Goal: Task Accomplishment & Management: Complete application form

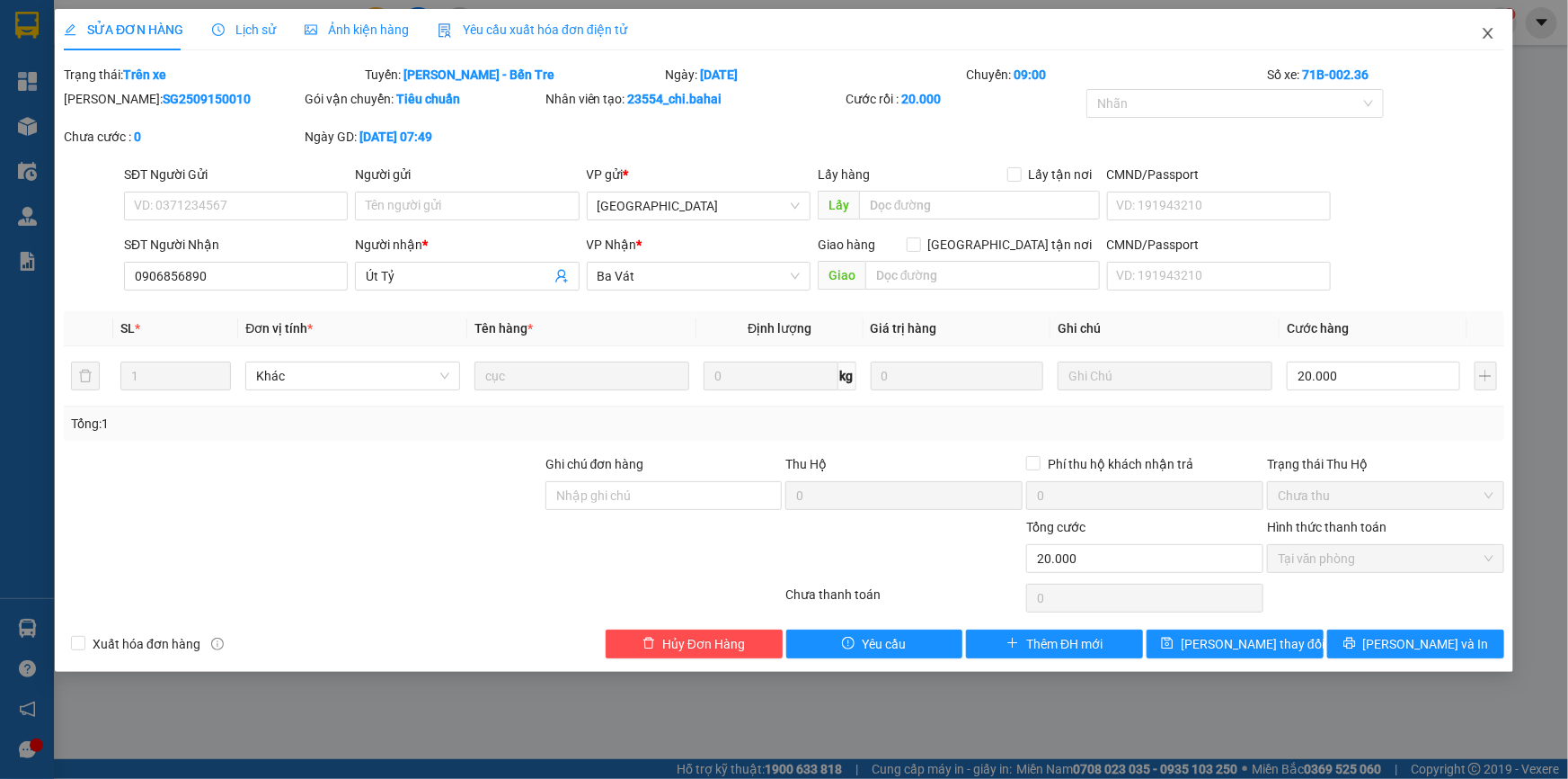
click at [1489, 33] on icon "close" at bounding box center [1487, 34] width 10 height 11
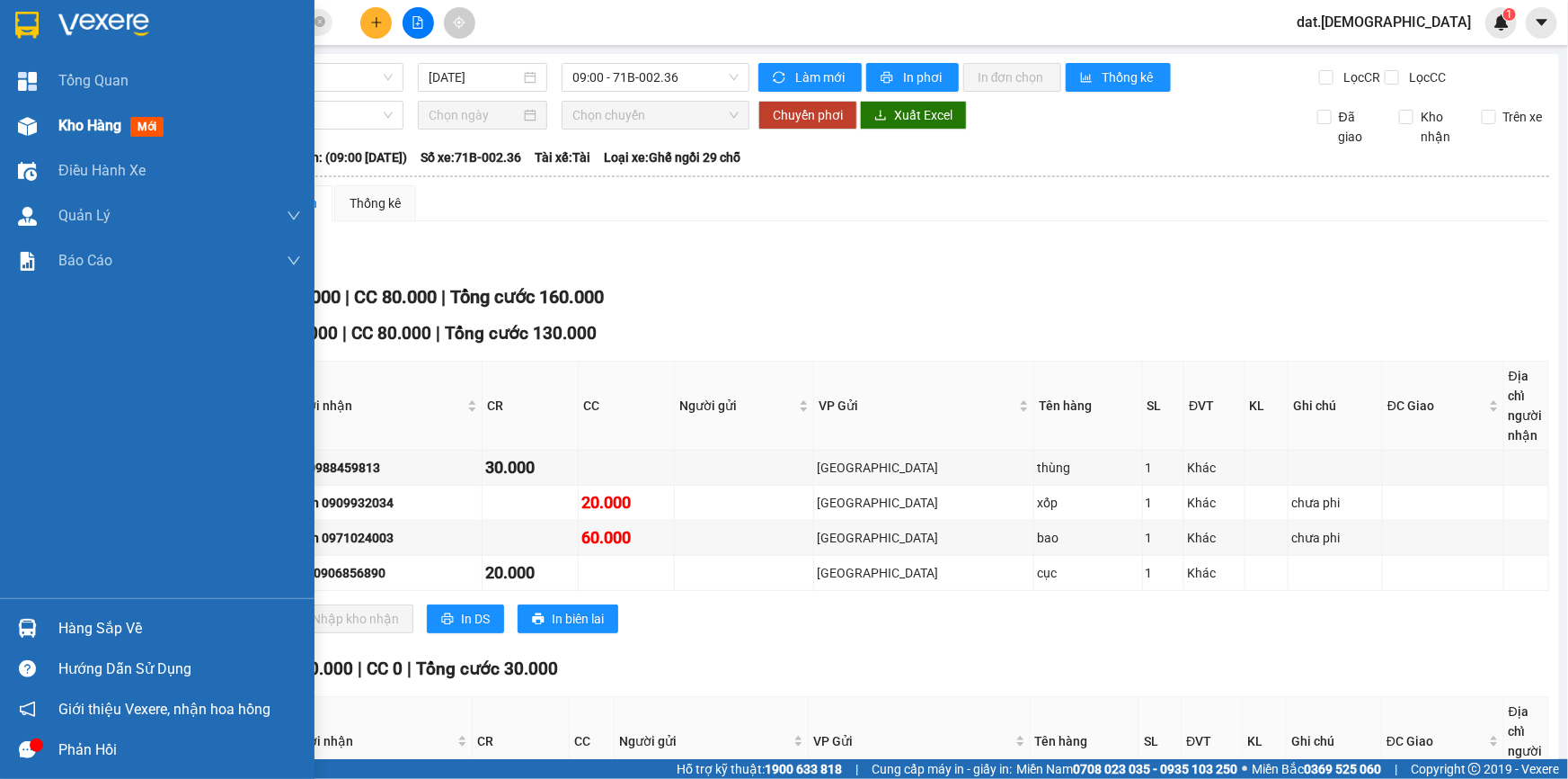
click at [150, 123] on span "mới" at bounding box center [147, 127] width 34 height 20
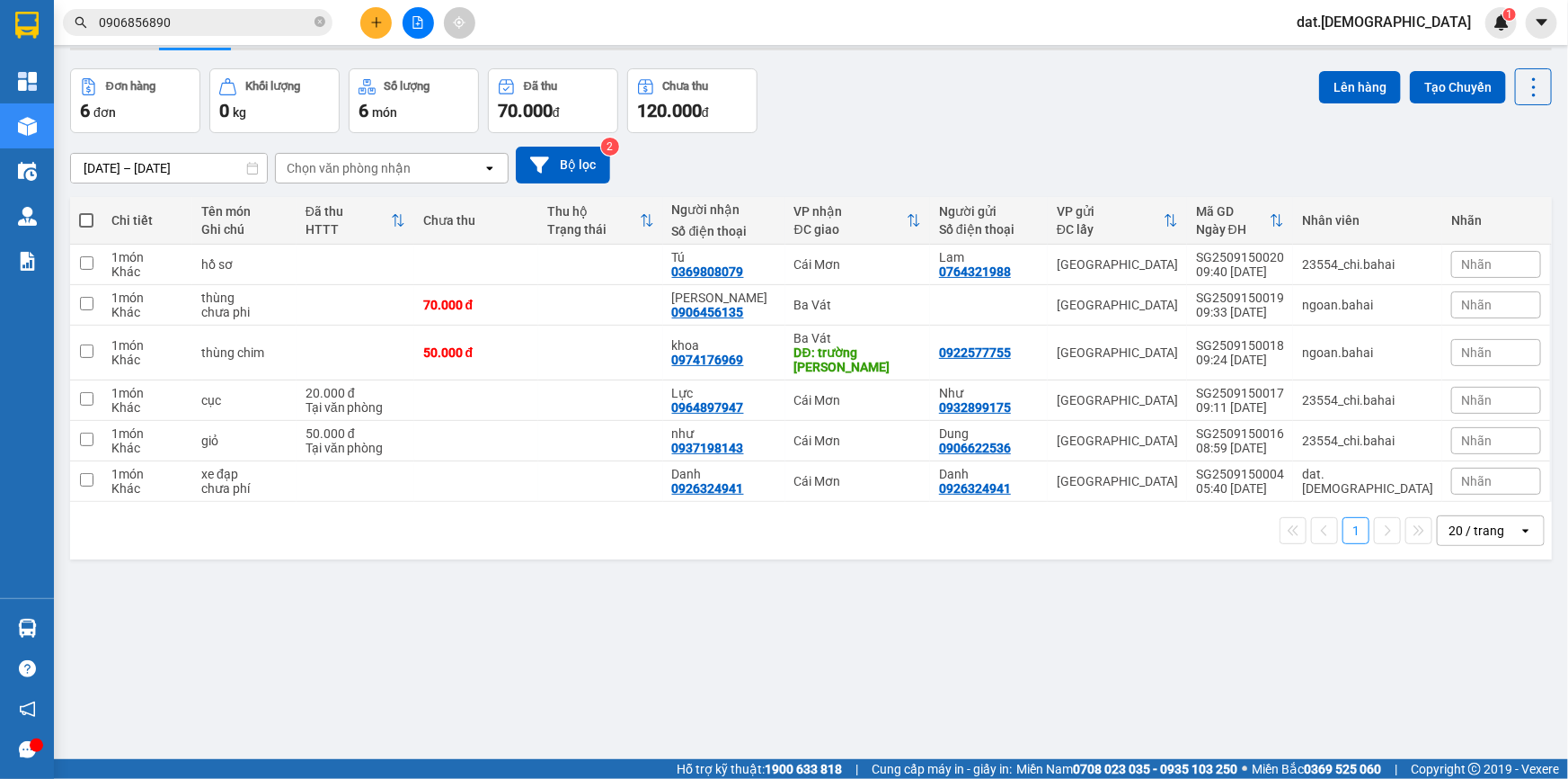
scroll to position [81, 0]
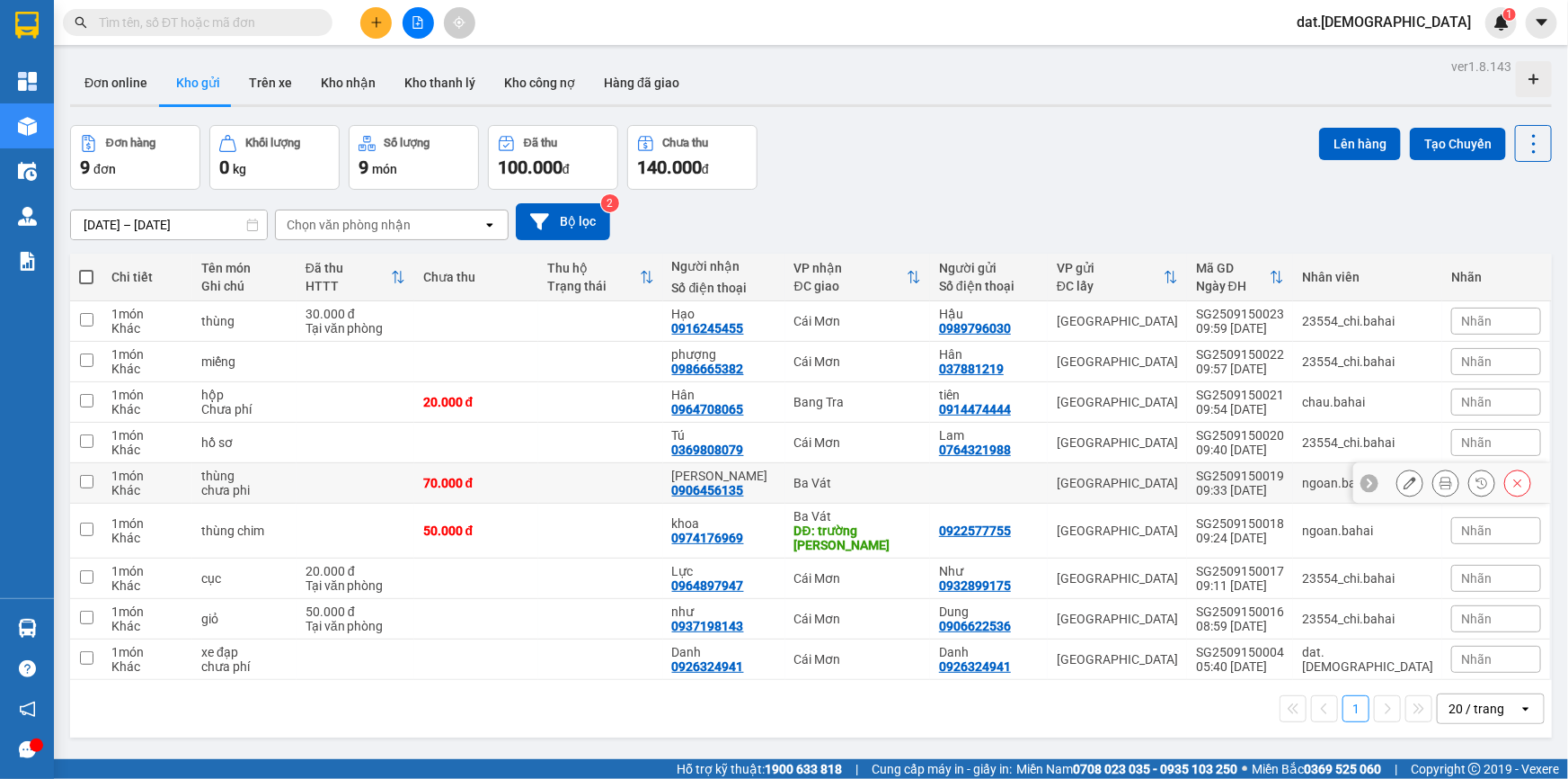
click at [1439, 477] on icon at bounding box center [1446, 483] width 13 height 13
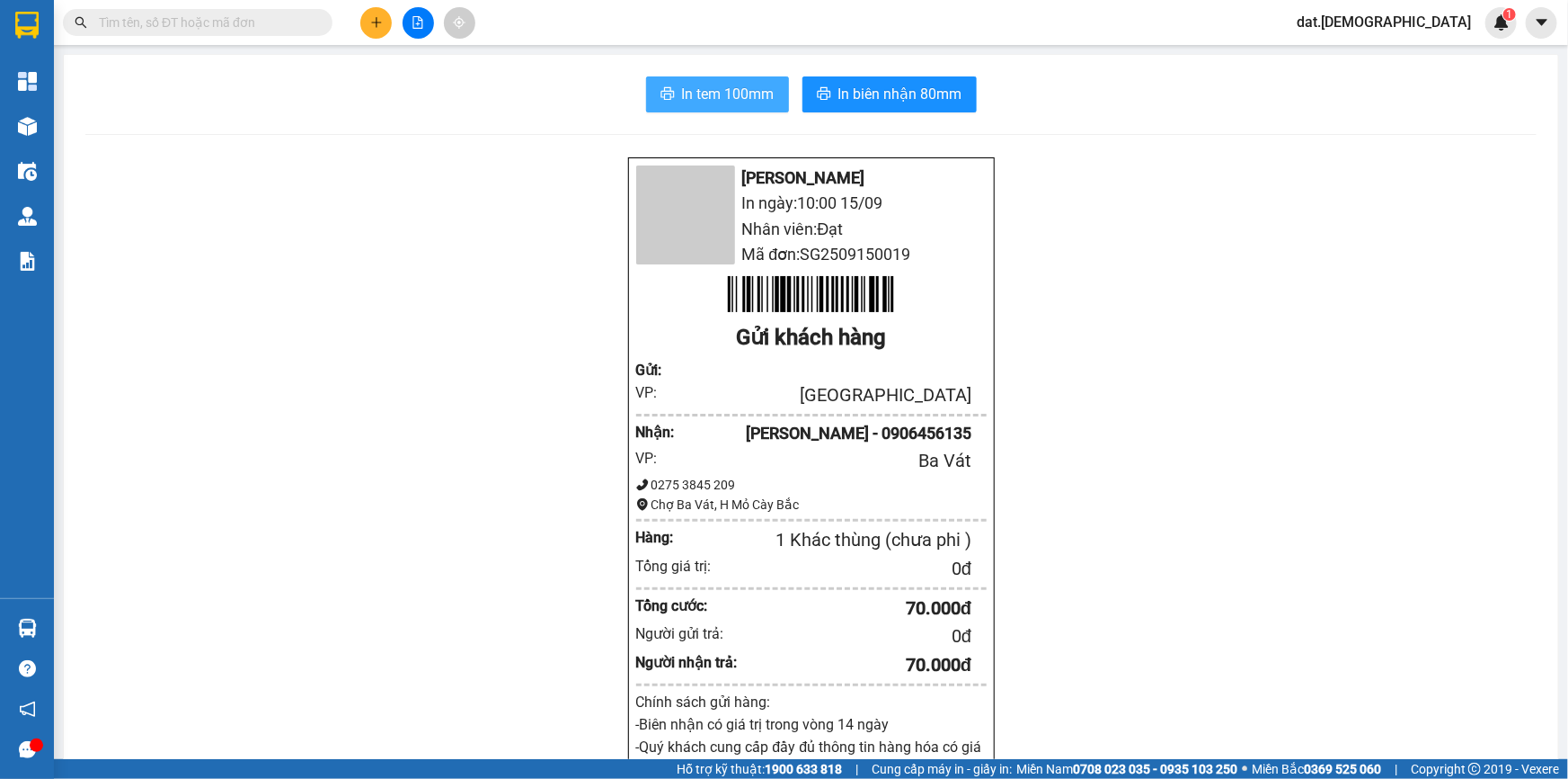
click at [737, 102] on span "In tem 100mm" at bounding box center [729, 94] width 93 height 23
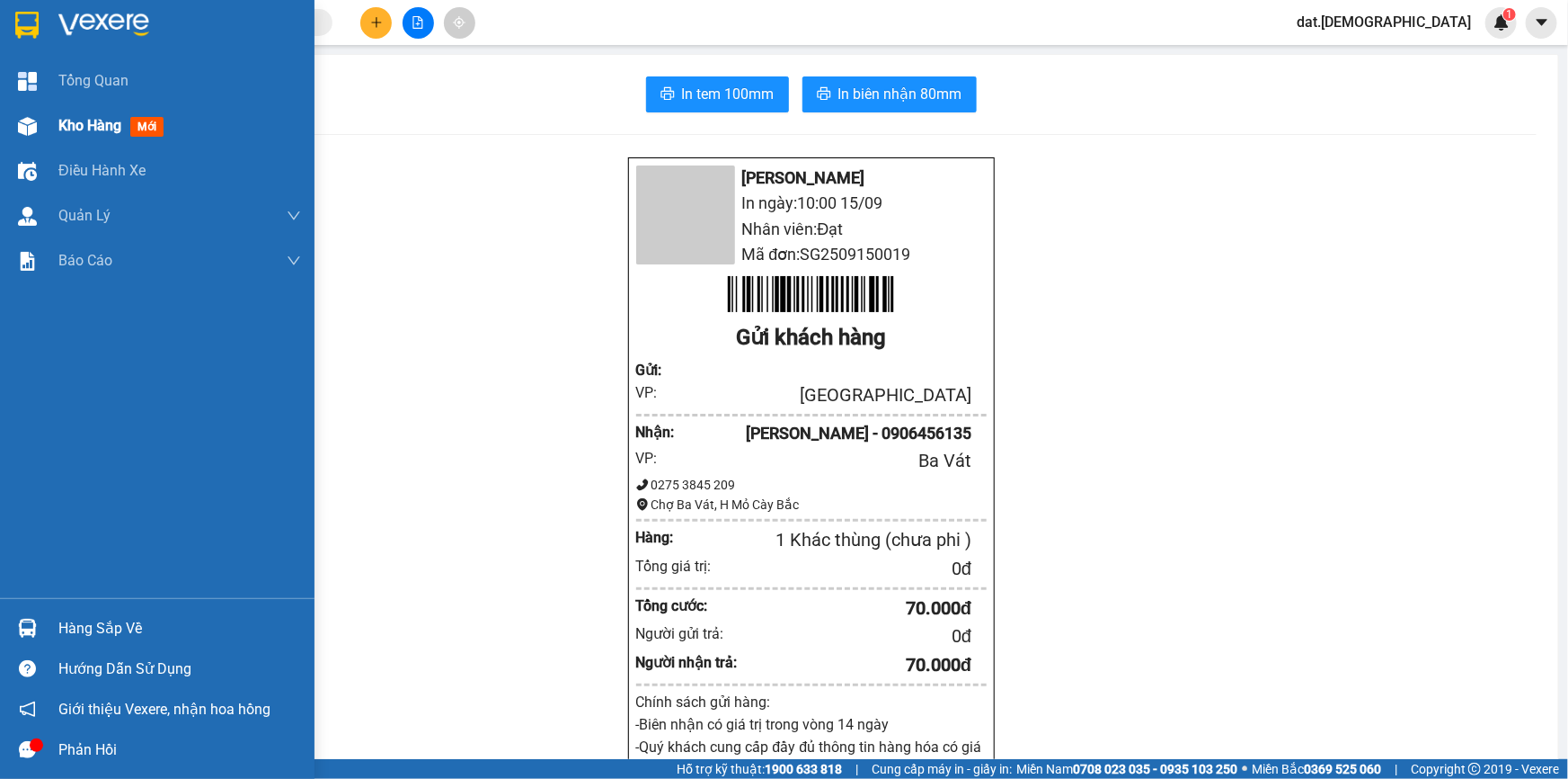
click at [152, 126] on span "mới" at bounding box center [147, 127] width 34 height 20
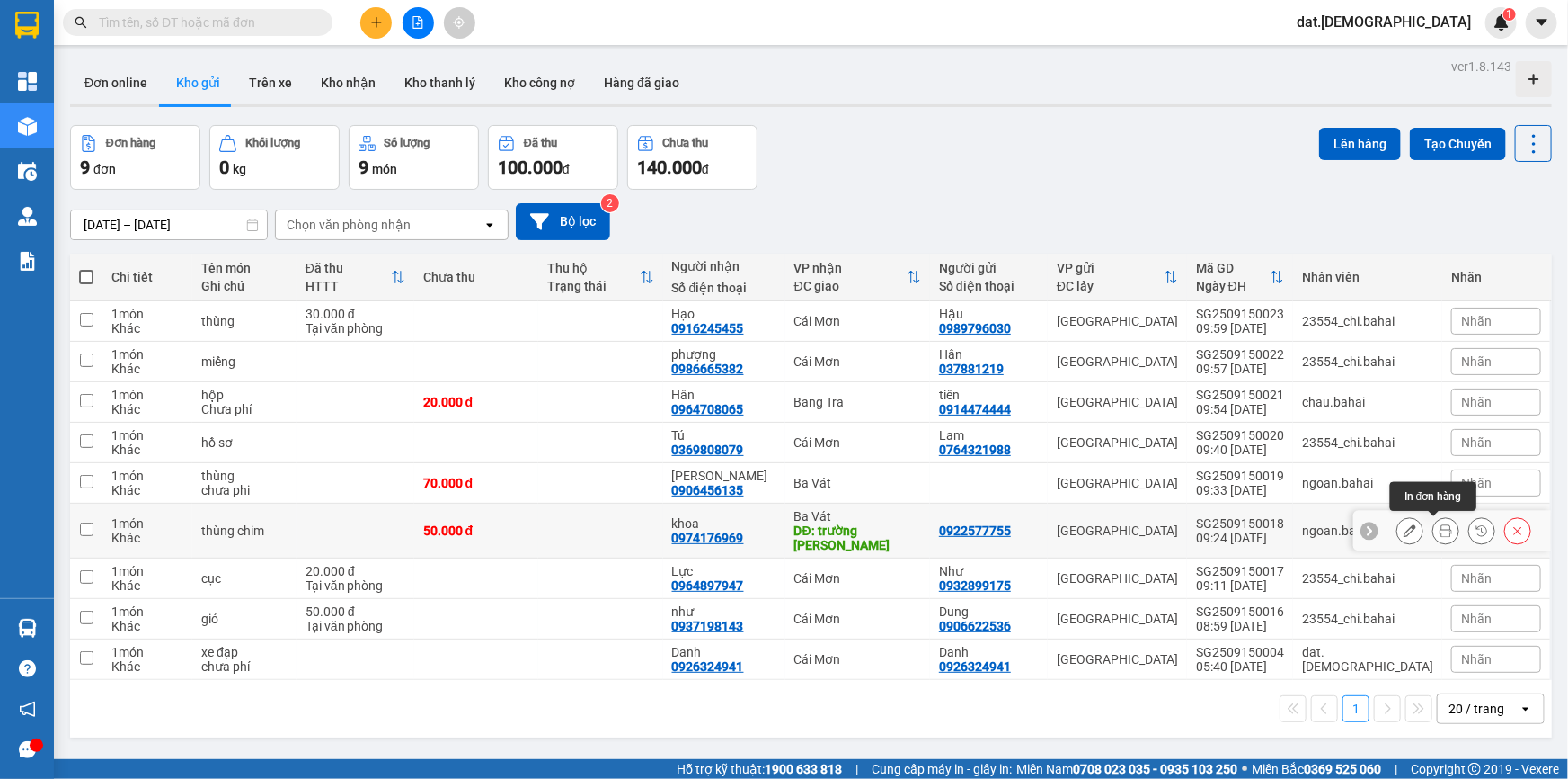
click at [1439, 524] on icon at bounding box center [1446, 530] width 13 height 13
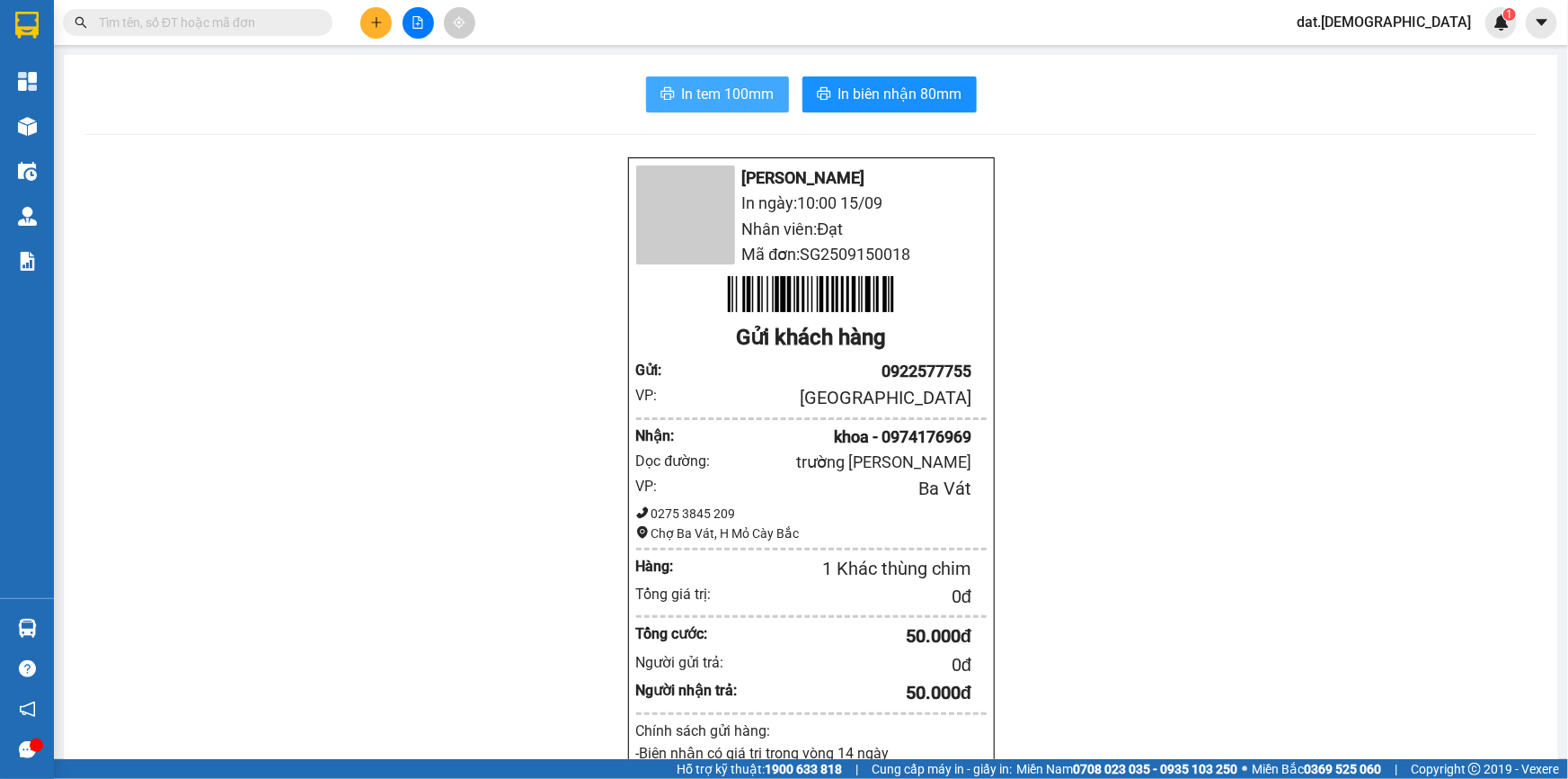
click at [701, 85] on span "In tem 100mm" at bounding box center [729, 94] width 93 height 23
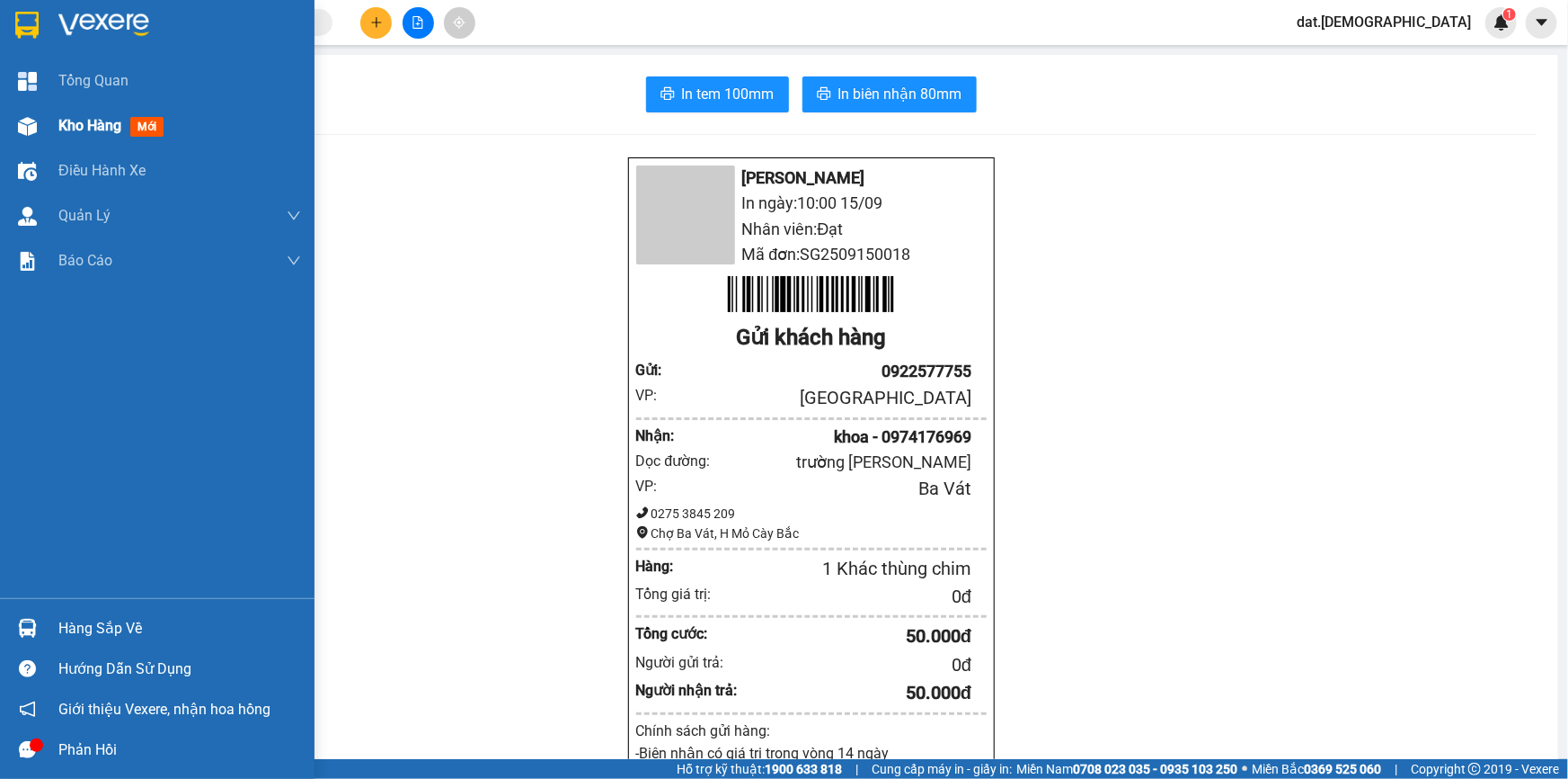
click at [158, 125] on span "mới" at bounding box center [147, 127] width 34 height 20
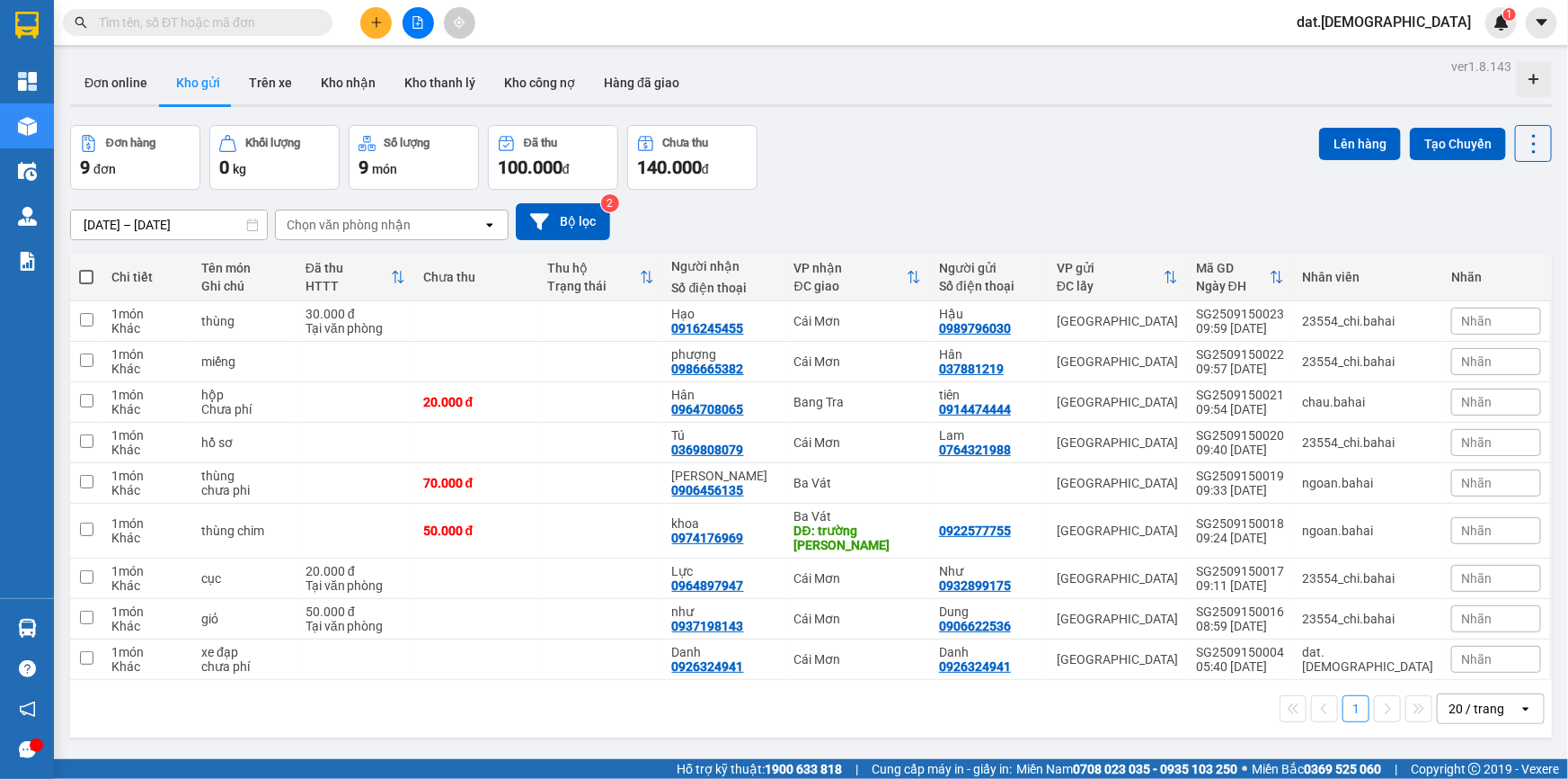
click at [84, 278] on span at bounding box center [86, 277] width 15 height 15
click at [86, 268] on input "checkbox" at bounding box center [86, 268] width 0 height 0
checkbox input "true"
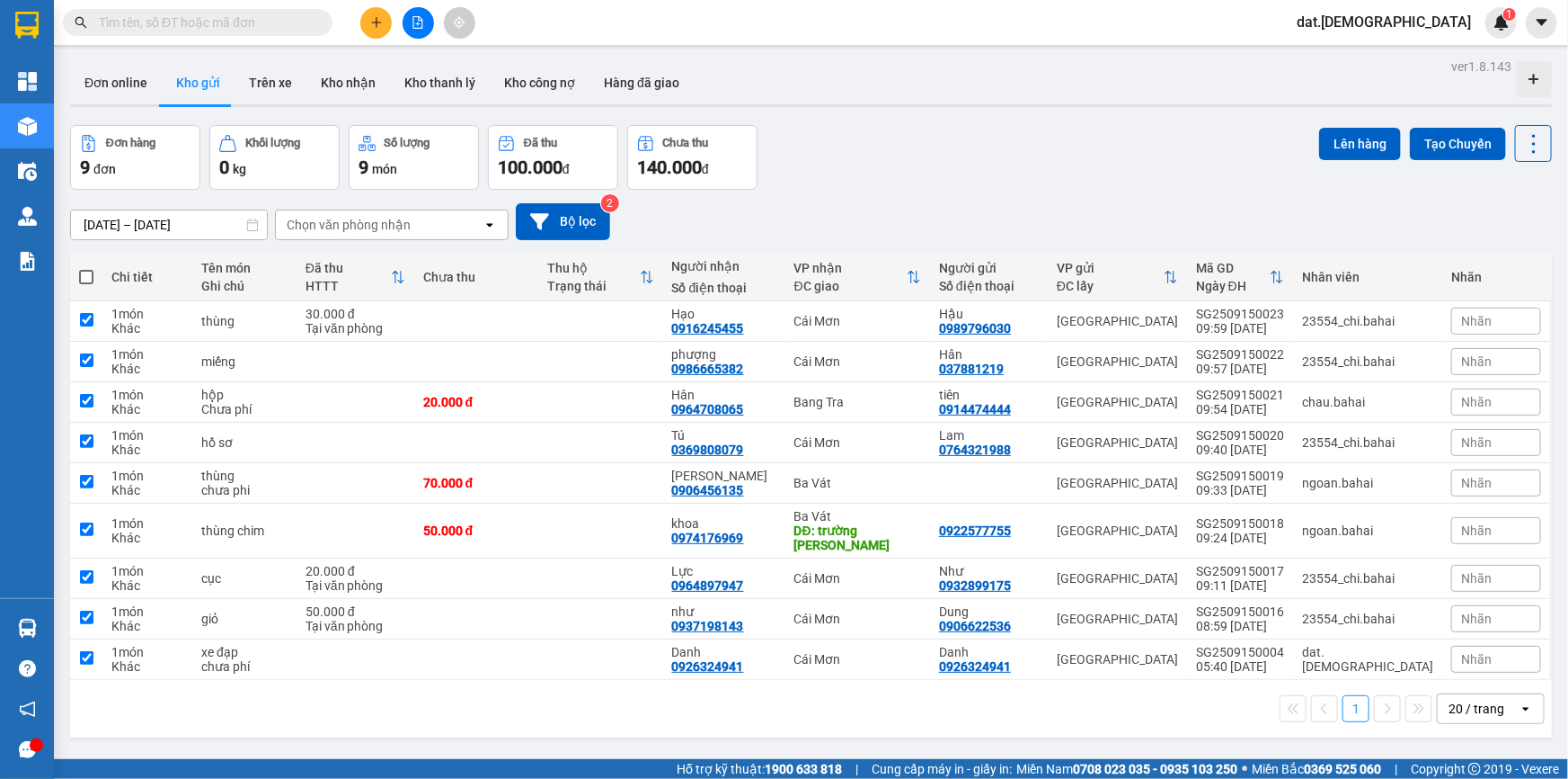
checkbox input "true"
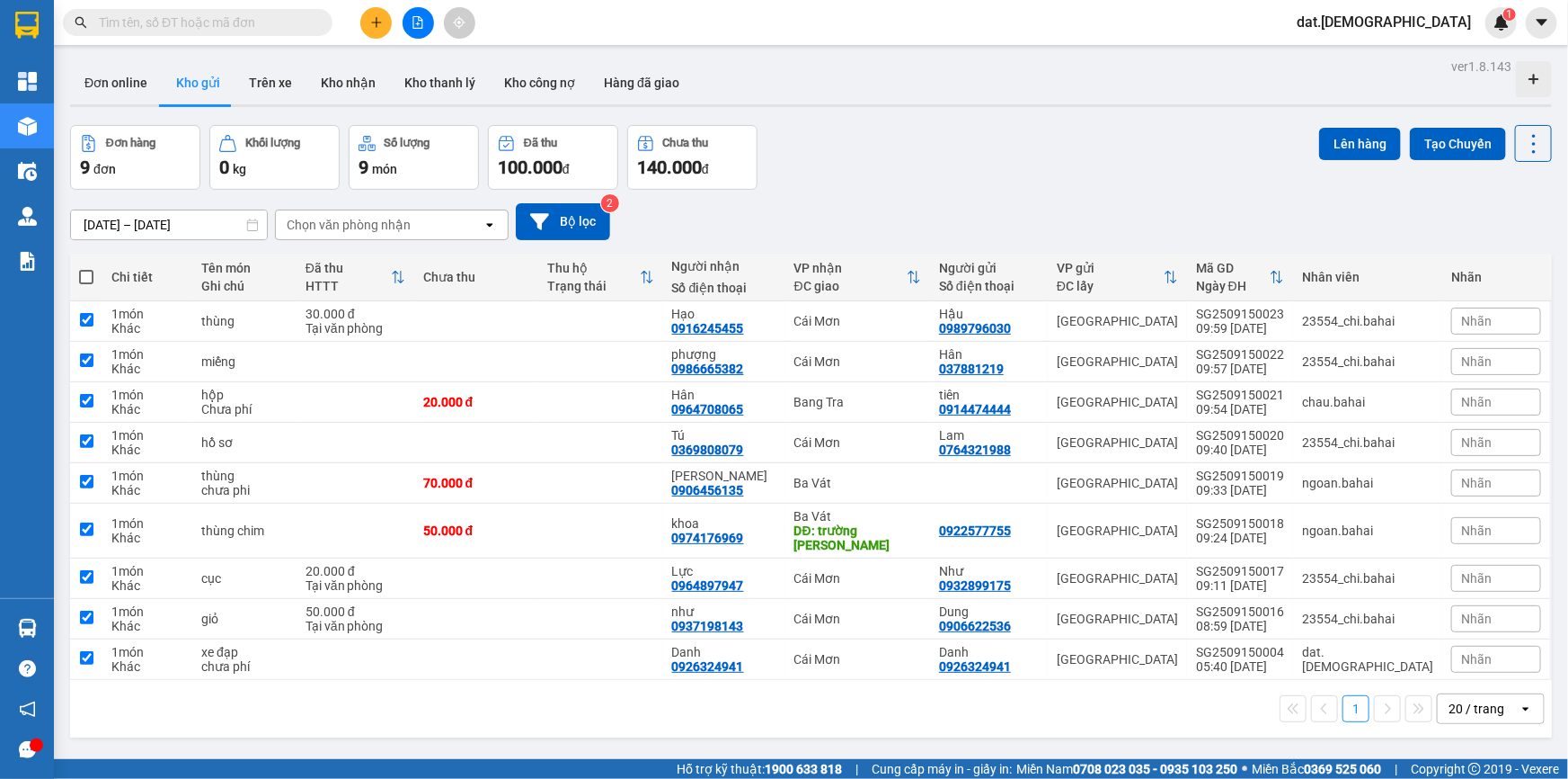
checkbox input "true"
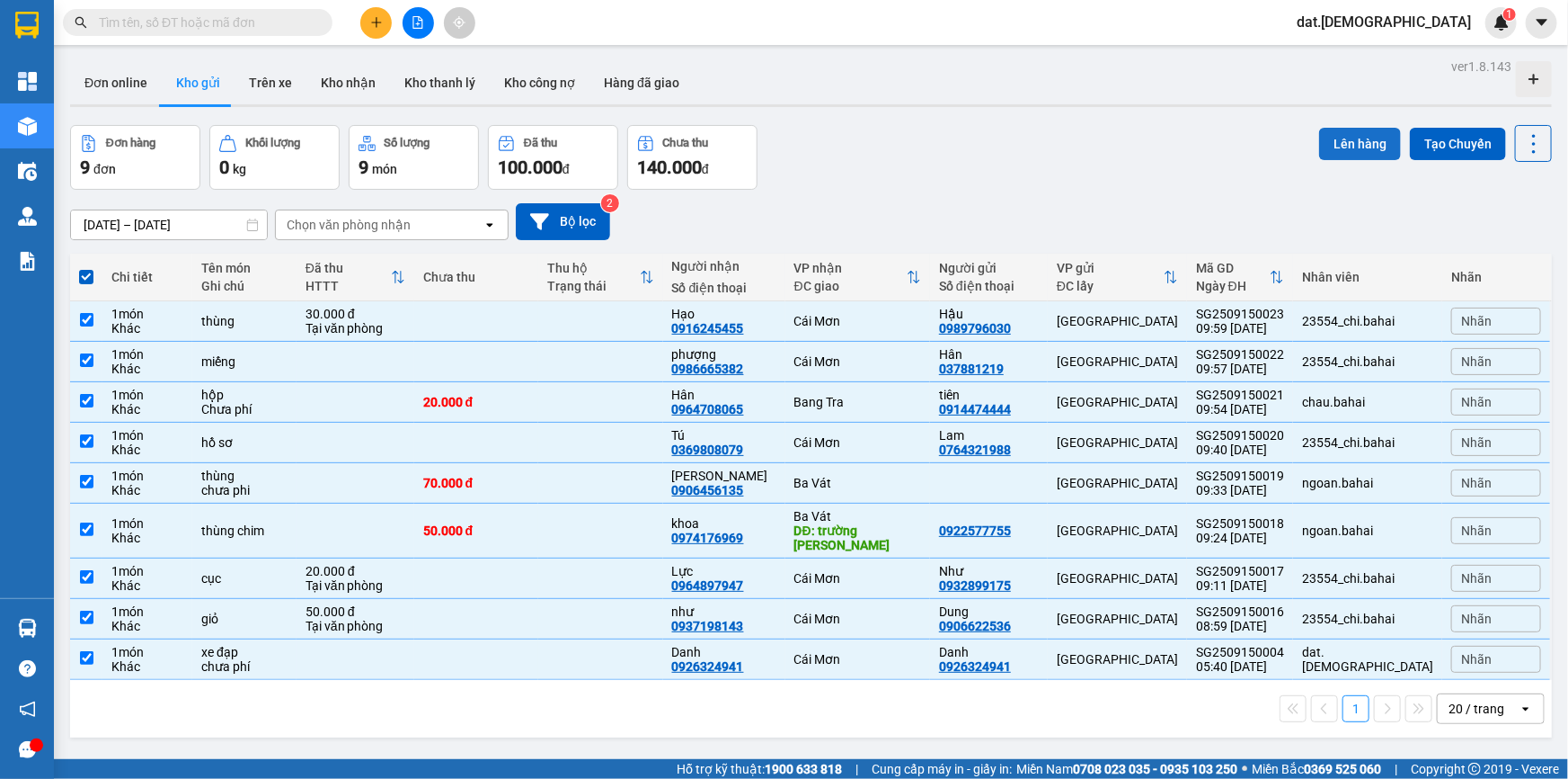
click at [1352, 143] on button "Lên hàng" at bounding box center [1360, 144] width 82 height 33
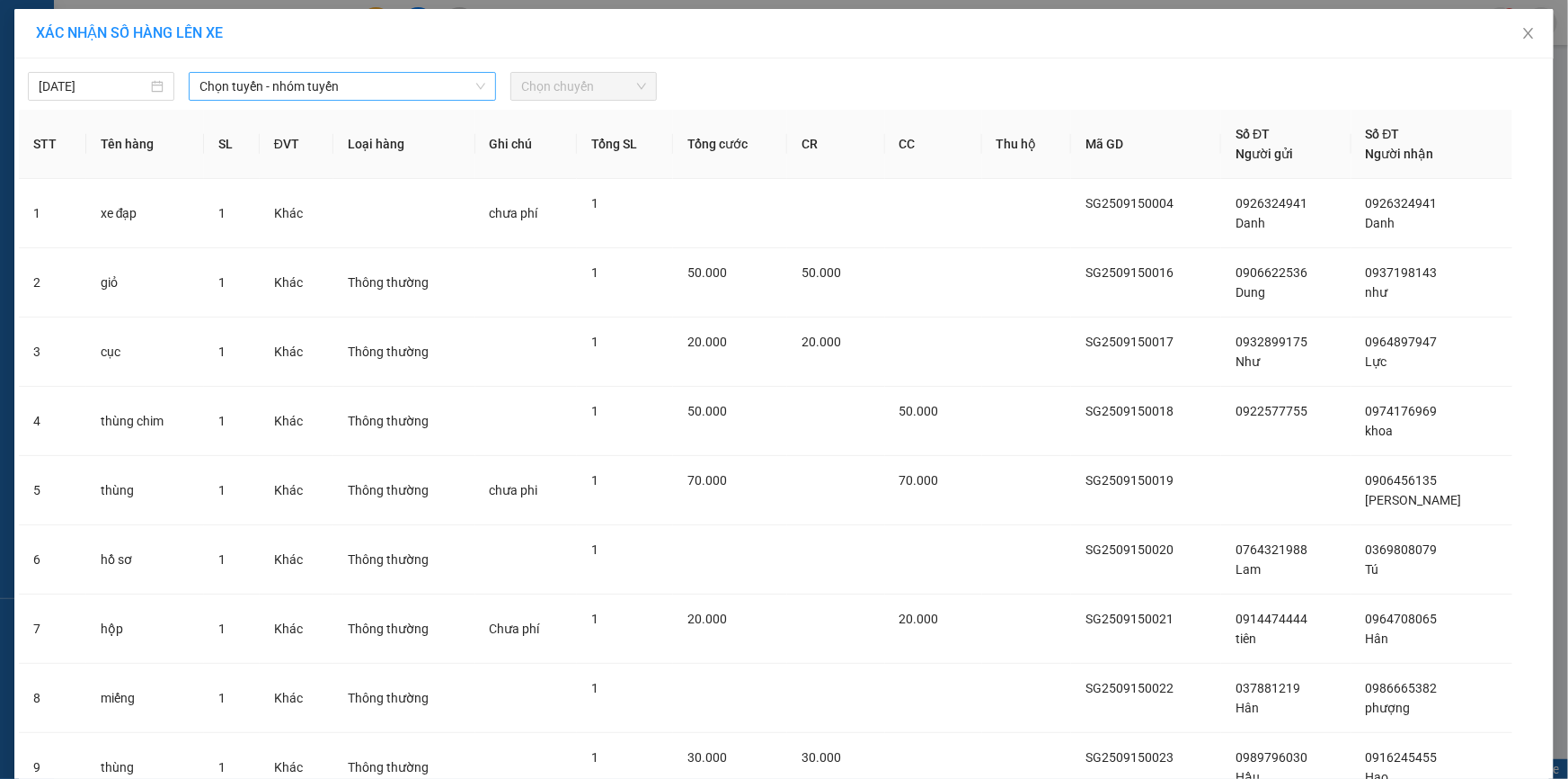
click at [375, 79] on span "Chọn tuyến - nhóm tuyến" at bounding box center [342, 86] width 286 height 27
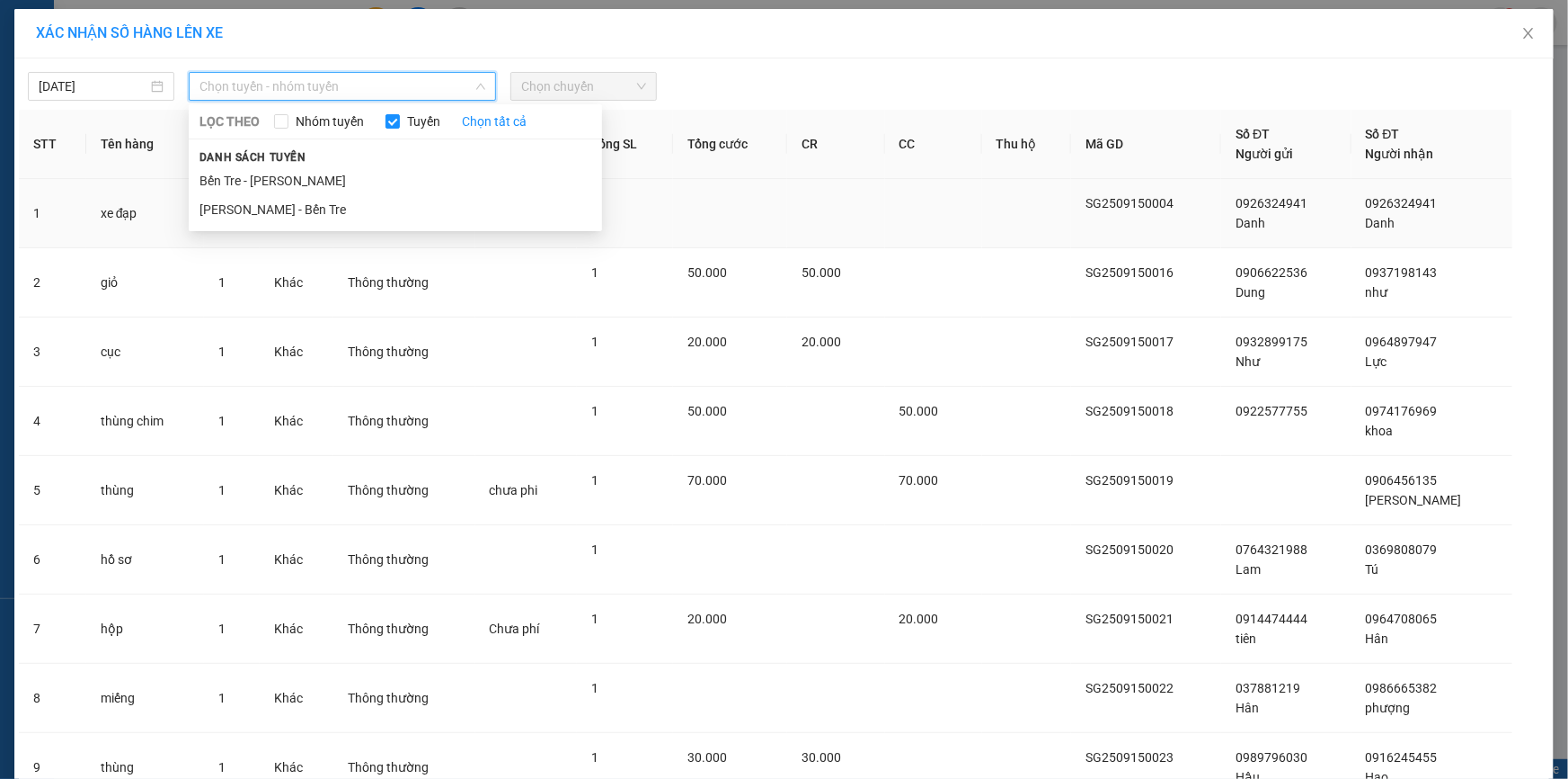
click at [322, 204] on li "Hồ Chí Minh - Bến Tre" at bounding box center [396, 210] width 414 height 29
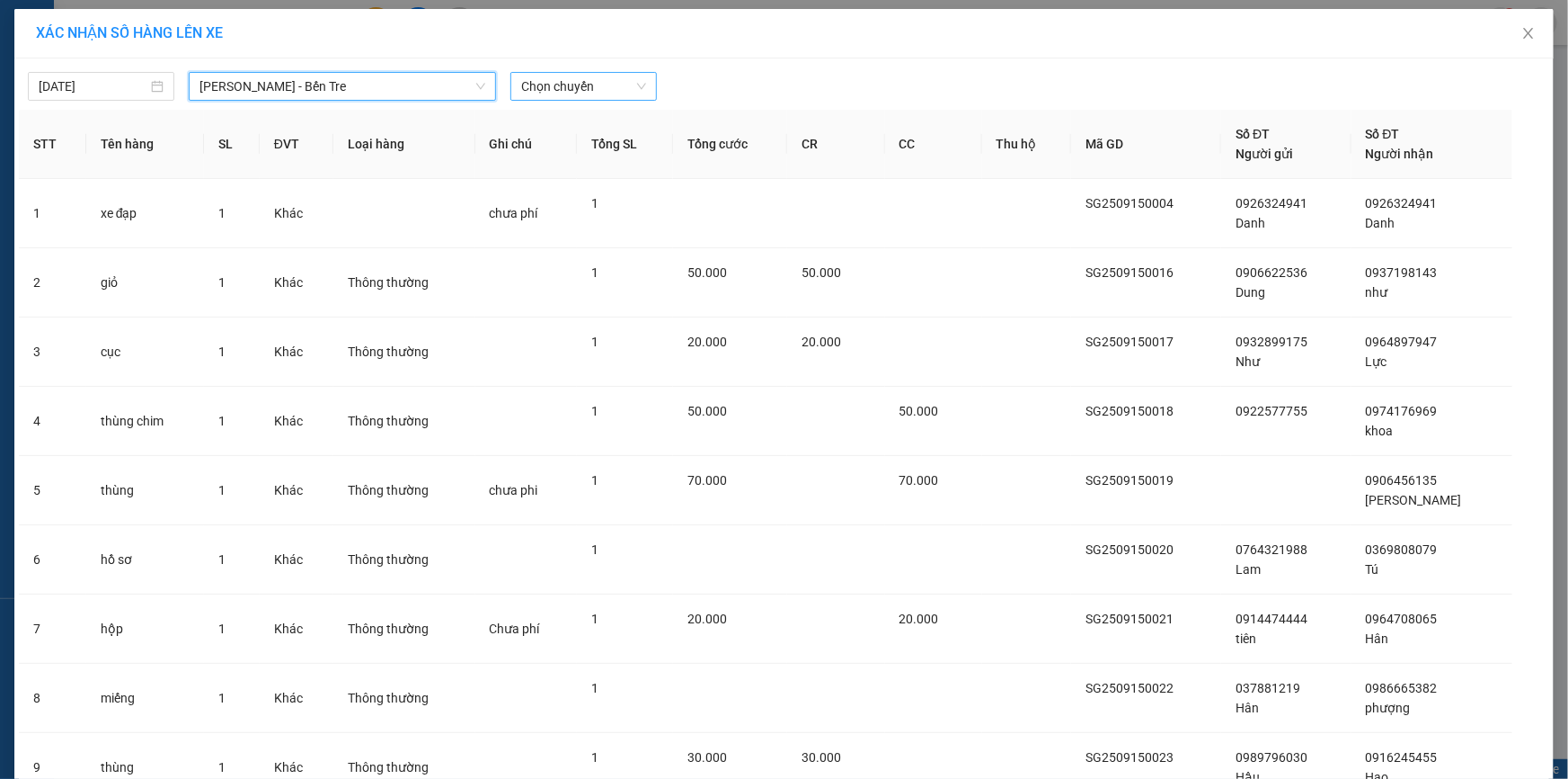
click at [609, 86] on span "Chọn chuyến" at bounding box center [583, 86] width 125 height 27
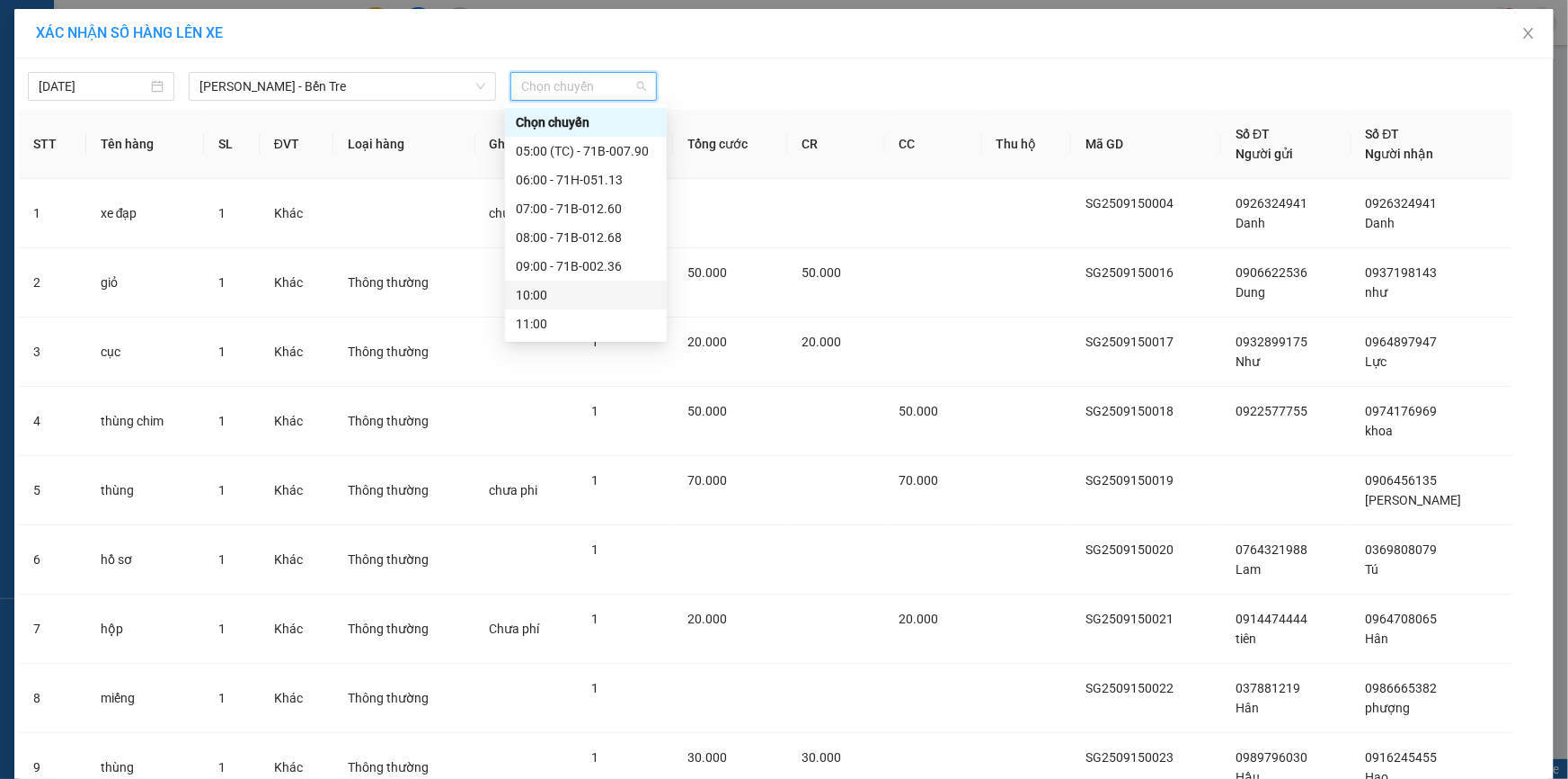
click at [567, 292] on div "10:00" at bounding box center [585, 295] width 140 height 20
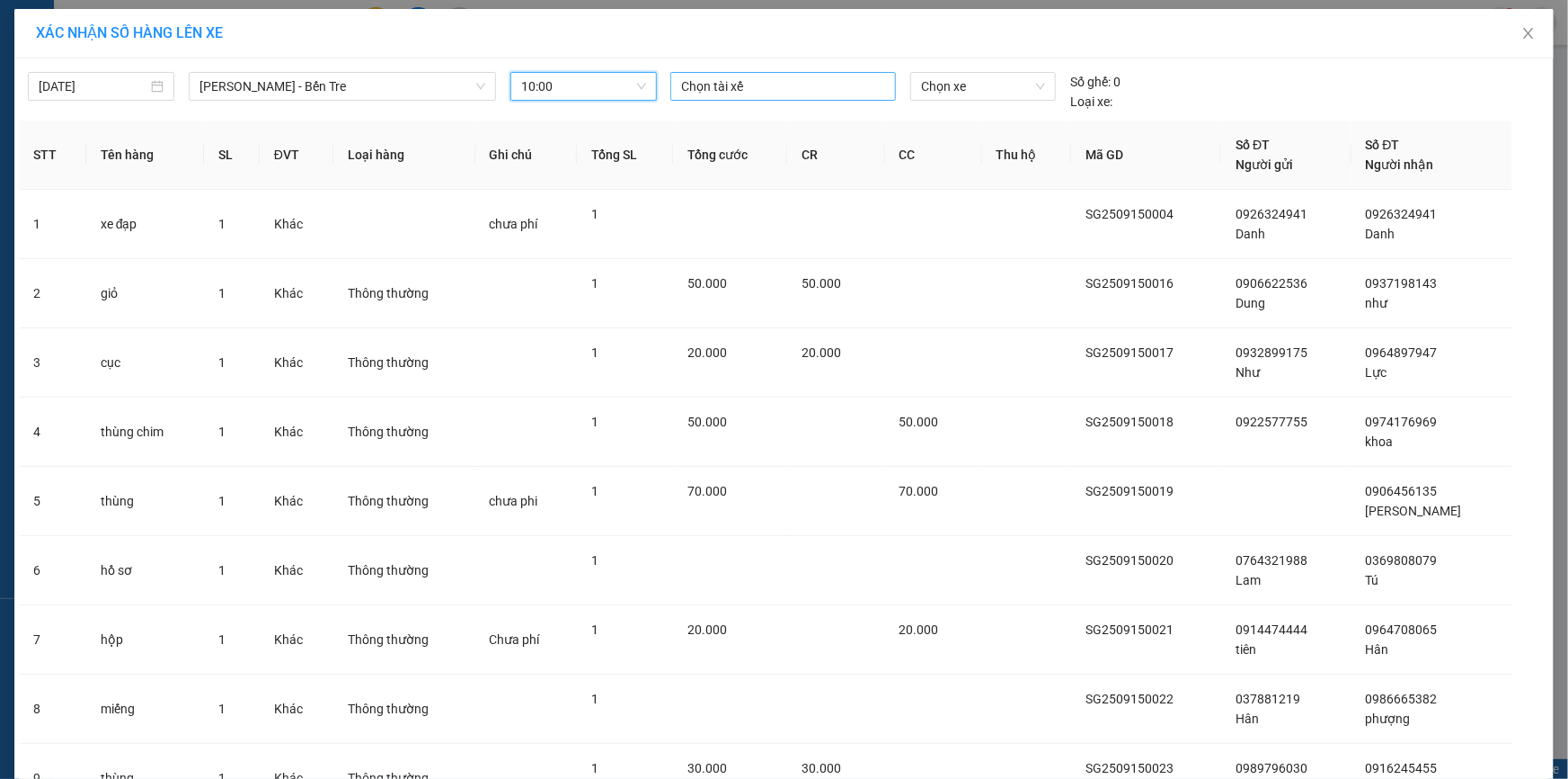
click at [731, 93] on div at bounding box center [783, 86] width 217 height 22
type input "binh"
click at [729, 150] on div "Bình Nhỏ" at bounding box center [799, 151] width 248 height 20
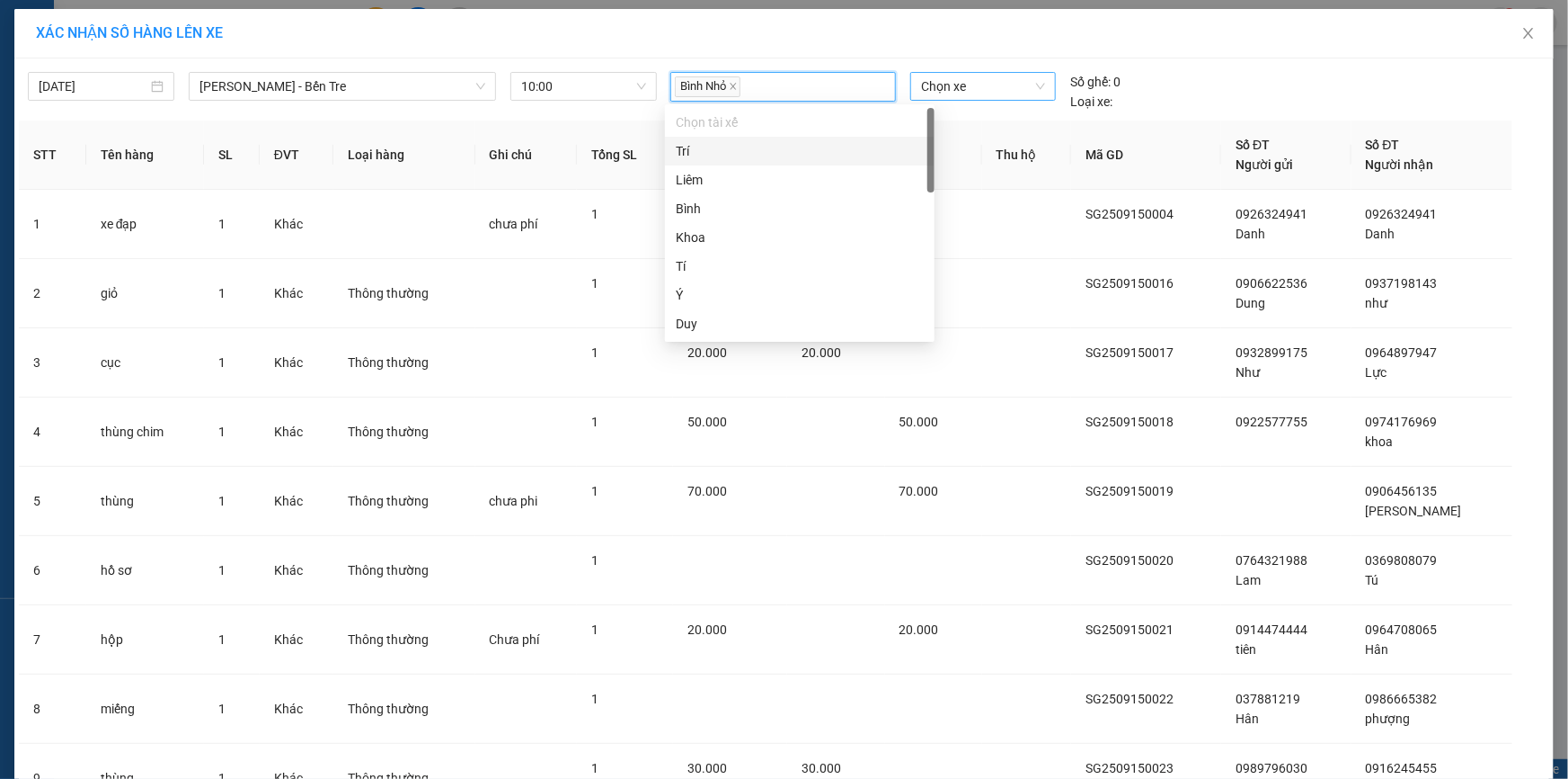
click at [953, 81] on span "Chọn xe" at bounding box center [983, 86] width 124 height 27
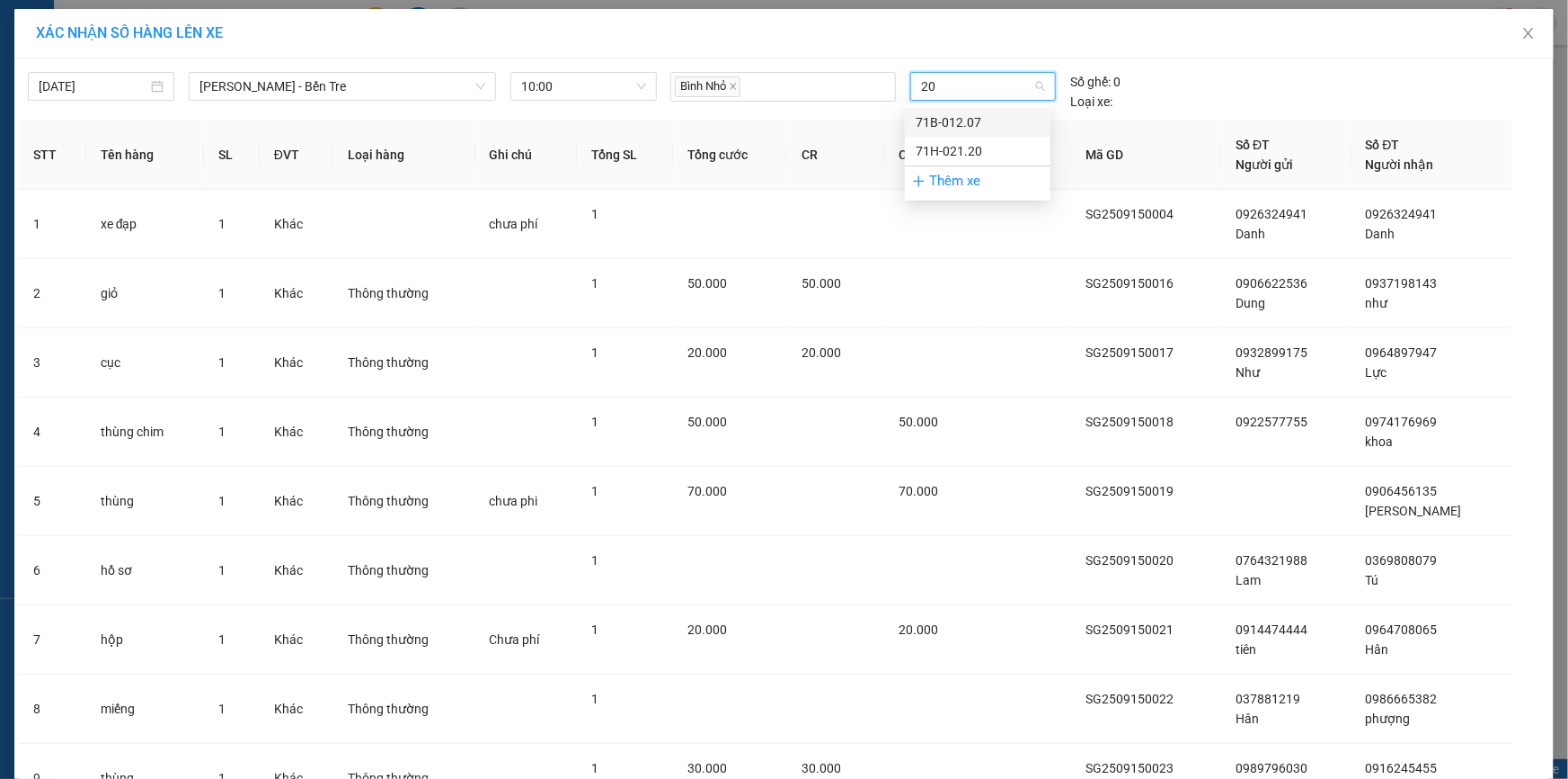
type input "207"
click at [946, 126] on div "71B-012.07" at bounding box center [977, 123] width 124 height 20
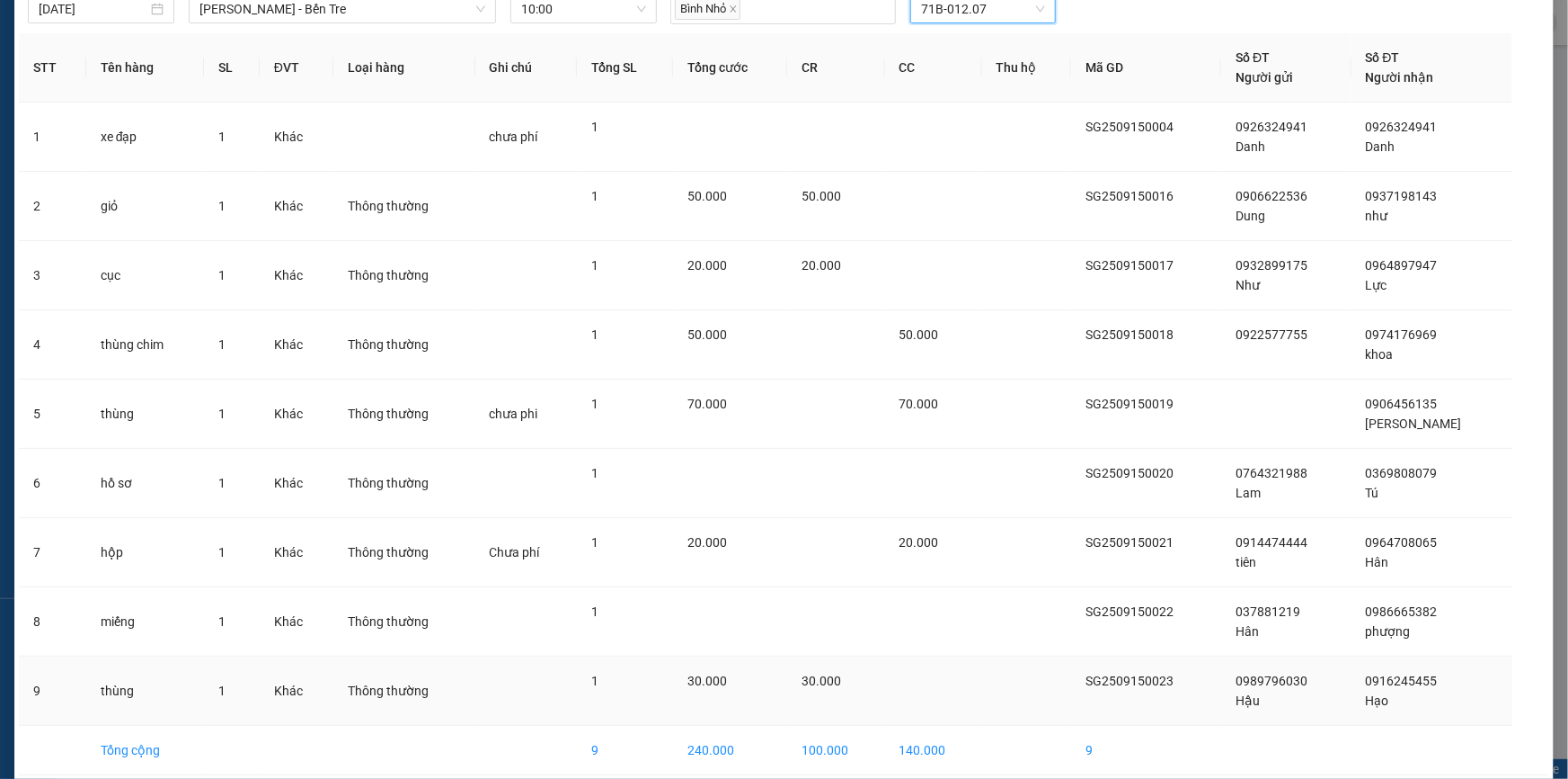
scroll to position [153, 0]
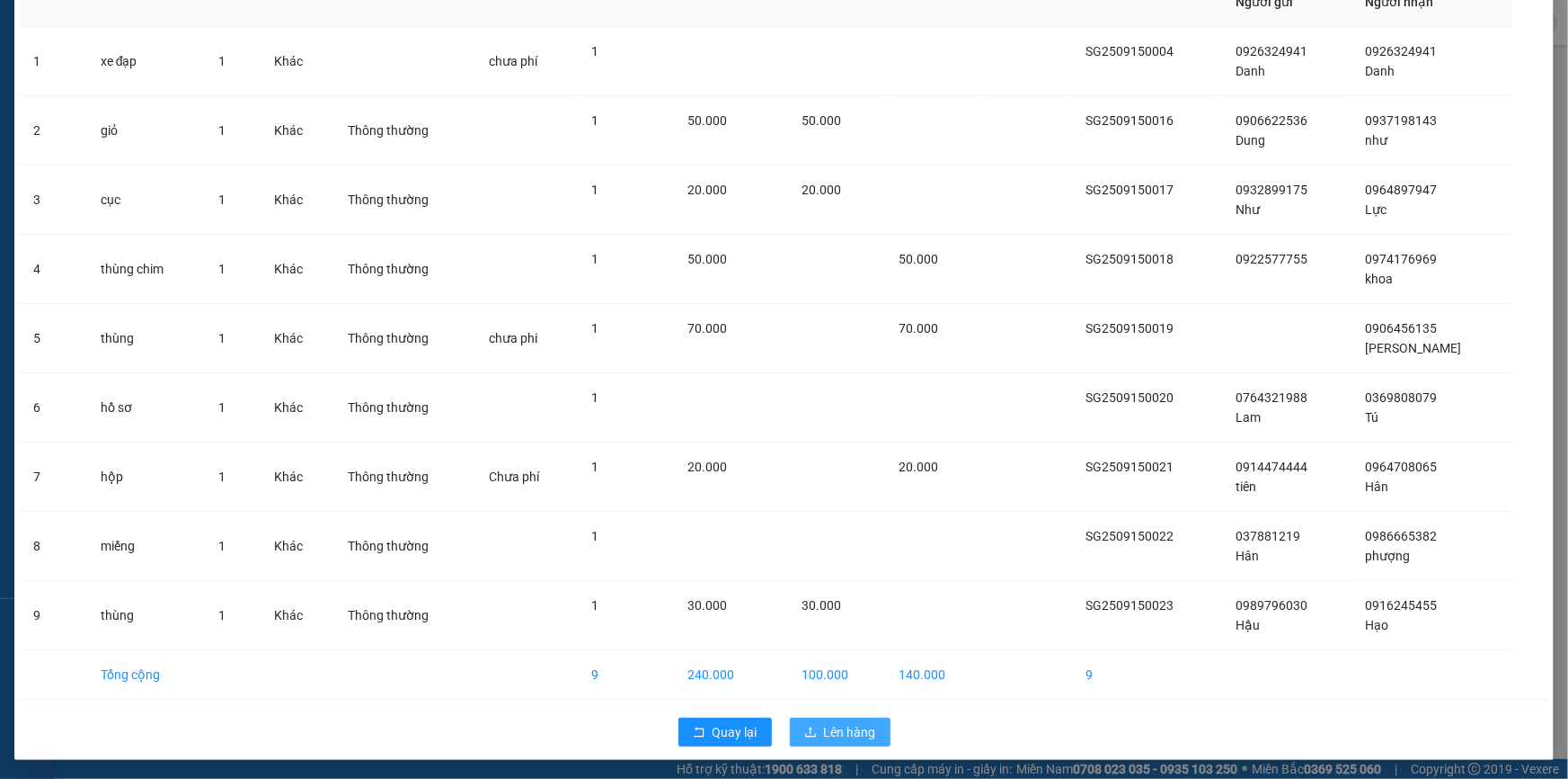
click at [832, 722] on span "Lên hàng" at bounding box center [849, 732] width 52 height 20
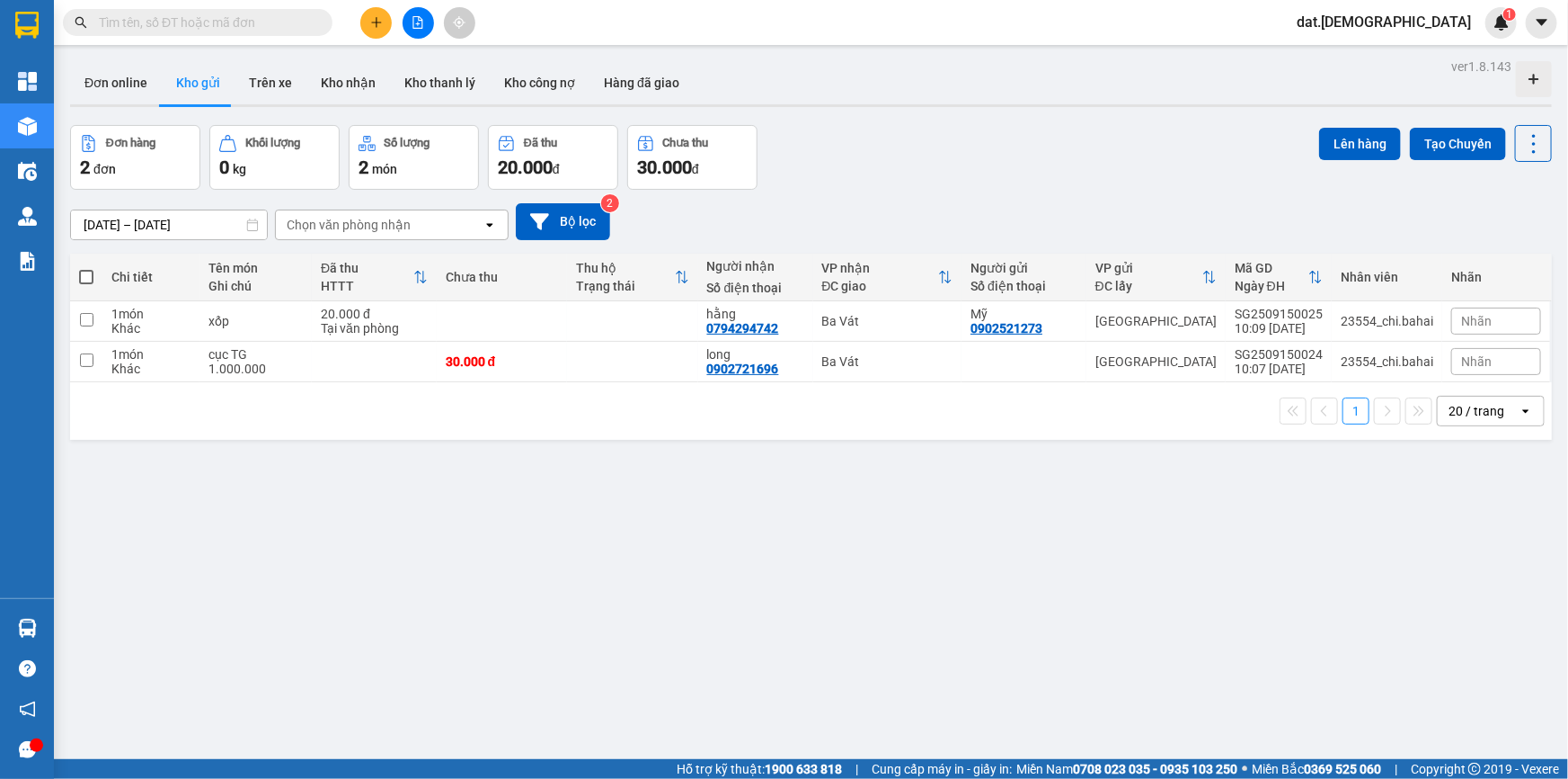
click at [346, 542] on div "ver 1.8.143 Đơn online Kho gửi Trên xe Kho nhận Kho thanh lý Kho công nợ Hàng đ…" at bounding box center [810, 443] width 1496 height 779
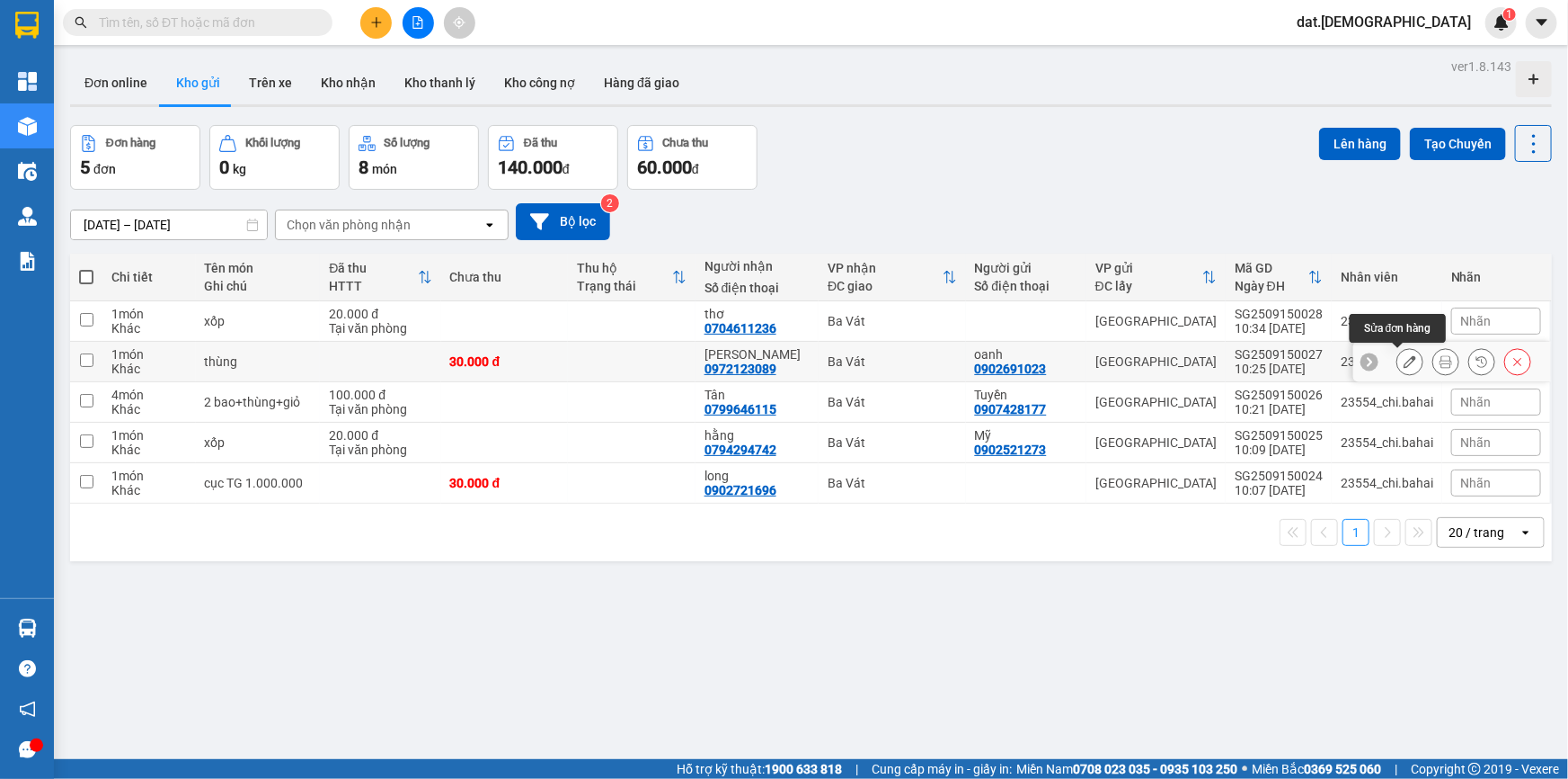
click at [1404, 362] on icon at bounding box center [1410, 361] width 13 height 13
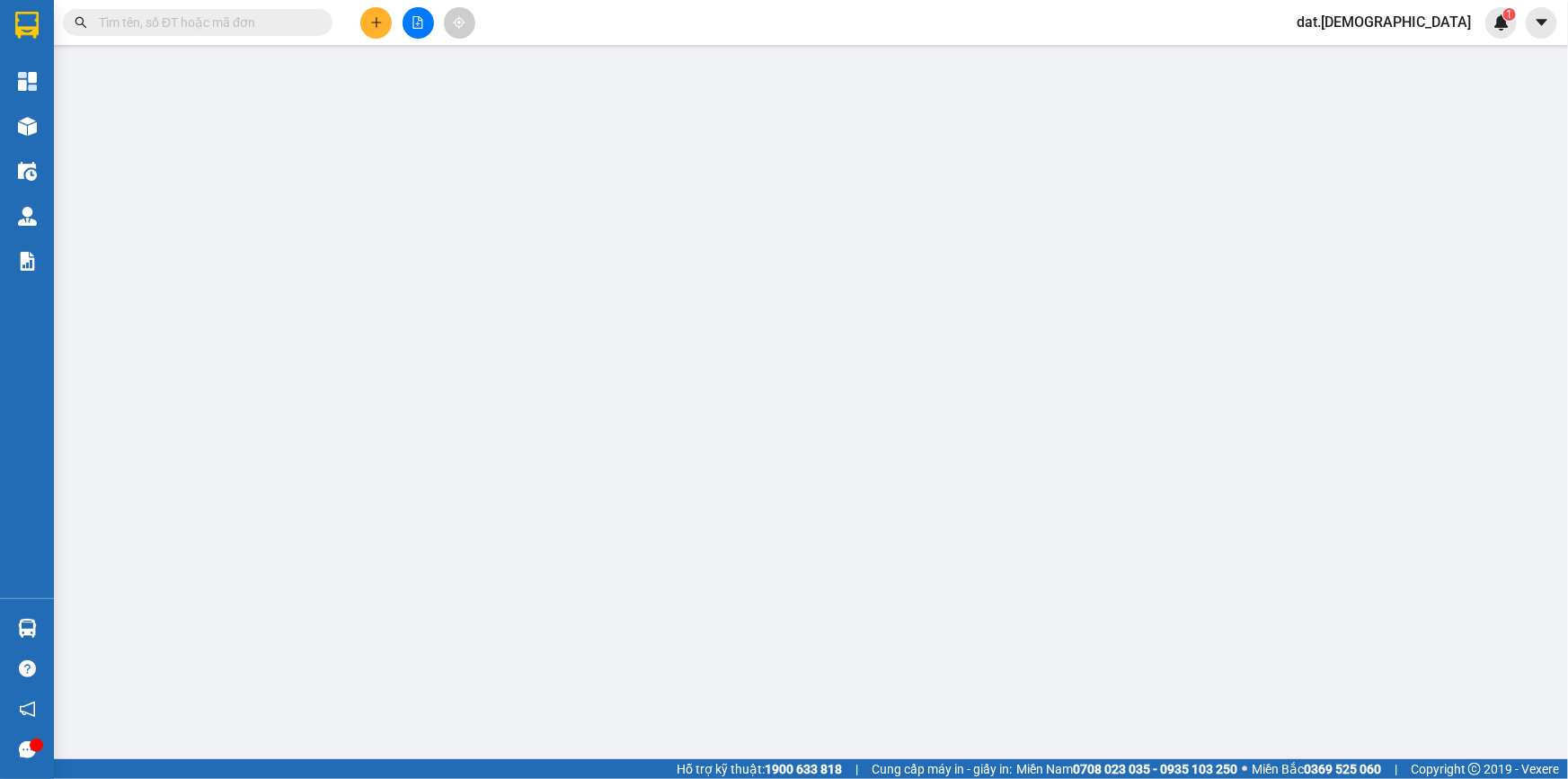
type input "0902691023"
type input "oanh"
type input "0972123089"
type input "[PERSON_NAME]"
type input "30.000"
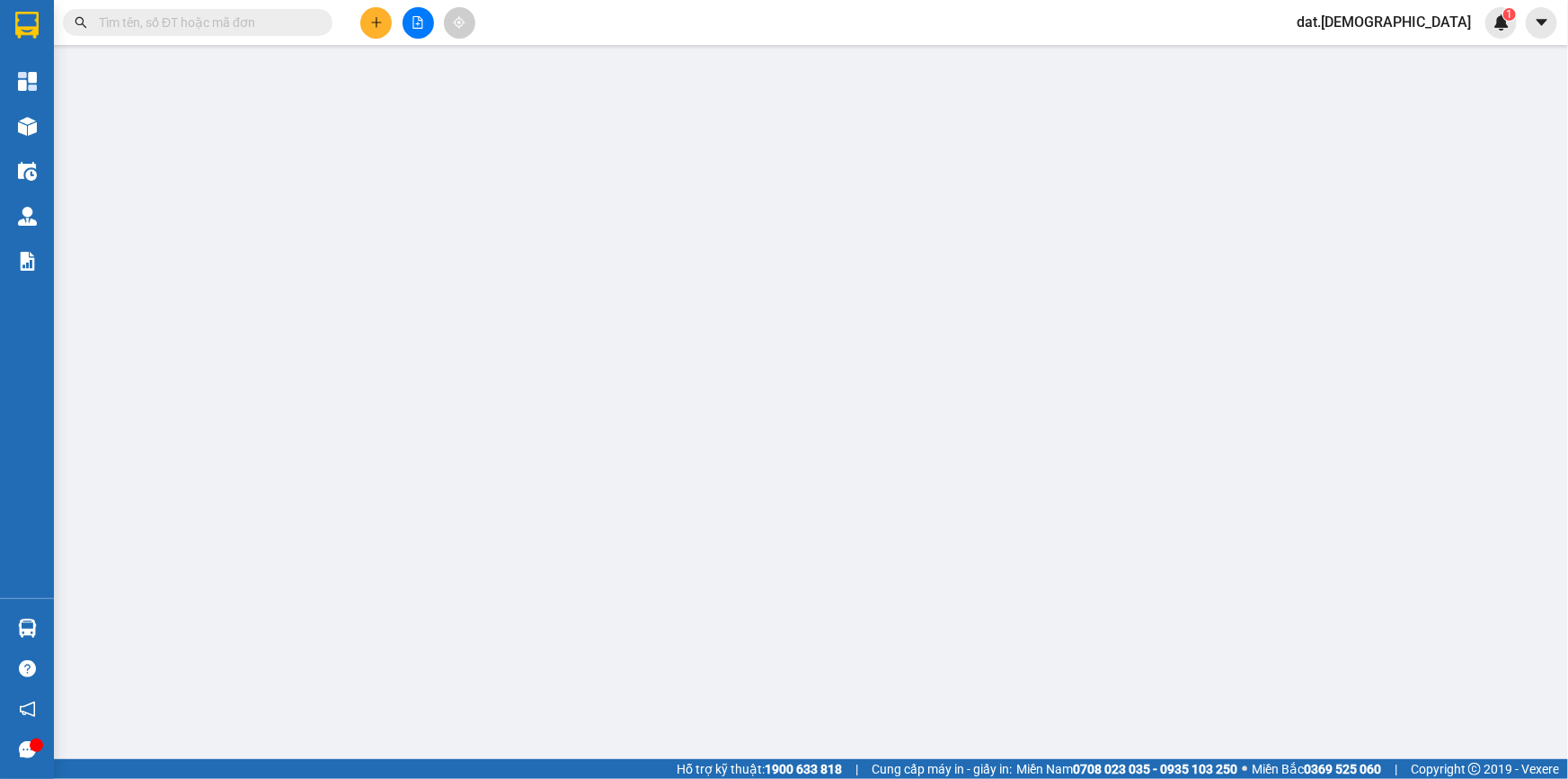
type input "30.000"
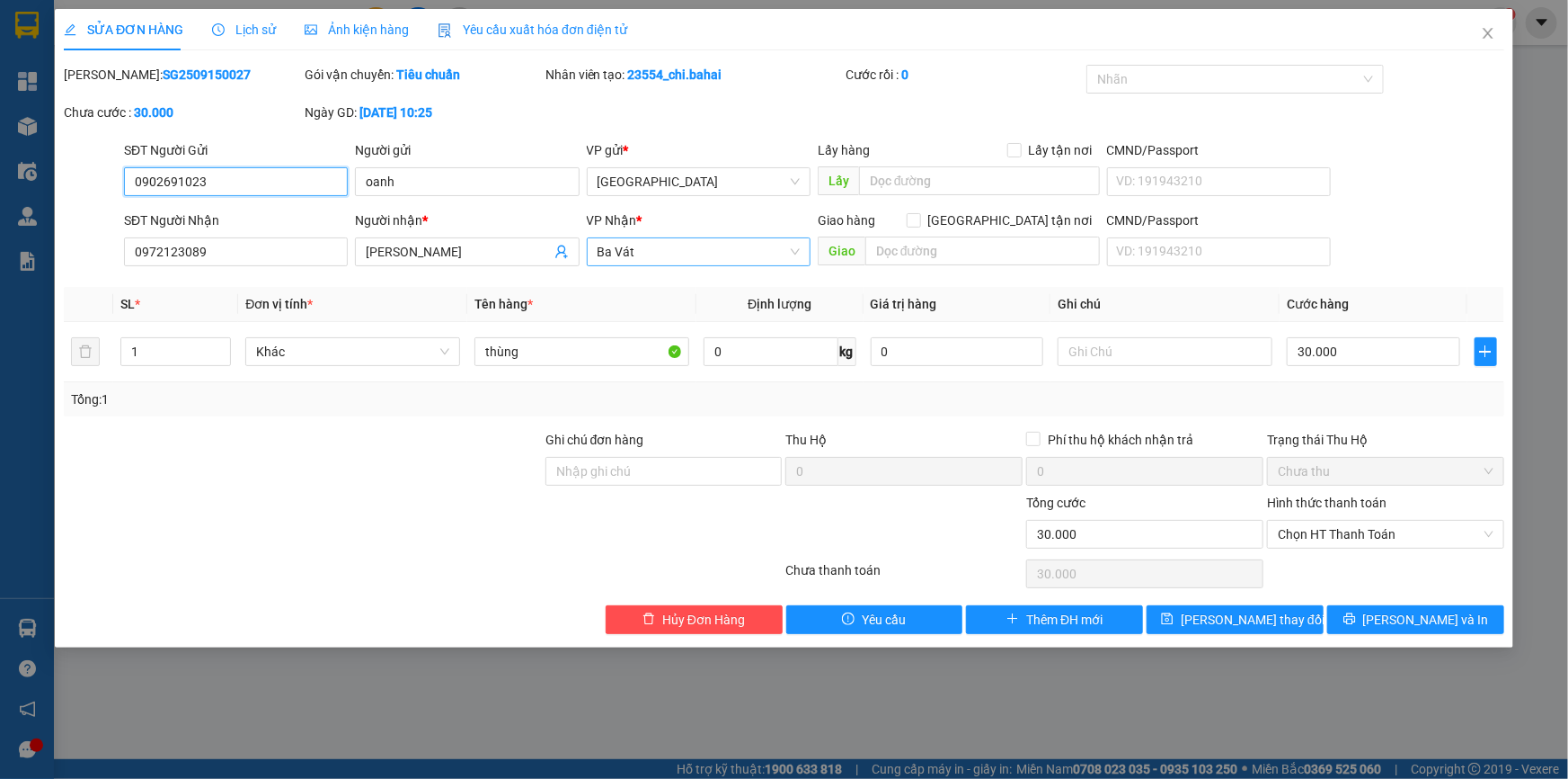
click at [620, 251] on span "Ba Vát" at bounding box center [699, 251] width 202 height 27
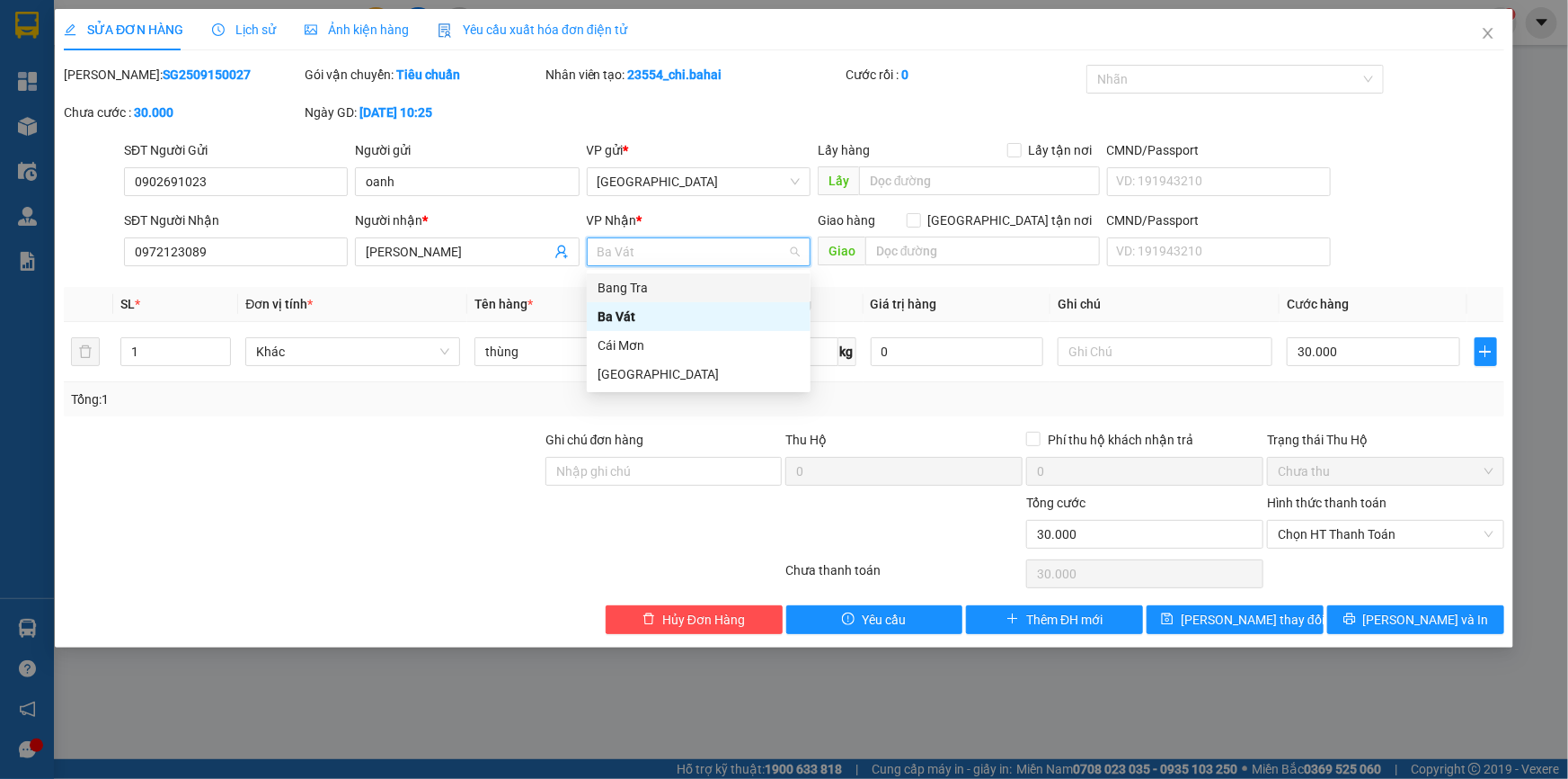
click at [652, 289] on div "Bang Tra" at bounding box center [699, 288] width 202 height 20
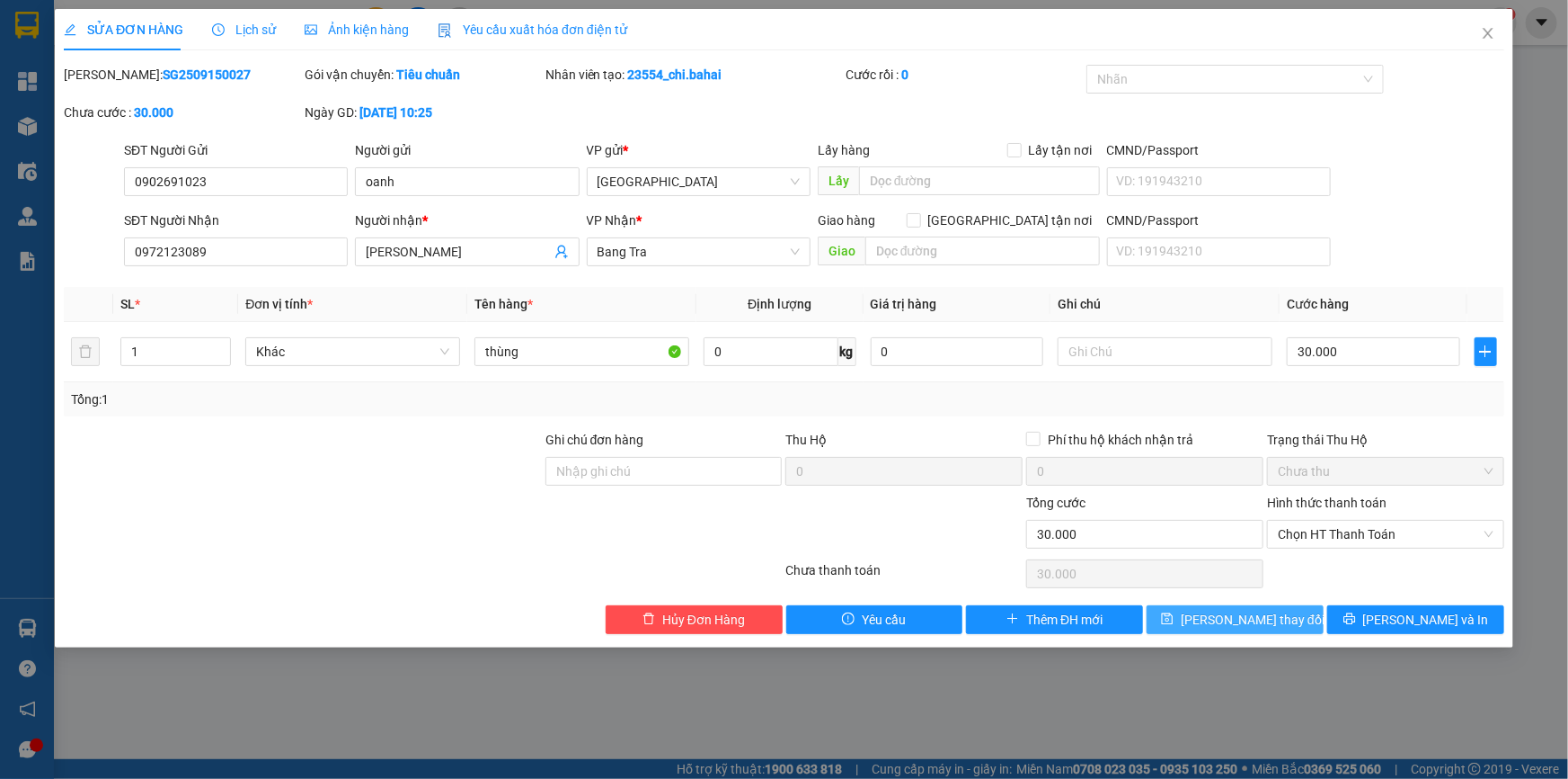
click at [1251, 616] on span "Lưu thay đổi" at bounding box center [1252, 619] width 143 height 20
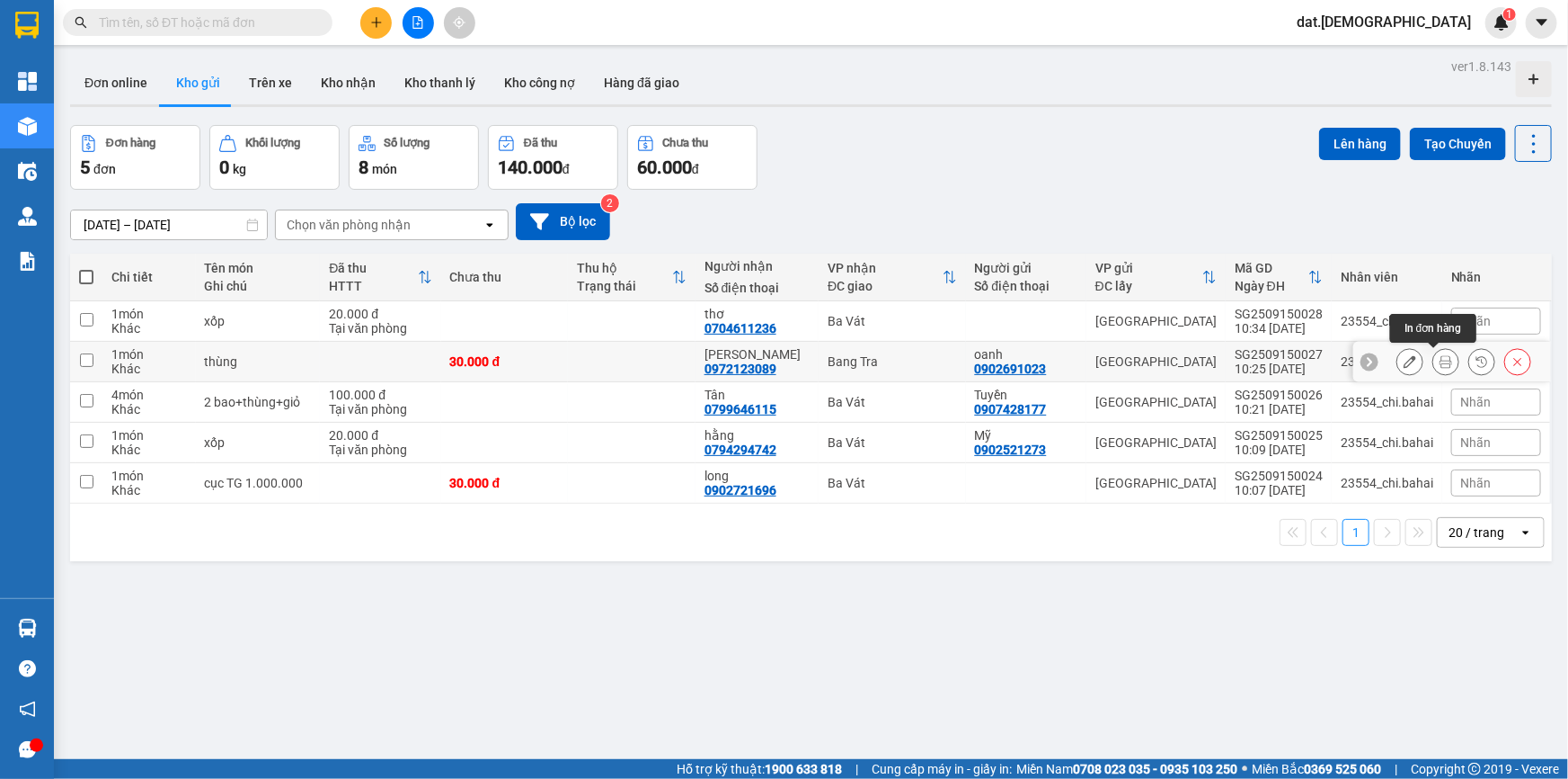
click at [1439, 360] on icon at bounding box center [1446, 361] width 13 height 13
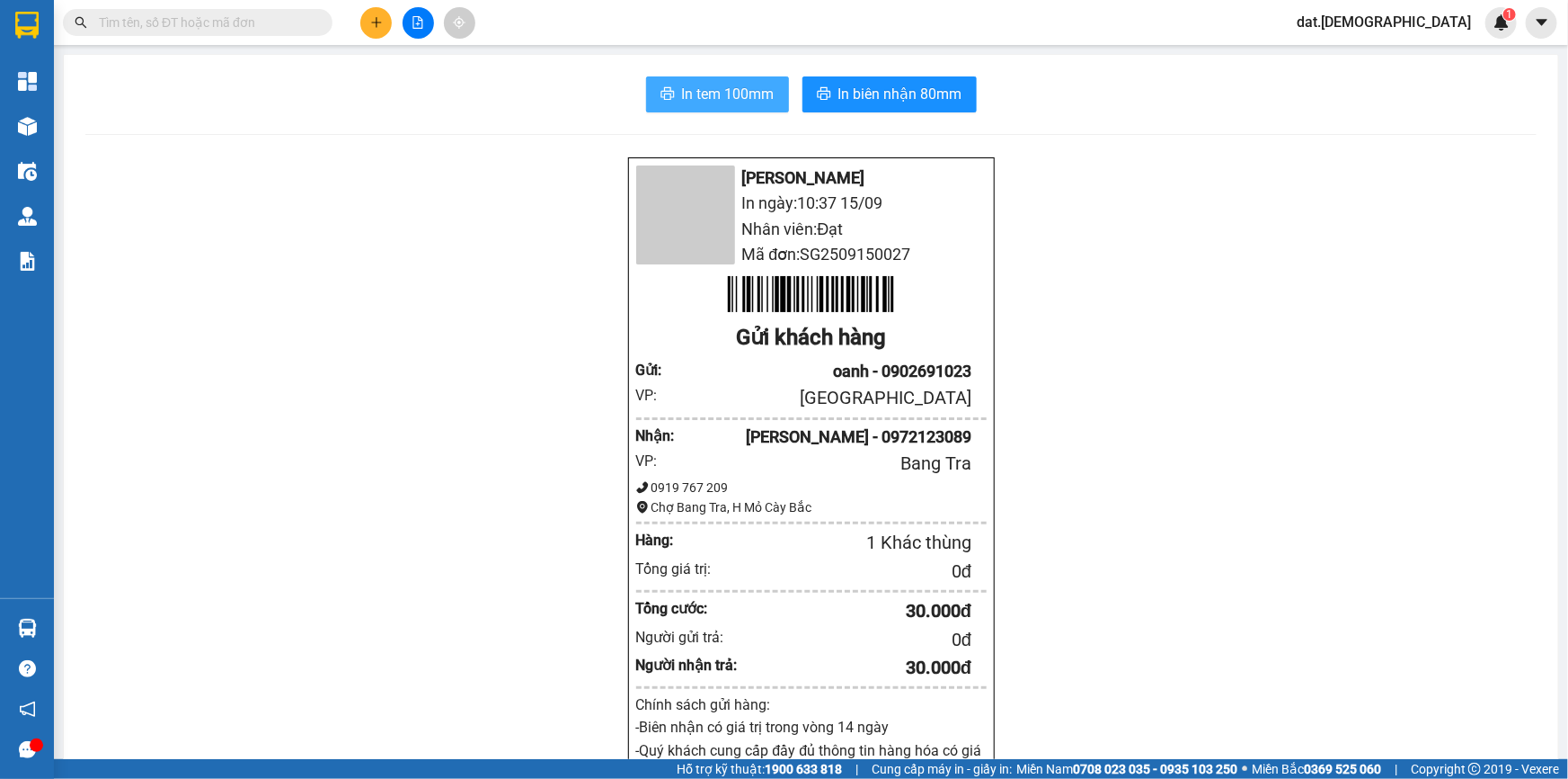
click at [672, 90] on button "In tem 100mm" at bounding box center [717, 94] width 142 height 36
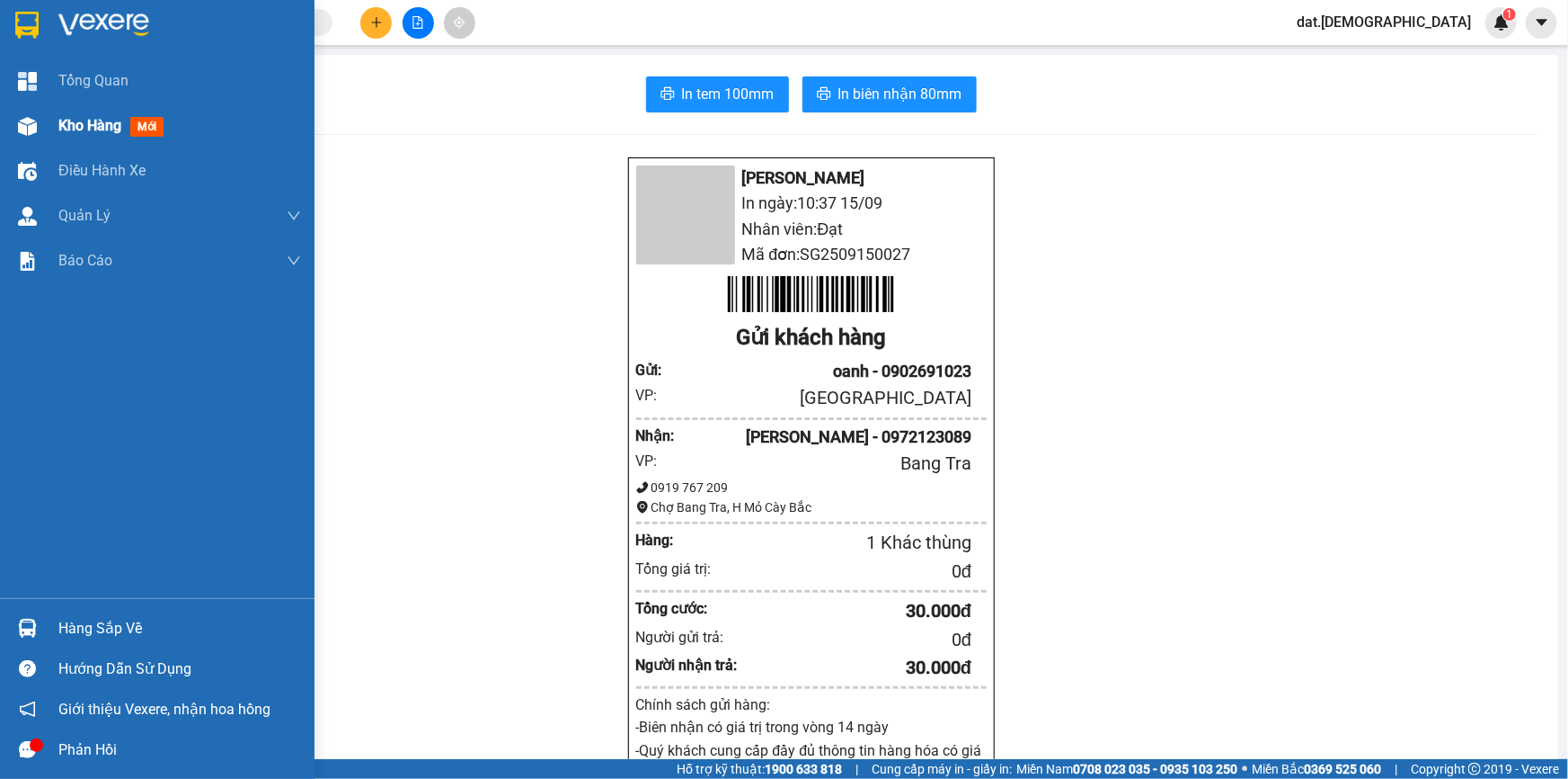
click at [157, 131] on span "mới" at bounding box center [147, 127] width 34 height 20
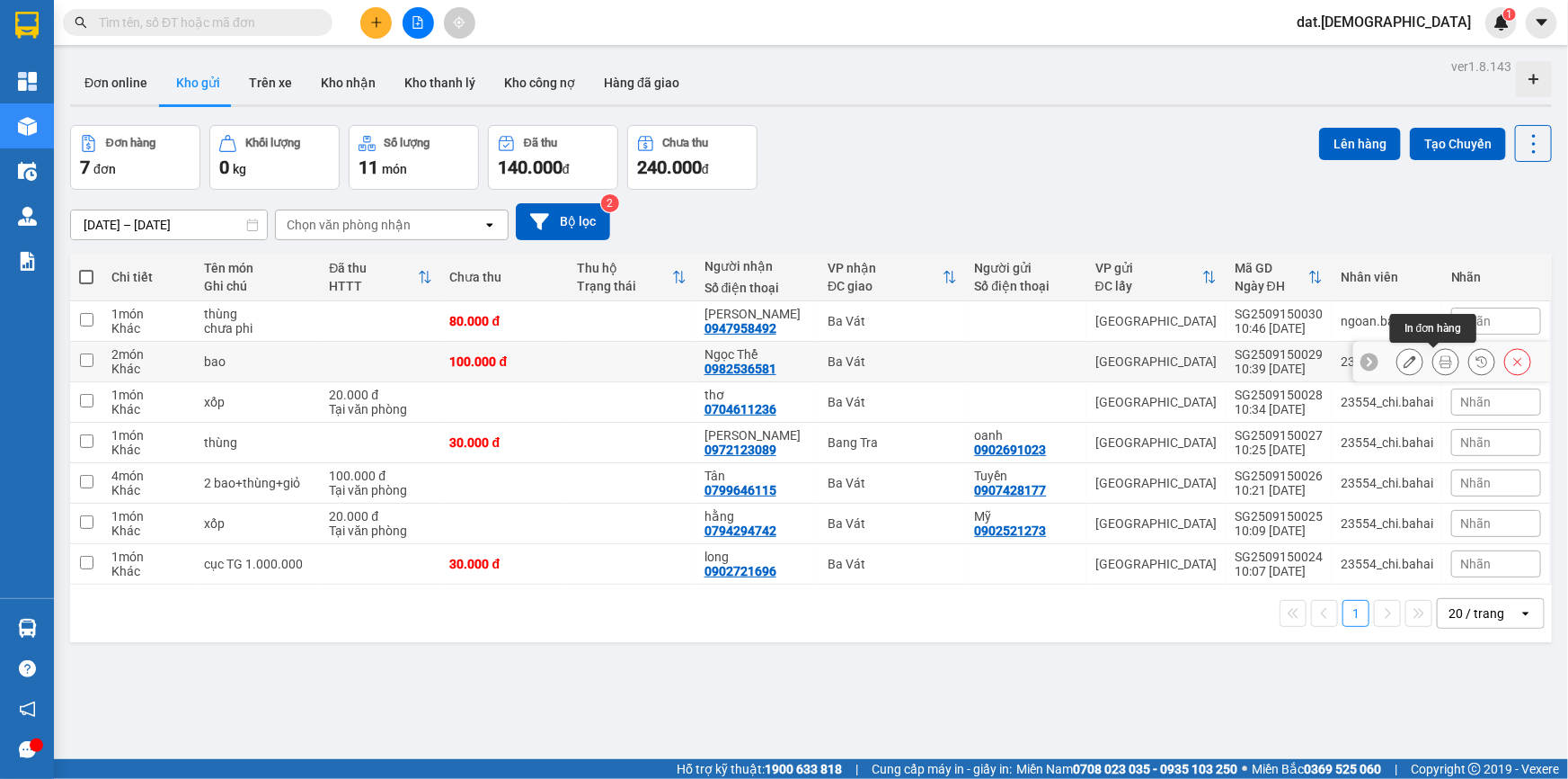
click at [1436, 369] on button at bounding box center [1446, 361] width 25 height 32
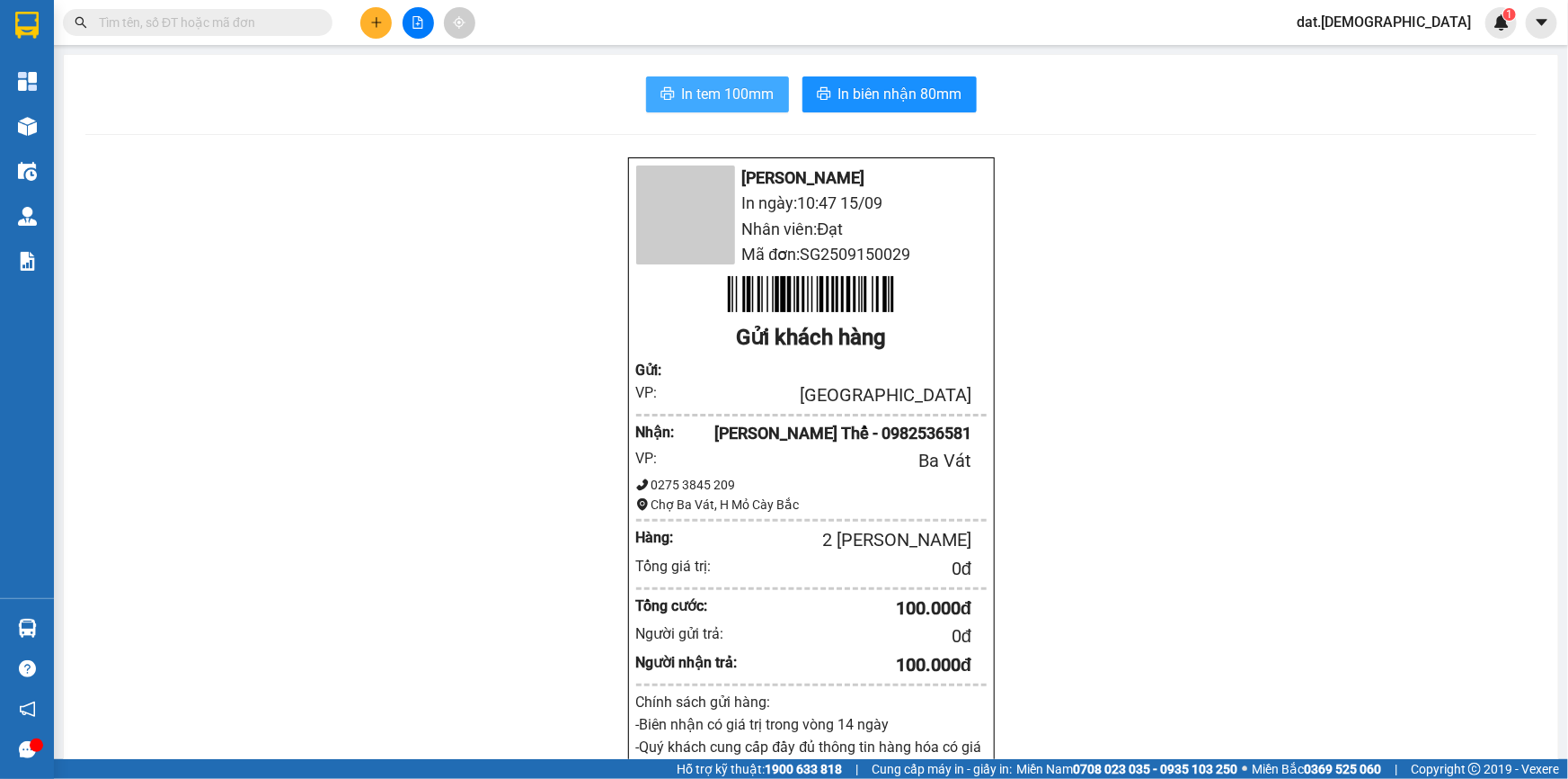
click at [715, 97] on span "In tem 100mm" at bounding box center [729, 94] width 93 height 23
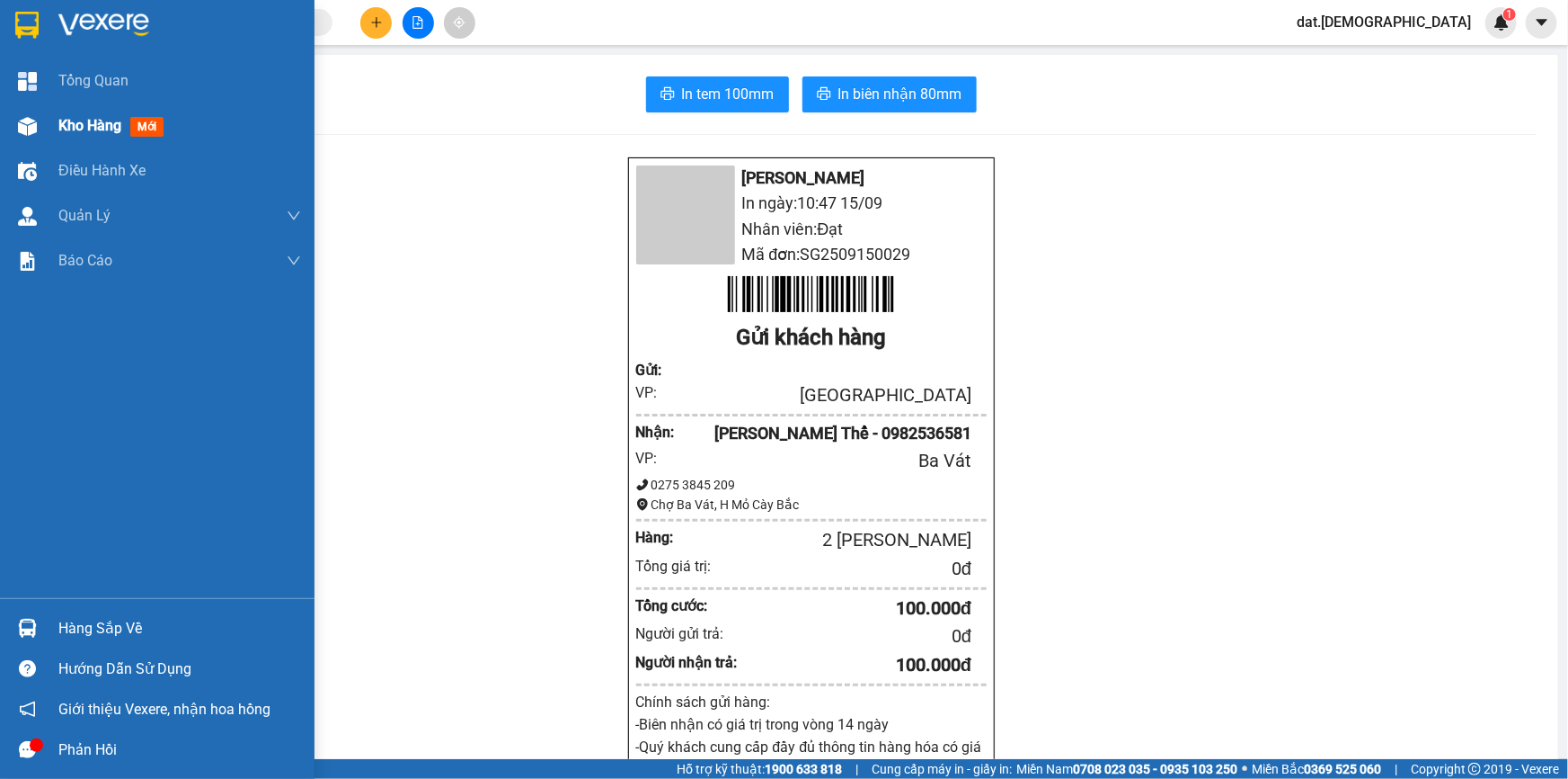
click at [147, 125] on span "mới" at bounding box center [147, 127] width 34 height 20
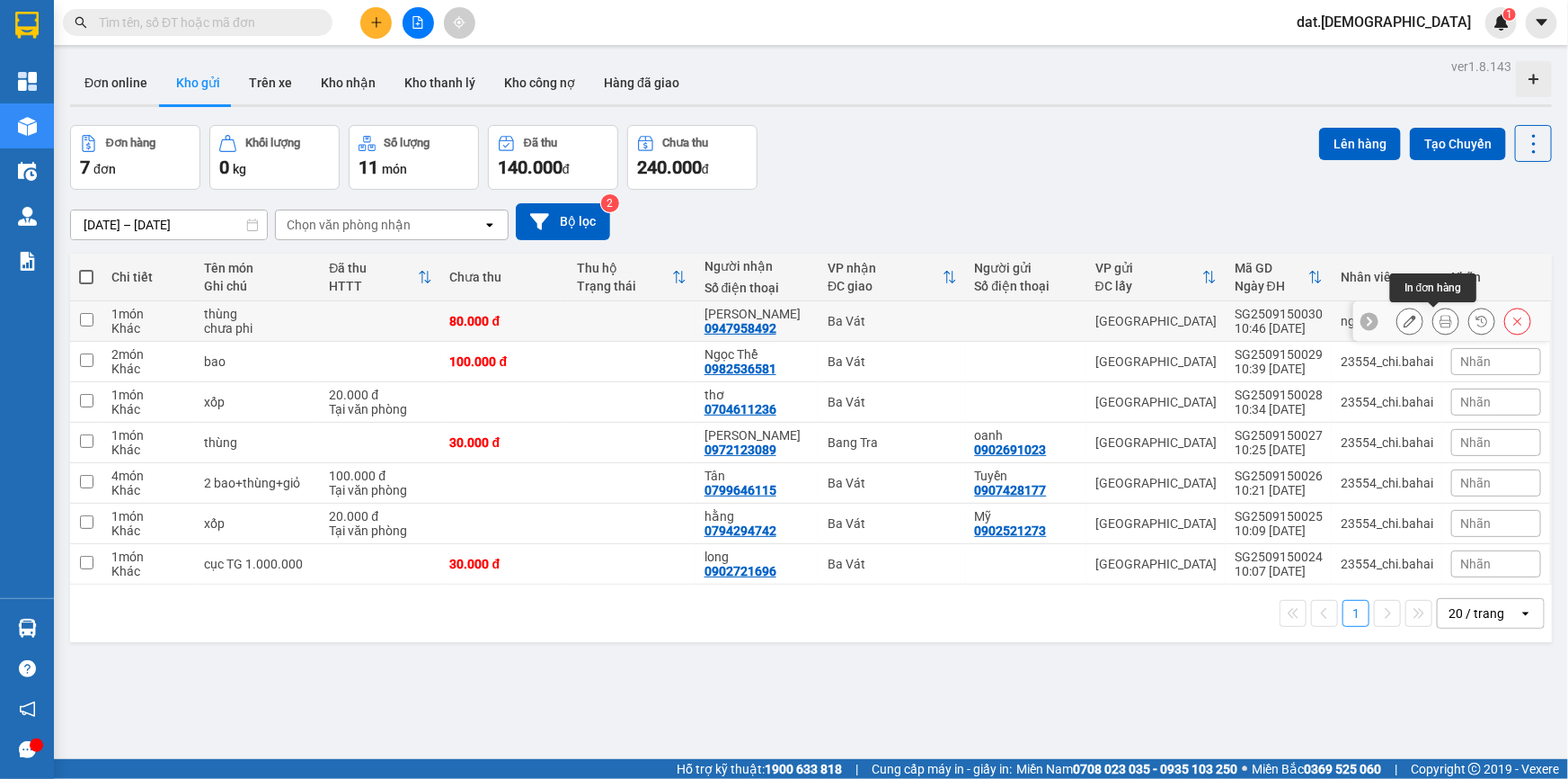
click at [1439, 315] on icon at bounding box center [1446, 321] width 13 height 13
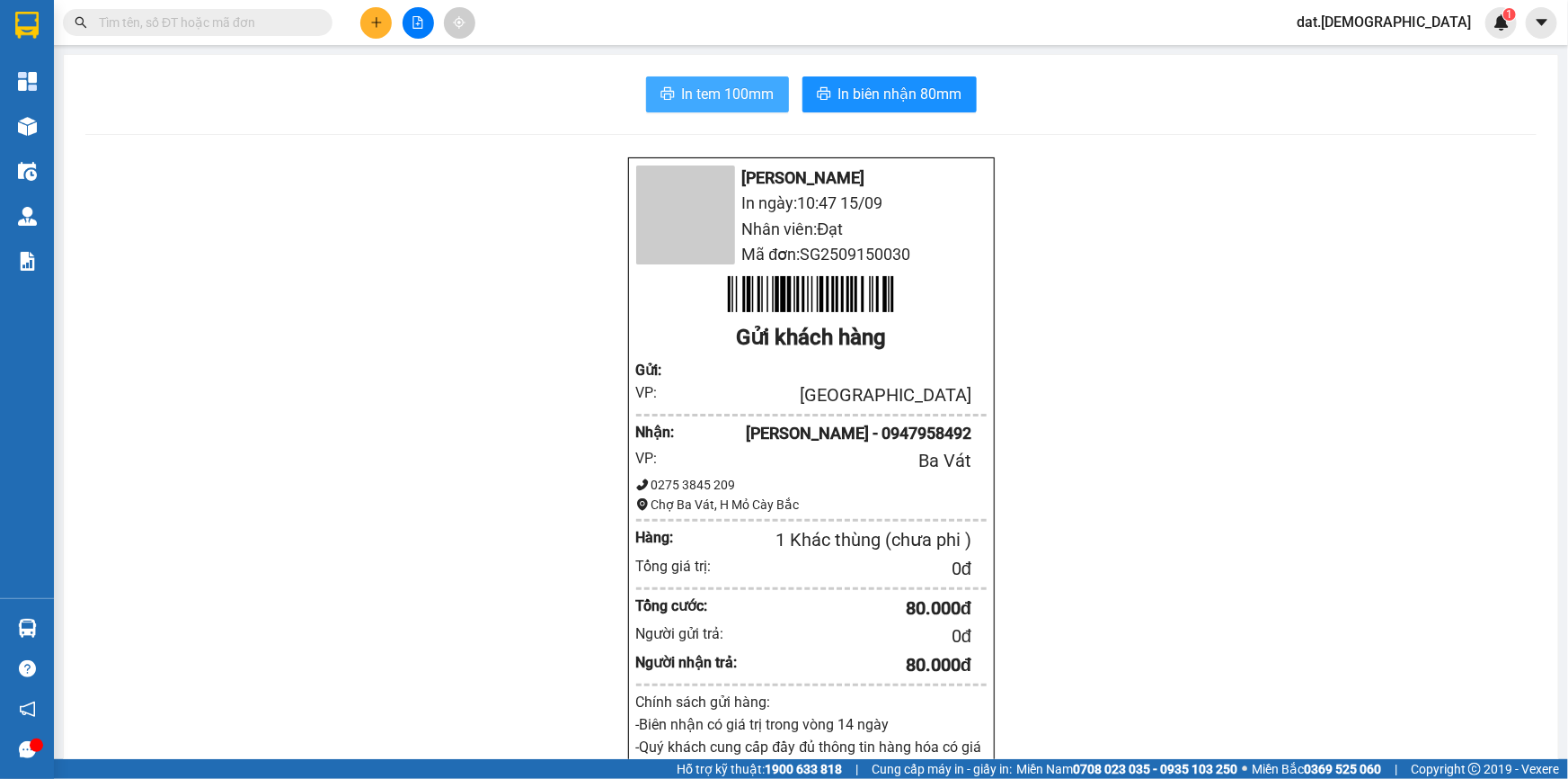
click at [682, 88] on span "In tem 100mm" at bounding box center [729, 94] width 93 height 23
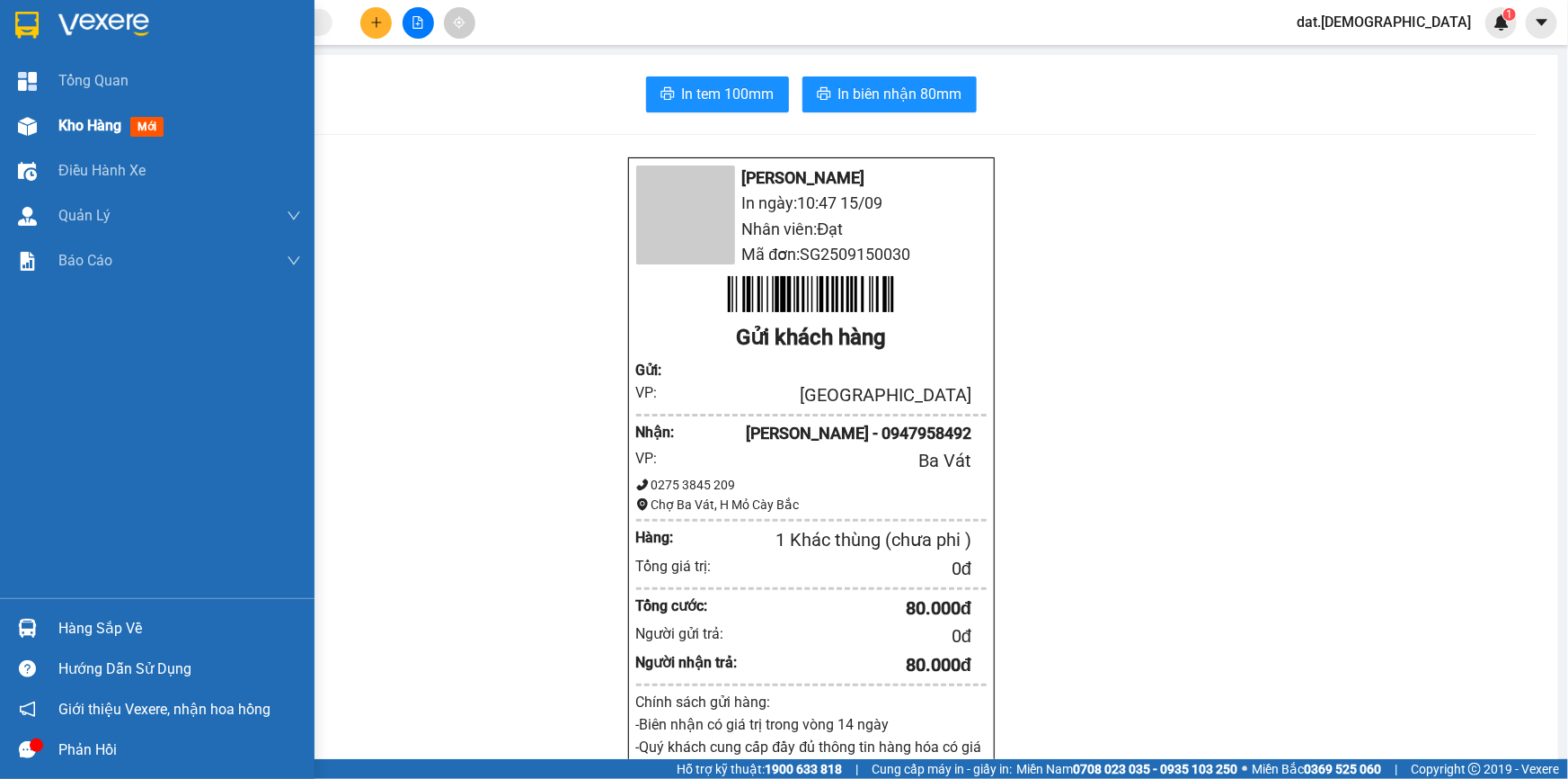
click at [149, 131] on span "mới" at bounding box center [147, 127] width 34 height 20
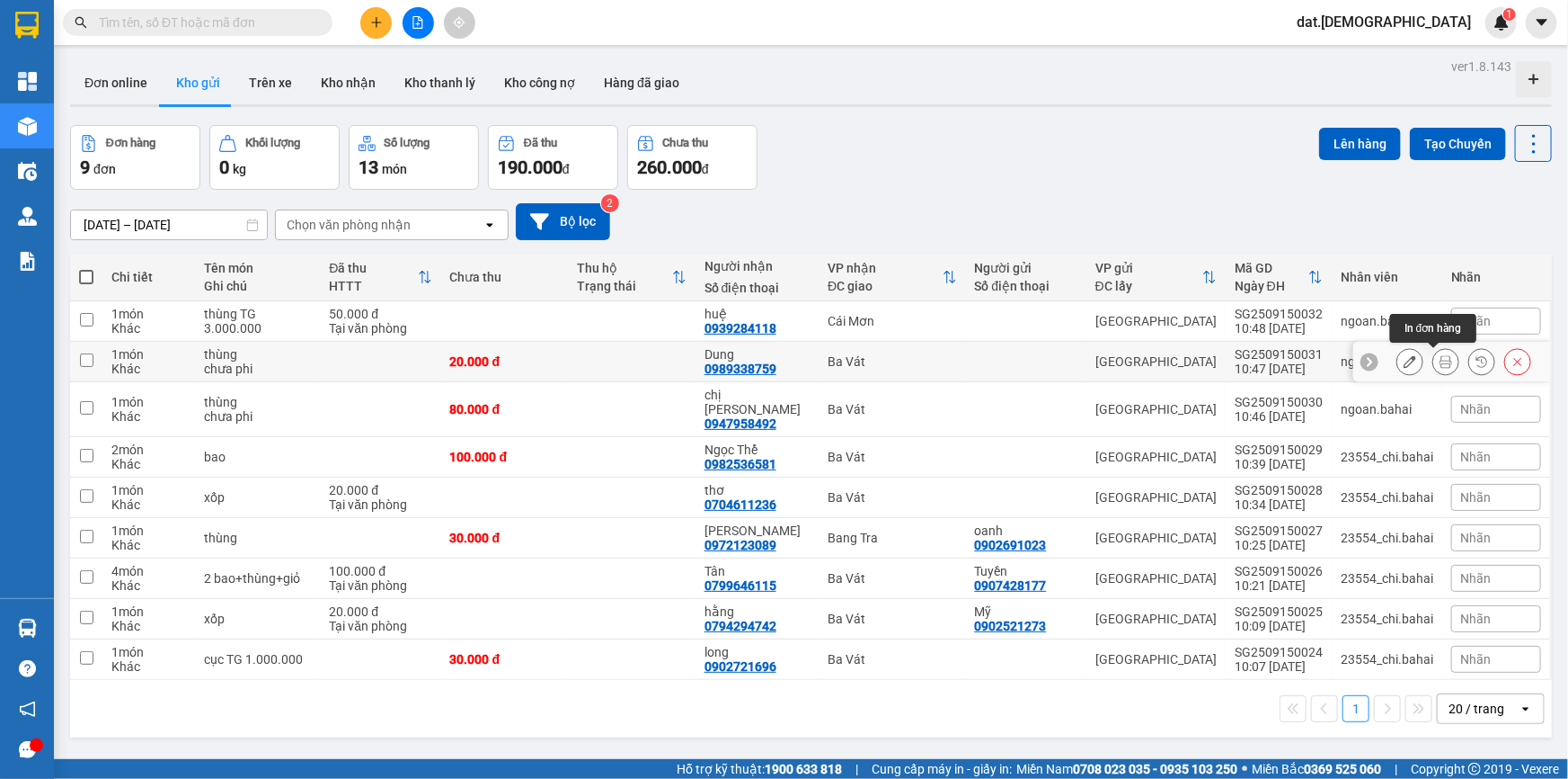
click at [1404, 360] on icon at bounding box center [1410, 361] width 13 height 13
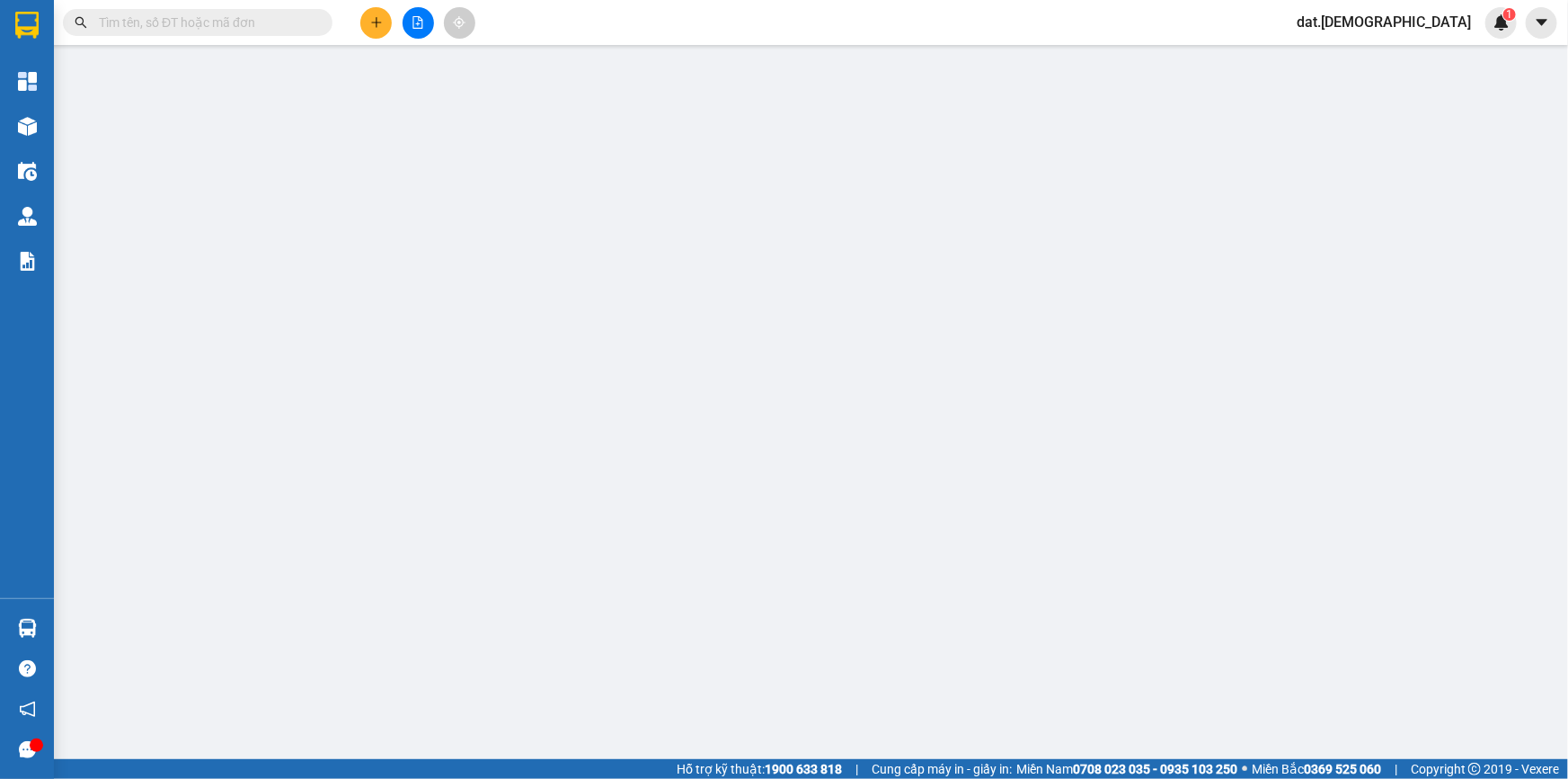
type input "0989338759"
type input "Dung"
type input "20.000"
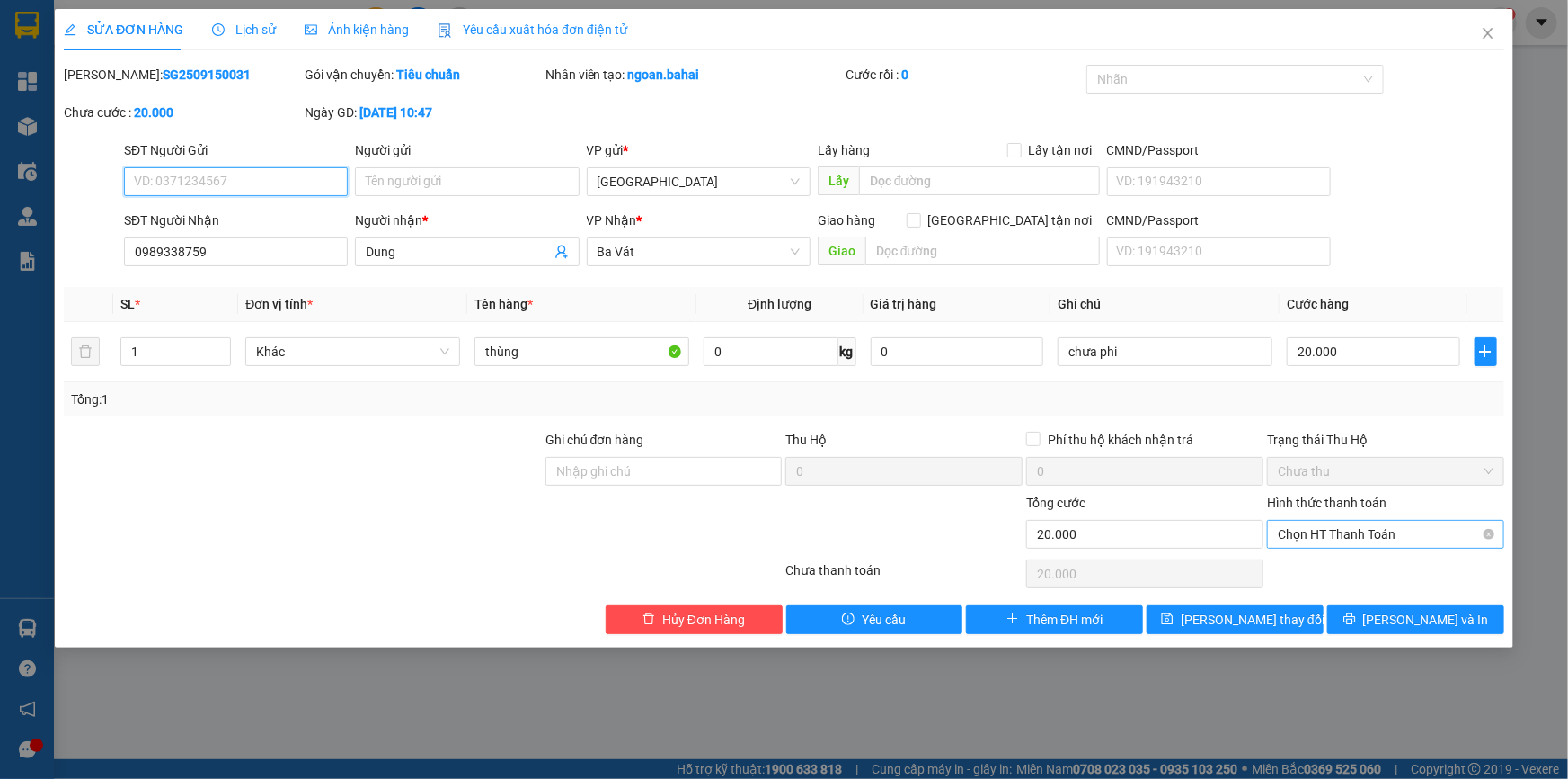
drag, startPoint x: 1411, startPoint y: 539, endPoint x: 1400, endPoint y: 535, distance: 11.7
click at [1410, 539] on span "Chọn HT Thanh Toán" at bounding box center [1386, 534] width 216 height 27
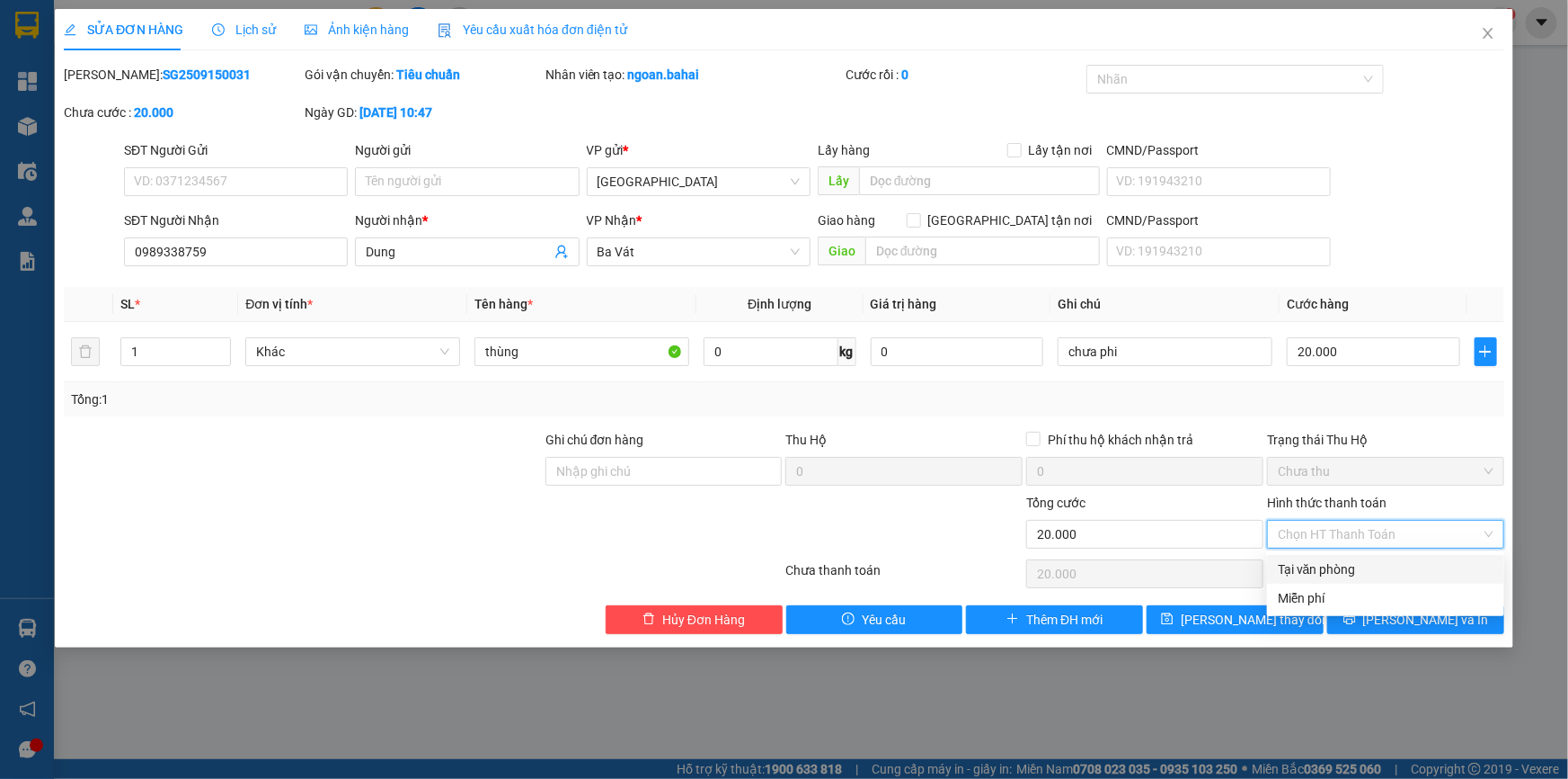
click at [1351, 576] on div "Tại văn phòng" at bounding box center [1386, 569] width 216 height 20
type input "0"
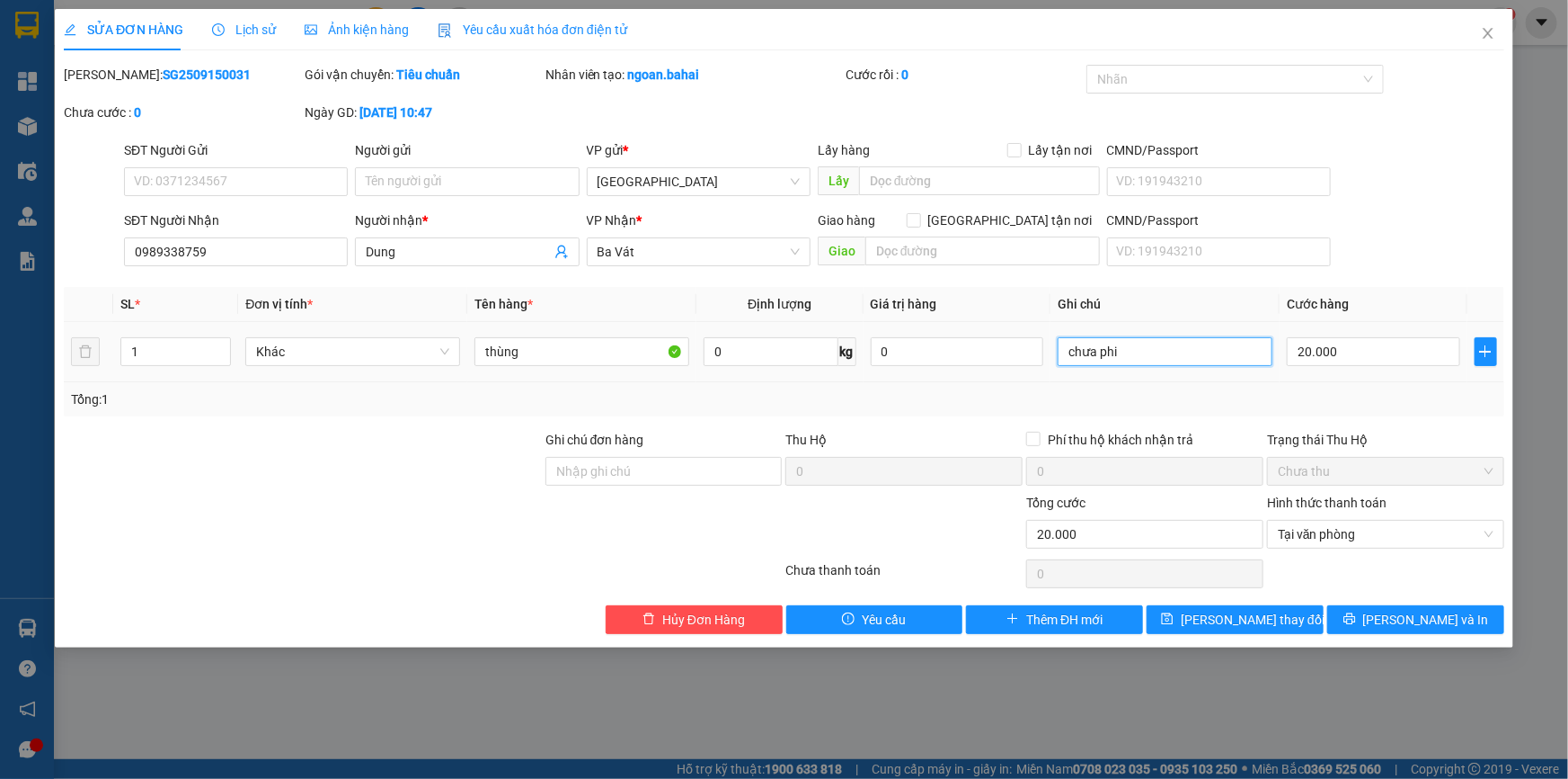
click at [1183, 359] on input "chưa phi" at bounding box center [1165, 351] width 215 height 29
type input "c"
click at [1431, 634] on div "SỬA ĐƠN HÀNG Lịch sử Ảnh kiện hàng Yêu cầu xuất hóa đơn điện tử Total Paid Fee …" at bounding box center [783, 328] width 1458 height 638
click at [1406, 606] on button "[PERSON_NAME] và In" at bounding box center [1416, 619] width 177 height 29
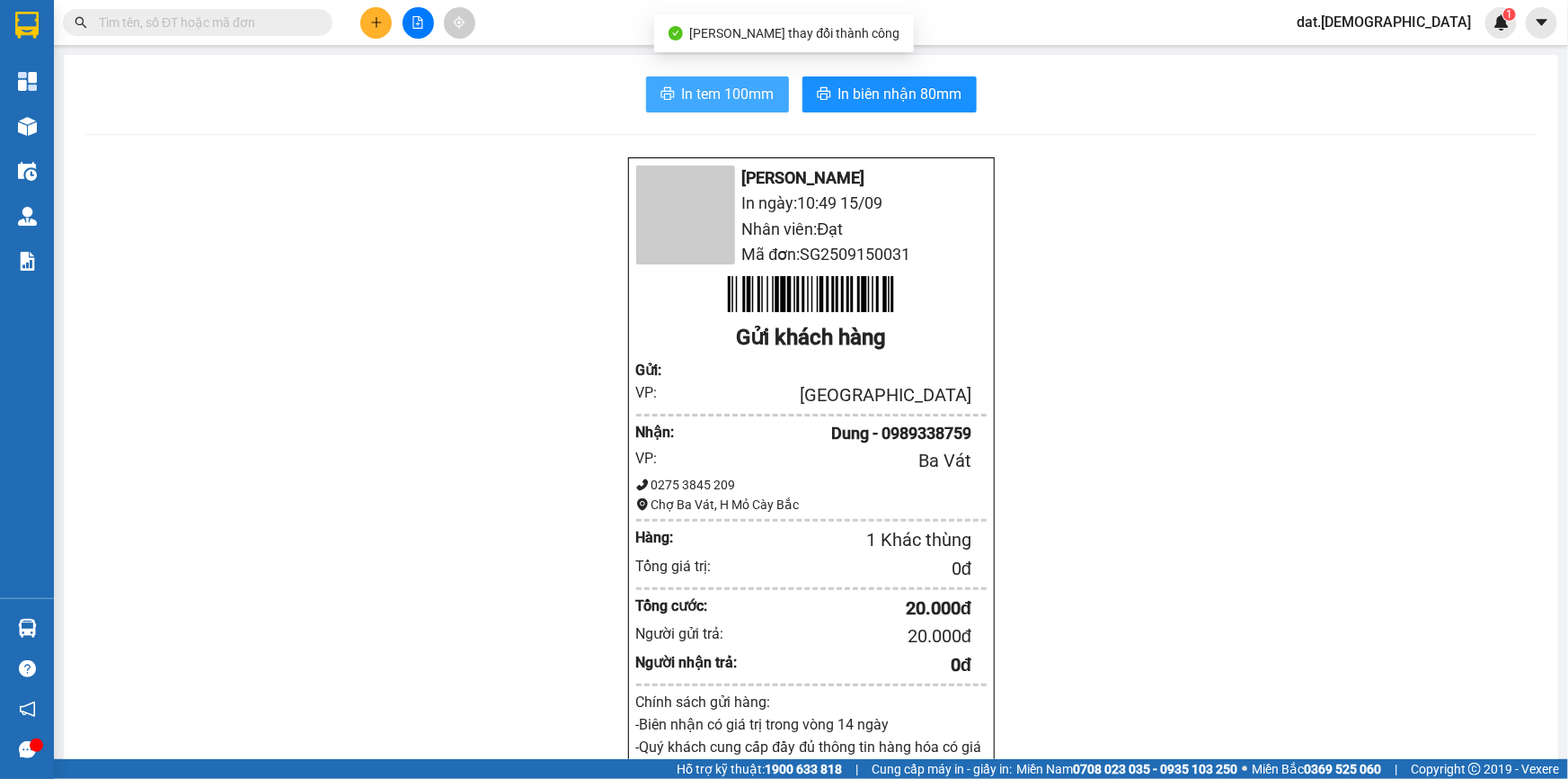
click at [721, 90] on span "In tem 100mm" at bounding box center [729, 94] width 93 height 23
click at [906, 87] on span "In biên nhận 80mm" at bounding box center [900, 94] width 124 height 23
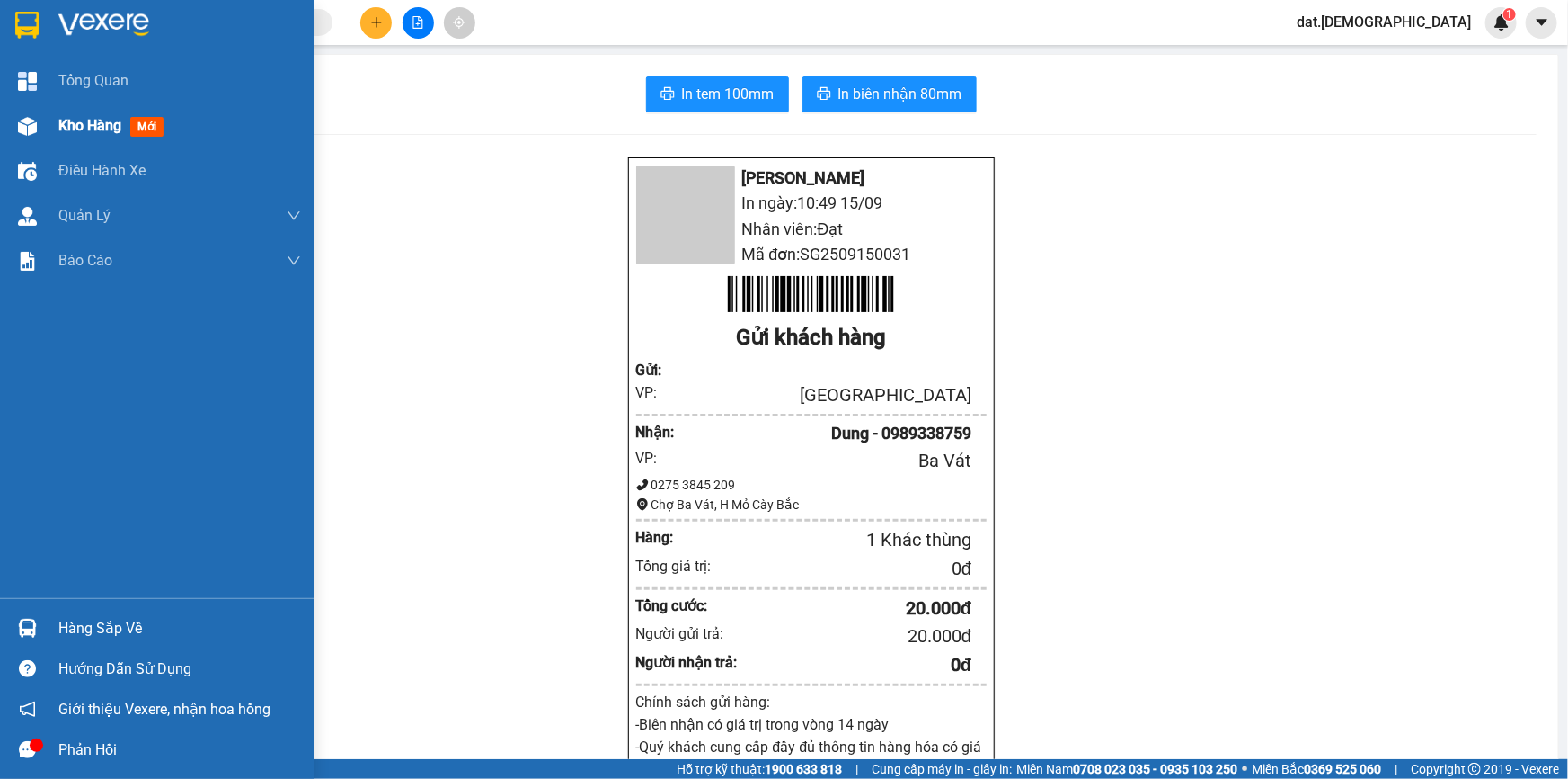
click at [50, 133] on div "Kho hàng mới" at bounding box center [157, 126] width 315 height 45
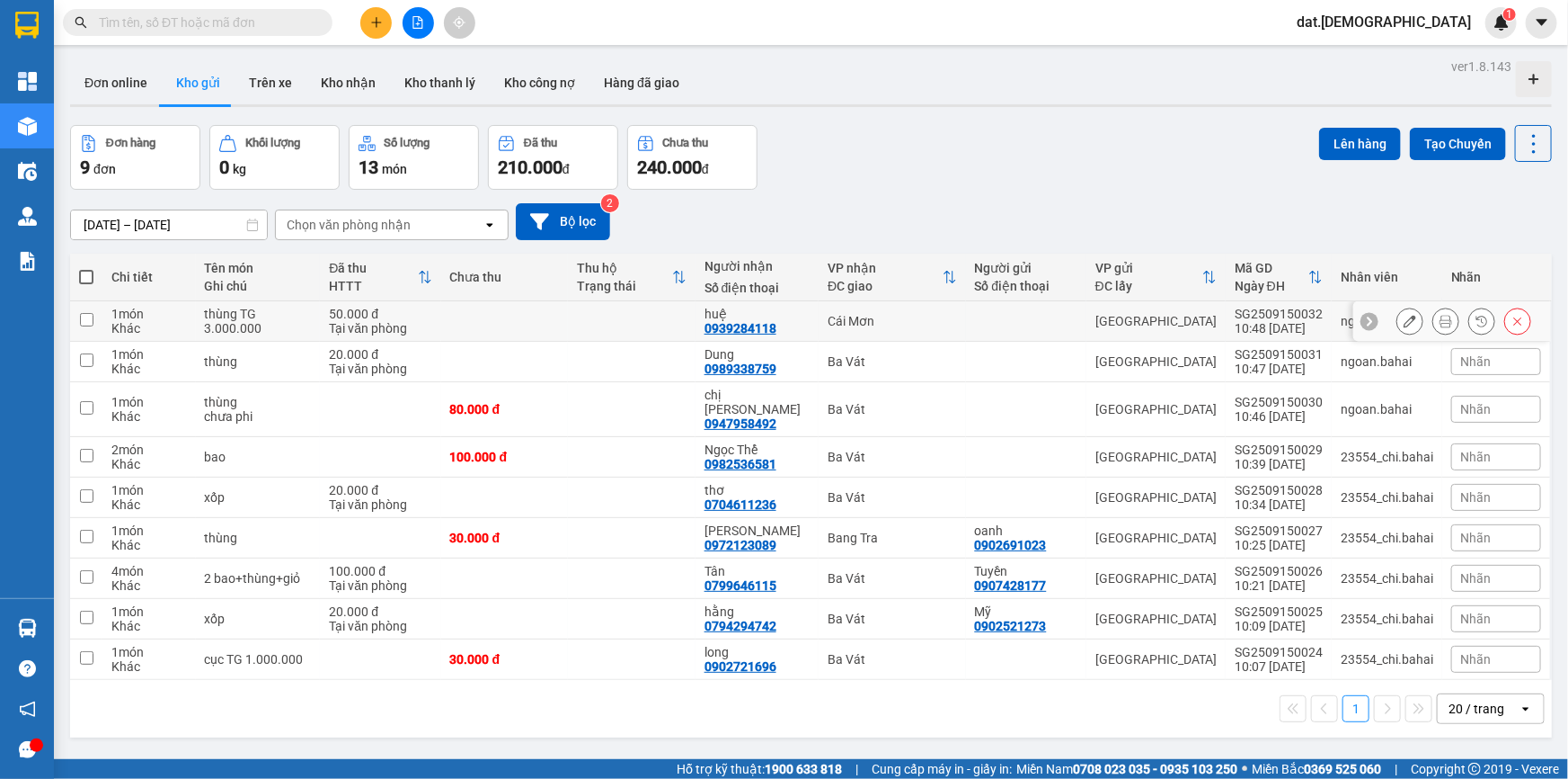
click at [1439, 325] on icon at bounding box center [1446, 321] width 13 height 13
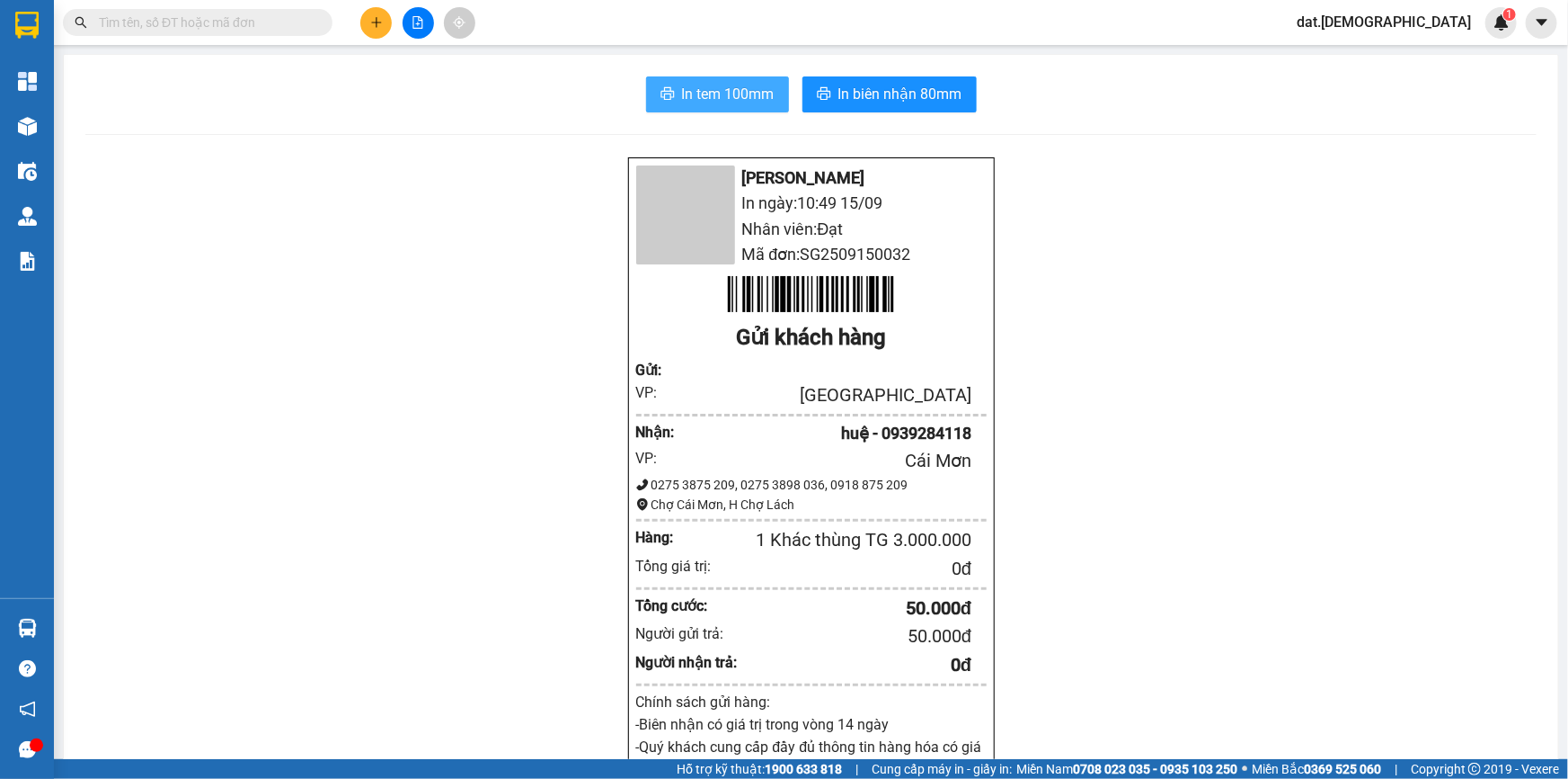
click at [694, 78] on button "In tem 100mm" at bounding box center [717, 94] width 142 height 36
click at [870, 87] on span "In biên nhận 80mm" at bounding box center [900, 94] width 124 height 23
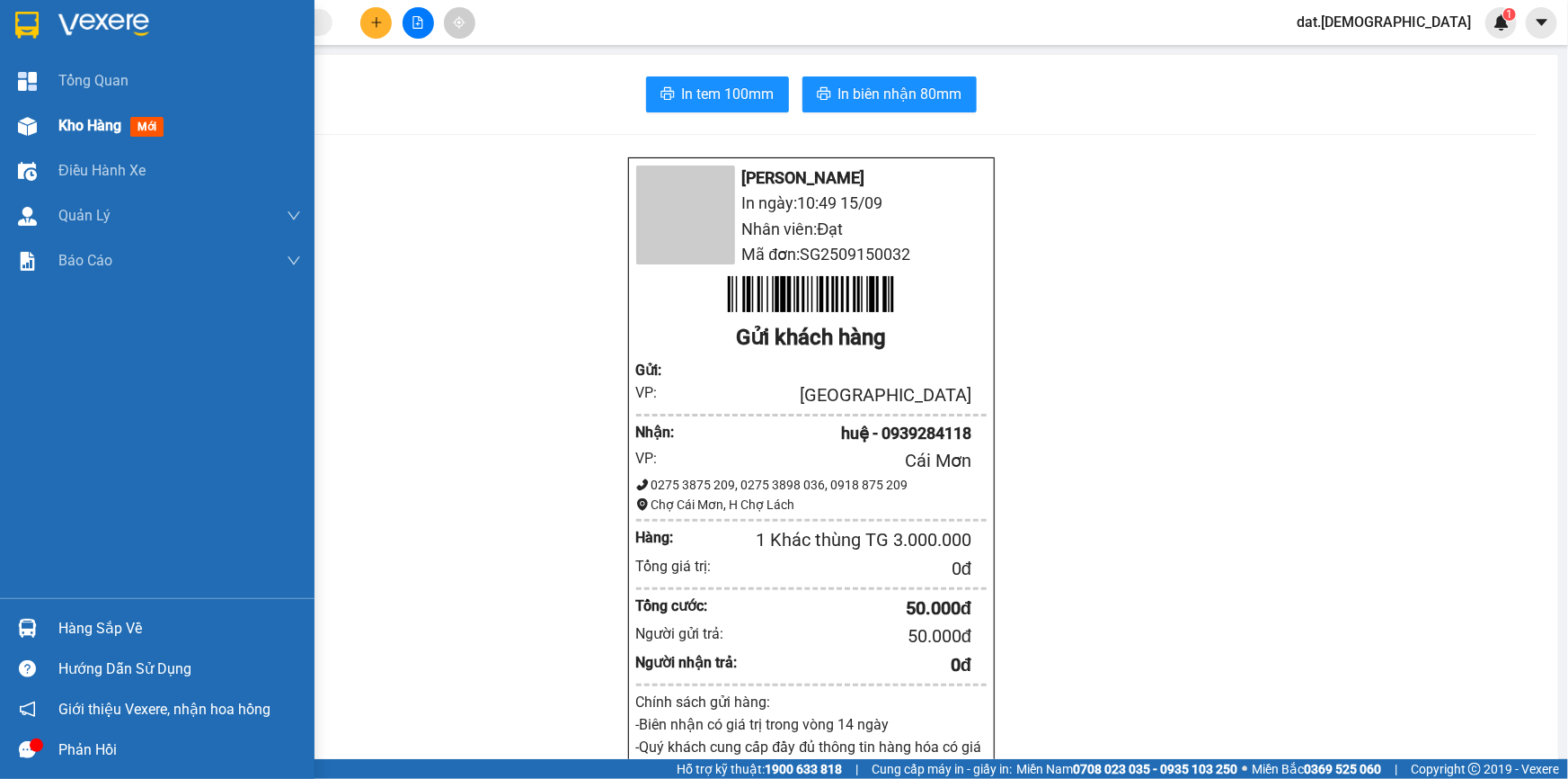
click at [146, 122] on span "mới" at bounding box center [147, 127] width 34 height 20
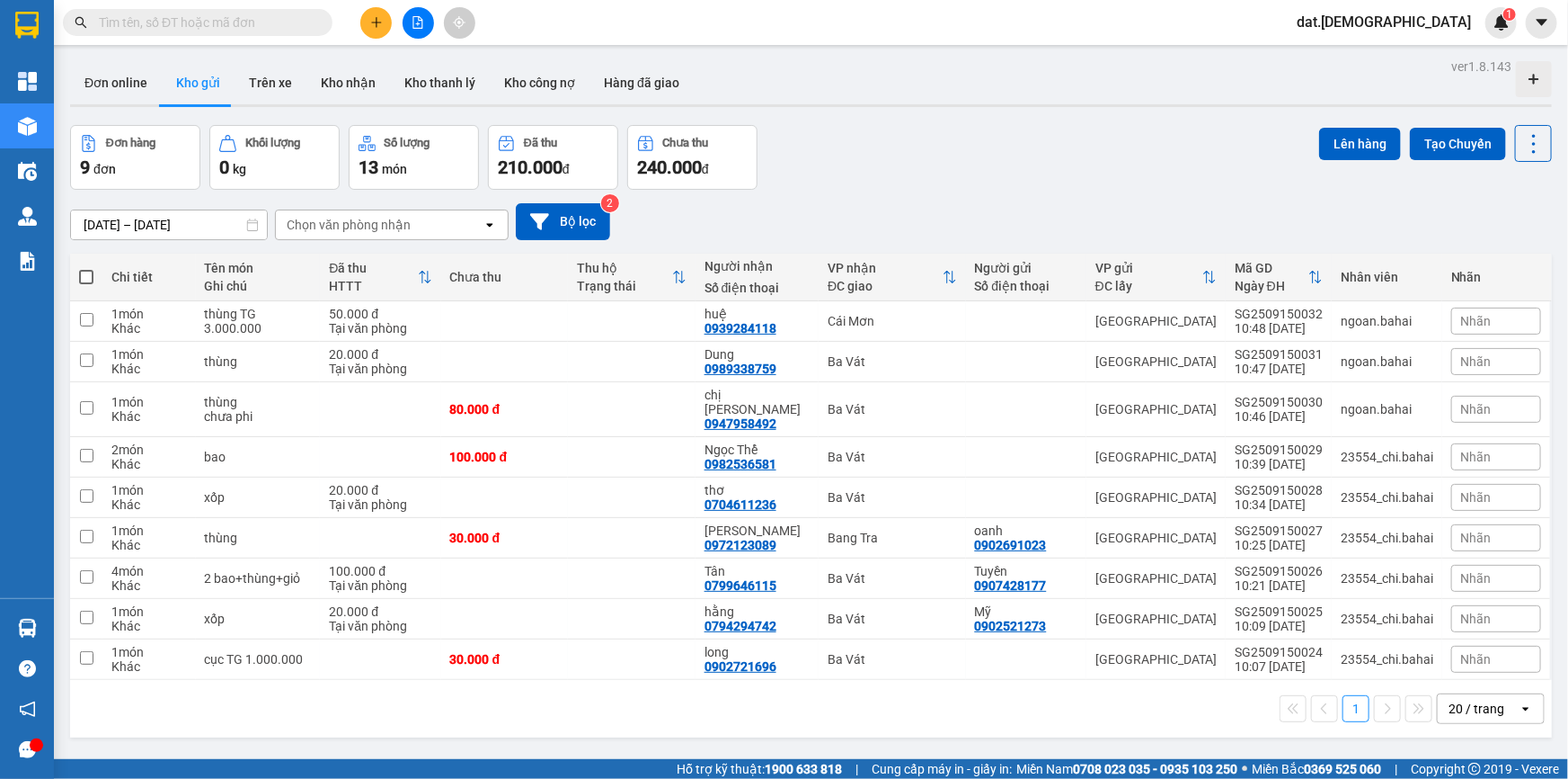
click at [89, 276] on span at bounding box center [86, 277] width 15 height 15
click at [86, 268] on input "checkbox" at bounding box center [86, 268] width 0 height 0
checkbox input "true"
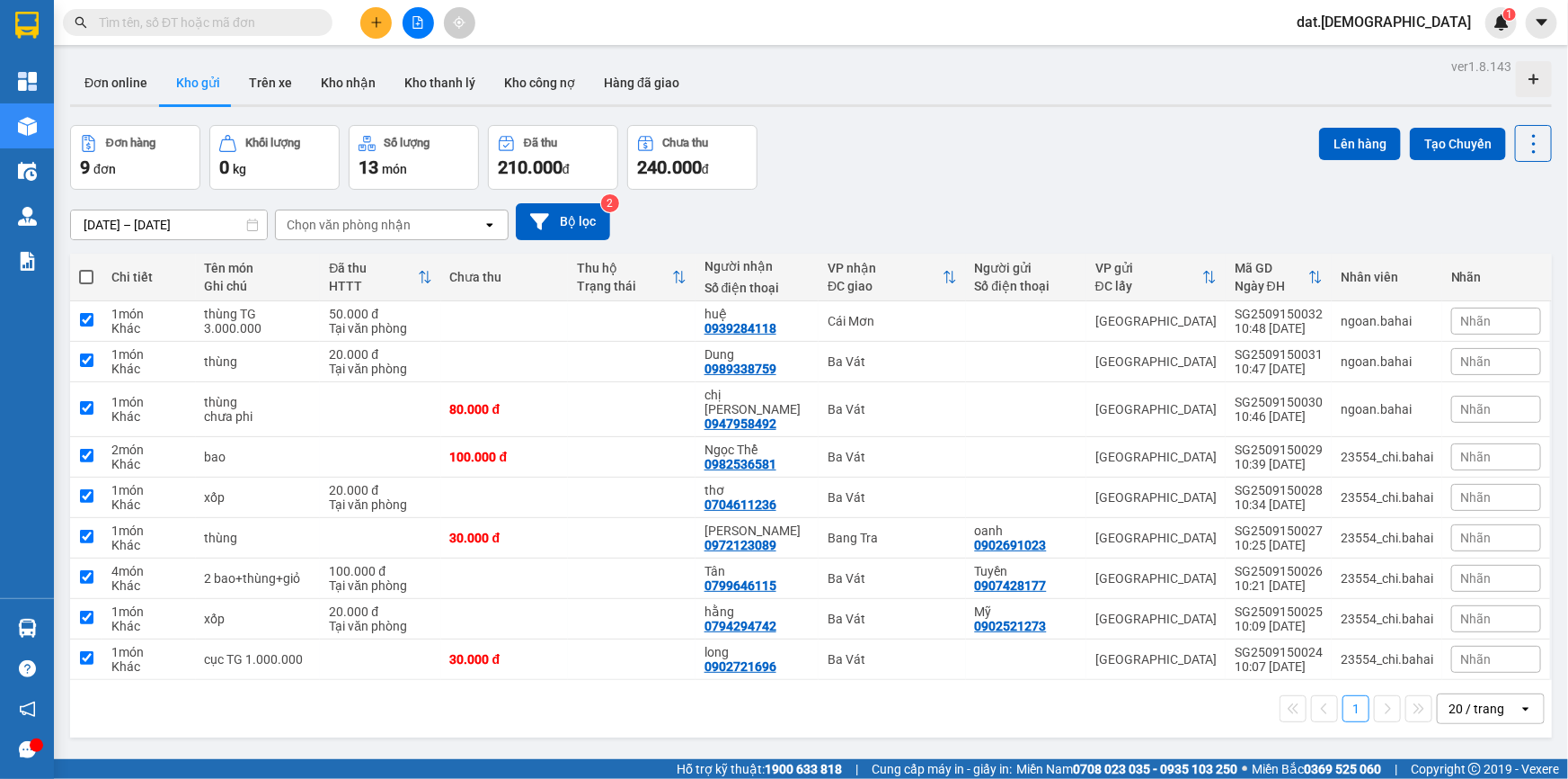
checkbox input "true"
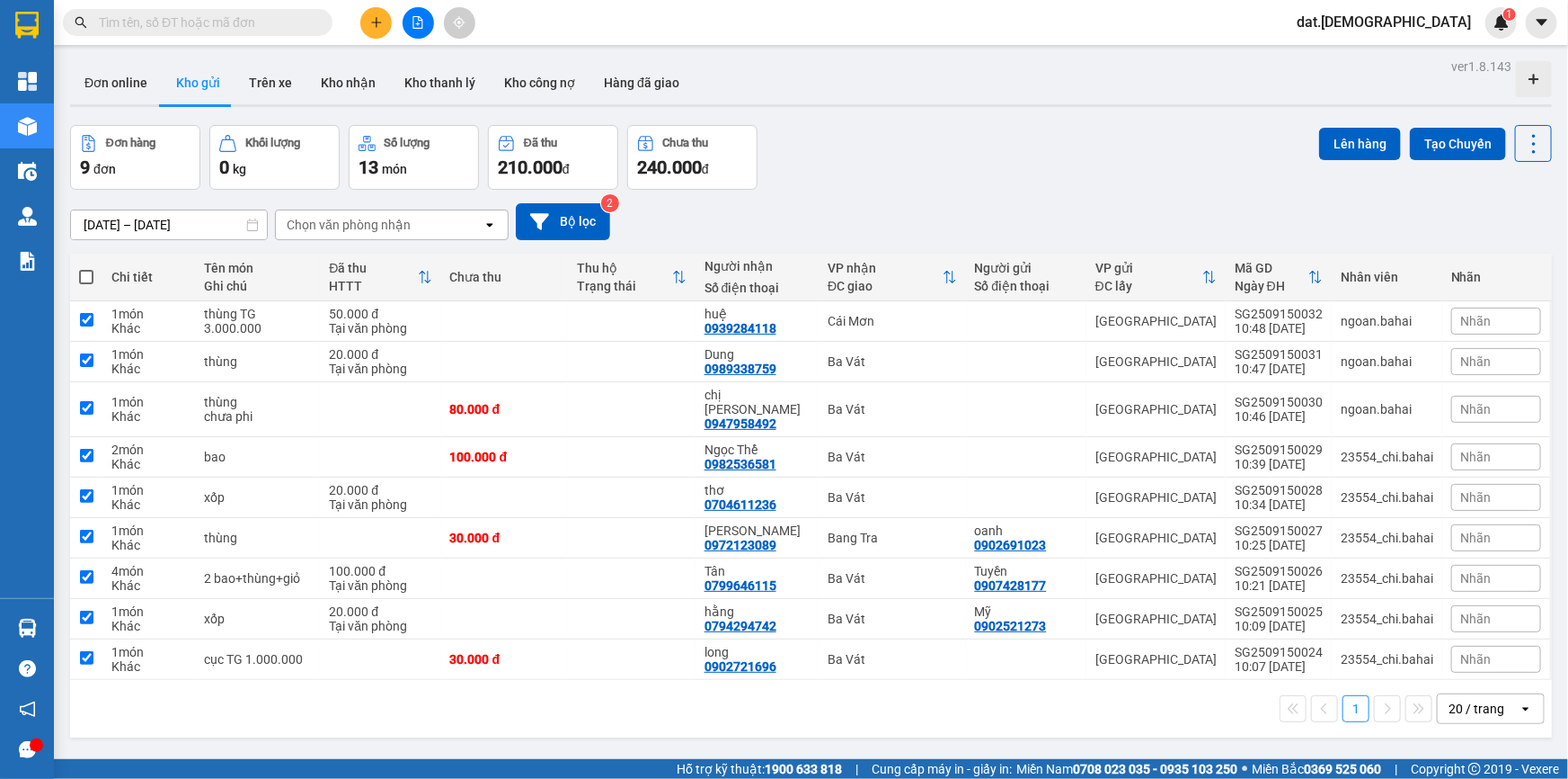
checkbox input "true"
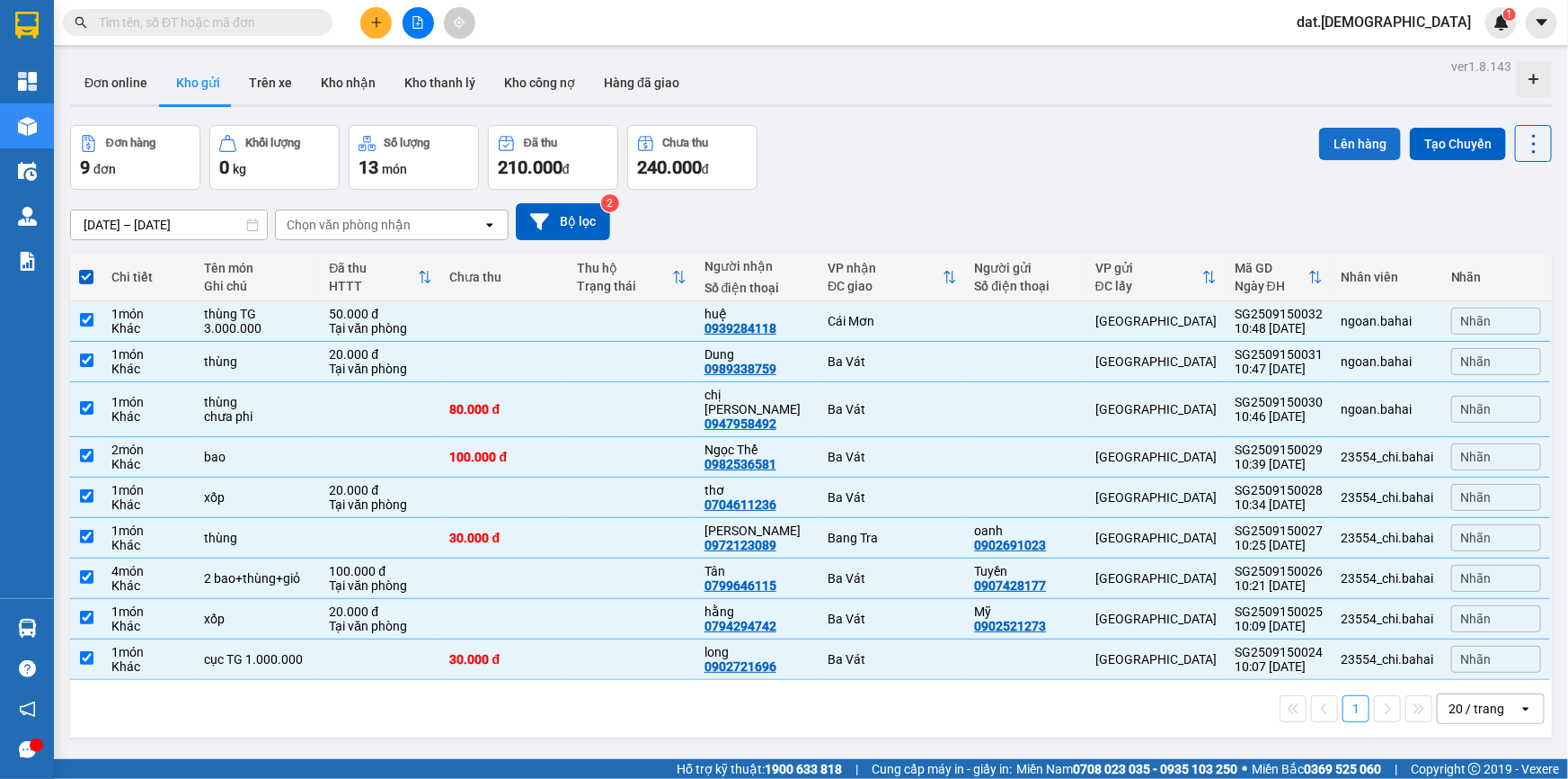
click at [1356, 139] on button "Lên hàng" at bounding box center [1360, 144] width 82 height 33
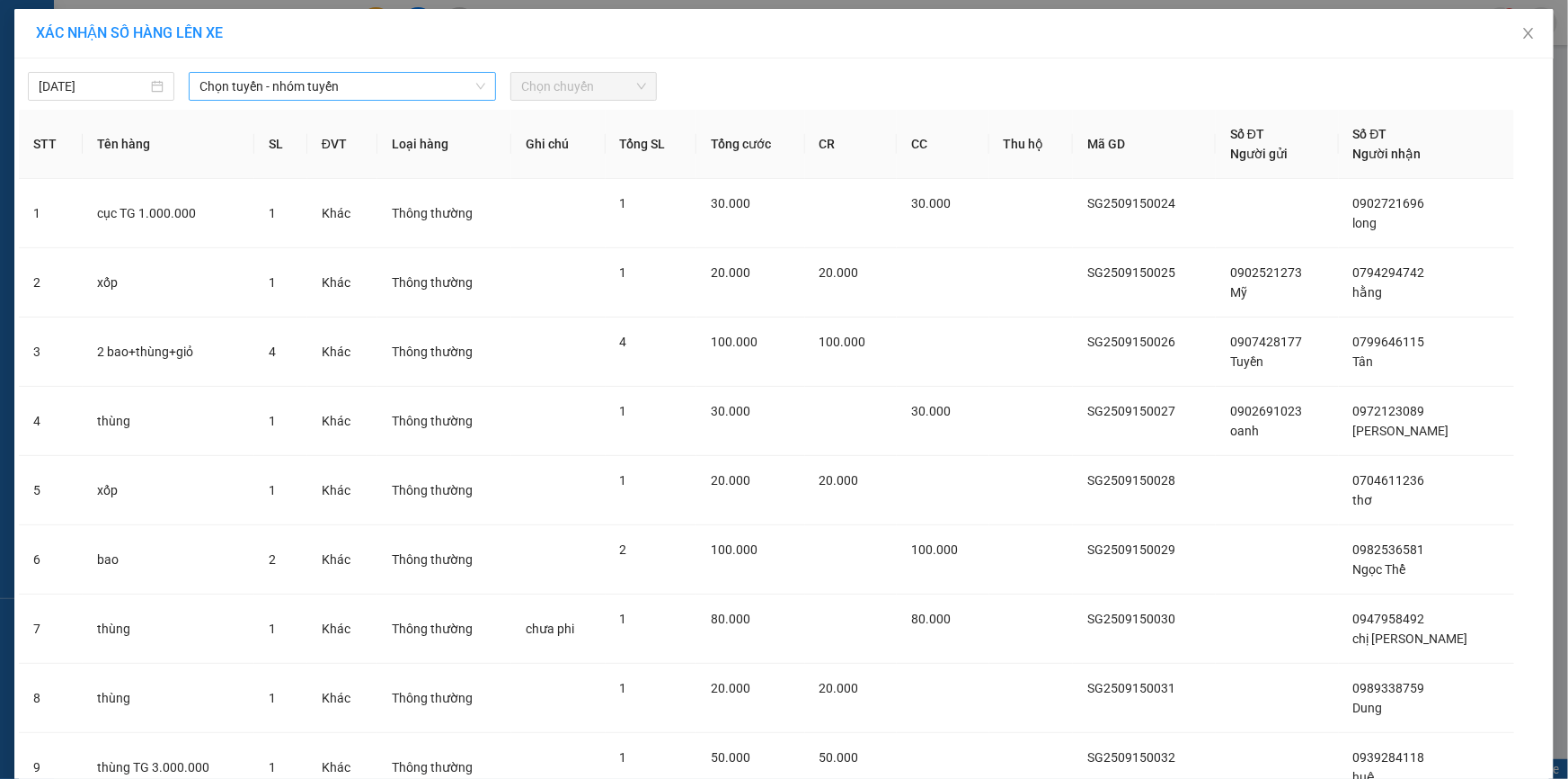
click at [342, 83] on span "Chọn tuyến - nhóm tuyến" at bounding box center [342, 86] width 286 height 27
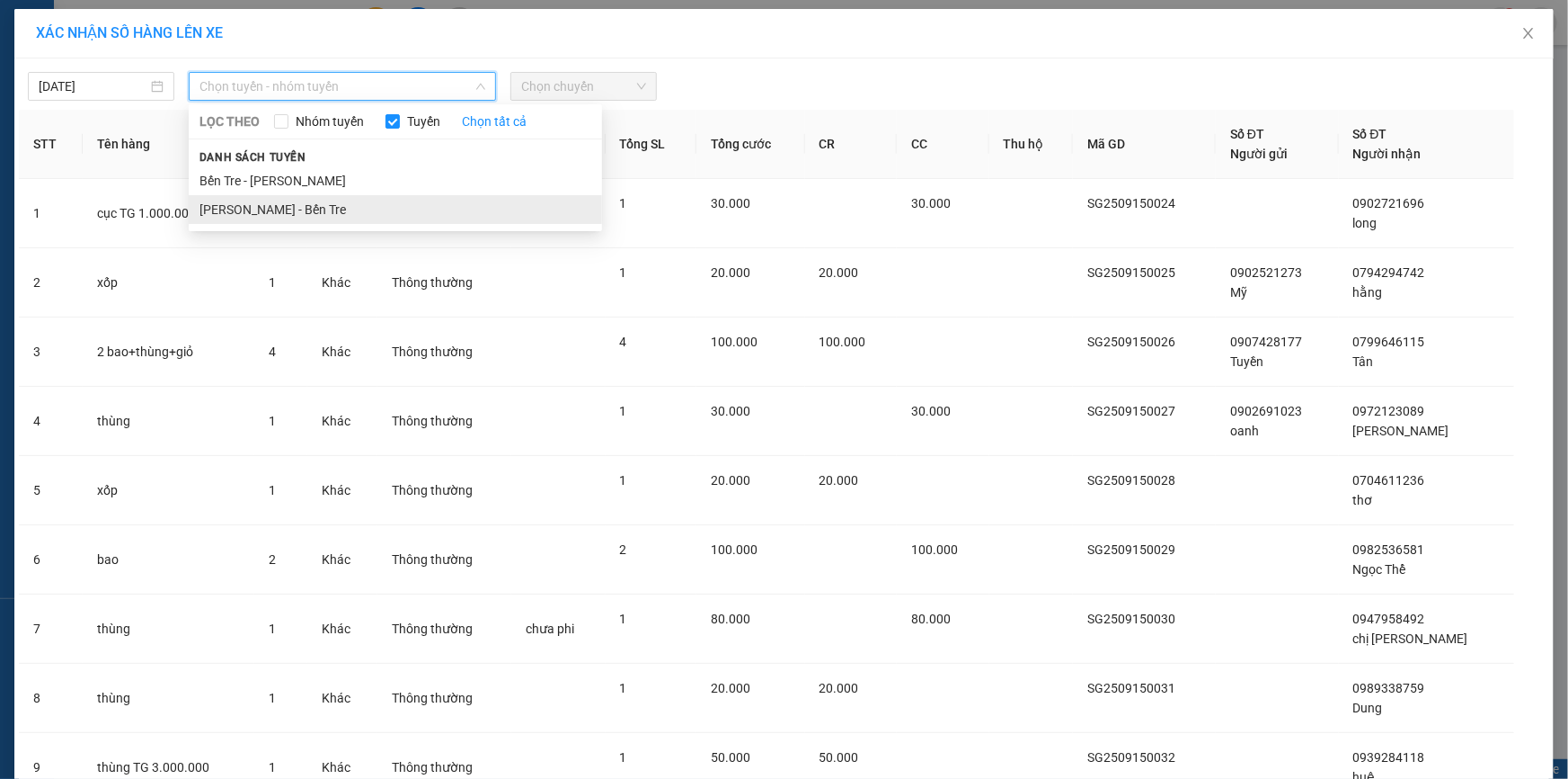
click at [316, 212] on li "[PERSON_NAME] - Bến Tre" at bounding box center [396, 210] width 414 height 29
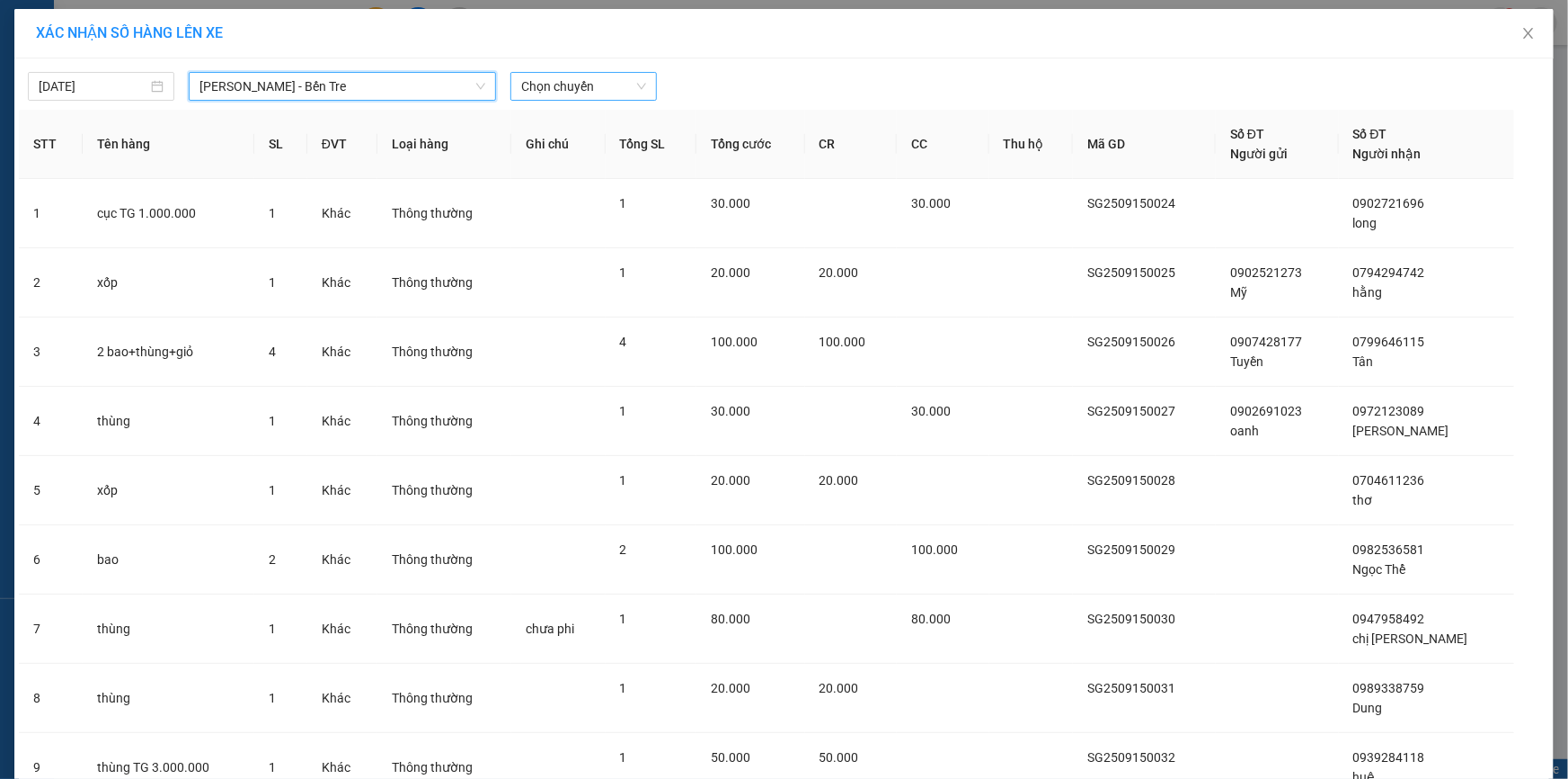
click at [570, 88] on span "Chọn chuyến" at bounding box center [583, 86] width 125 height 27
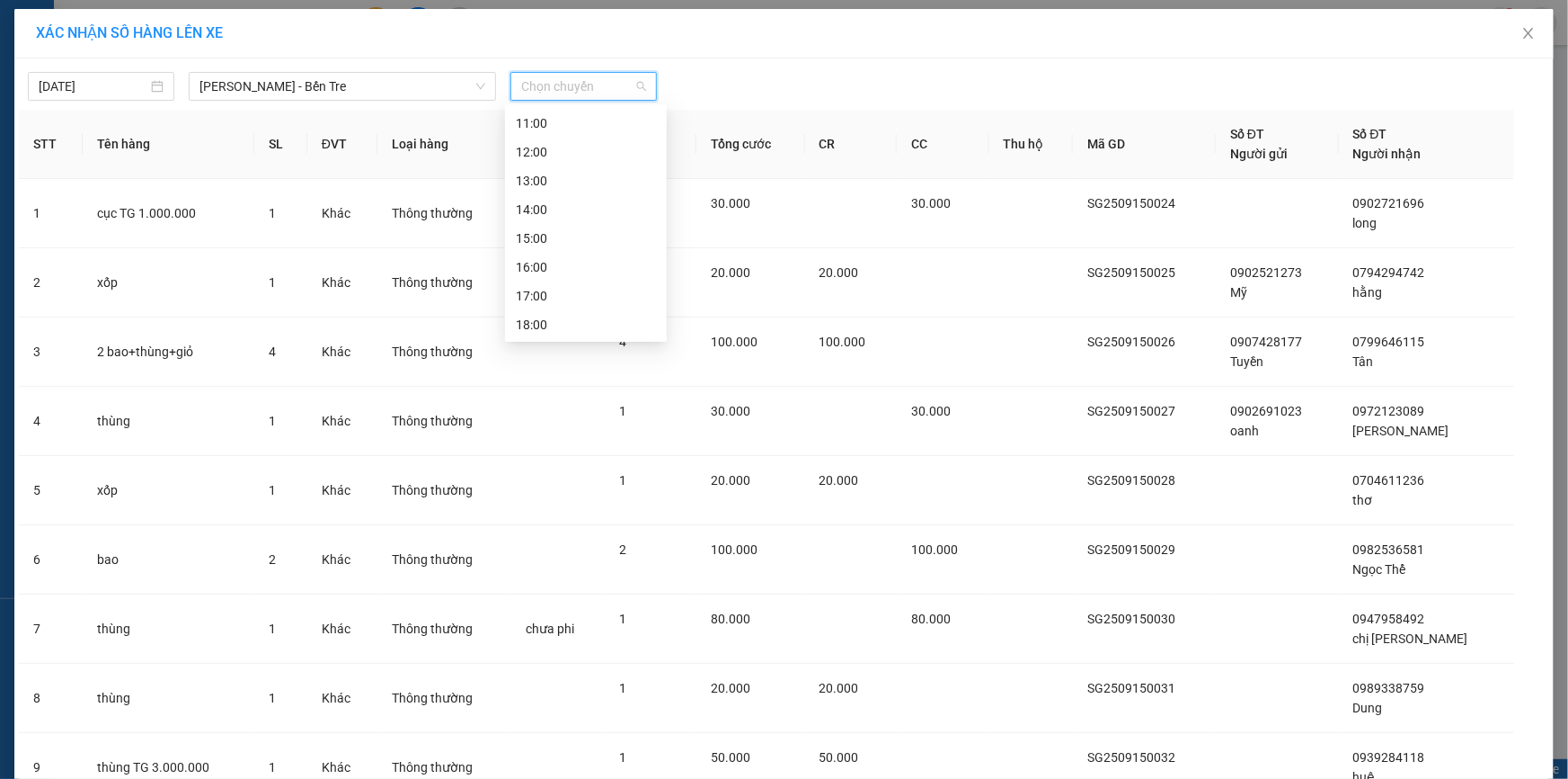
scroll to position [37, 0]
click at [559, 288] on div "11:00" at bounding box center [585, 287] width 140 height 20
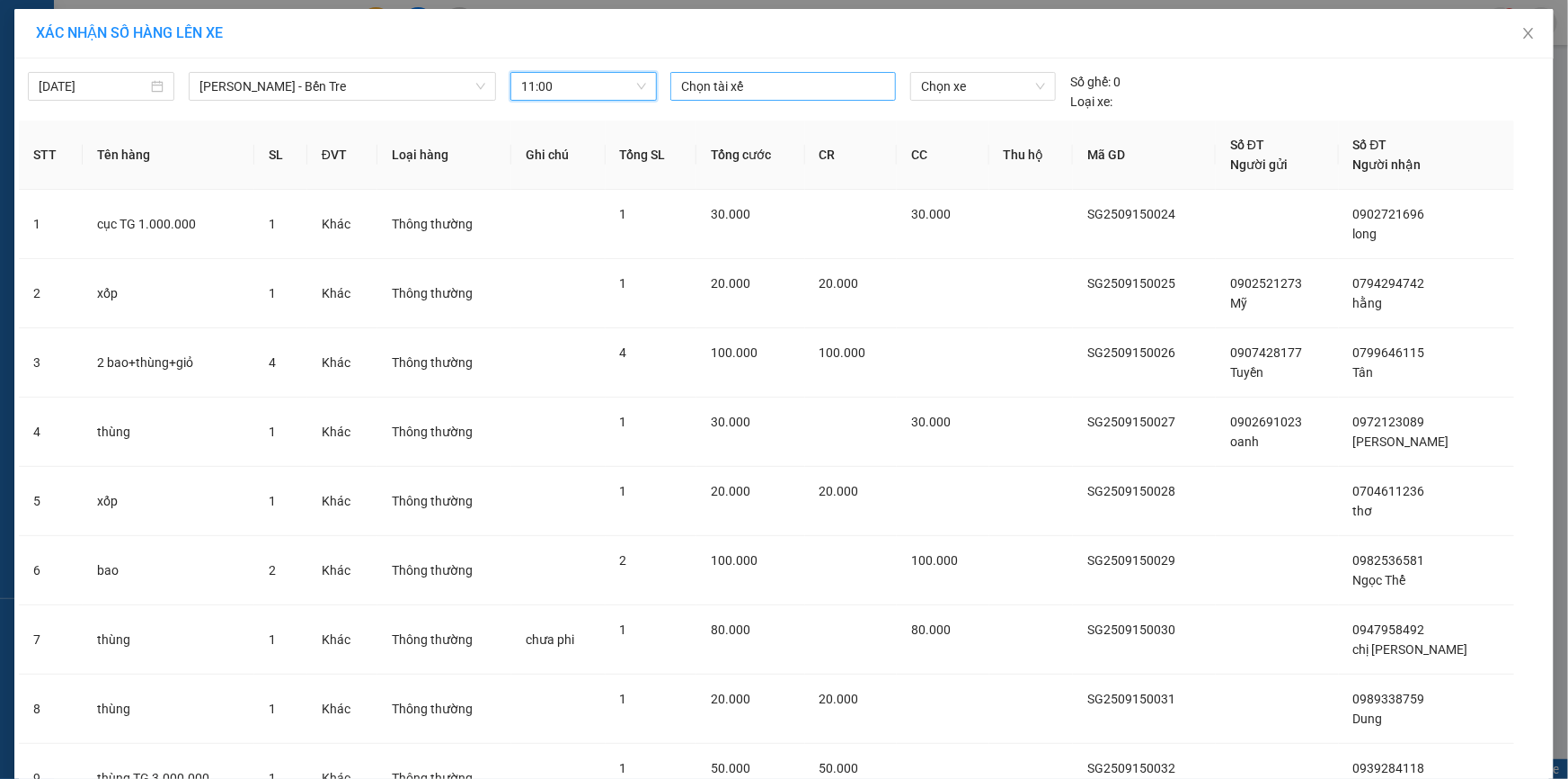
click at [767, 81] on div at bounding box center [783, 86] width 217 height 22
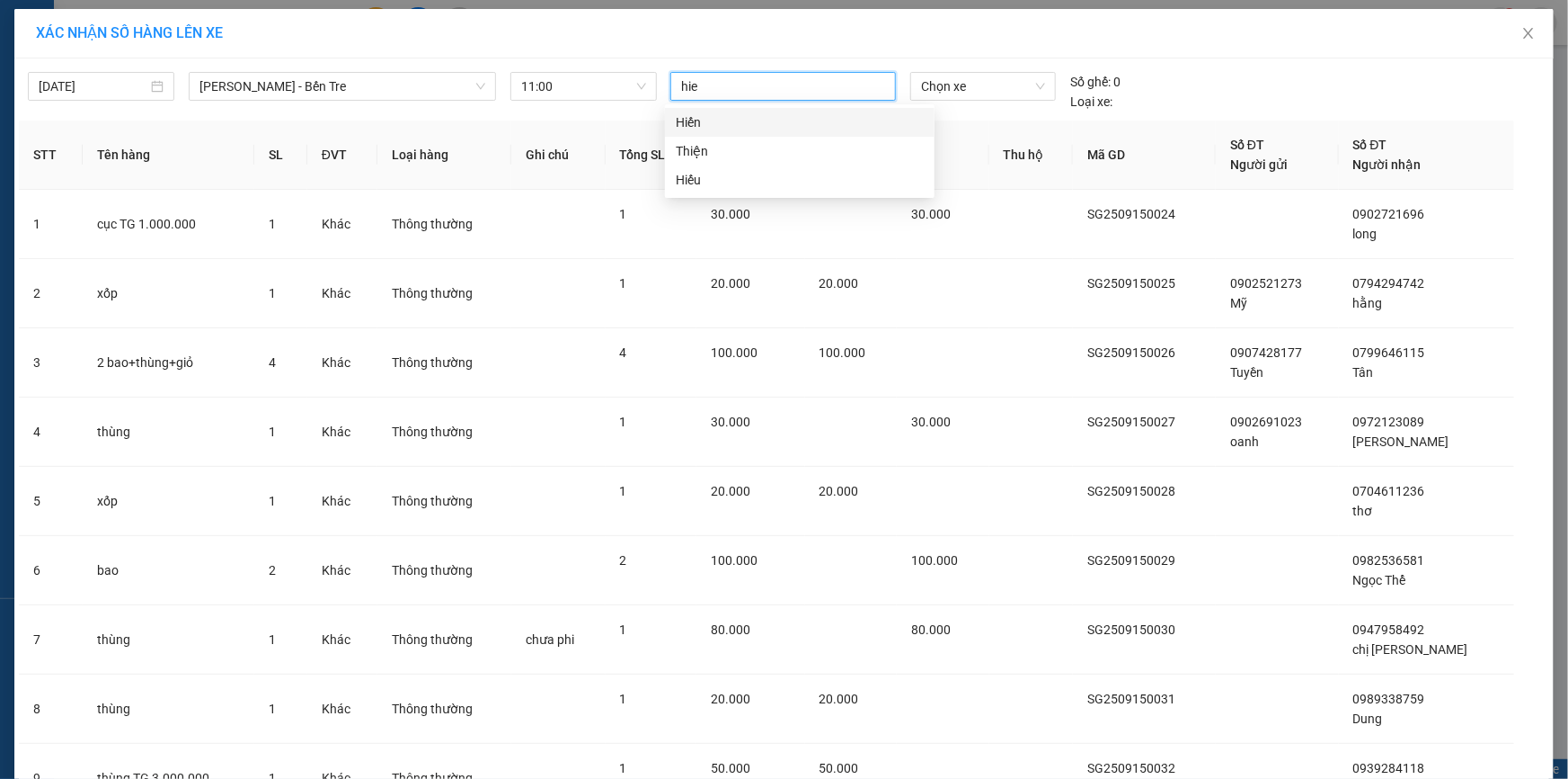
type input "hien"
click at [750, 123] on div "Hiến" at bounding box center [799, 123] width 248 height 20
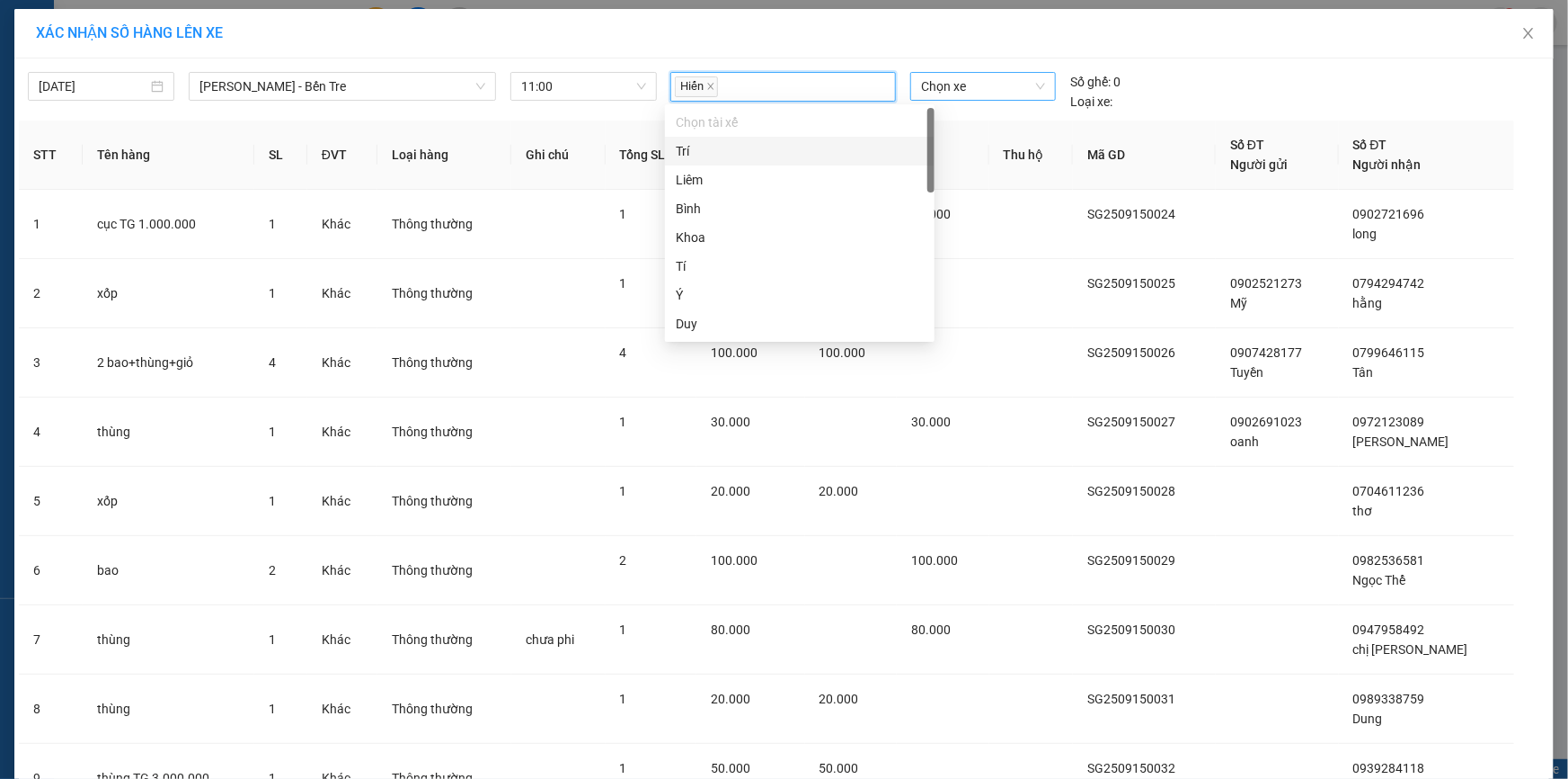
click at [994, 82] on span "Chọn xe" at bounding box center [983, 86] width 124 height 27
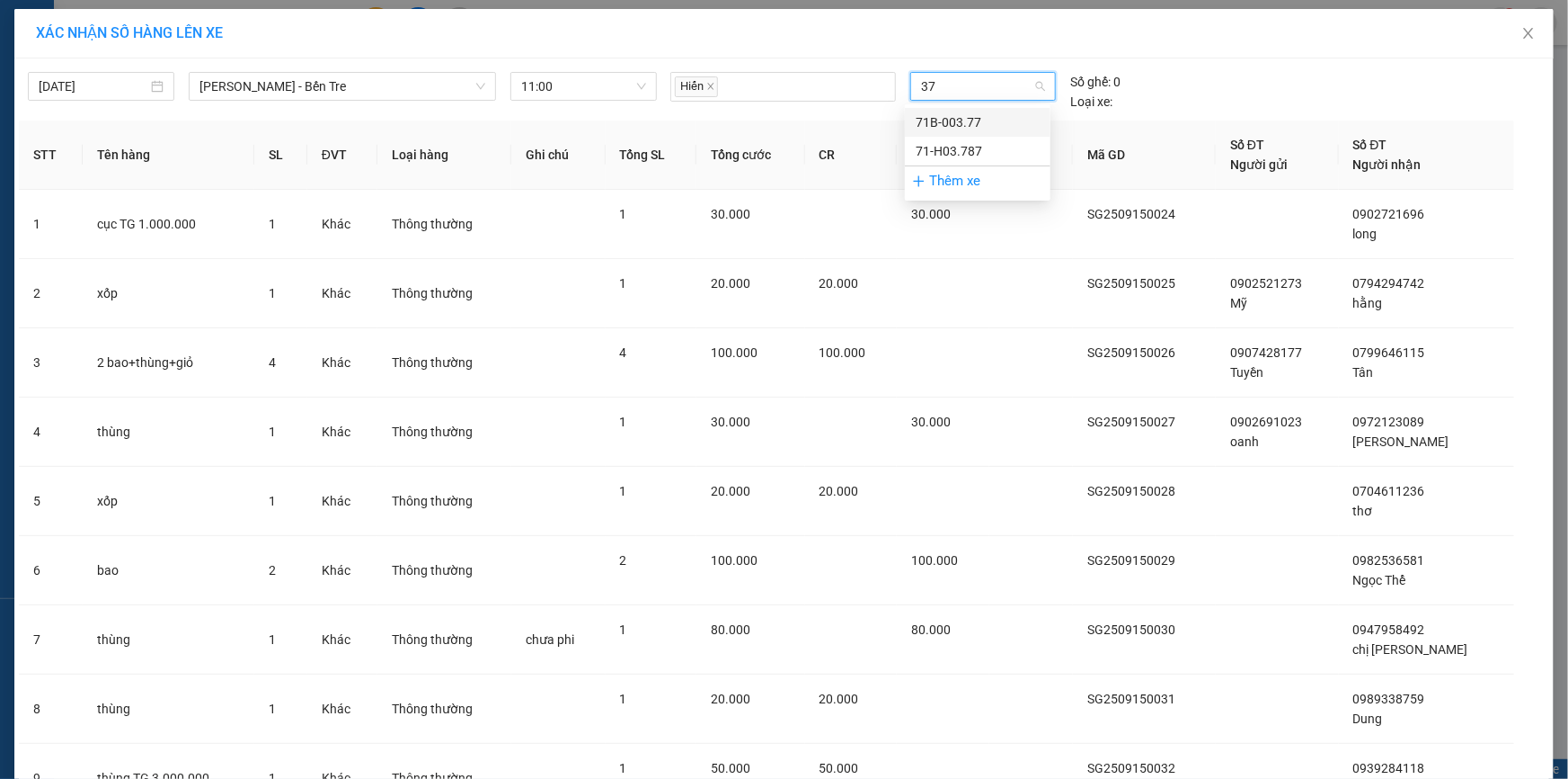
type input "377"
click at [966, 121] on div "71B-003.77" at bounding box center [977, 123] width 124 height 20
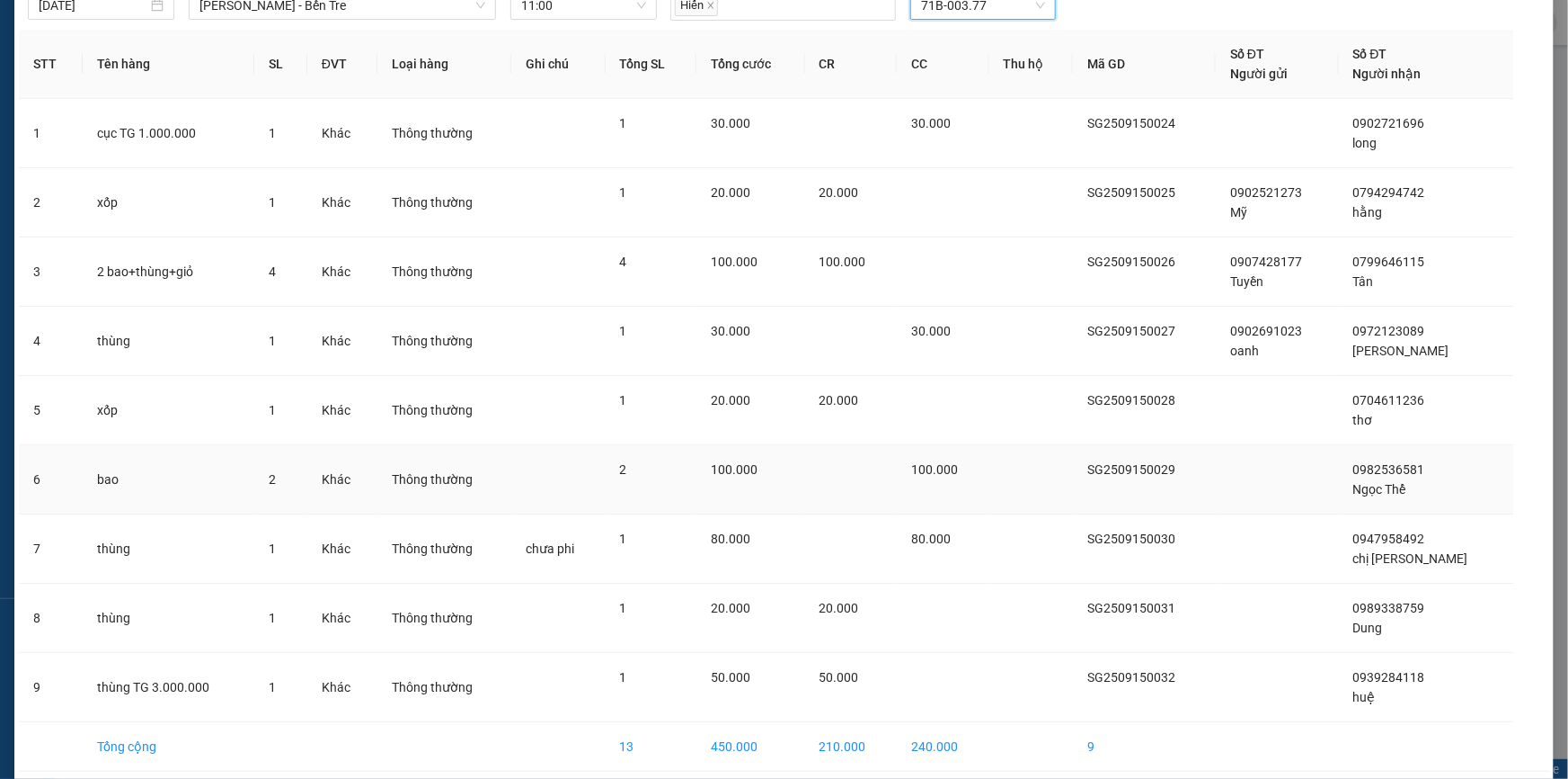
scroll to position [153, 0]
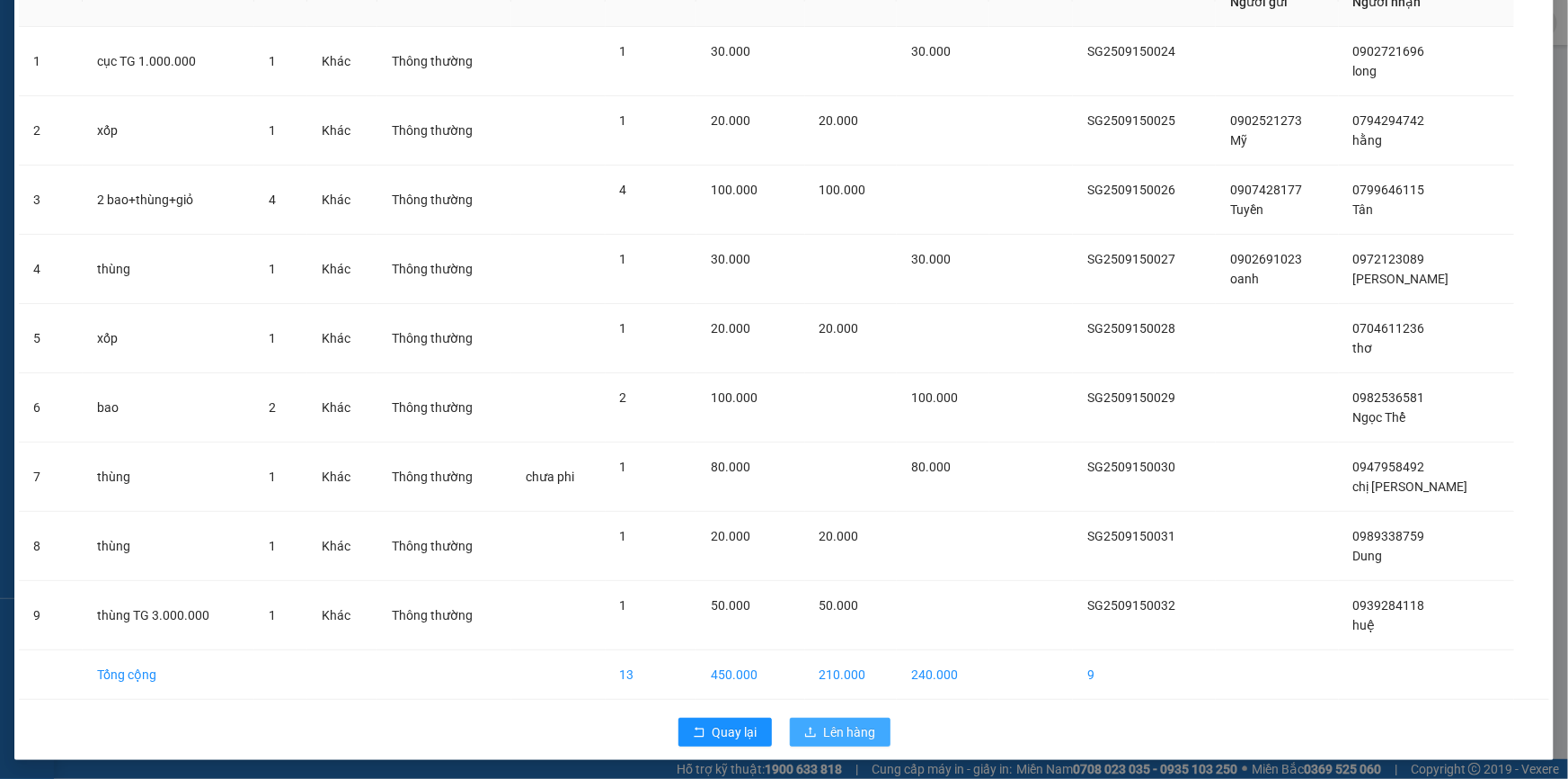
click at [828, 724] on span "Lên hàng" at bounding box center [849, 732] width 52 height 20
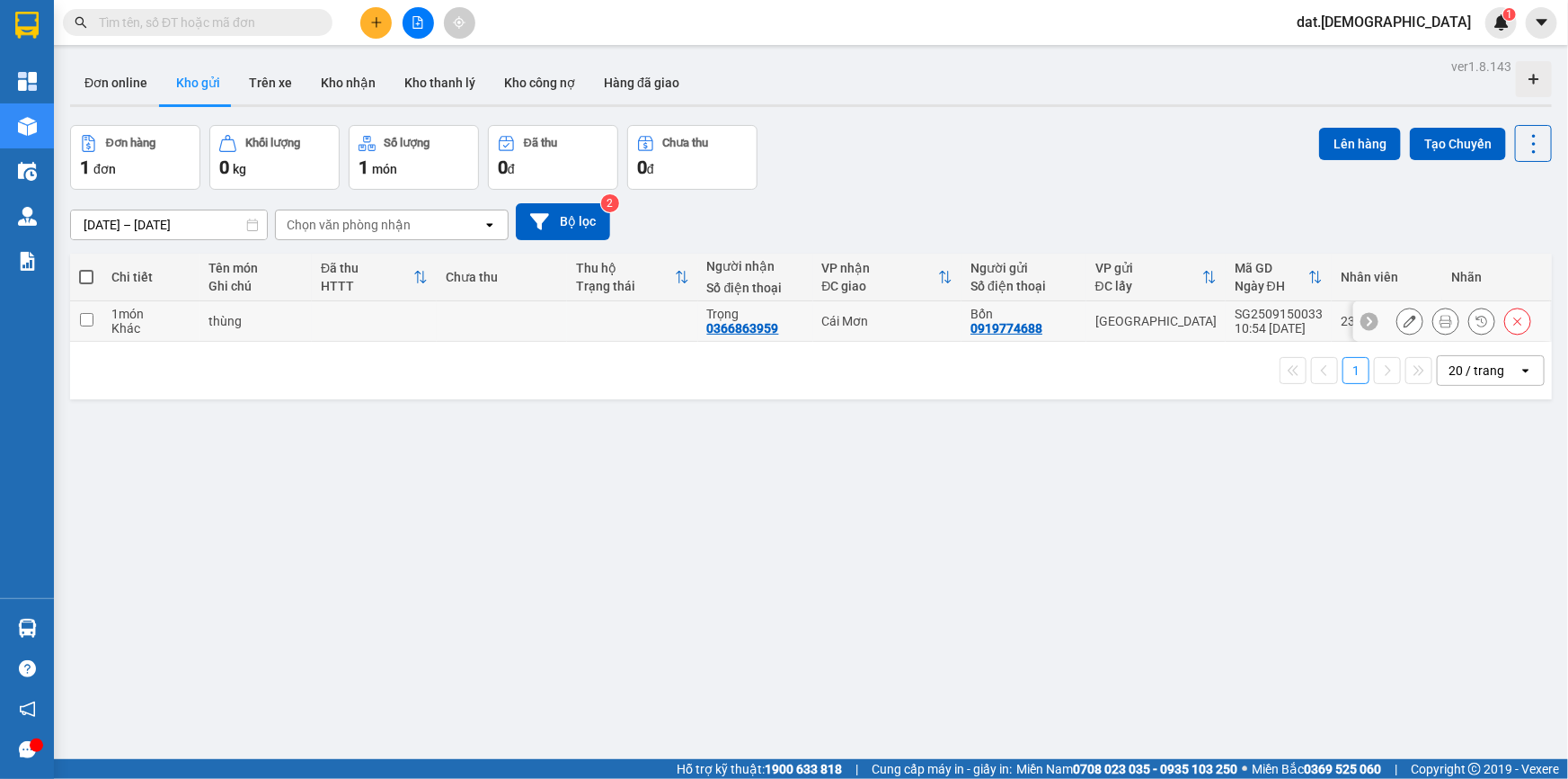
click at [483, 320] on td at bounding box center [502, 321] width 131 height 41
checkbox input "true"
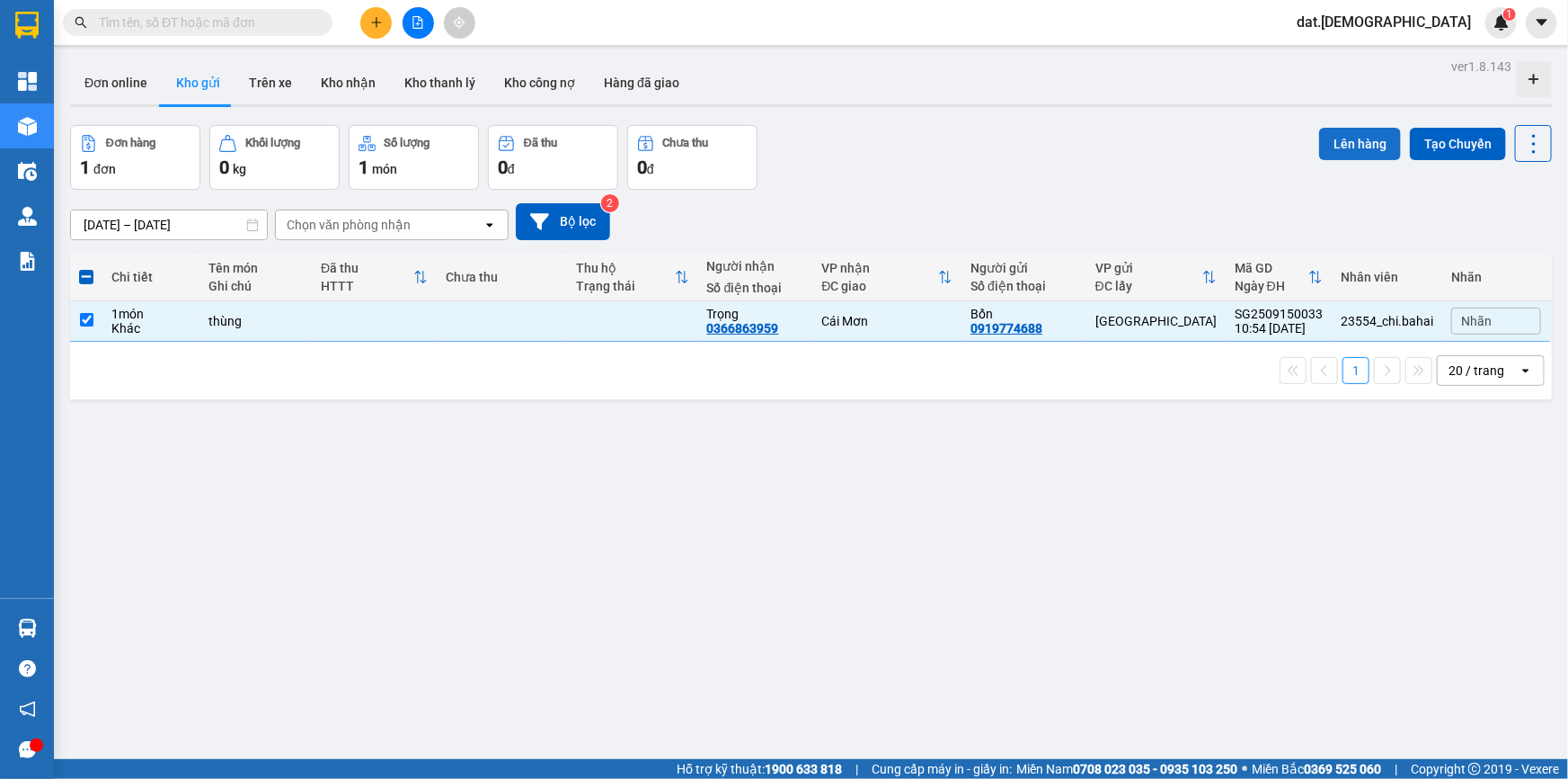
click at [1325, 138] on button "Lên hàng" at bounding box center [1360, 144] width 82 height 33
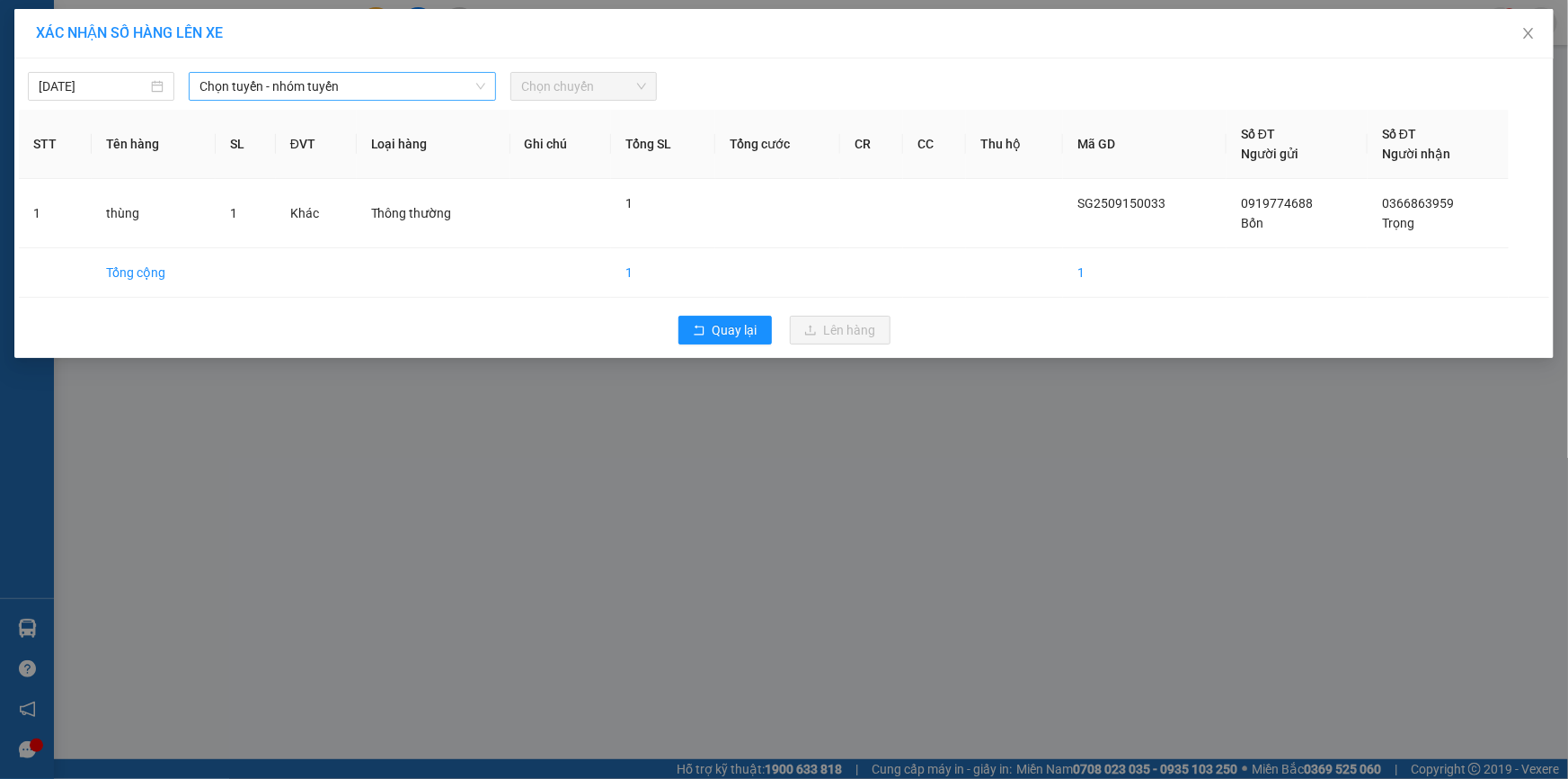
click at [368, 81] on span "Chọn tuyến - nhóm tuyến" at bounding box center [342, 86] width 286 height 27
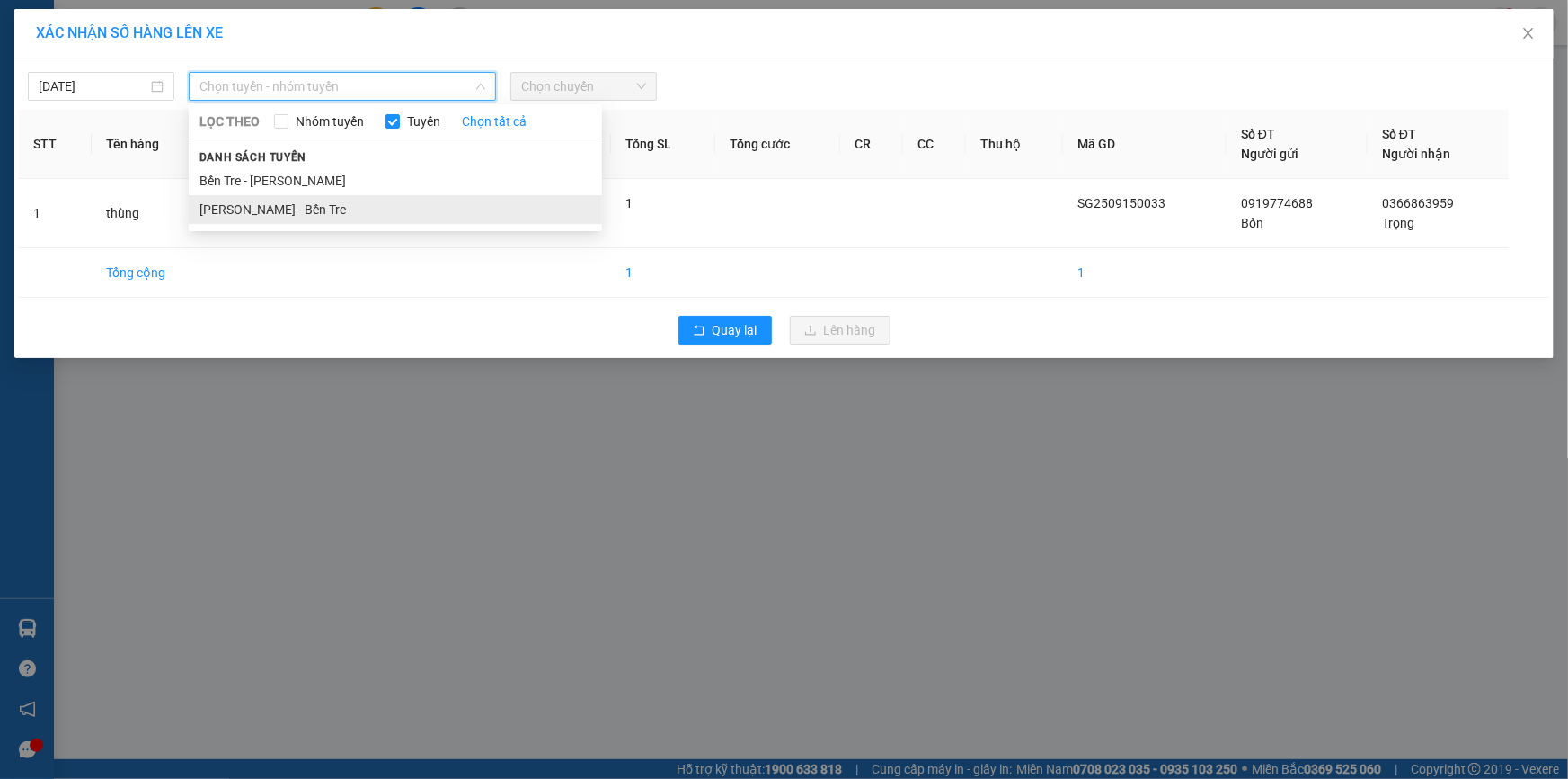
click at [315, 210] on li "Hồ Chí Minh - Bến Tre" at bounding box center [396, 210] width 414 height 29
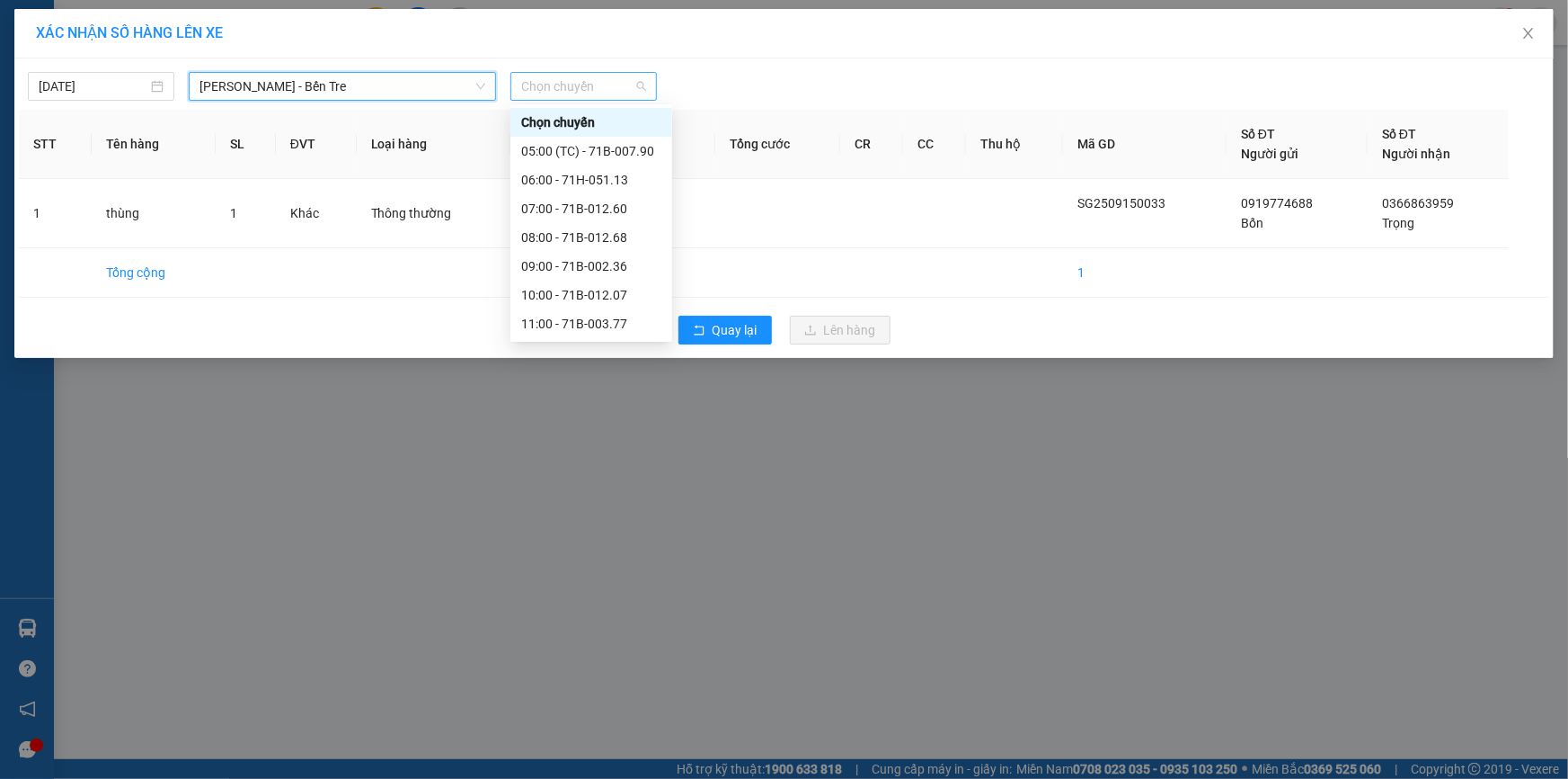
click at [599, 81] on span "Chọn chuyến" at bounding box center [583, 86] width 125 height 27
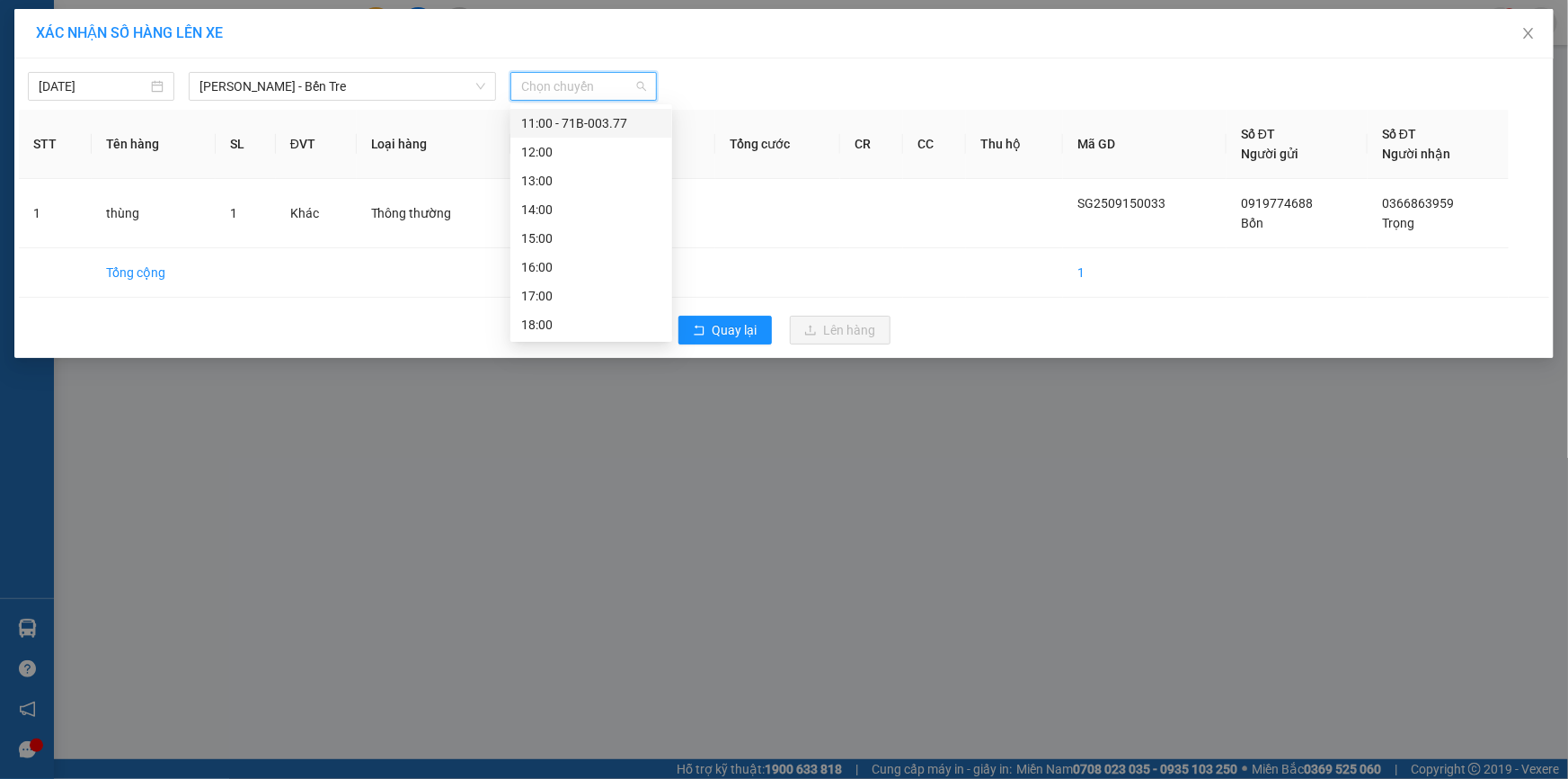
click at [595, 114] on div "11:00 - 71B-003.77" at bounding box center [591, 123] width 140 height 20
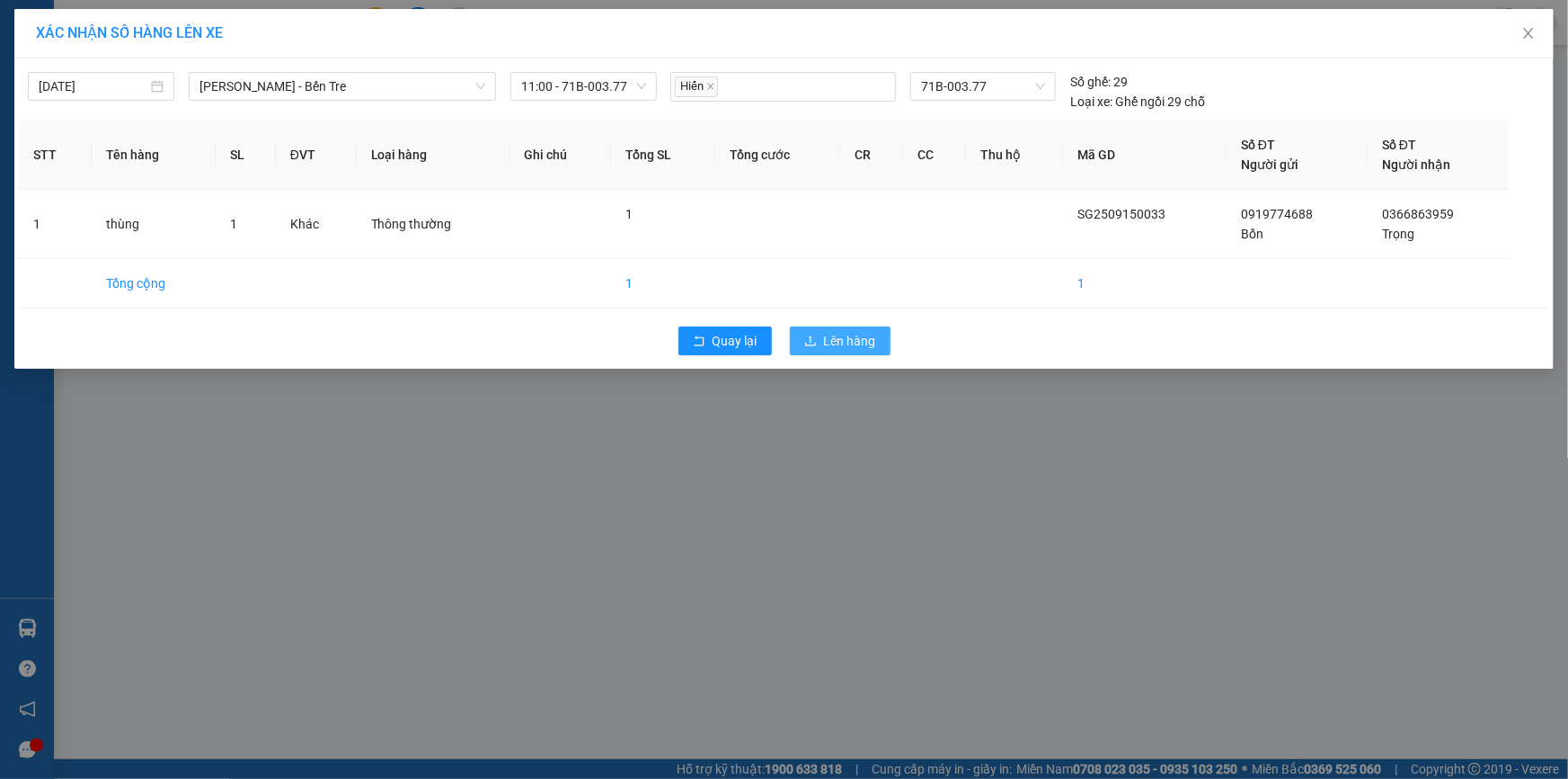
click at [848, 338] on span "Lên hàng" at bounding box center [849, 340] width 52 height 20
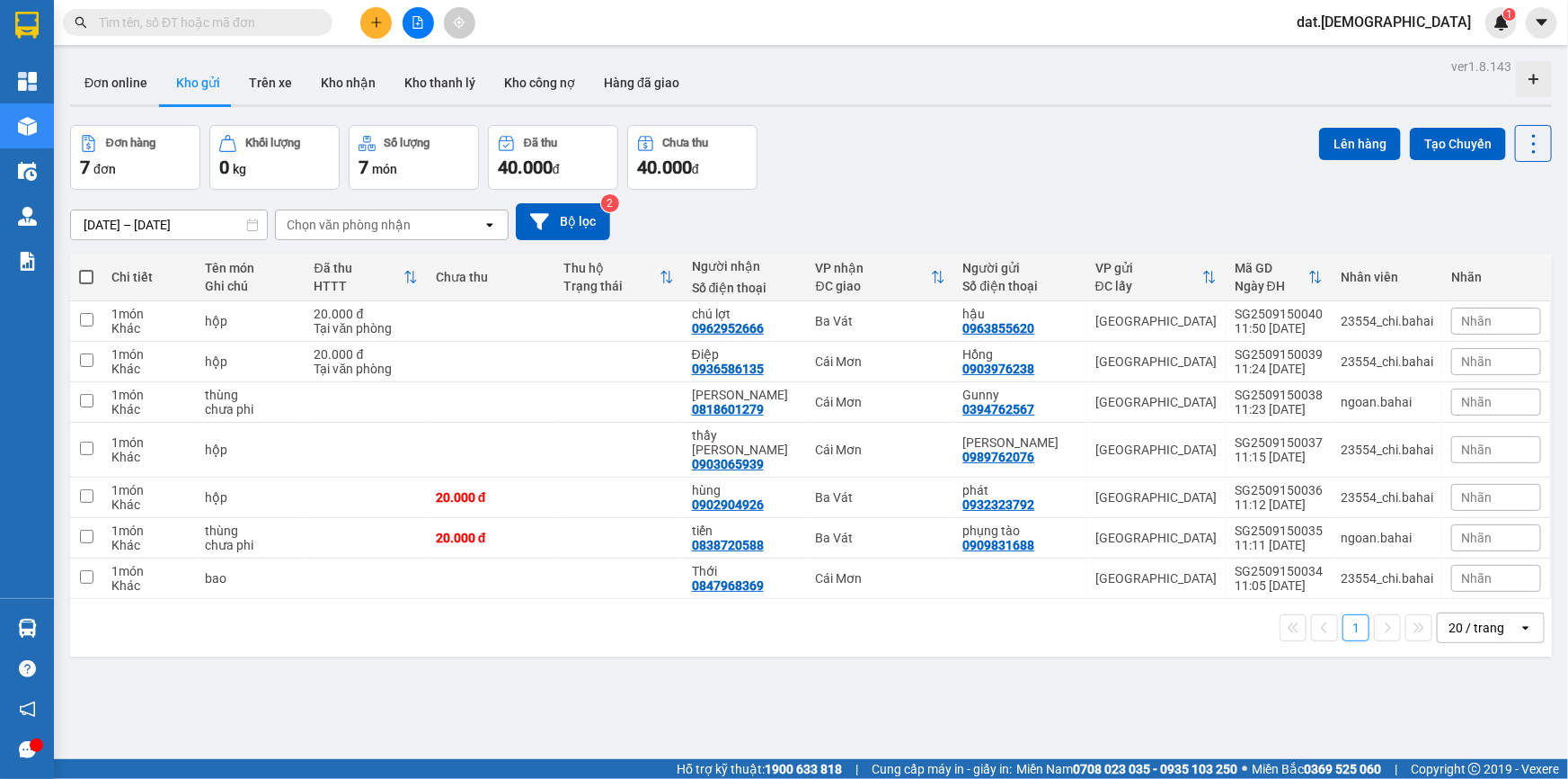
click at [87, 275] on span at bounding box center [86, 277] width 15 height 15
click at [86, 268] on input "checkbox" at bounding box center [86, 268] width 0 height 0
checkbox input "true"
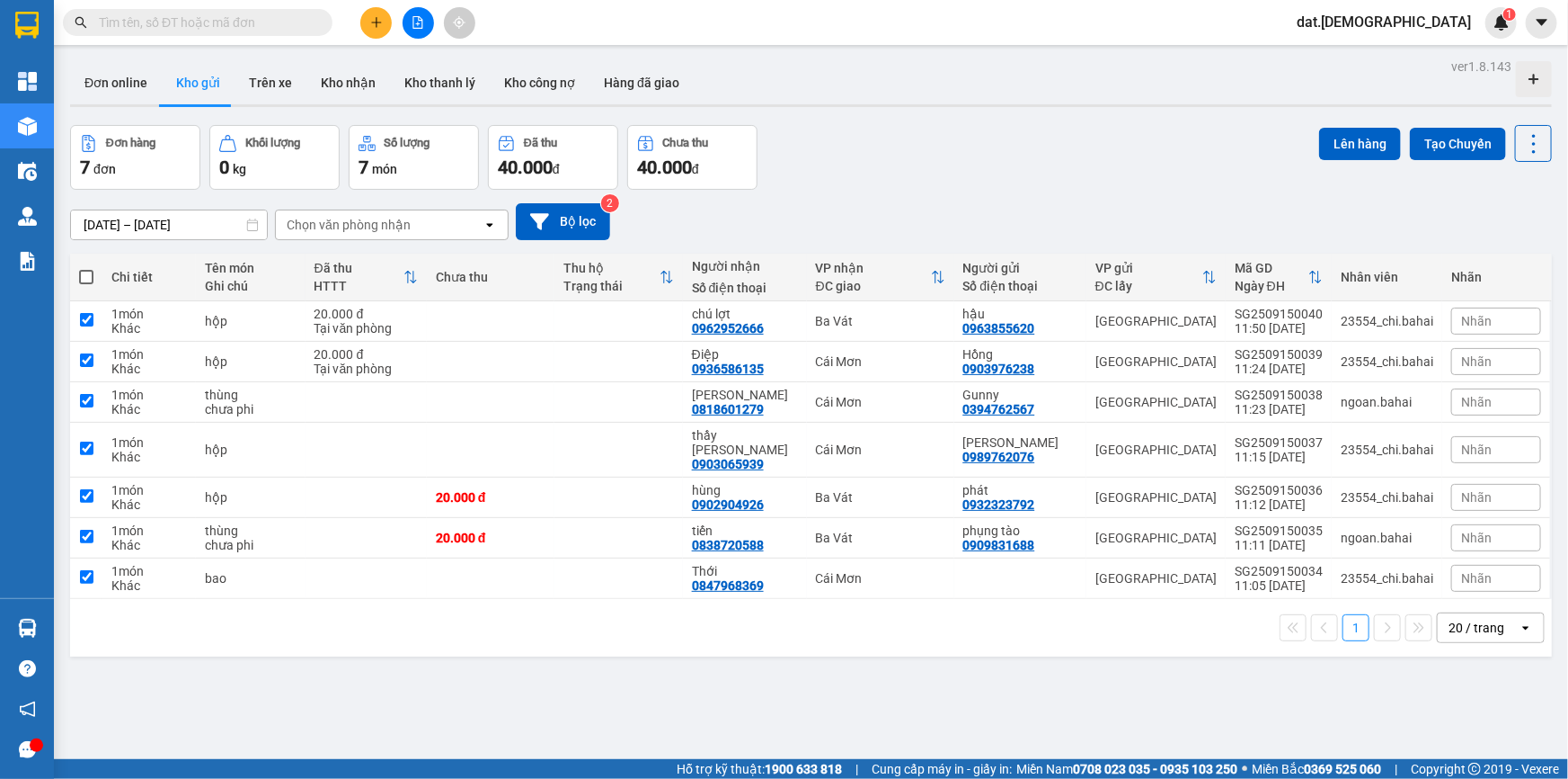
checkbox input "true"
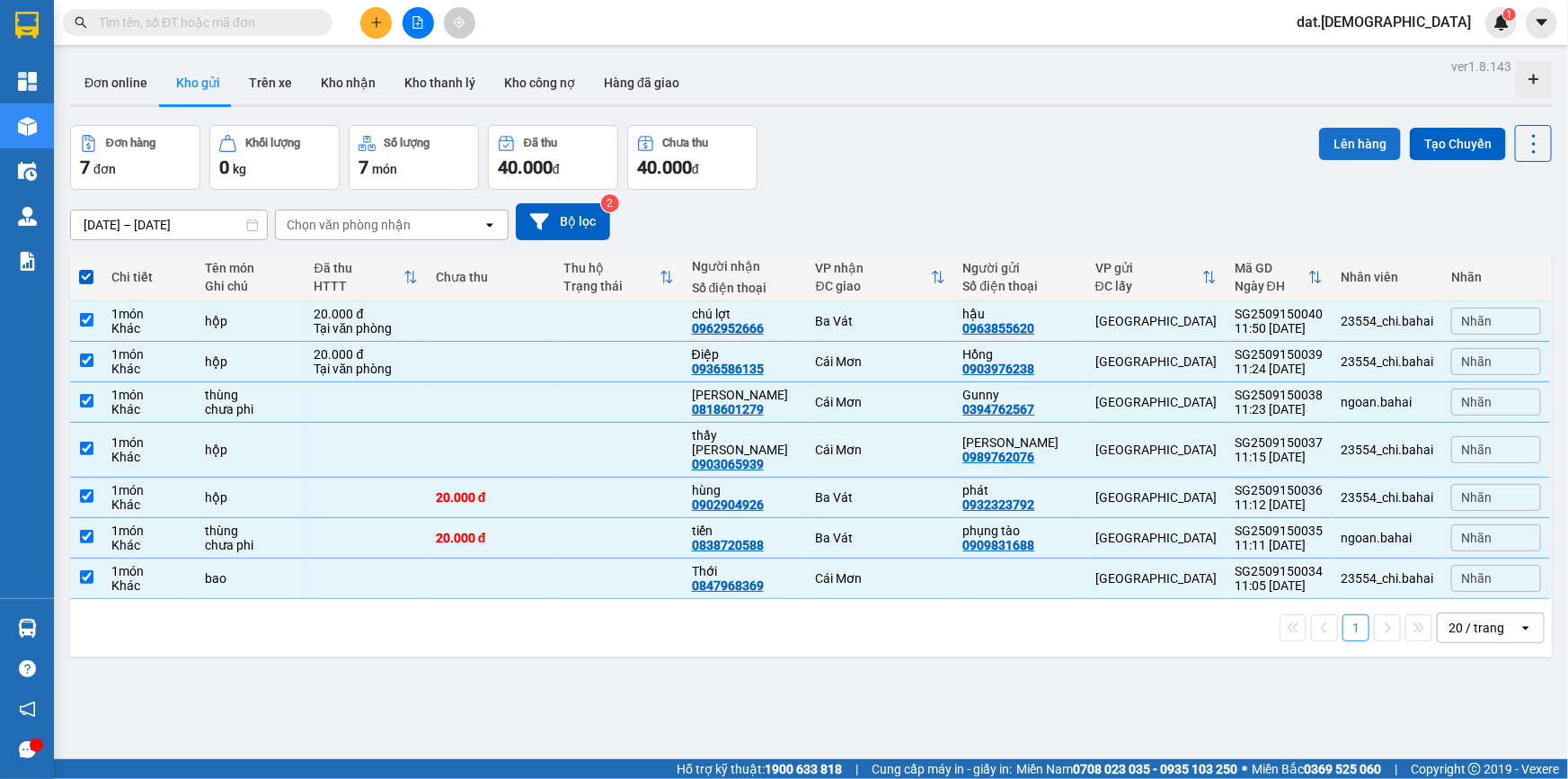
click at [1346, 135] on button "Lên hàng" at bounding box center [1360, 144] width 82 height 33
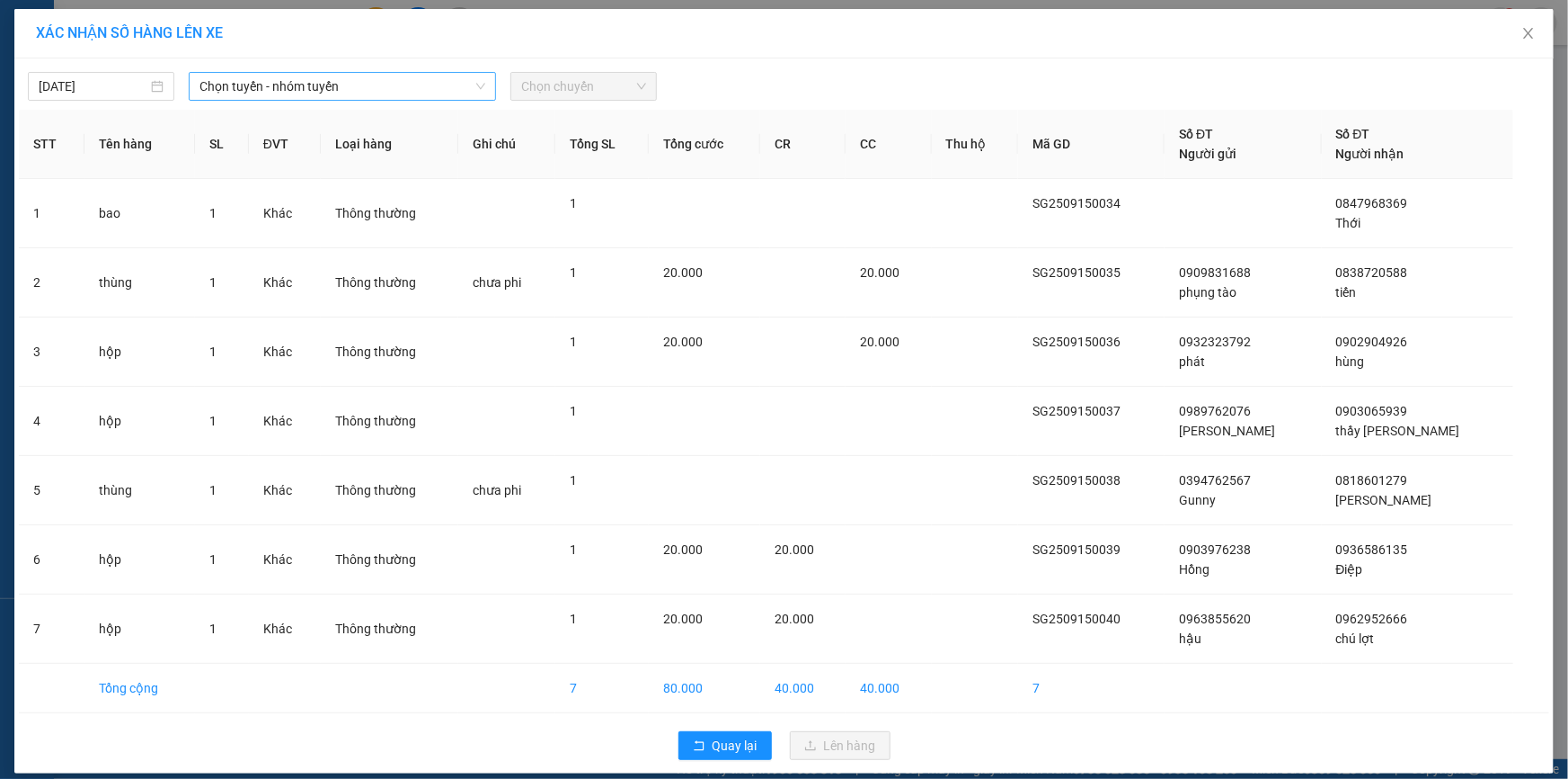
click at [328, 88] on span "Chọn tuyến - nhóm tuyến" at bounding box center [342, 86] width 286 height 27
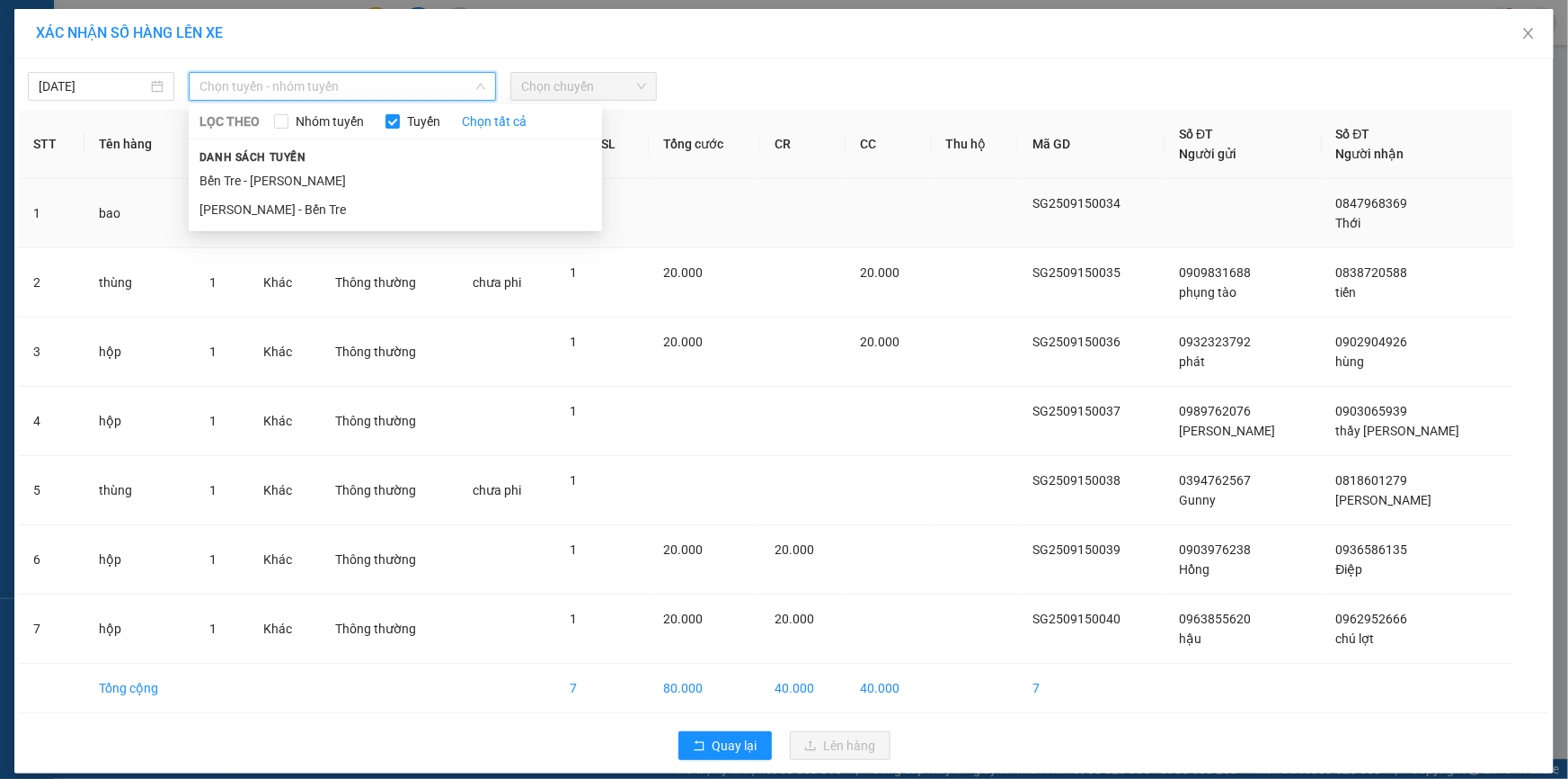
click at [252, 201] on li "Hồ Chí Minh - Bến Tre" at bounding box center [396, 210] width 414 height 29
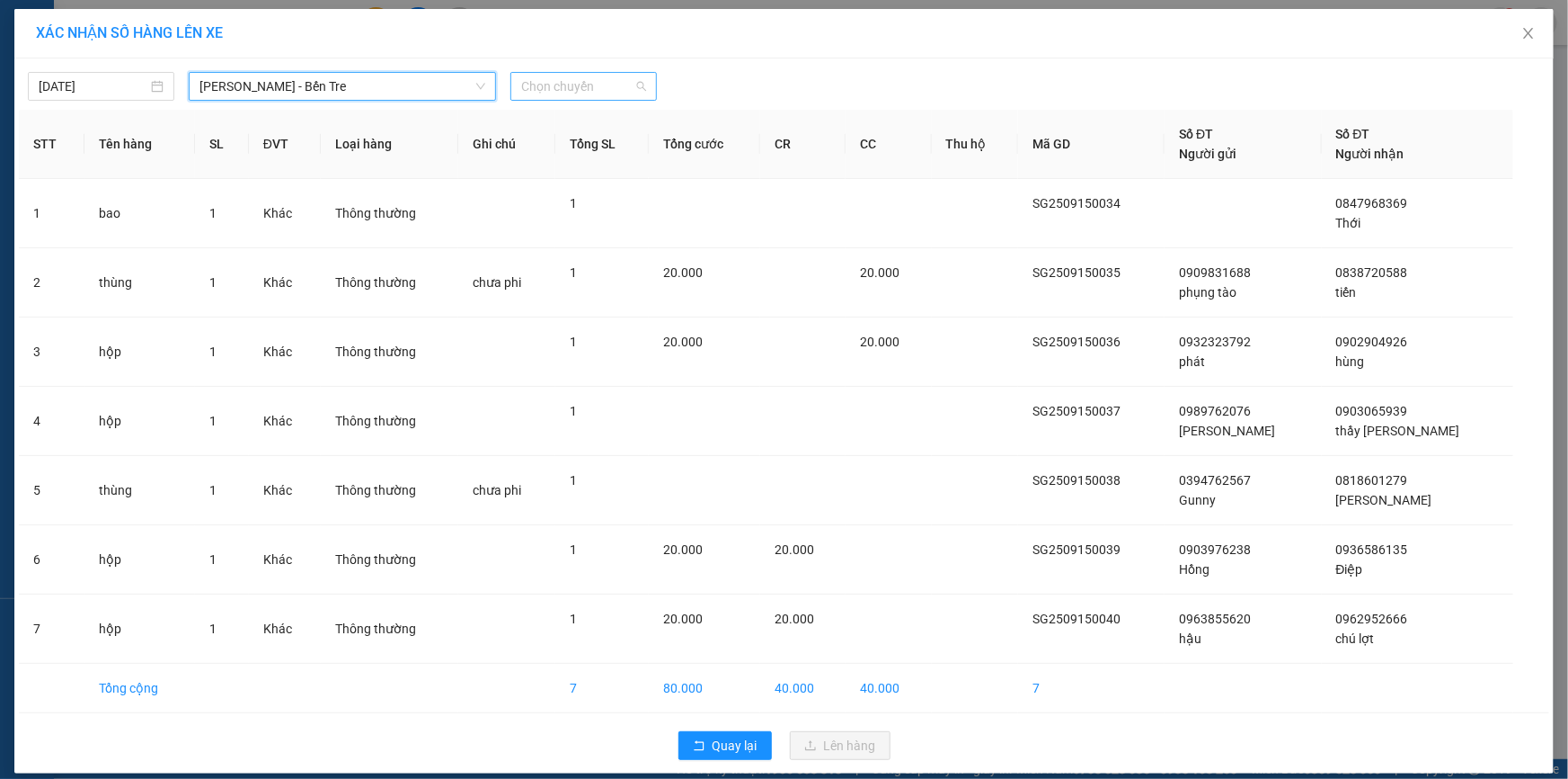
click at [579, 80] on span "Chọn chuyến" at bounding box center [583, 86] width 125 height 27
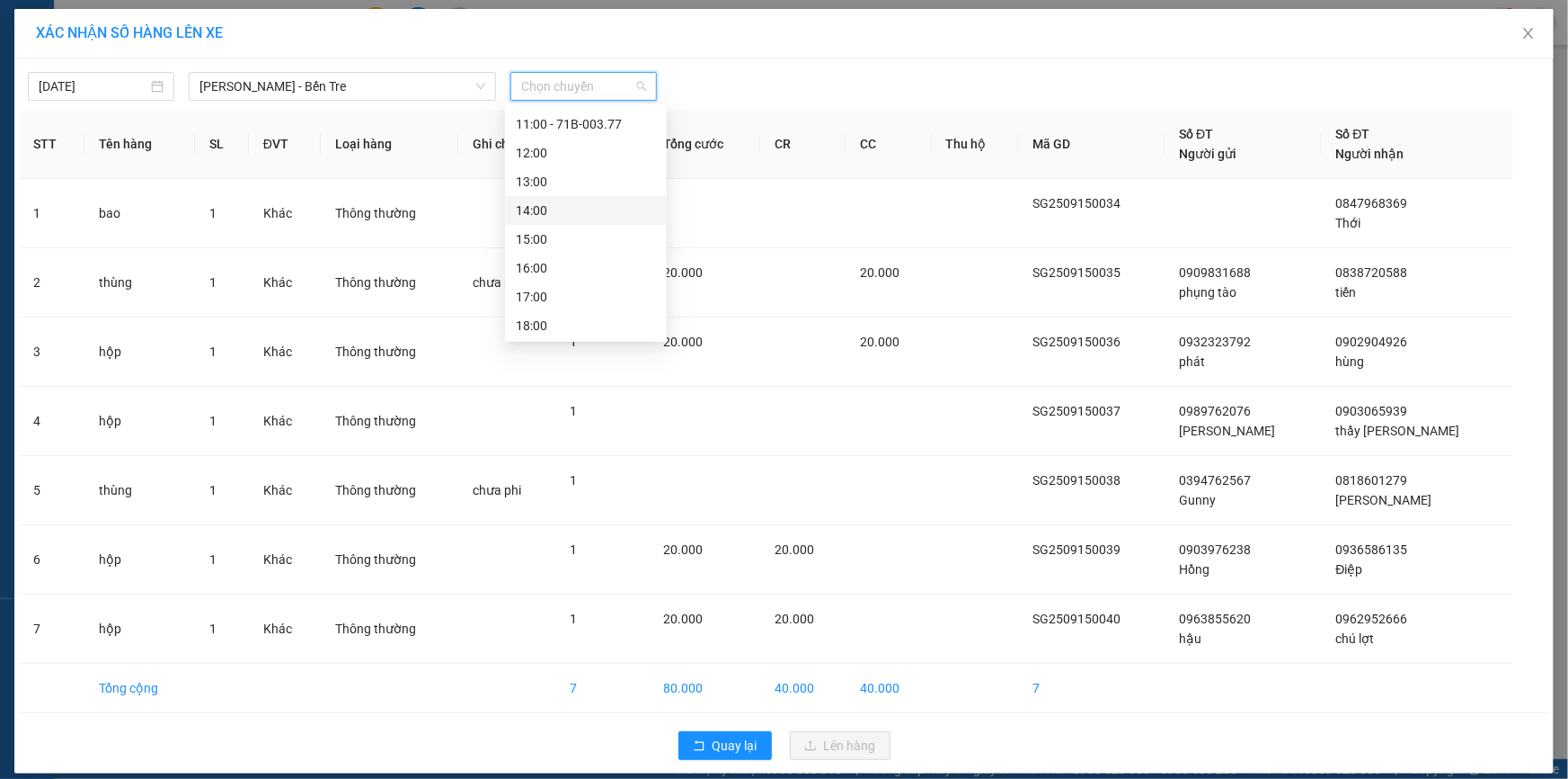
scroll to position [201, 0]
click at [549, 153] on div "12:00" at bounding box center [585, 152] width 140 height 20
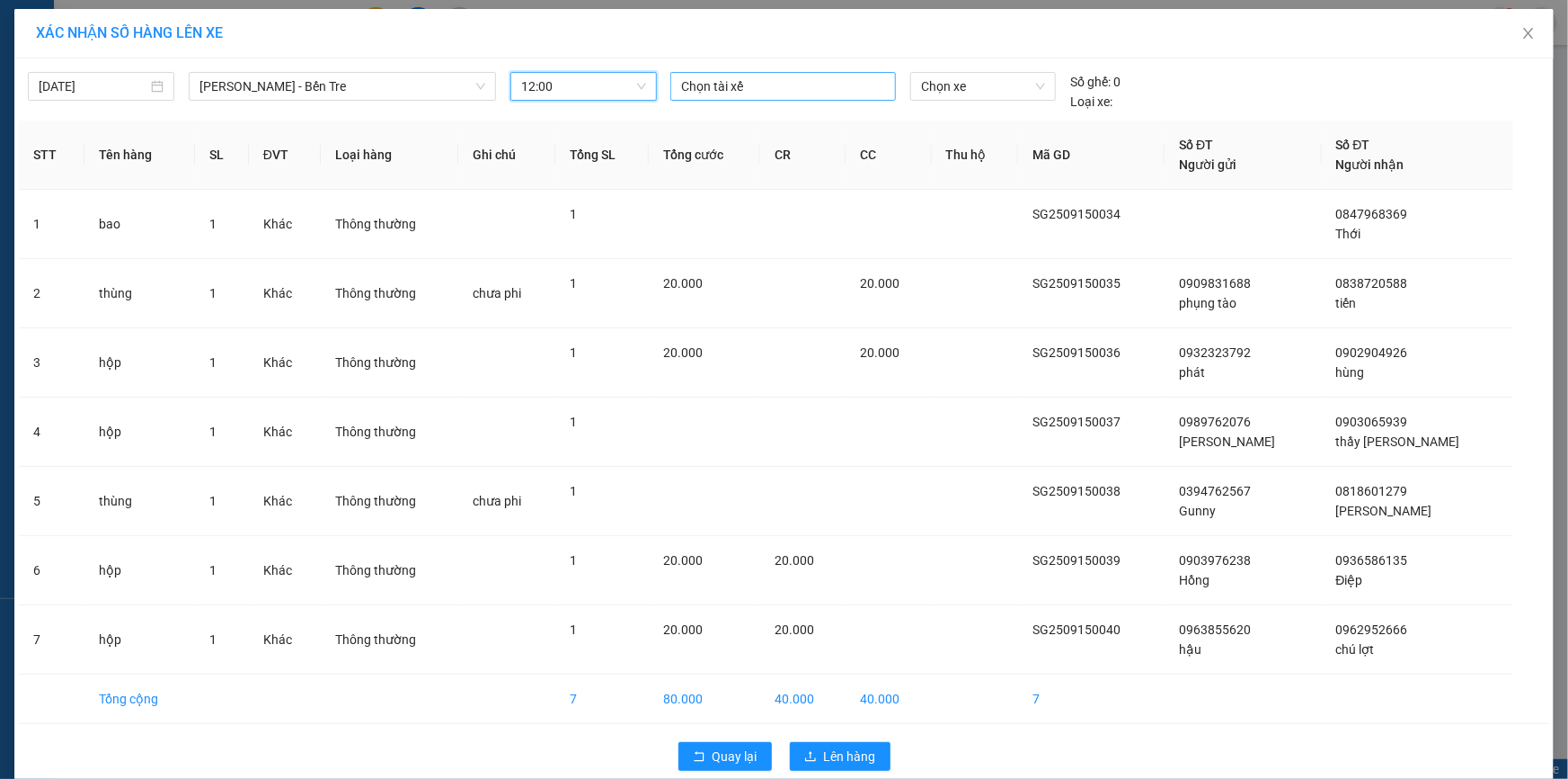
click at [740, 86] on div at bounding box center [783, 86] width 217 height 22
type input "tam"
click at [687, 120] on div "Tâm" at bounding box center [799, 123] width 248 height 20
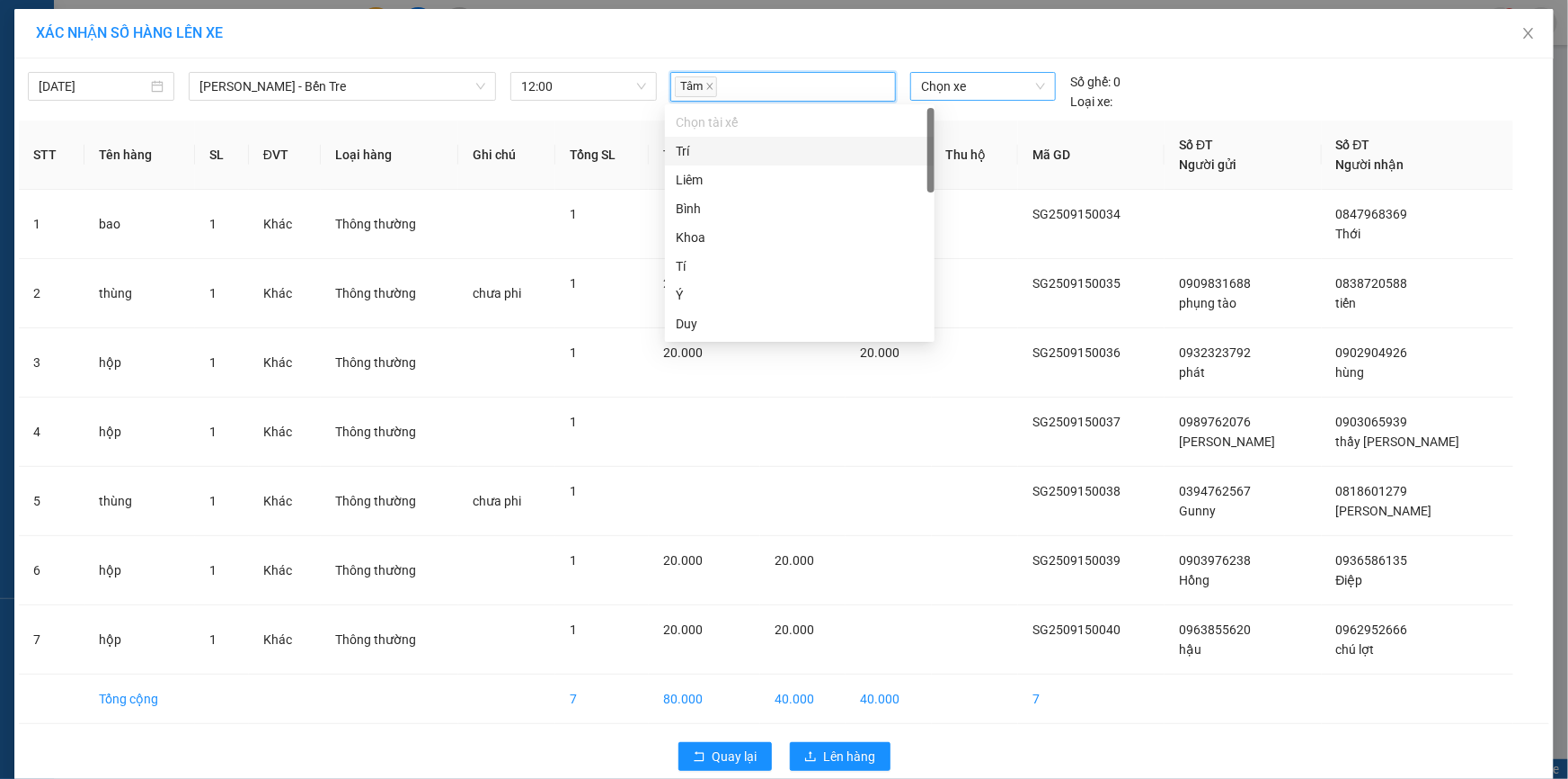
click at [975, 86] on span "Chọn xe" at bounding box center [983, 86] width 124 height 27
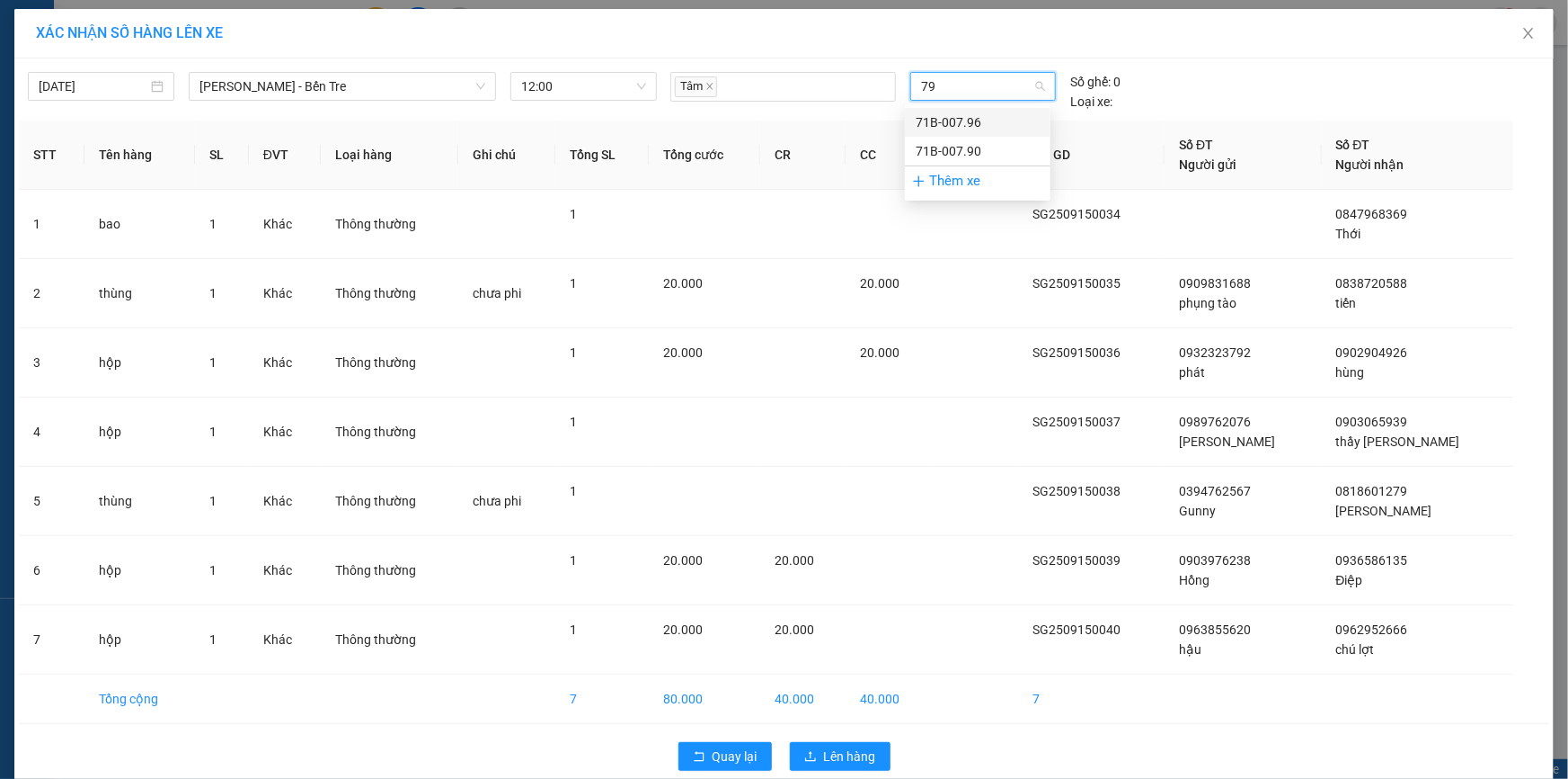
type input "796"
click at [962, 120] on div "71B-007.96" at bounding box center [977, 123] width 124 height 20
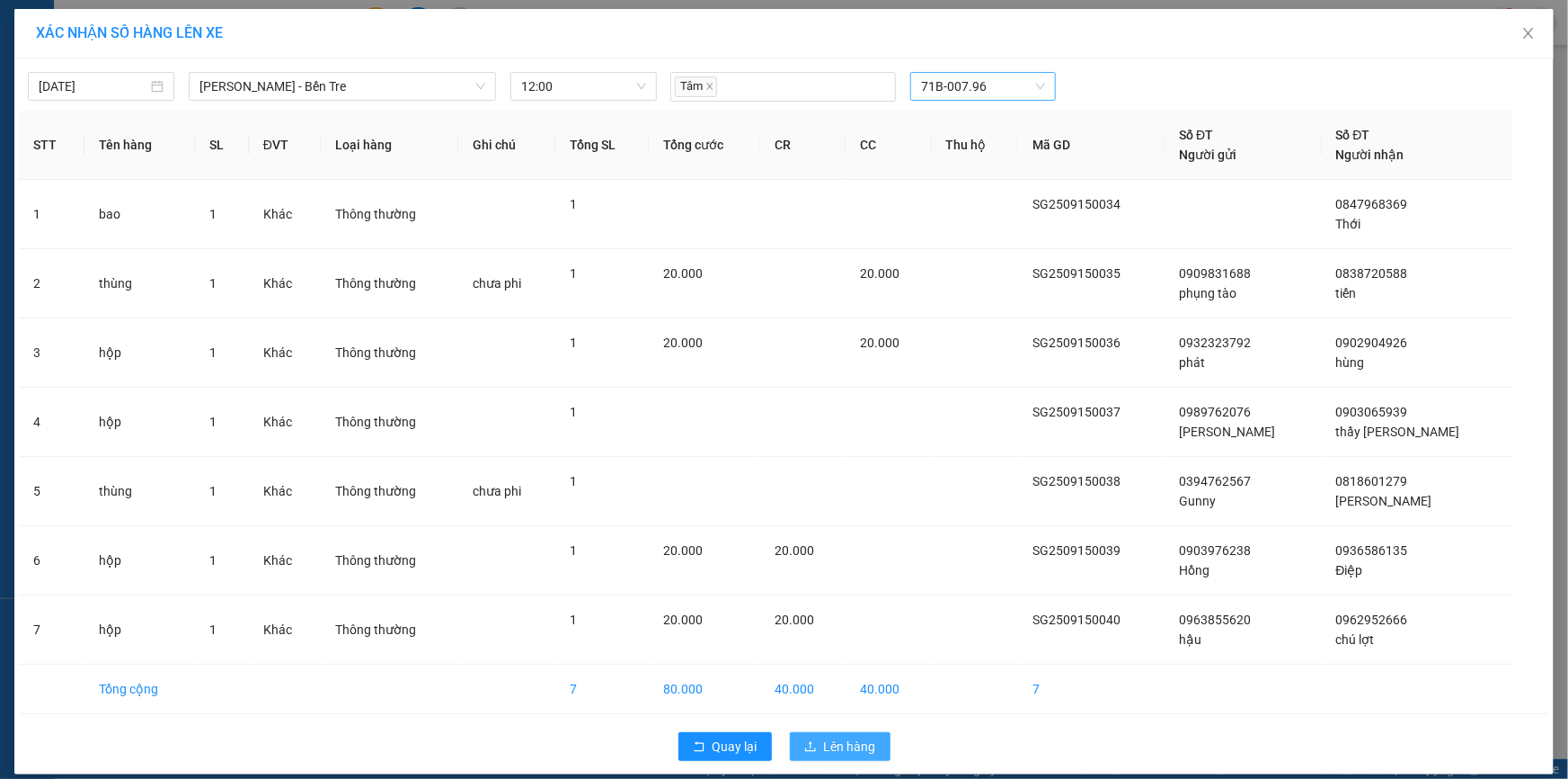
click at [844, 744] on span "Lên hàng" at bounding box center [849, 746] width 52 height 20
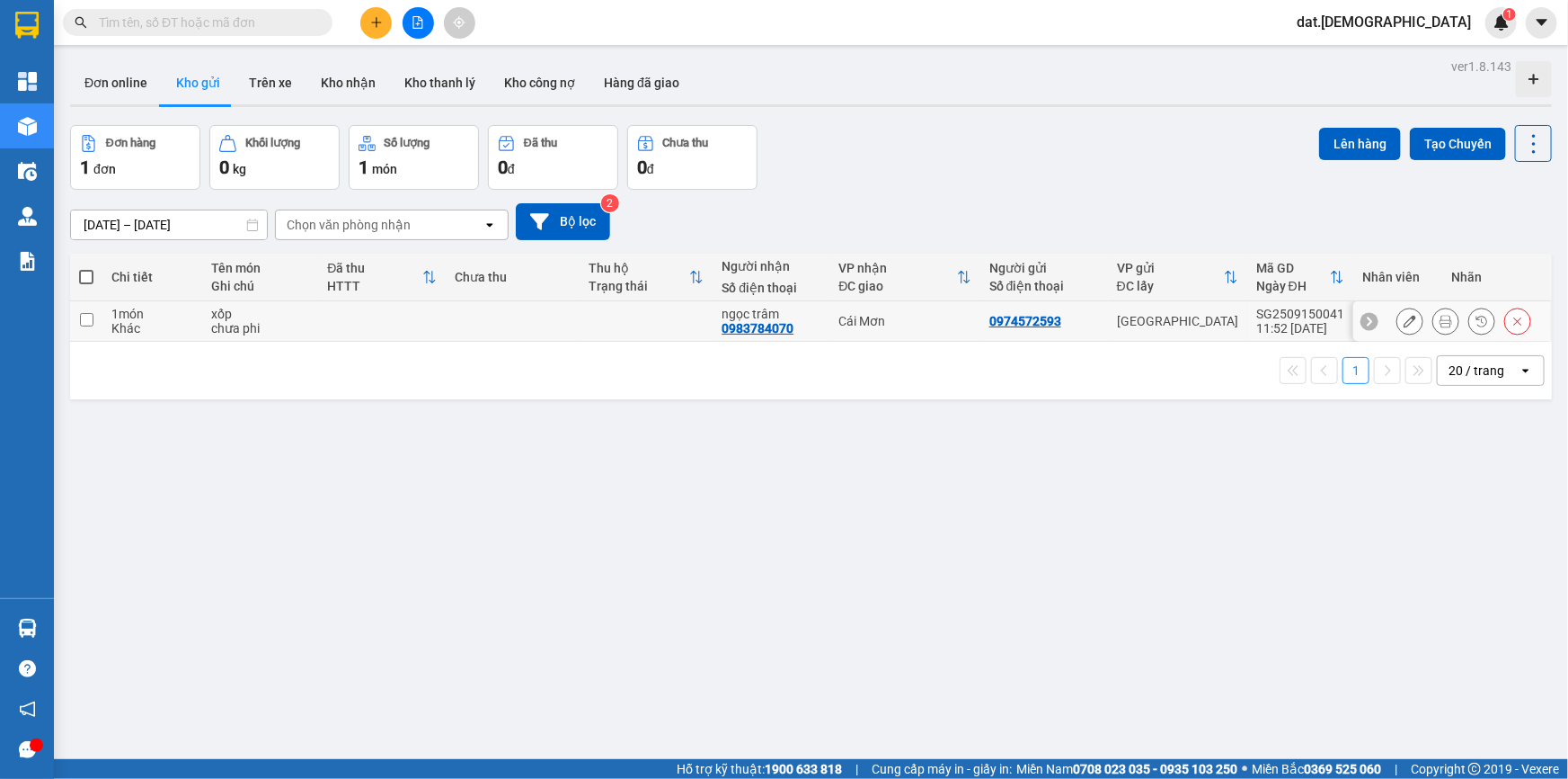
click at [483, 324] on td at bounding box center [512, 321] width 133 height 41
checkbox input "true"
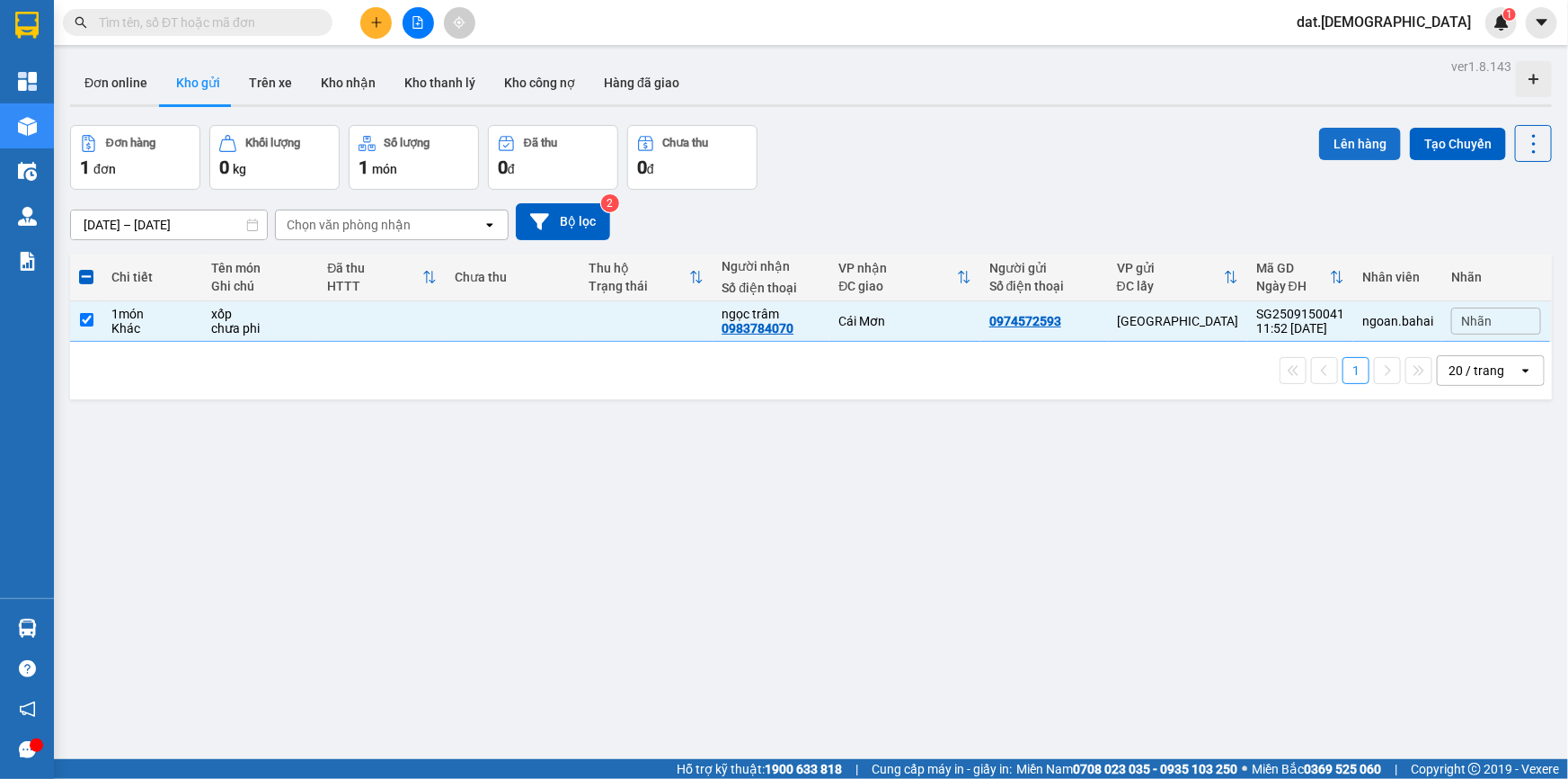
click at [1357, 142] on button "Lên hàng" at bounding box center [1360, 144] width 82 height 33
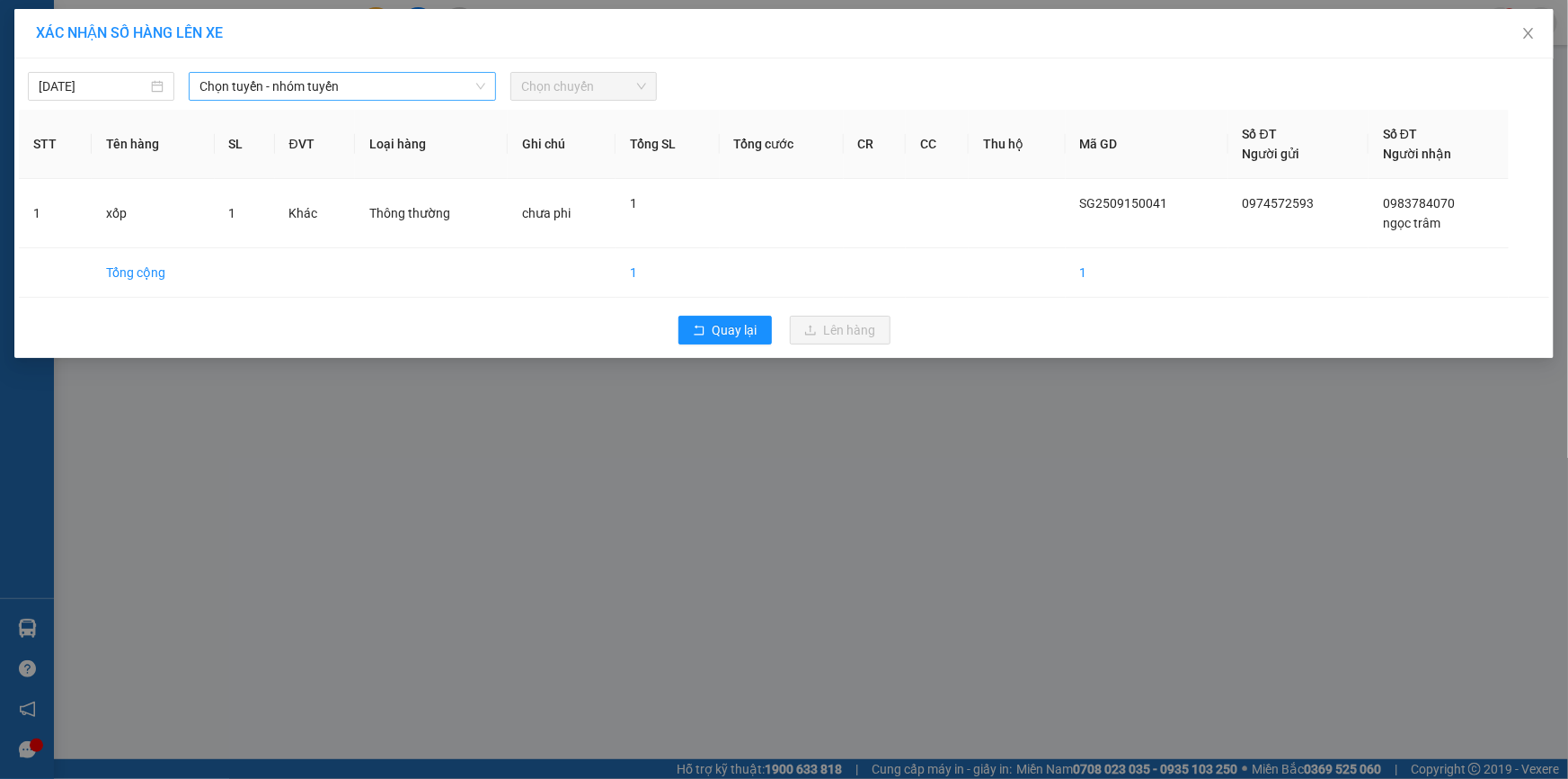
click at [426, 81] on span "Chọn tuyến - nhóm tuyến" at bounding box center [342, 86] width 286 height 27
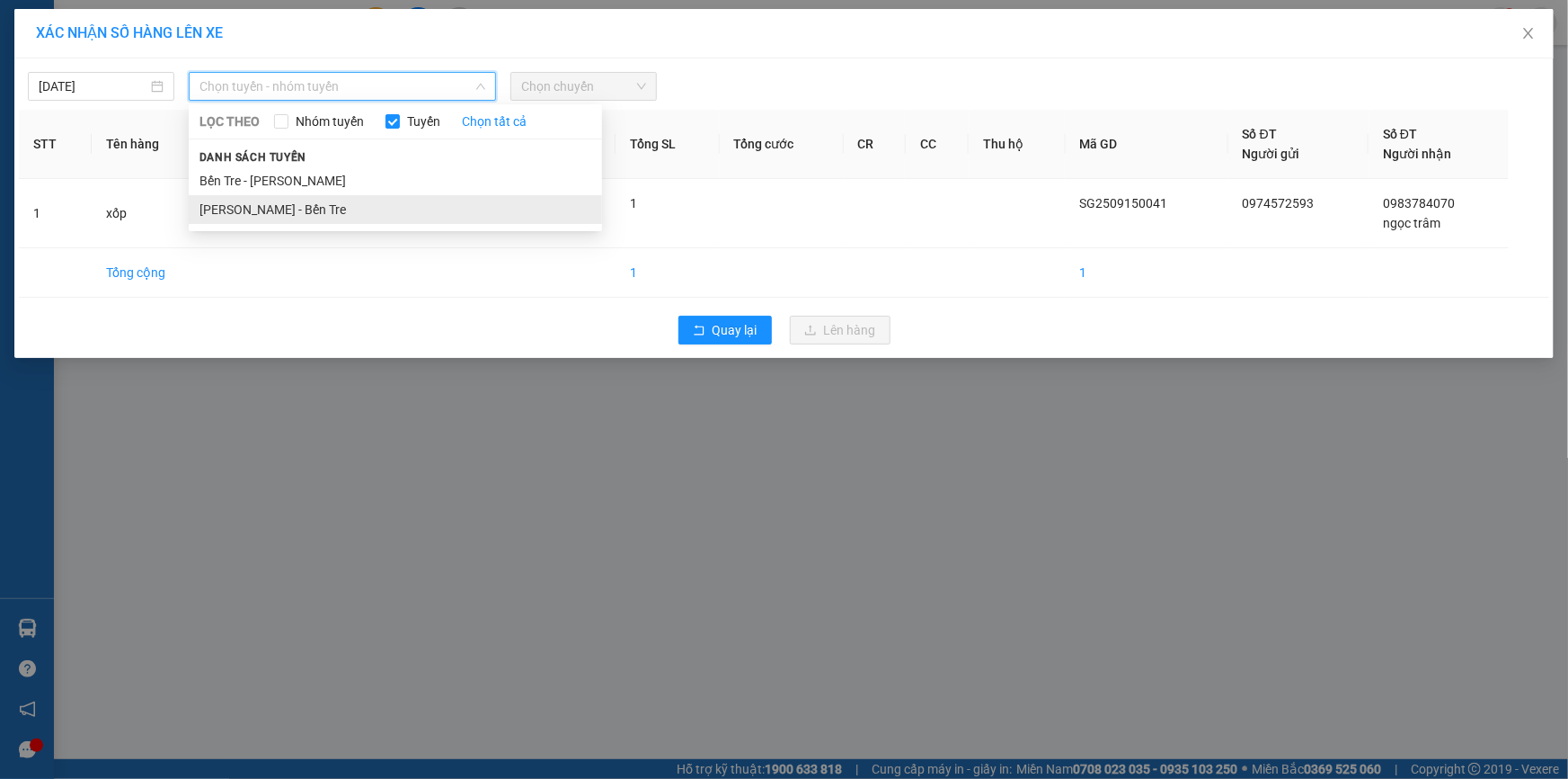
click at [323, 212] on li "[PERSON_NAME] - Bến Tre" at bounding box center [396, 210] width 414 height 29
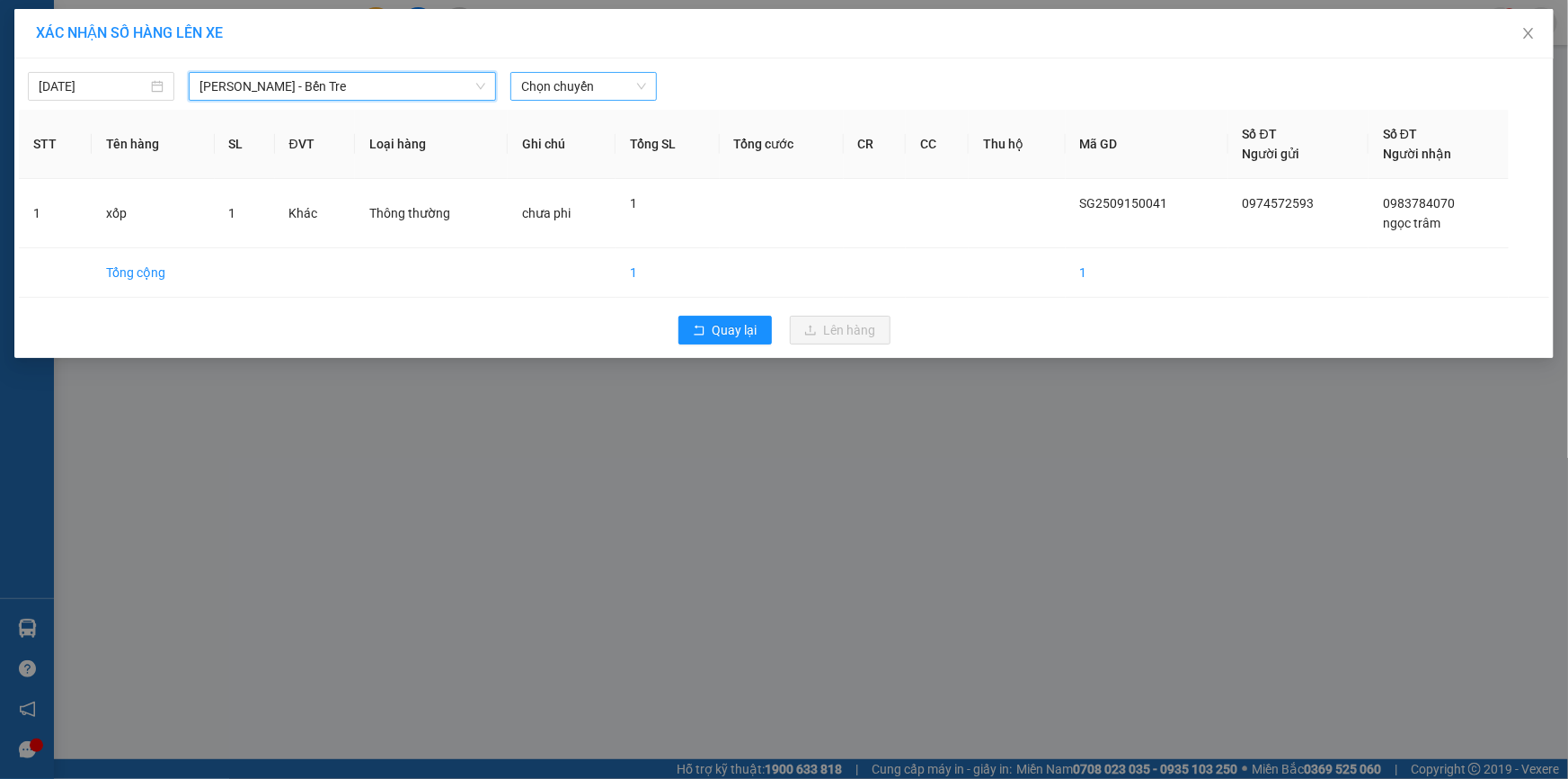
click at [581, 82] on span "Chọn chuyến" at bounding box center [583, 86] width 125 height 27
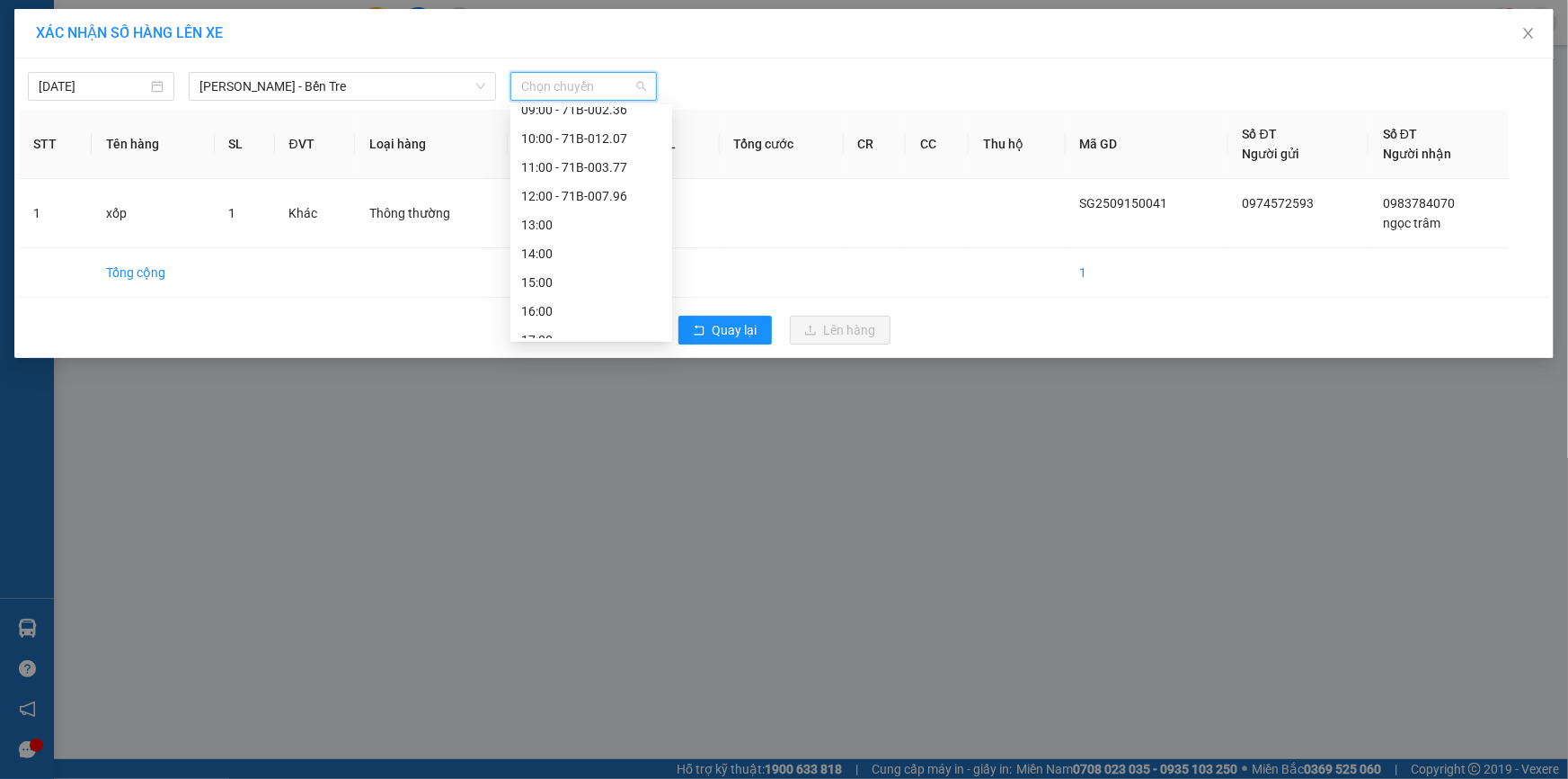
scroll to position [163, 0]
click at [605, 187] on div "12:00 - 71B-007.96" at bounding box center [591, 190] width 140 height 20
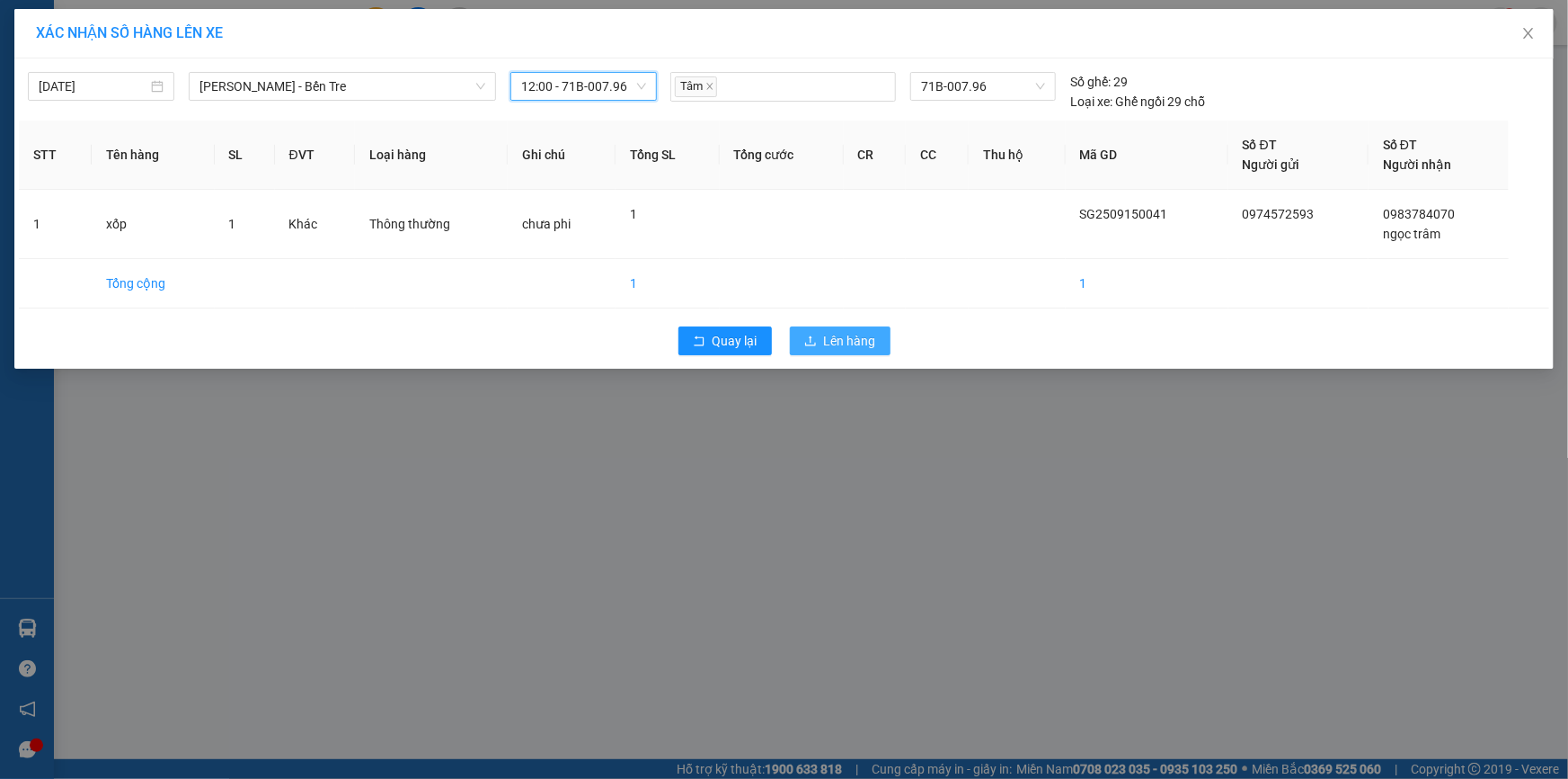
click at [855, 340] on span "Lên hàng" at bounding box center [849, 340] width 52 height 20
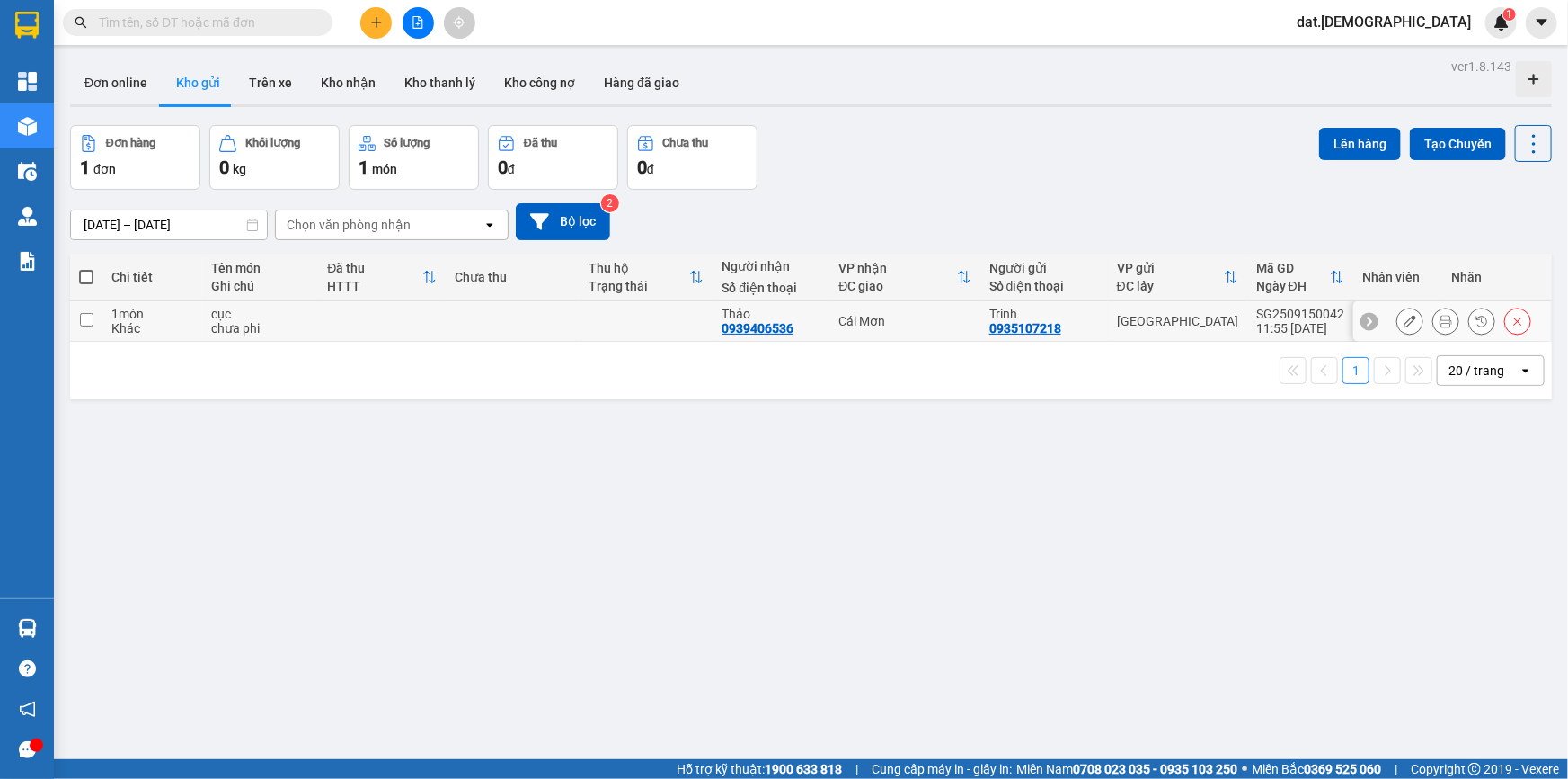
click at [583, 318] on td at bounding box center [646, 321] width 133 height 41
checkbox input "true"
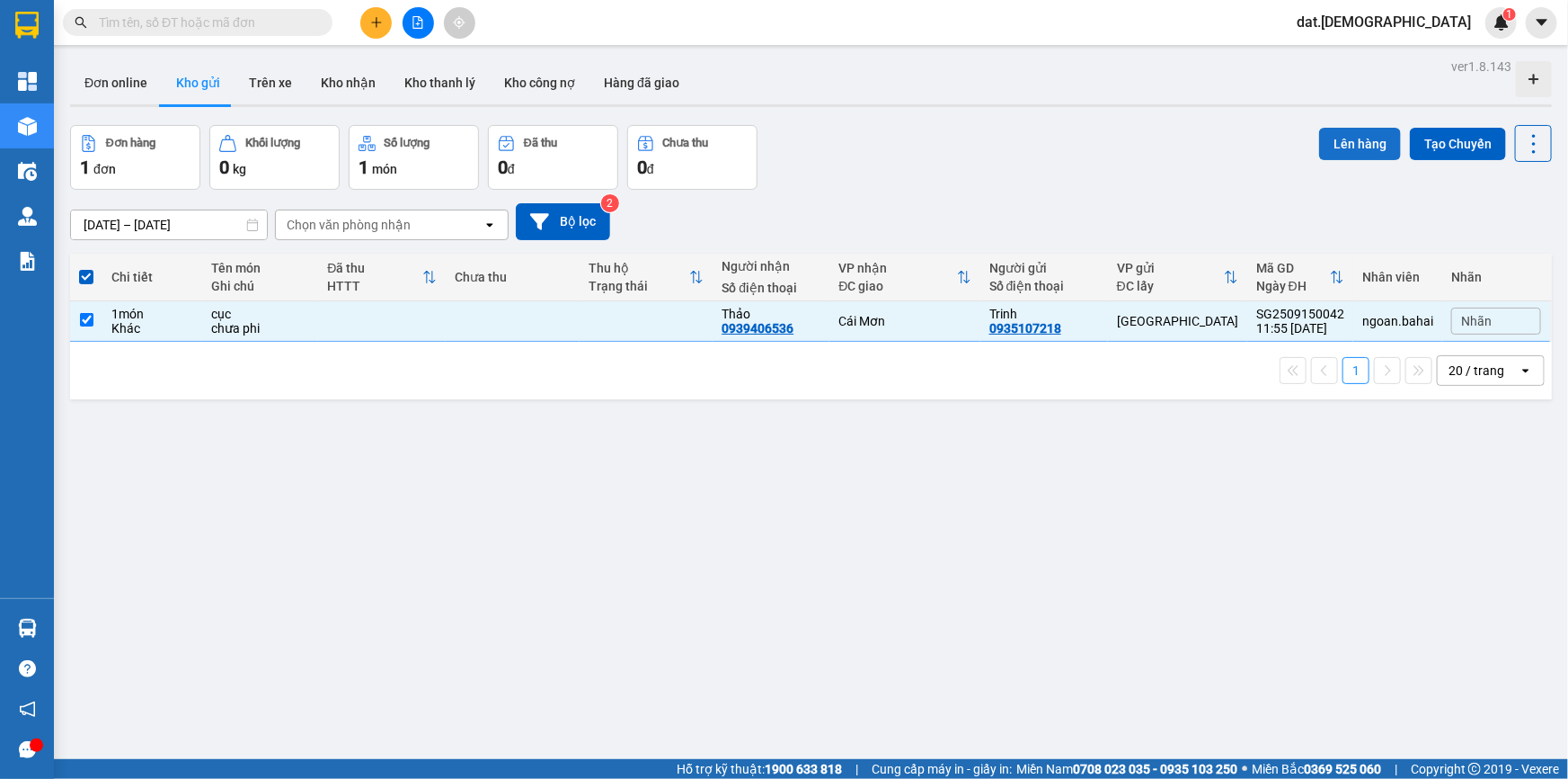
click at [1342, 143] on button "Lên hàng" at bounding box center [1360, 144] width 82 height 33
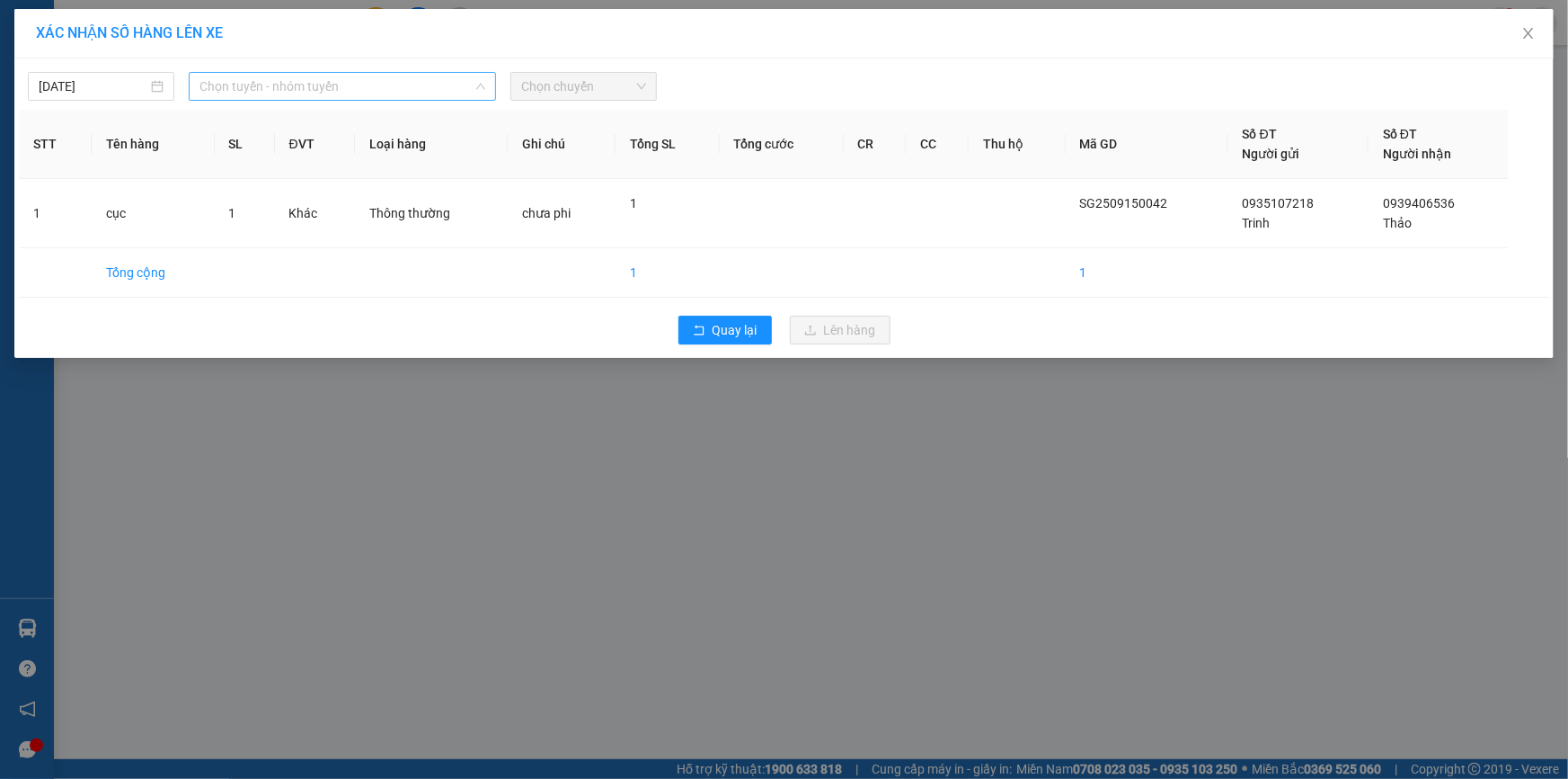
click at [353, 84] on span "Chọn tuyến - nhóm tuyến" at bounding box center [342, 86] width 286 height 27
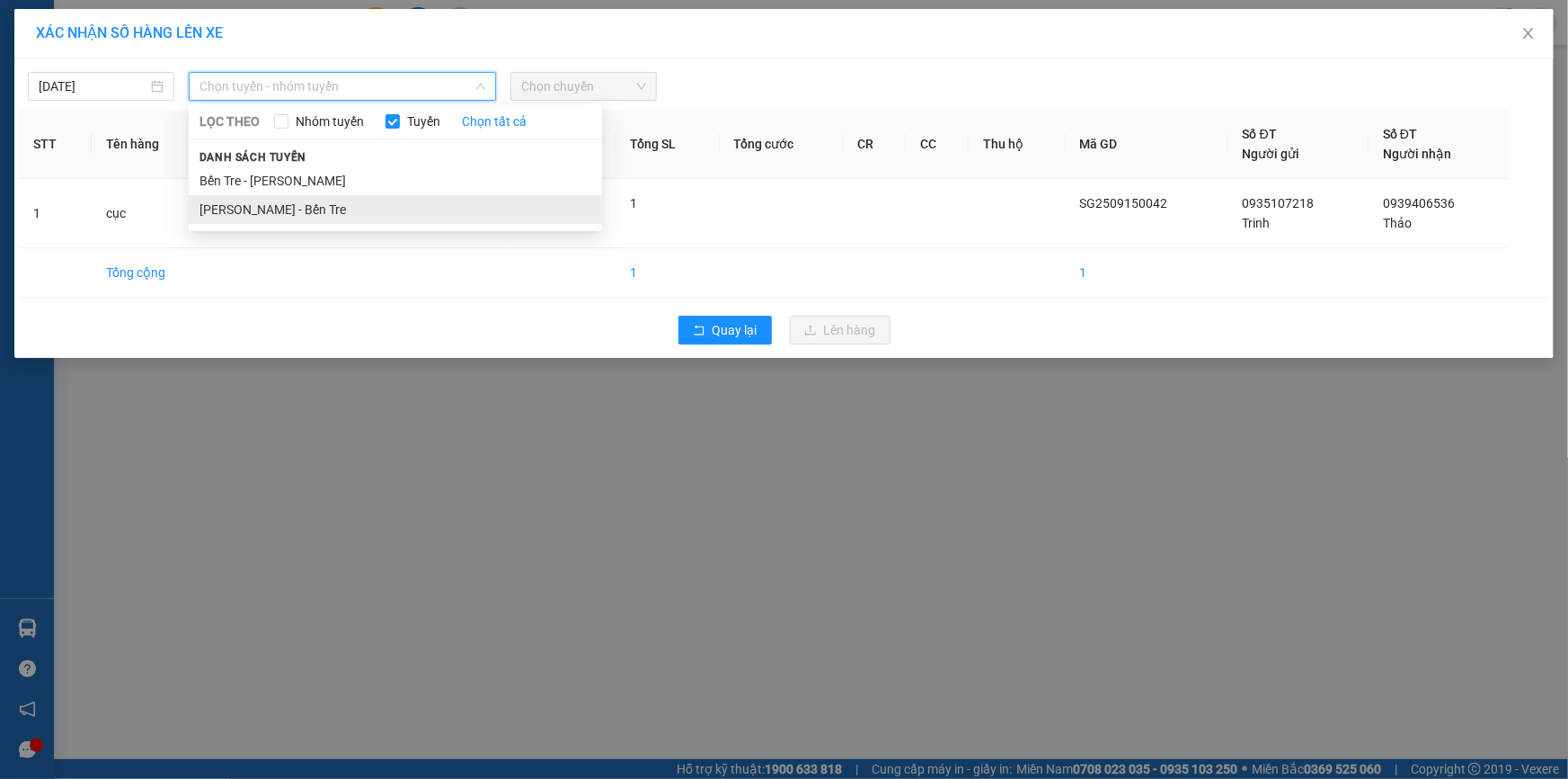
click at [318, 204] on li "[PERSON_NAME] - Bến Tre" at bounding box center [396, 210] width 414 height 29
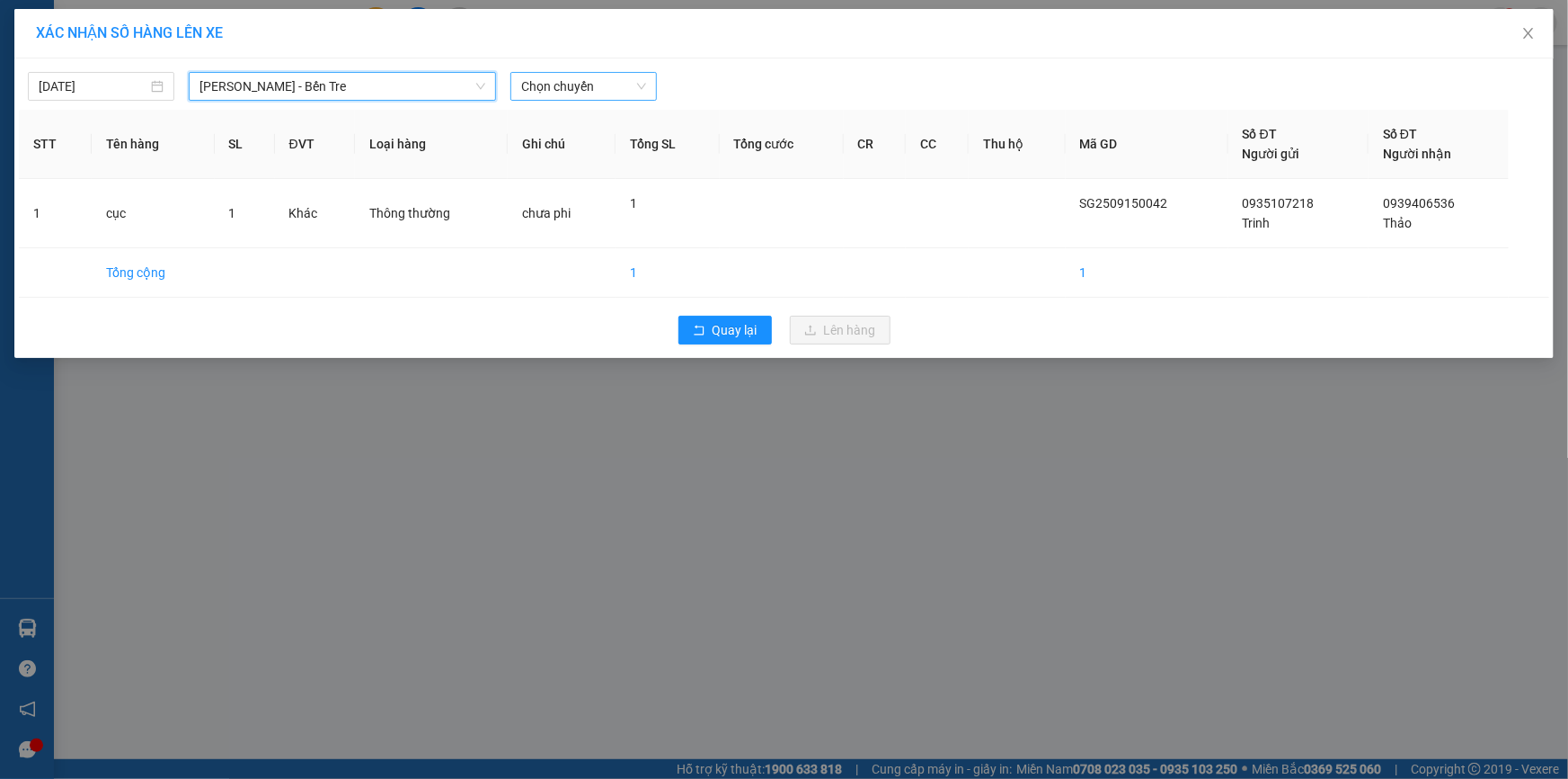
click at [629, 88] on span "Chọn chuyến" at bounding box center [583, 86] width 125 height 27
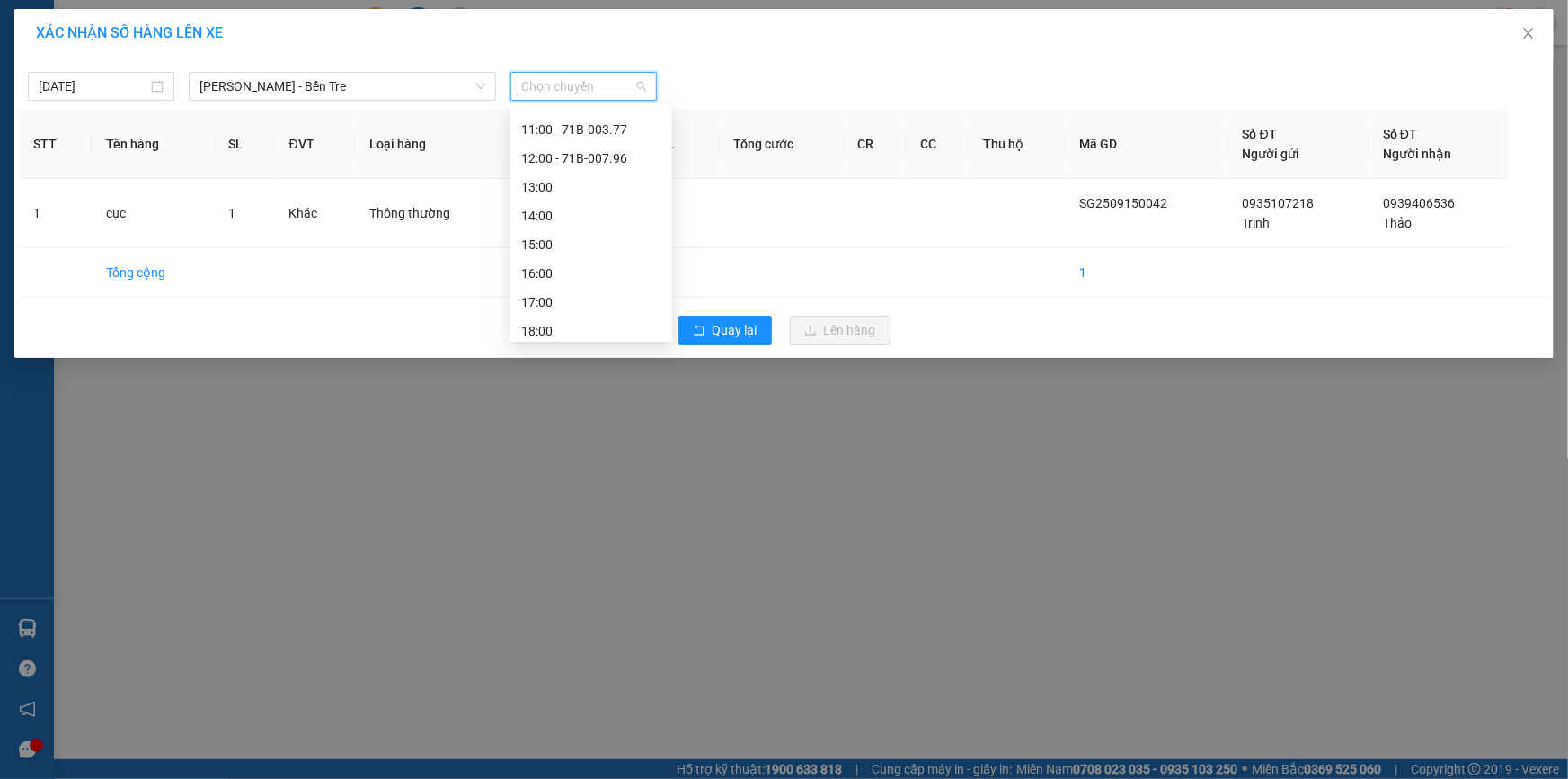
scroll to position [201, 0]
click at [593, 151] on div "12:00 - 71B-007.96" at bounding box center [591, 152] width 140 height 20
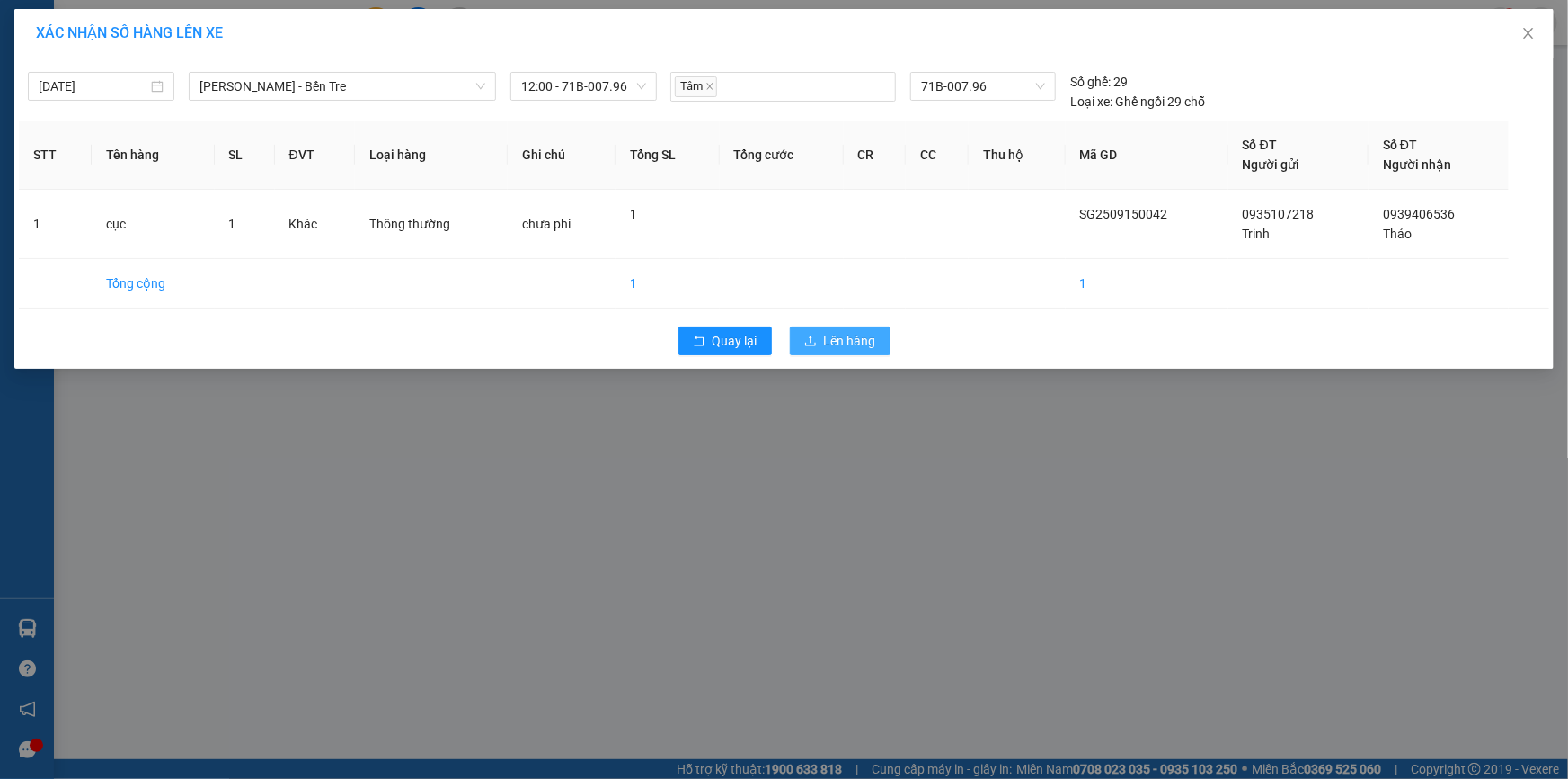
click at [848, 334] on span "Lên hàng" at bounding box center [849, 340] width 52 height 20
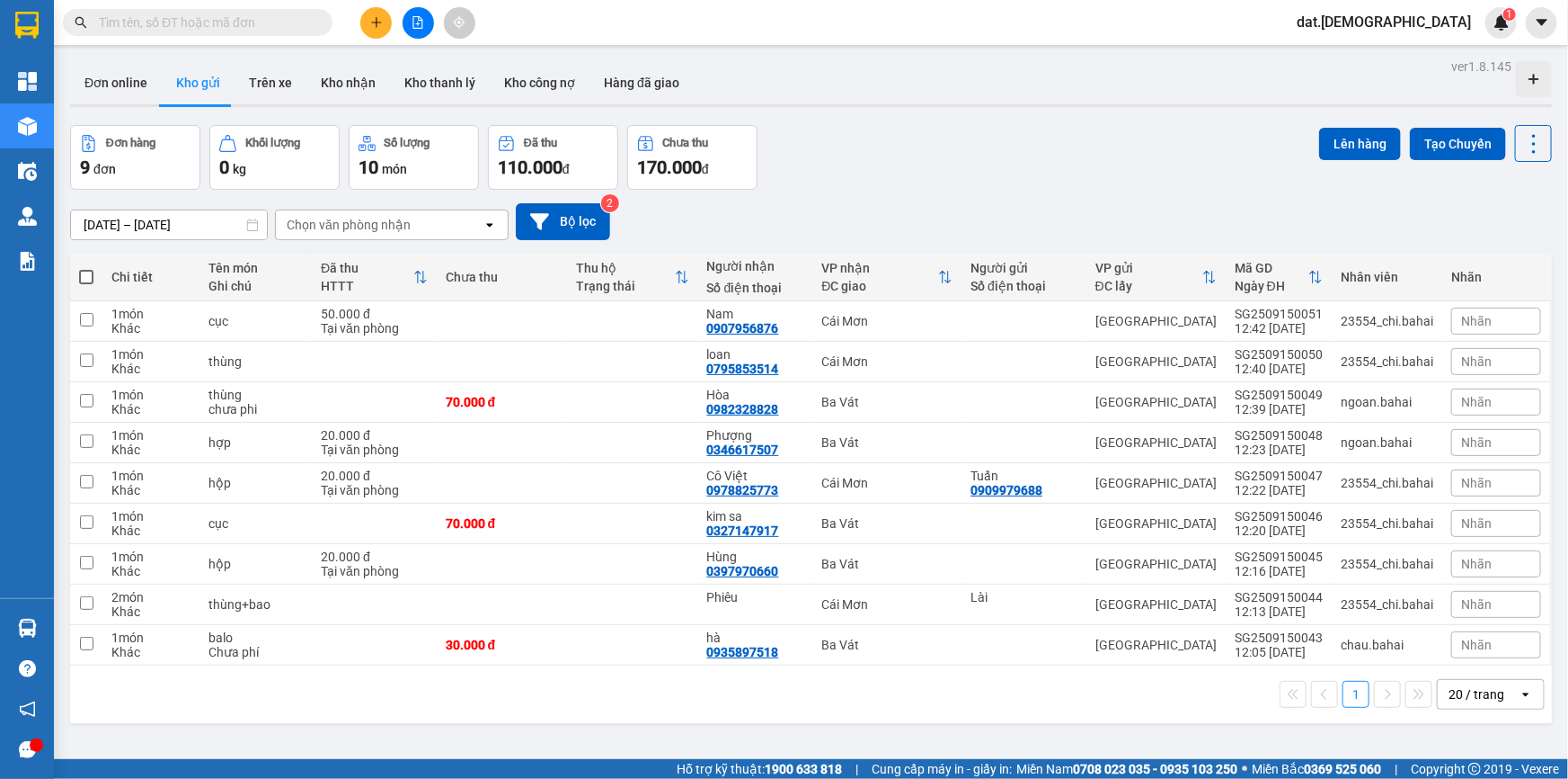
click at [88, 280] on span at bounding box center [86, 277] width 15 height 15
click at [86, 268] on input "checkbox" at bounding box center [86, 268] width 0 height 0
checkbox input "true"
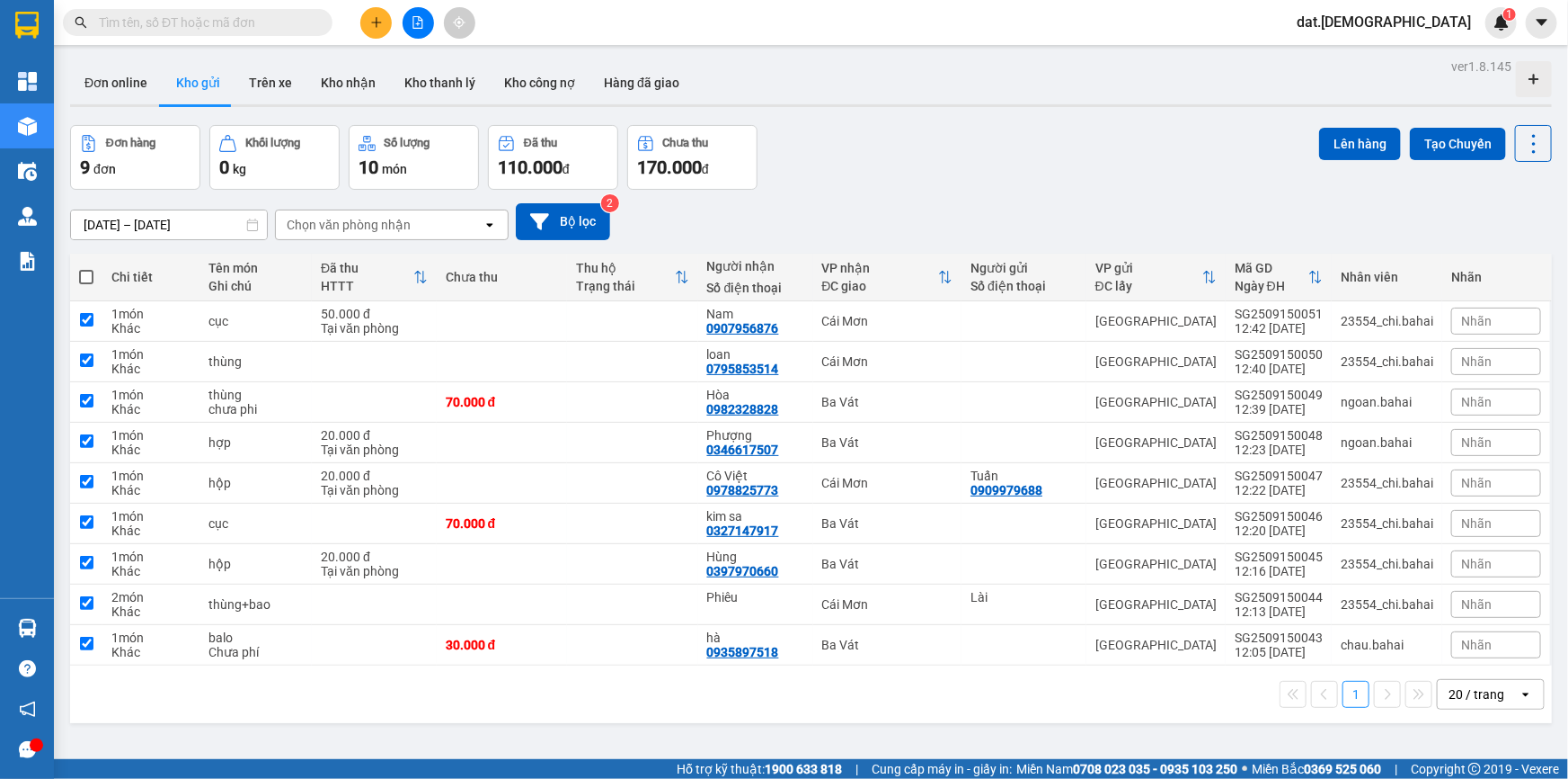
checkbox input "true"
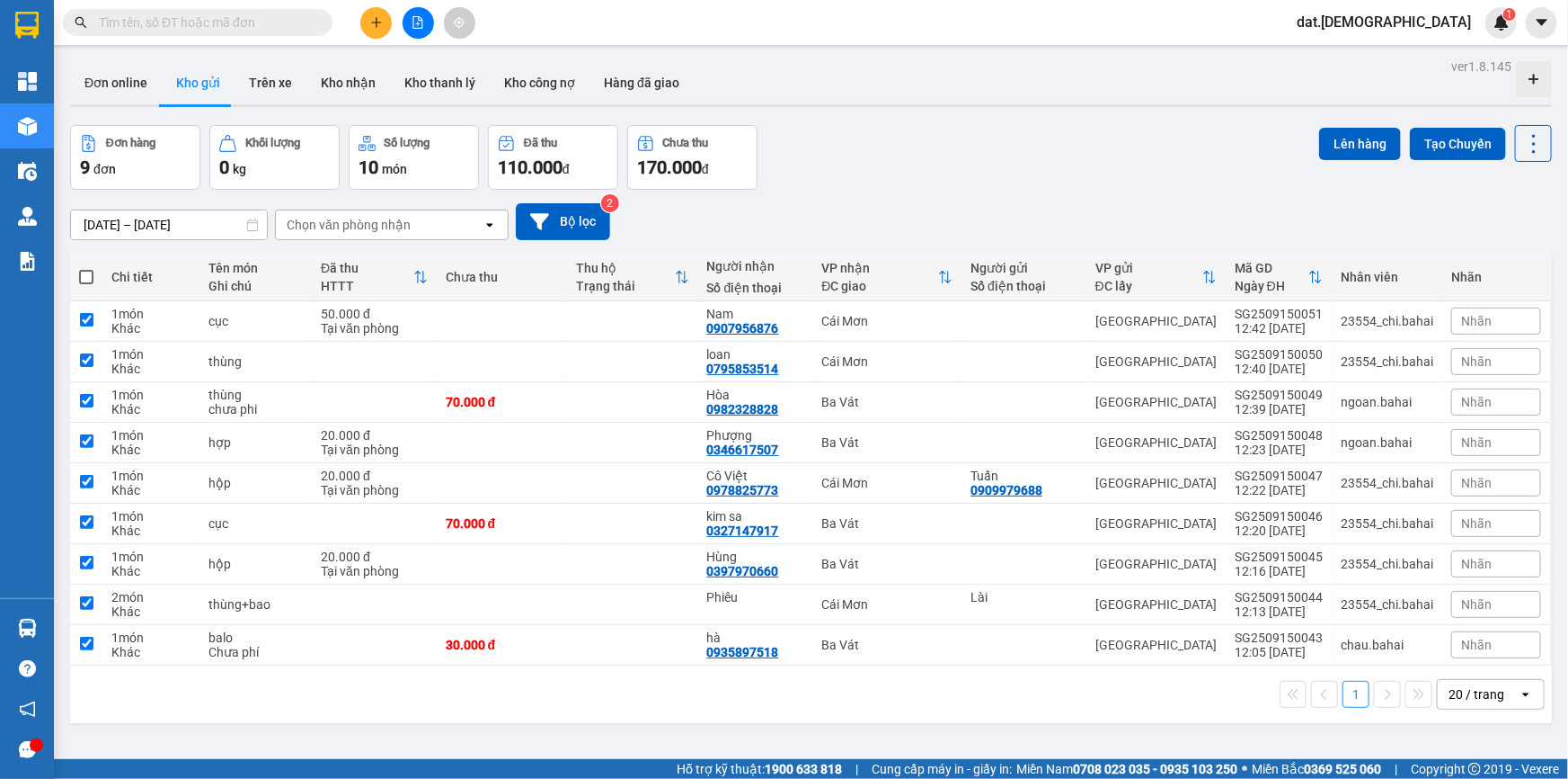
checkbox input "true"
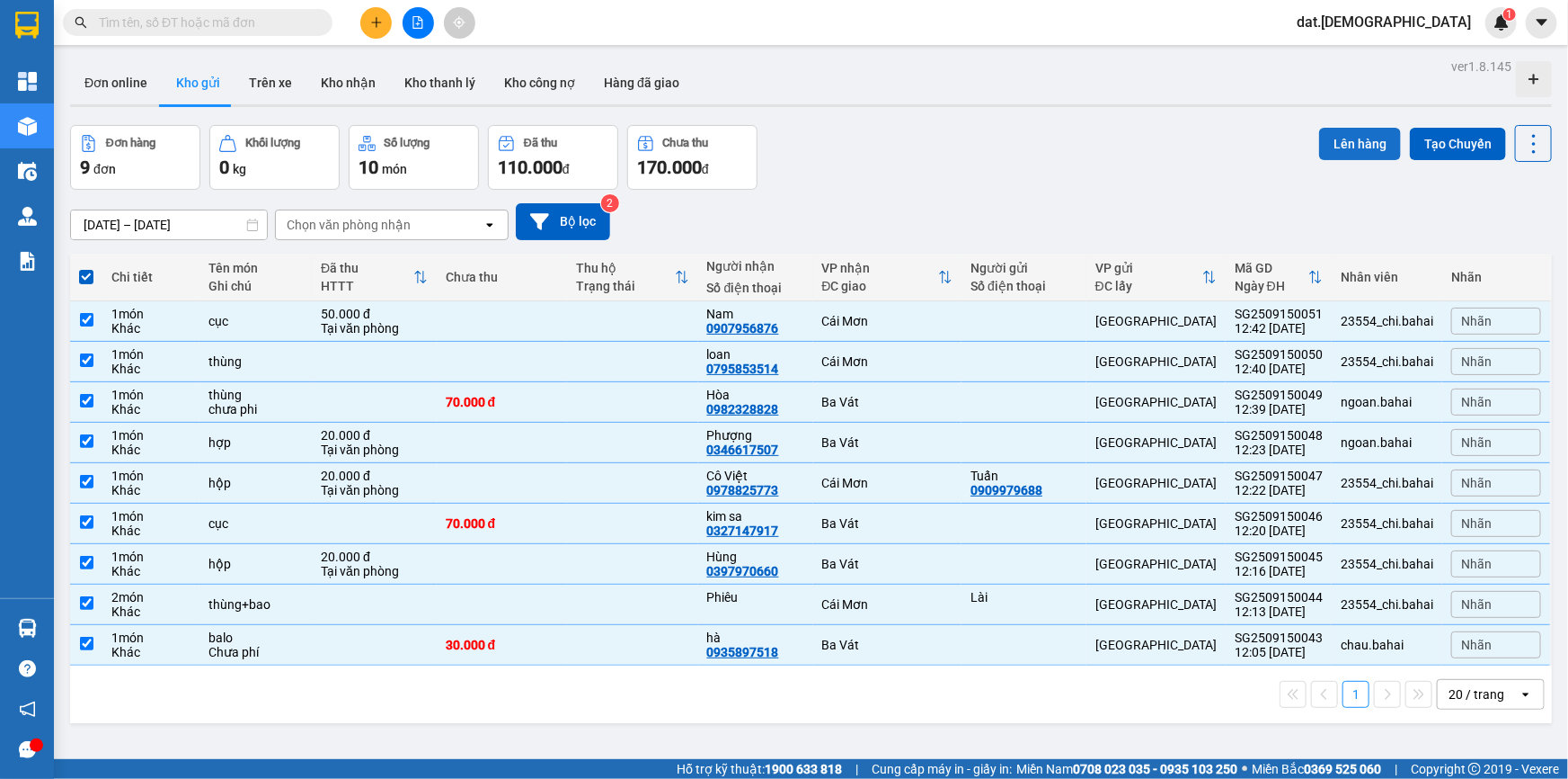
click at [1348, 143] on button "Lên hàng" at bounding box center [1360, 144] width 82 height 33
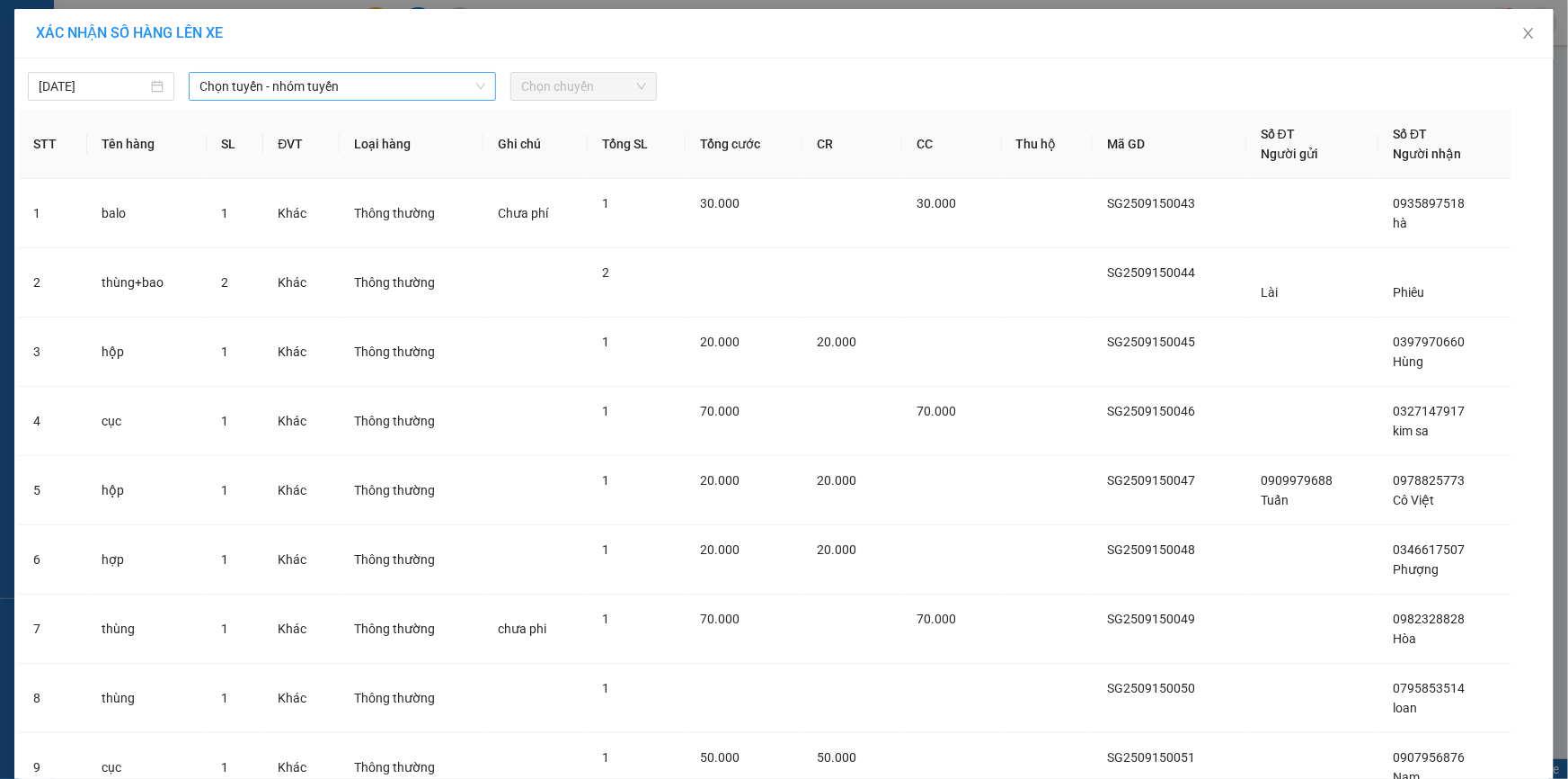
click at [376, 84] on span "Chọn tuyến - nhóm tuyến" at bounding box center [342, 86] width 286 height 27
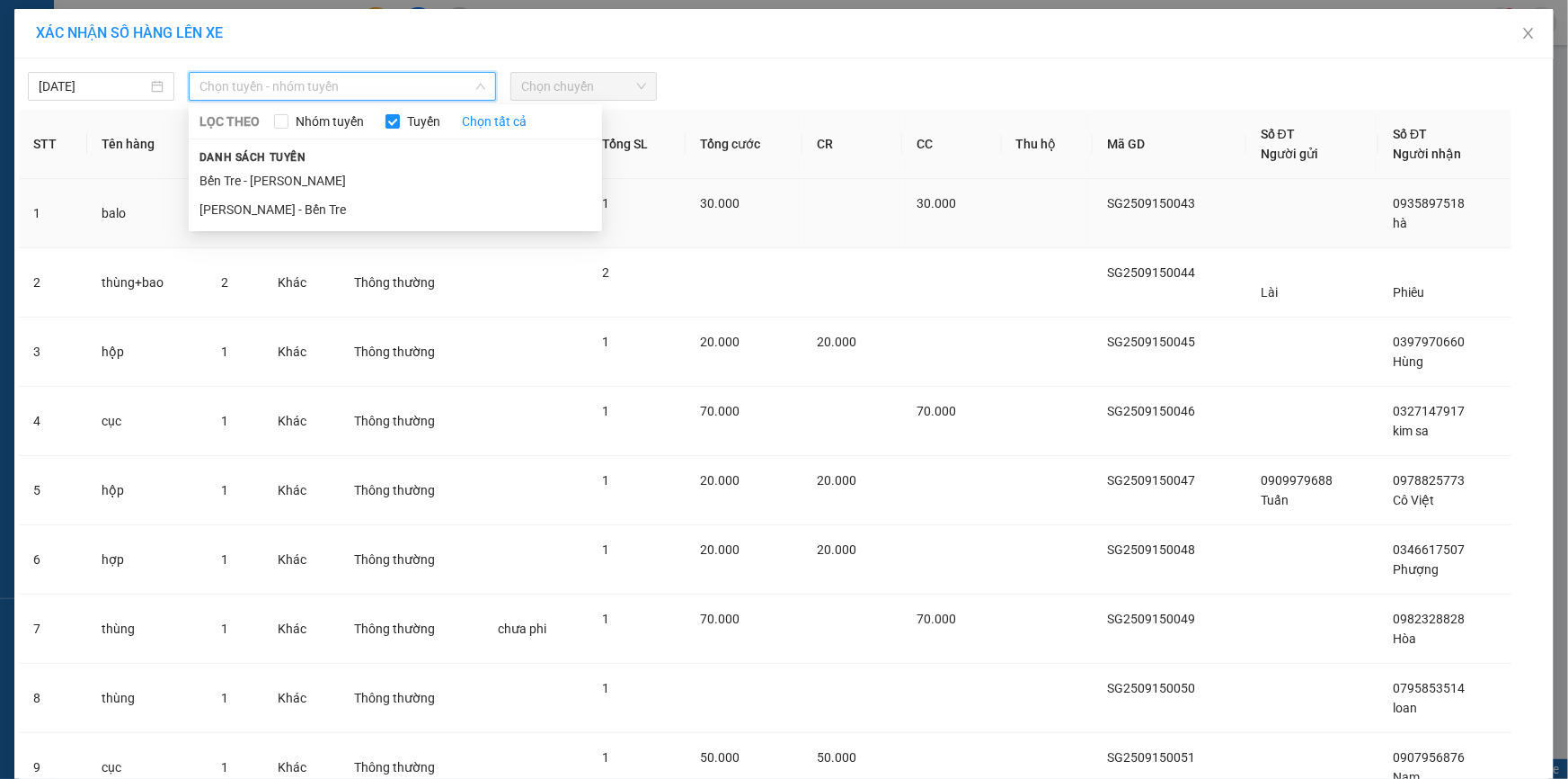
click at [286, 206] on li "Hồ Chí Minh - Bến Tre" at bounding box center [396, 210] width 414 height 29
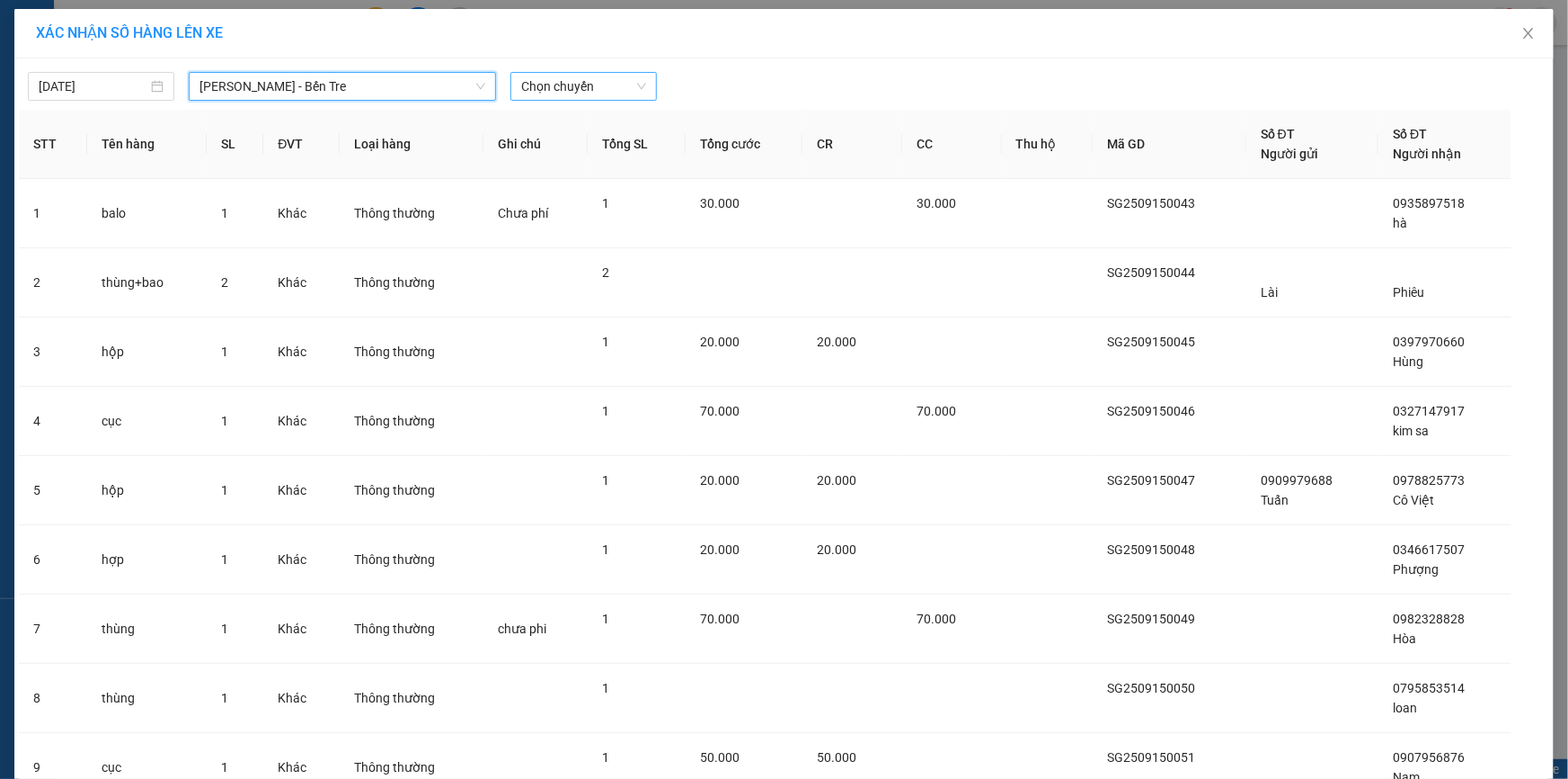
click at [617, 77] on span "Chọn chuyến" at bounding box center [583, 86] width 125 height 27
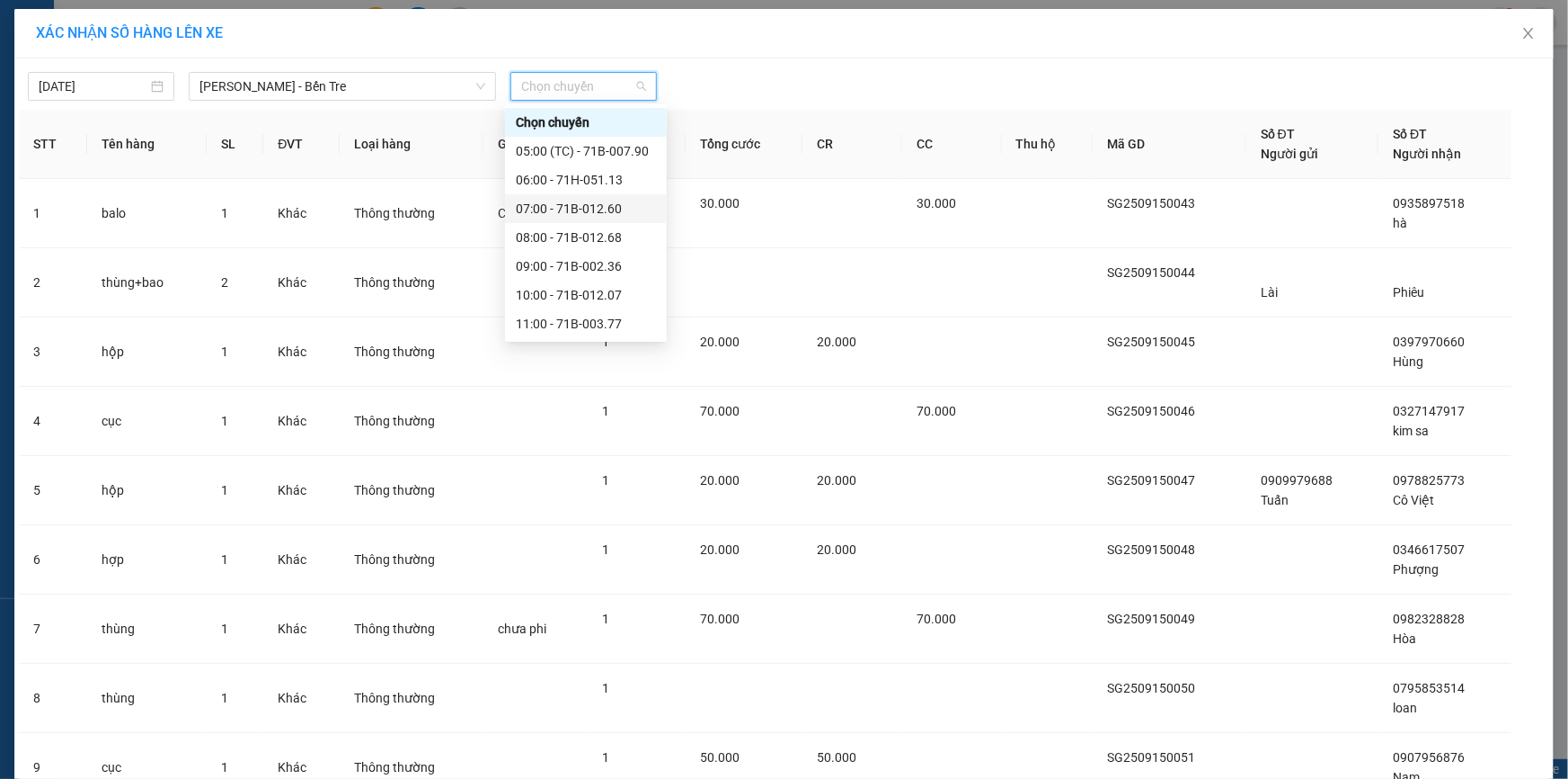
scroll to position [163, 0]
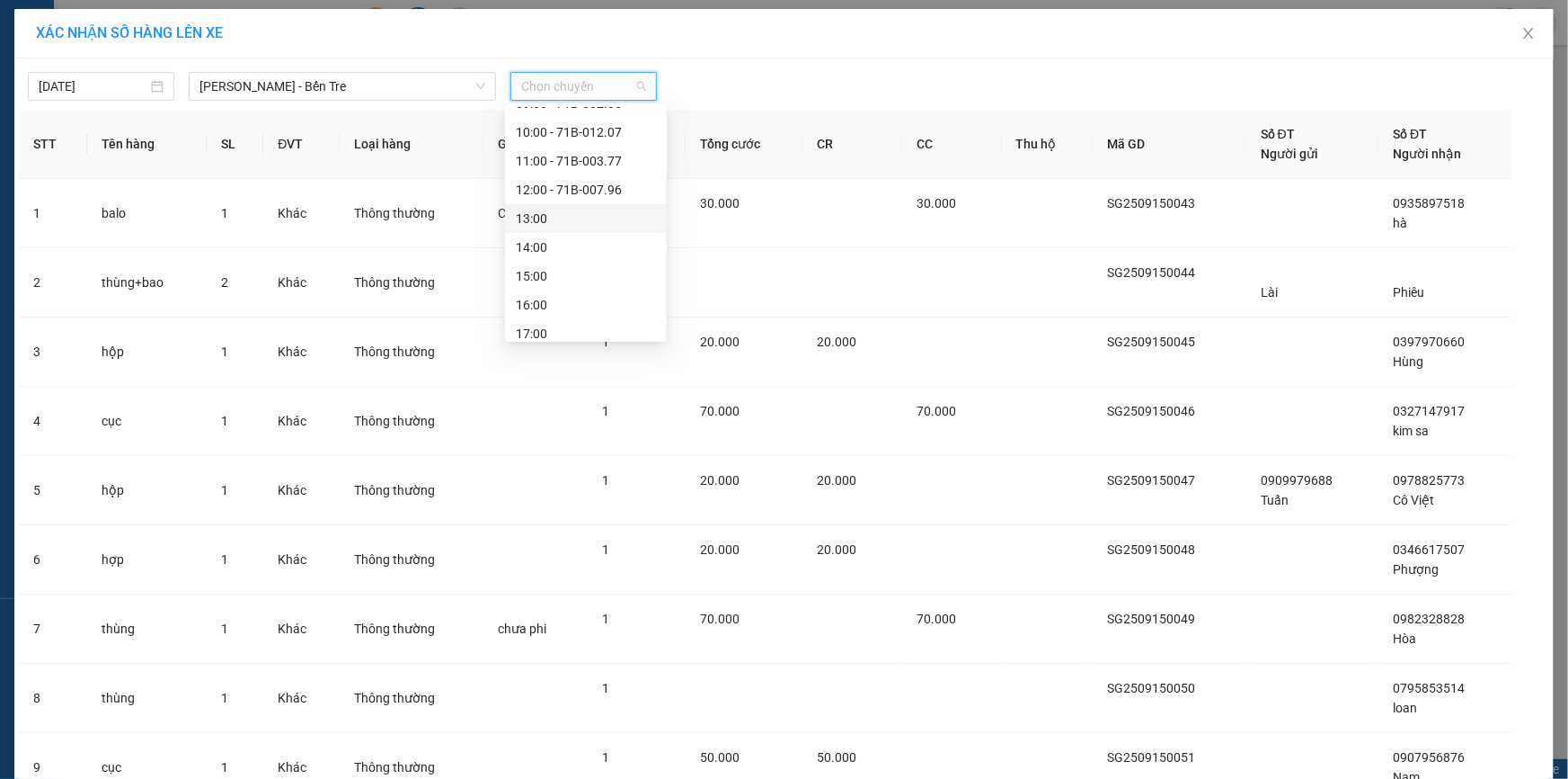
click at [546, 215] on div "13:00" at bounding box center [585, 219] width 140 height 20
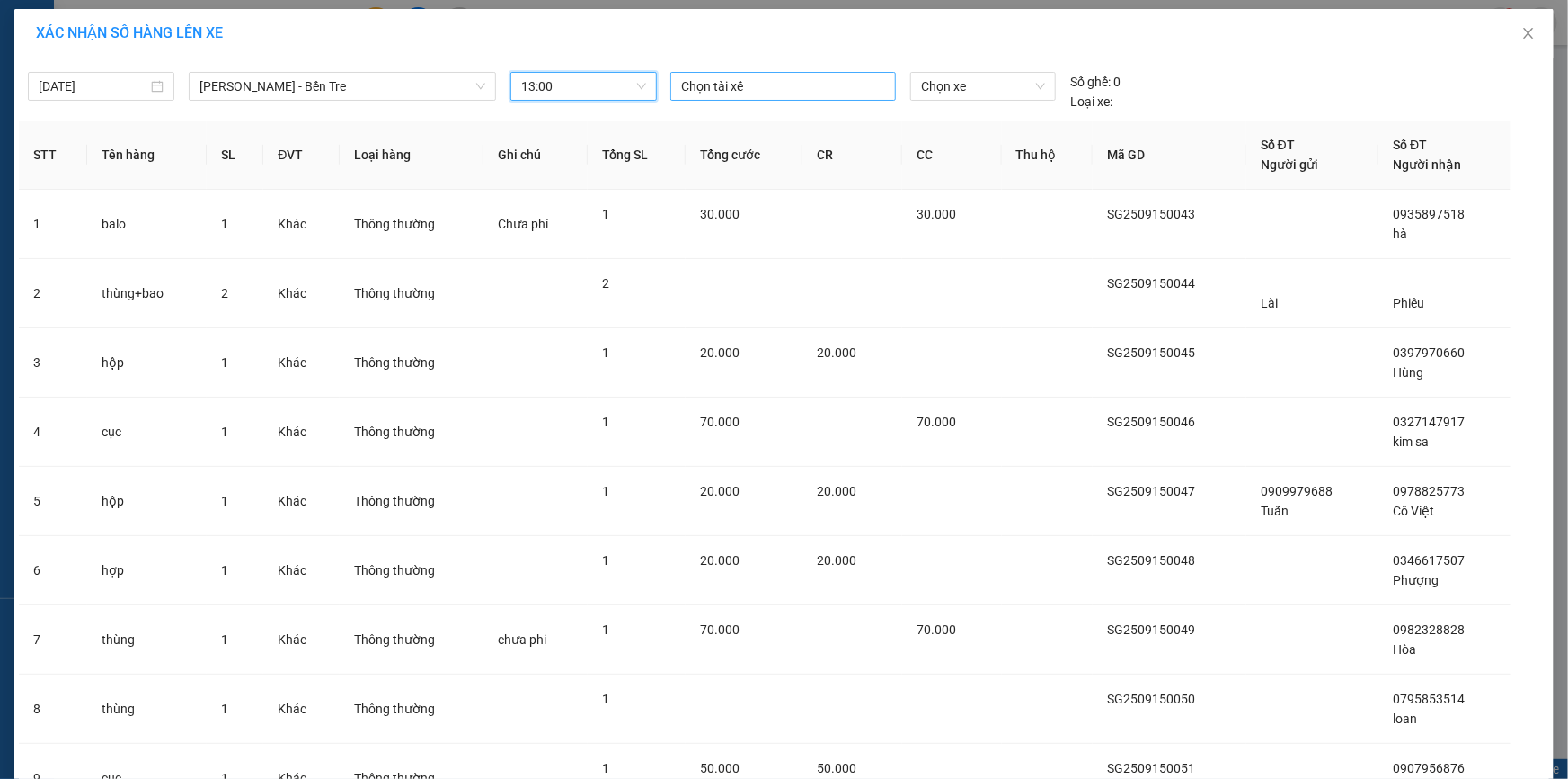
click at [707, 75] on div at bounding box center [783, 86] width 217 height 22
type input "linh"
click at [719, 125] on div "Linh" at bounding box center [799, 123] width 248 height 20
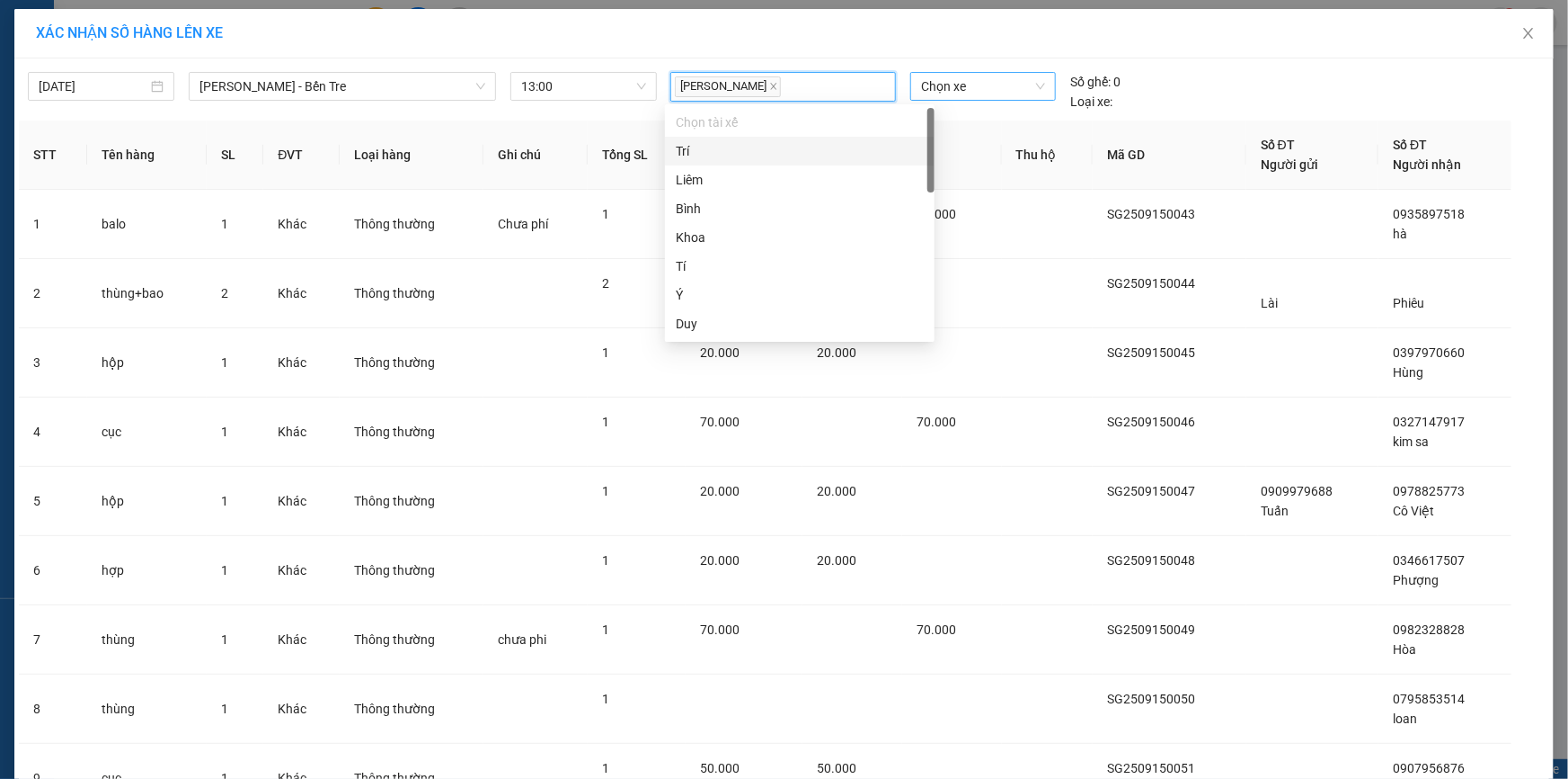
click at [968, 81] on span "Chọn xe" at bounding box center [983, 86] width 124 height 27
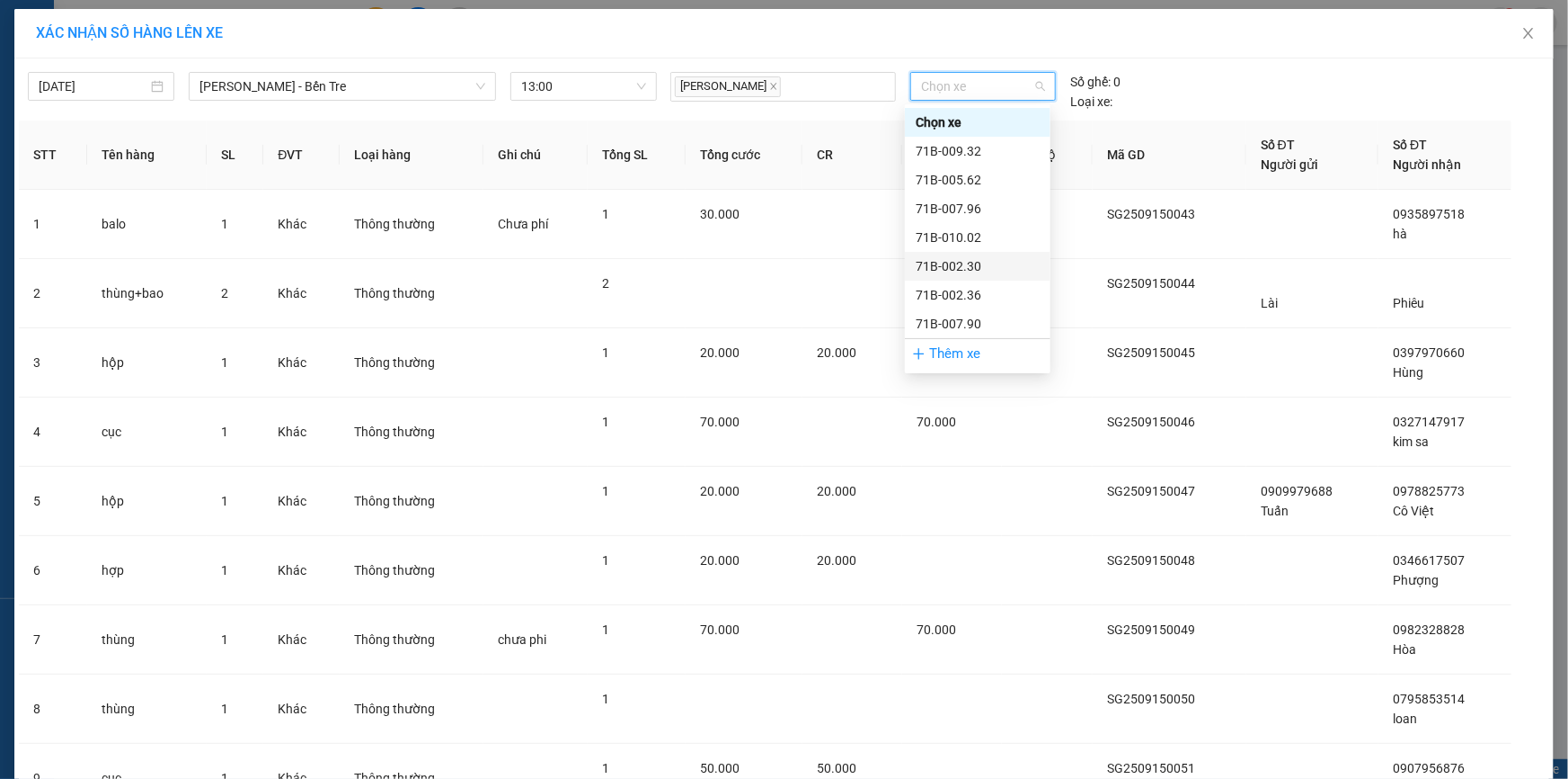
click at [961, 269] on div "71B-002.30" at bounding box center [977, 266] width 124 height 20
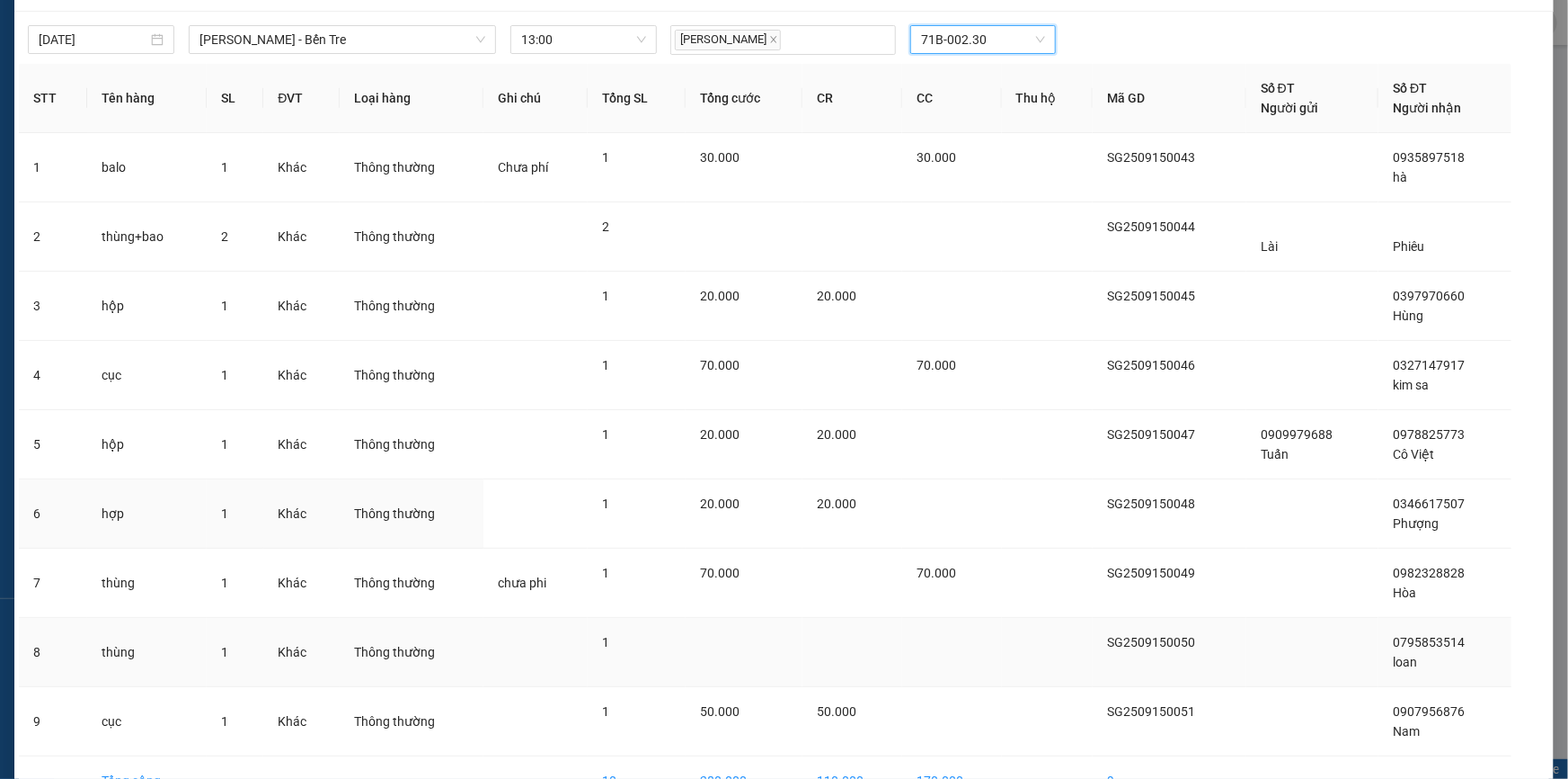
scroll to position [153, 0]
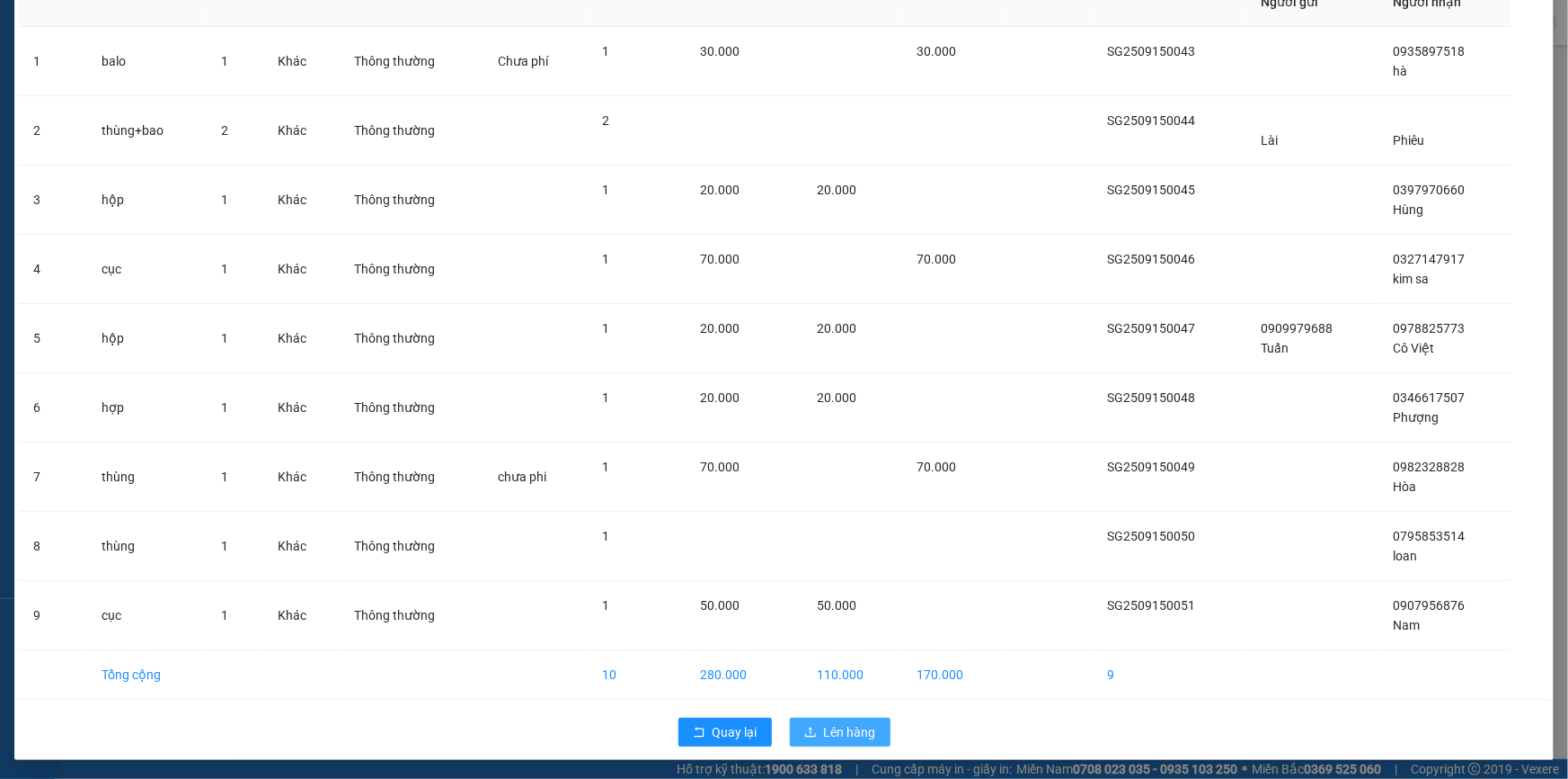
click at [834, 725] on span "Lên hàng" at bounding box center [849, 732] width 52 height 20
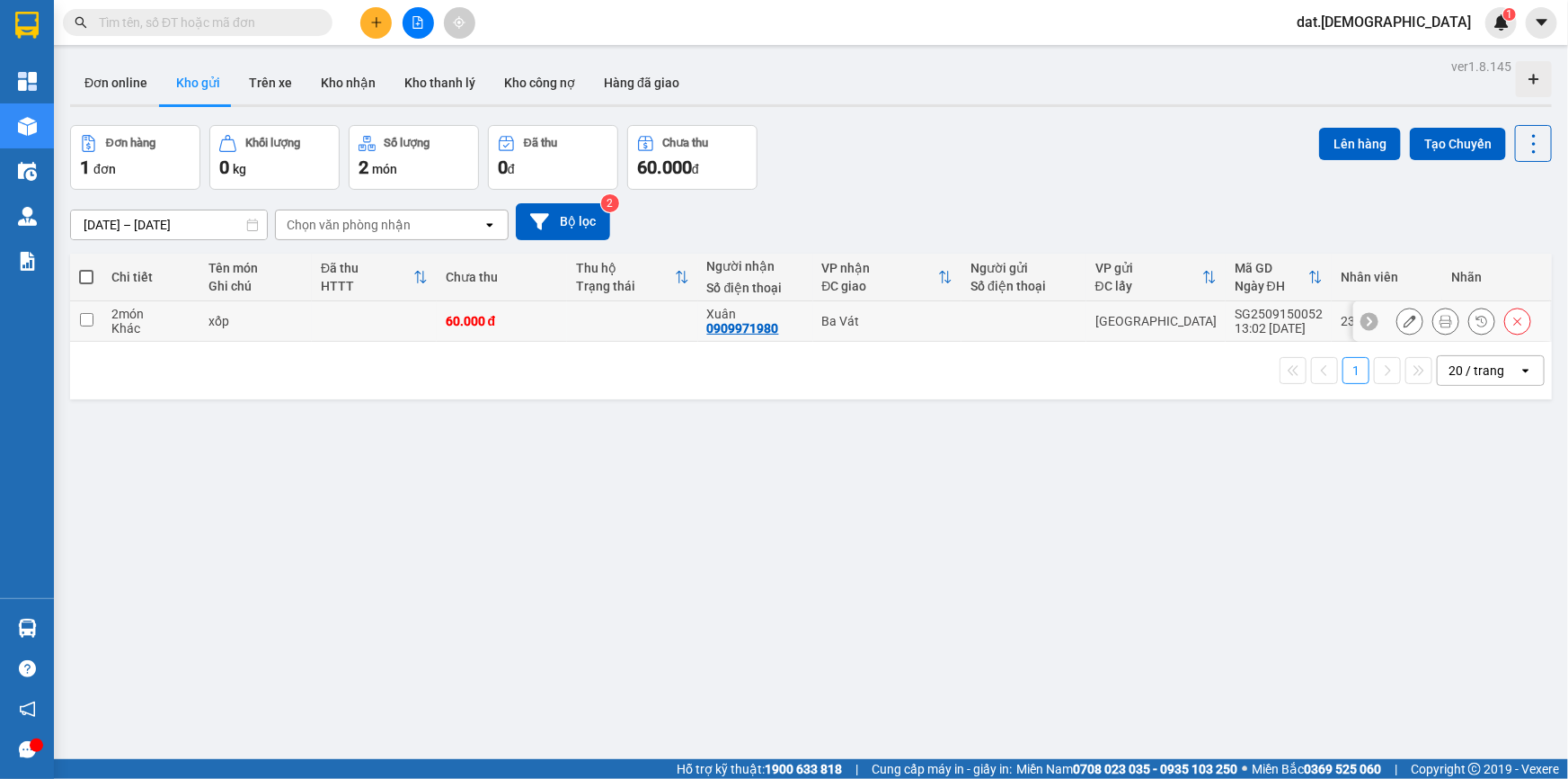
click at [634, 320] on td at bounding box center [632, 321] width 131 height 41
checkbox input "true"
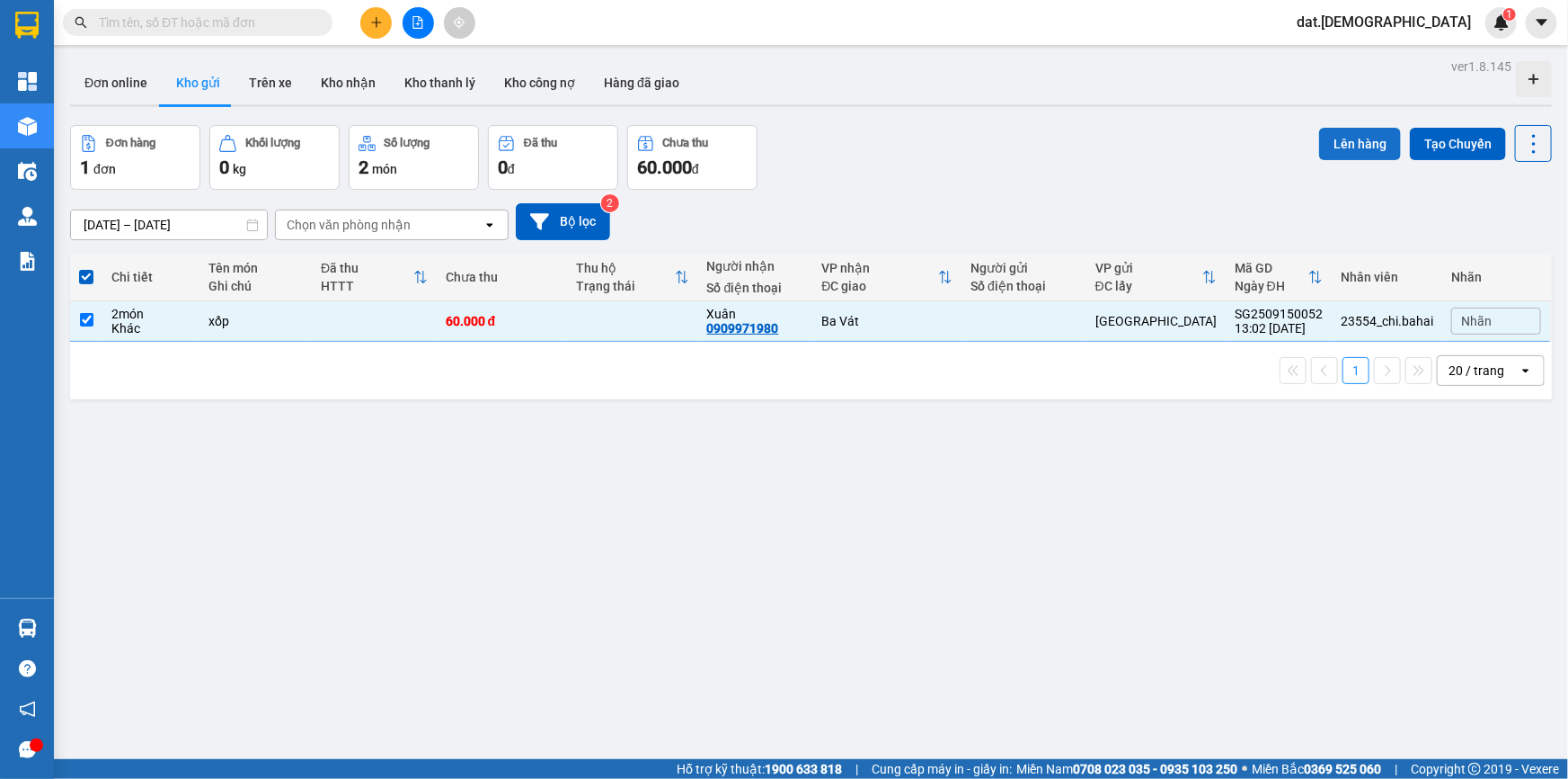
click at [1332, 140] on button "Lên hàng" at bounding box center [1360, 144] width 82 height 33
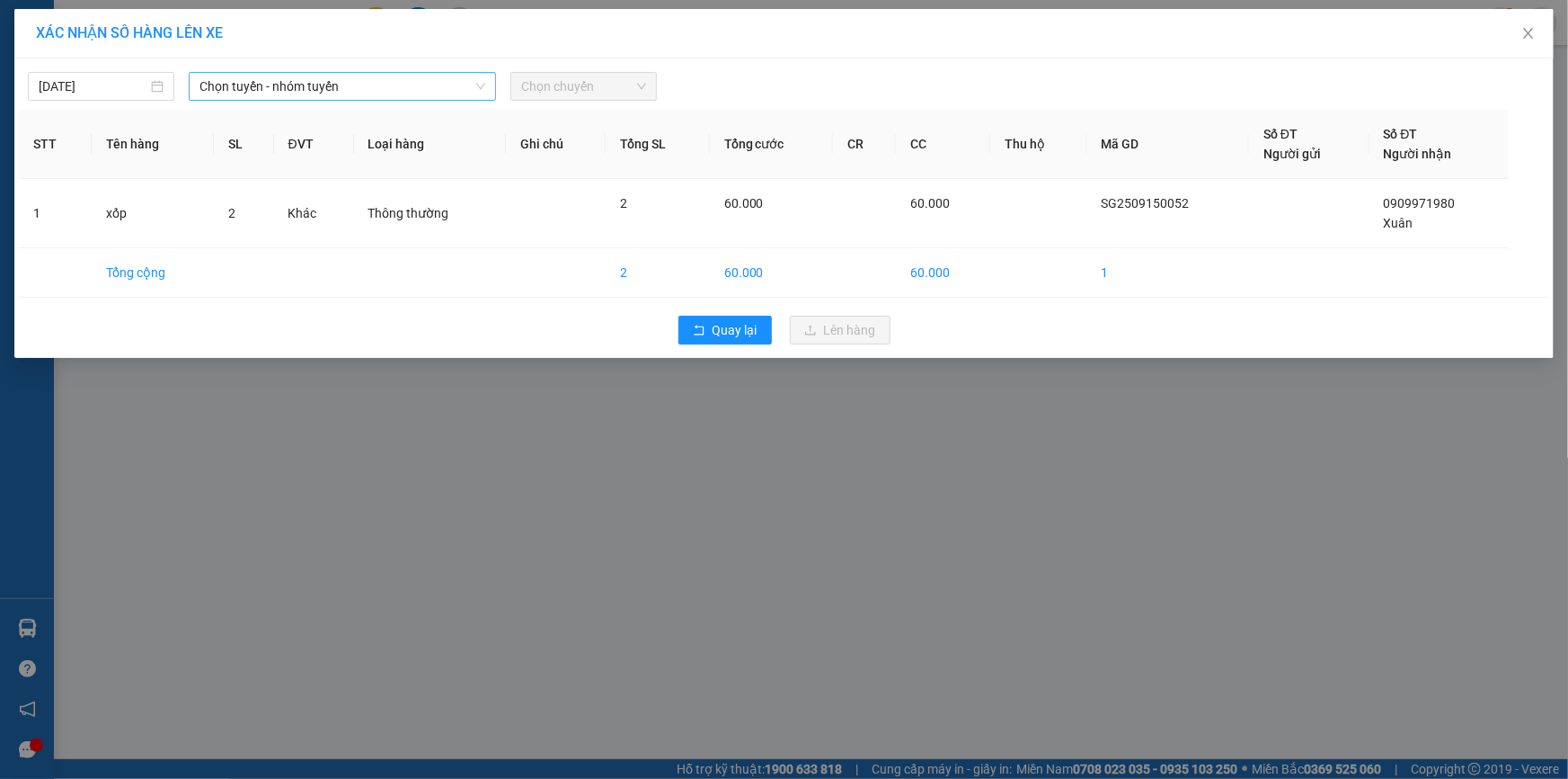
click at [354, 90] on span "Chọn tuyến - nhóm tuyến" at bounding box center [342, 86] width 286 height 27
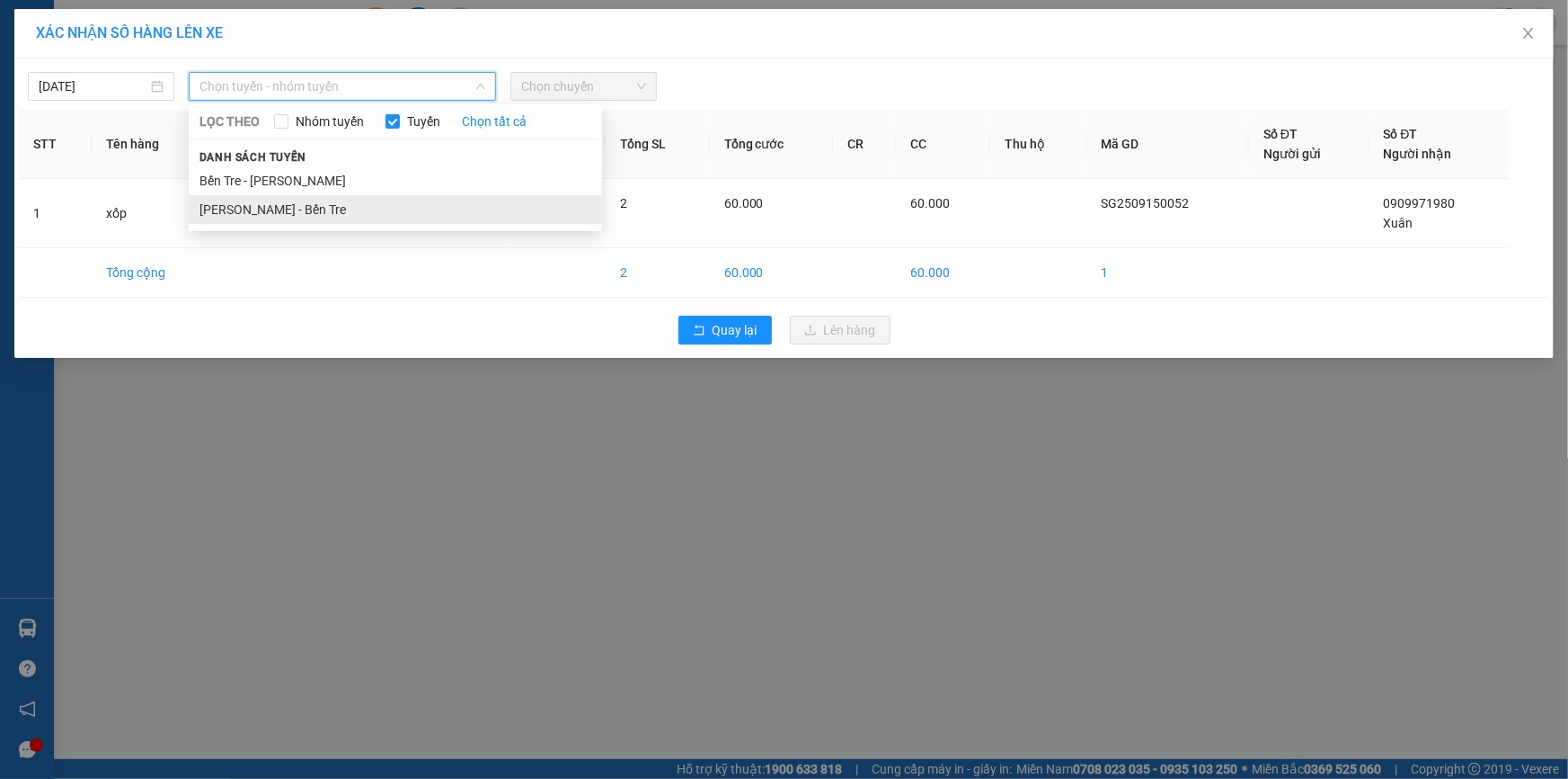
click at [294, 206] on li "[PERSON_NAME] - Bến Tre" at bounding box center [396, 210] width 414 height 29
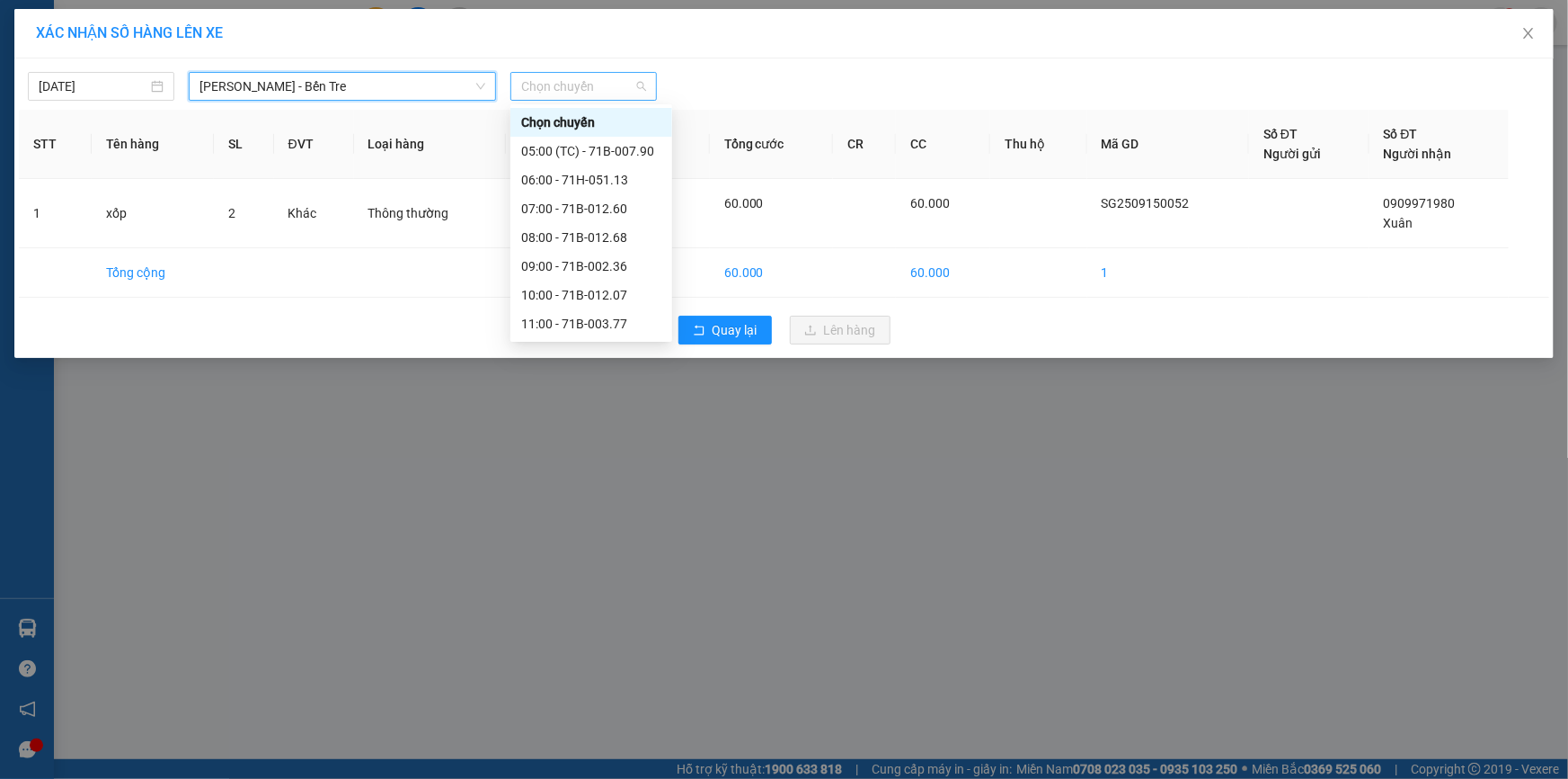
click at [582, 84] on span "Chọn chuyến" at bounding box center [583, 86] width 125 height 27
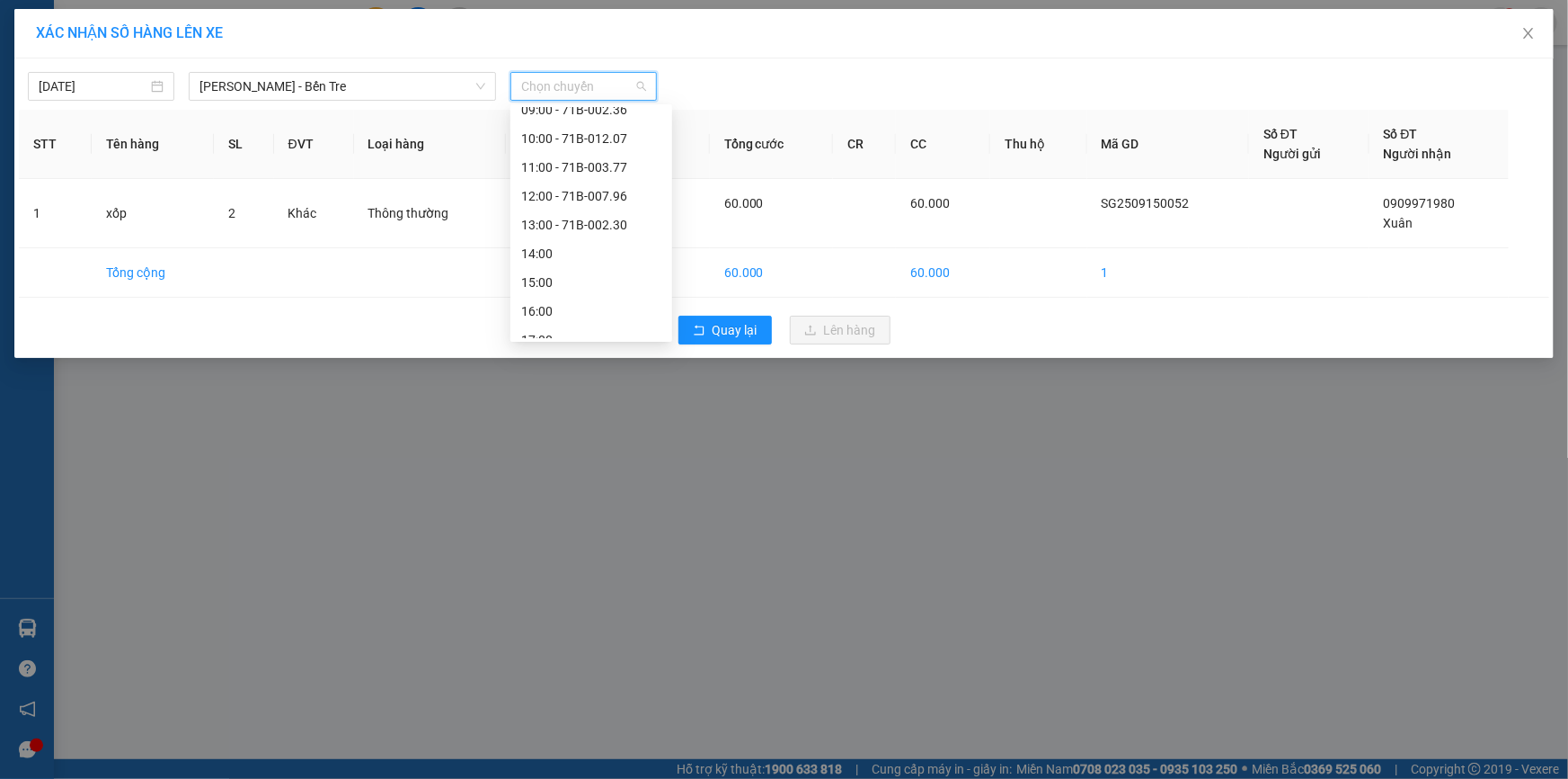
scroll to position [163, 0]
click at [585, 220] on div "13:00 - 71B-002.30" at bounding box center [591, 219] width 140 height 20
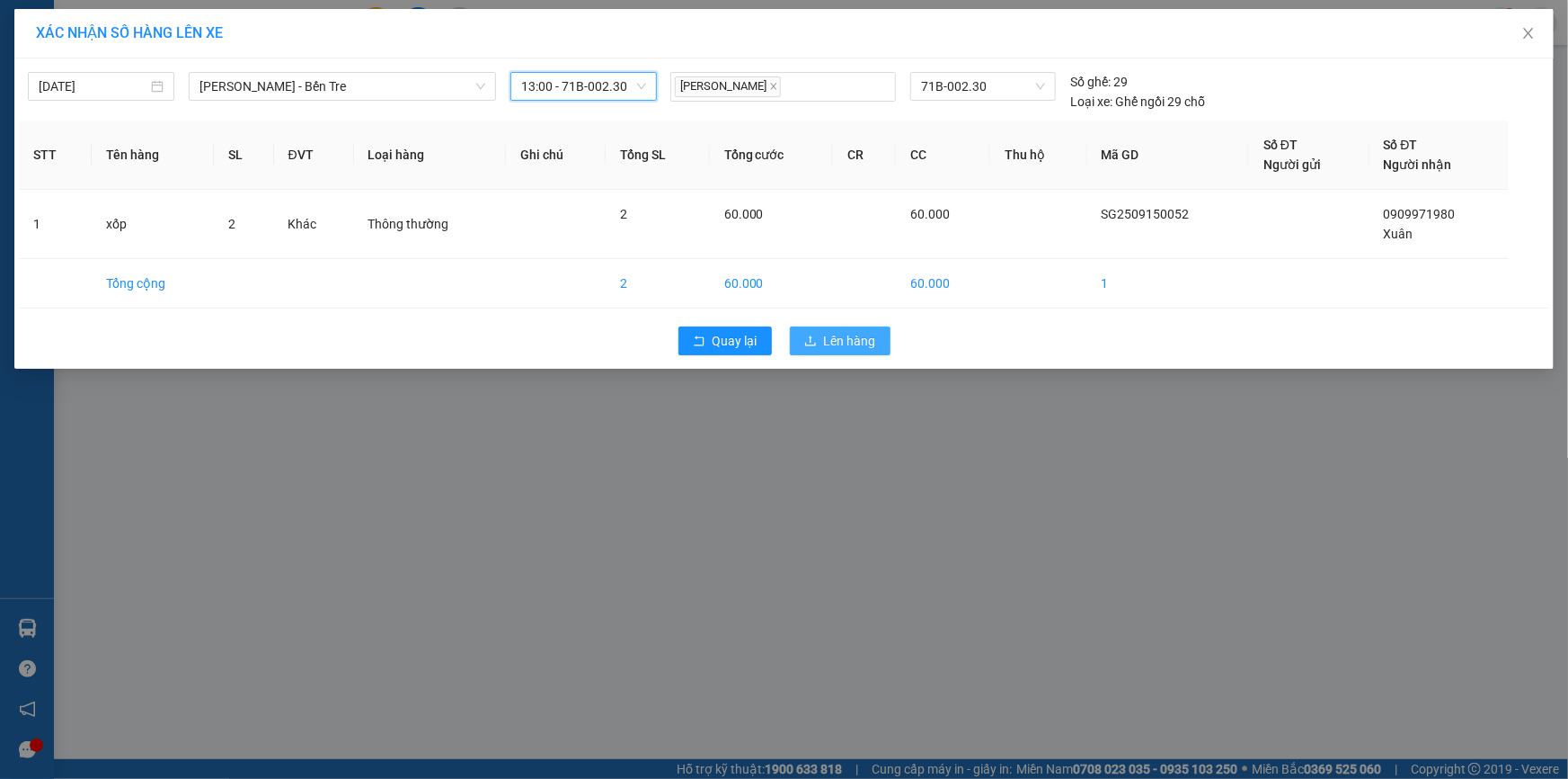
click at [850, 330] on span "Lên hàng" at bounding box center [849, 340] width 52 height 20
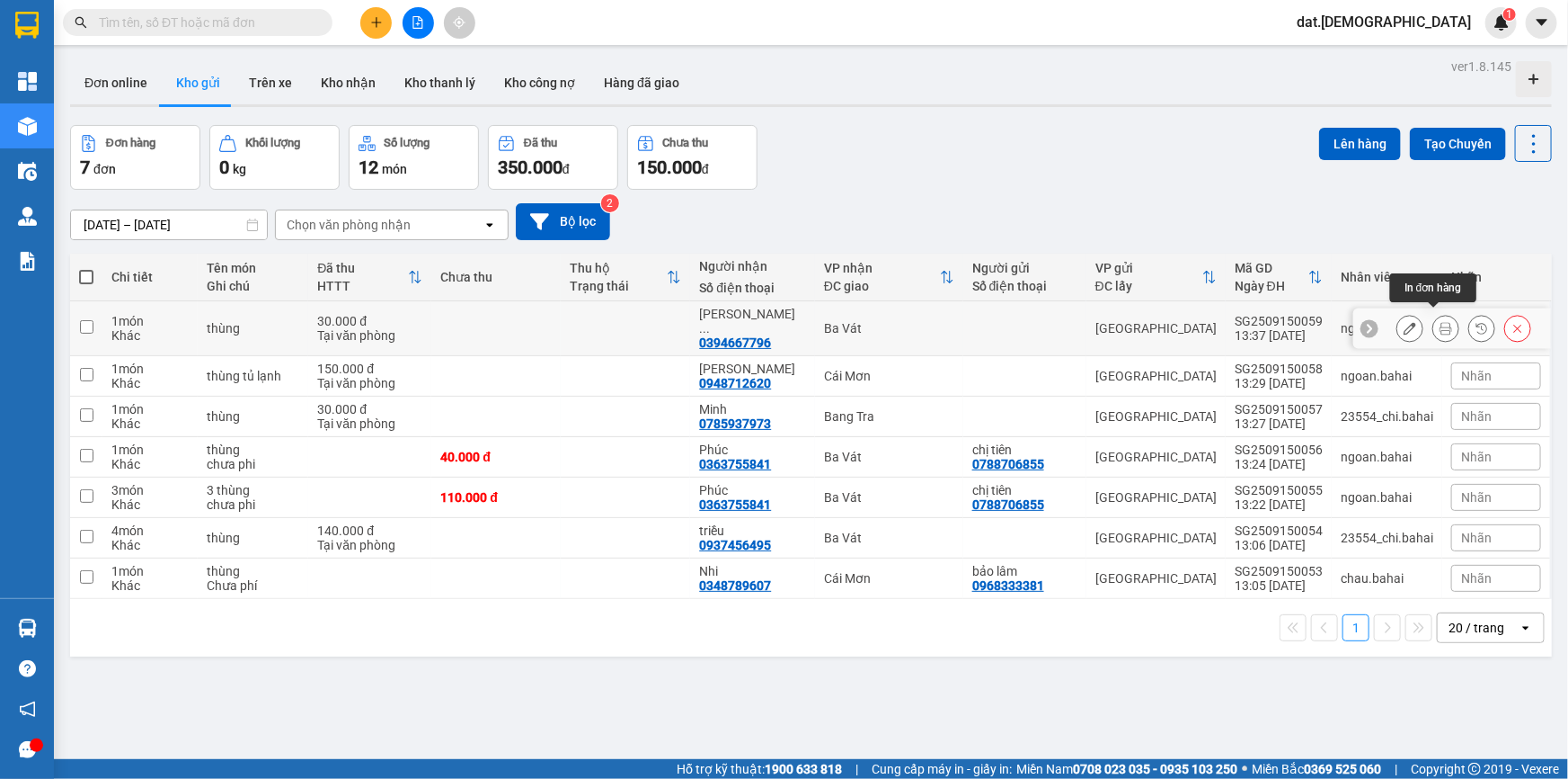
click at [1439, 323] on icon at bounding box center [1446, 329] width 13 height 13
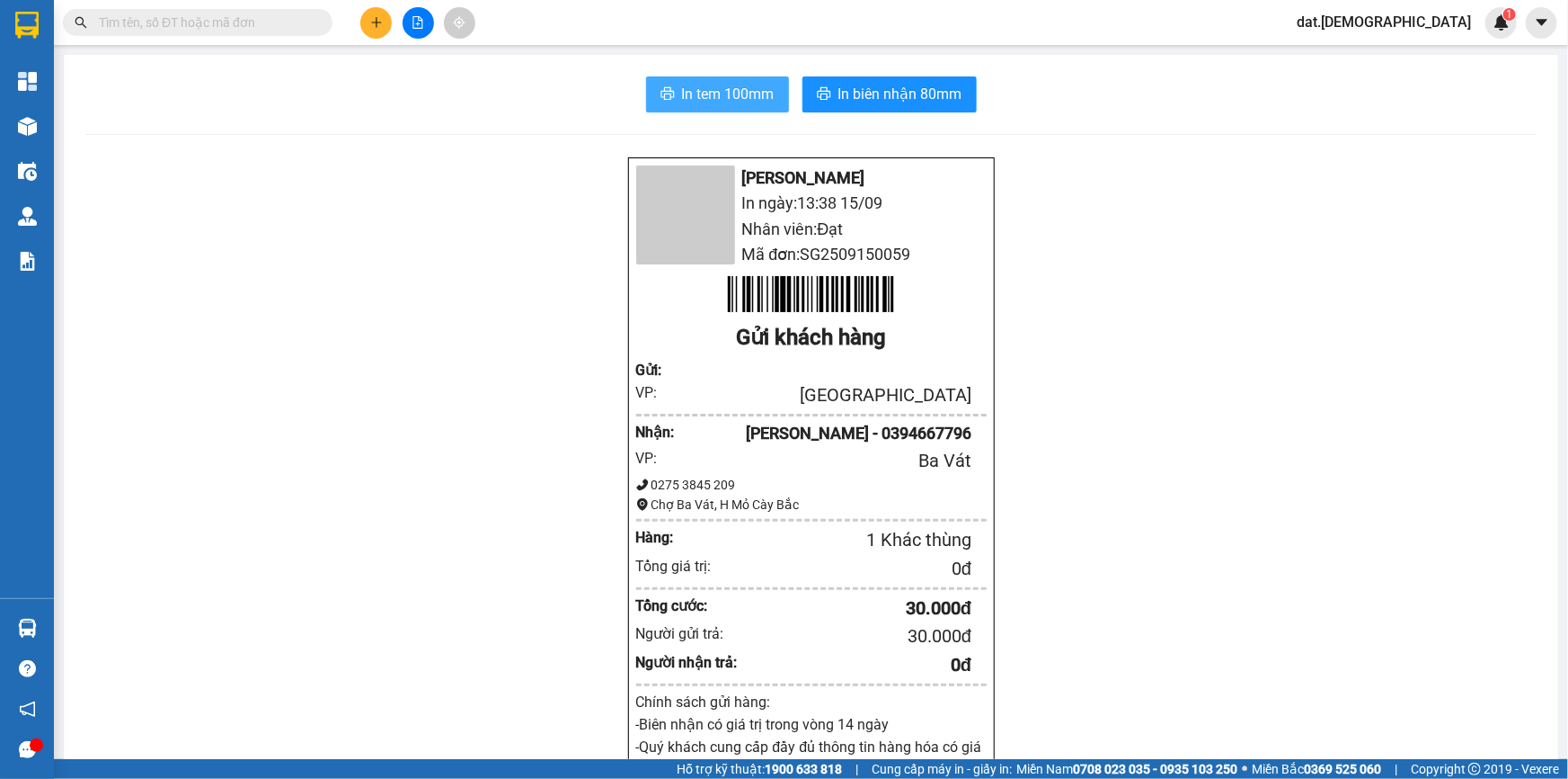
click at [718, 80] on button "In tem 100mm" at bounding box center [717, 94] width 142 height 36
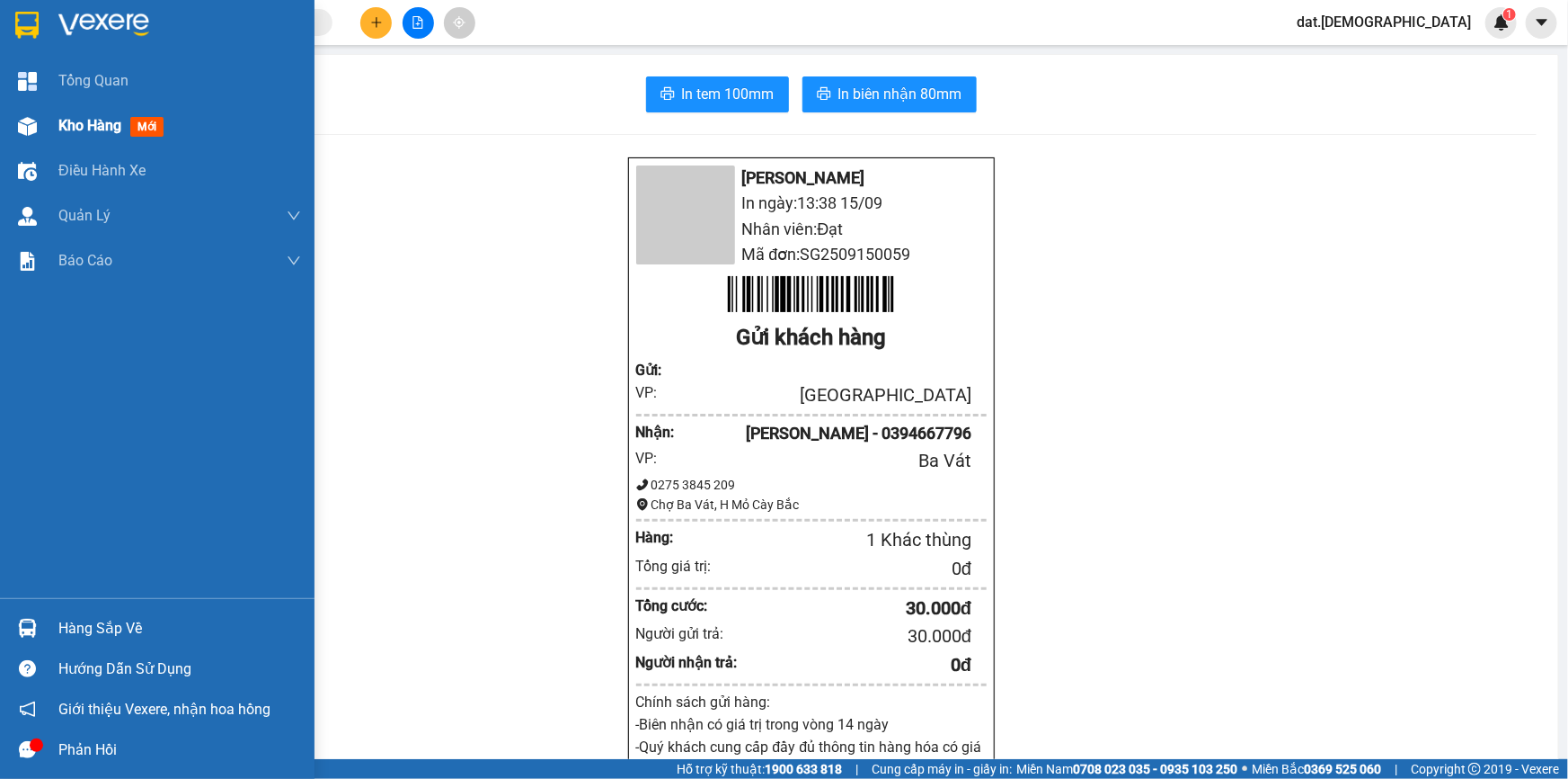
click at [162, 124] on span "mới" at bounding box center [147, 127] width 34 height 20
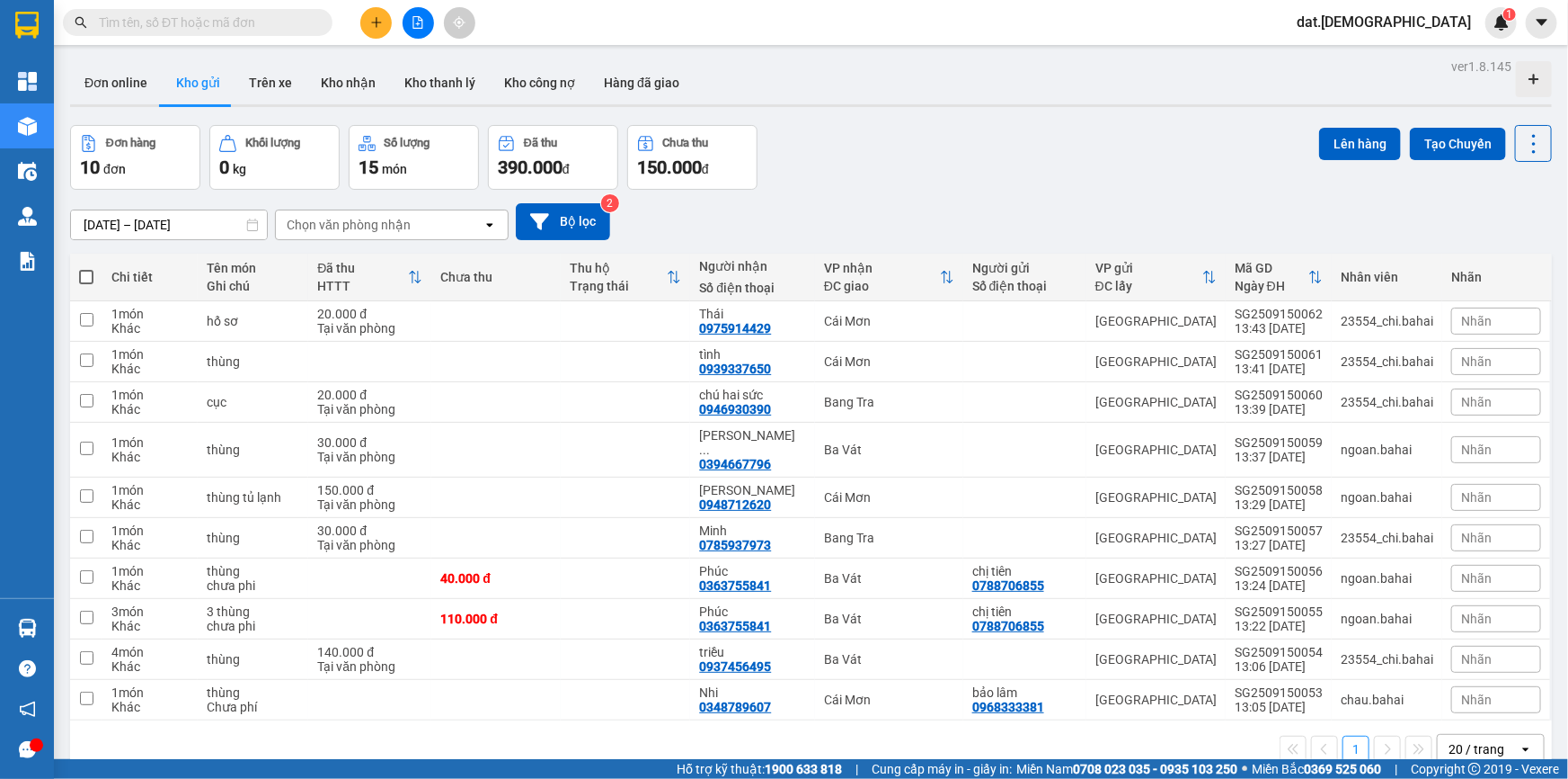
click at [87, 274] on span at bounding box center [86, 277] width 15 height 15
click at [86, 268] on input "checkbox" at bounding box center [86, 268] width 0 height 0
checkbox input "true"
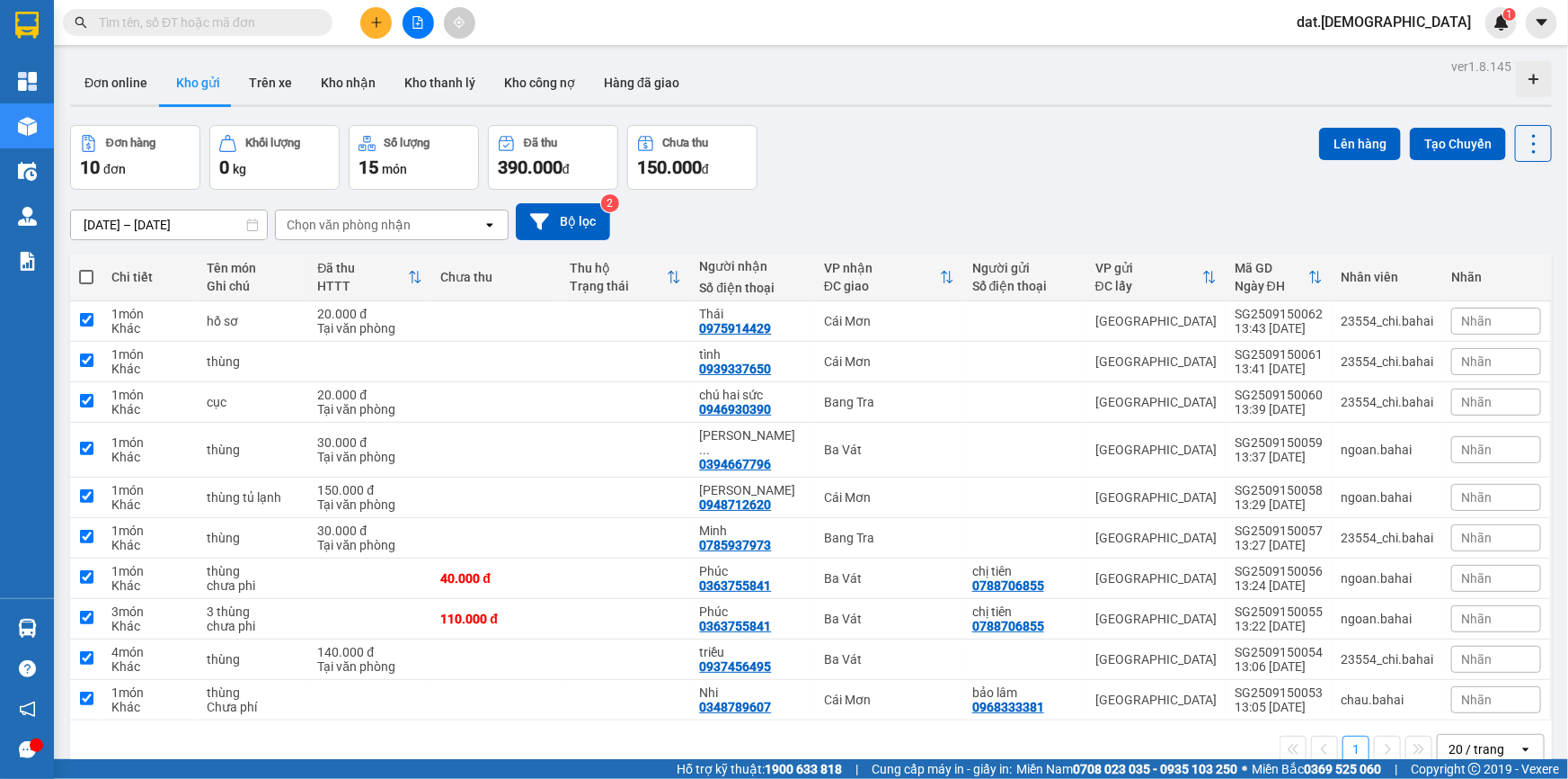
checkbox input "true"
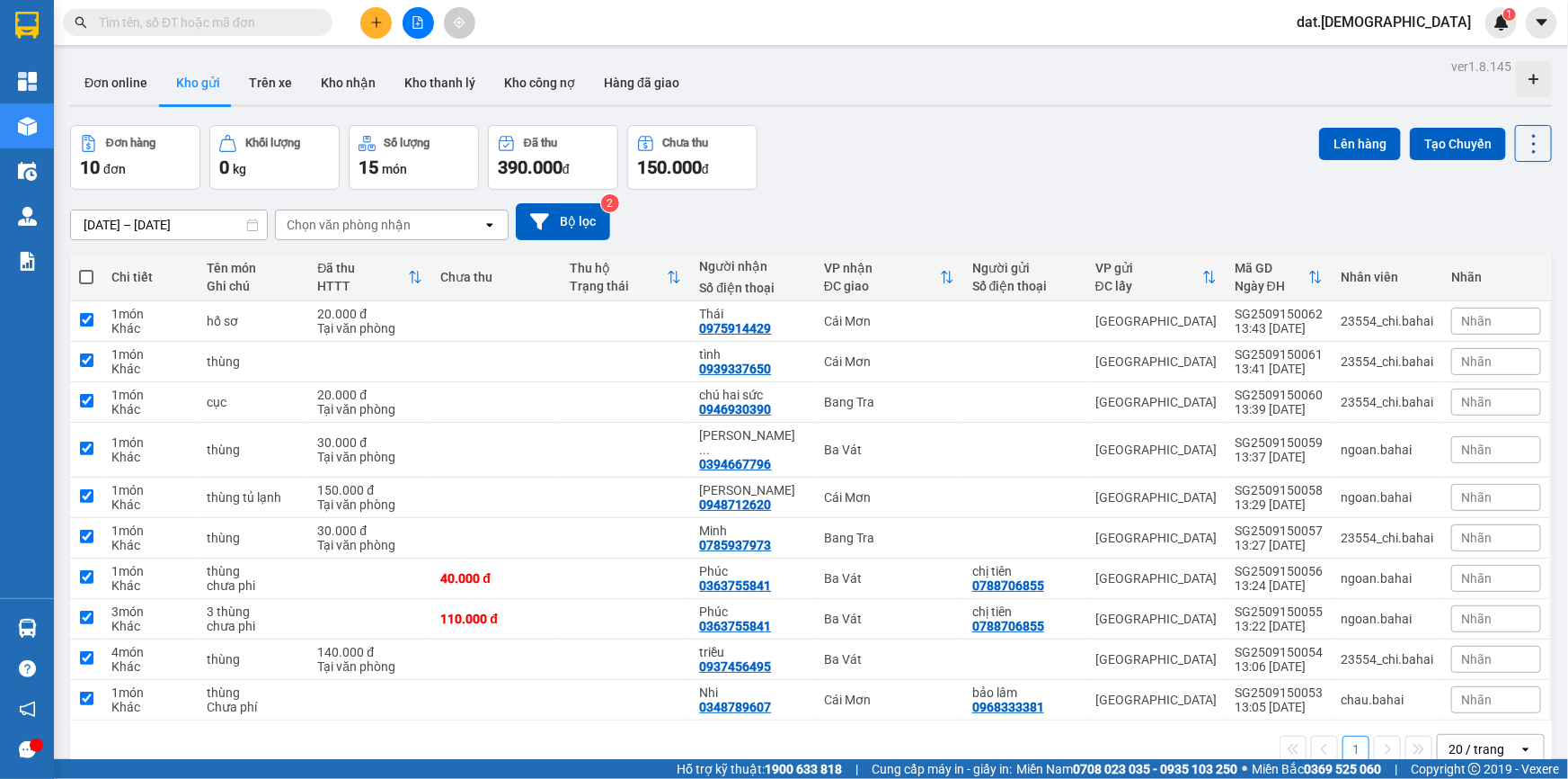
checkbox input "true"
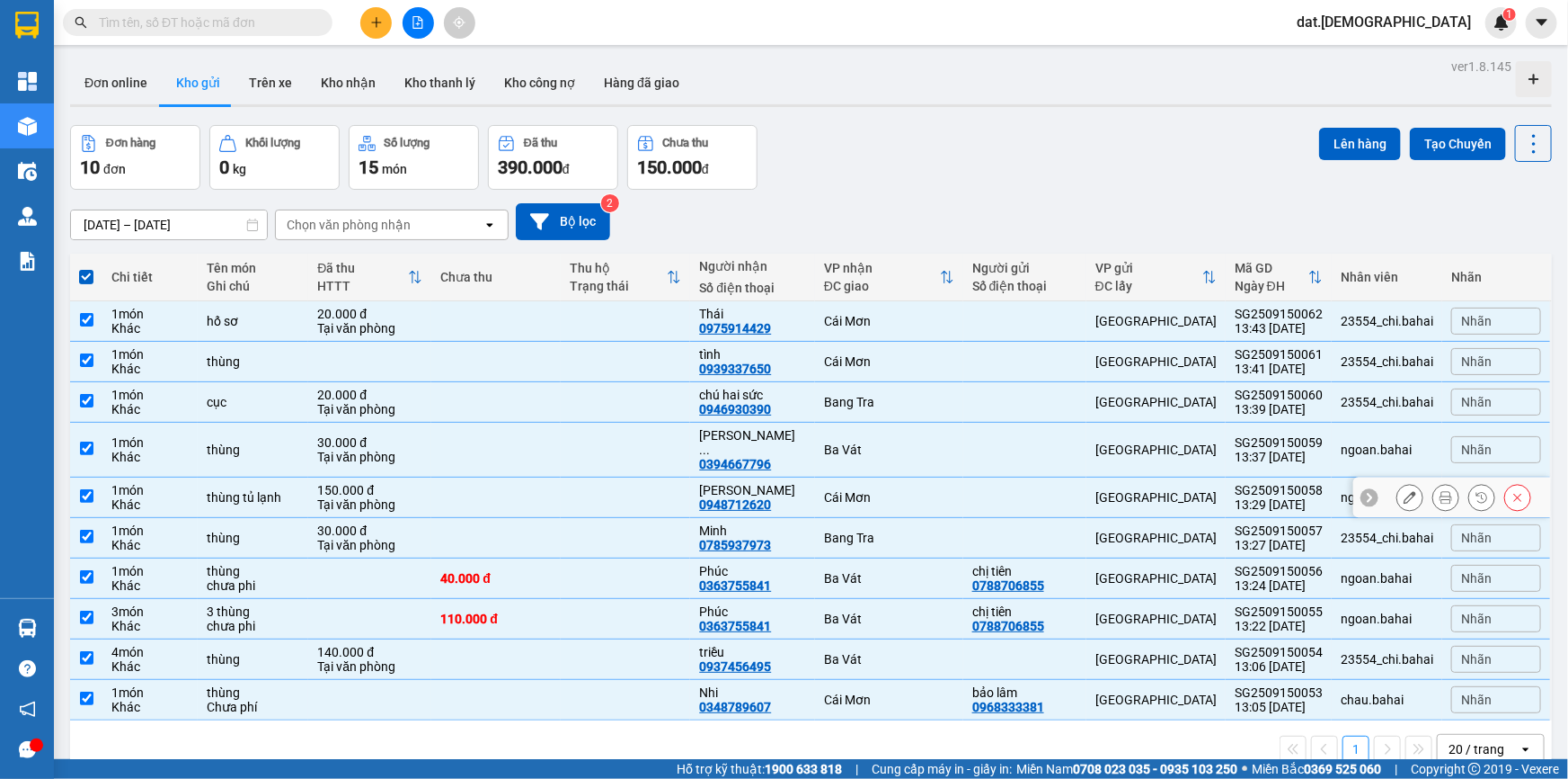
click at [457, 480] on td at bounding box center [495, 498] width 130 height 41
checkbox input "false"
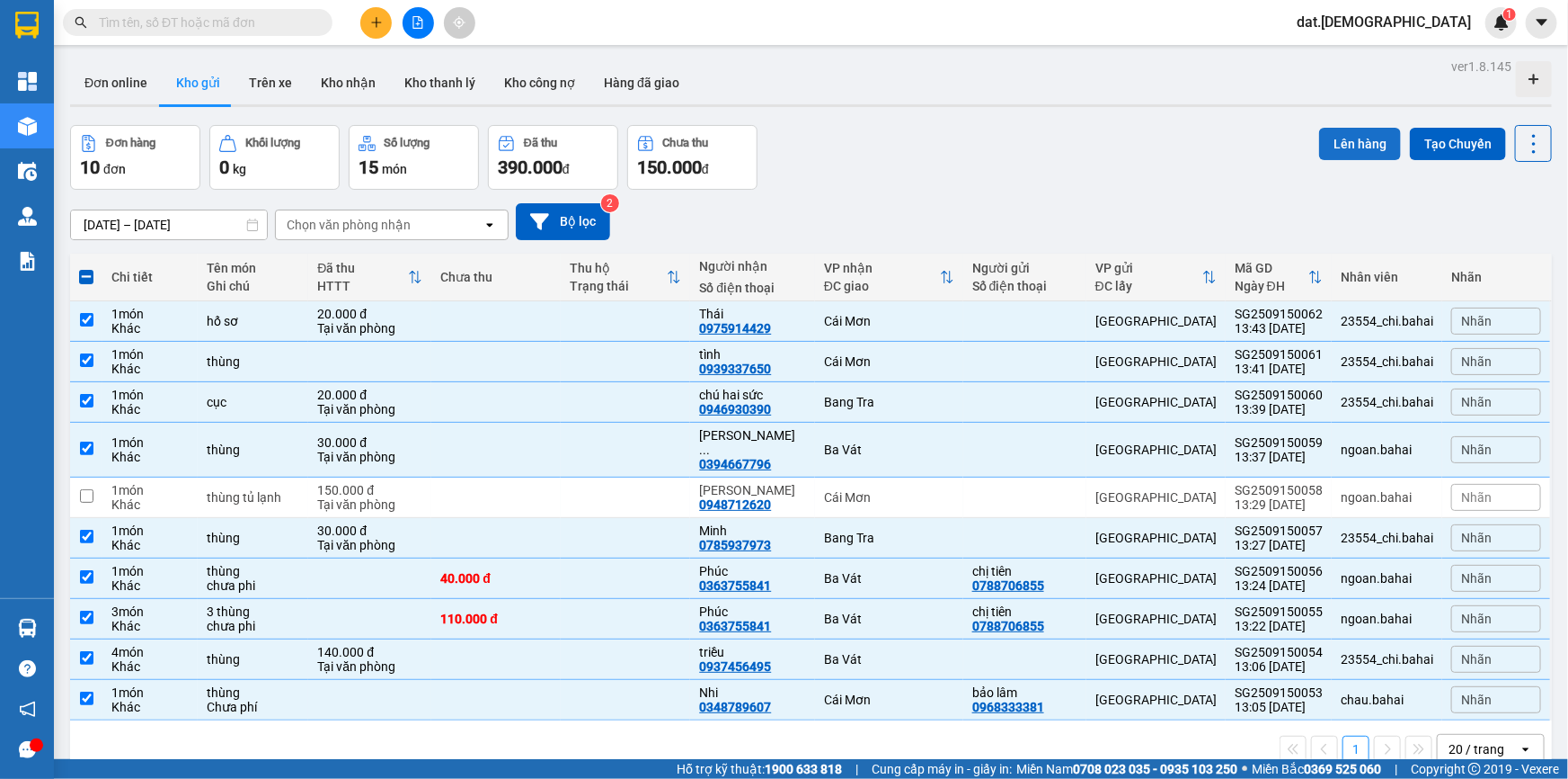
click at [1348, 143] on button "Lên hàng" at bounding box center [1360, 144] width 82 height 33
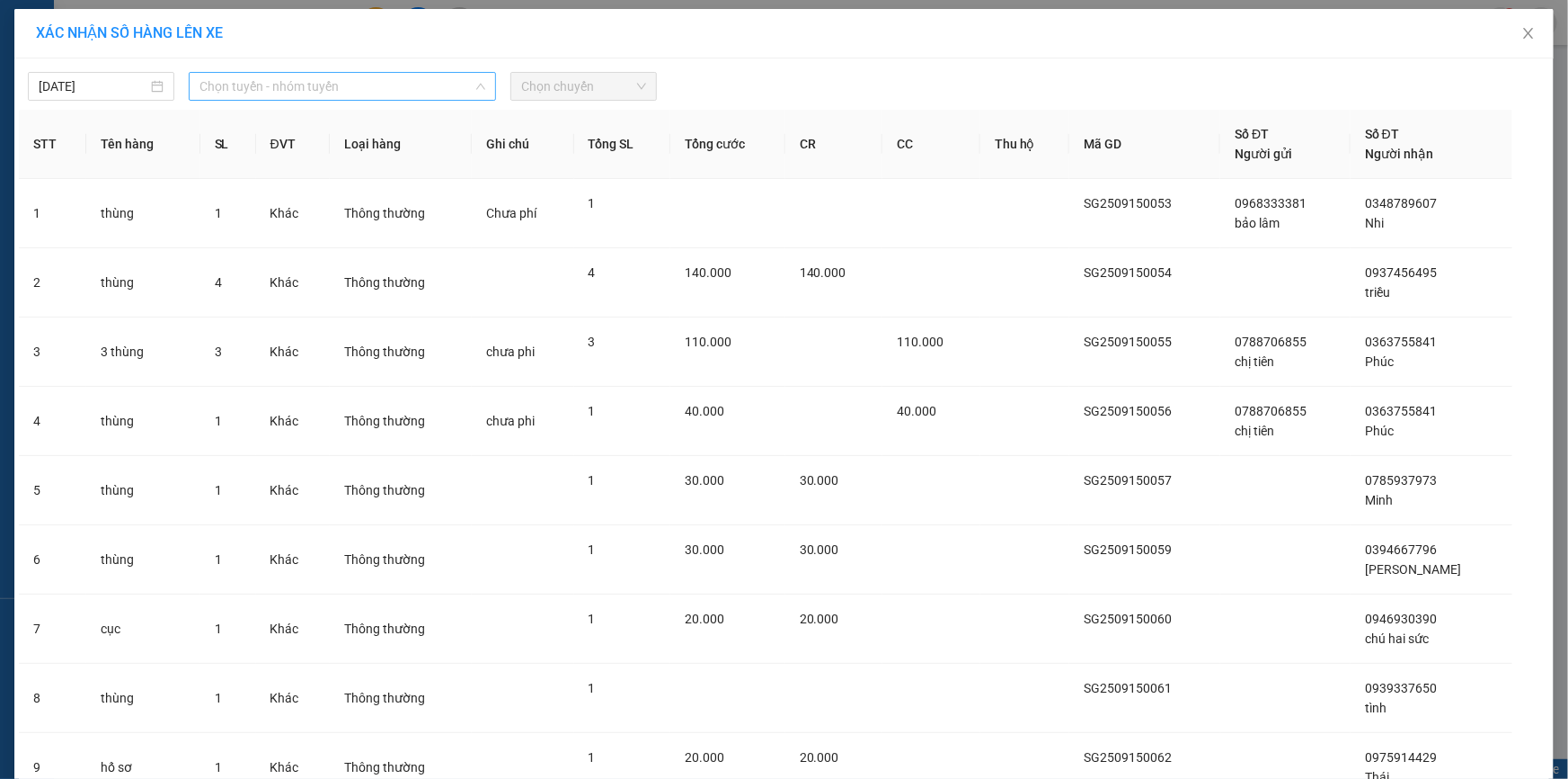
click at [308, 81] on span "Chọn tuyến - nhóm tuyến" at bounding box center [342, 86] width 286 height 27
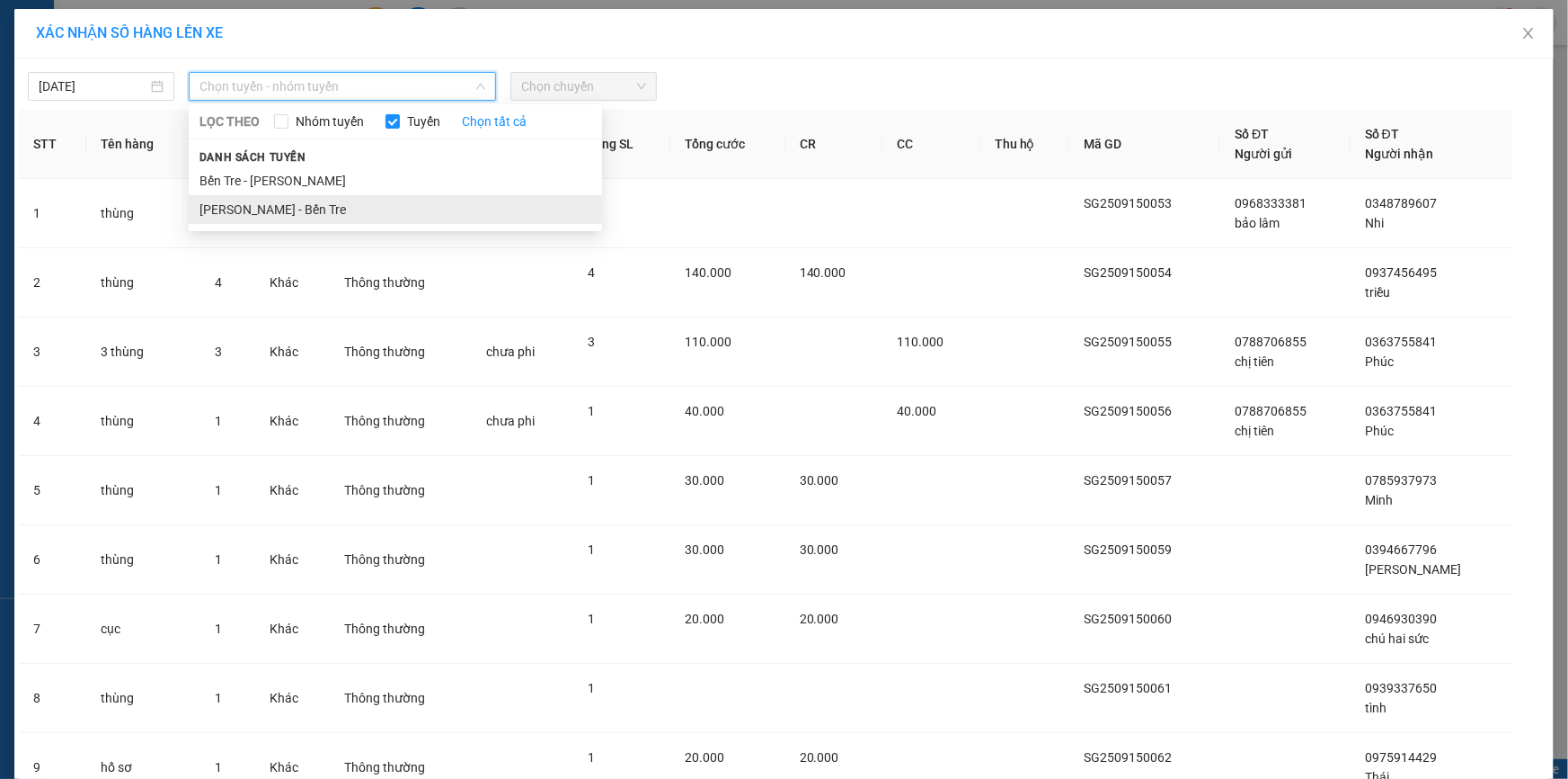
click at [269, 205] on li "Hồ Chí Minh - Bến Tre" at bounding box center [396, 210] width 414 height 29
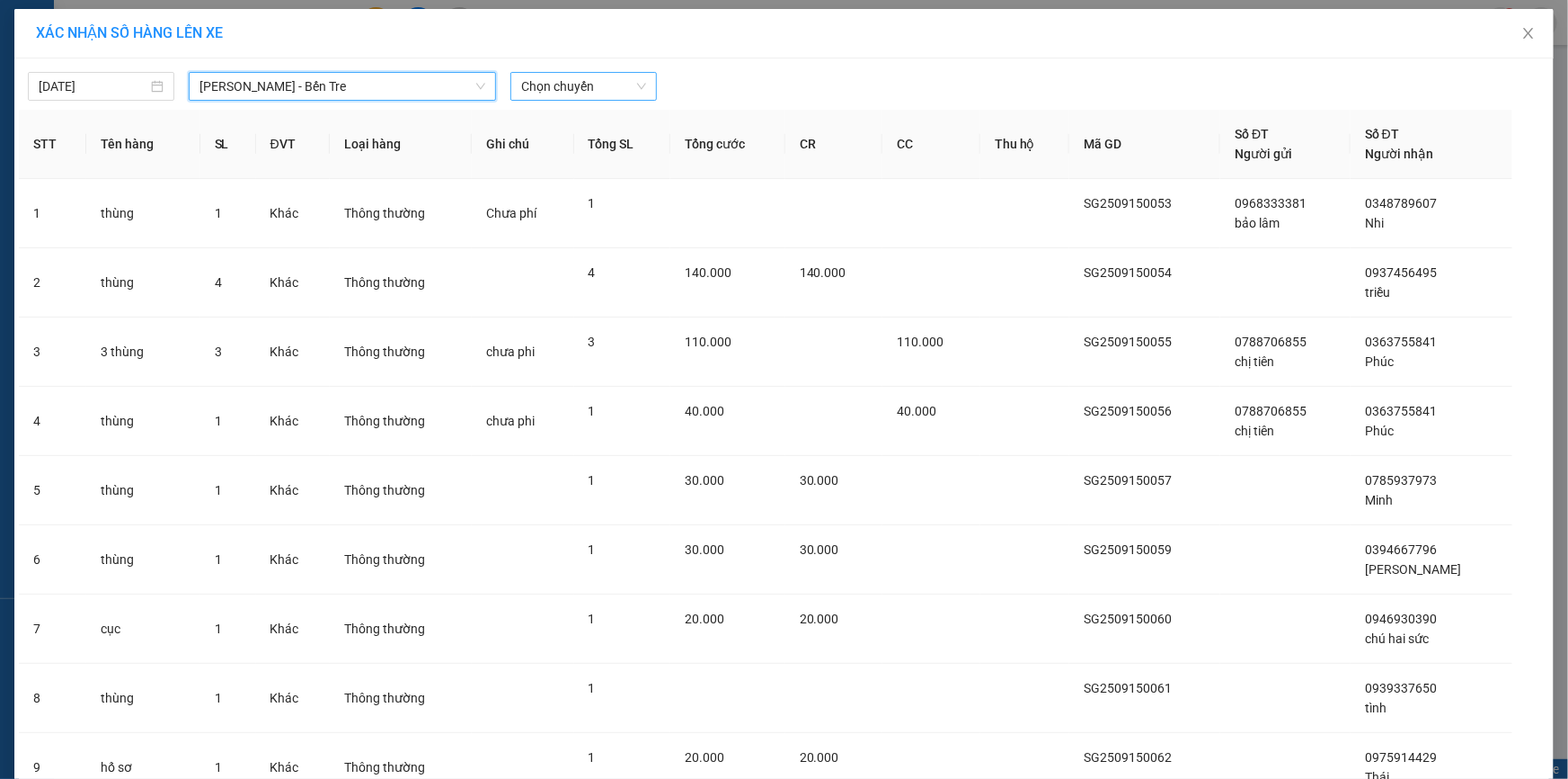
click at [562, 90] on span "Chọn chuyến" at bounding box center [583, 86] width 125 height 27
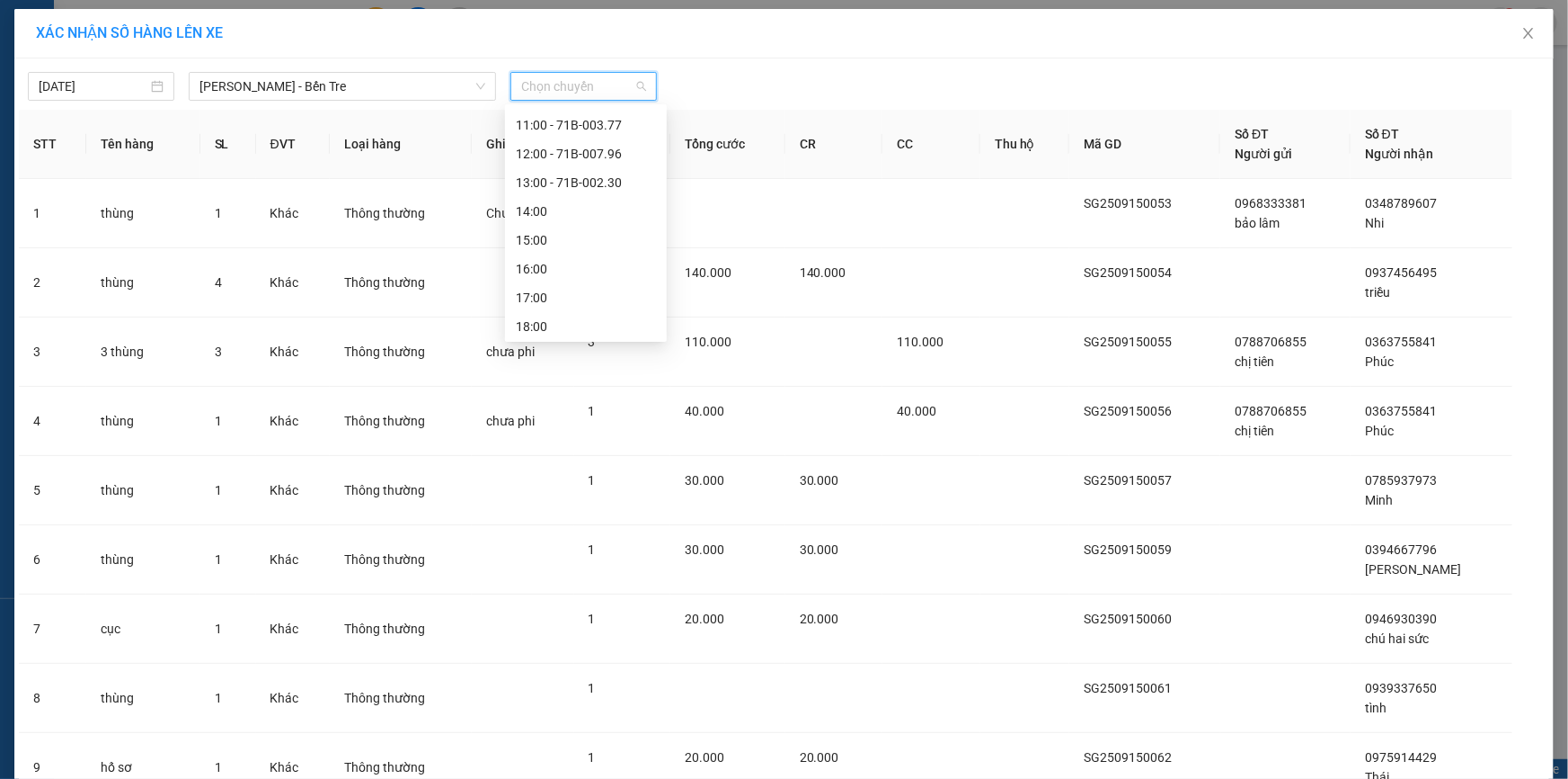
scroll to position [201, 0]
click at [561, 218] on div "14:00" at bounding box center [585, 210] width 140 height 20
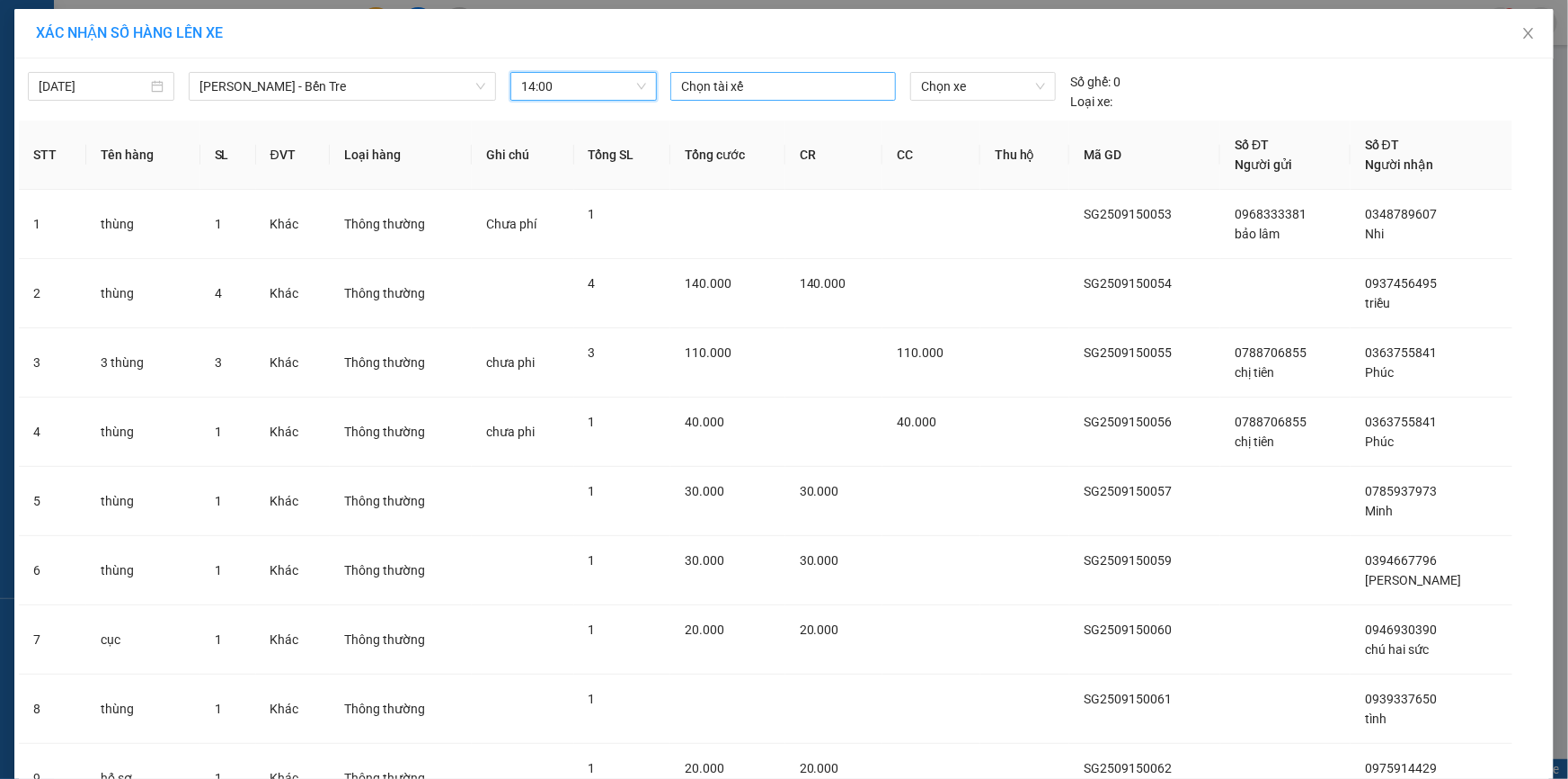
drag, startPoint x: 711, startPoint y: 66, endPoint x: 710, endPoint y: 83, distance: 17.0
click at [710, 81] on div "15/09/2025 Hồ Chí Minh - Bến Tre LỌC THEO Nhóm tuyến Tuyến Chọn tất cả Danh sác…" at bounding box center [784, 86] width 1530 height 48
click at [709, 84] on div at bounding box center [783, 86] width 217 height 22
type input "hiếu"
click at [699, 116] on div "Hiếu" at bounding box center [799, 123] width 248 height 20
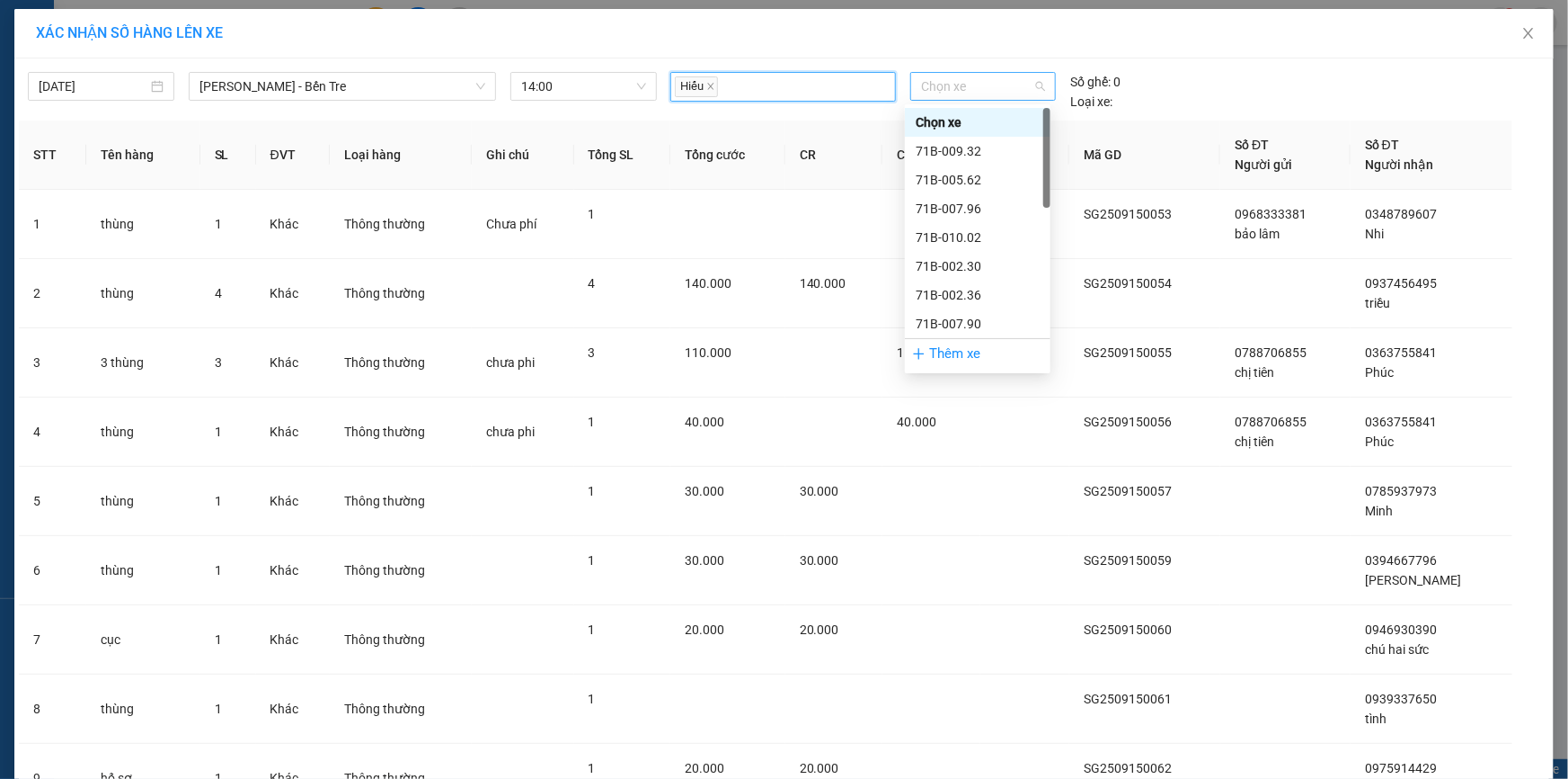
click at [975, 90] on span "Chọn xe" at bounding box center [983, 86] width 124 height 27
click at [970, 150] on div "71B-009.32" at bounding box center [977, 151] width 124 height 20
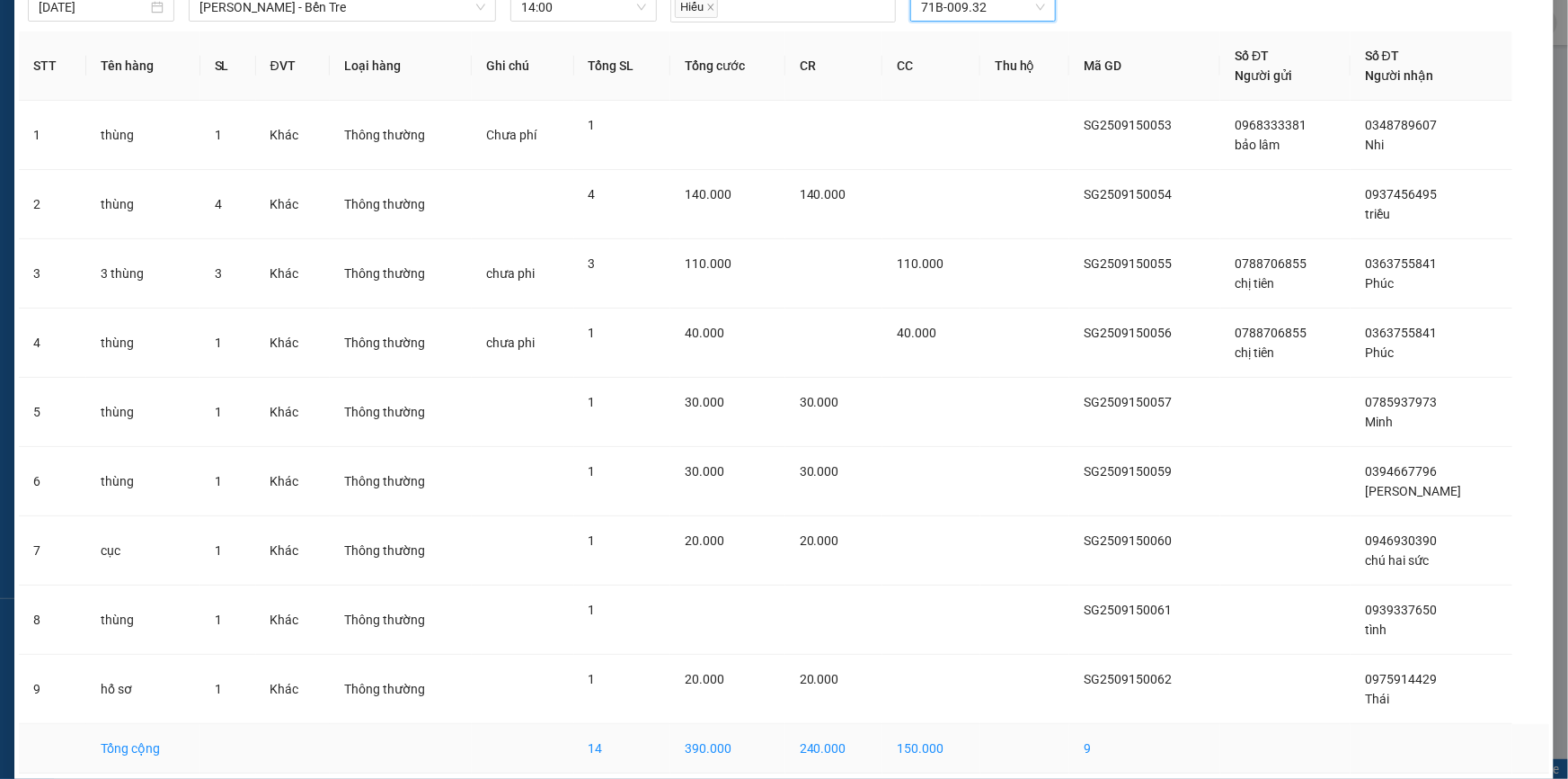
scroll to position [153, 0]
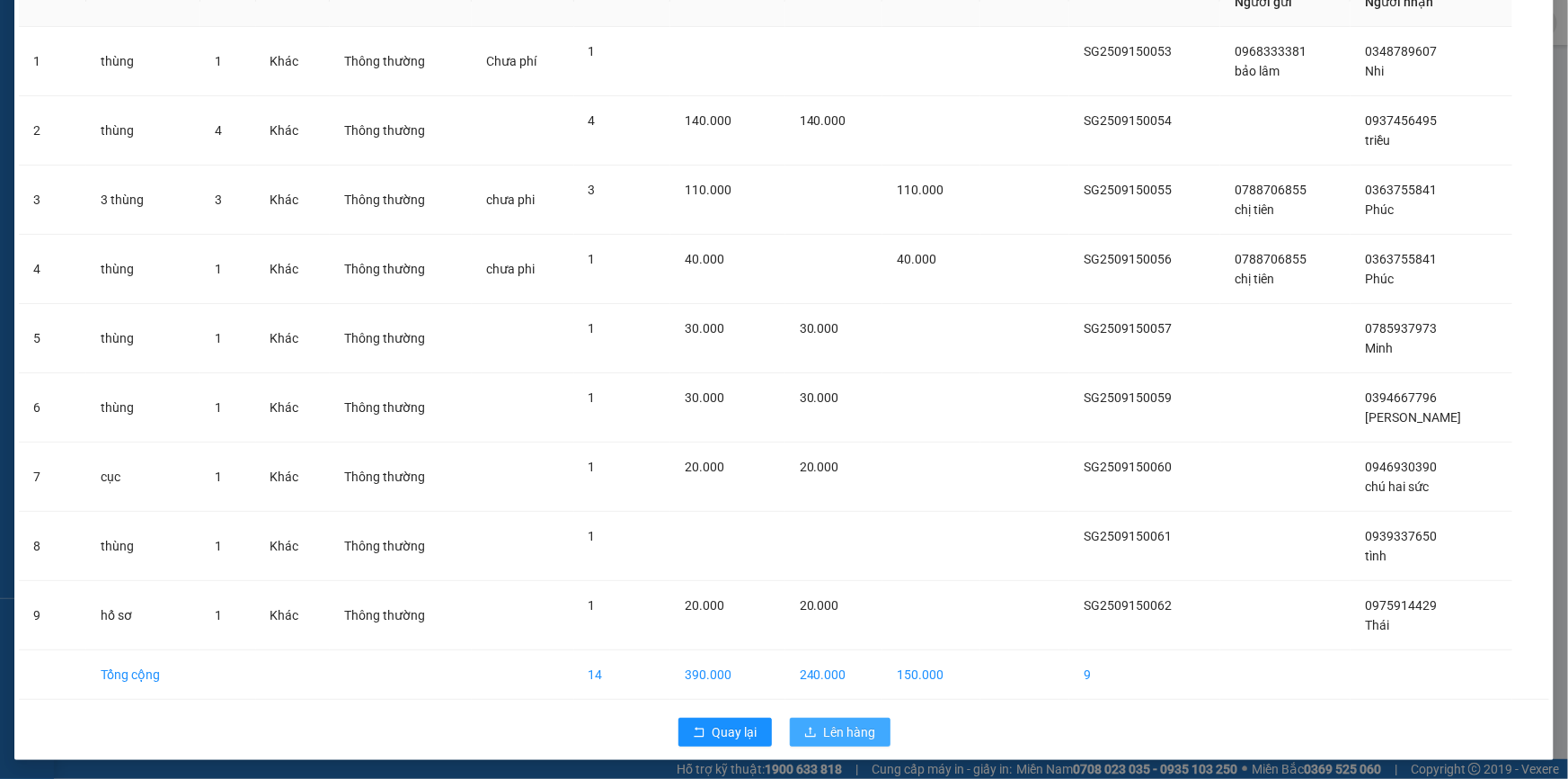
click at [825, 735] on span "Lên hàng" at bounding box center [849, 732] width 52 height 20
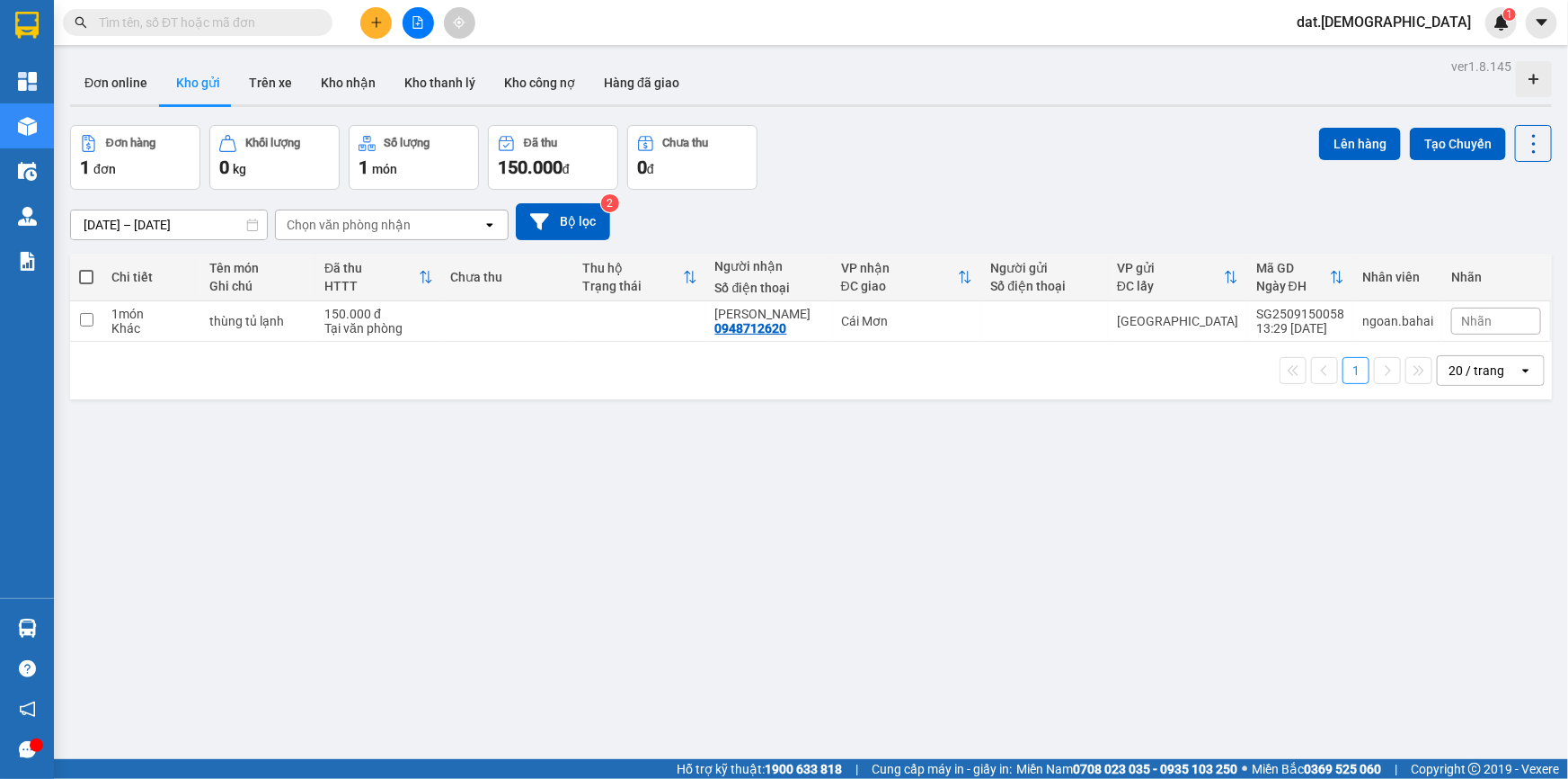
drag, startPoint x: 0, startPoint y: 0, endPoint x: 714, endPoint y: 419, distance: 827.9
click at [716, 419] on div "ver 1.8.145 Đơn online Kho gửi Trên xe Kho nhận Kho thanh lý Kho công nợ Hàng đ…" at bounding box center [810, 443] width 1496 height 779
click at [717, 422] on div "ver 1.8.145 Đơn online Kho gửi Trên xe Kho nhận Kho thanh lý Kho công nợ Hàng đ…" at bounding box center [810, 443] width 1496 height 779
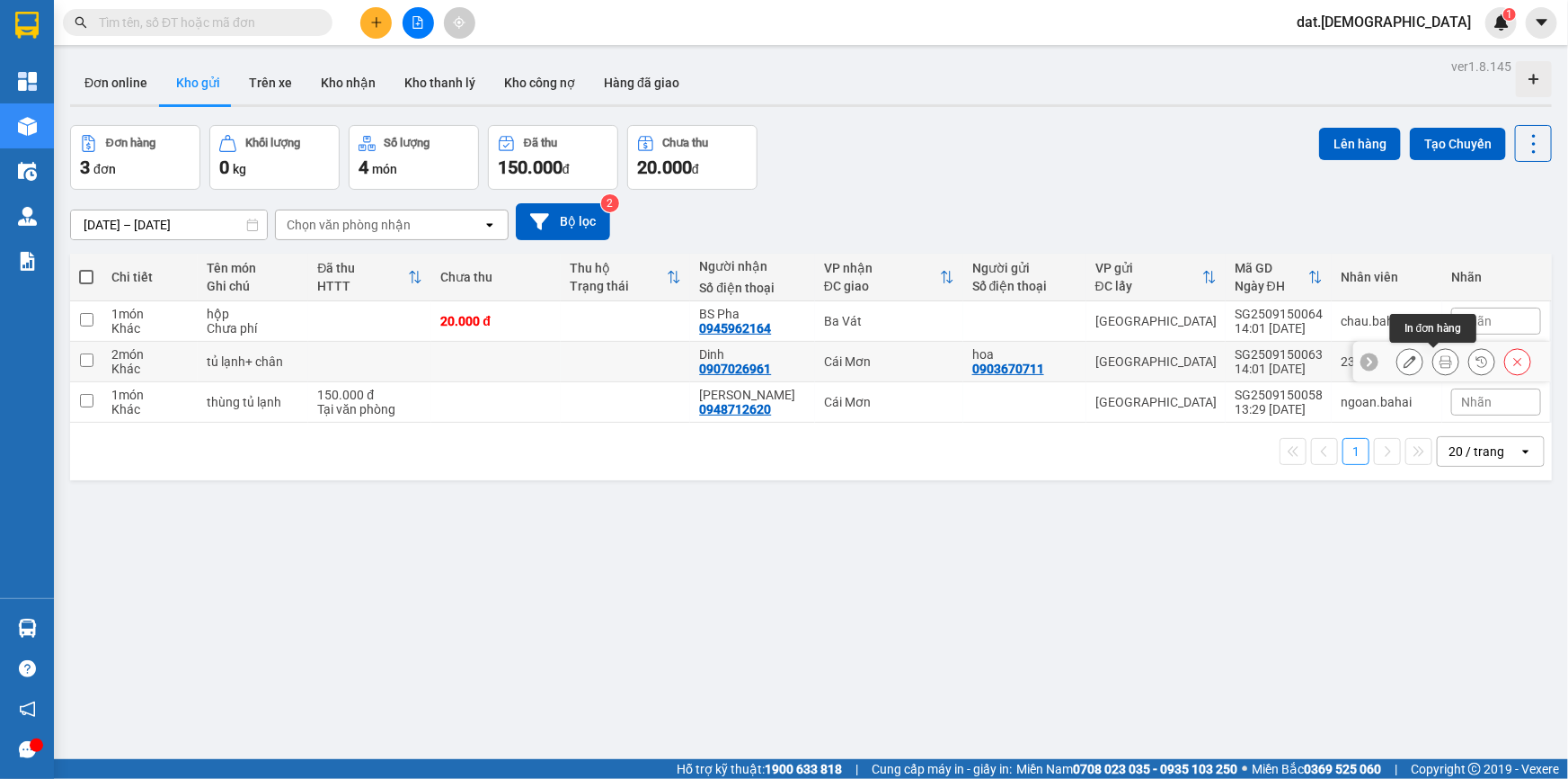
click at [1439, 356] on icon at bounding box center [1446, 361] width 13 height 13
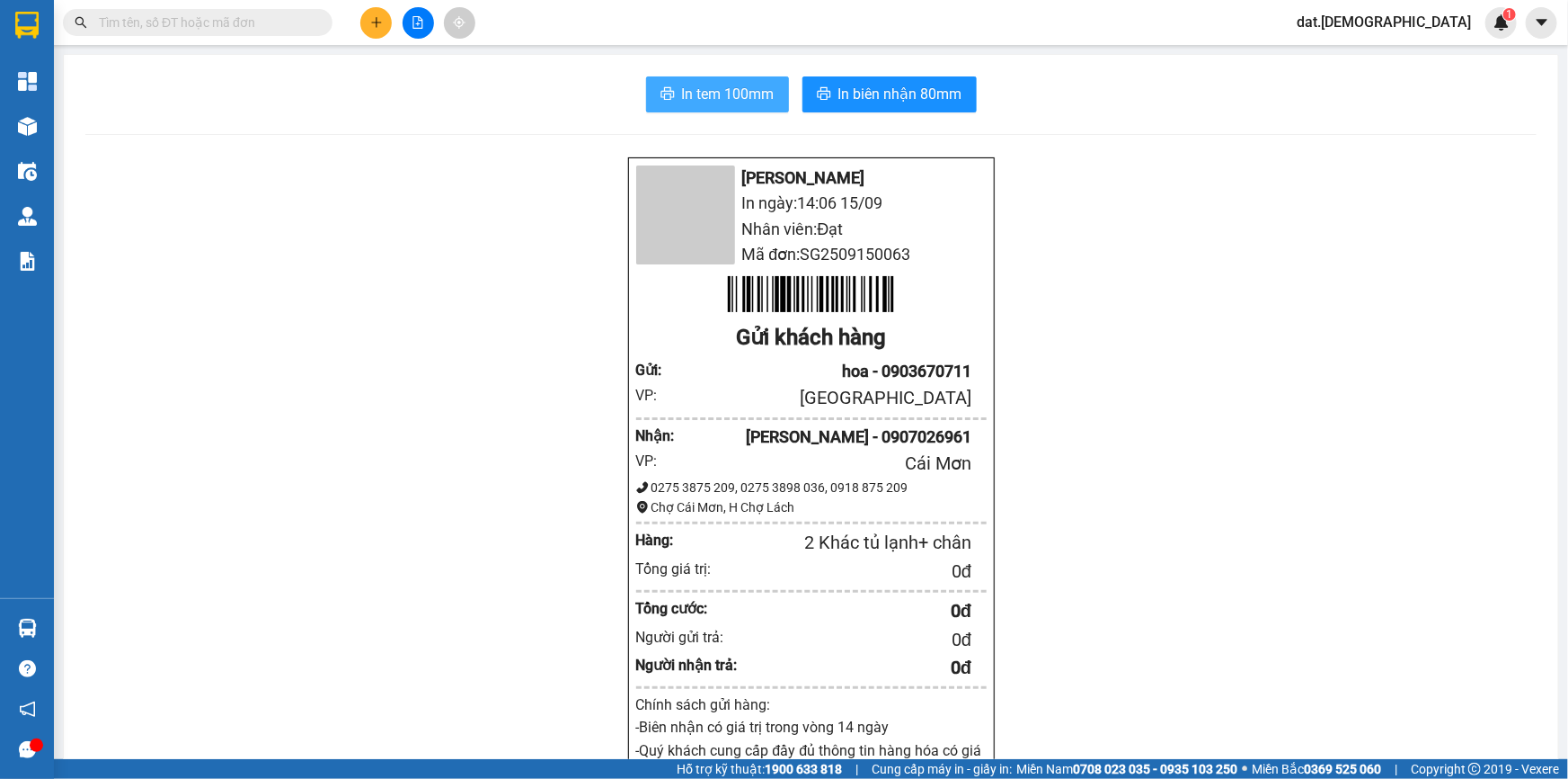
click at [713, 78] on button "In tem 100mm" at bounding box center [717, 94] width 142 height 36
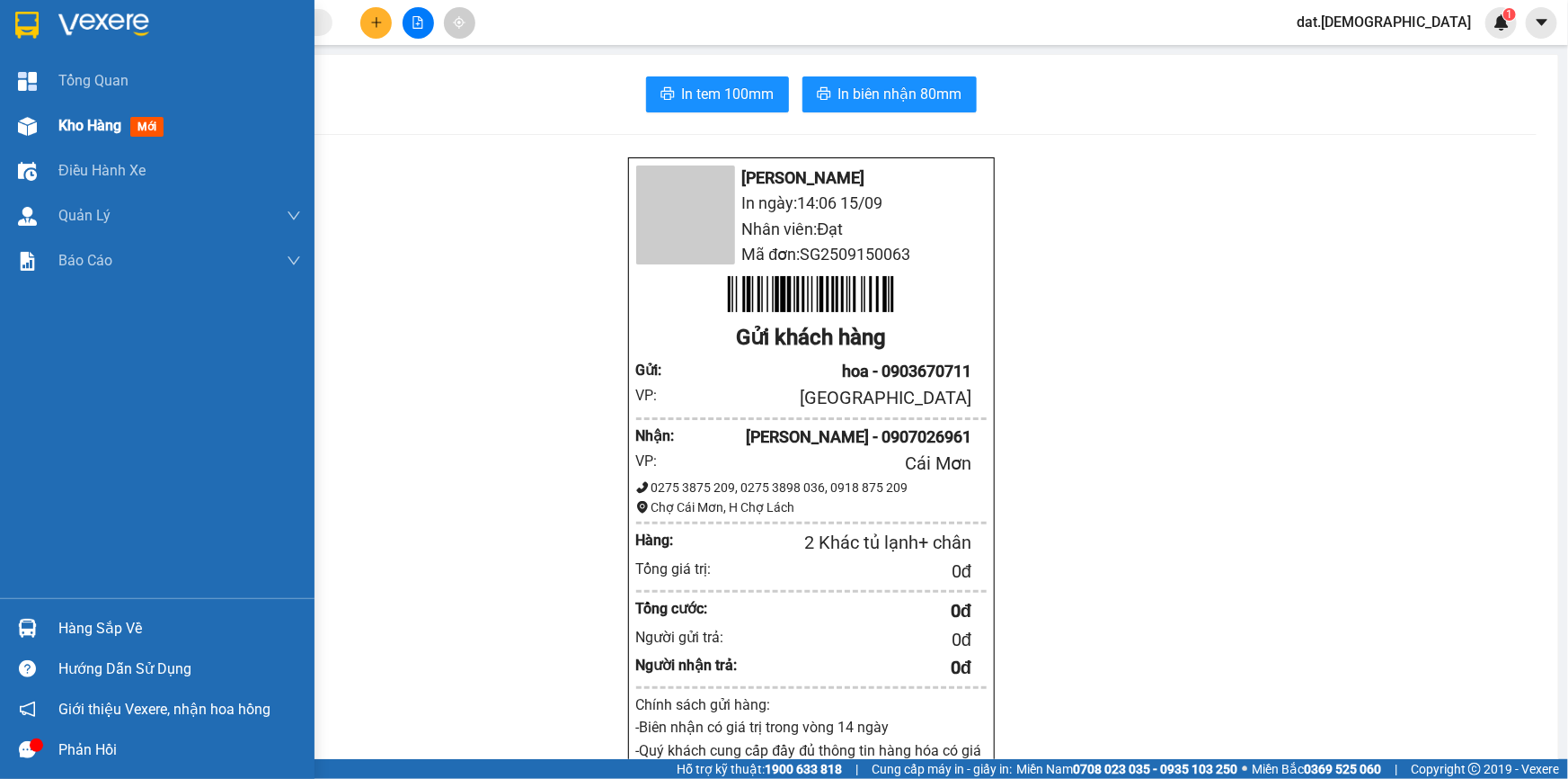
click at [142, 125] on span "mới" at bounding box center [147, 127] width 34 height 20
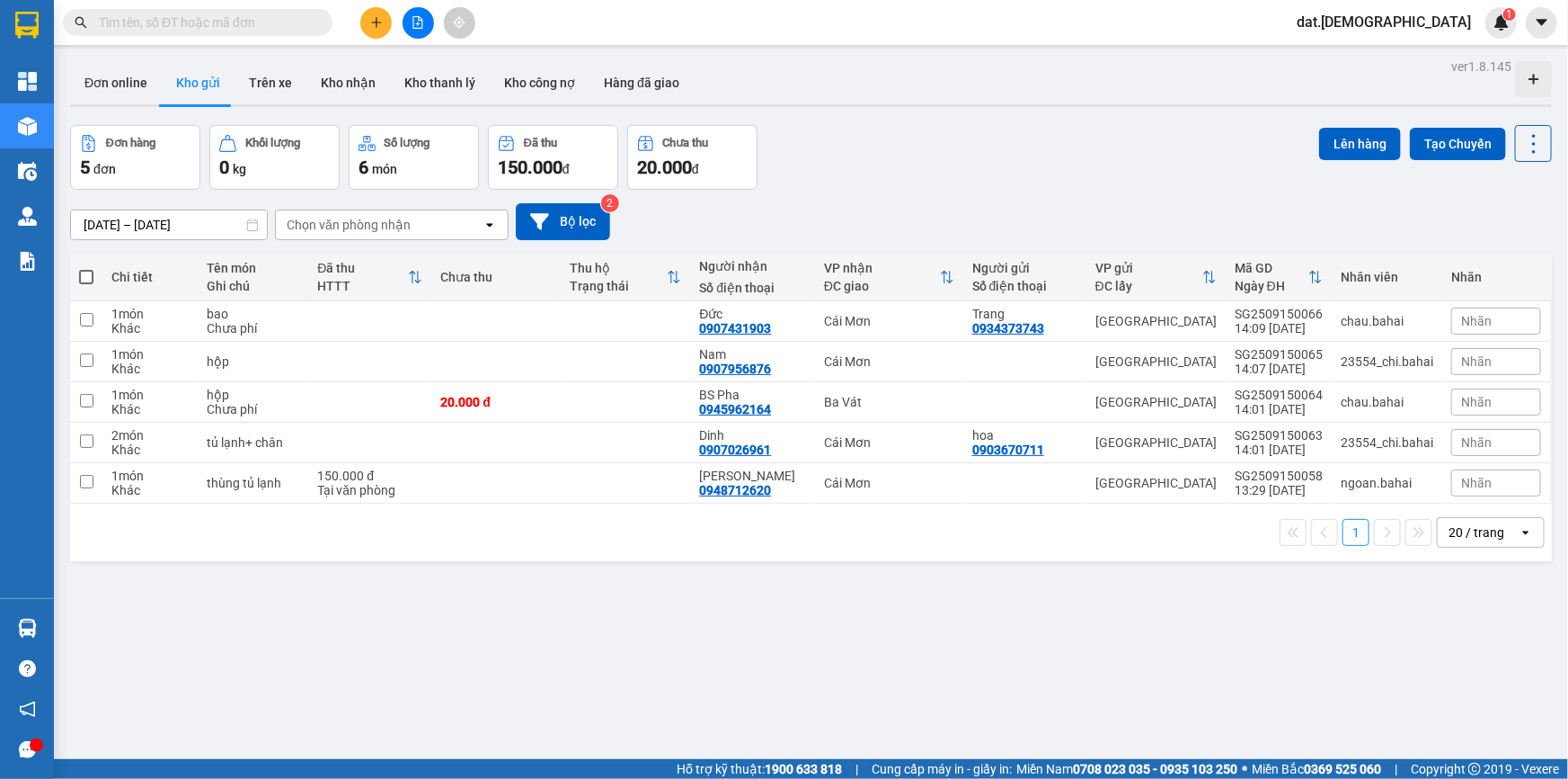
click at [153, 21] on input "text" at bounding box center [205, 23] width 212 height 20
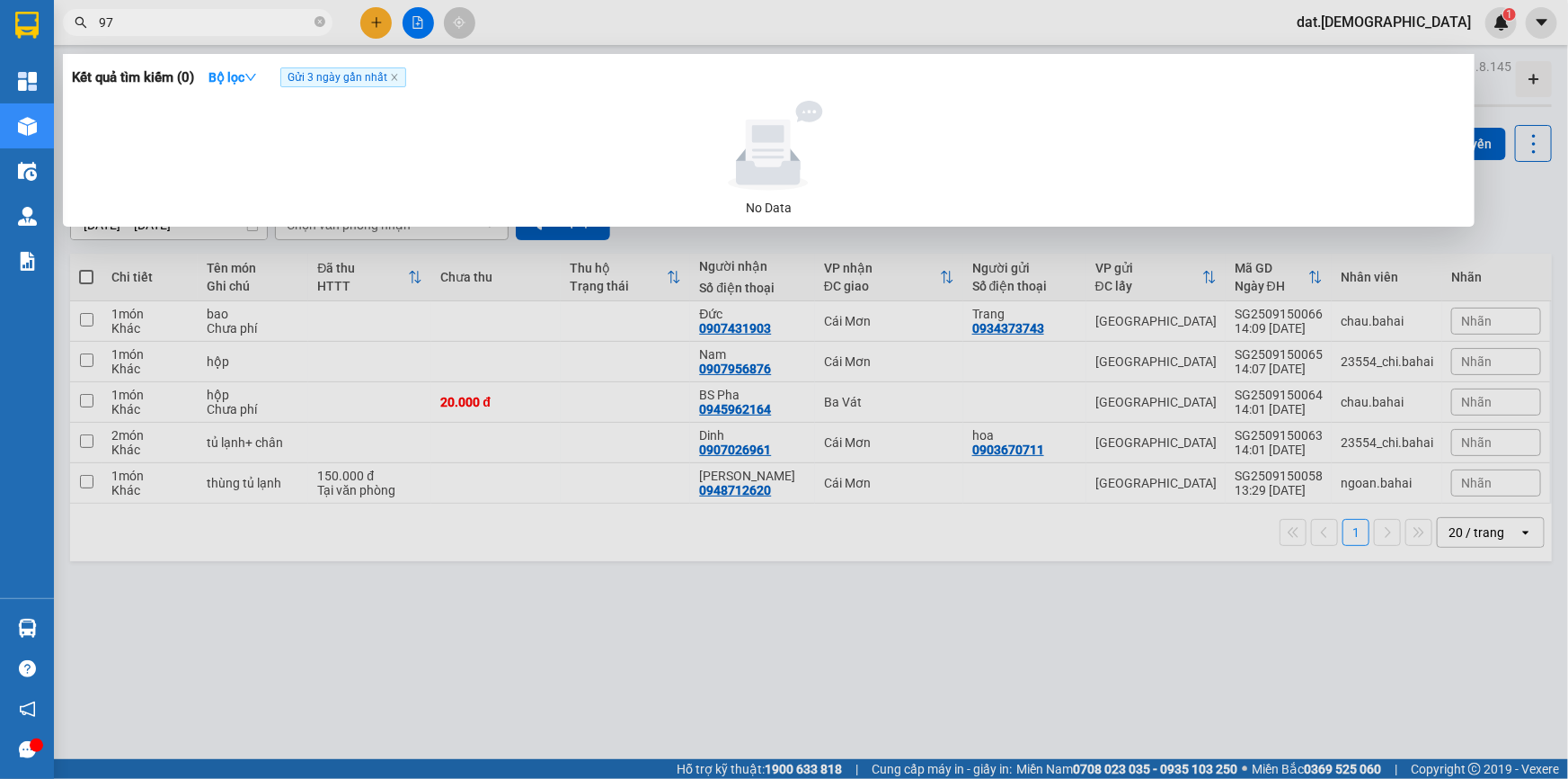
type input "9"
type input "0978778447"
click at [465, 630] on div at bounding box center [784, 390] width 1568 height 779
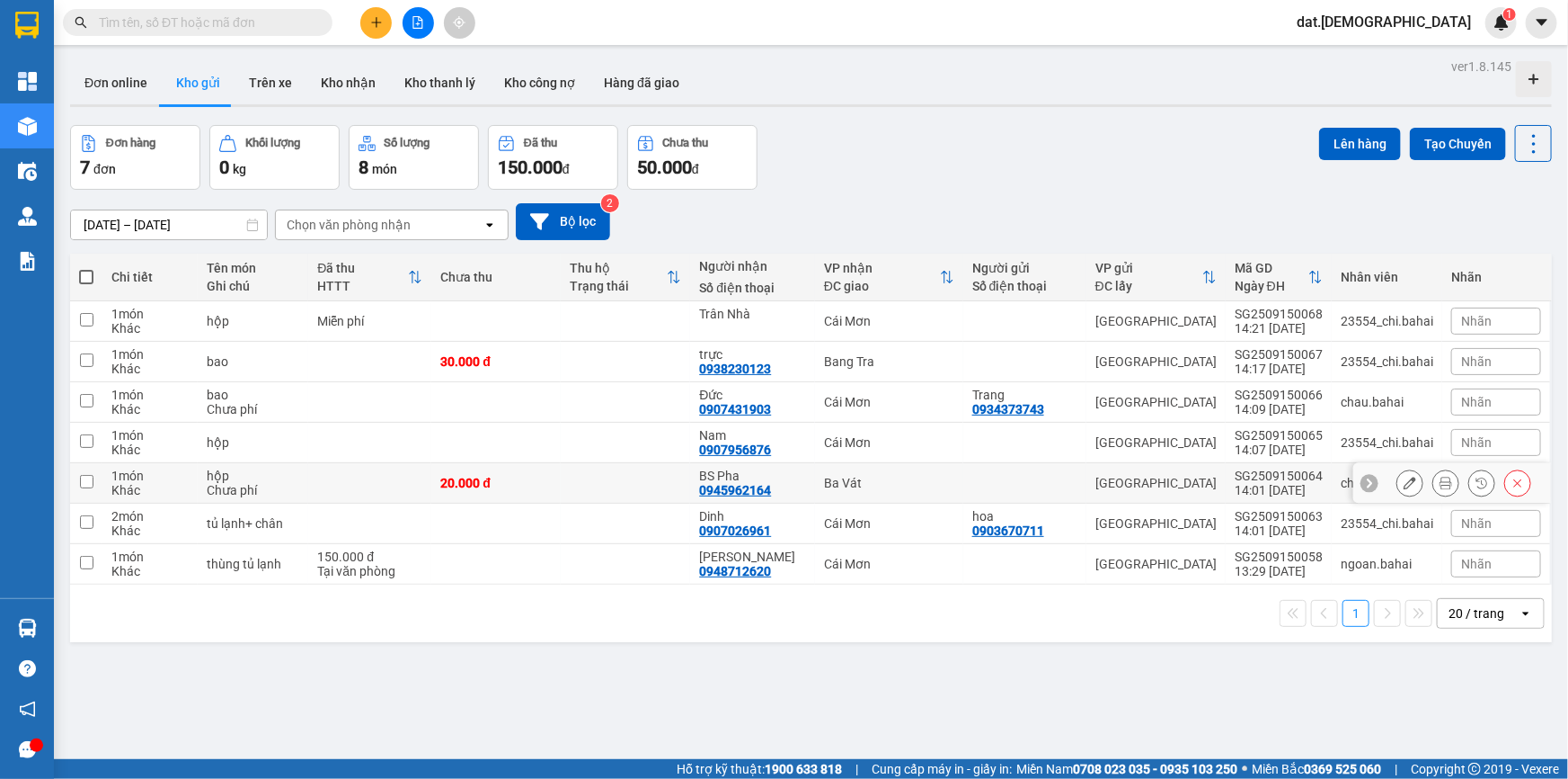
scroll to position [81, 0]
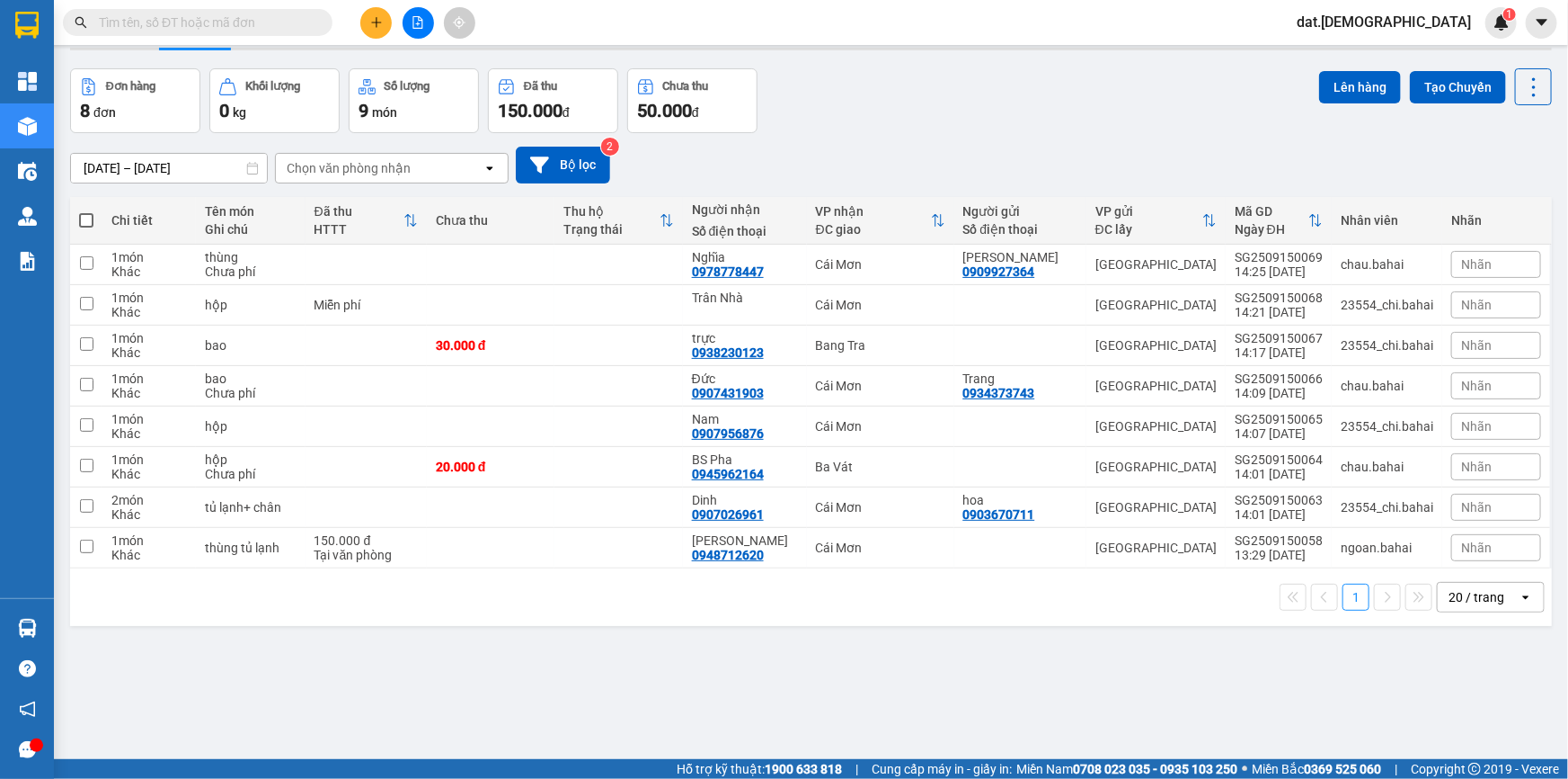
scroll to position [81, 0]
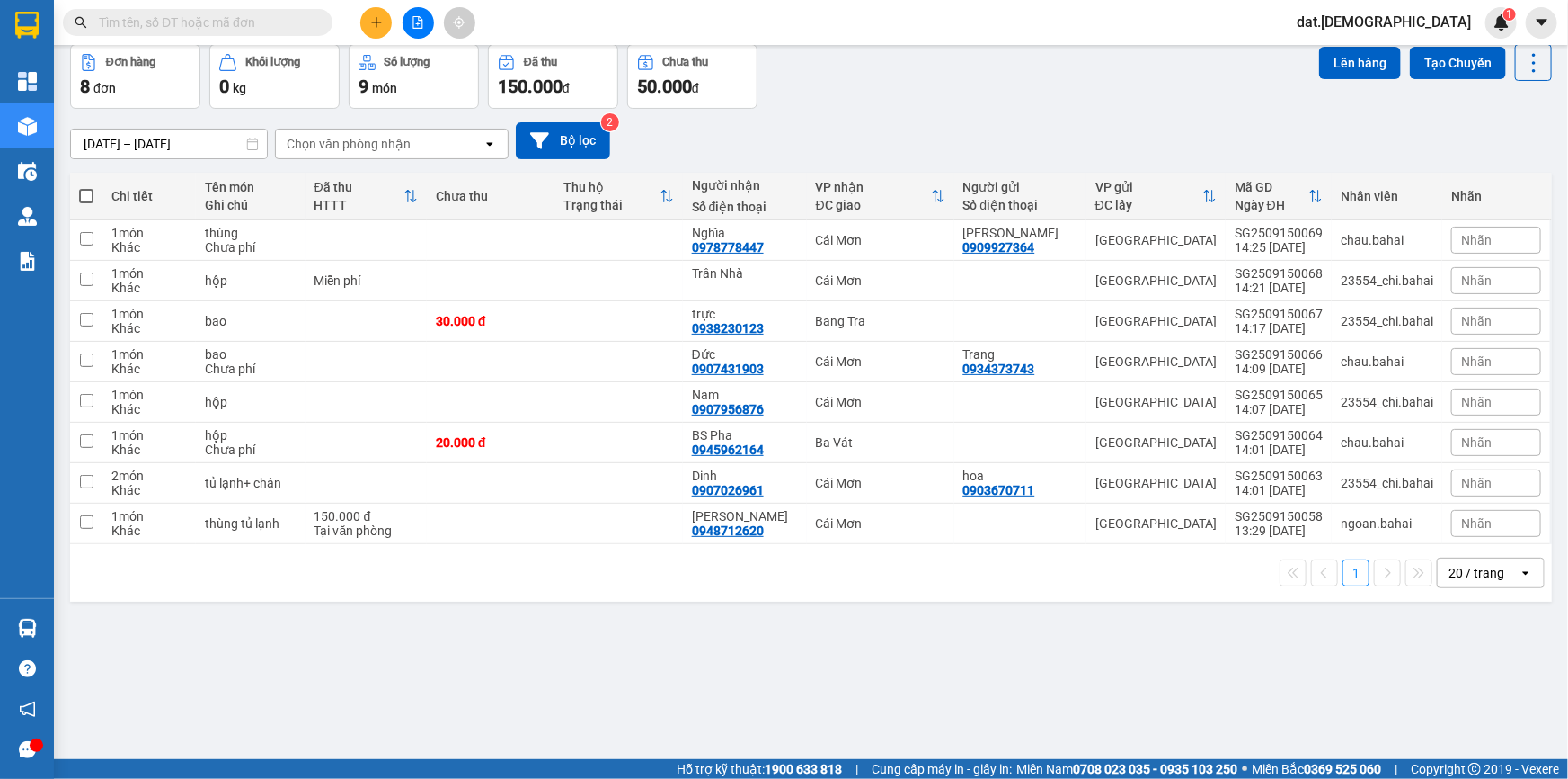
click at [483, 142] on icon "open" at bounding box center [490, 144] width 15 height 15
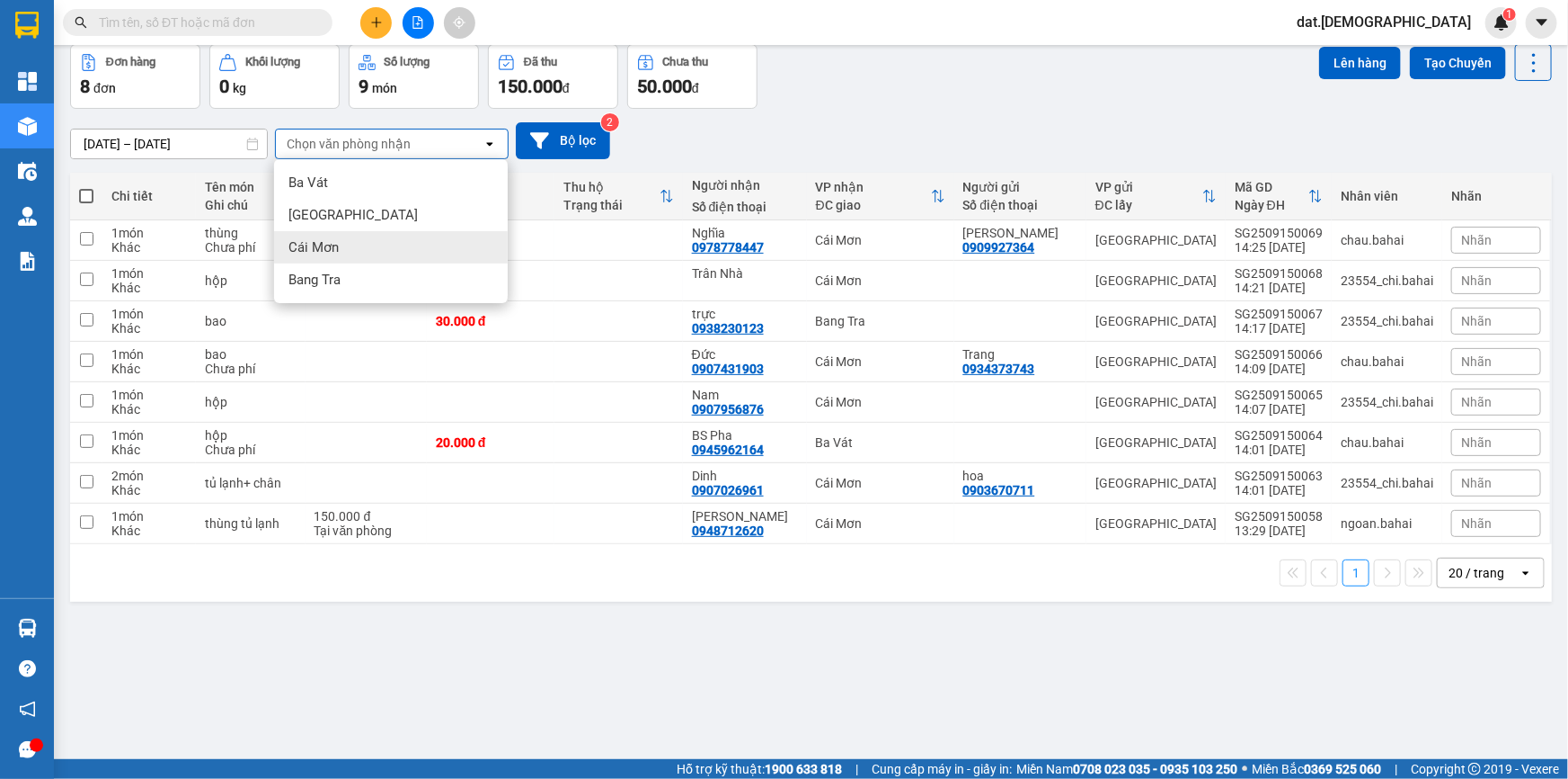
click at [365, 240] on div "Cái Mơn" at bounding box center [390, 248] width 233 height 33
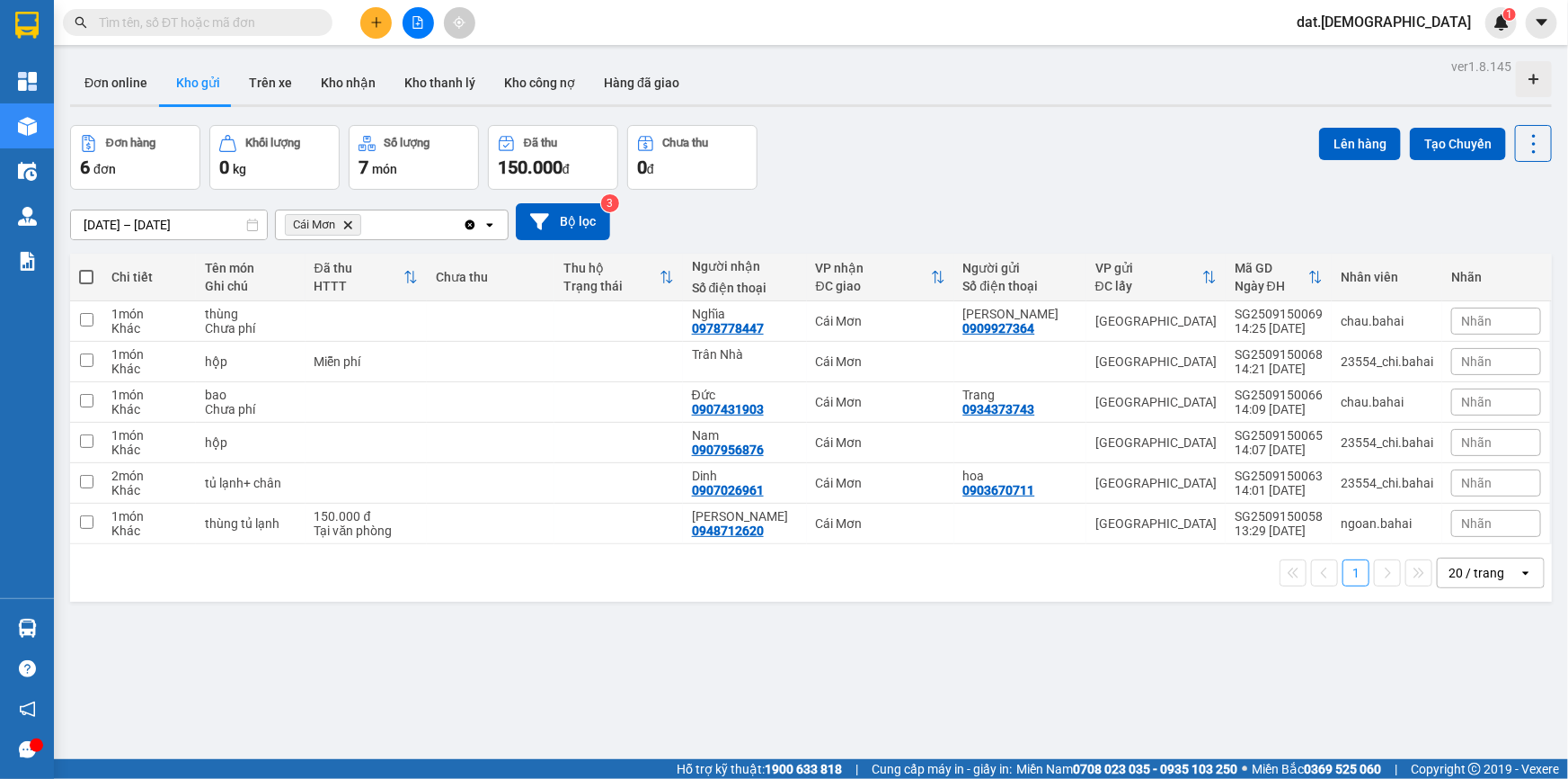
click at [89, 272] on span at bounding box center [86, 277] width 15 height 15
click at [86, 268] on input "checkbox" at bounding box center [86, 268] width 0 height 0
checkbox input "true"
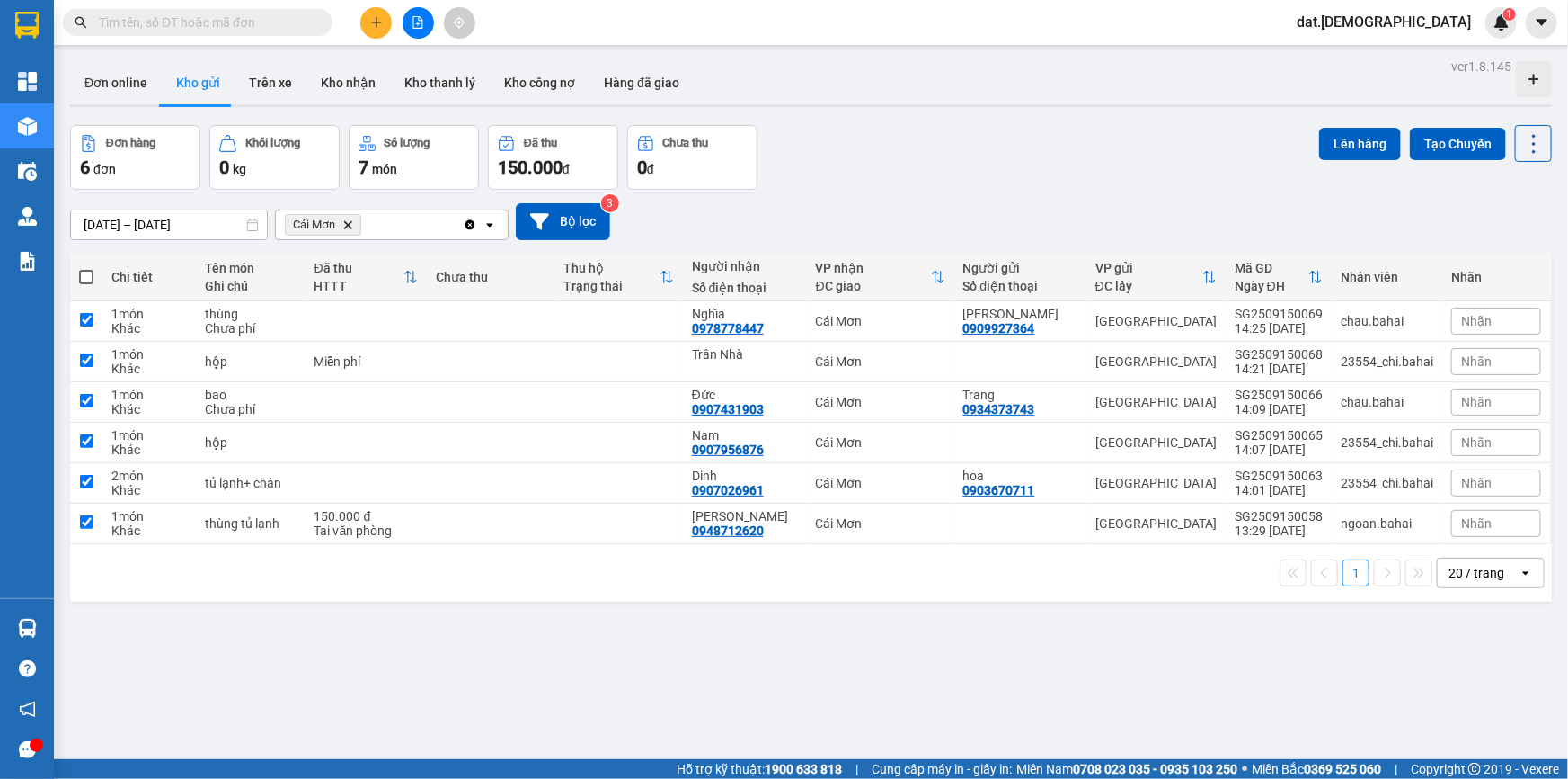
checkbox input "true"
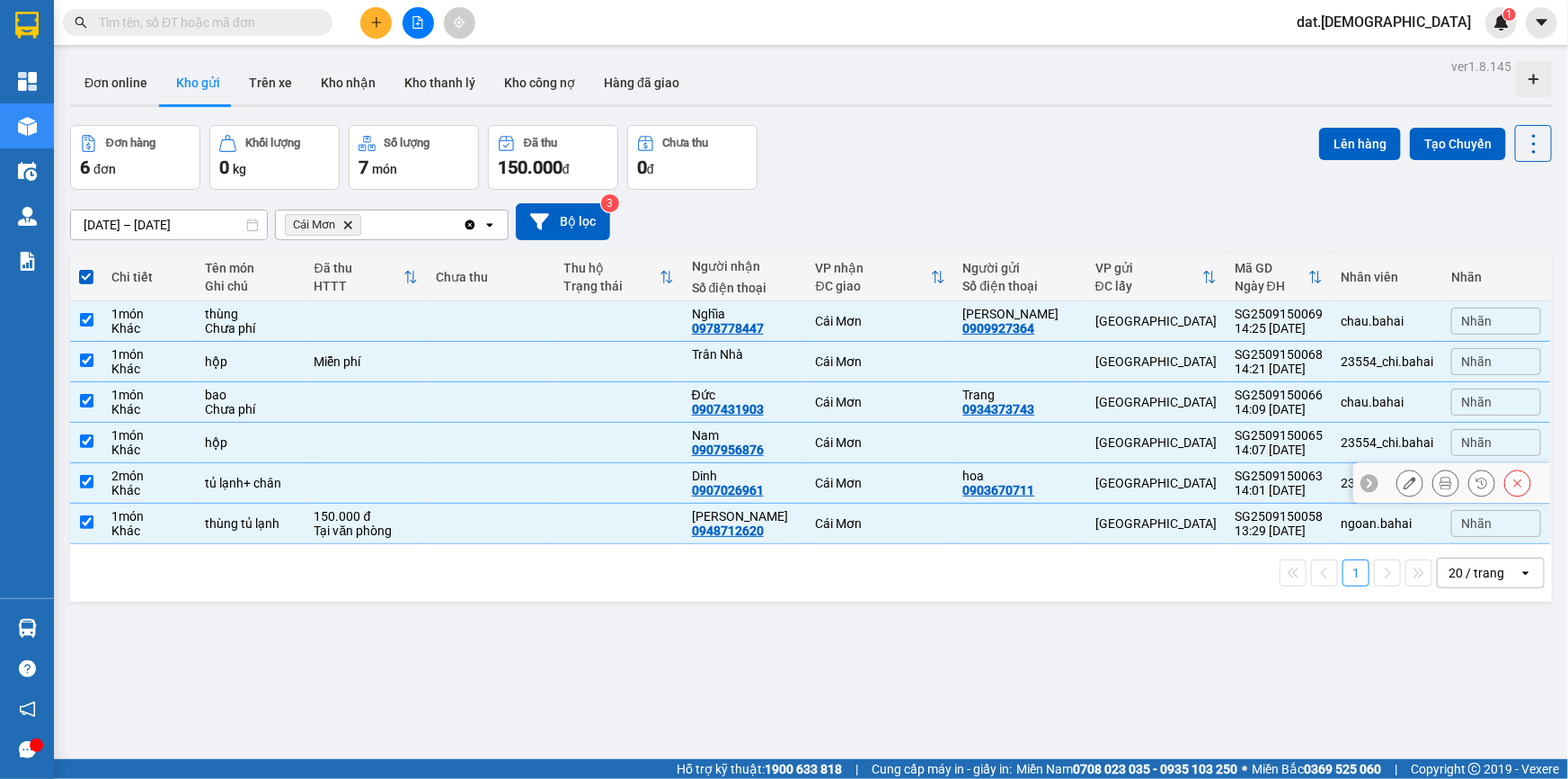
click at [354, 478] on td at bounding box center [367, 483] width 122 height 41
checkbox input "false"
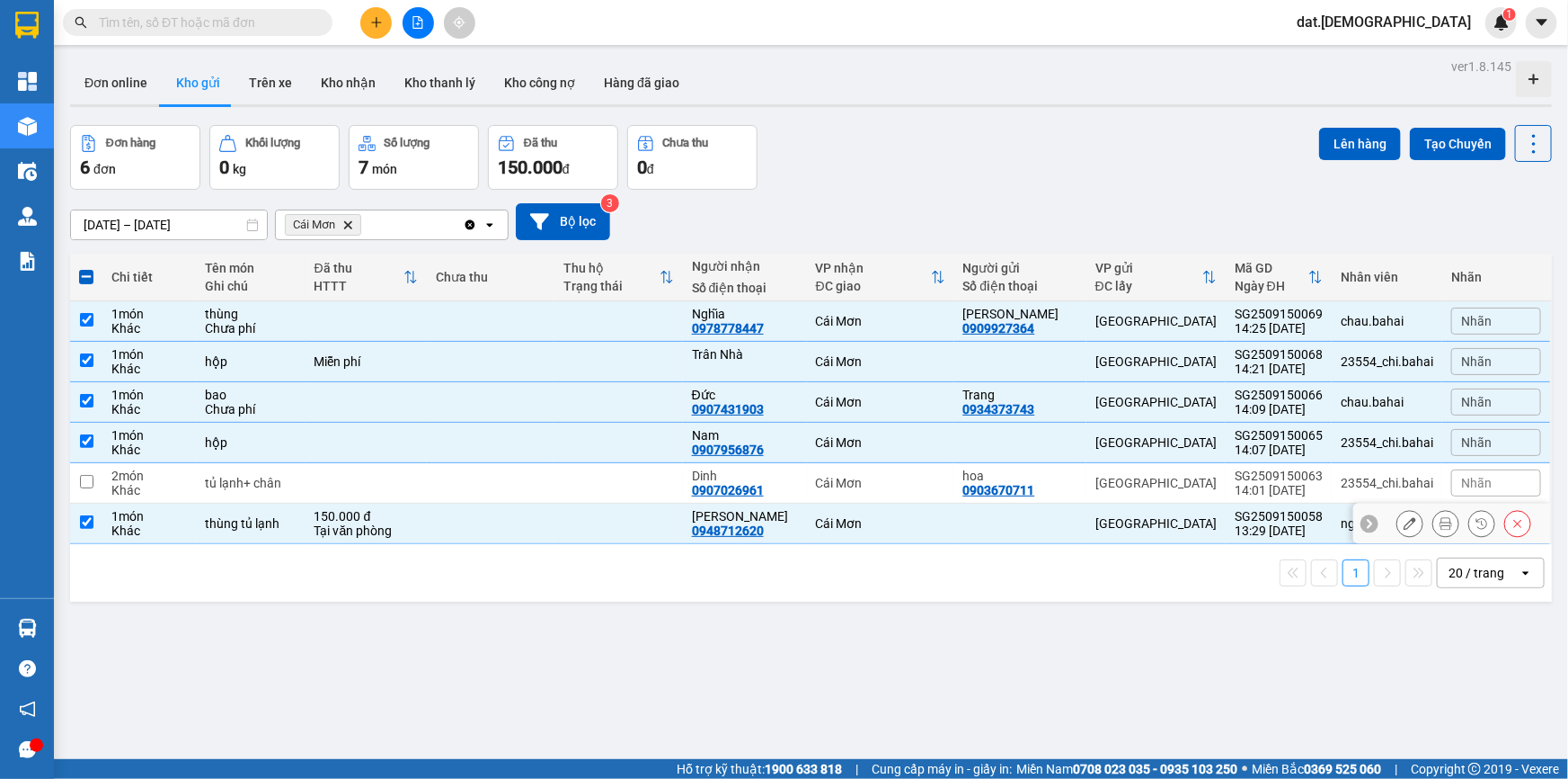
click at [359, 527] on div "Tại văn phòng" at bounding box center [367, 530] width 103 height 15
checkbox input "false"
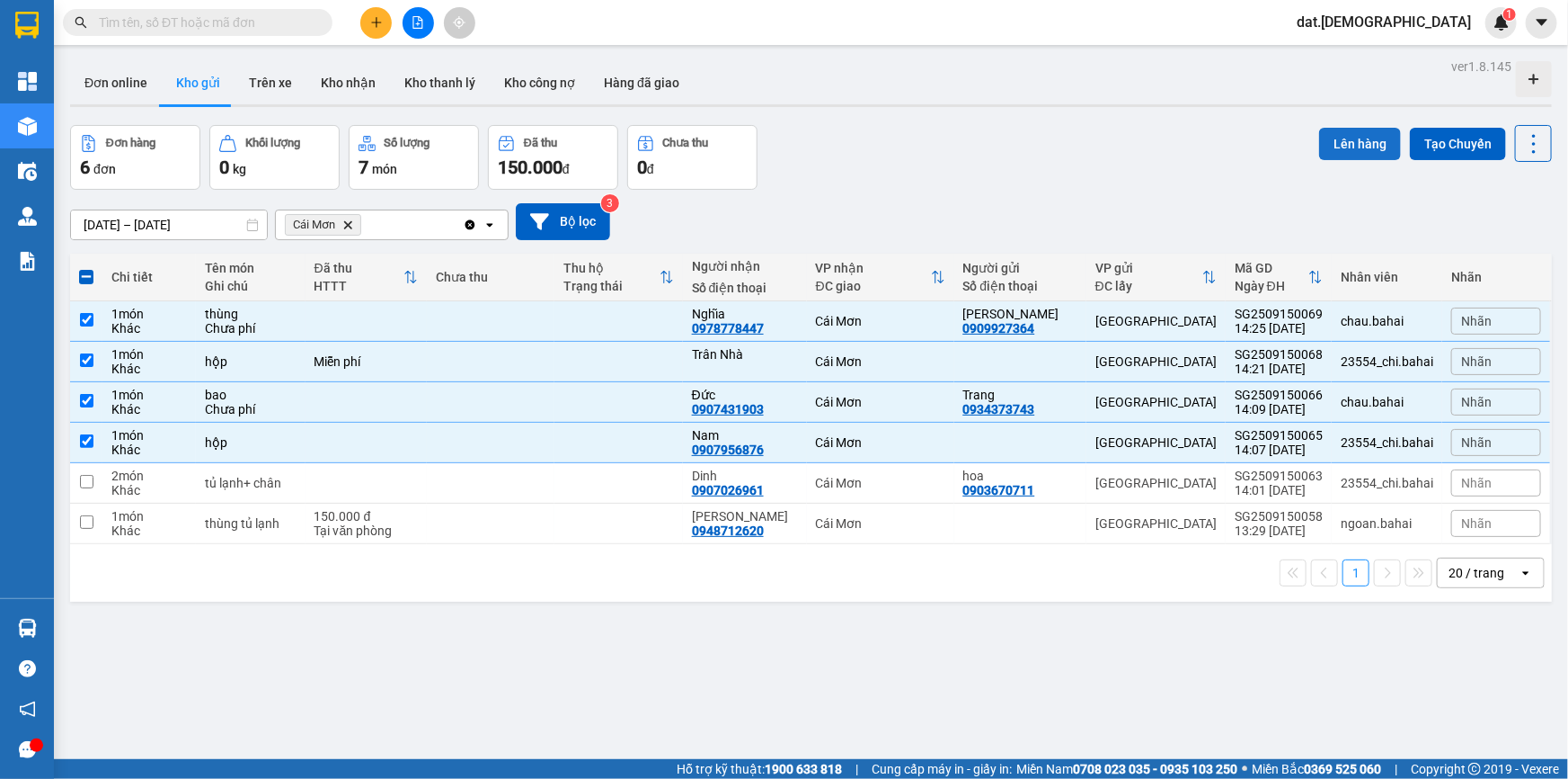
click at [1357, 137] on button "Lên hàng" at bounding box center [1360, 144] width 82 height 33
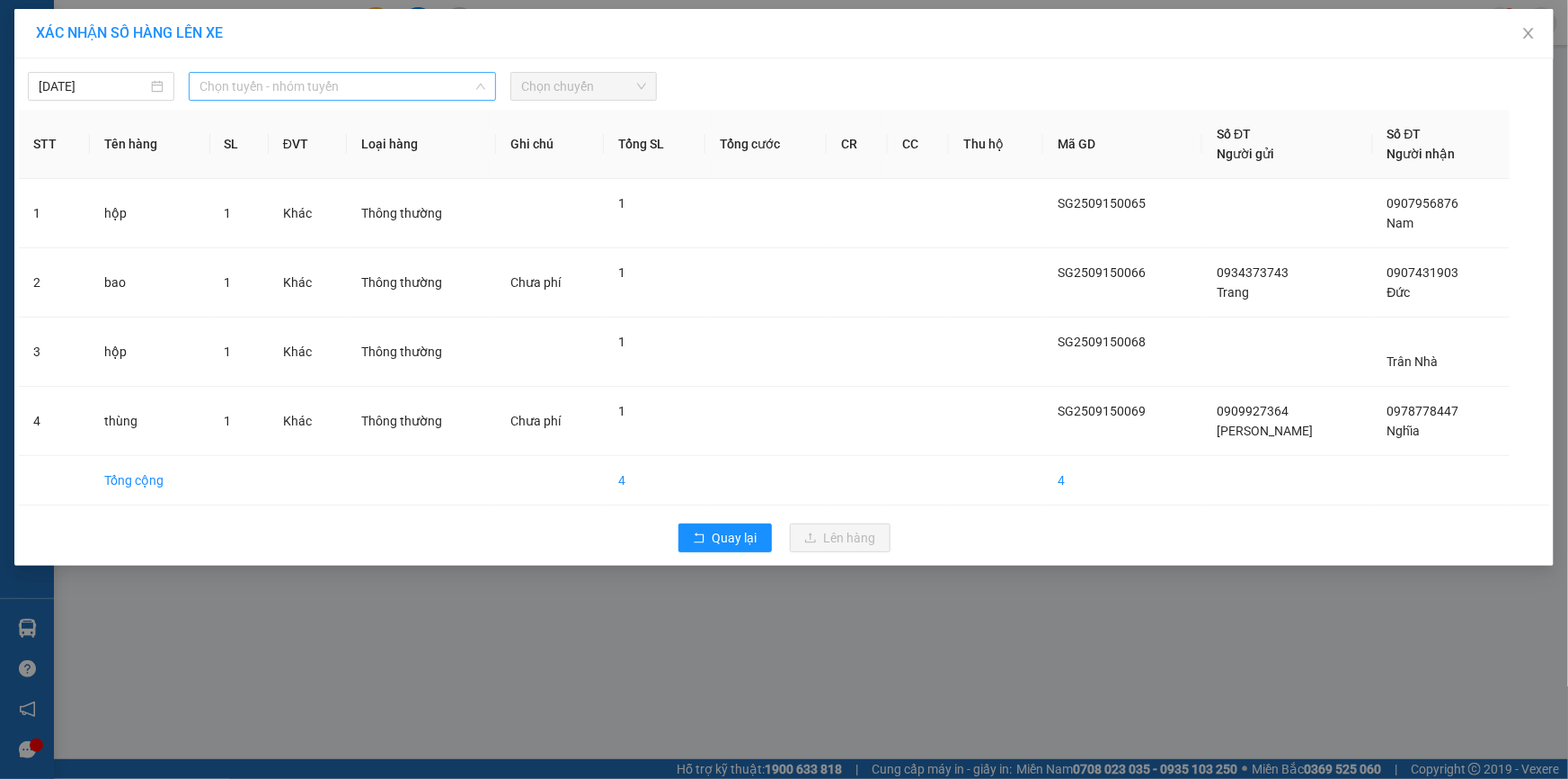
click at [441, 78] on span "Chọn tuyến - nhóm tuyến" at bounding box center [342, 86] width 286 height 27
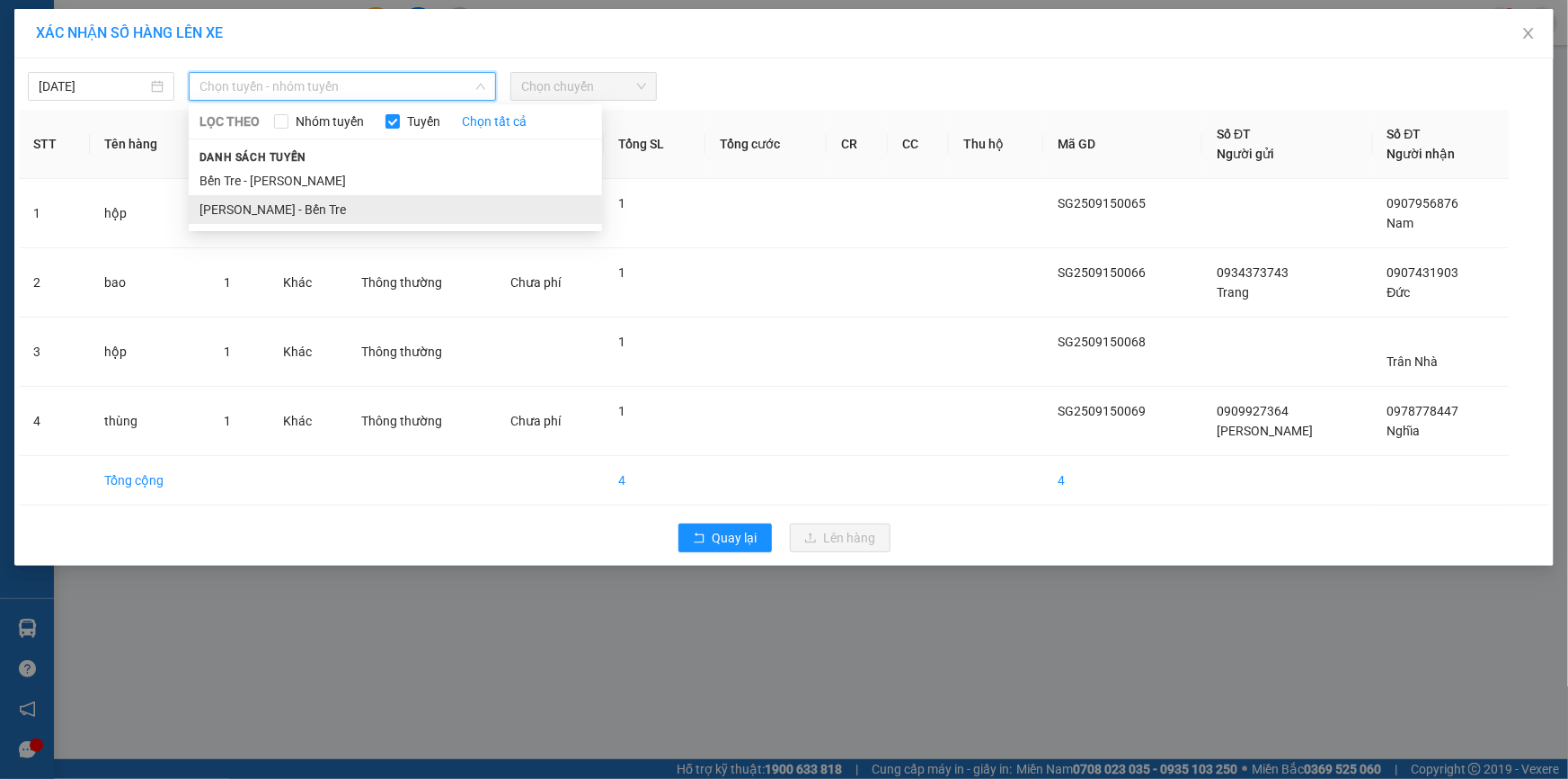
click at [354, 209] on li "[PERSON_NAME] - Bến Tre" at bounding box center [396, 210] width 414 height 29
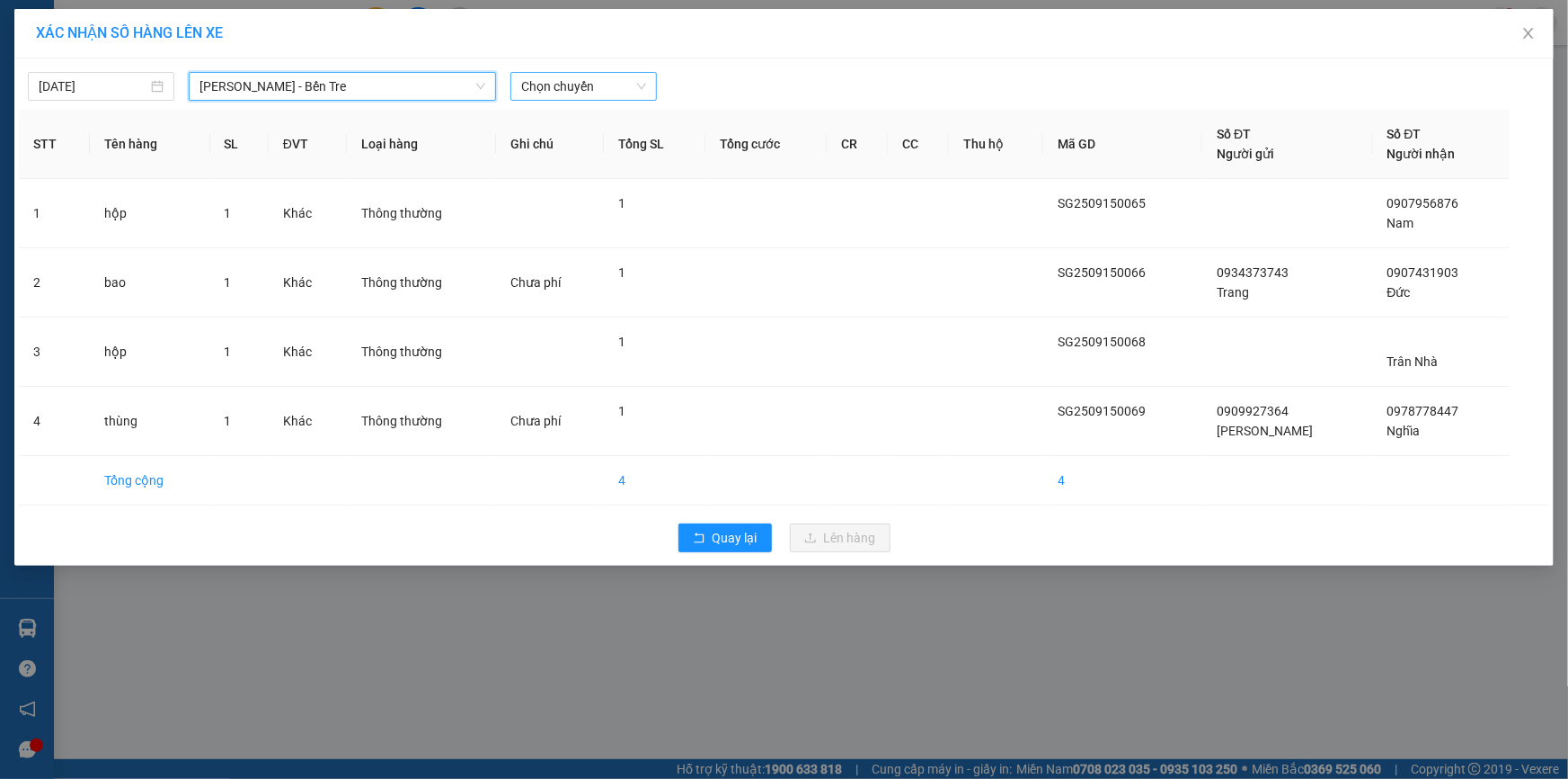
click at [601, 73] on span "Chọn chuyến" at bounding box center [583, 86] width 125 height 27
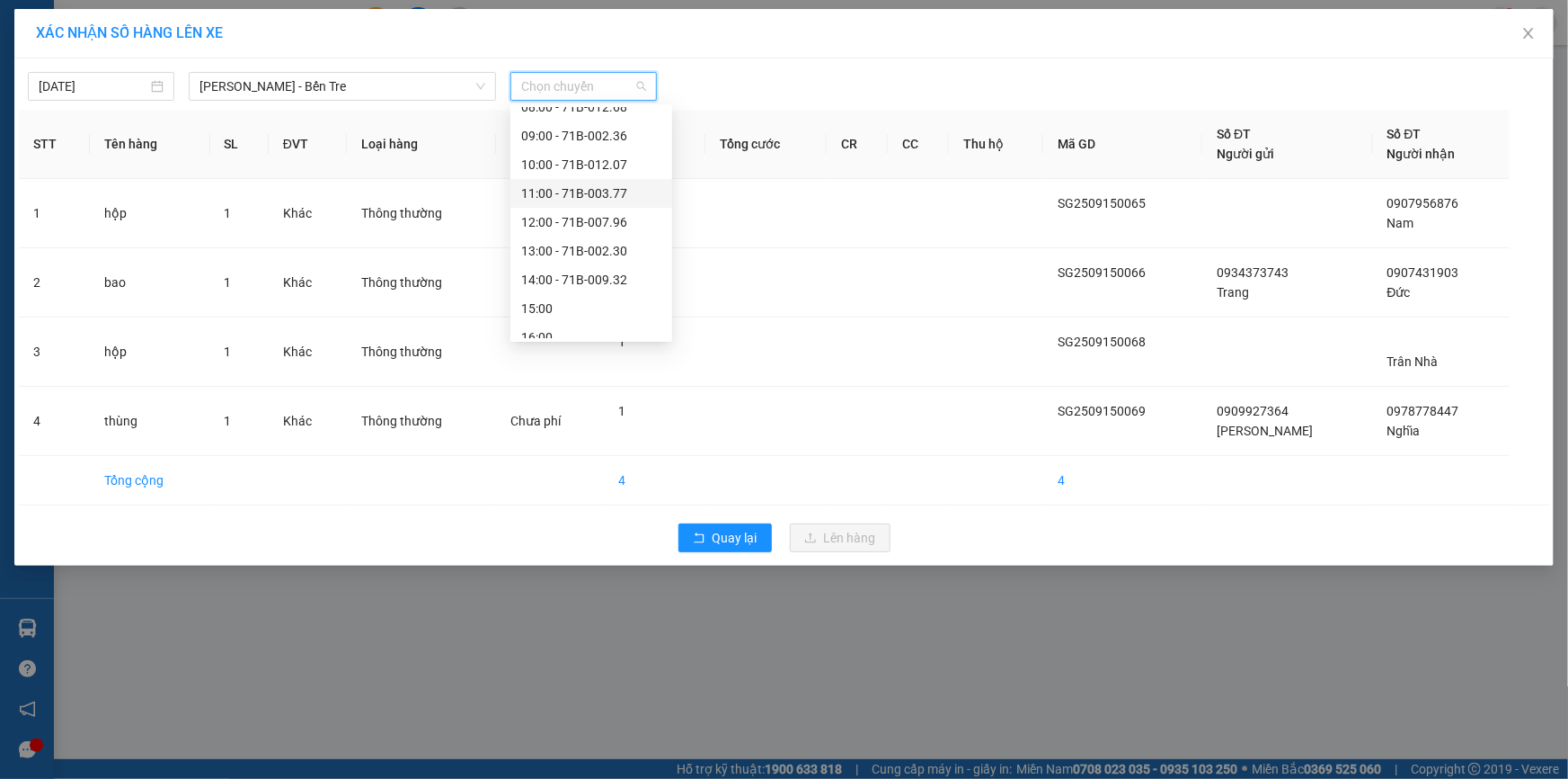
scroll to position [201, 0]
click at [546, 232] on div "15:00" at bounding box center [591, 239] width 140 height 20
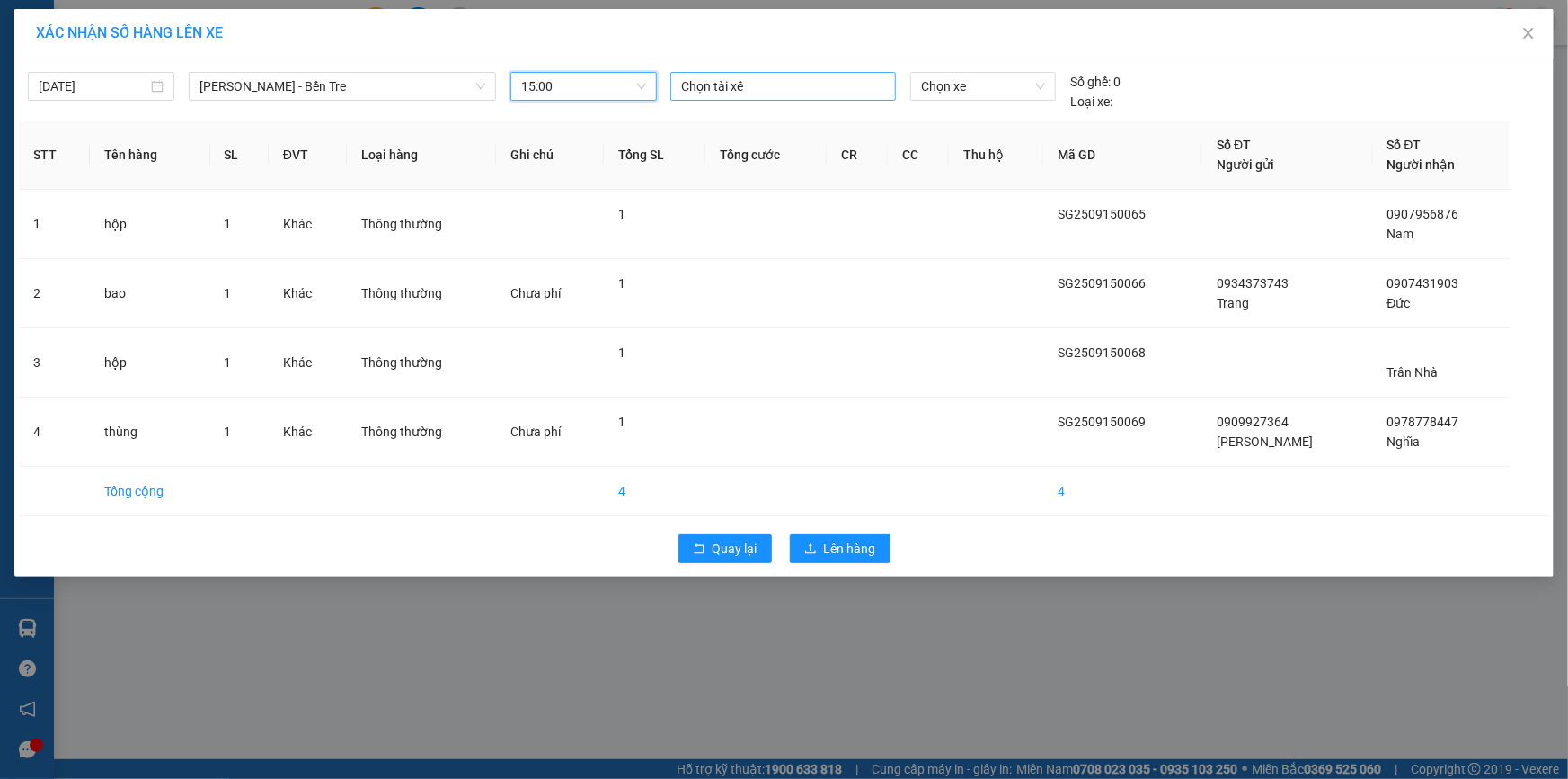
click at [705, 89] on div at bounding box center [783, 86] width 217 height 22
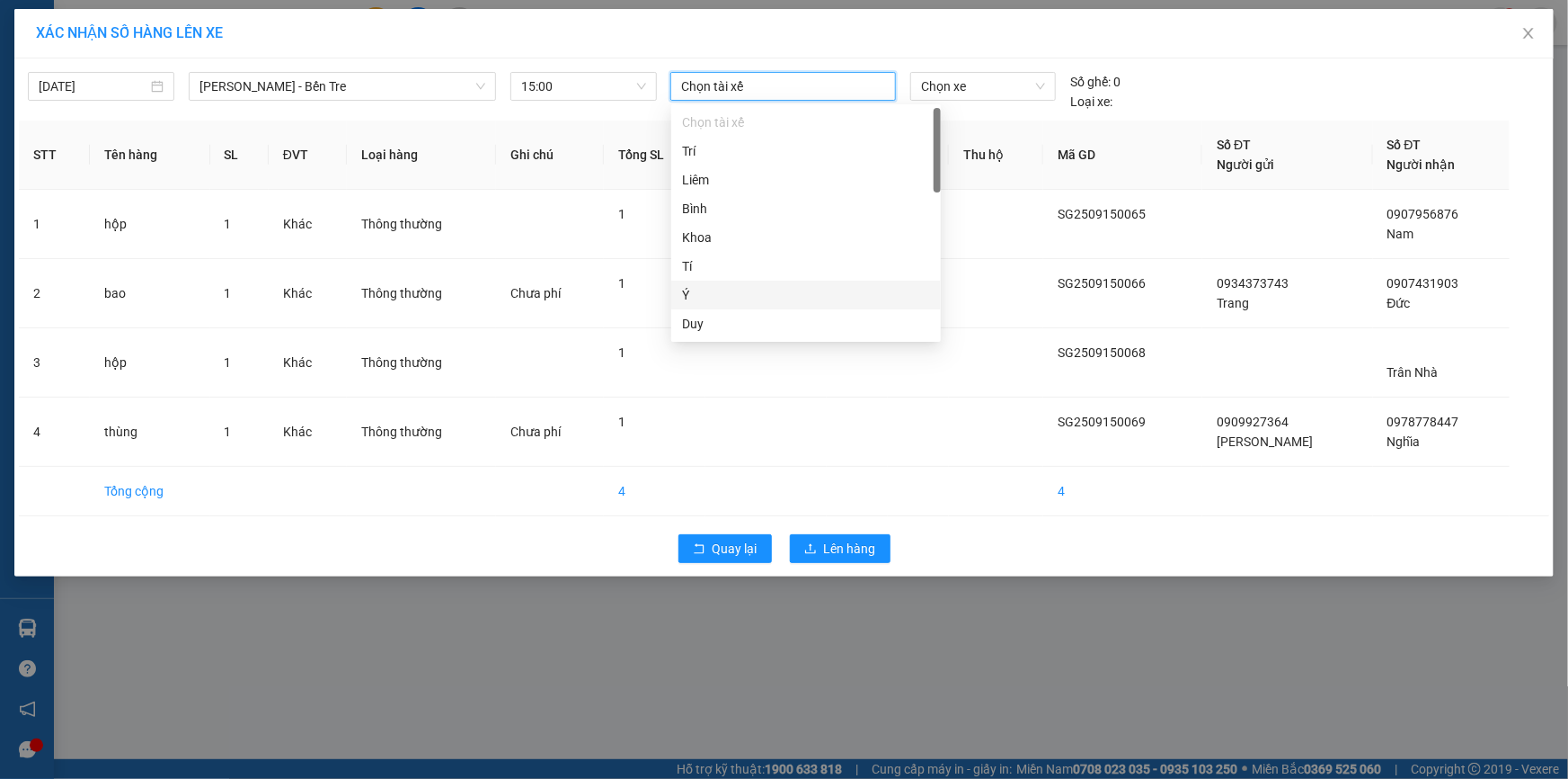
click at [697, 301] on div "Ý" at bounding box center [806, 295] width 248 height 20
click at [952, 84] on span "Chọn xe" at bounding box center [983, 86] width 124 height 27
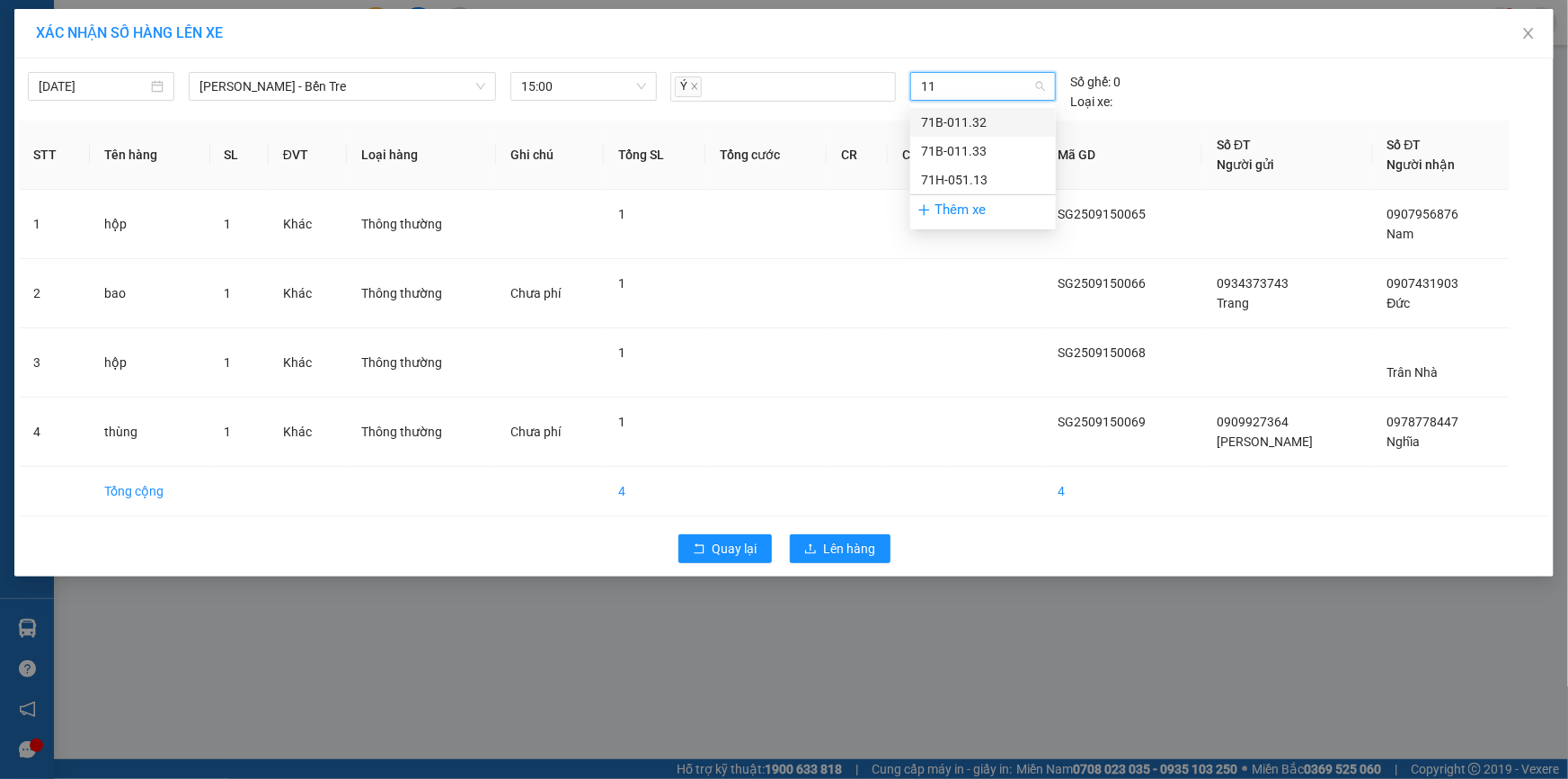
type input "113"
click at [955, 177] on div "71H-051.13" at bounding box center [983, 180] width 124 height 20
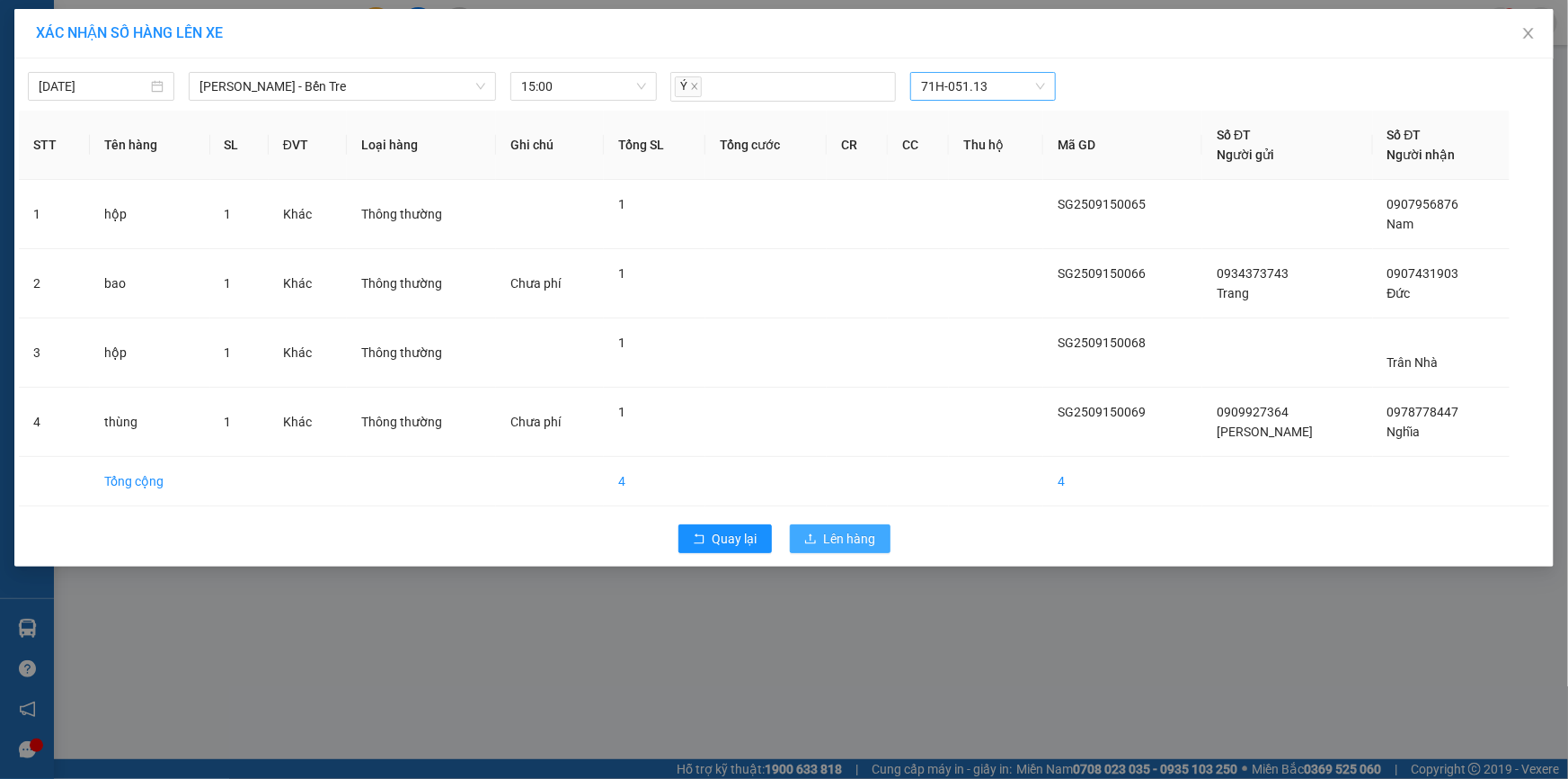
click at [828, 539] on span "Lên hàng" at bounding box center [849, 538] width 52 height 20
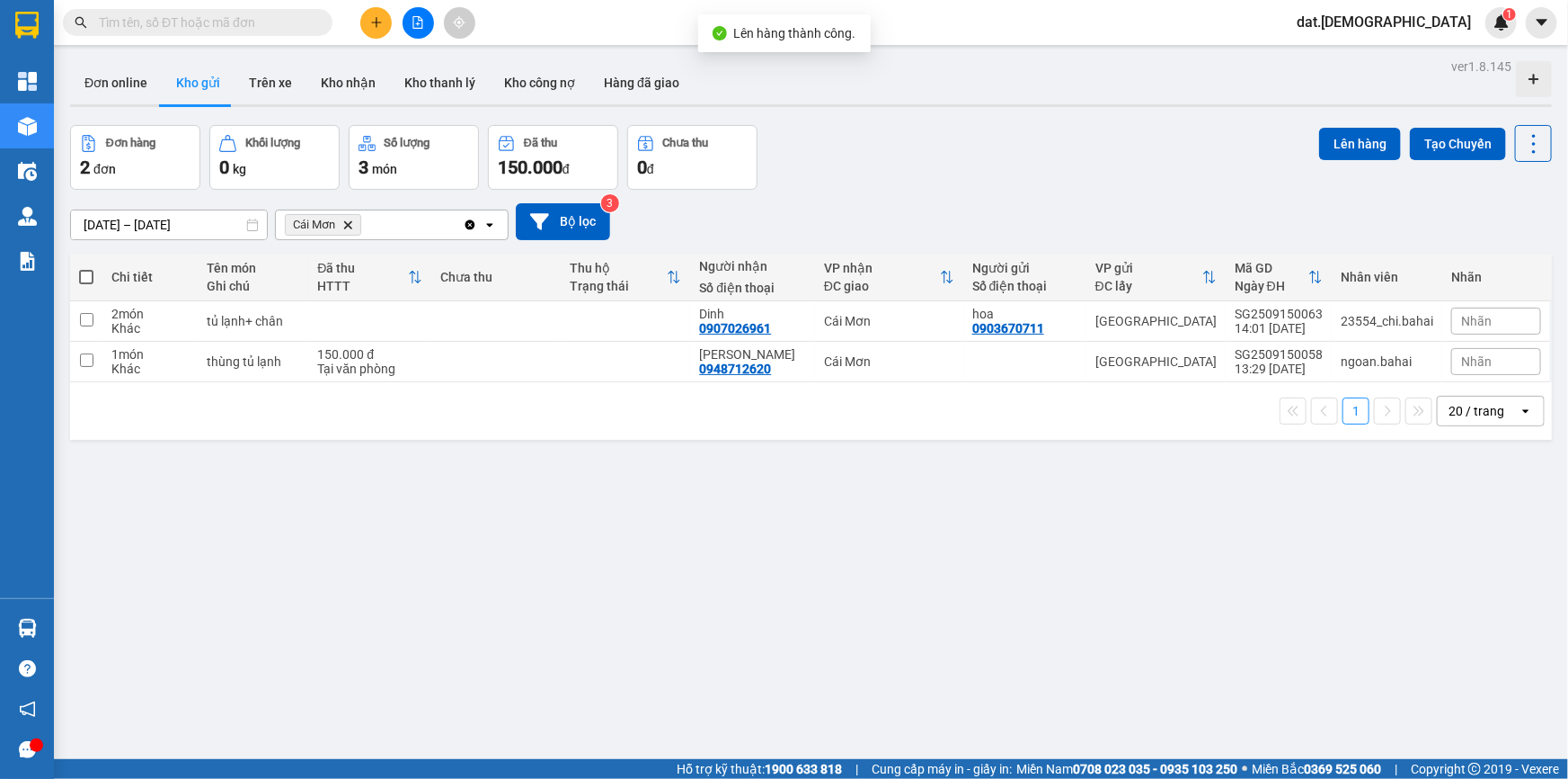
click at [351, 226] on icon "Delete" at bounding box center [348, 225] width 11 height 11
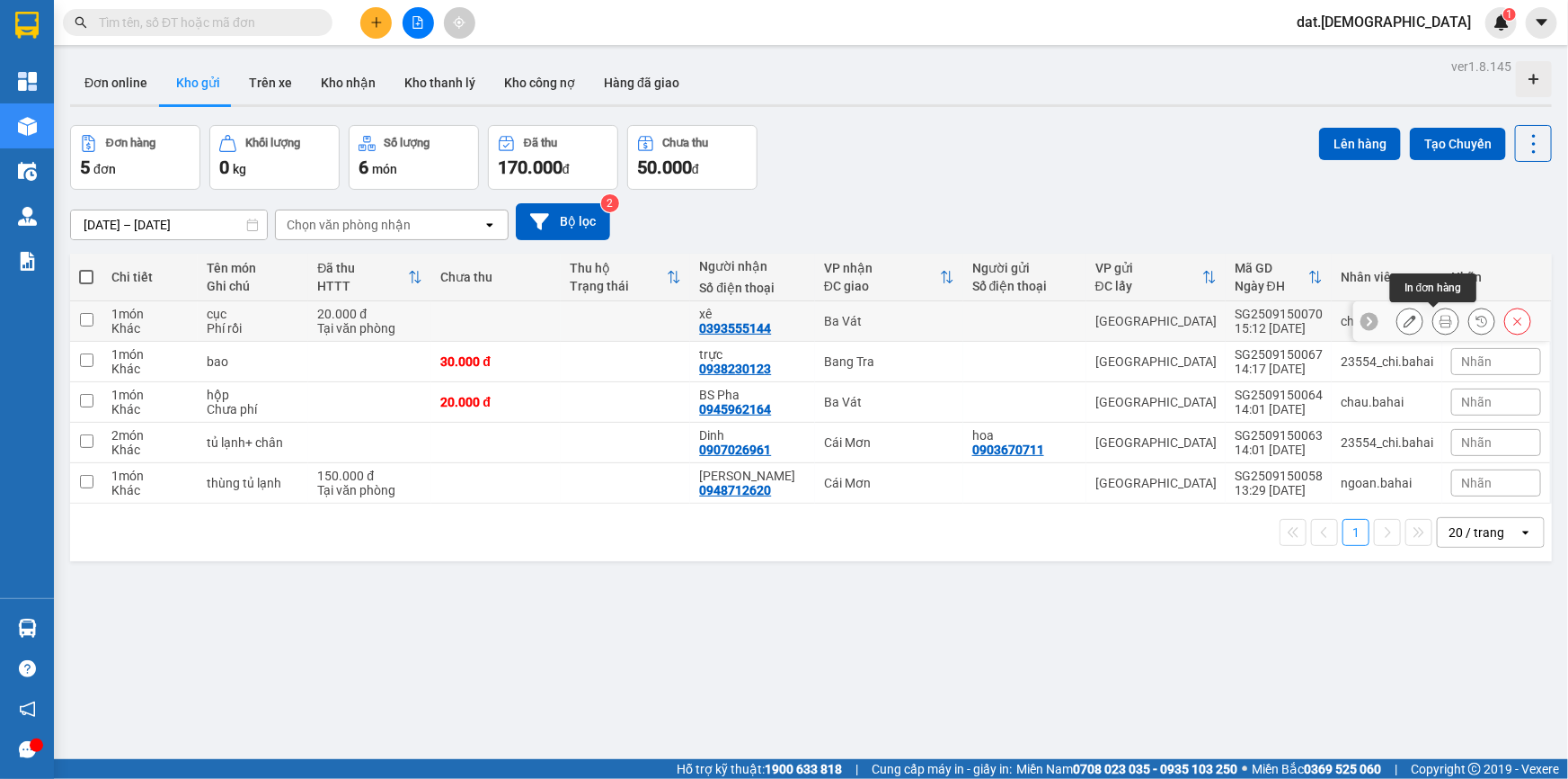
click at [1439, 317] on icon at bounding box center [1446, 321] width 13 height 13
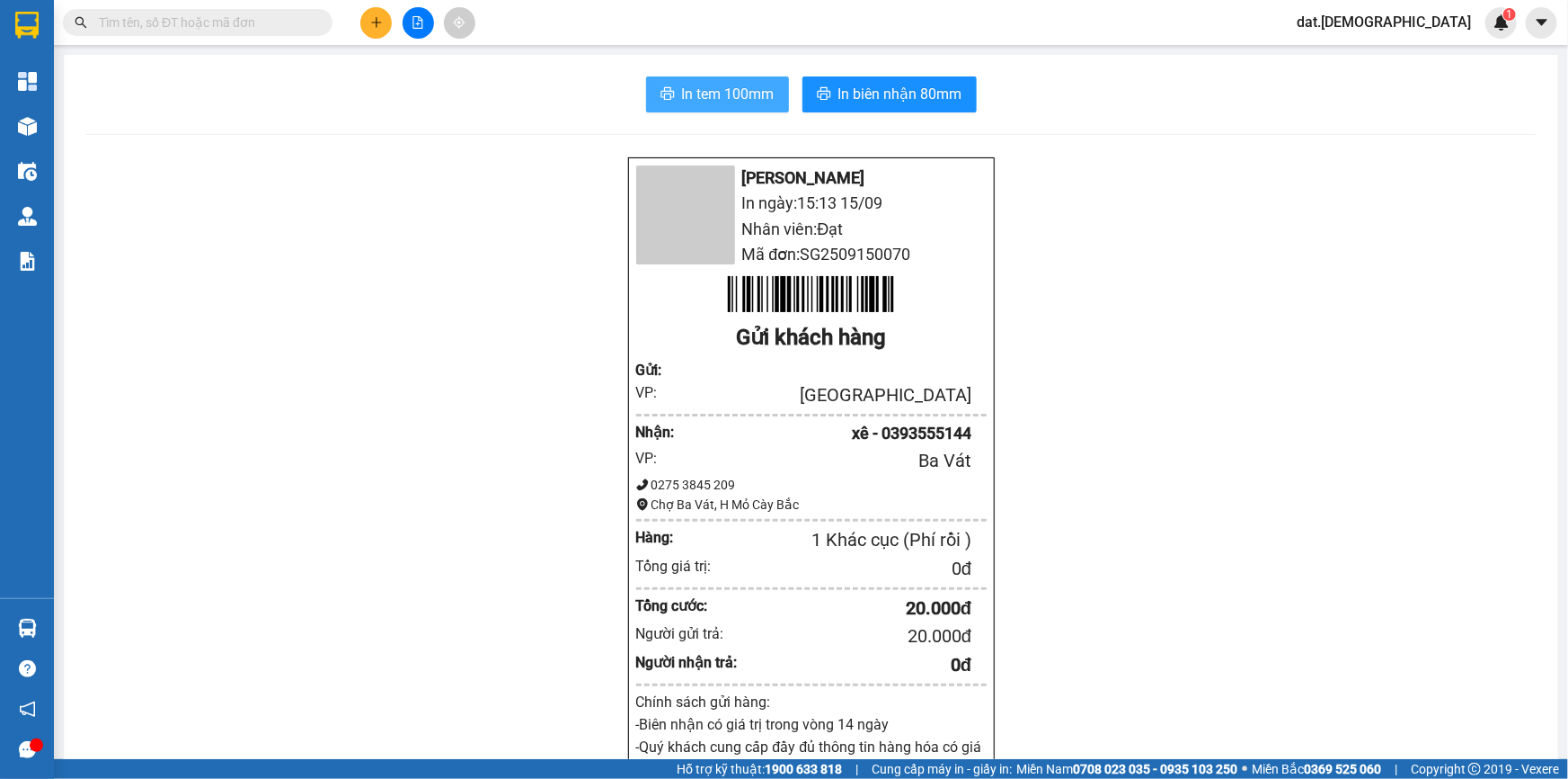
click at [718, 90] on span "In tem 100mm" at bounding box center [729, 94] width 93 height 23
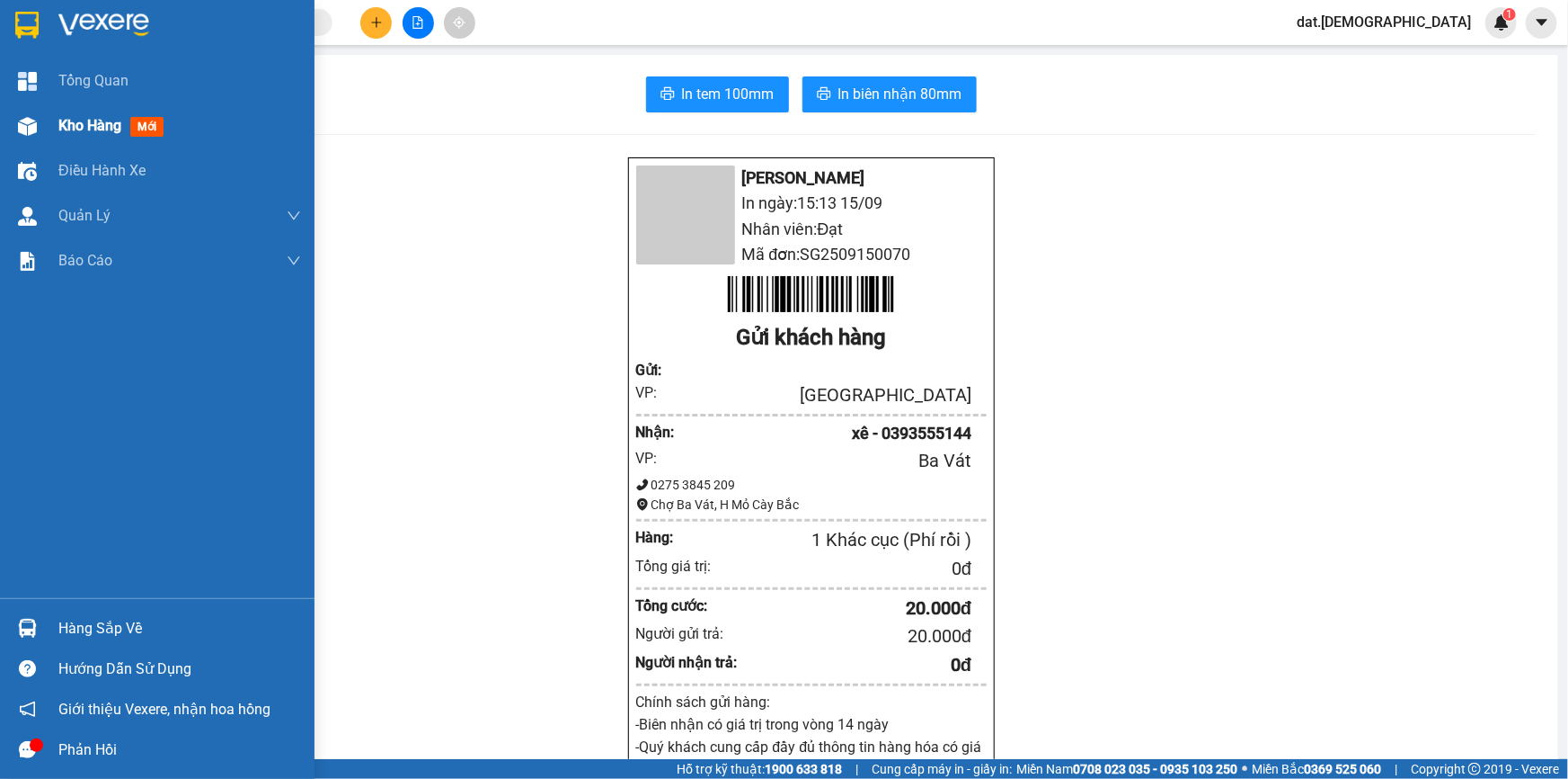
click at [151, 126] on span "mới" at bounding box center [147, 127] width 34 height 20
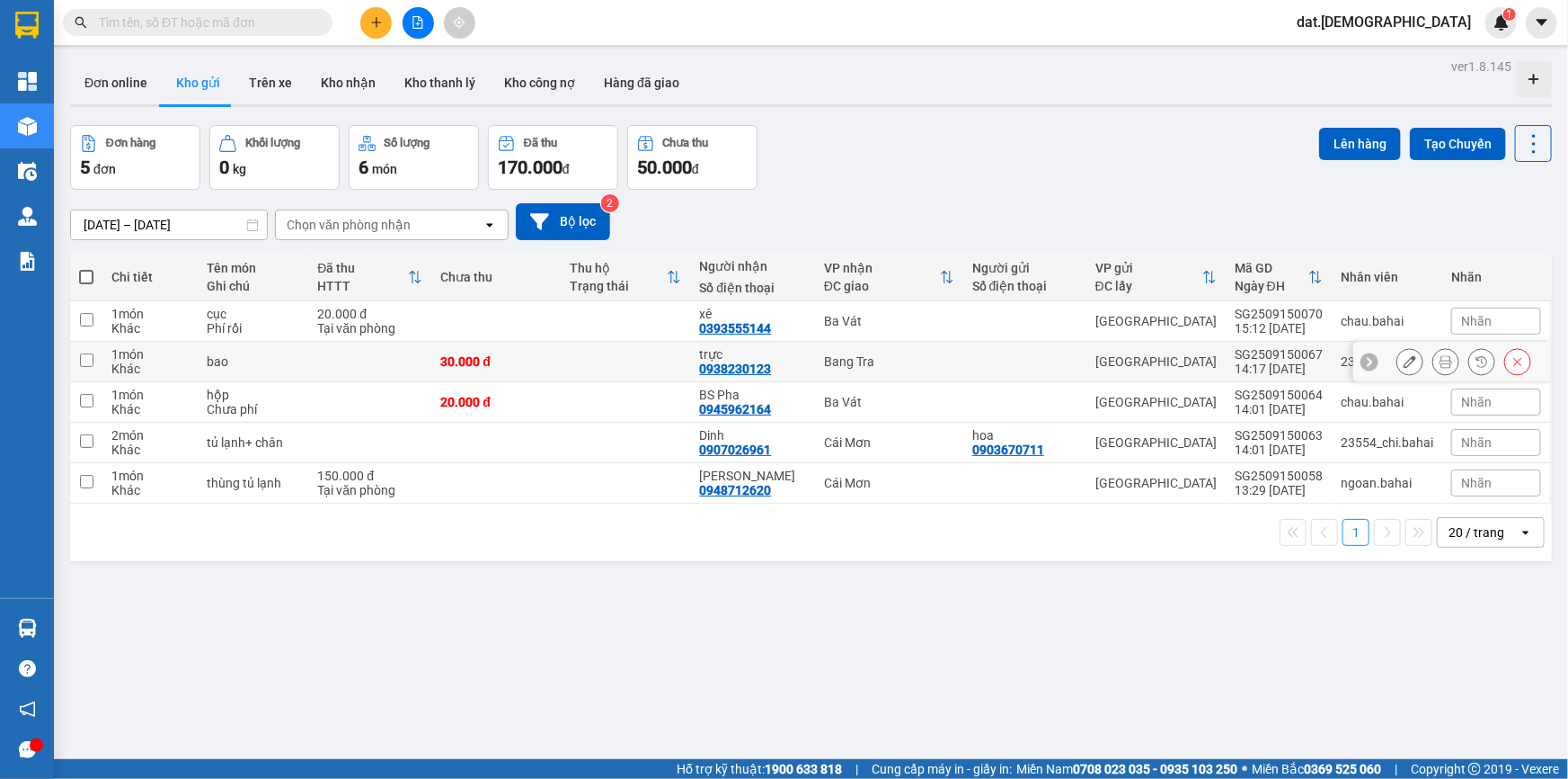
click at [686, 352] on td at bounding box center [625, 361] width 130 height 41
checkbox input "true"
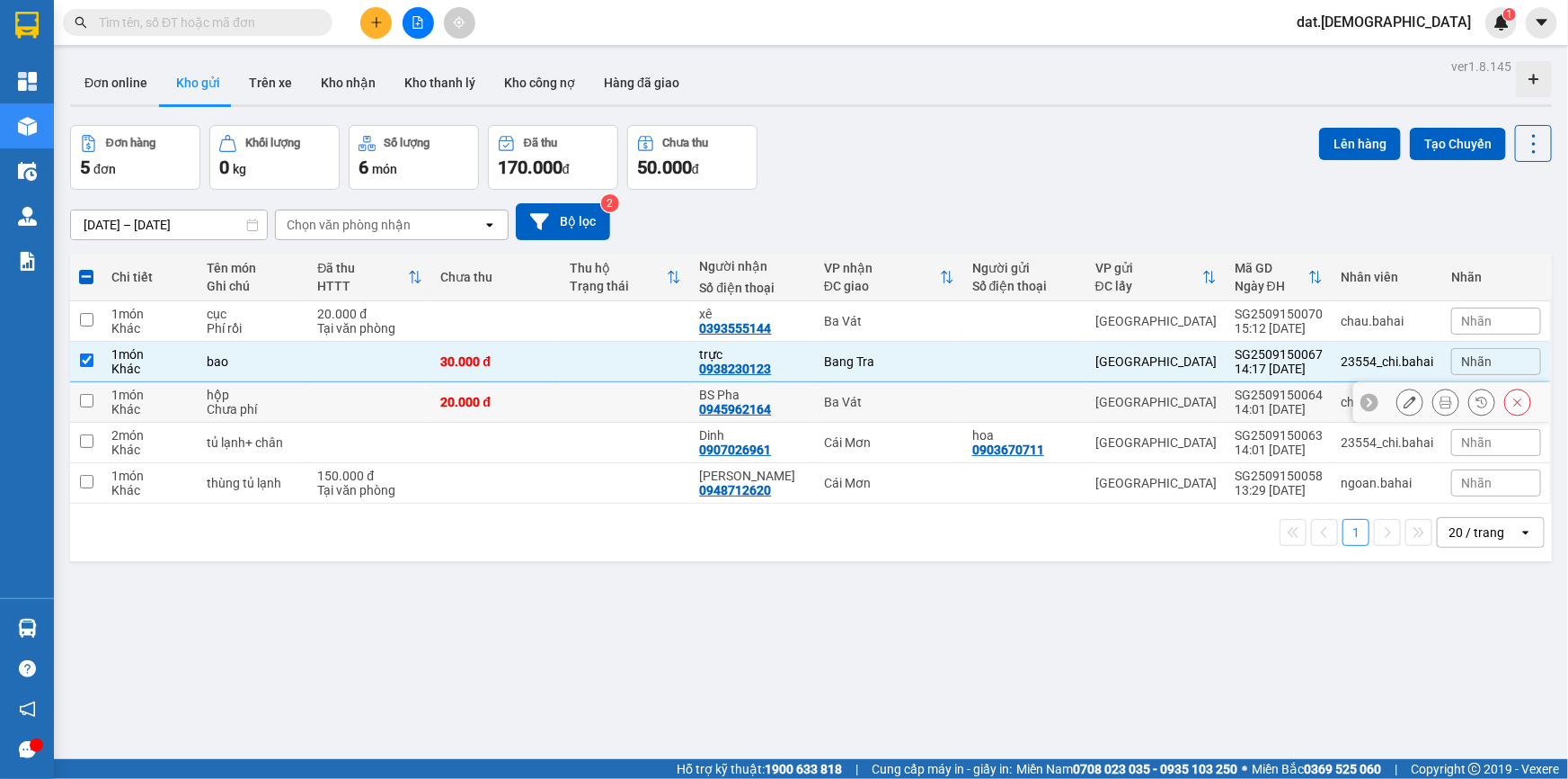
click at [682, 401] on td at bounding box center [625, 402] width 130 height 41
checkbox input "true"
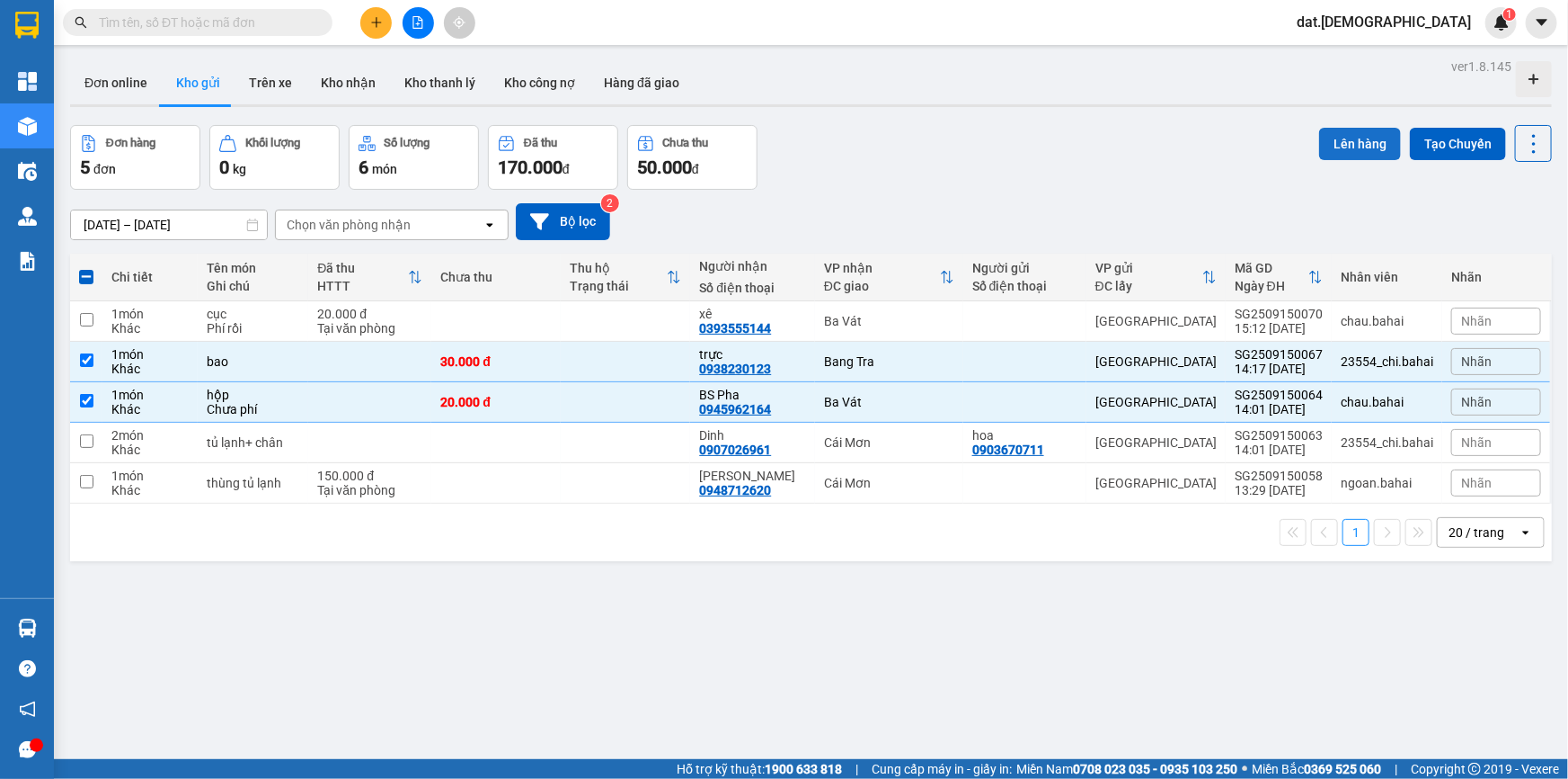
click at [1337, 143] on button "Lên hàng" at bounding box center [1360, 144] width 82 height 33
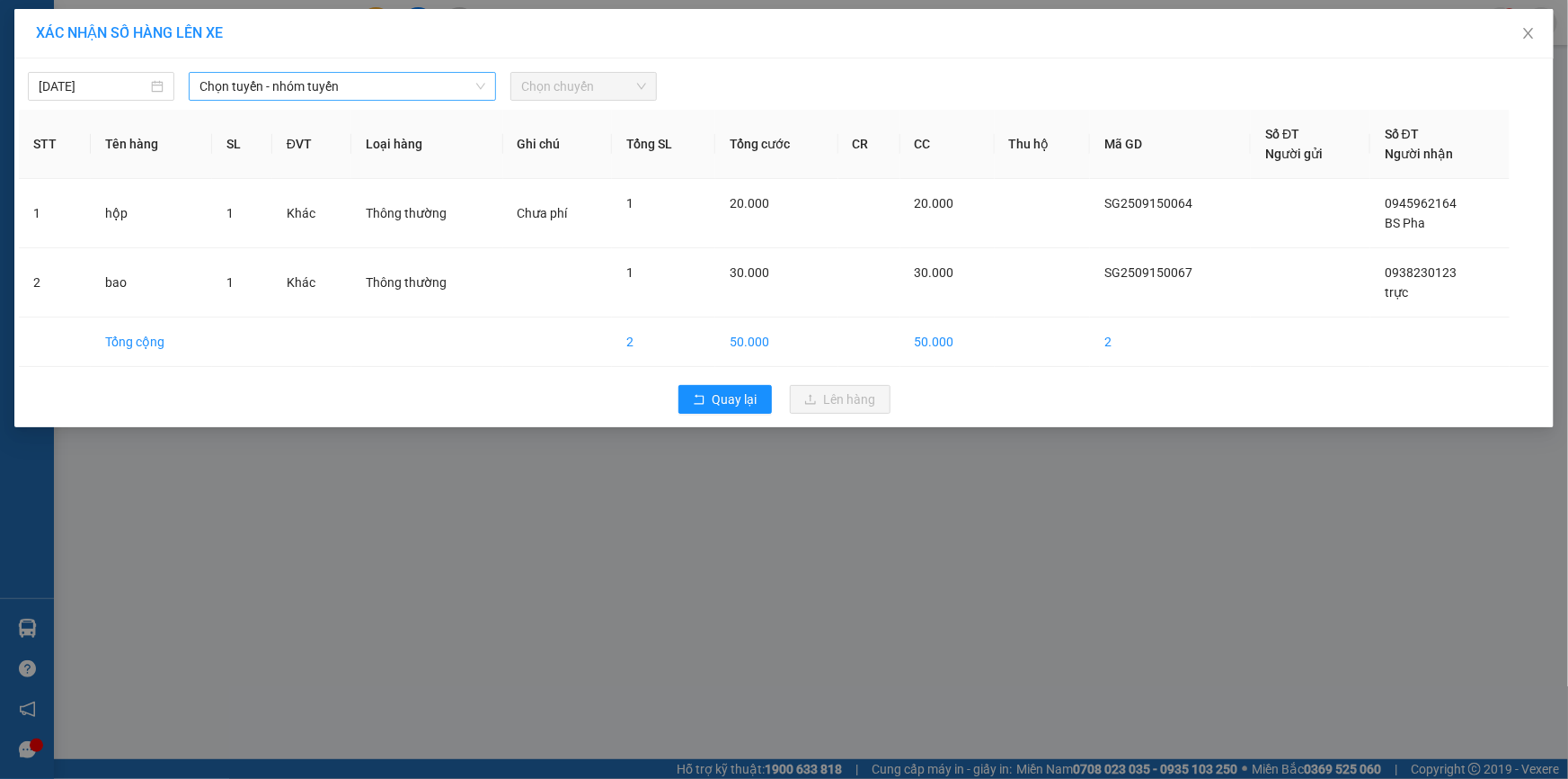
click at [344, 86] on span "Chọn tuyến - nhóm tuyến" at bounding box center [342, 86] width 286 height 27
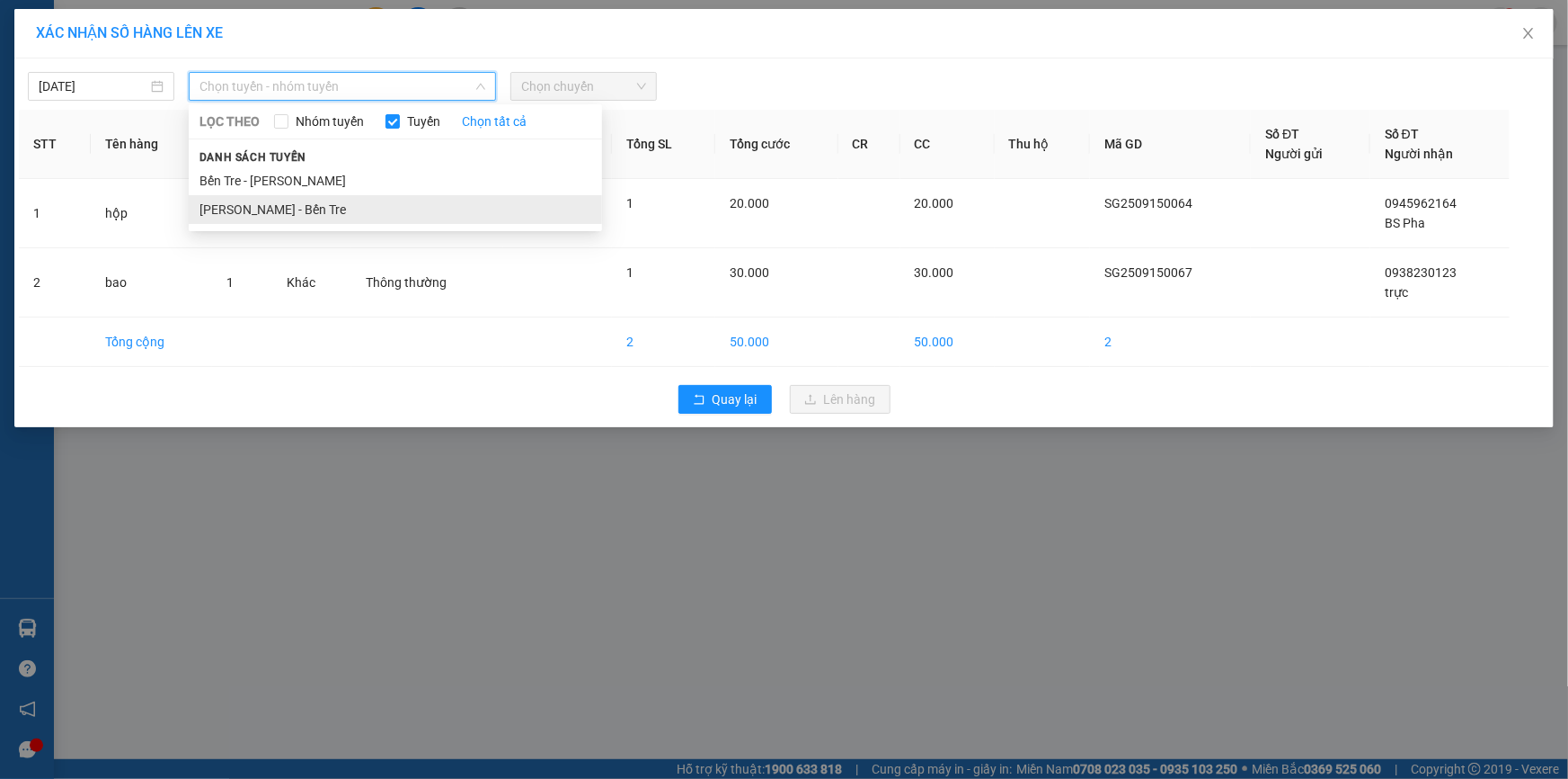
click at [329, 201] on li "Hồ Chí Minh - Bến Tre" at bounding box center [396, 210] width 414 height 29
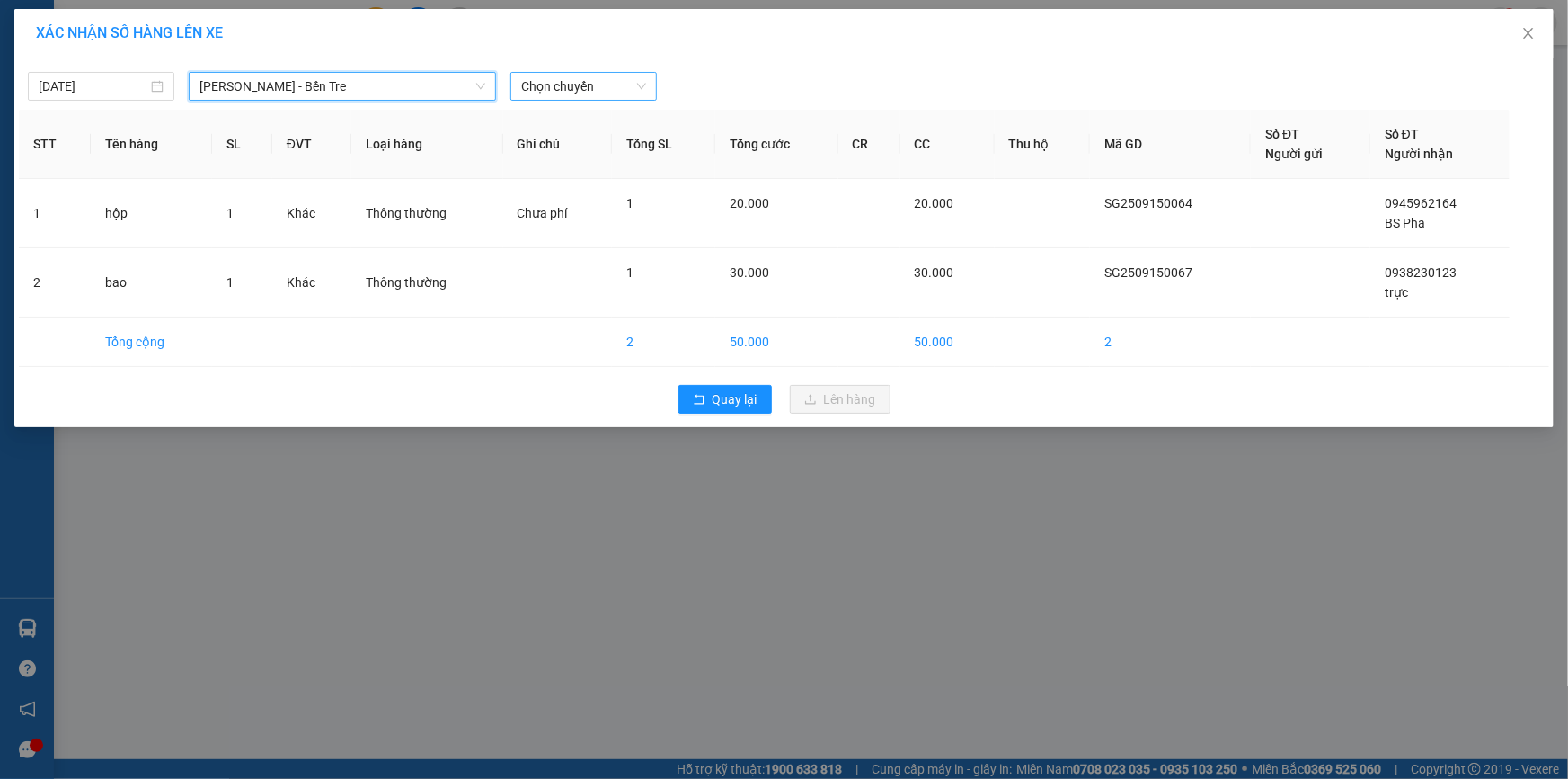
click at [623, 94] on span "Chọn chuyến" at bounding box center [583, 86] width 125 height 27
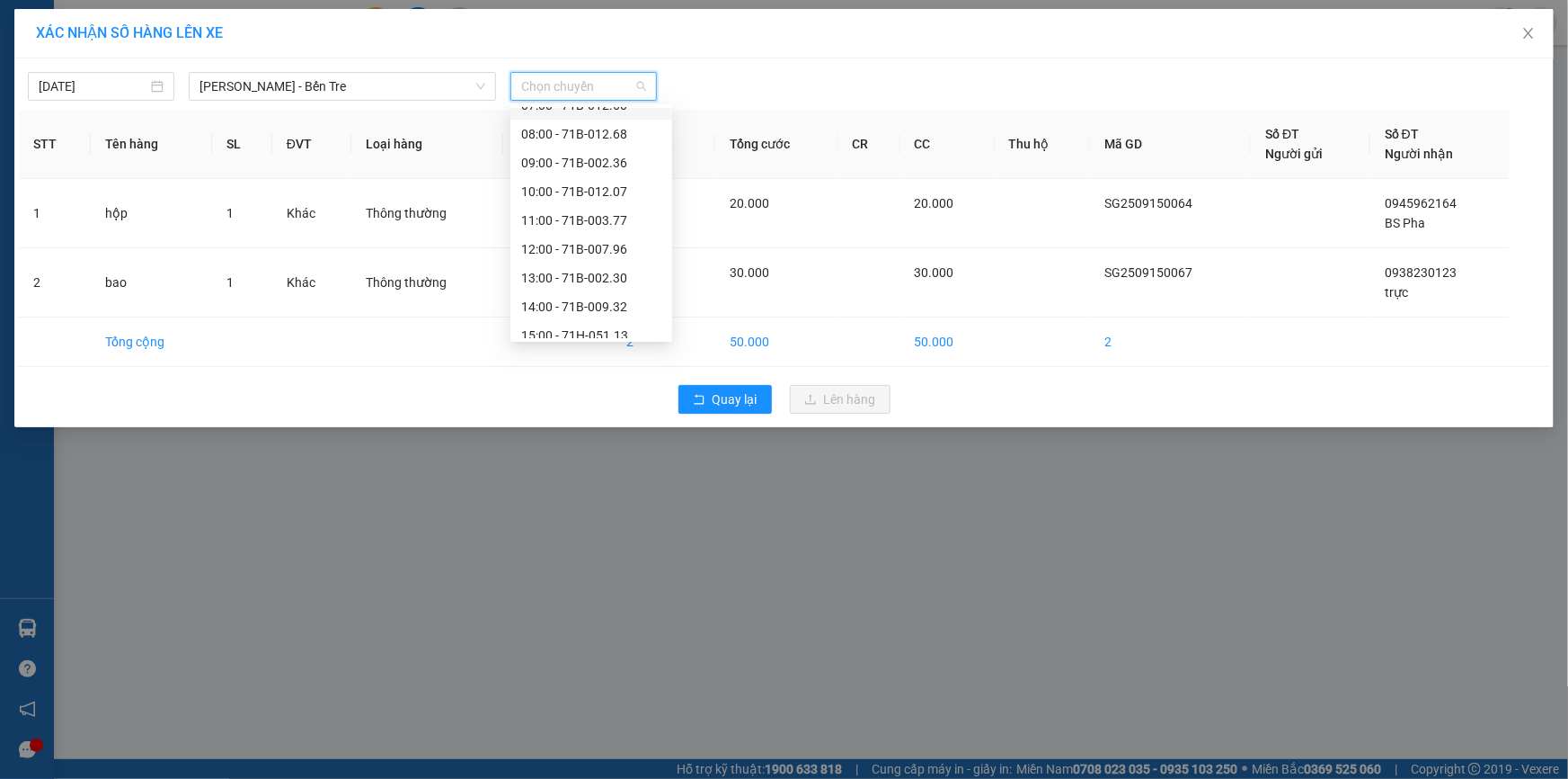
scroll to position [201, 0]
click at [571, 242] on div "15:00 - 71H-051.13" at bounding box center [591, 239] width 140 height 20
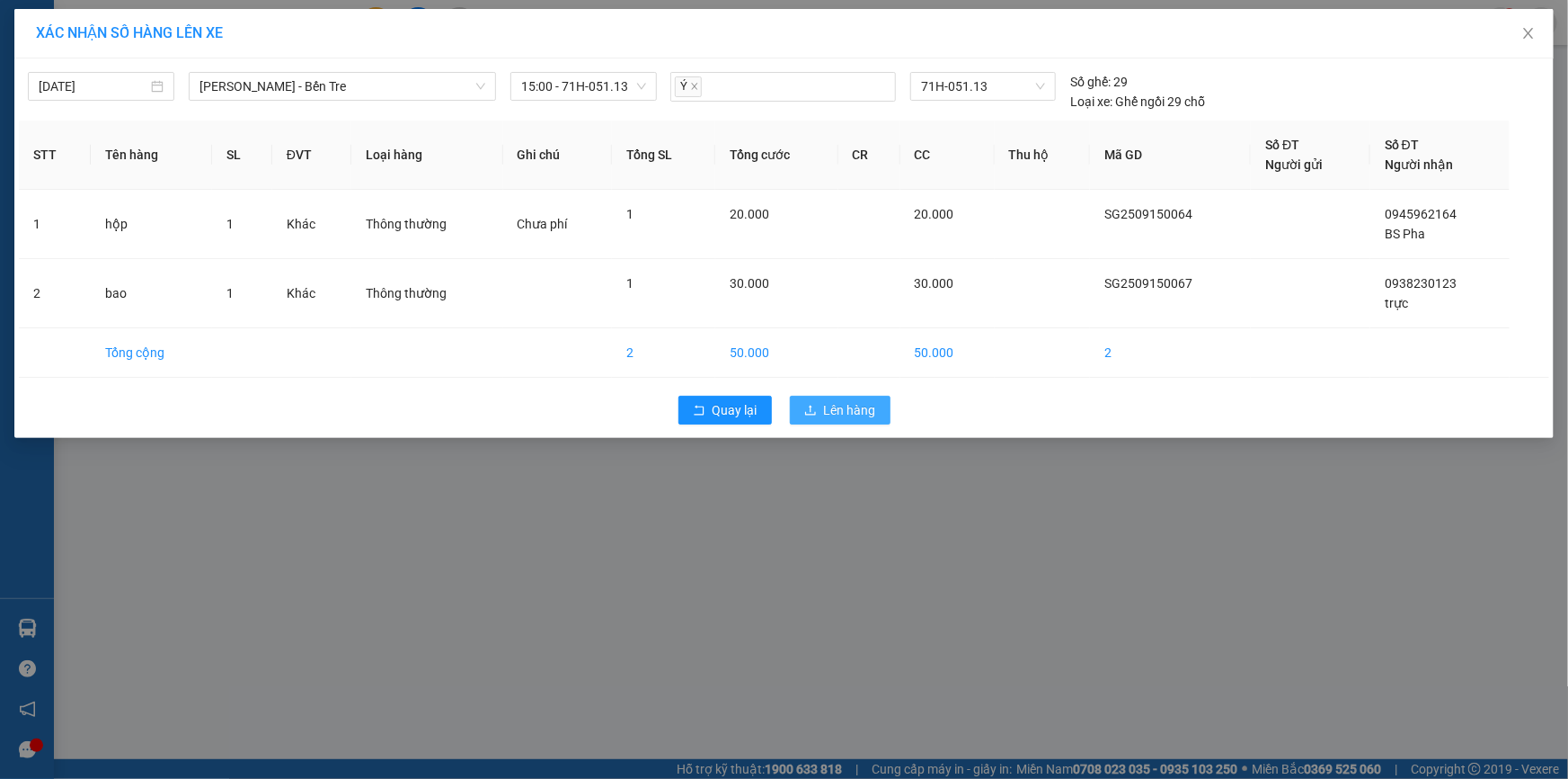
click at [851, 408] on span "Lên hàng" at bounding box center [849, 410] width 52 height 20
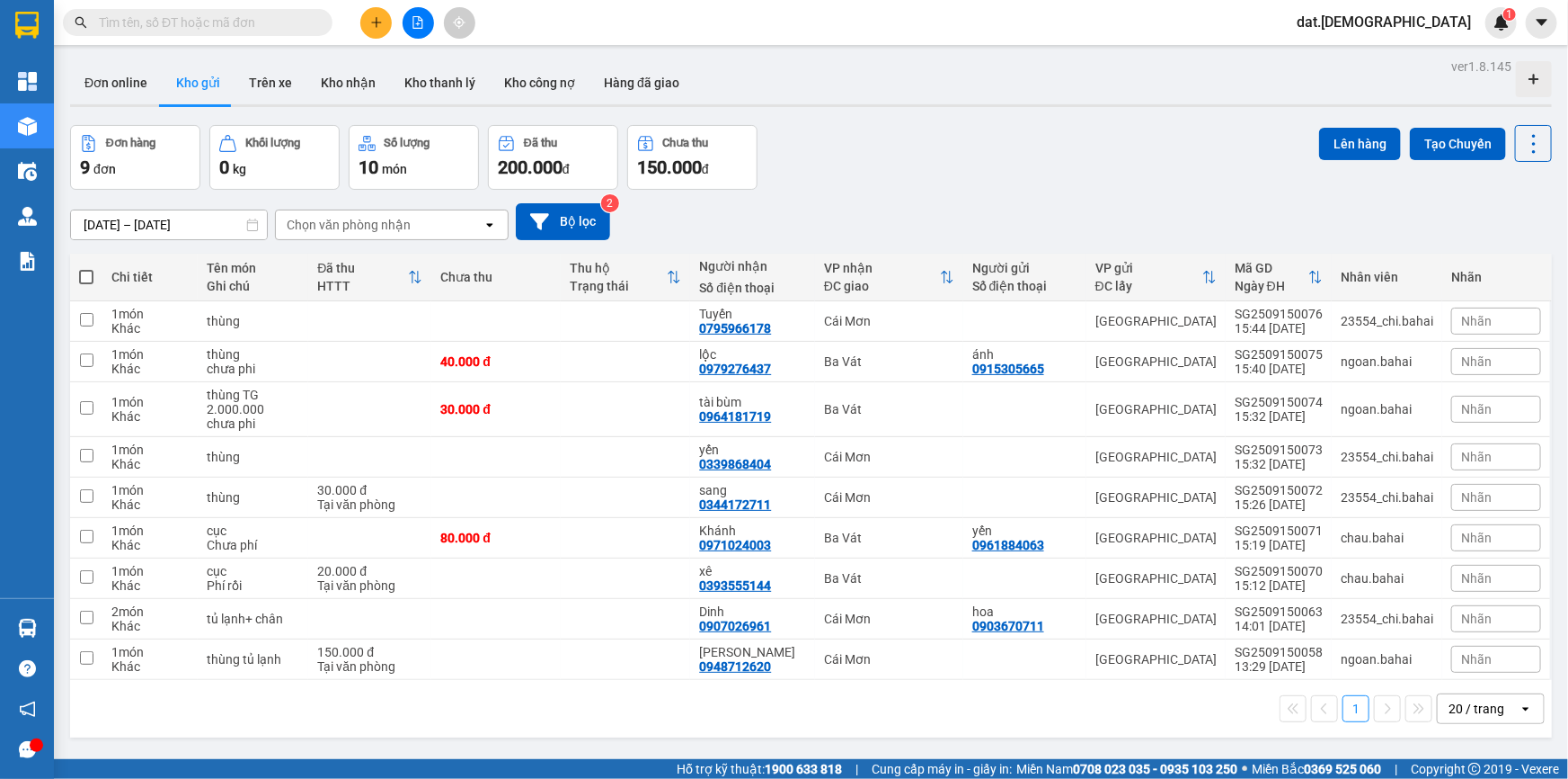
click at [83, 274] on span at bounding box center [86, 277] width 15 height 15
click at [86, 268] on input "checkbox" at bounding box center [86, 268] width 0 height 0
checkbox input "true"
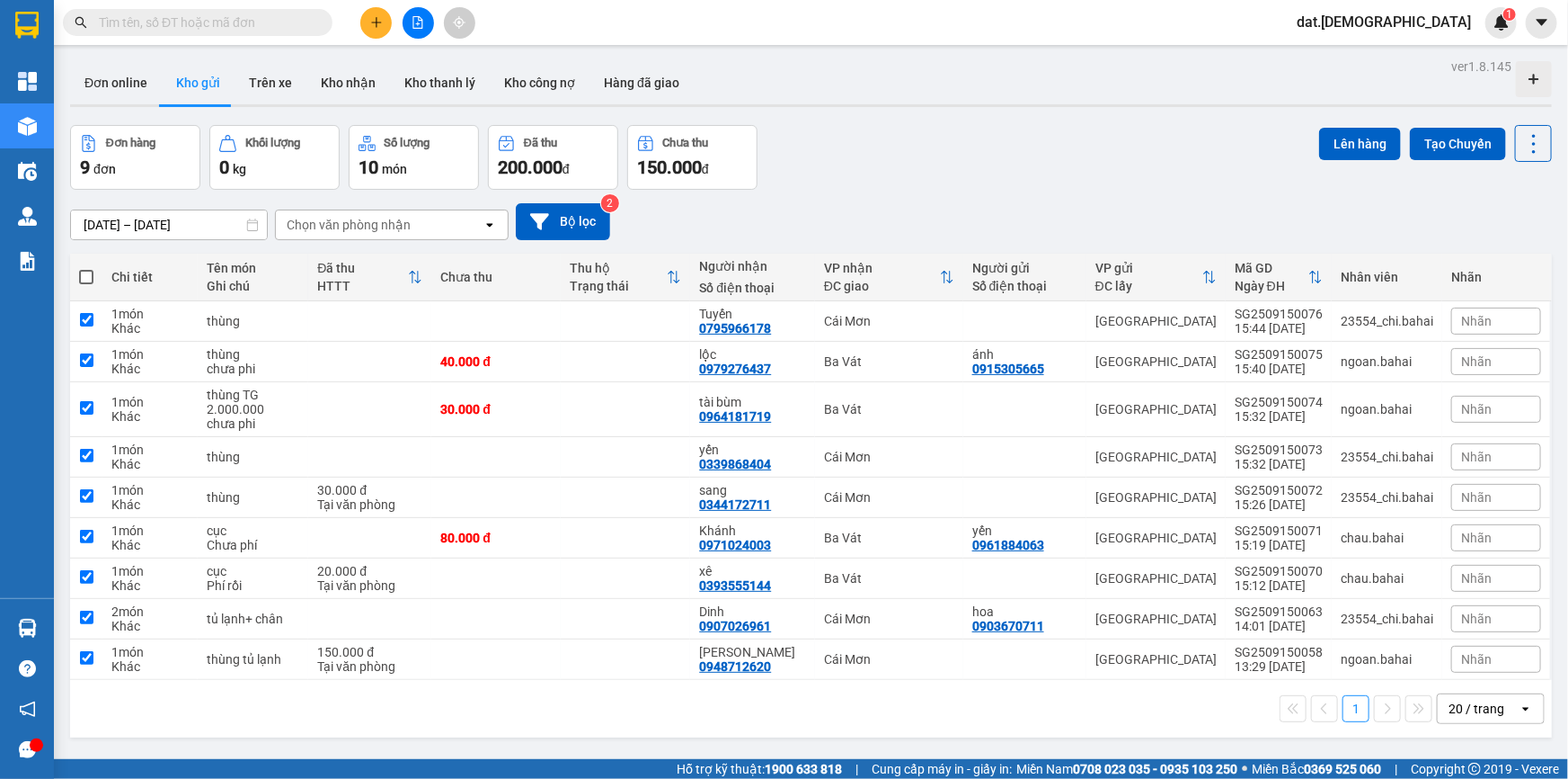
checkbox input "true"
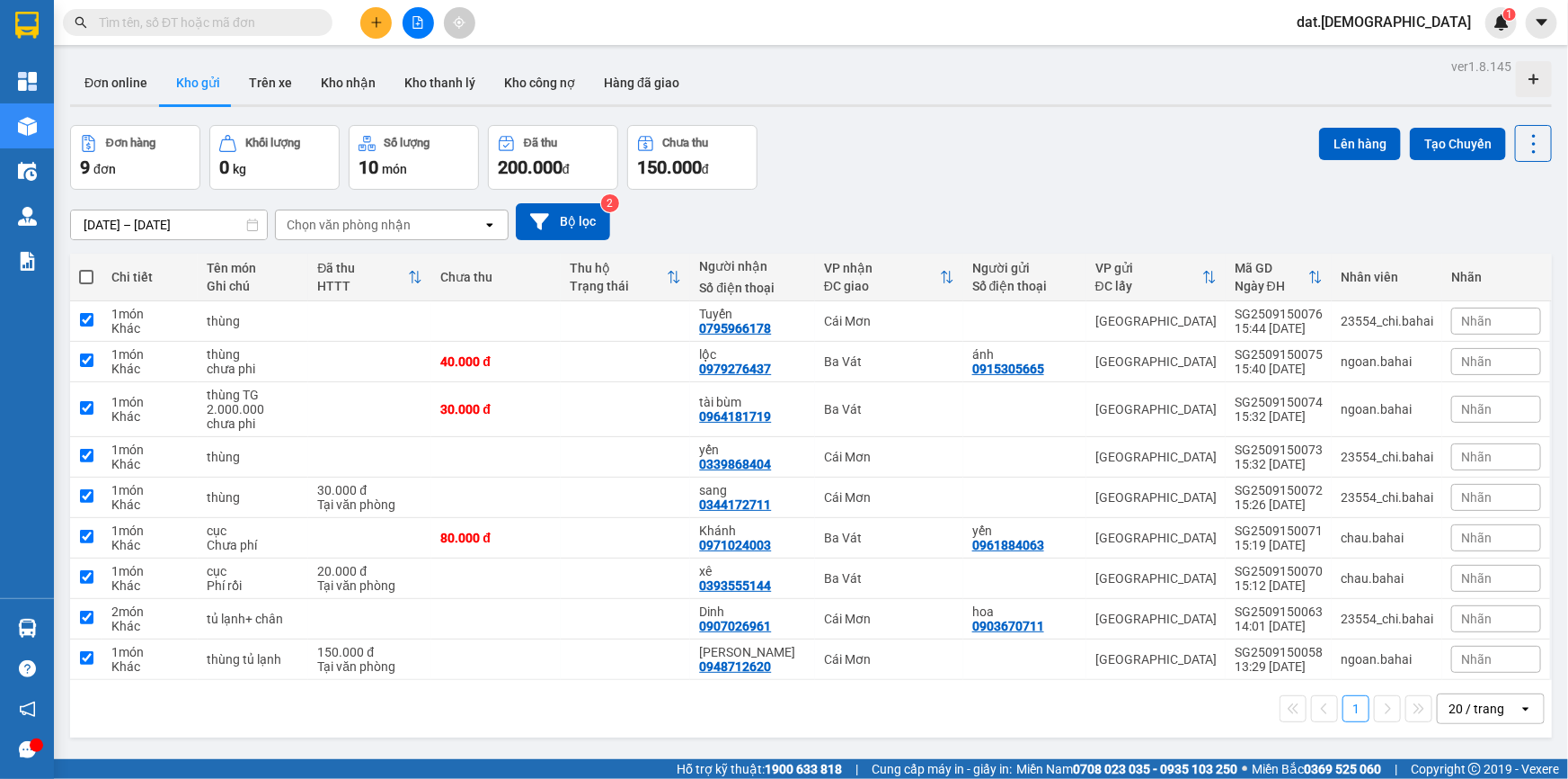
checkbox input "true"
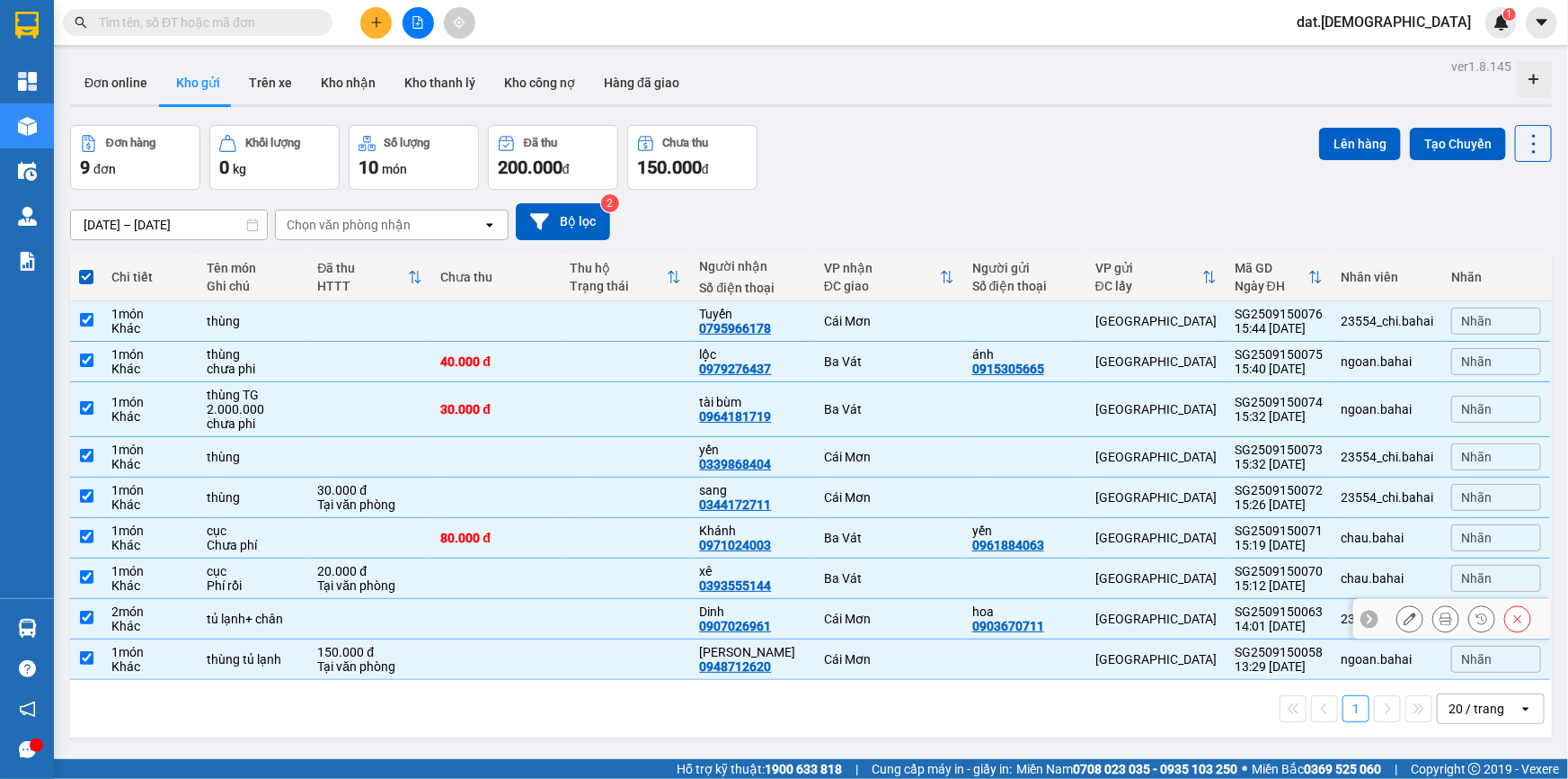
click at [273, 615] on div "tủ lạnh+ chân" at bounding box center [253, 618] width 93 height 15
checkbox input "false"
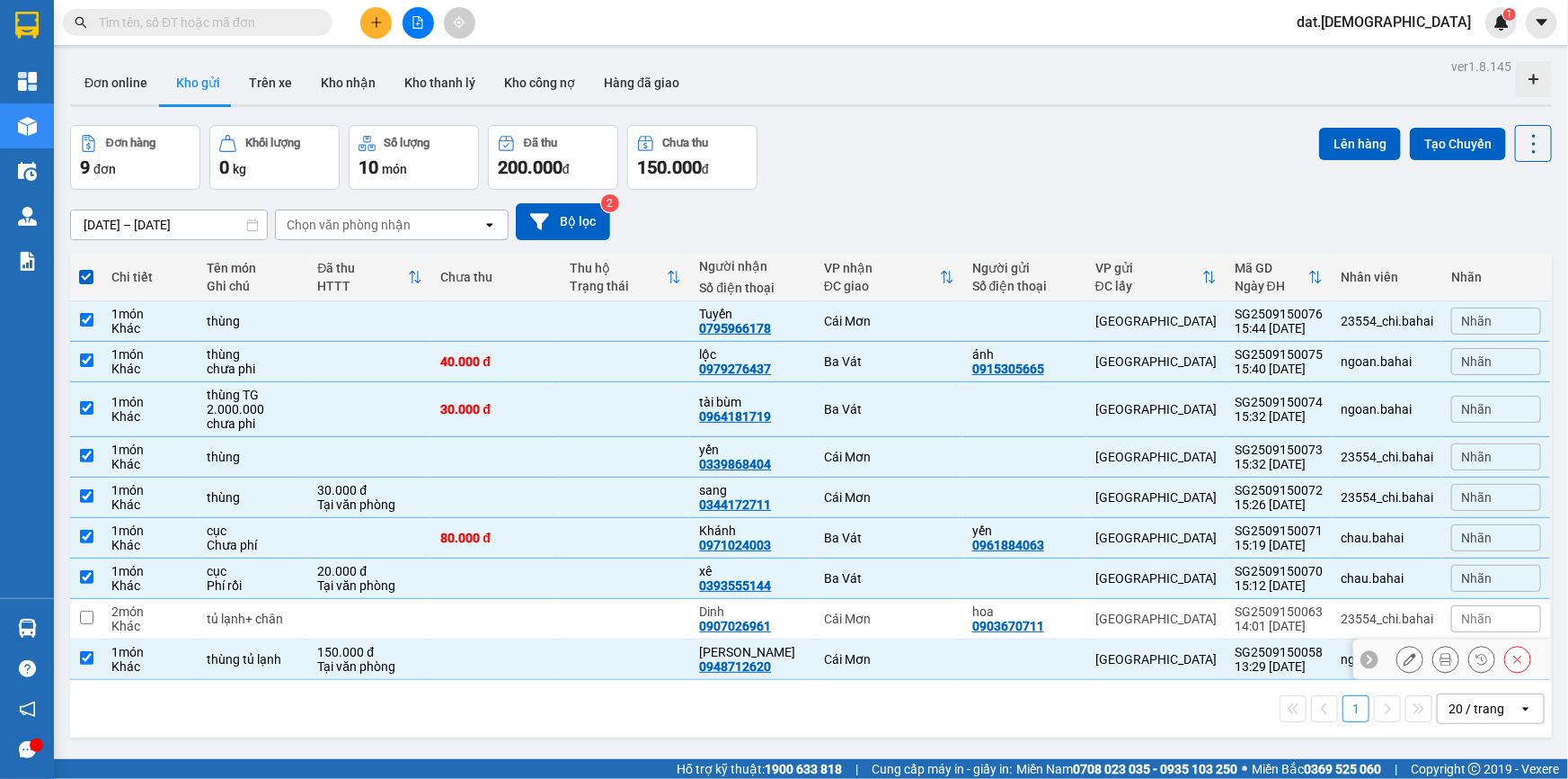
click at [270, 668] on td "thùng tủ lạnh" at bounding box center [253, 659] width 111 height 41
checkbox input "false"
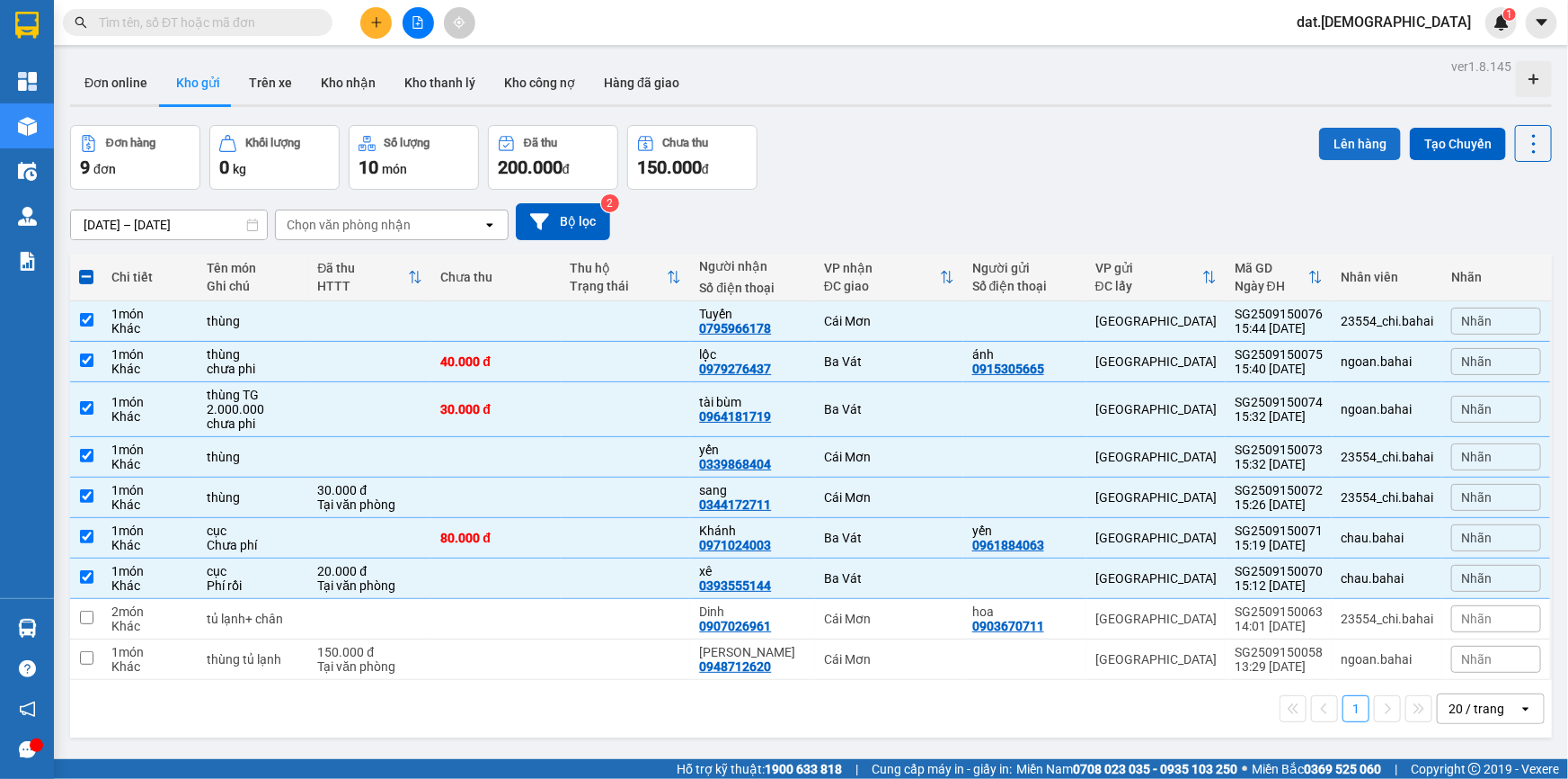
click at [1341, 150] on button "Lên hàng" at bounding box center [1360, 144] width 82 height 33
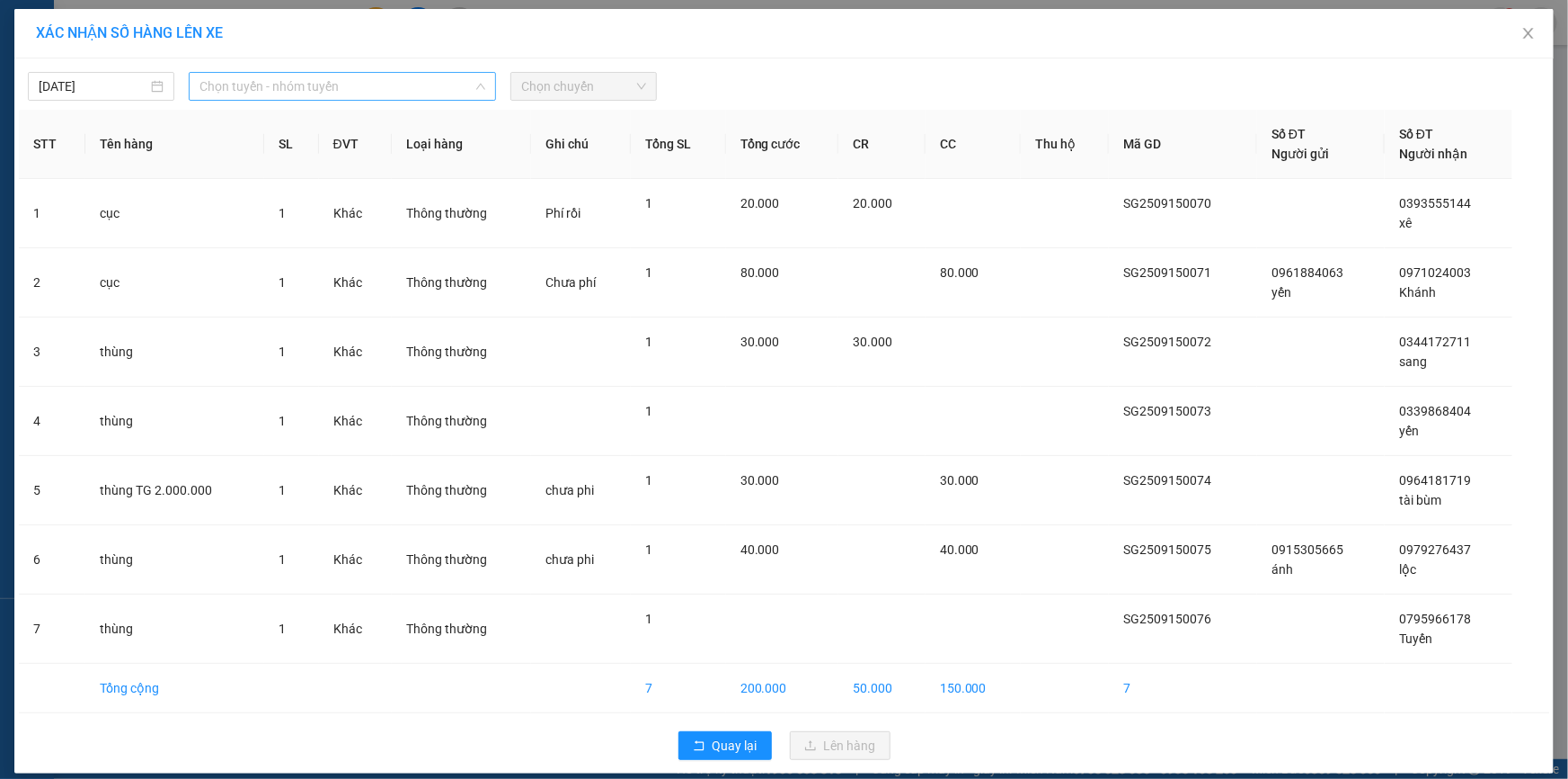
click at [265, 81] on span "Chọn tuyến - nhóm tuyến" at bounding box center [342, 86] width 286 height 27
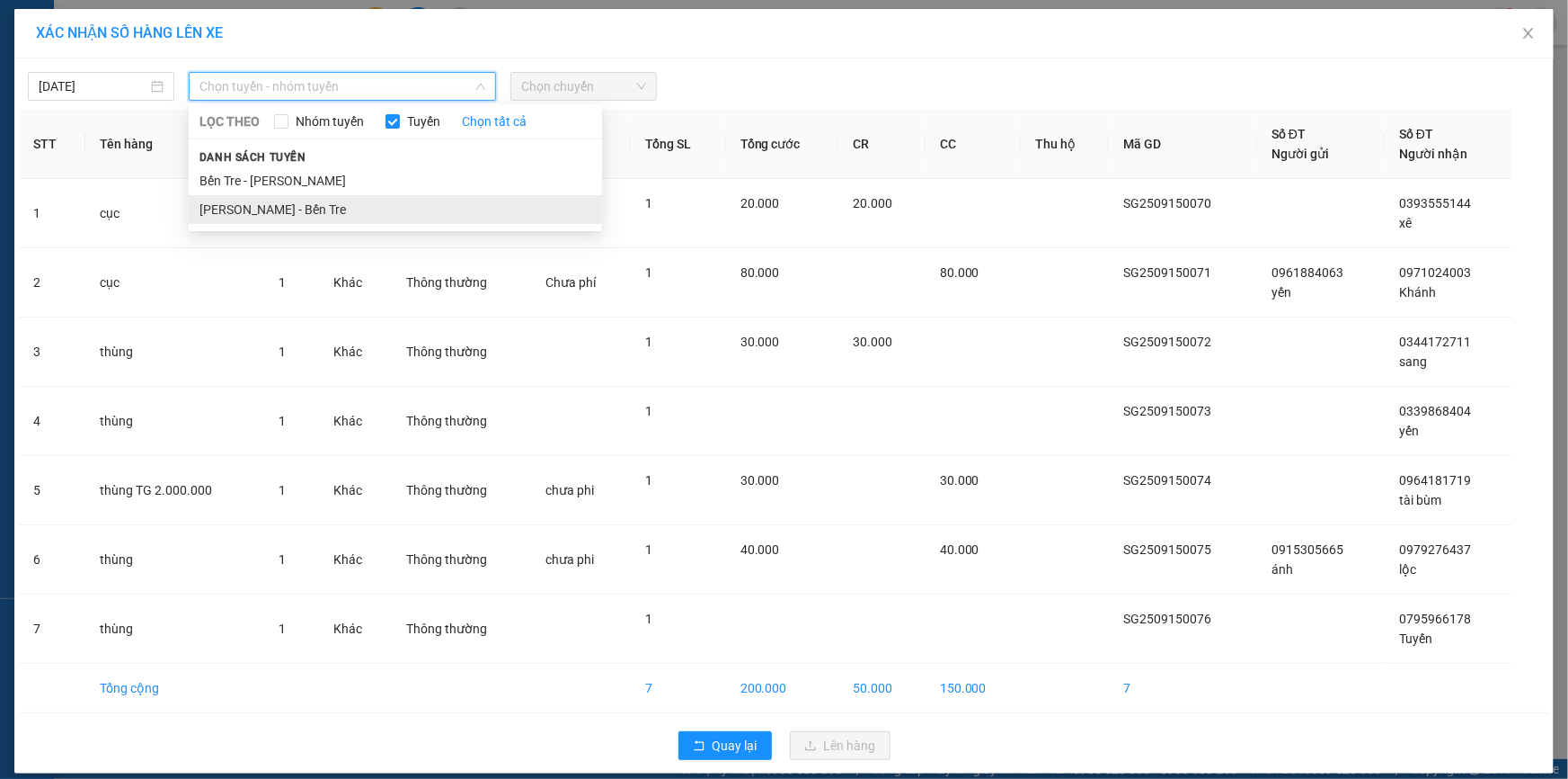
click at [234, 206] on li "[PERSON_NAME] - Bến Tre" at bounding box center [396, 210] width 414 height 29
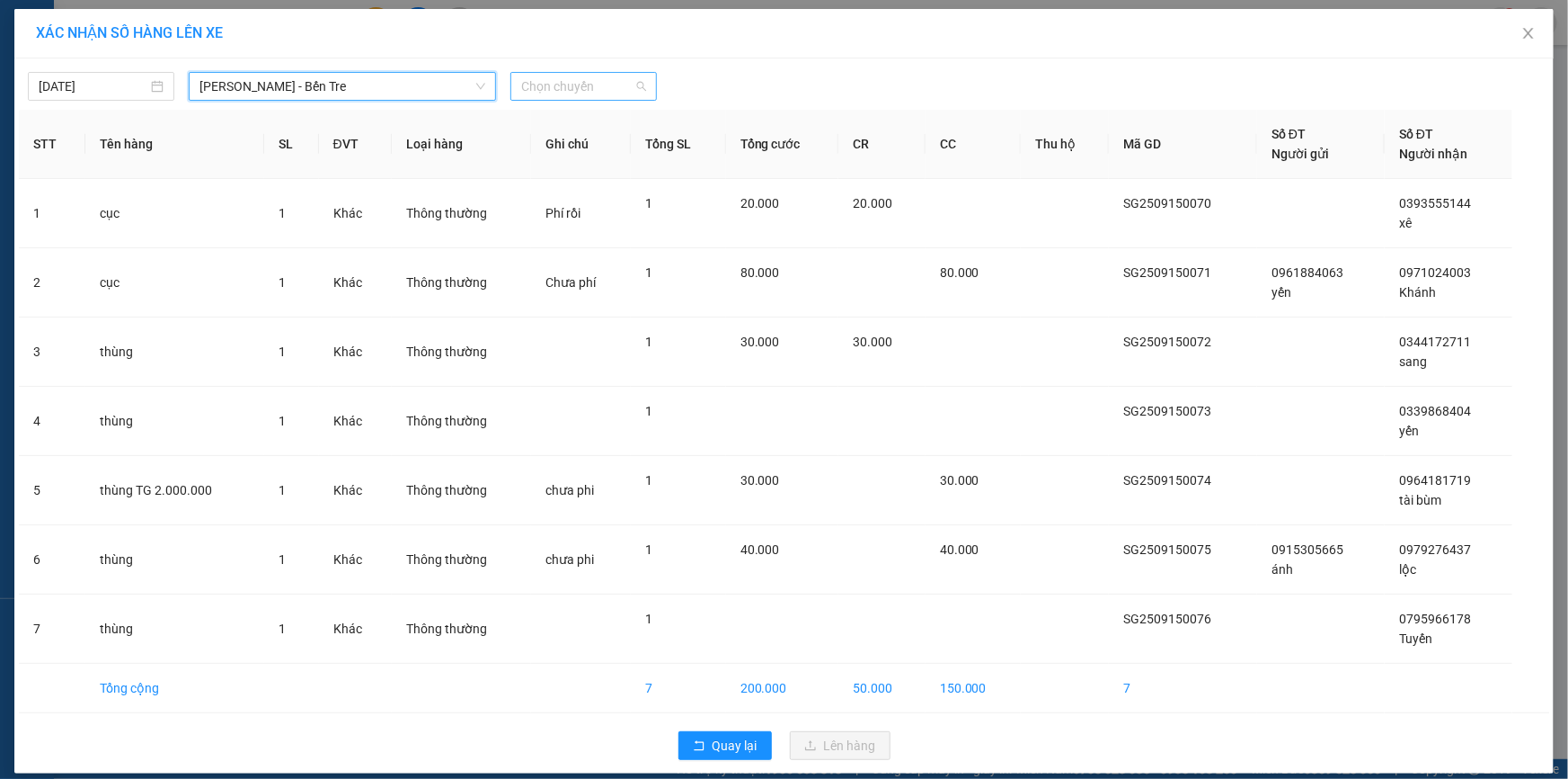
click at [578, 72] on div "Chọn chuyến" at bounding box center [583, 86] width 146 height 29
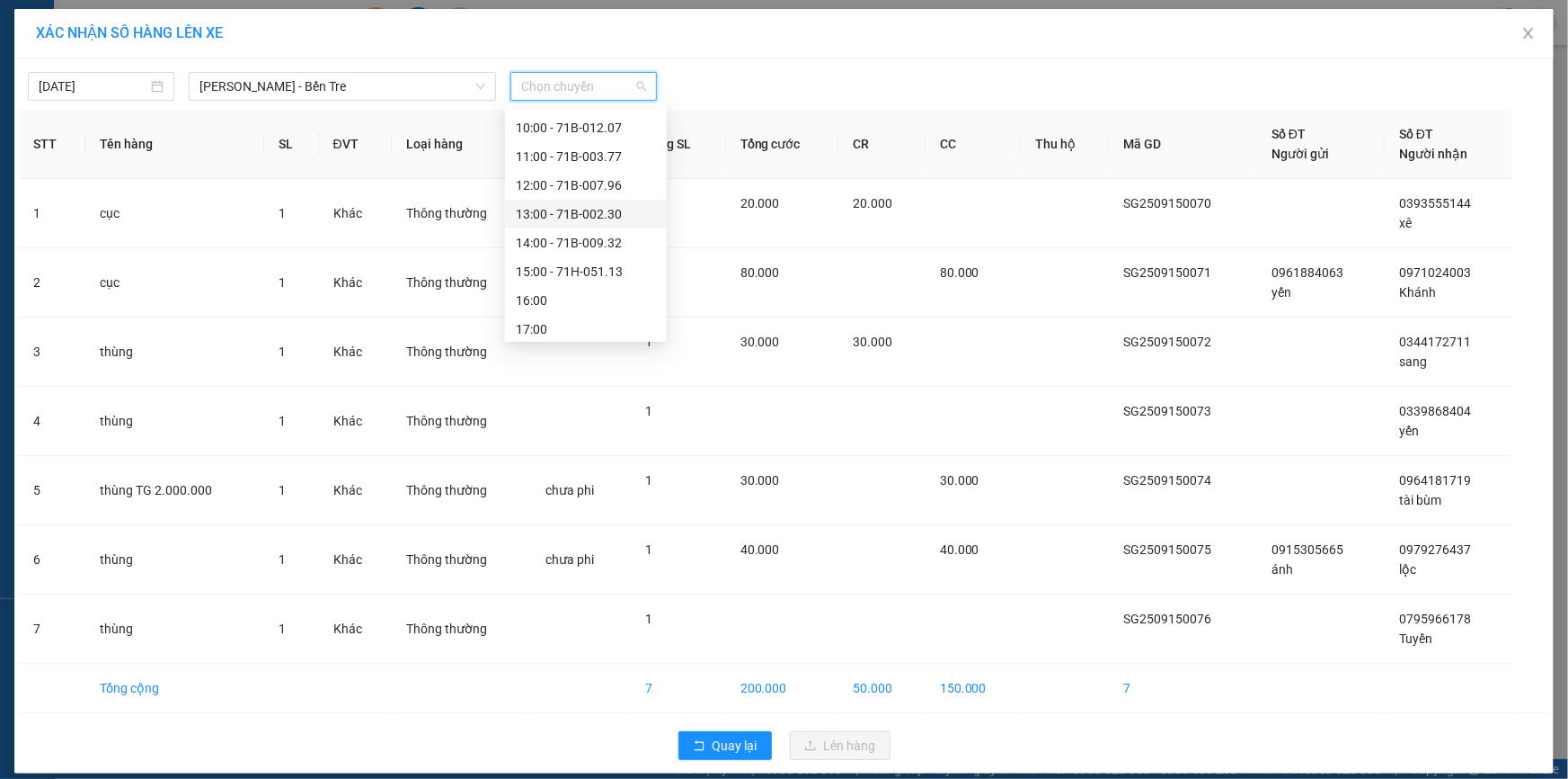
scroll to position [201, 0]
click at [553, 260] on div "16:00" at bounding box center [585, 267] width 140 height 20
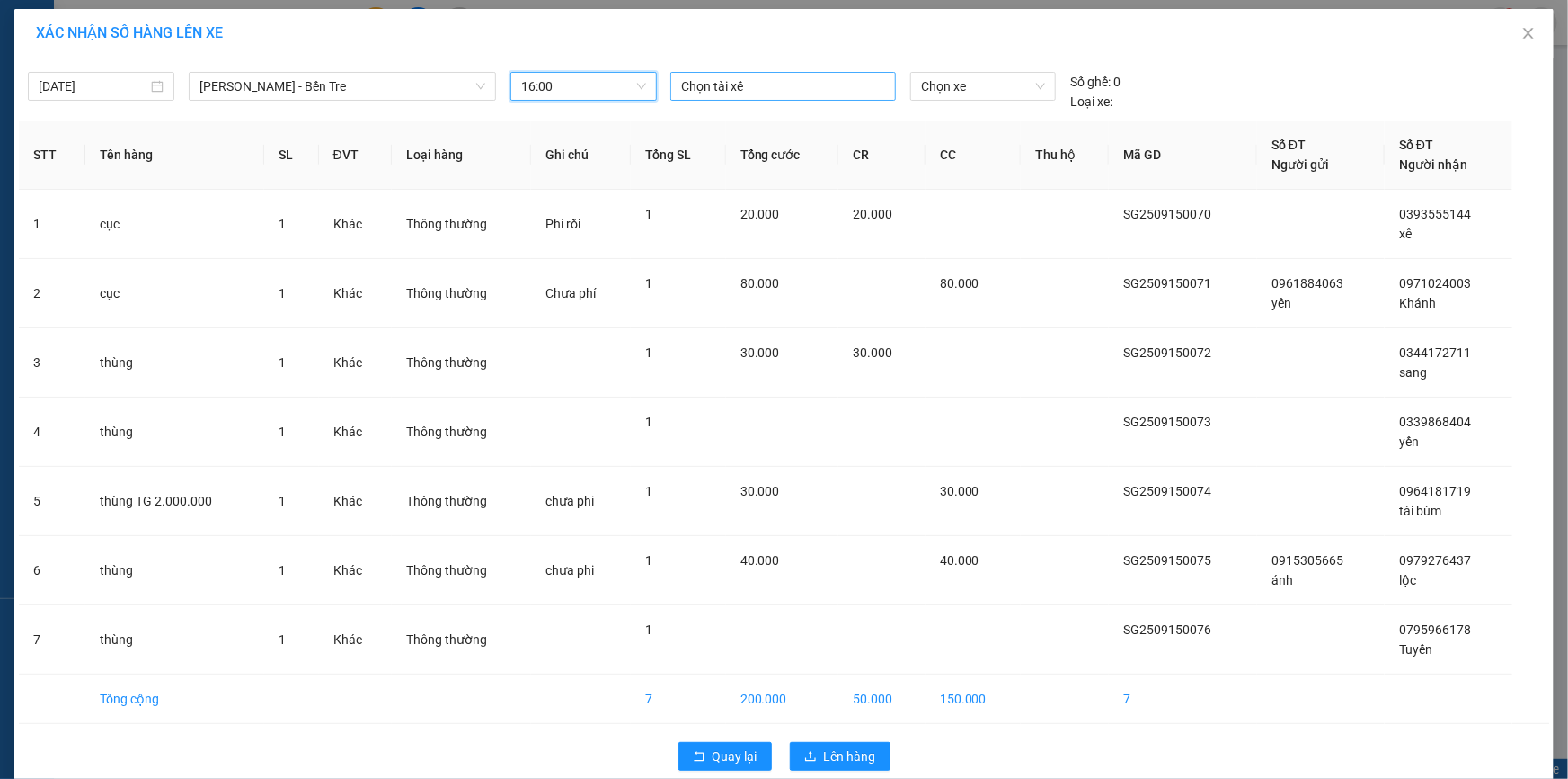
click at [757, 79] on div at bounding box center [783, 86] width 217 height 22
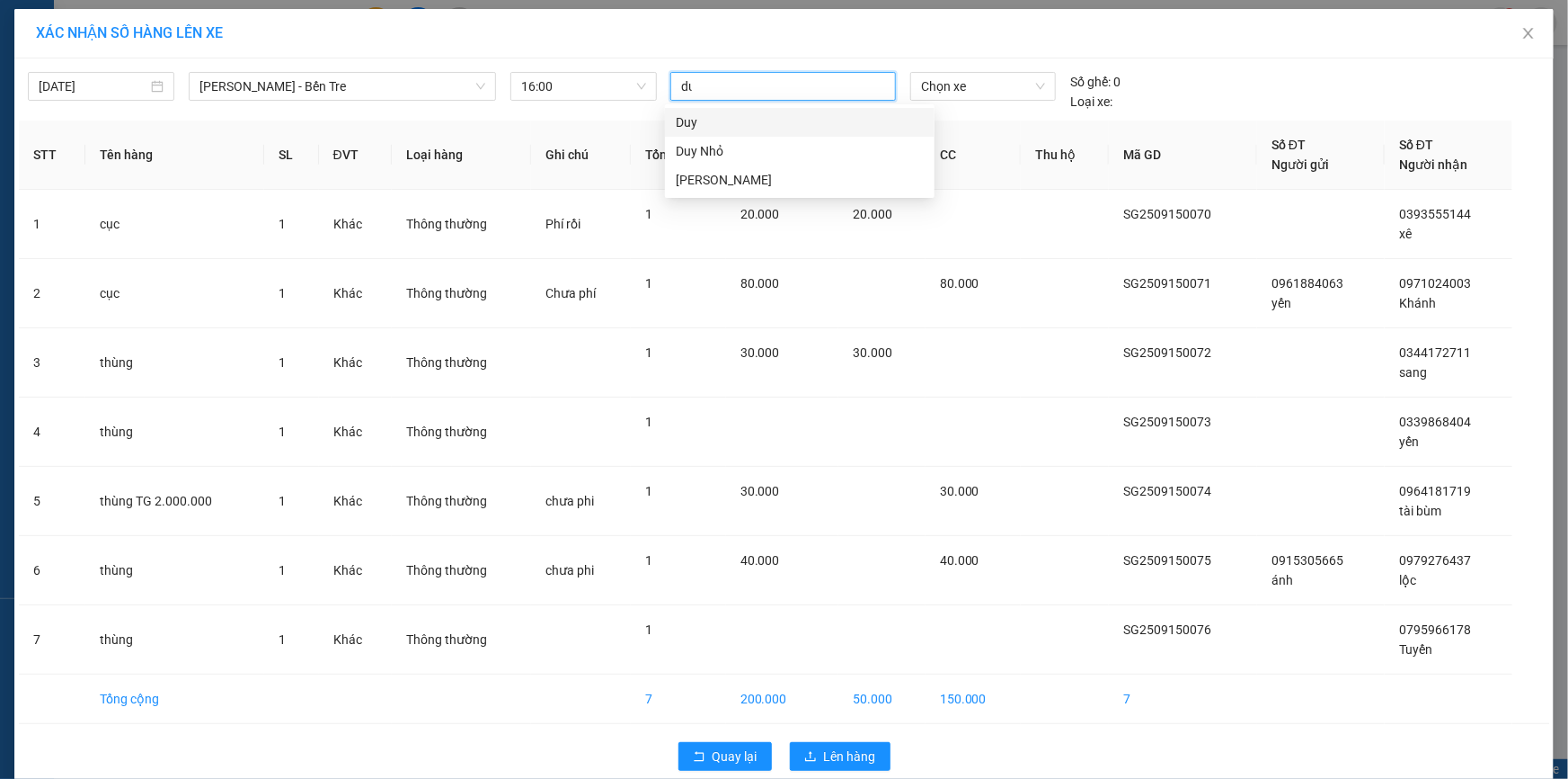
type input "duy"
click at [739, 173] on div "[PERSON_NAME]" at bounding box center [799, 180] width 248 height 20
click at [948, 81] on span "Chọn xe" at bounding box center [983, 86] width 124 height 27
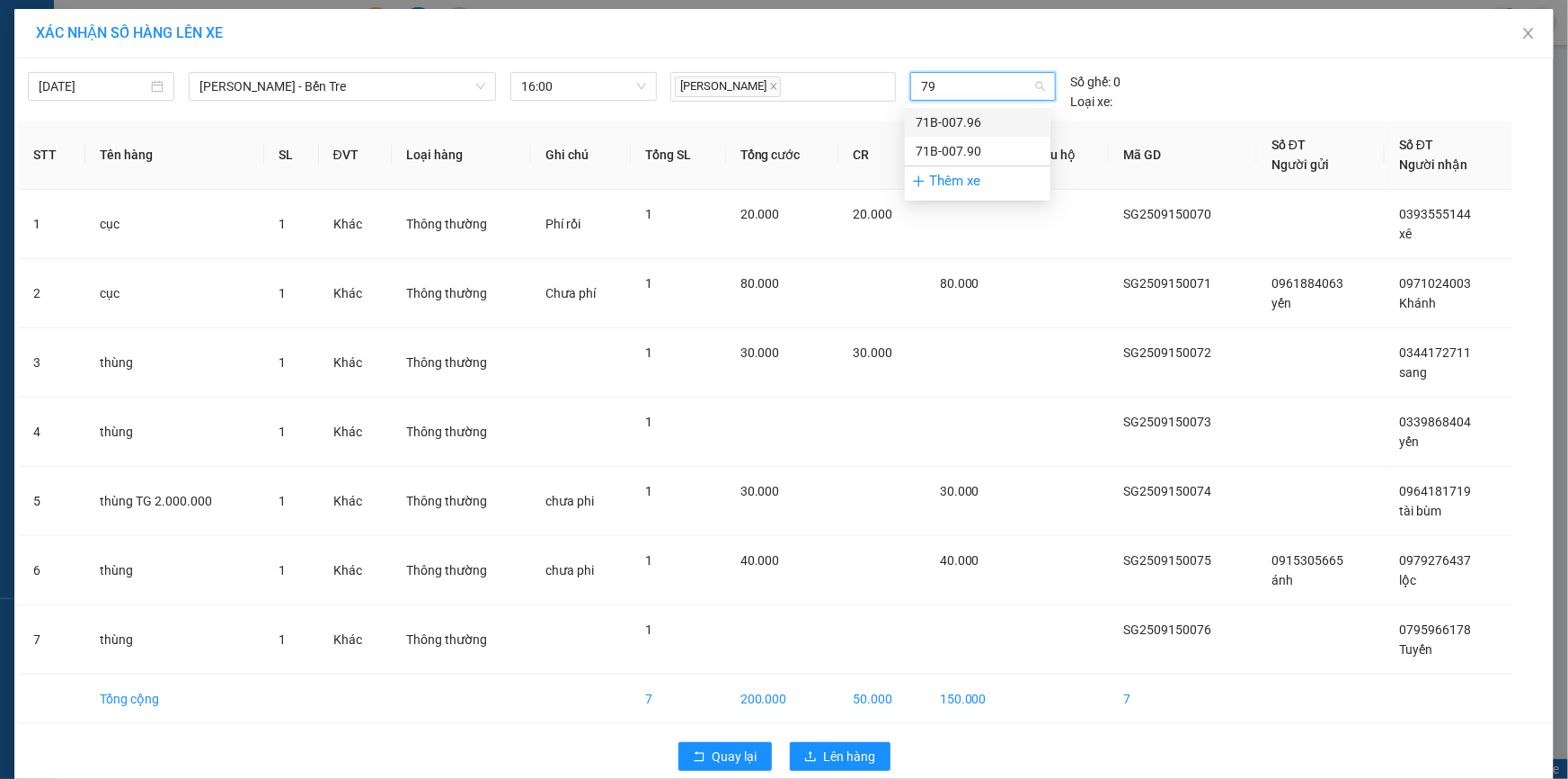
type input "790"
click at [970, 124] on div "71B-007.90" at bounding box center [977, 123] width 124 height 20
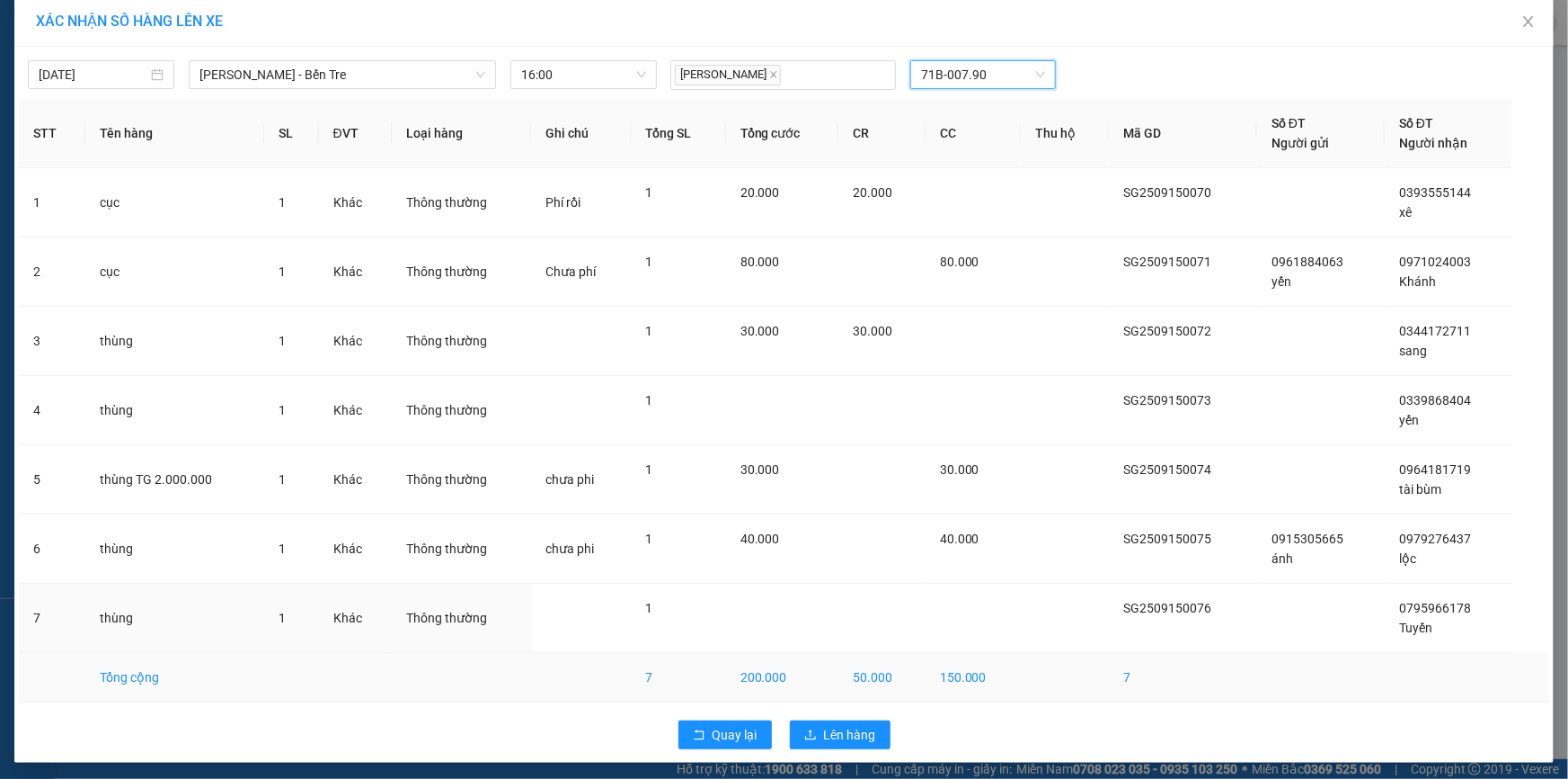
scroll to position [15, 0]
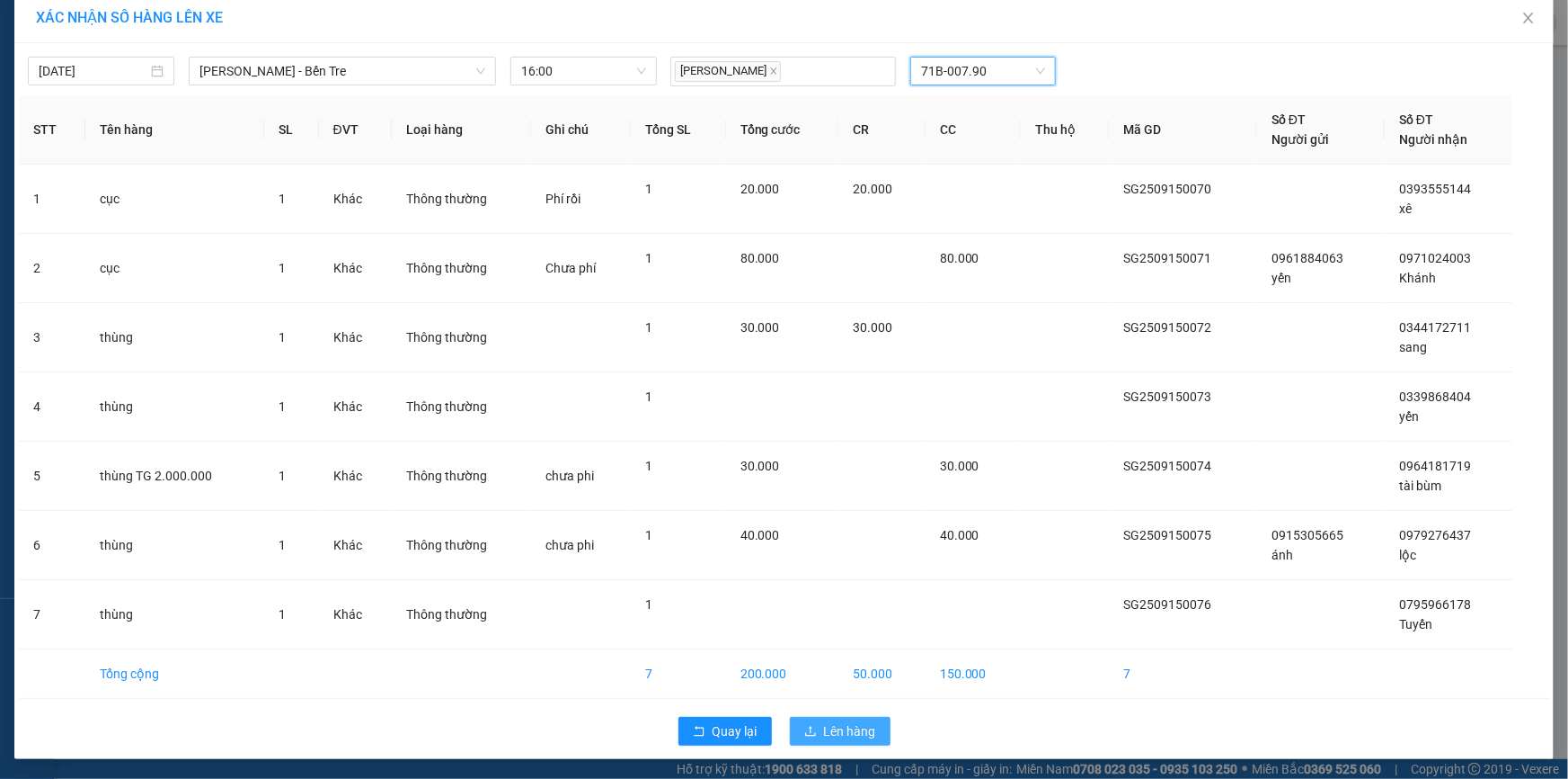
click at [850, 730] on span "Lên hàng" at bounding box center [849, 731] width 52 height 20
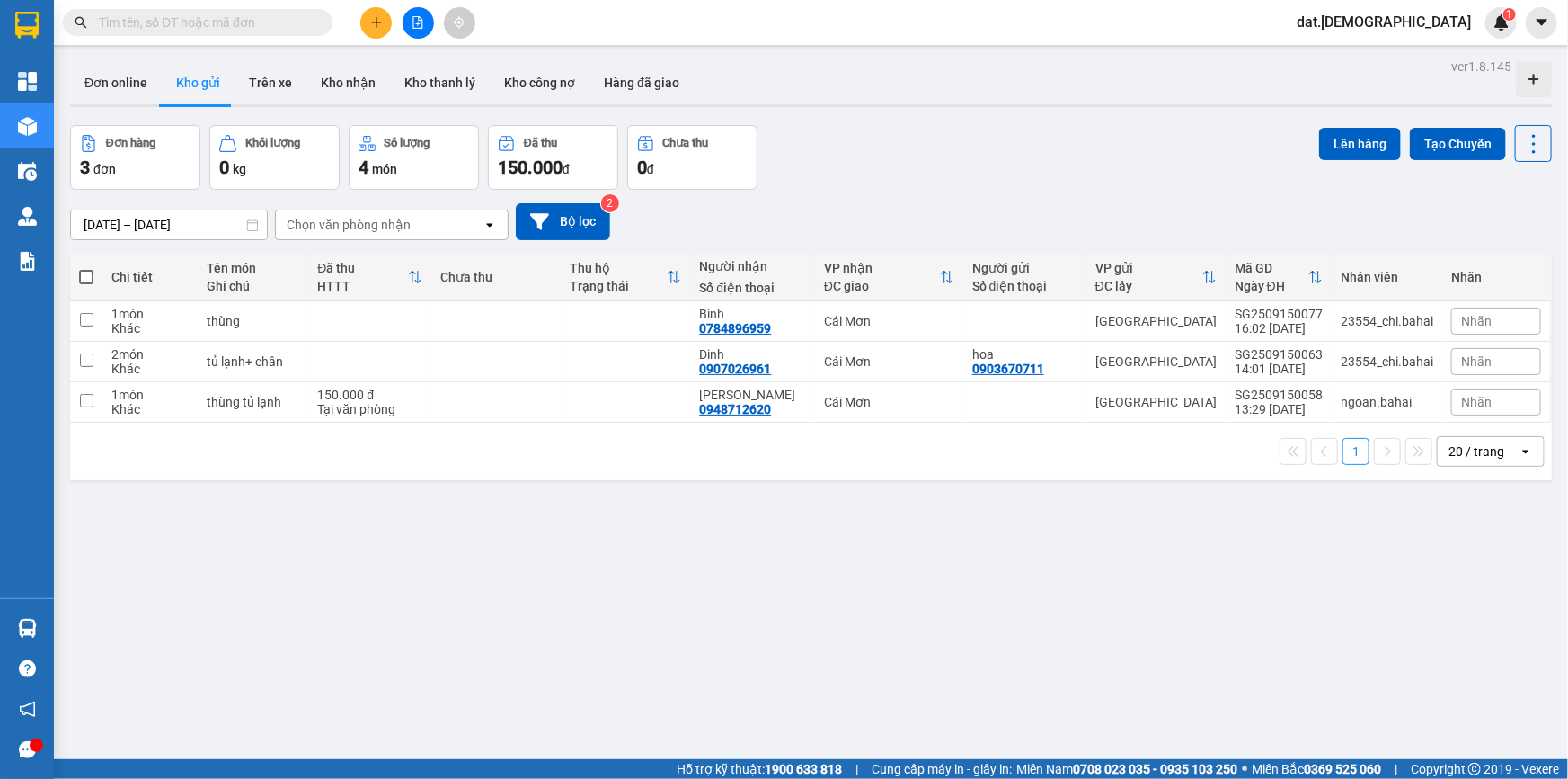
click at [377, 16] on icon "plus" at bounding box center [377, 23] width 13 height 13
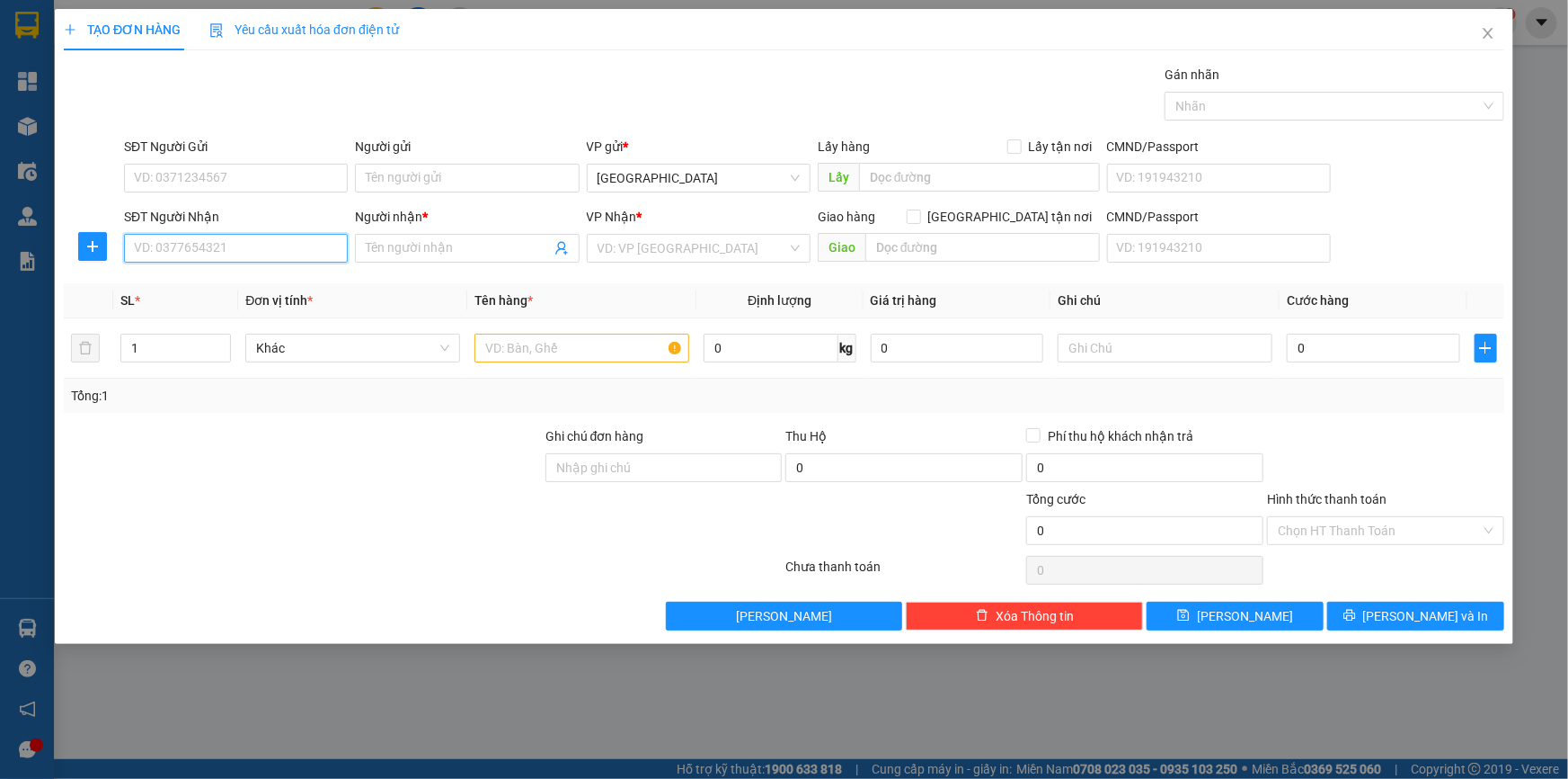
click at [165, 259] on input "SĐT Người Nhận" at bounding box center [236, 248] width 224 height 29
type input "0829047739"
click at [393, 250] on input "Người nhận *" at bounding box center [457, 248] width 184 height 20
type input "[DEMOGRAPHIC_DATA]"
click at [152, 174] on input "SĐT Người Gửi" at bounding box center [236, 178] width 224 height 29
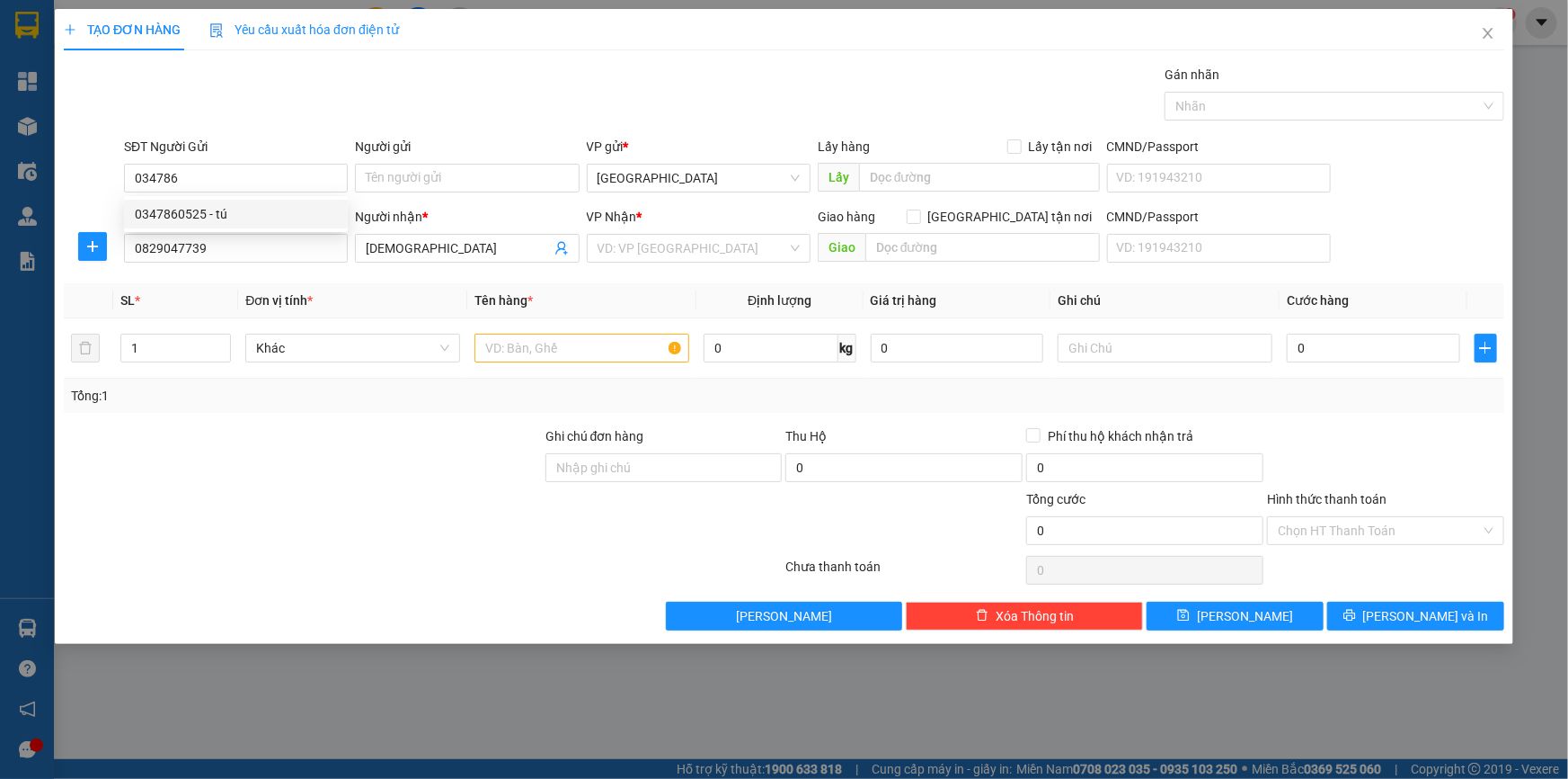
click at [224, 197] on div "0347860525 0347860525 - tú" at bounding box center [236, 214] width 224 height 36
click at [226, 207] on div "SĐT Người Nhận" at bounding box center [236, 217] width 224 height 20
click at [226, 233] on input "0829047739" at bounding box center [236, 248] width 224 height 29
click at [218, 176] on input "034786" at bounding box center [236, 178] width 224 height 29
click at [215, 211] on div "0347860525 - tú" at bounding box center [236, 214] width 202 height 20
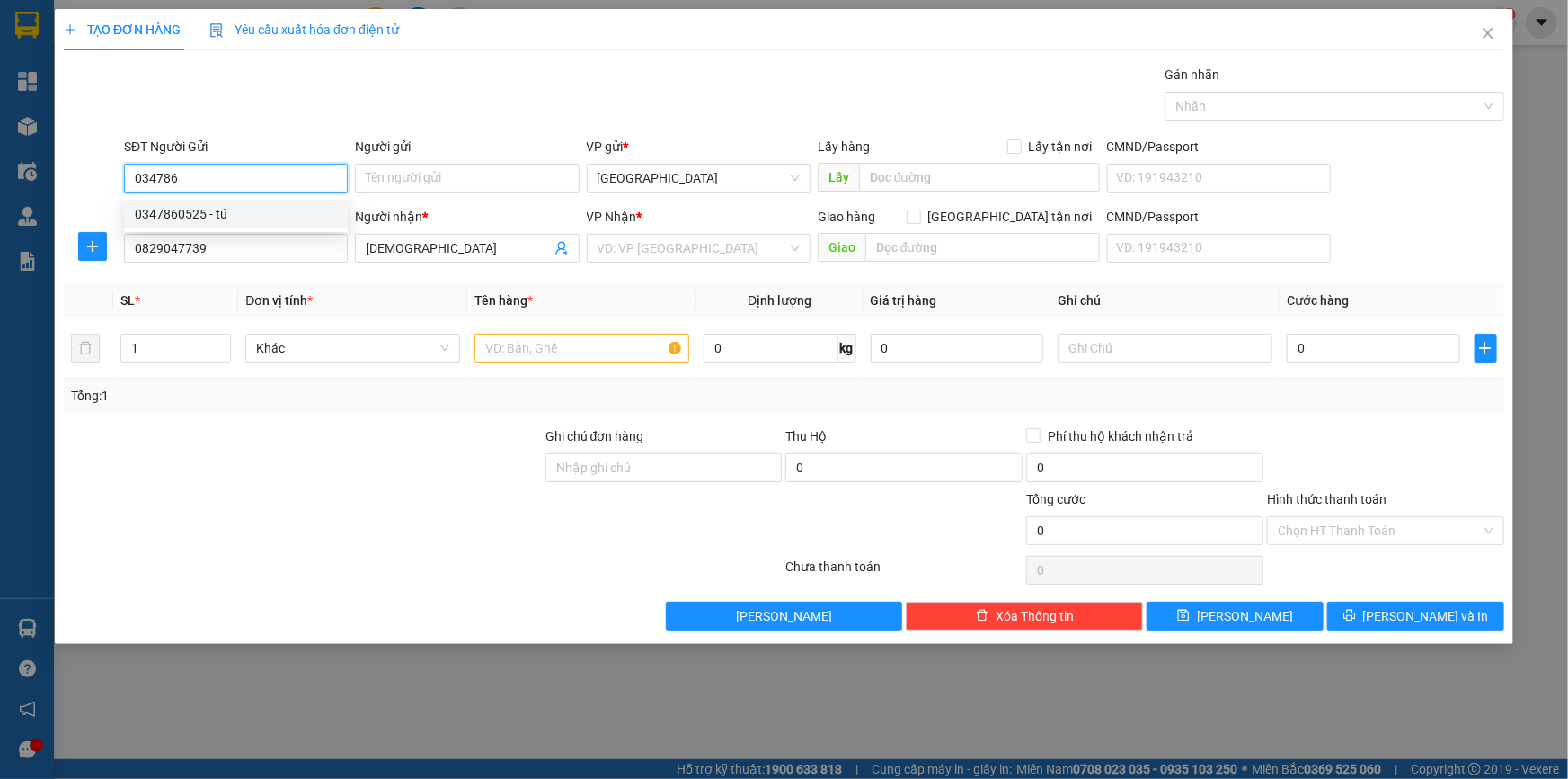
type input "0347860525"
type input "tú"
click at [590, 250] on div "VD: VP [GEOGRAPHIC_DATA]" at bounding box center [699, 248] width 224 height 29
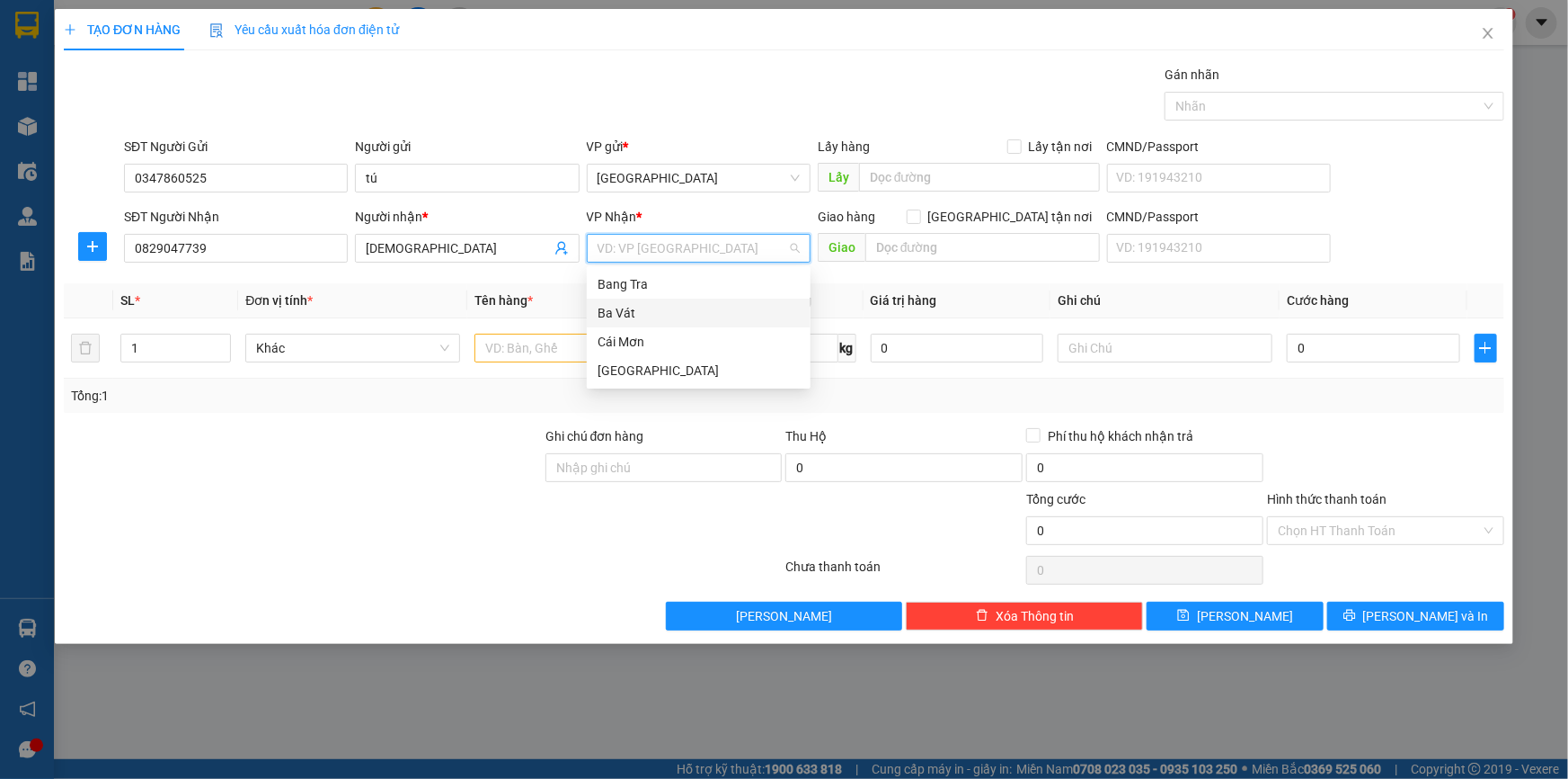
click at [623, 308] on div "Ba Vát" at bounding box center [699, 313] width 202 height 20
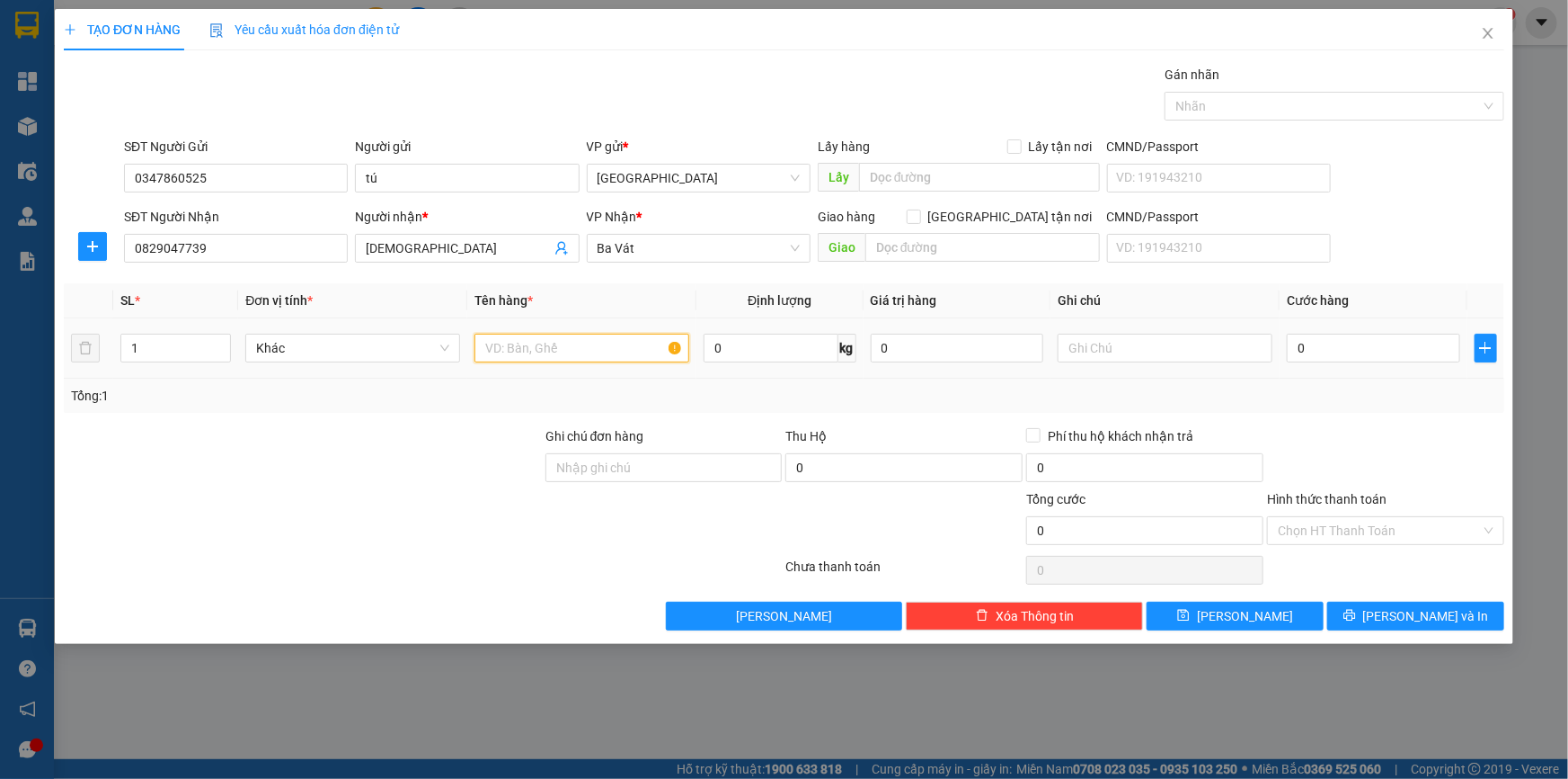
click at [500, 350] on input "text" at bounding box center [582, 348] width 215 height 29
type input "bao thư"
click at [1341, 340] on input "0" at bounding box center [1373, 348] width 173 height 29
type input "2"
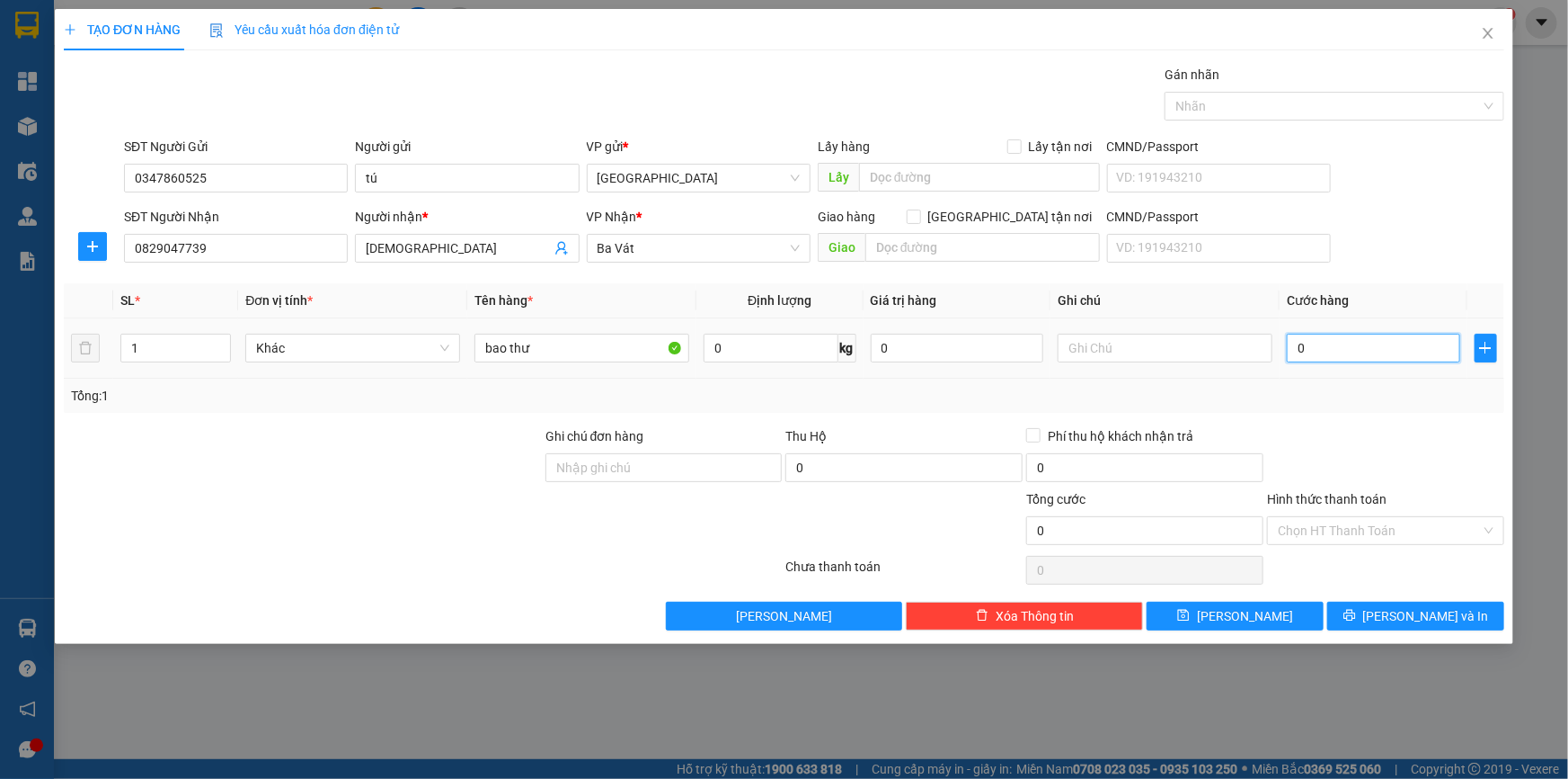
type input "2"
type input "20"
type input "200"
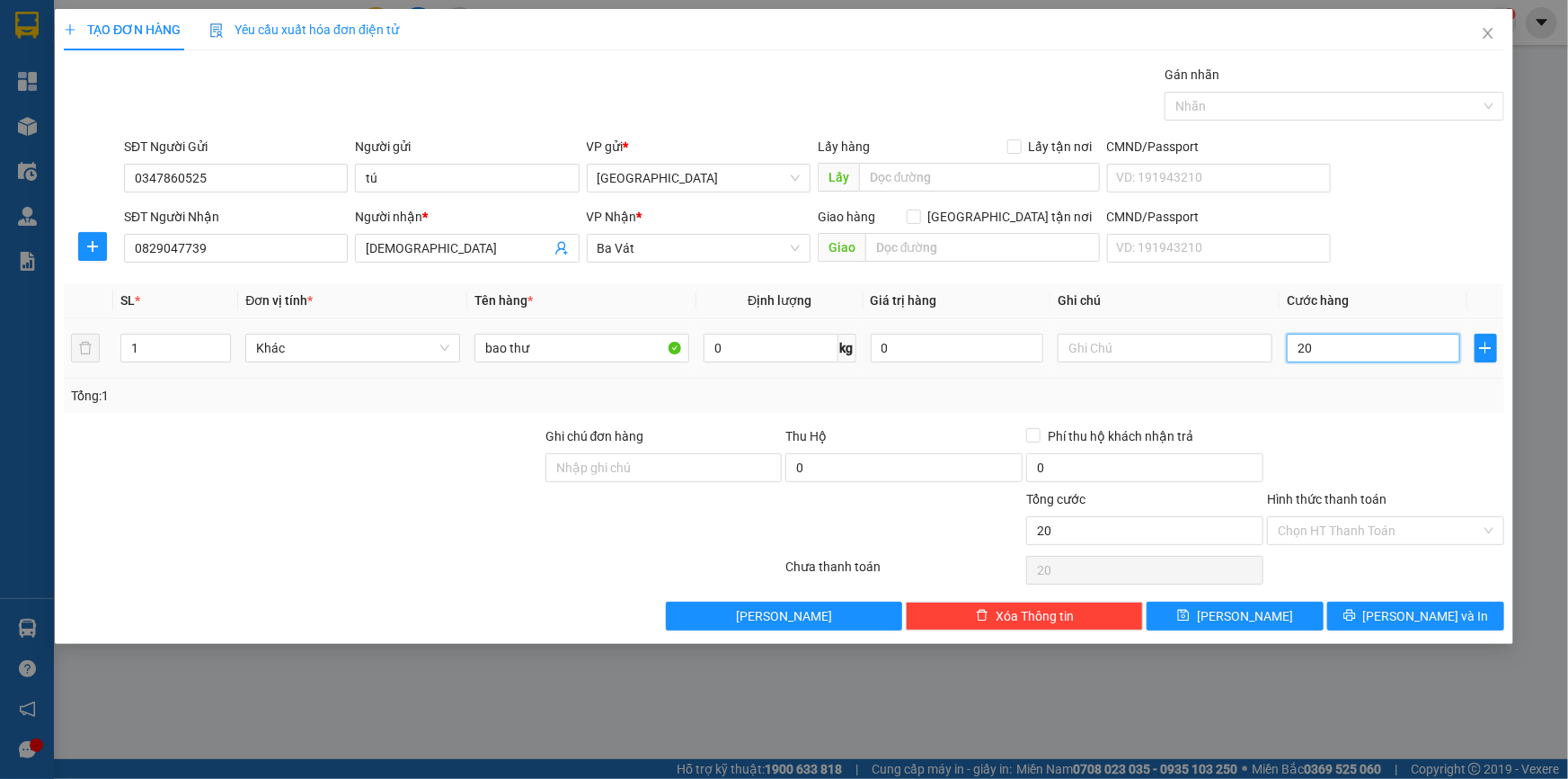
type input "200"
type input "2.000"
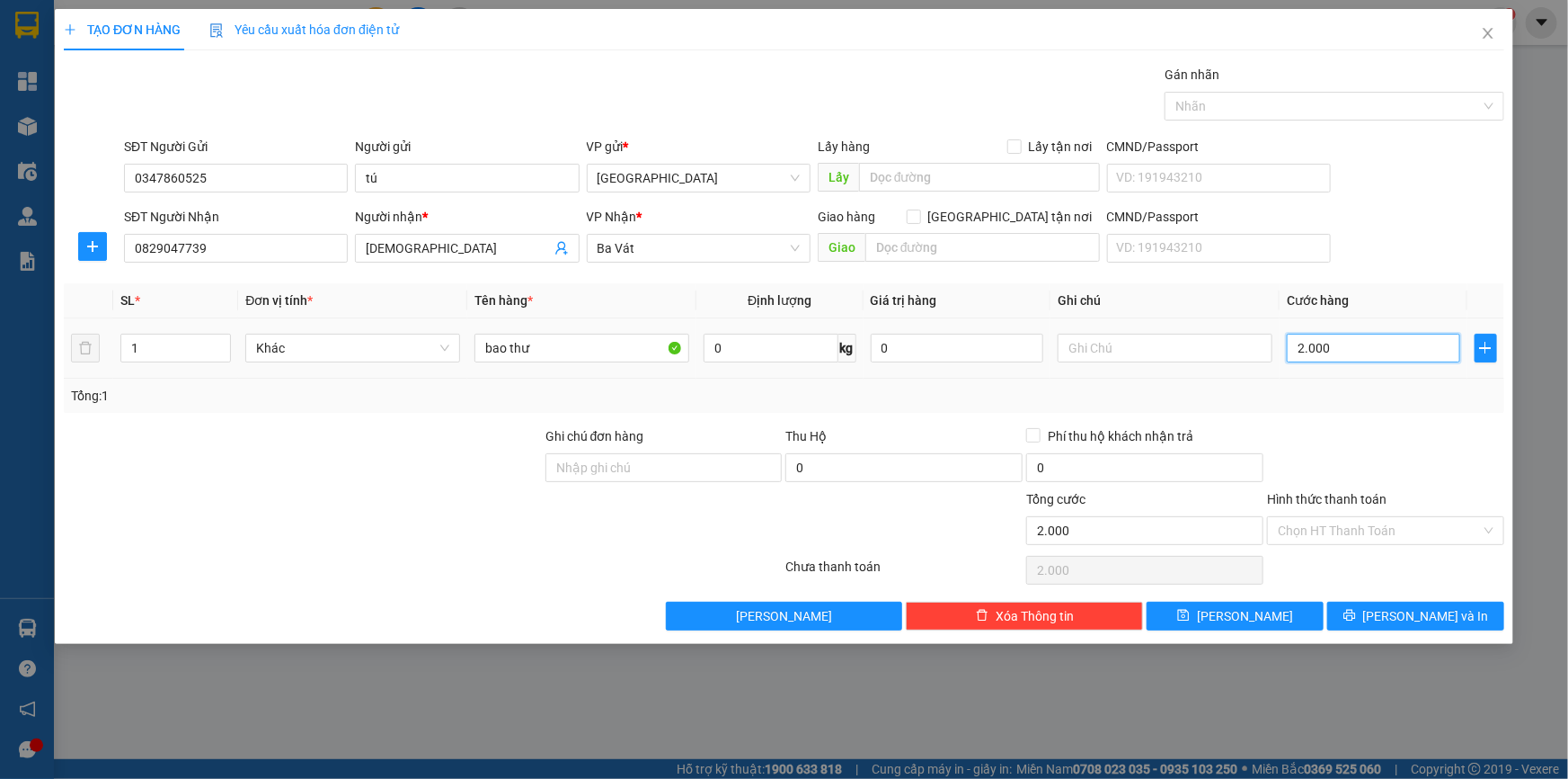
type input "20.000"
click at [1356, 620] on icon "printer" at bounding box center [1349, 615] width 13 height 13
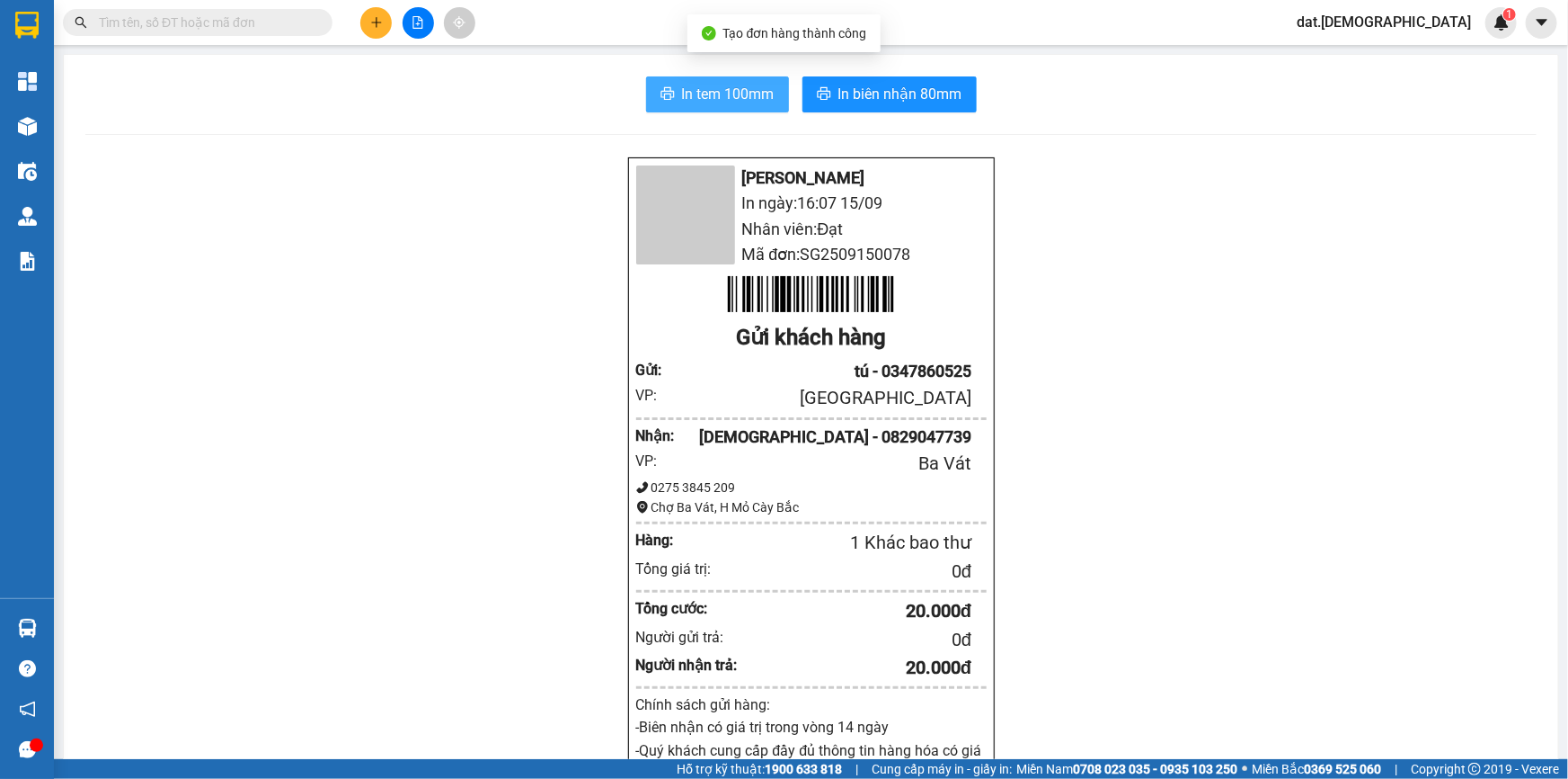
click at [720, 87] on span "In tem 100mm" at bounding box center [729, 94] width 93 height 23
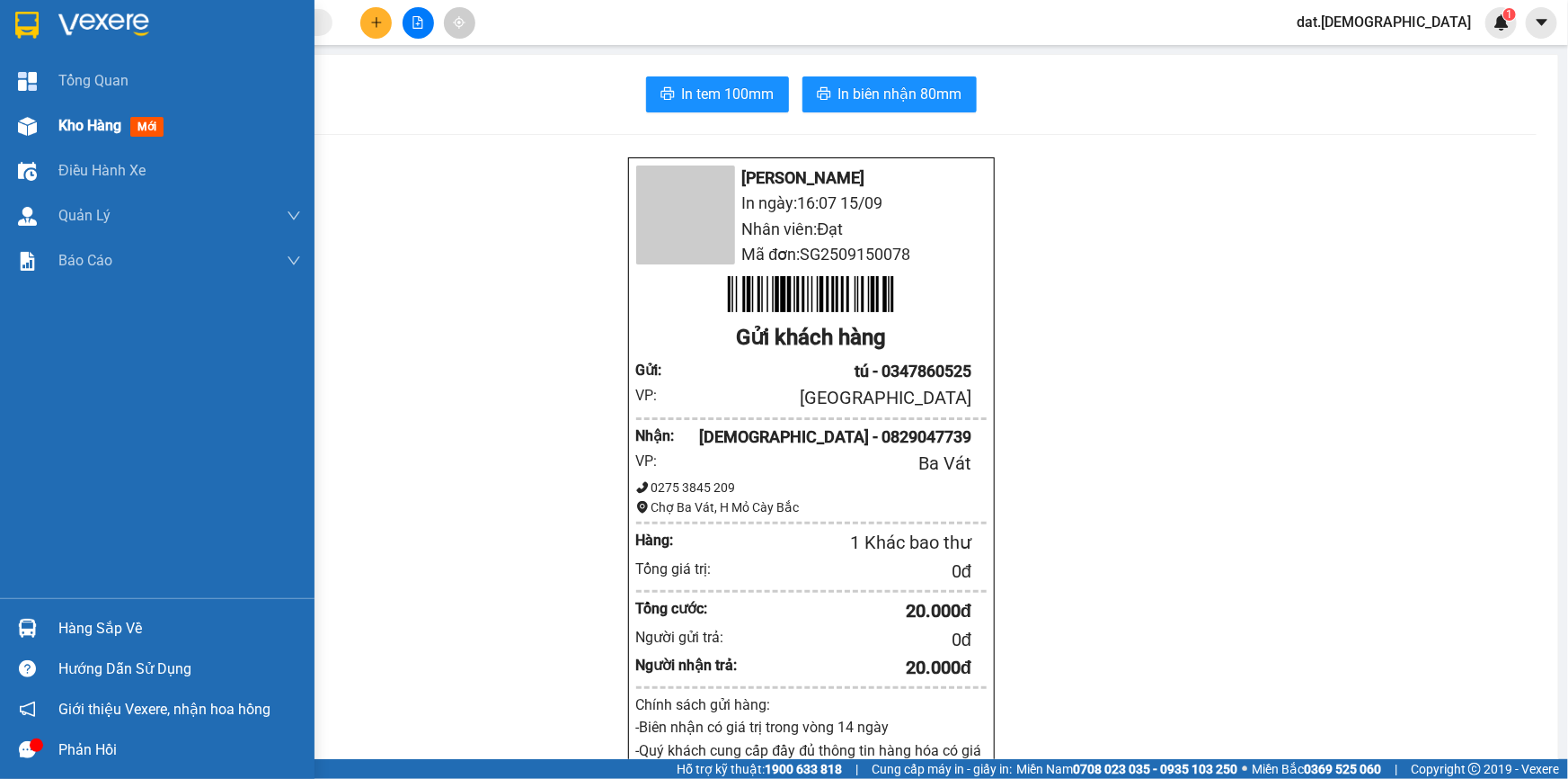
click at [145, 126] on span "mới" at bounding box center [147, 127] width 34 height 20
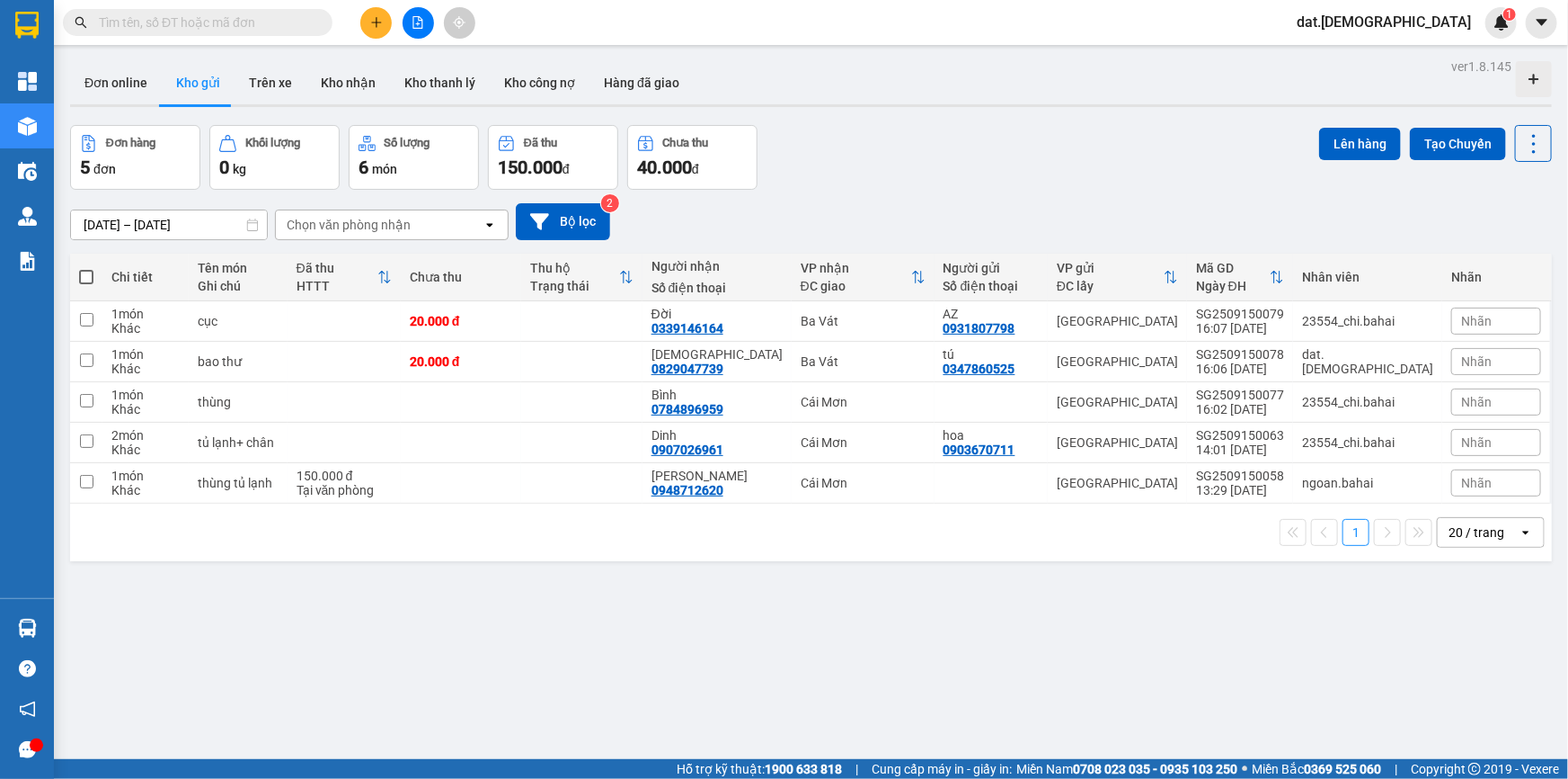
scroll to position [82, 0]
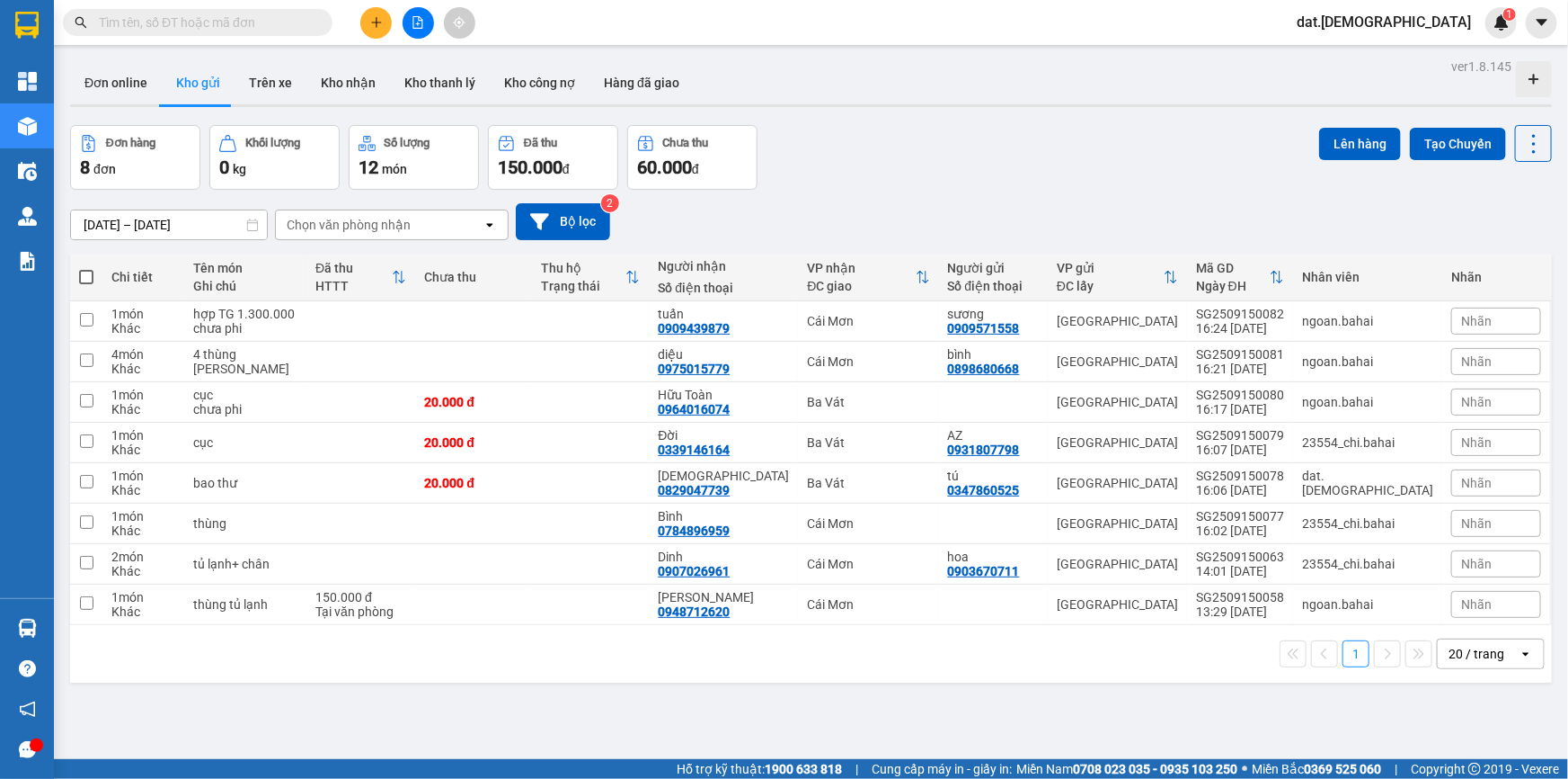
click at [411, 225] on div "Chọn văn phòng nhận" at bounding box center [379, 225] width 207 height 29
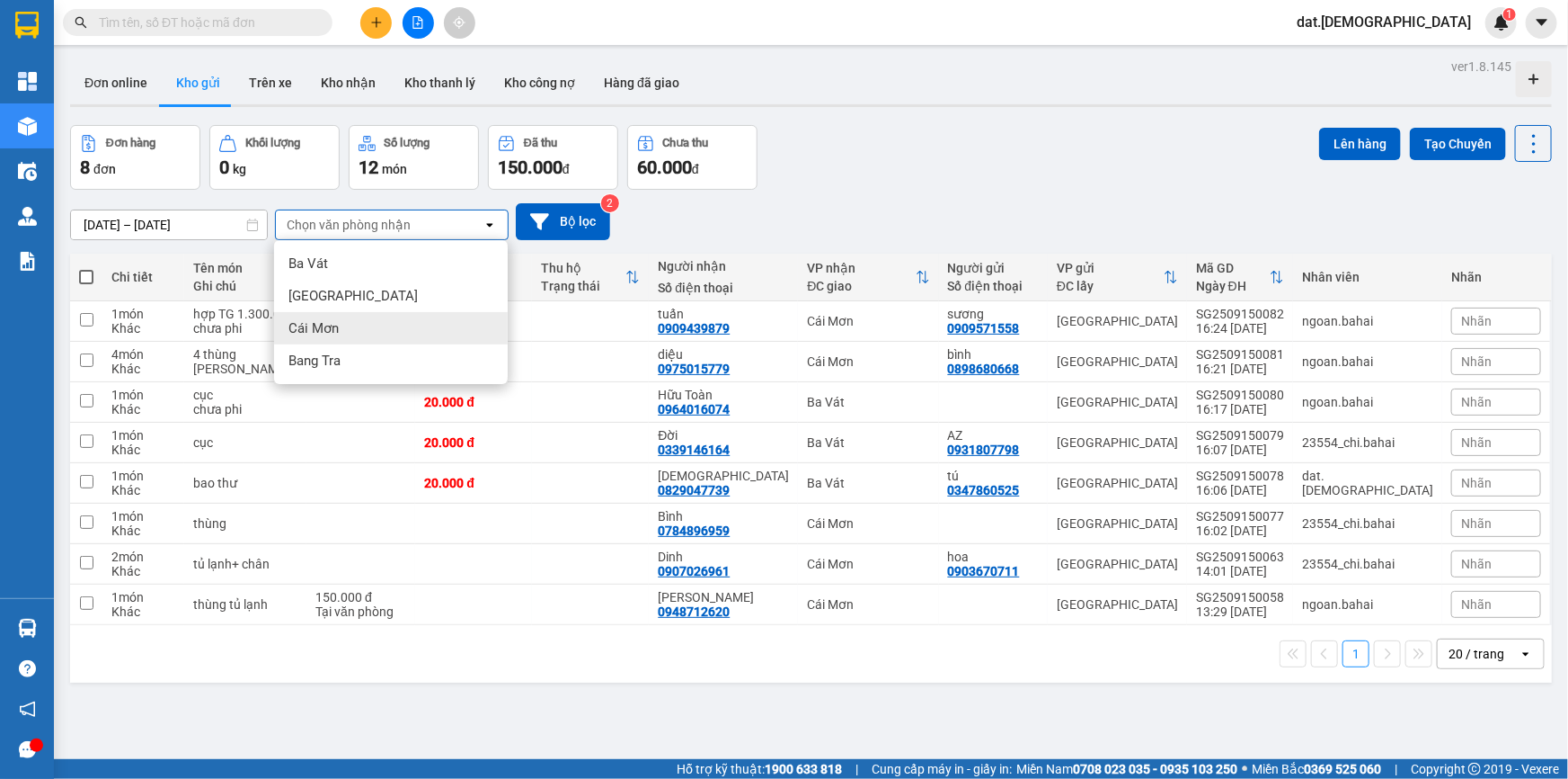
click at [323, 320] on span "Cái Mơn" at bounding box center [313, 329] width 50 height 18
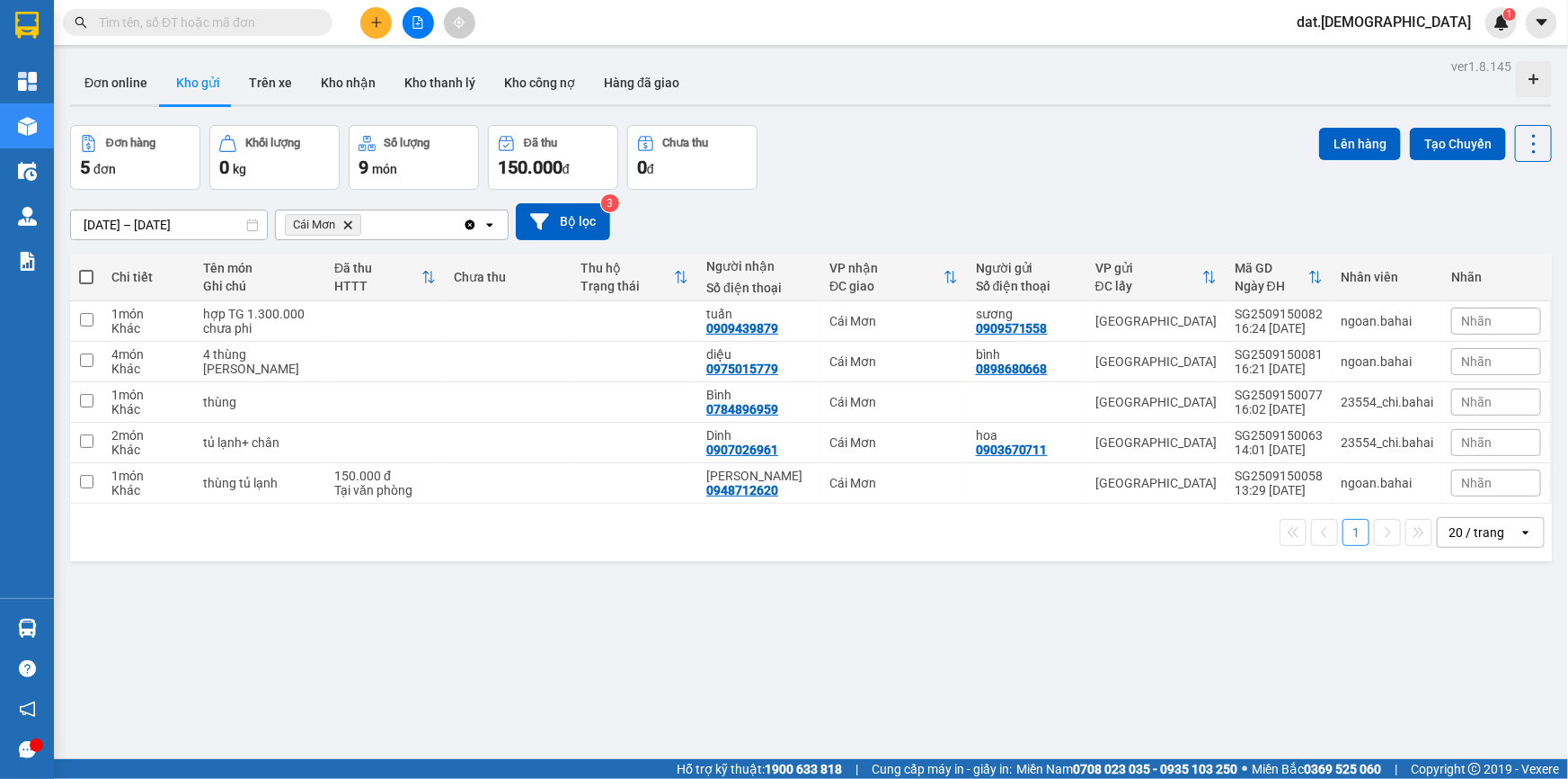
click at [81, 270] on span at bounding box center [86, 277] width 15 height 15
click at [86, 268] on input "checkbox" at bounding box center [86, 268] width 0 height 0
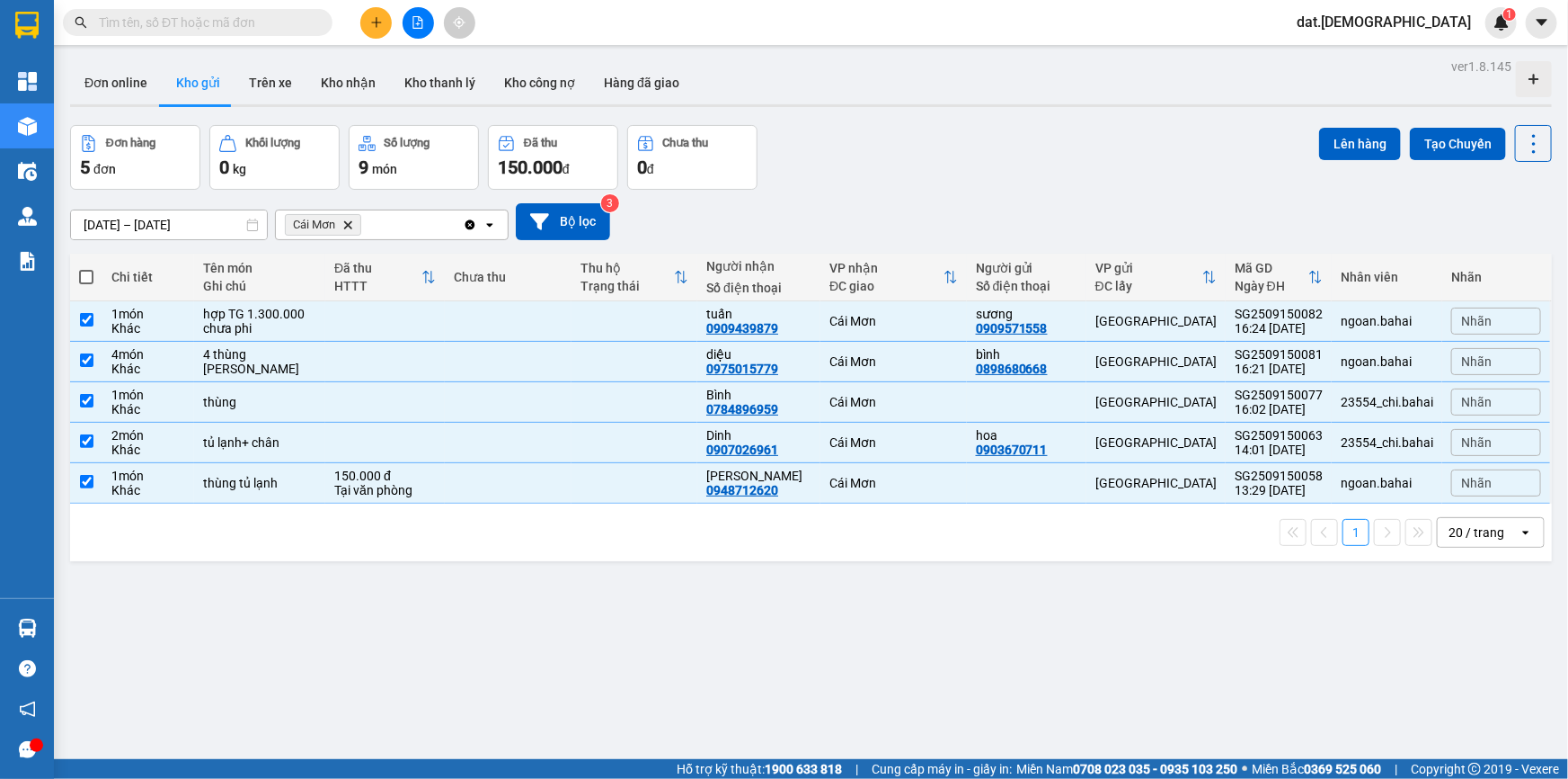
checkbox input "true"
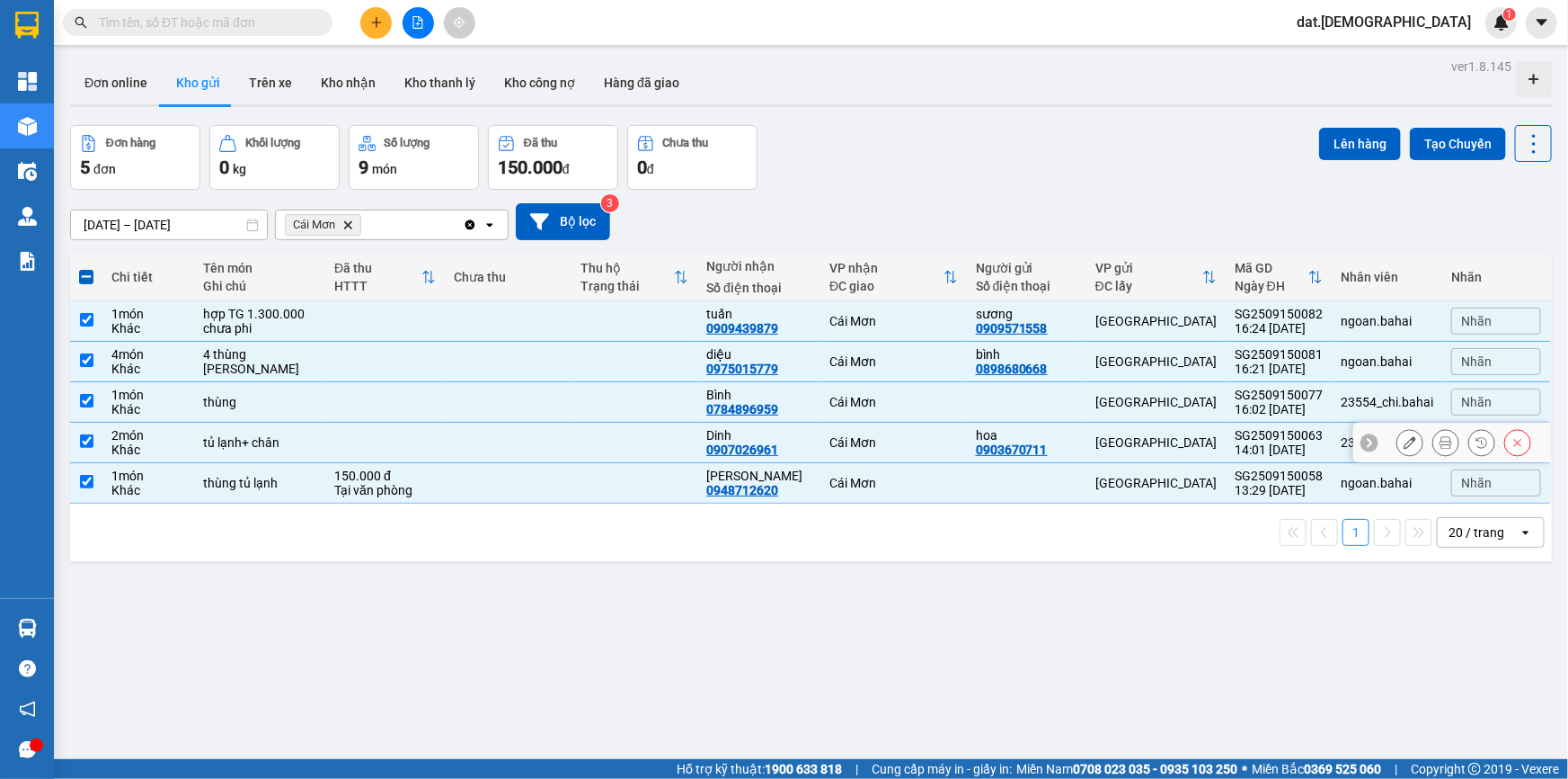
click at [311, 456] on td "tủ lạnh+ chân" at bounding box center [260, 442] width 132 height 41
checkbox input "false"
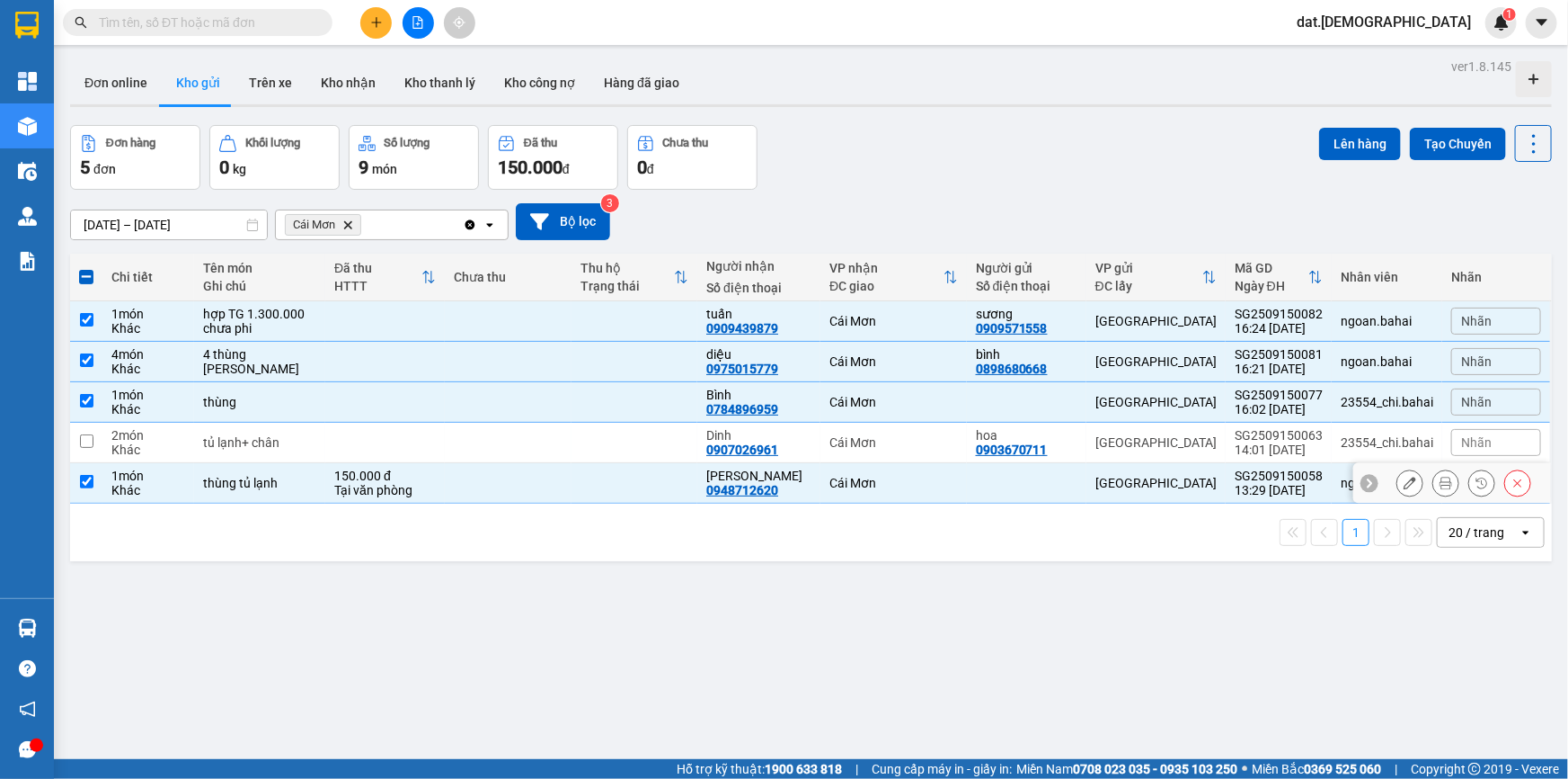
click at [307, 498] on td "thùng tủ lạnh" at bounding box center [260, 483] width 132 height 41
checkbox input "false"
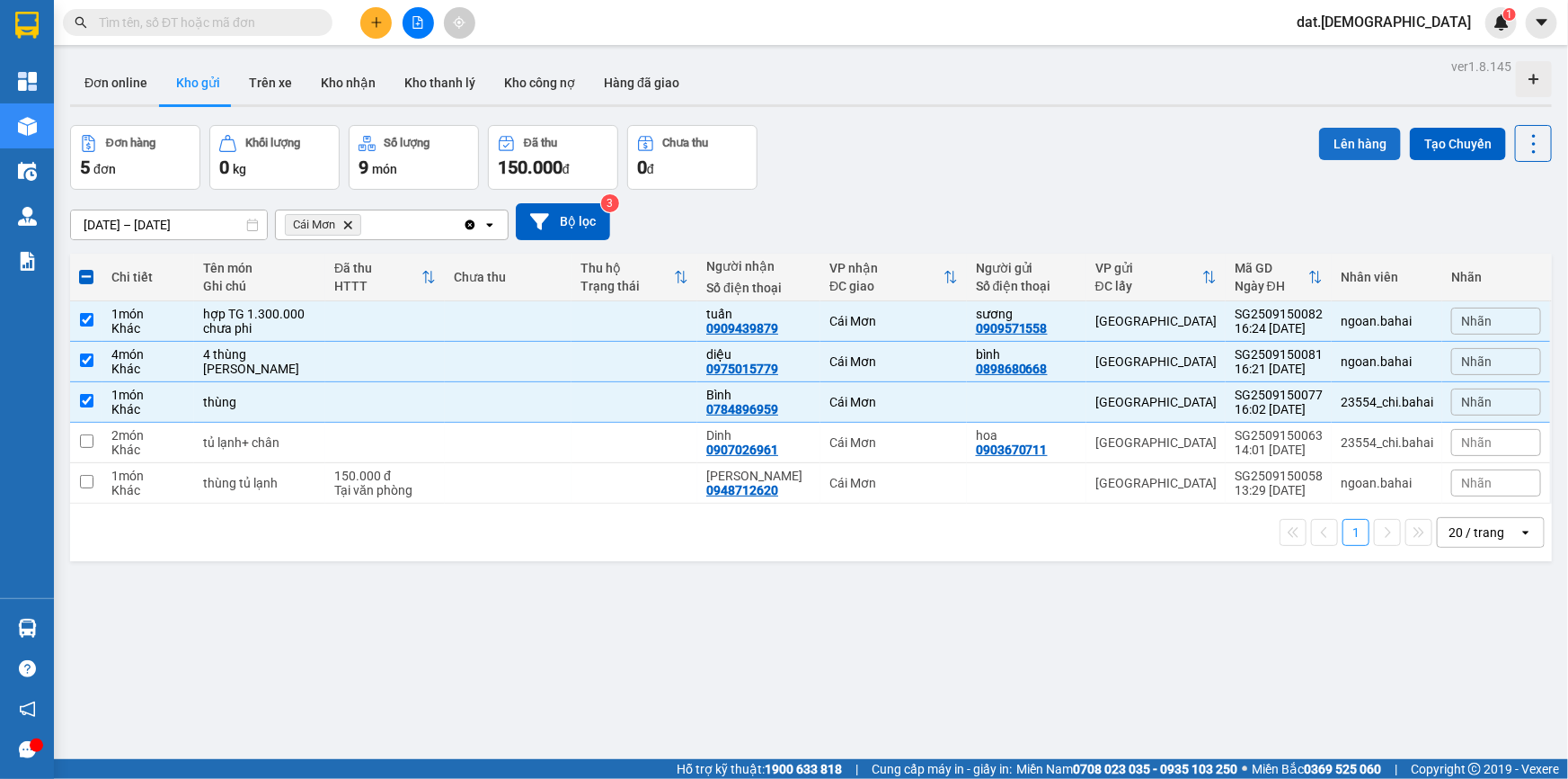
click at [1358, 141] on button "Lên hàng" at bounding box center [1360, 144] width 82 height 33
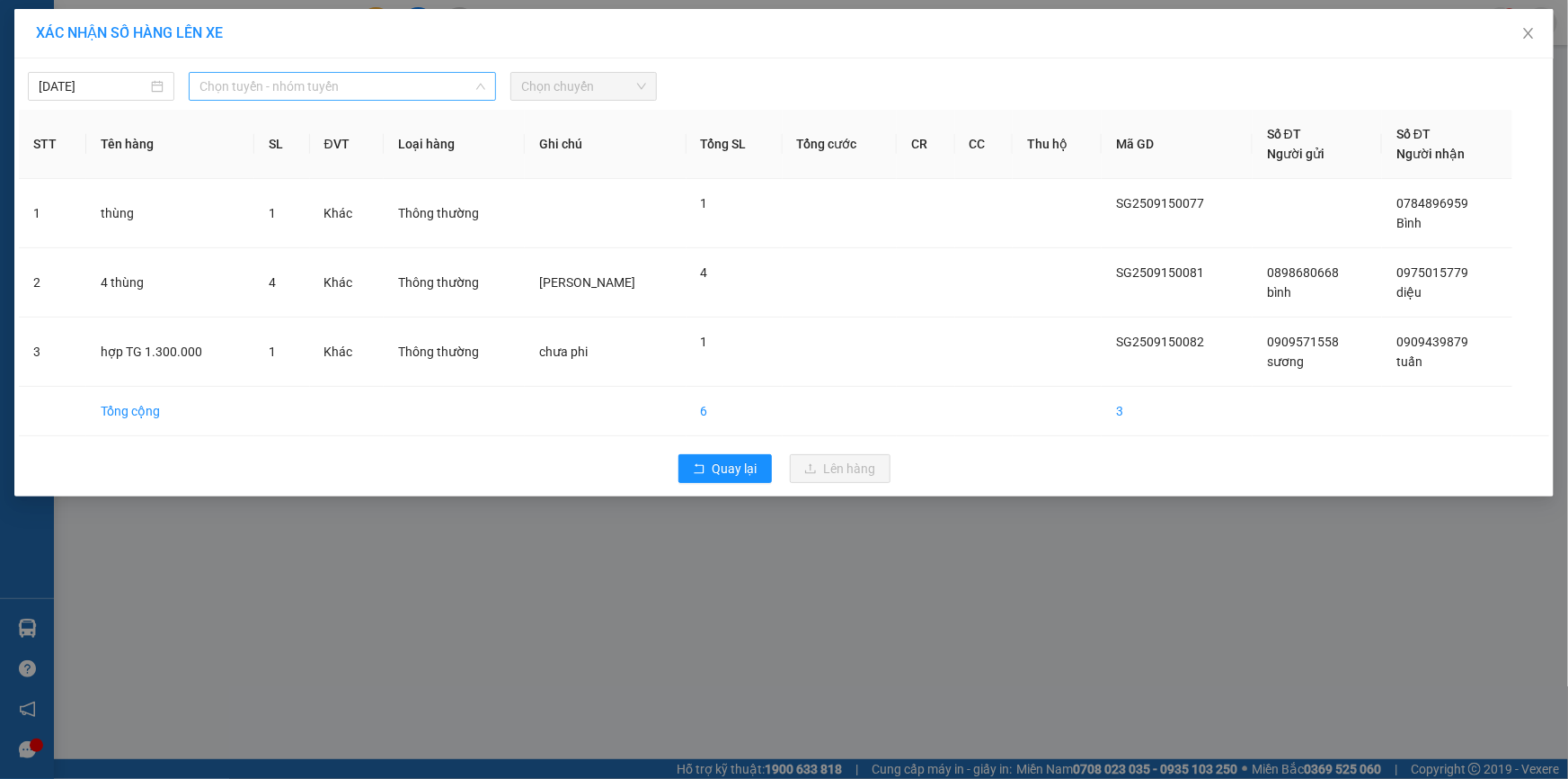
click at [343, 82] on span "Chọn tuyến - nhóm tuyến" at bounding box center [342, 86] width 286 height 27
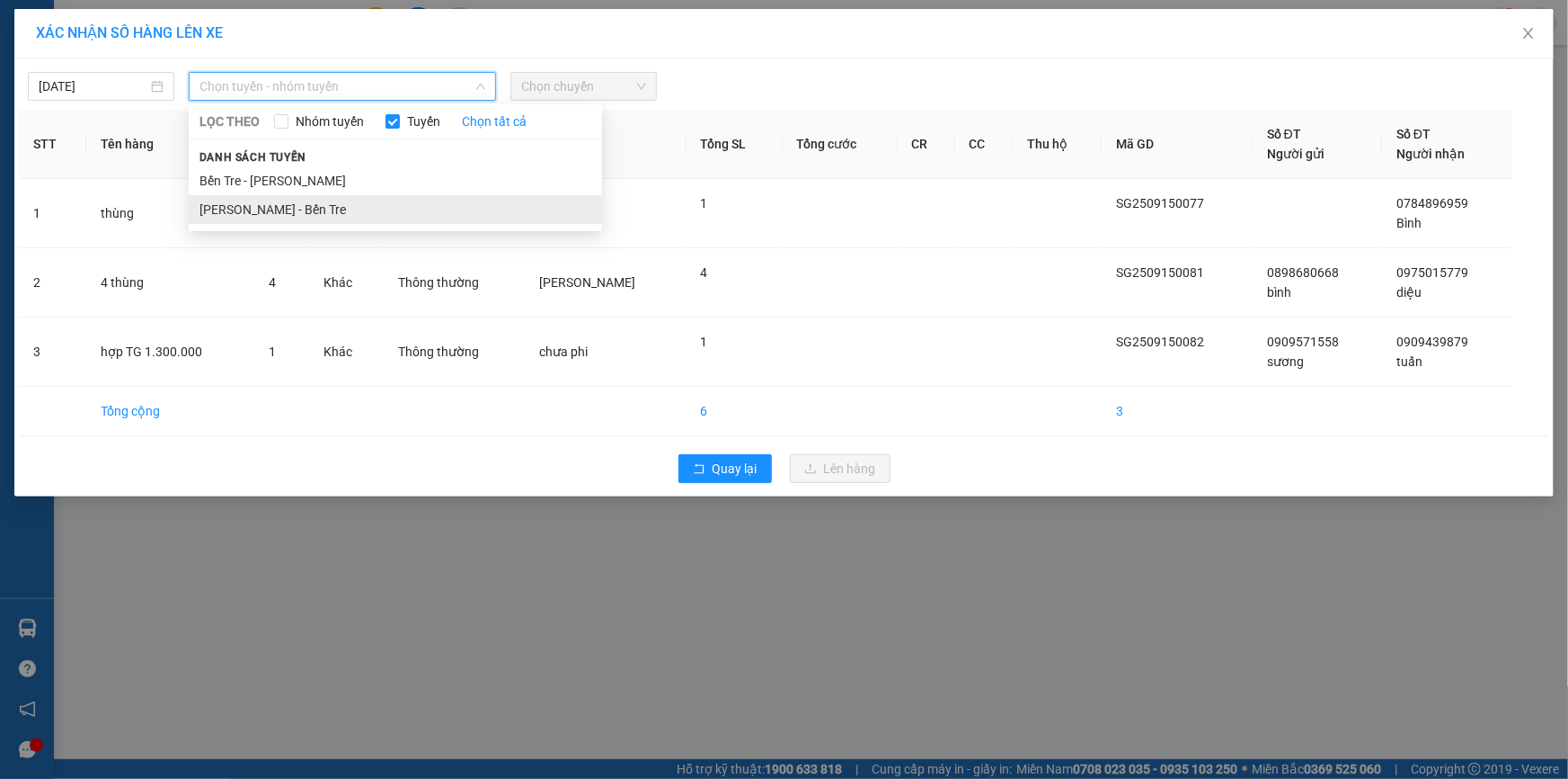
click at [314, 215] on li "Hồ Chí Minh - Bến Tre" at bounding box center [396, 210] width 414 height 29
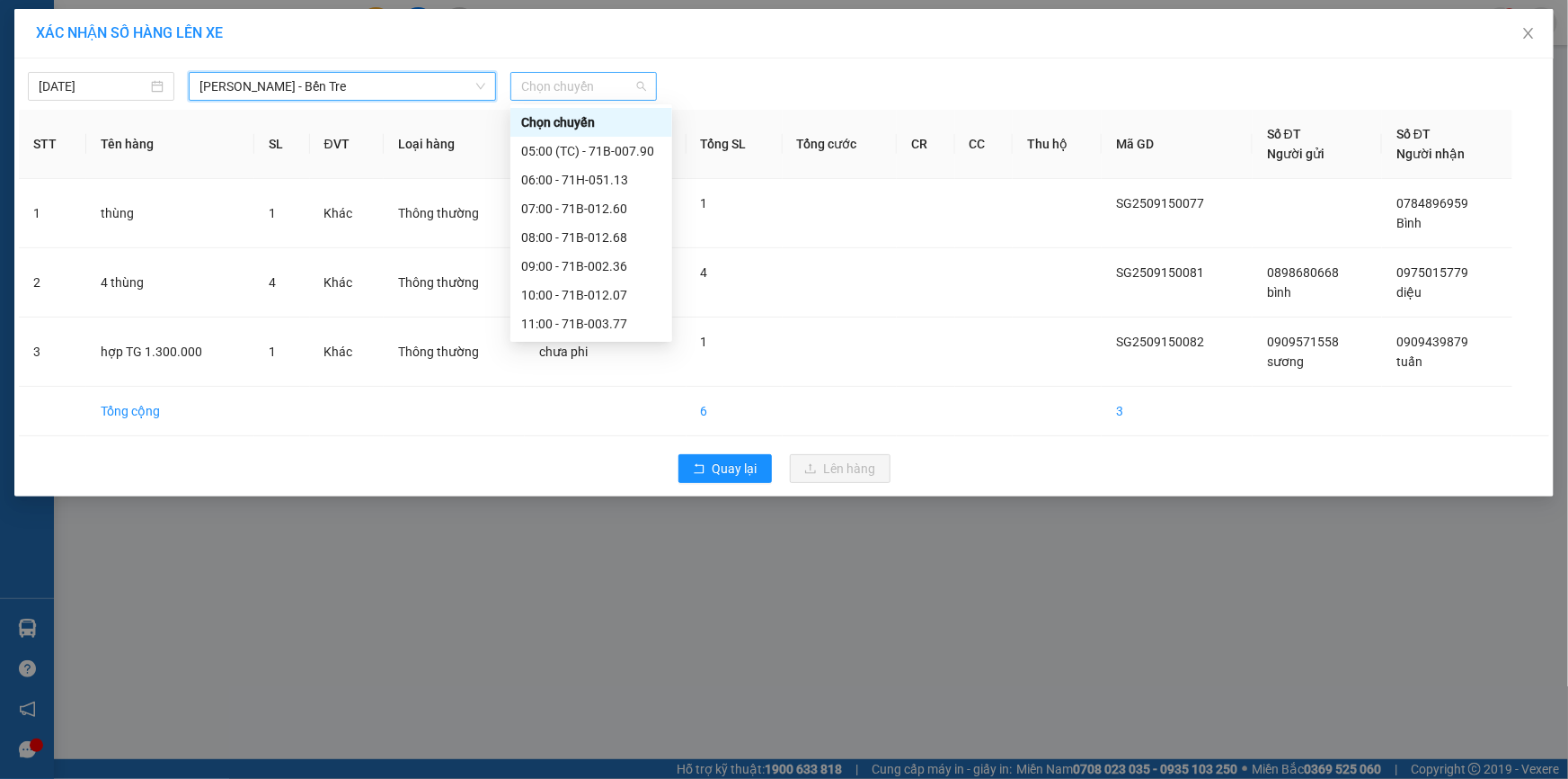
click at [583, 83] on span "Chọn chuyến" at bounding box center [583, 86] width 125 height 27
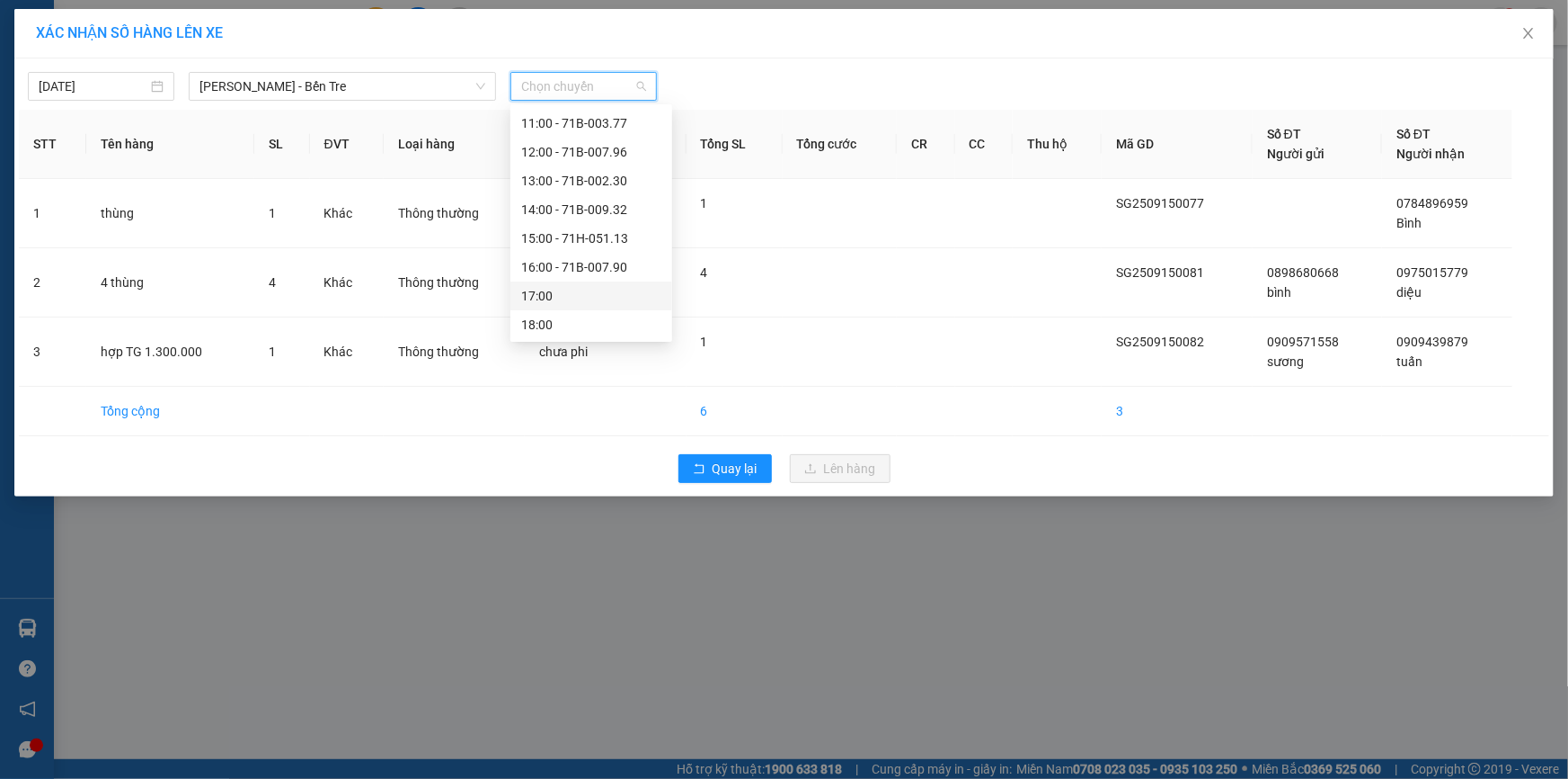
click at [580, 294] on div "17:00" at bounding box center [591, 296] width 140 height 20
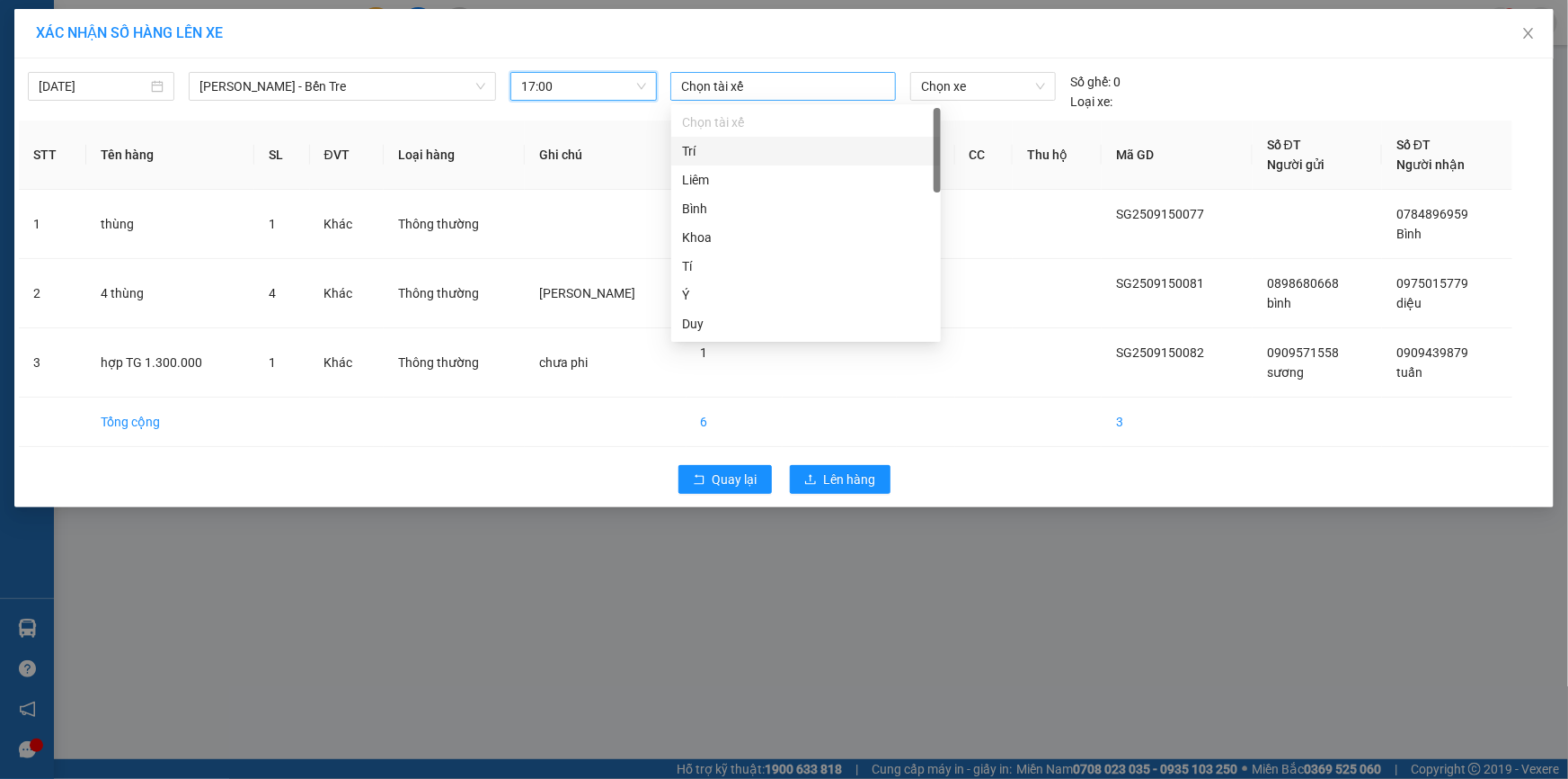
click at [718, 81] on div at bounding box center [783, 86] width 217 height 22
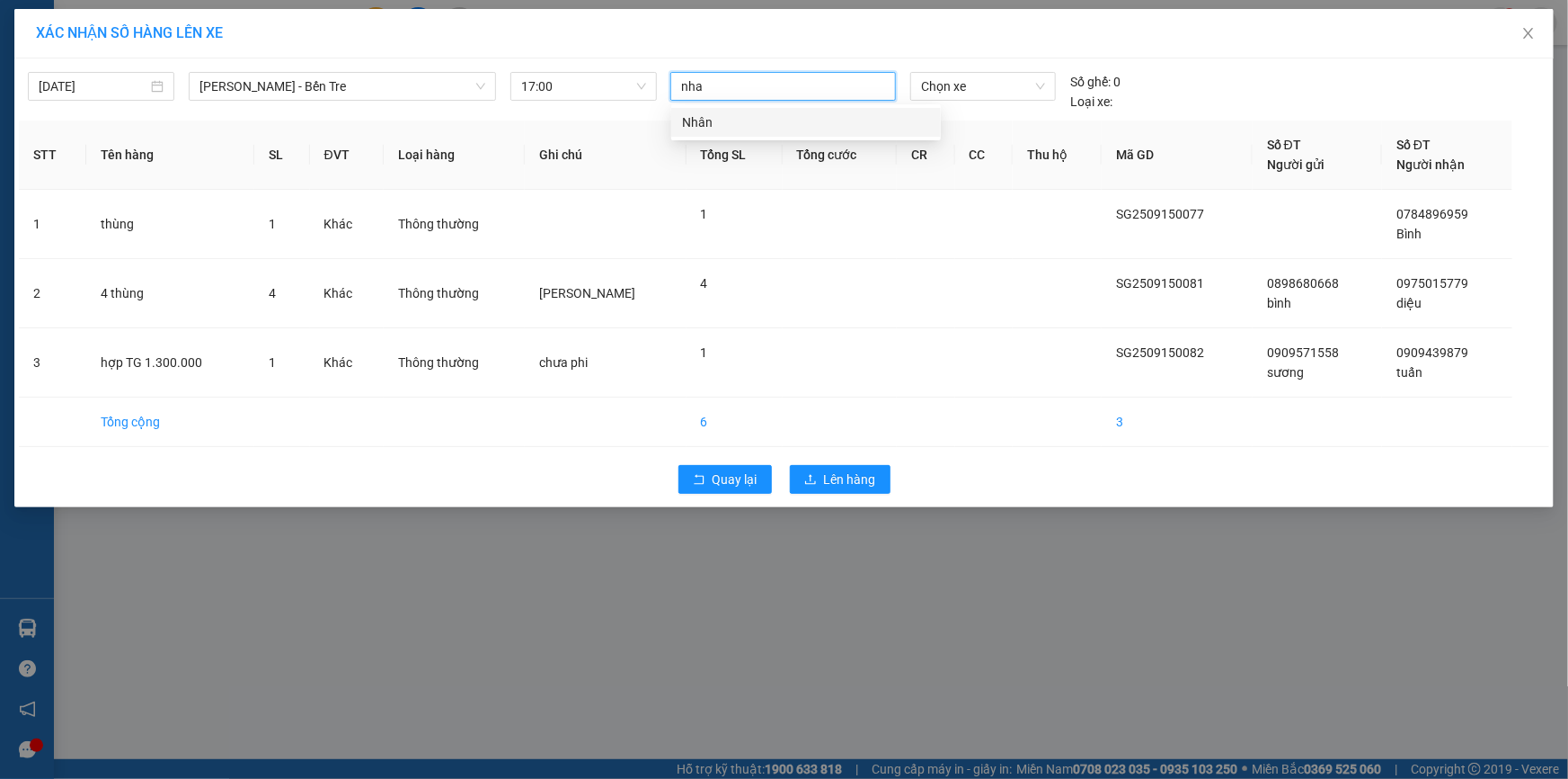
type input "nhan"
click at [703, 119] on div "Nhân" at bounding box center [806, 123] width 248 height 20
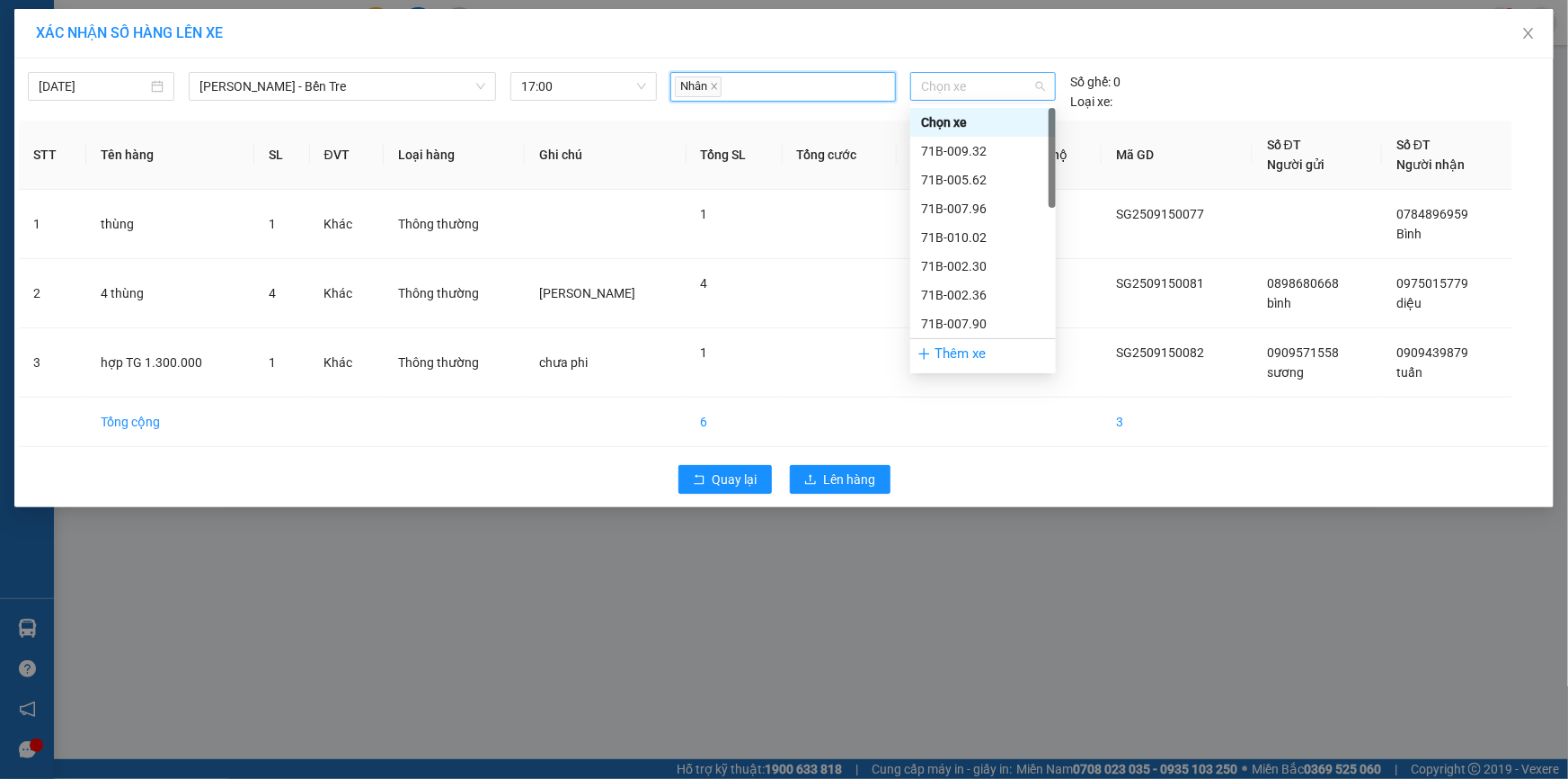
click at [1002, 85] on span "Chọn xe" at bounding box center [983, 86] width 124 height 27
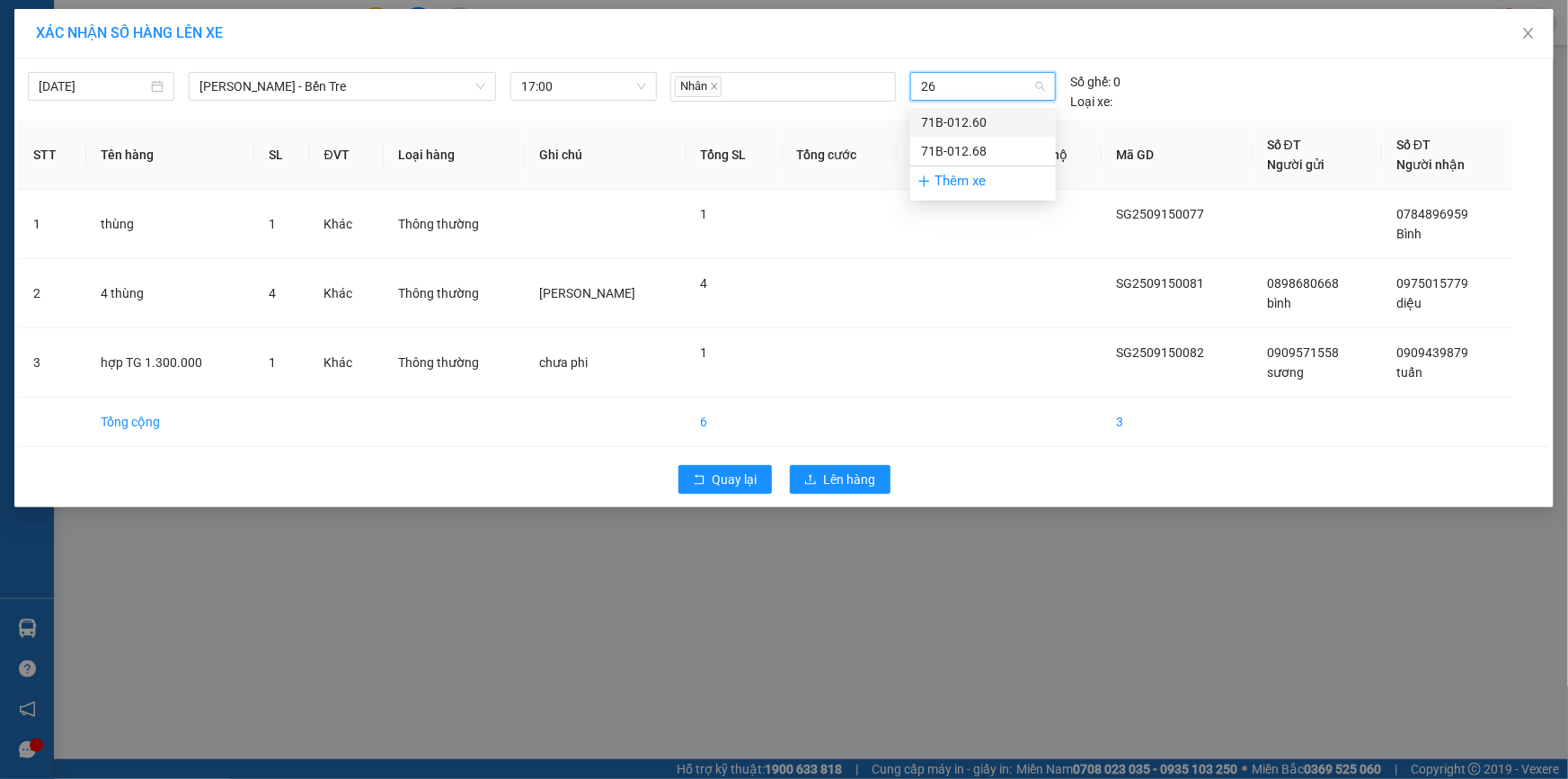
type input "268"
click at [976, 123] on div "71B-012.68" at bounding box center [983, 123] width 124 height 20
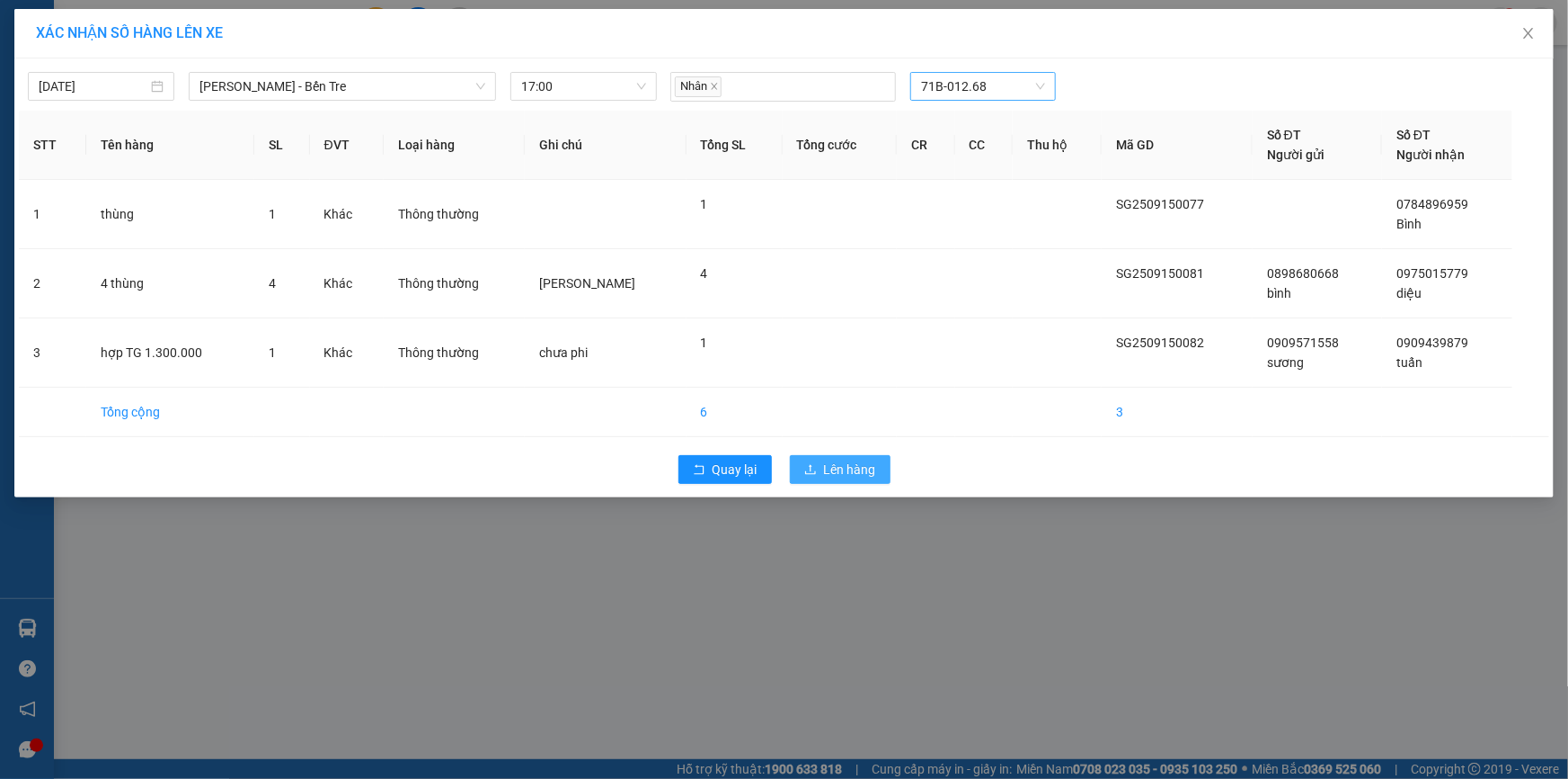
click at [860, 461] on span "Lên hàng" at bounding box center [849, 469] width 52 height 20
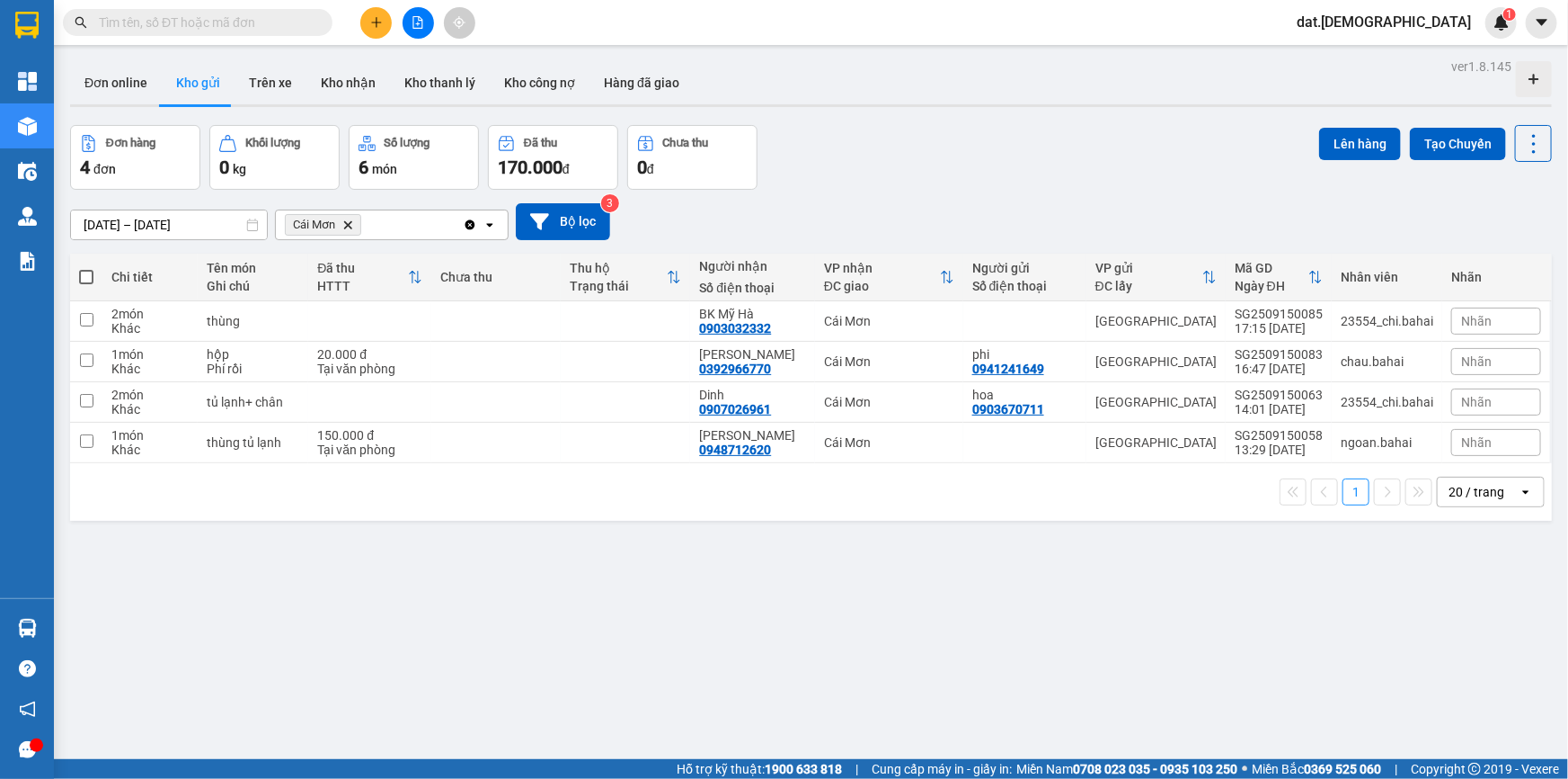
click at [348, 226] on icon "Cái Mơn, close by backspace" at bounding box center [348, 224] width 8 height 8
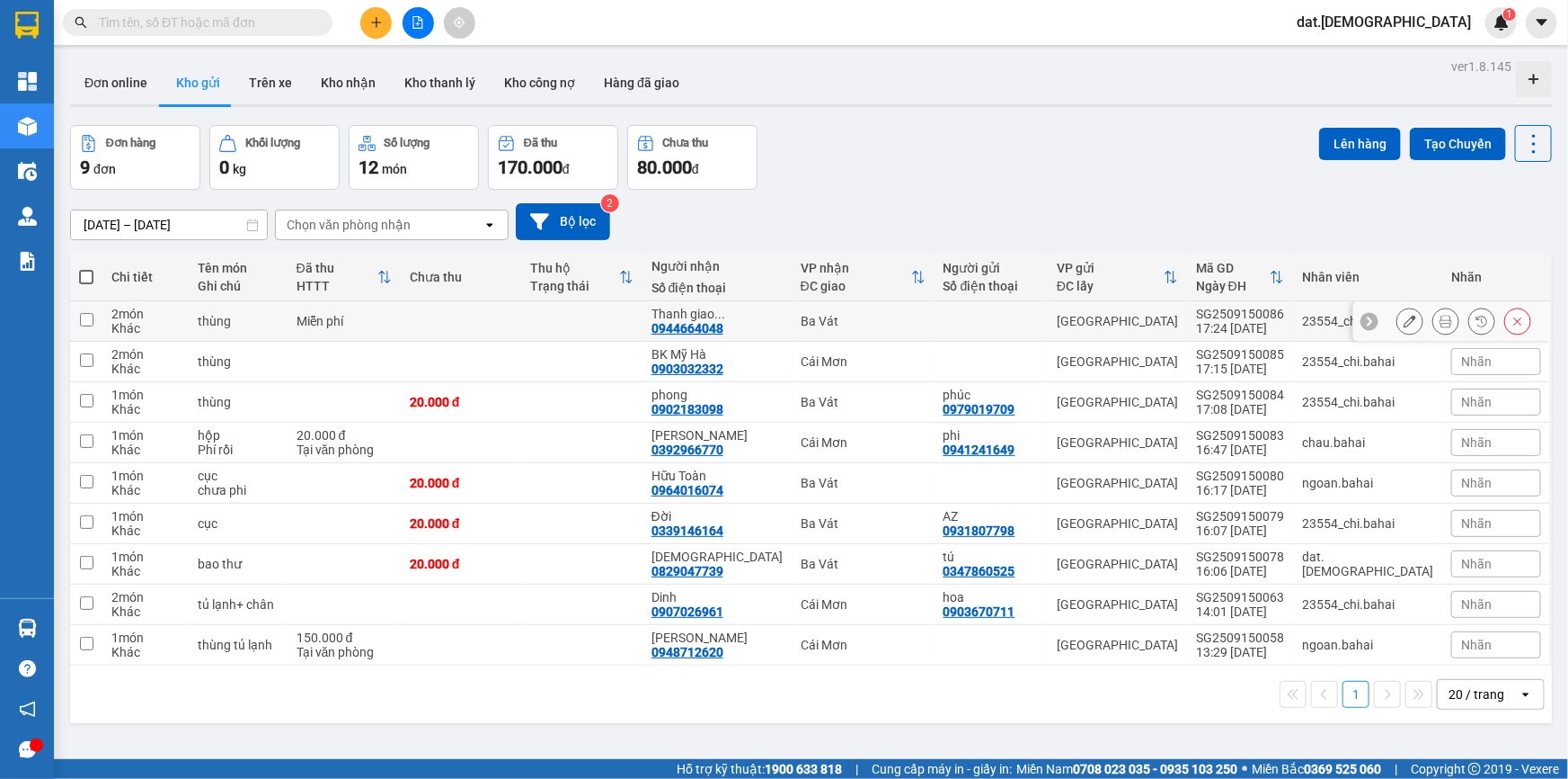
click at [1433, 323] on button at bounding box center [1446, 321] width 25 height 32
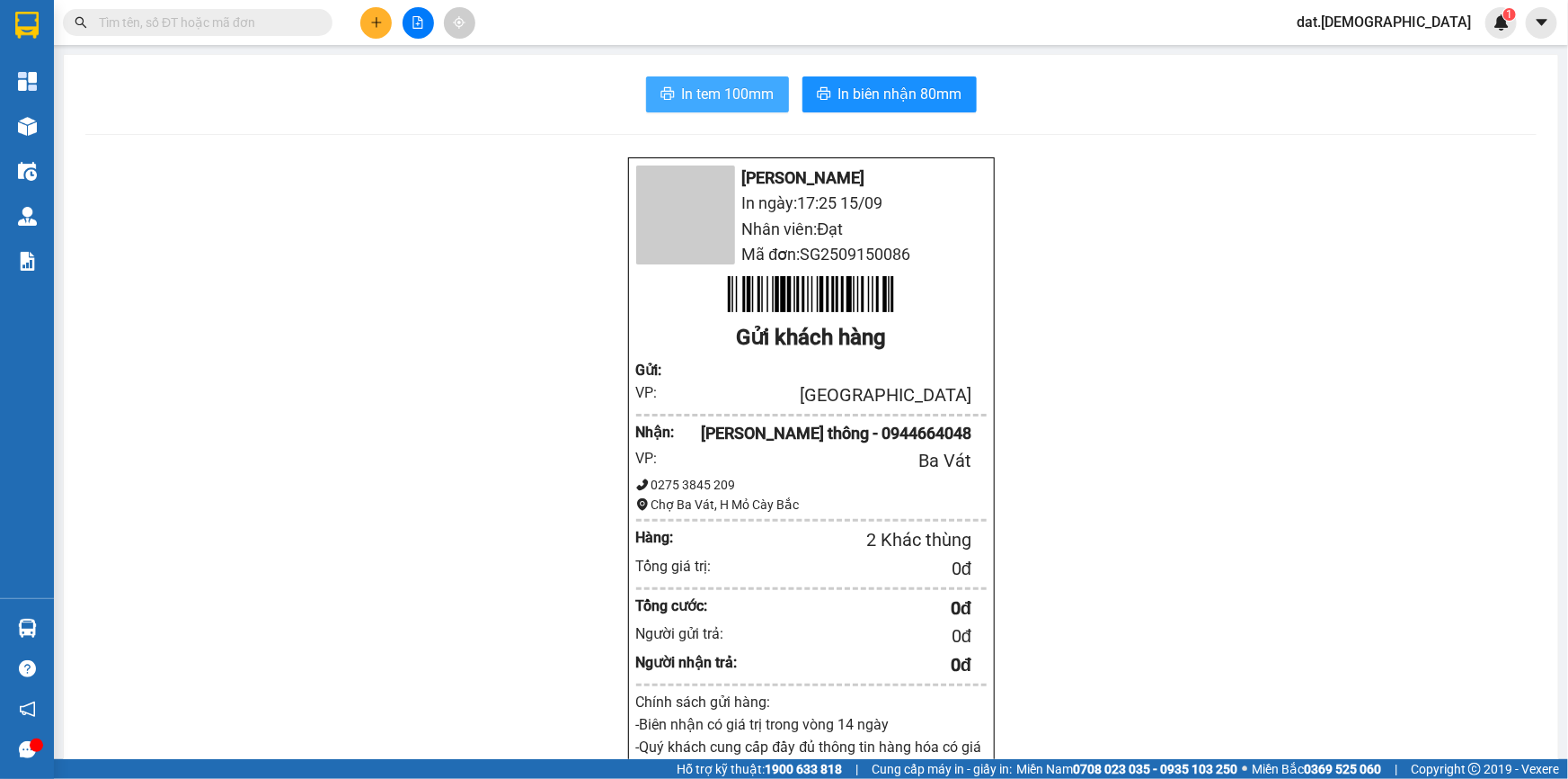
click at [682, 92] on span "In tem 100mm" at bounding box center [729, 94] width 93 height 23
click at [737, 87] on span "In tem 100mm" at bounding box center [729, 94] width 93 height 23
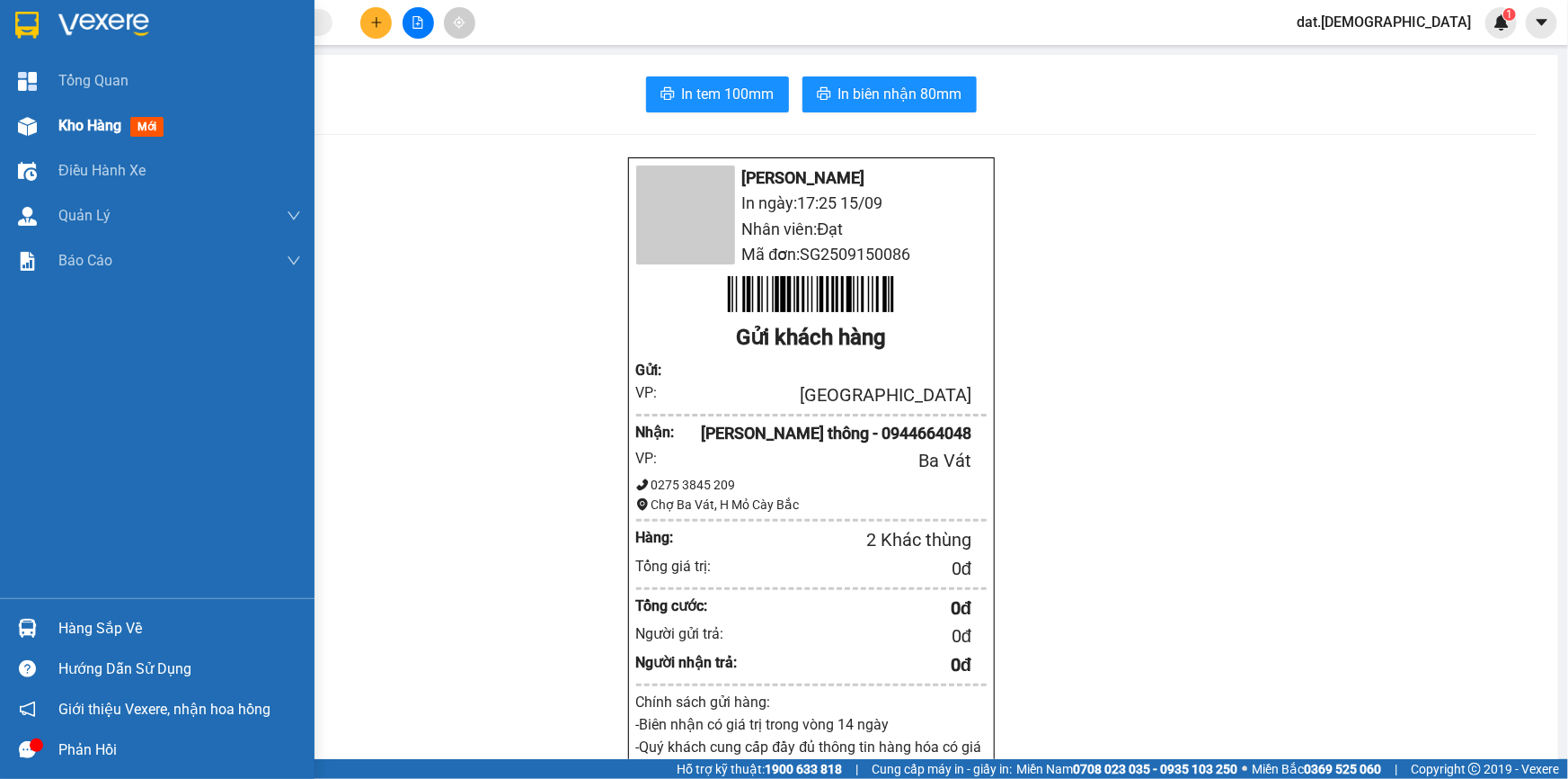
click at [158, 126] on span "mới" at bounding box center [147, 127] width 34 height 20
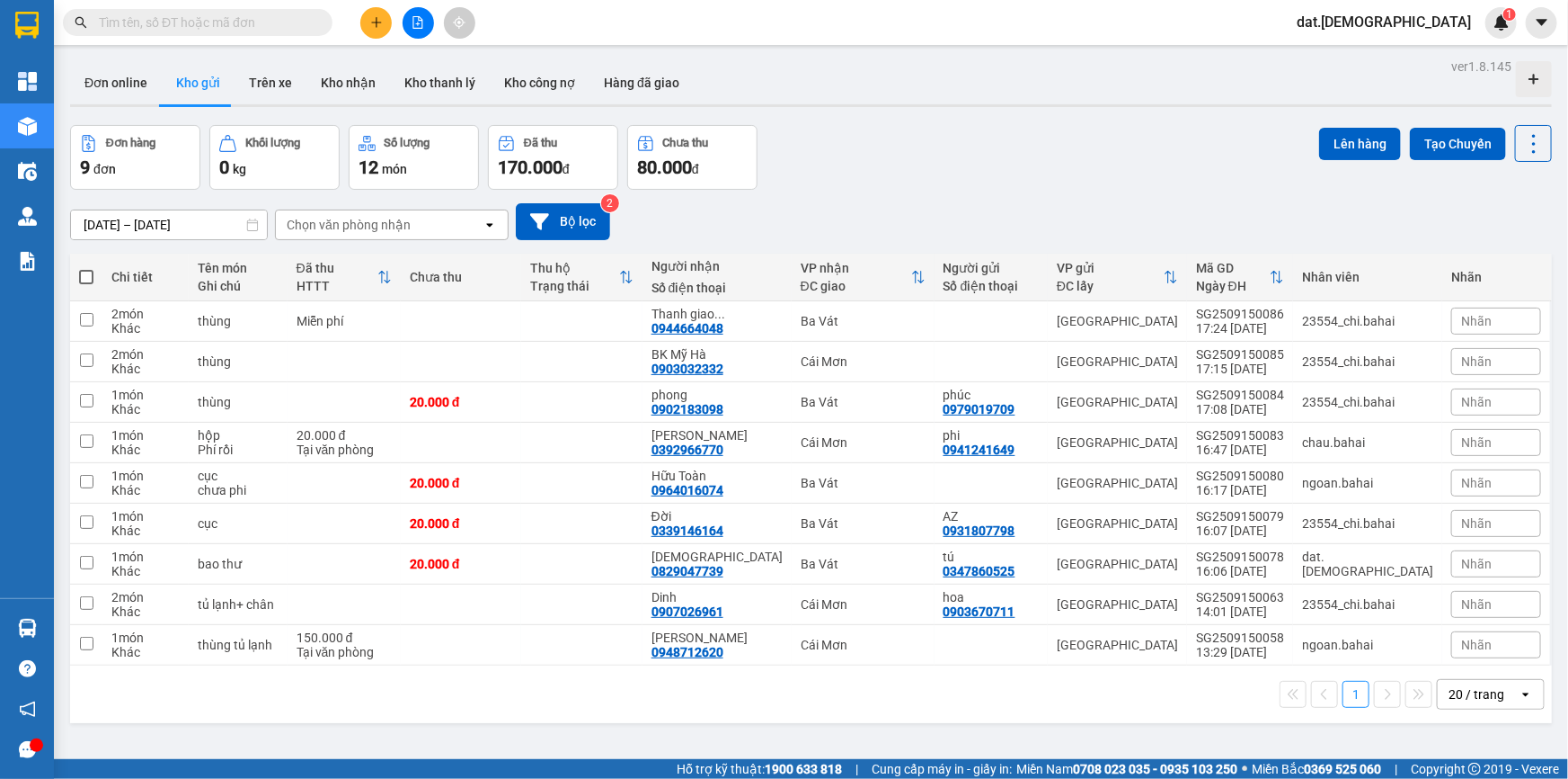
click at [494, 225] on icon "open" at bounding box center [490, 225] width 15 height 15
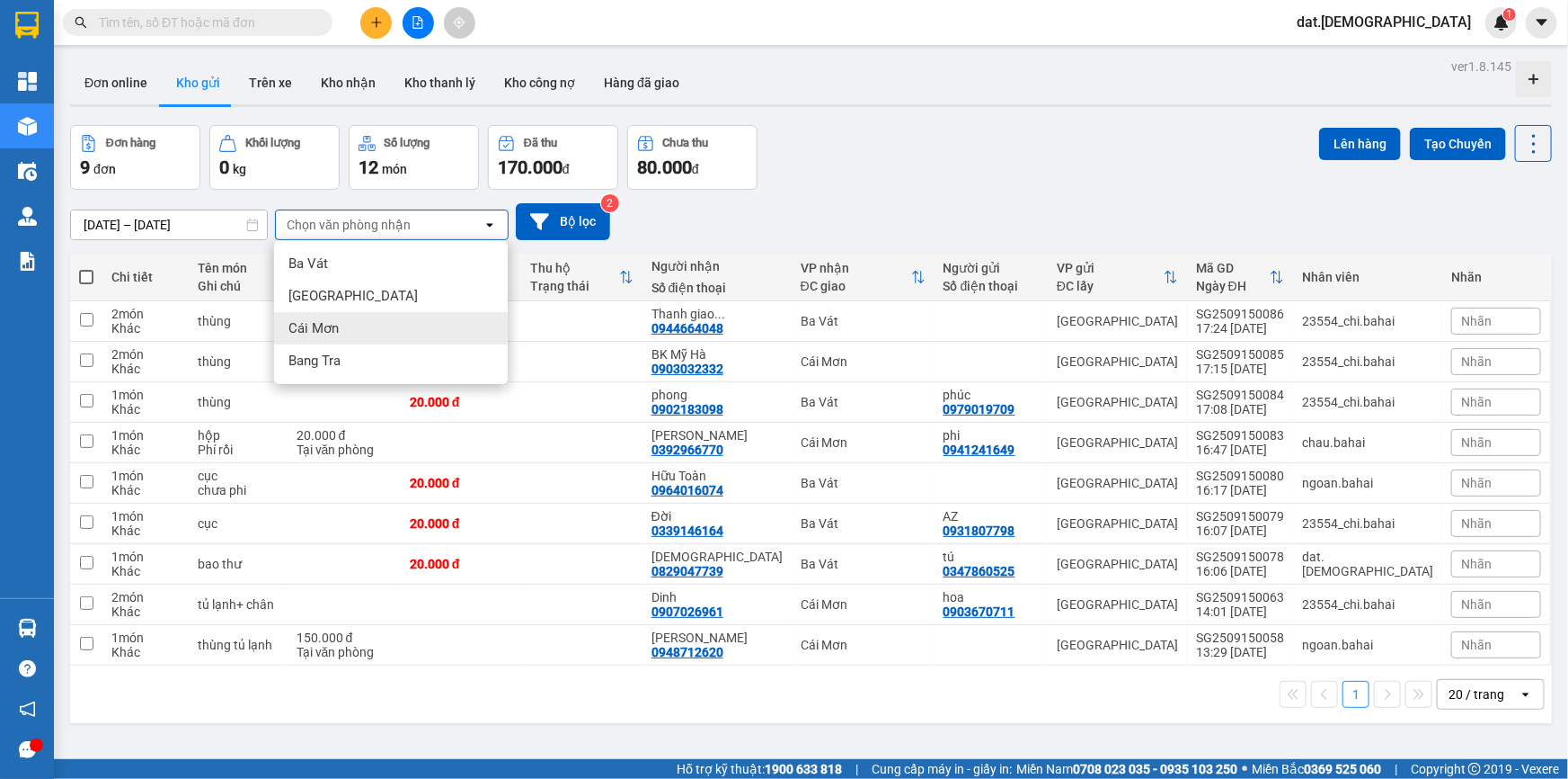
click at [348, 333] on div "Cái Mơn" at bounding box center [390, 329] width 233 height 33
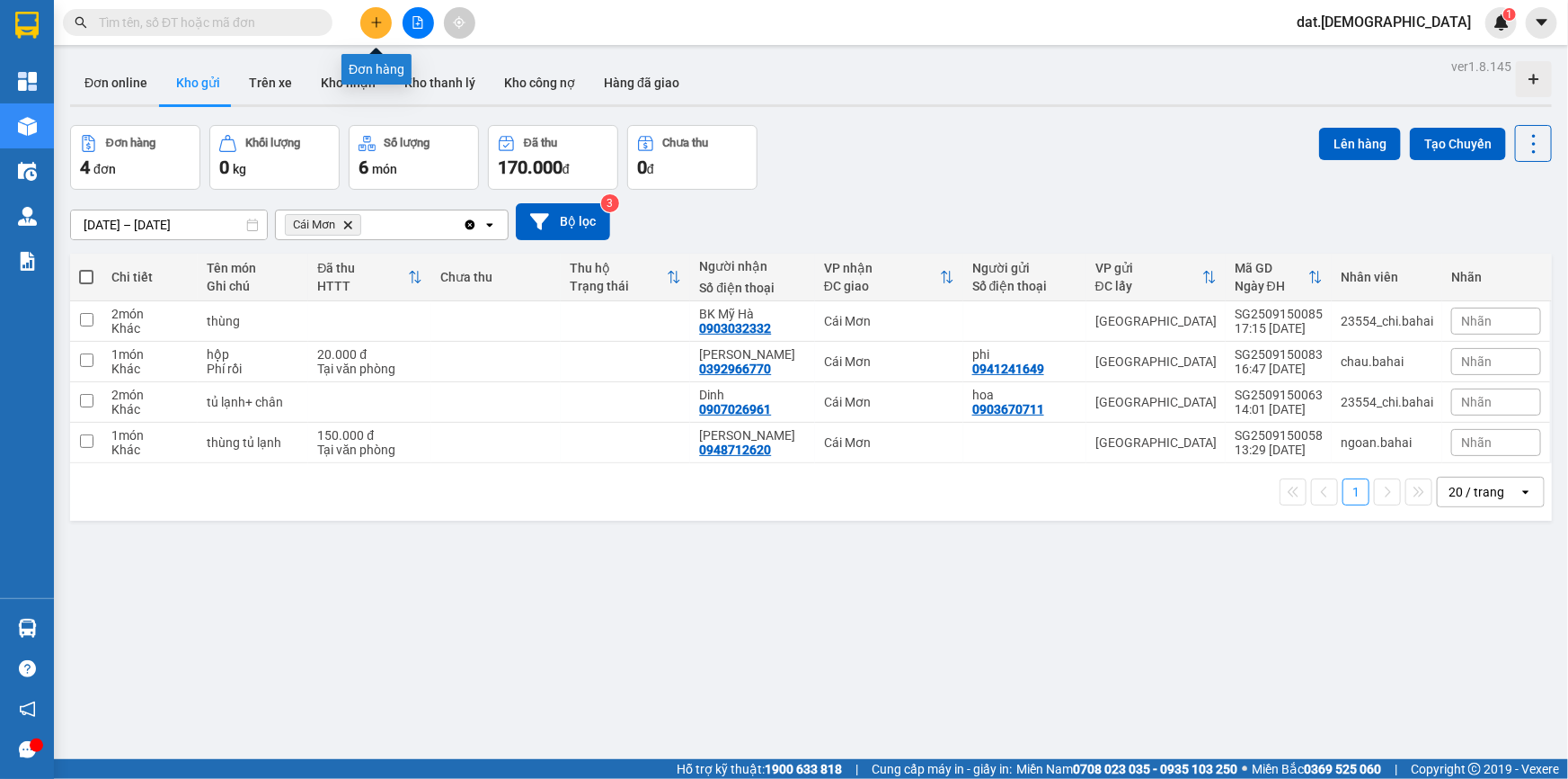
click at [370, 25] on icon "plus" at bounding box center [377, 23] width 13 height 13
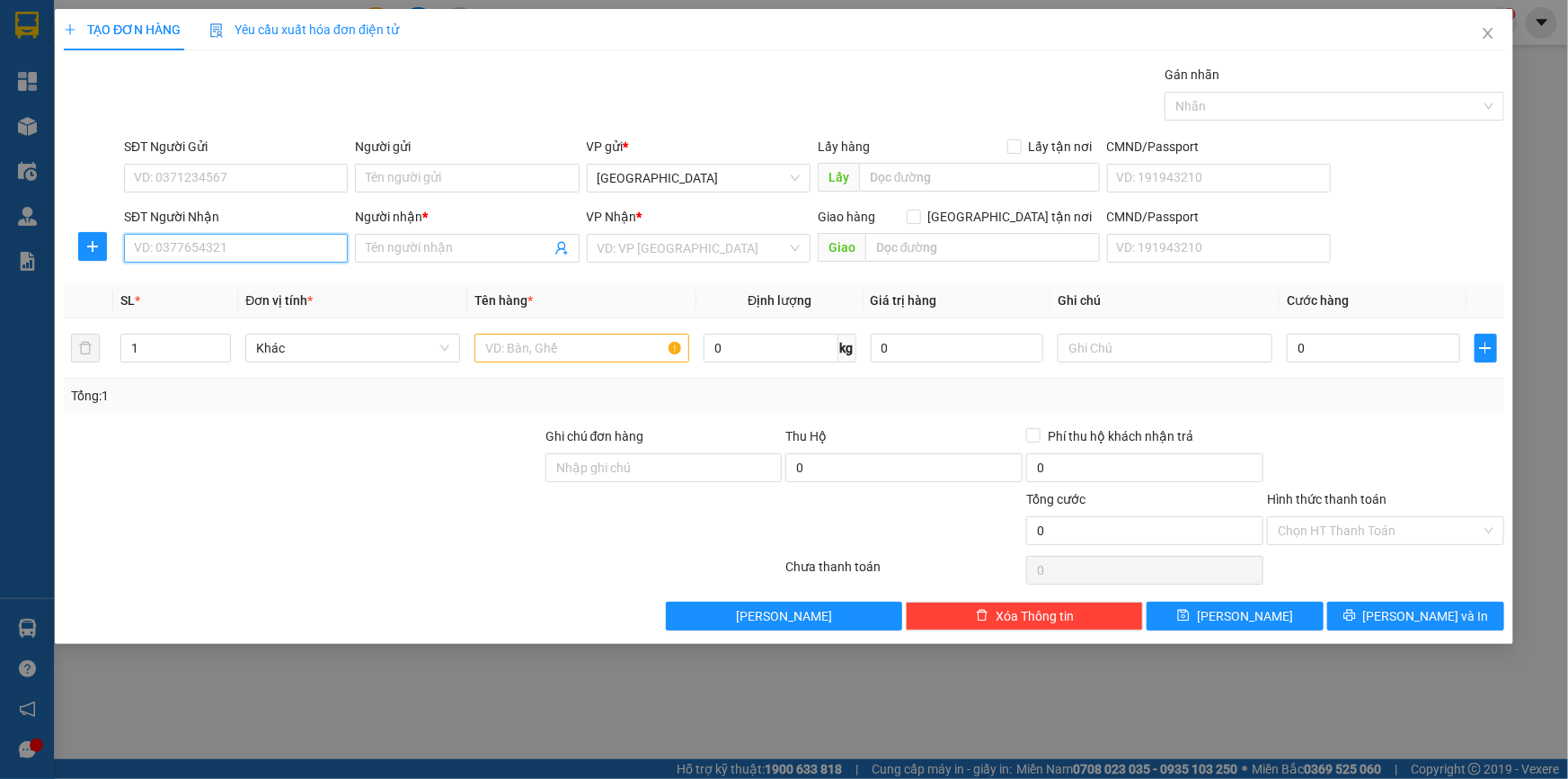
click at [219, 251] on input "SĐT Người Nhận" at bounding box center [236, 248] width 224 height 29
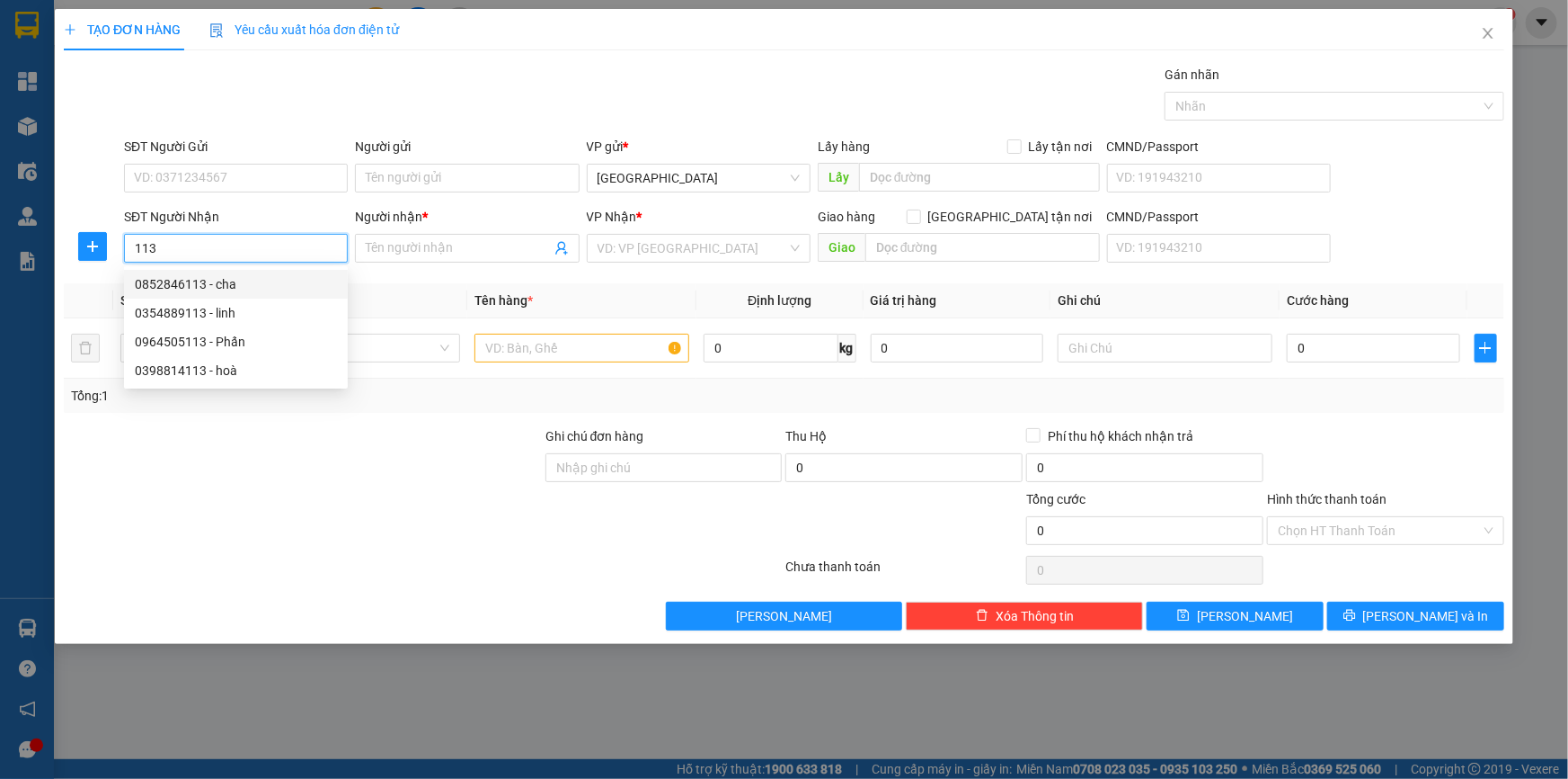
click at [235, 285] on div "0852846113 - cha" at bounding box center [236, 284] width 202 height 20
type input "0852846113"
type input "cha"
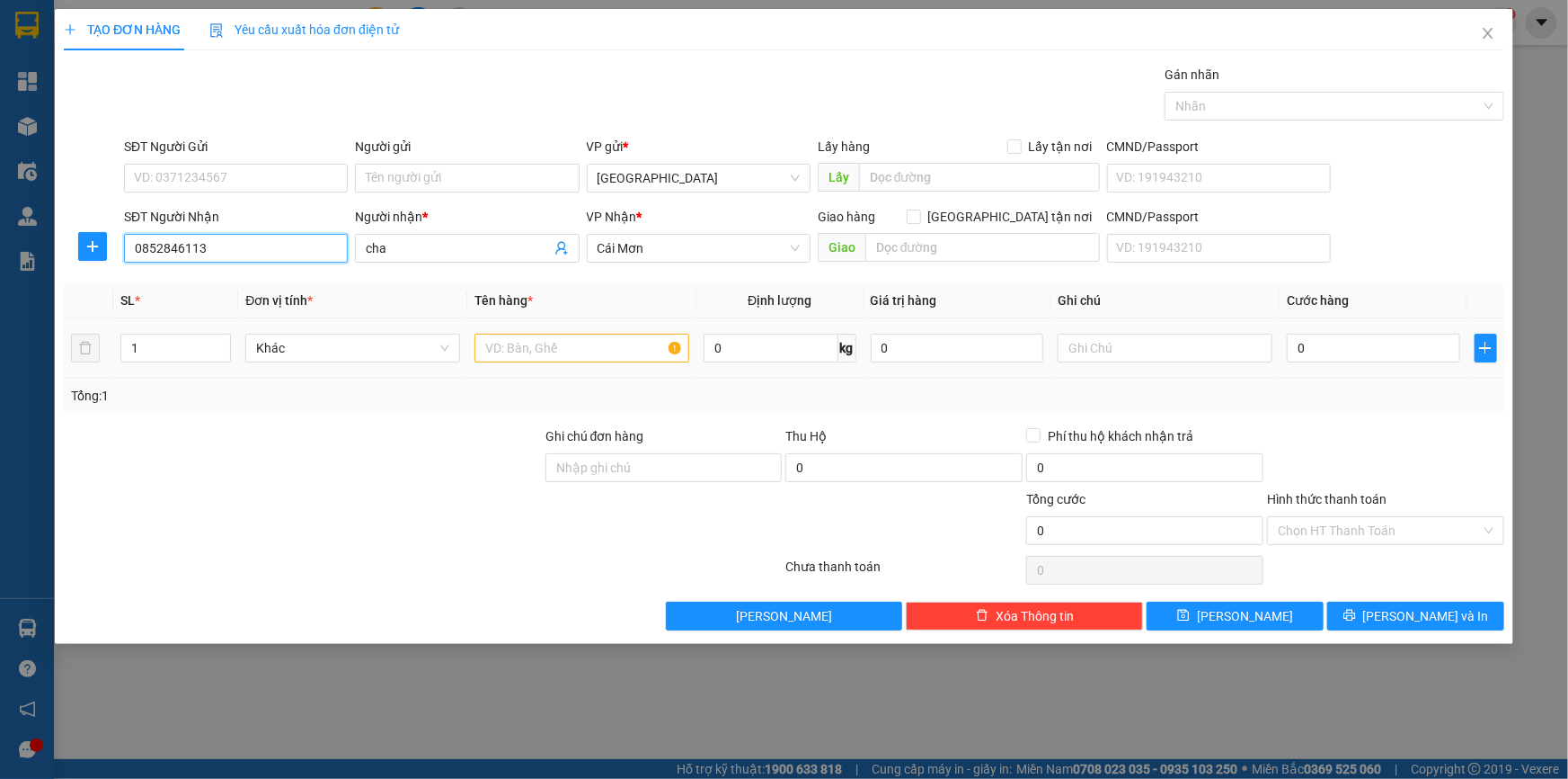
type input "0852846113"
click at [513, 349] on input "text" at bounding box center [582, 348] width 215 height 29
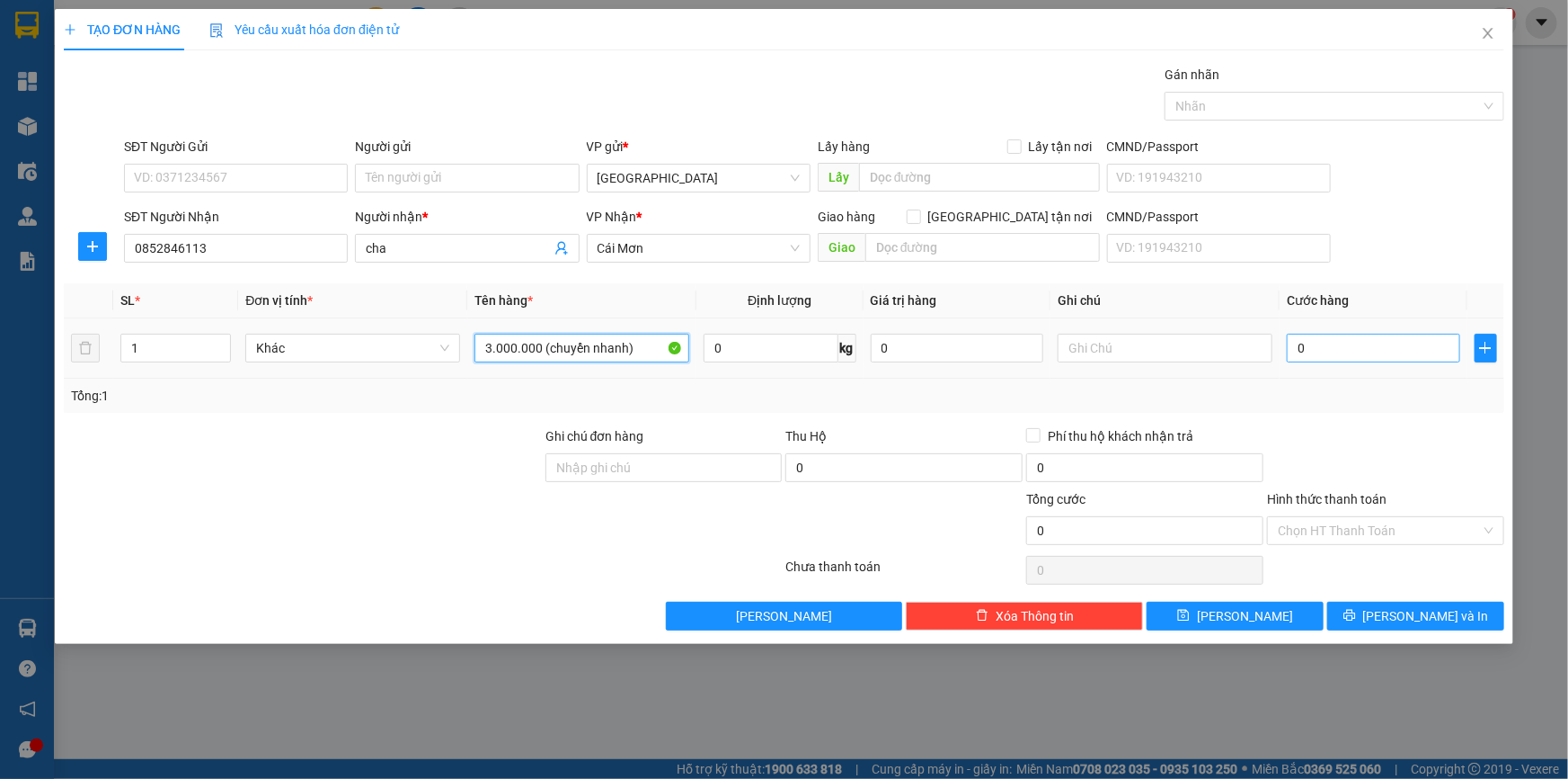
type input "3.000.000 (chuyển nhanh)"
click at [1331, 346] on input "0" at bounding box center [1373, 348] width 173 height 29
type input "4"
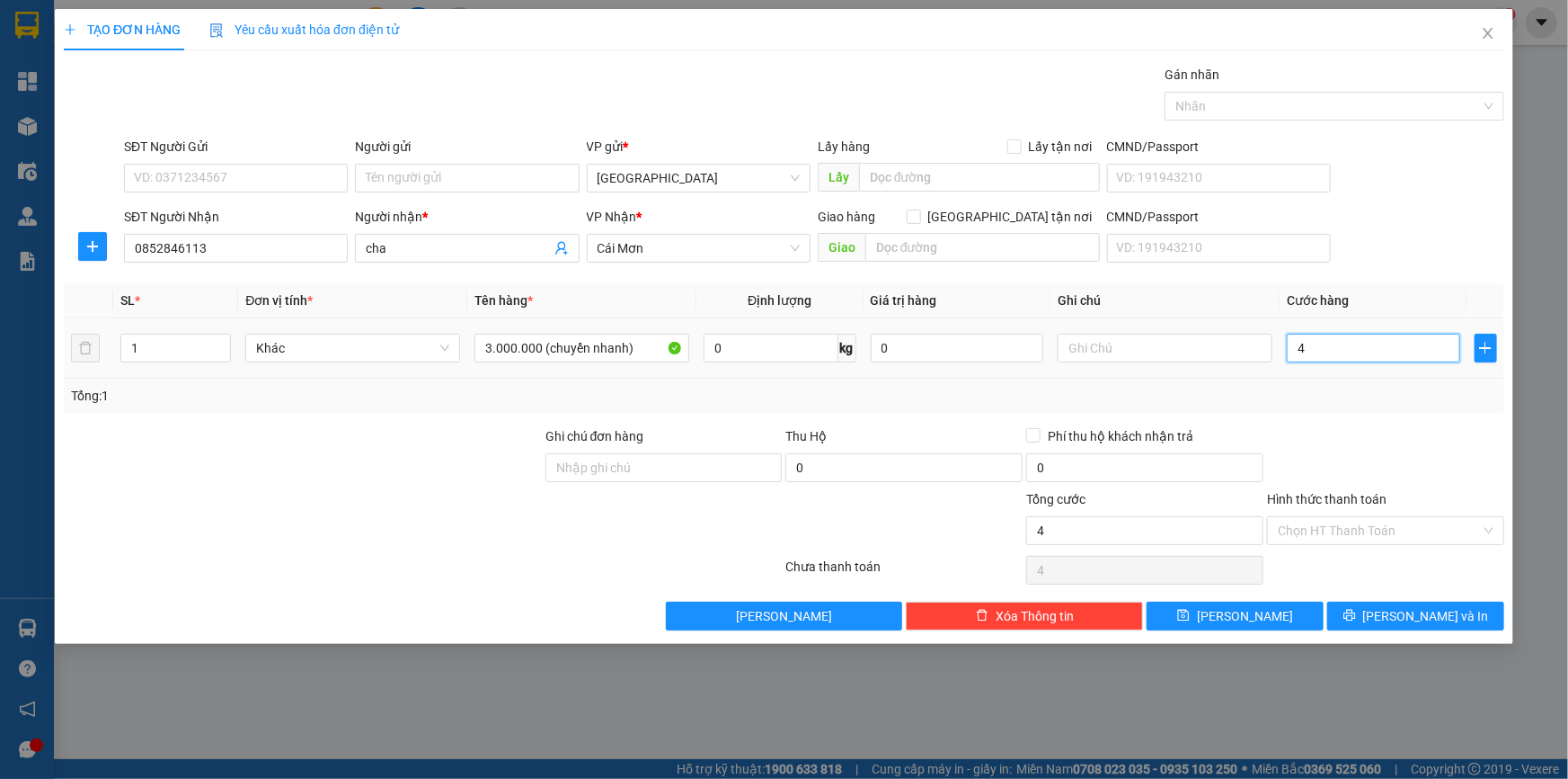
type input "40"
type input "400"
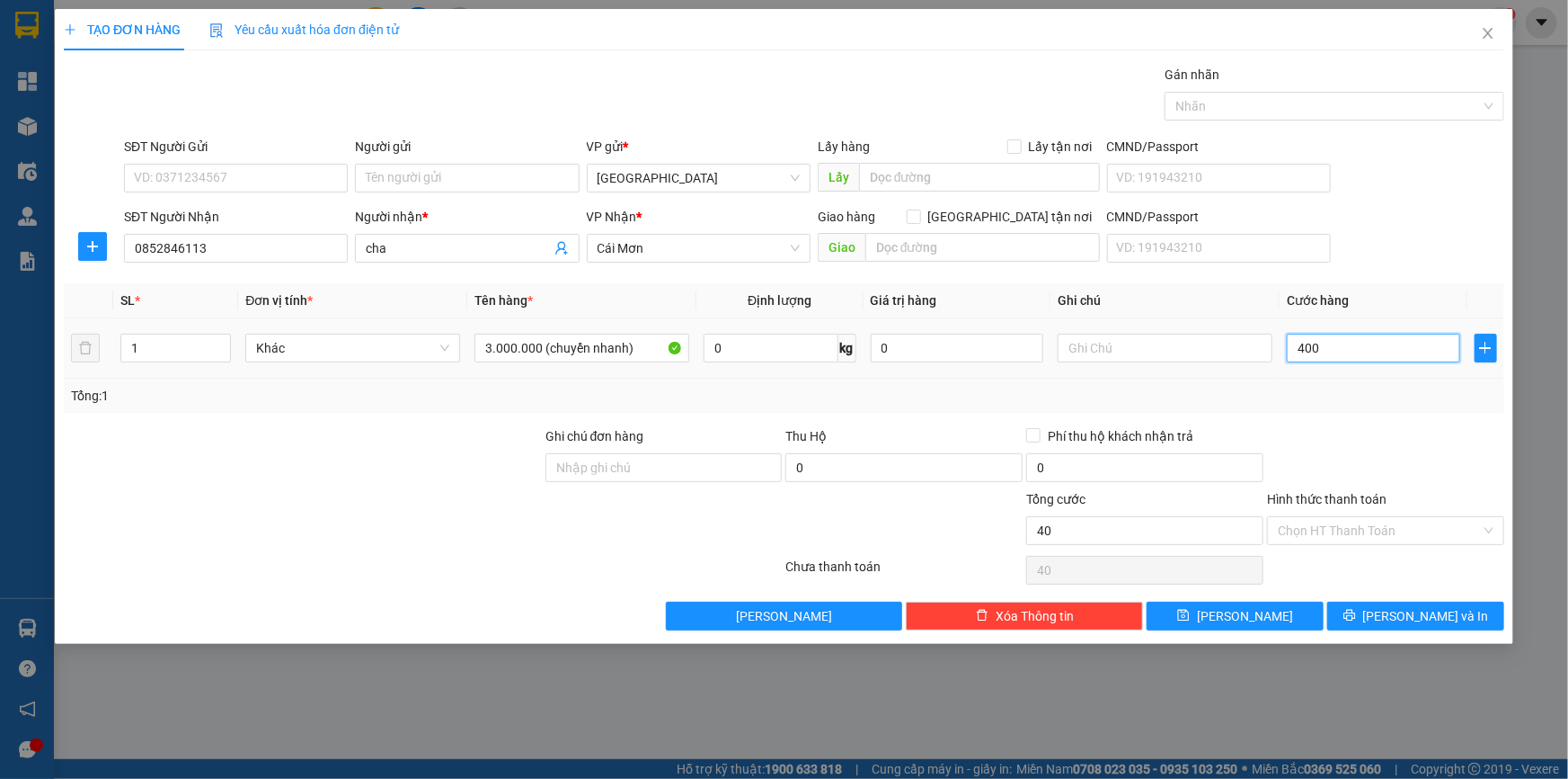
type input "400"
type input "4.000"
type input "40.000"
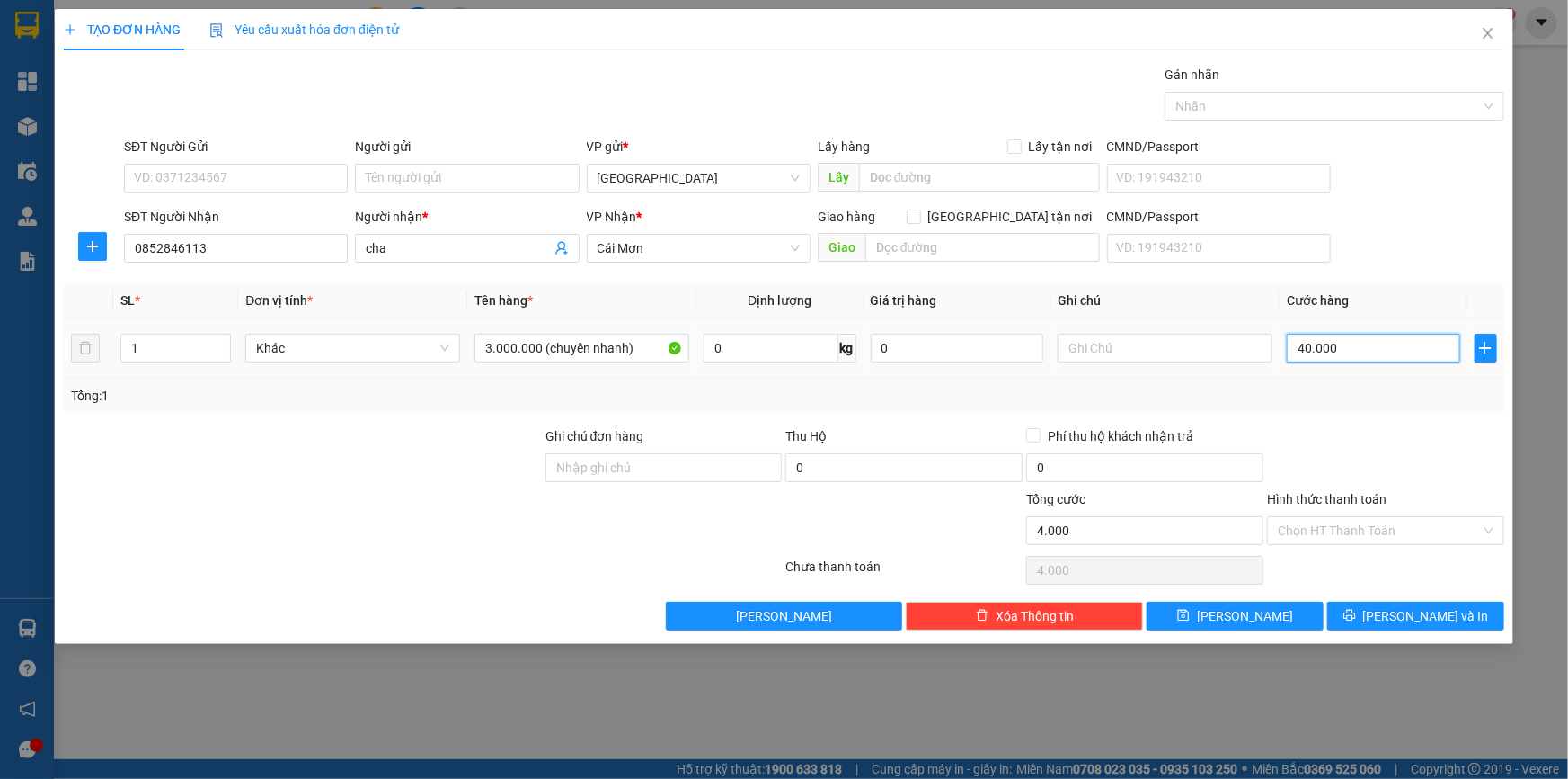
type input "40.000"
click at [1366, 526] on input "Hình thức thanh toán" at bounding box center [1379, 530] width 203 height 27
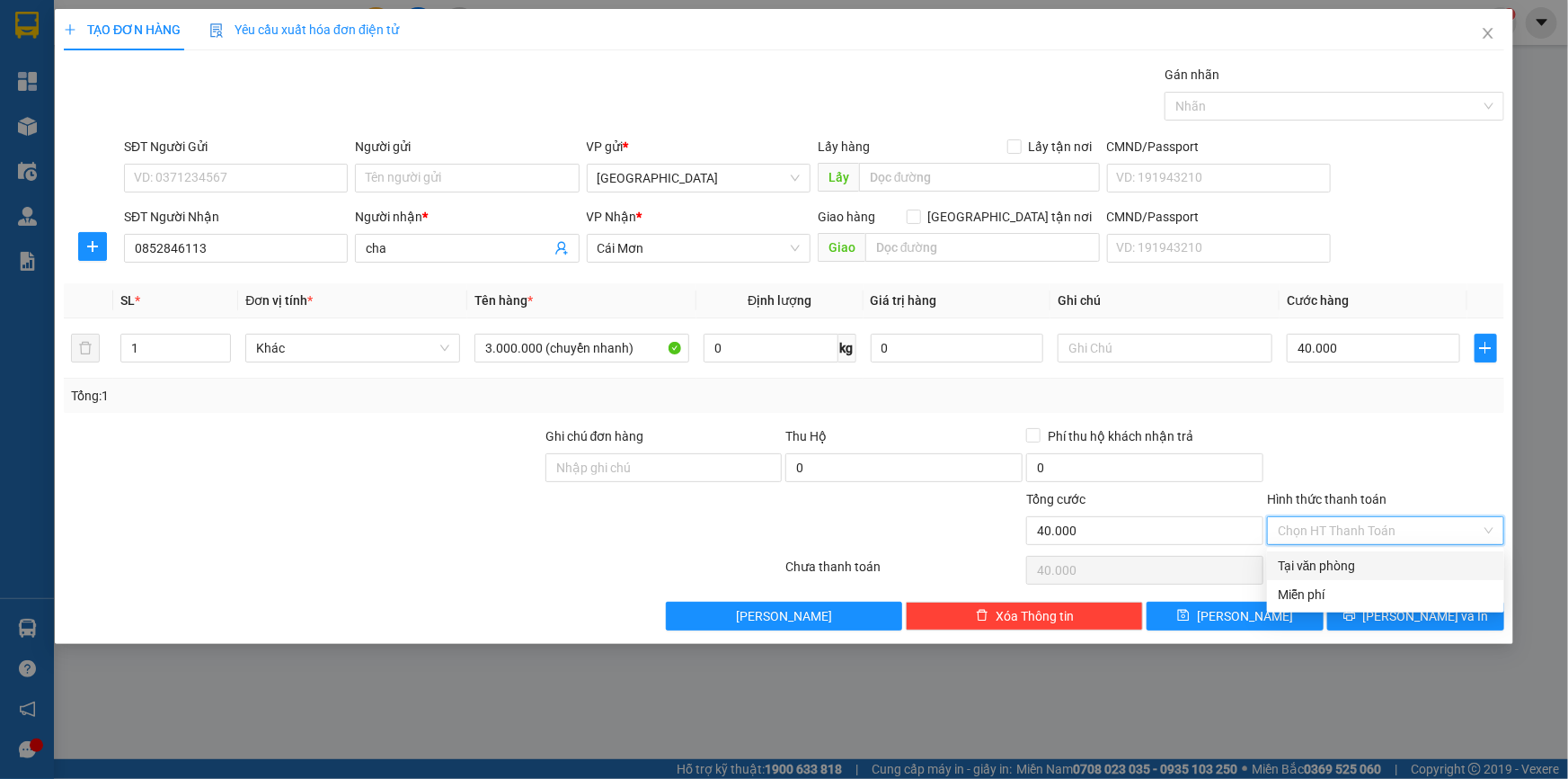
click at [1370, 559] on div "Tại văn phòng" at bounding box center [1386, 566] width 216 height 20
type input "0"
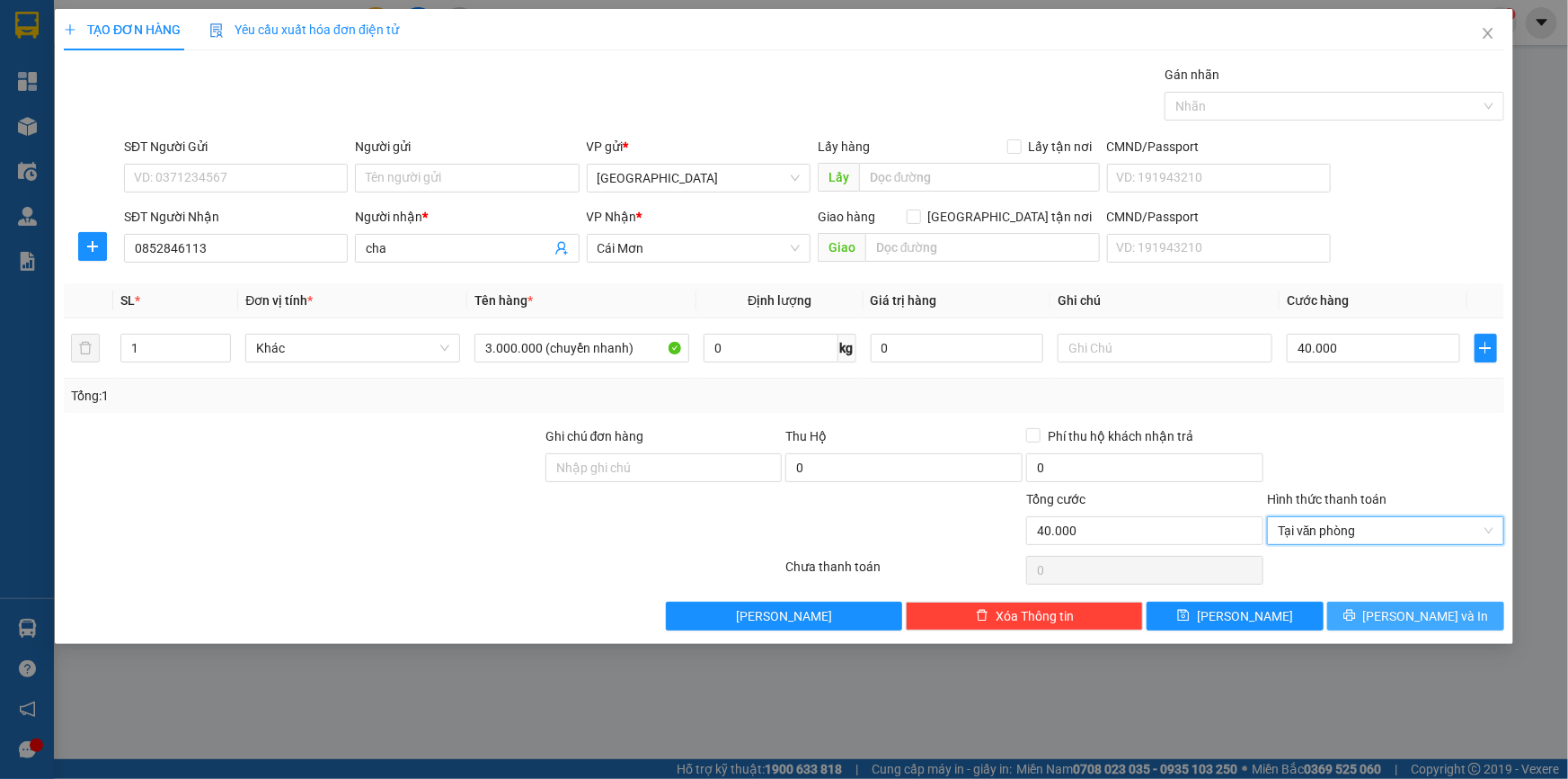
click at [1370, 611] on button "Lưu và In" at bounding box center [1416, 616] width 177 height 29
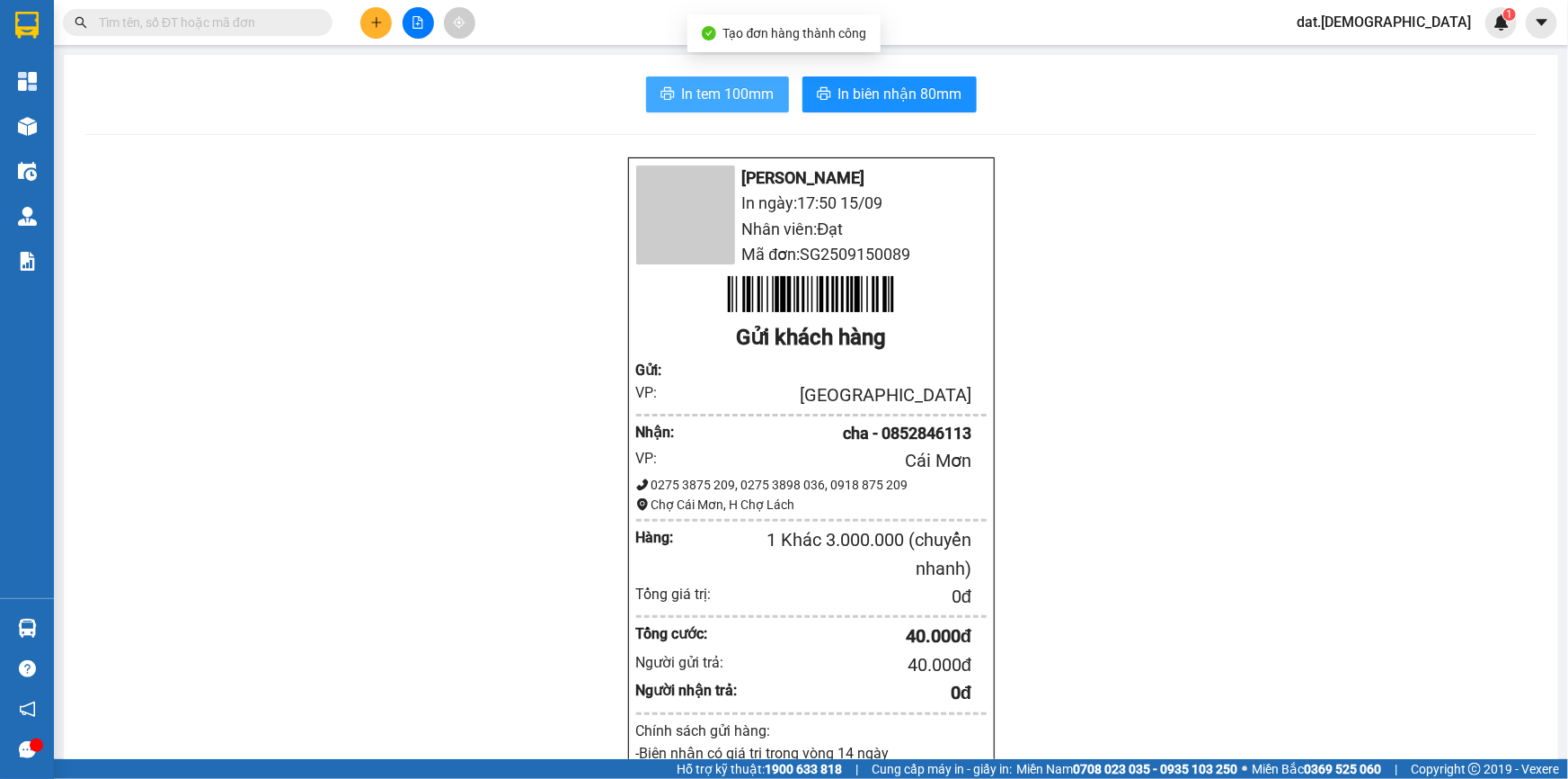
click at [694, 102] on span "In tem 100mm" at bounding box center [729, 94] width 93 height 23
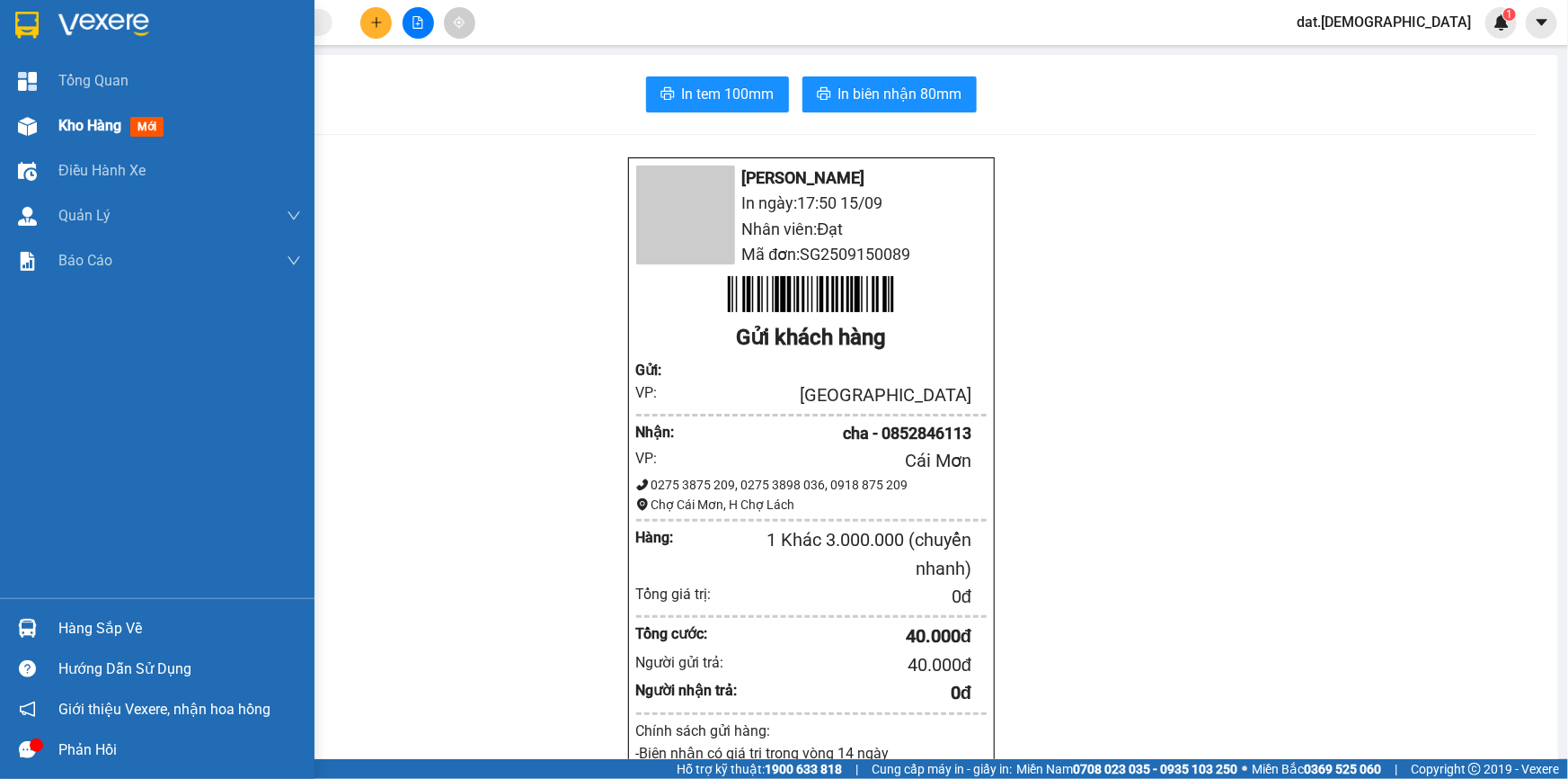
click at [144, 136] on span "mới" at bounding box center [147, 127] width 34 height 20
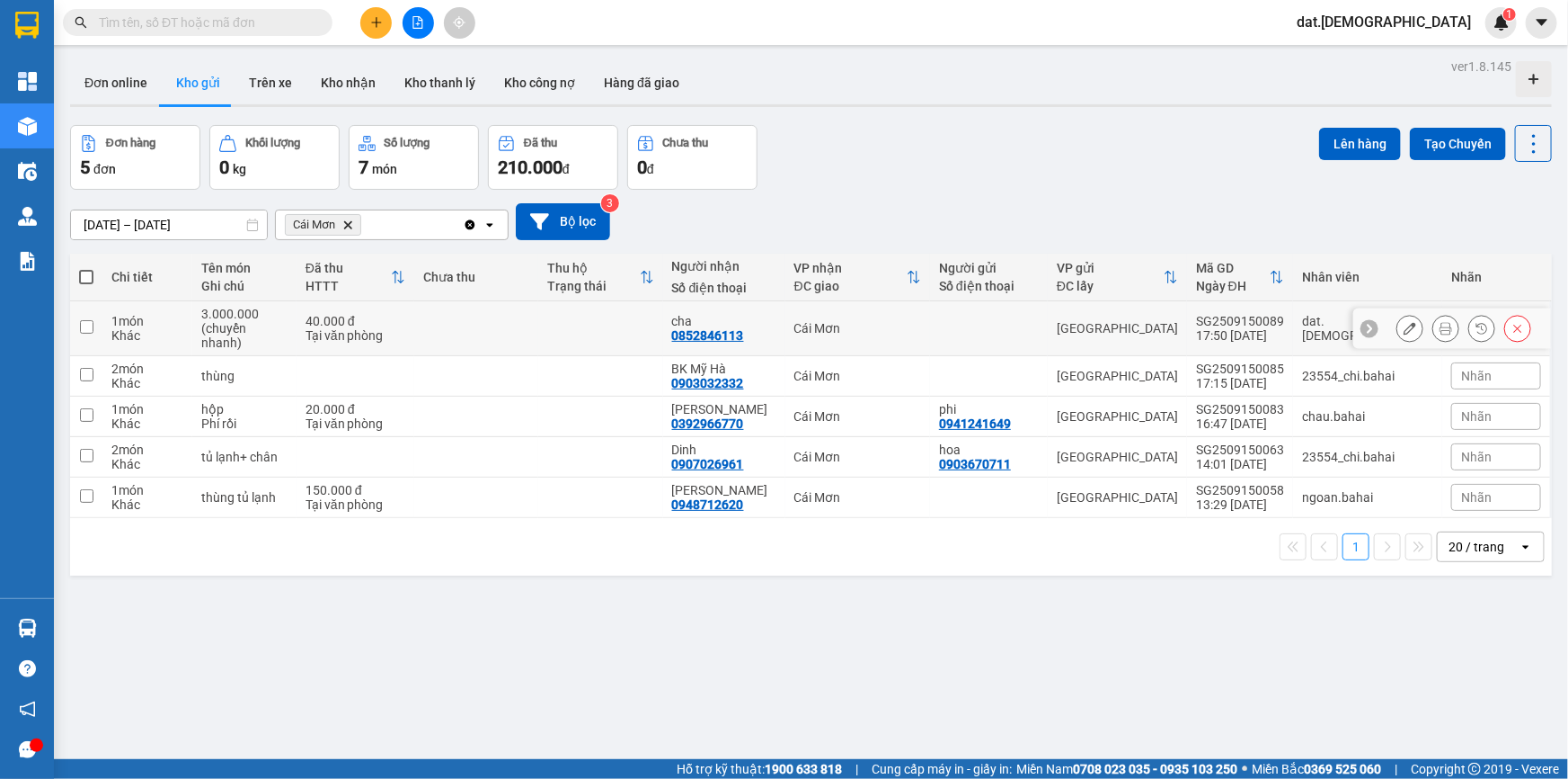
drag, startPoint x: 512, startPoint y: 318, endPoint x: 506, endPoint y: 337, distance: 19.9
click at [511, 317] on td at bounding box center [477, 329] width 125 height 54
checkbox input "true"
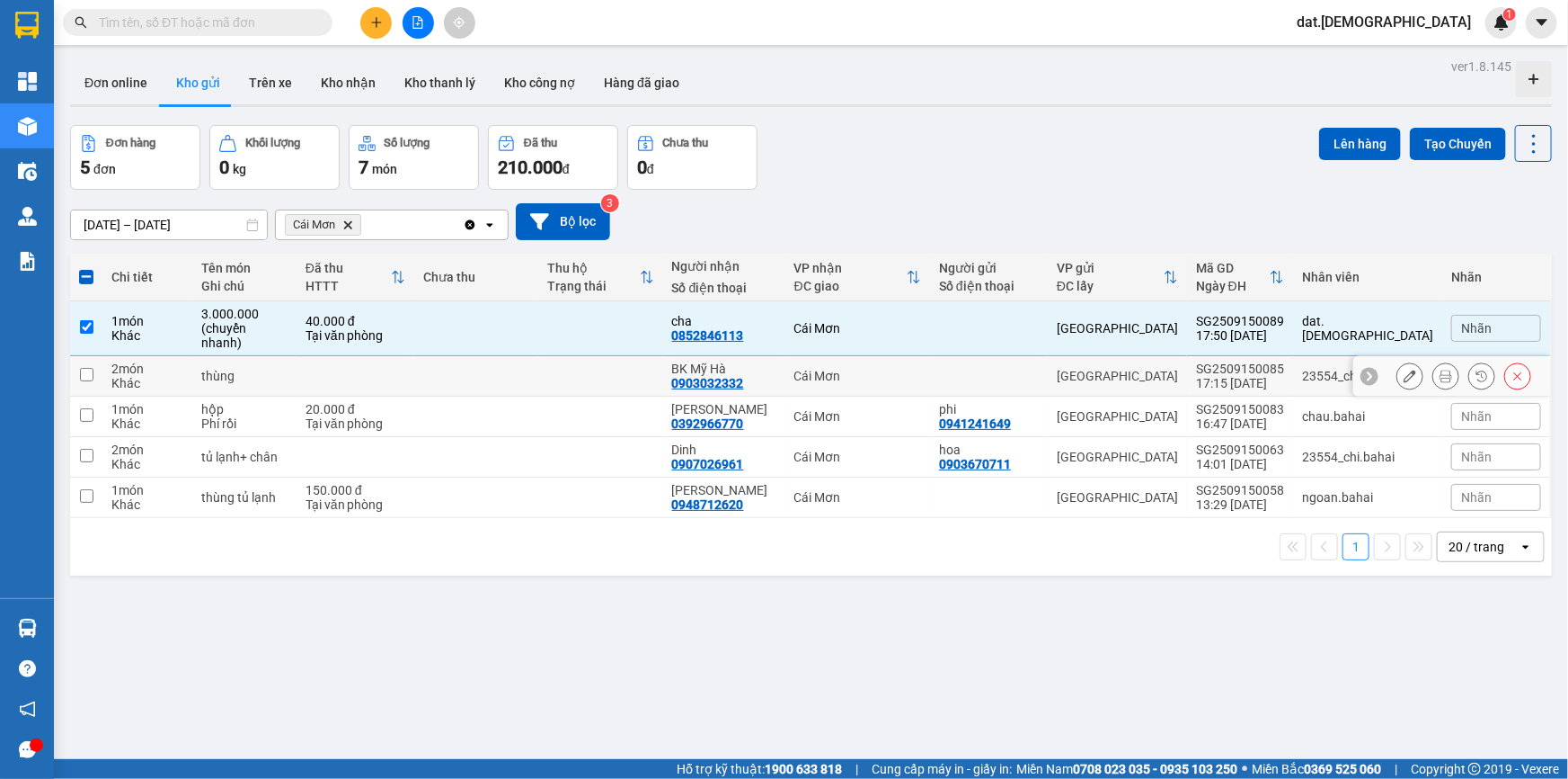
click at [499, 368] on td at bounding box center [477, 376] width 125 height 41
checkbox input "true"
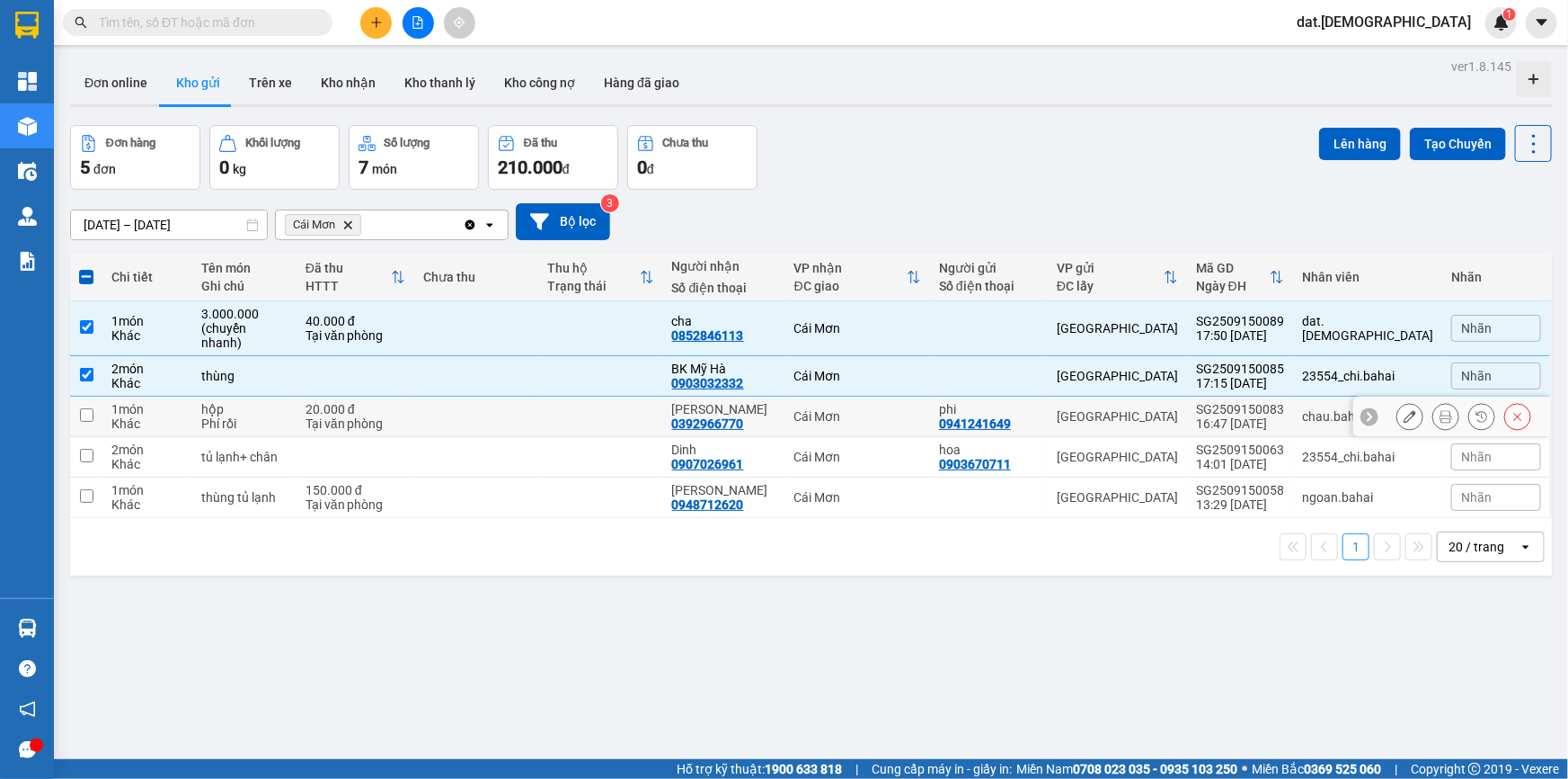
click at [502, 405] on td at bounding box center [477, 417] width 125 height 41
checkbox input "true"
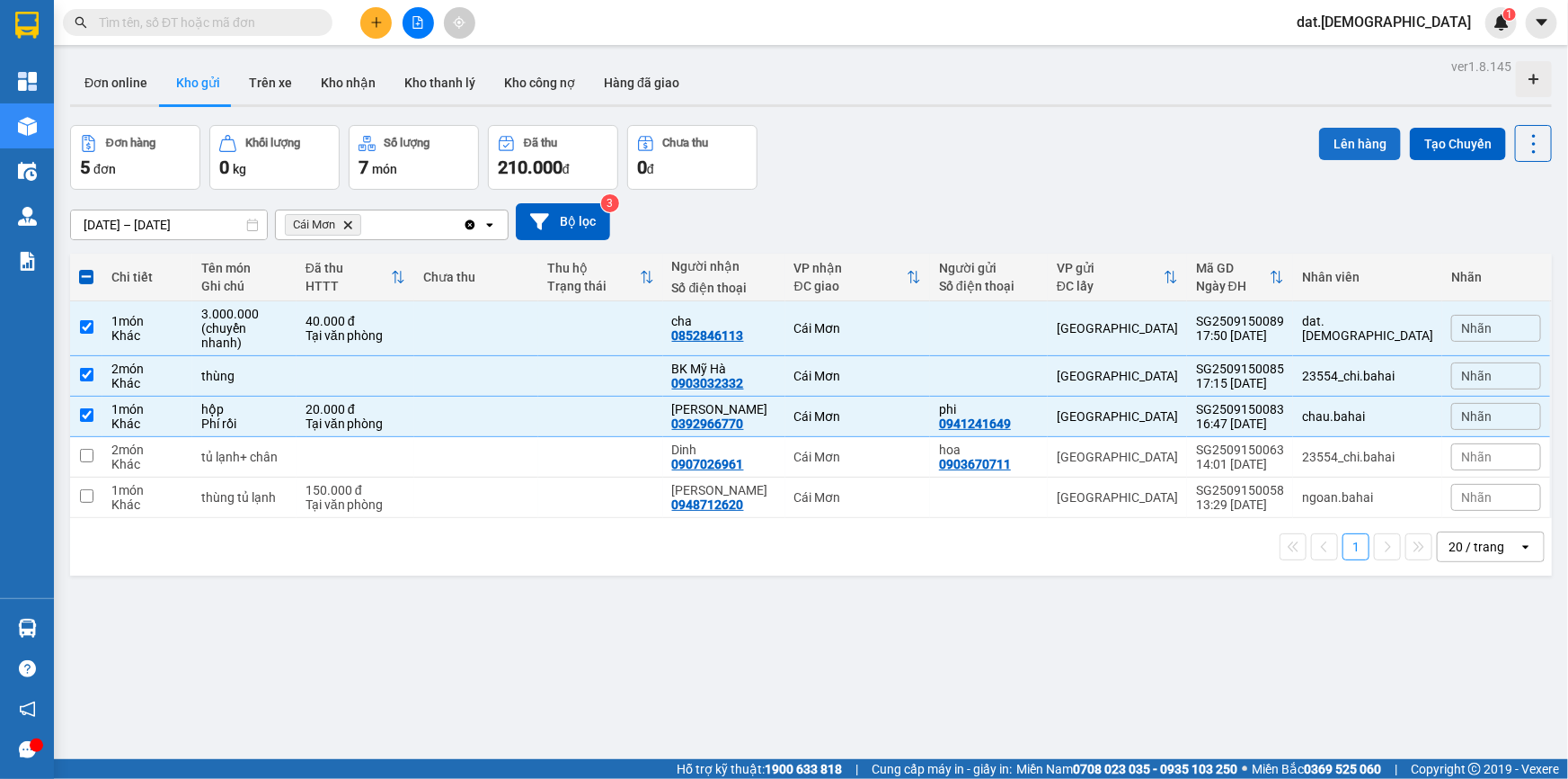
click at [1338, 138] on button "Lên hàng" at bounding box center [1360, 144] width 82 height 33
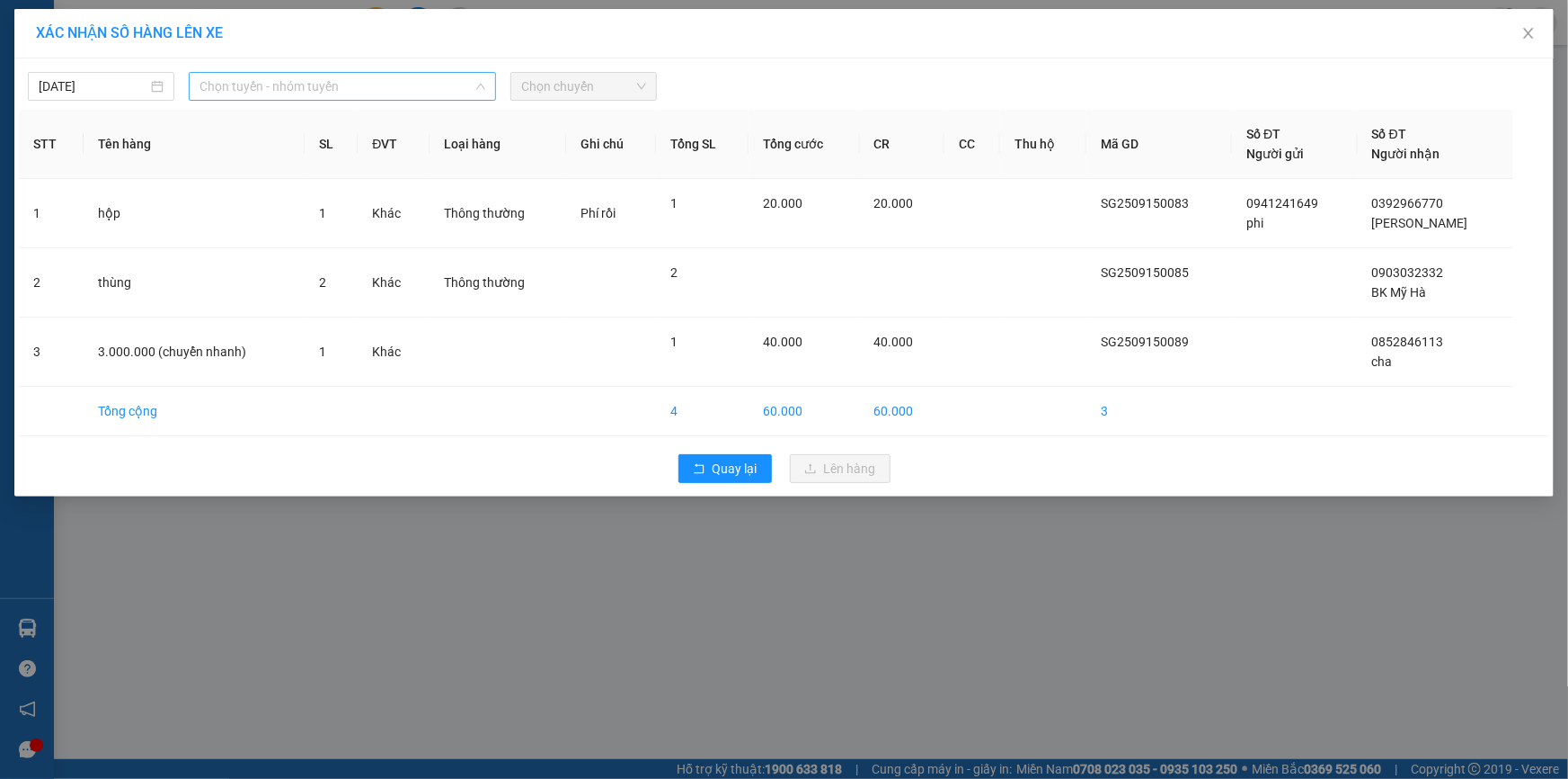
click at [338, 78] on span "Chọn tuyến - nhóm tuyến" at bounding box center [342, 86] width 286 height 27
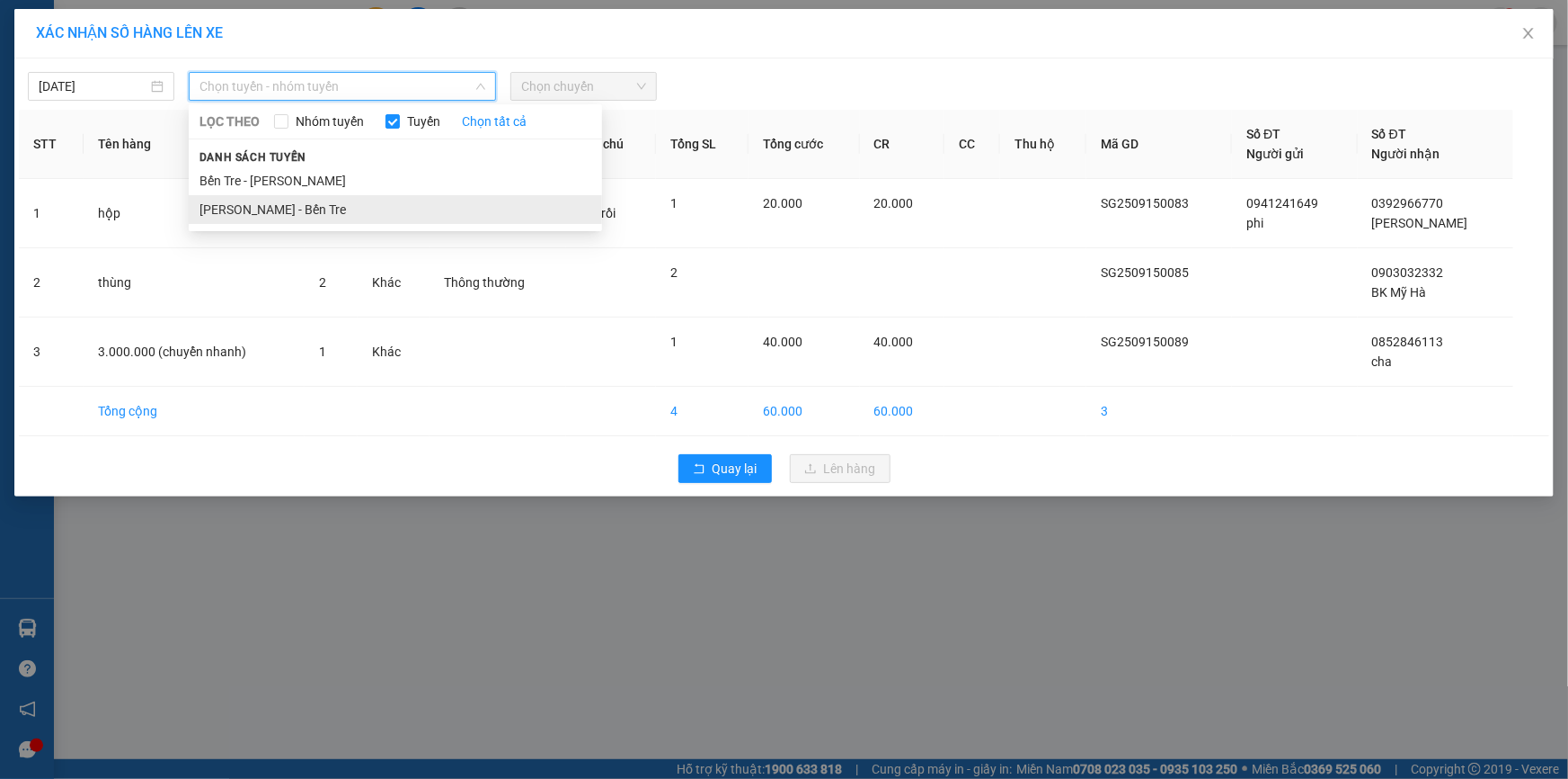
click at [282, 207] on li "Hồ Chí Minh - Bến Tre" at bounding box center [396, 210] width 414 height 29
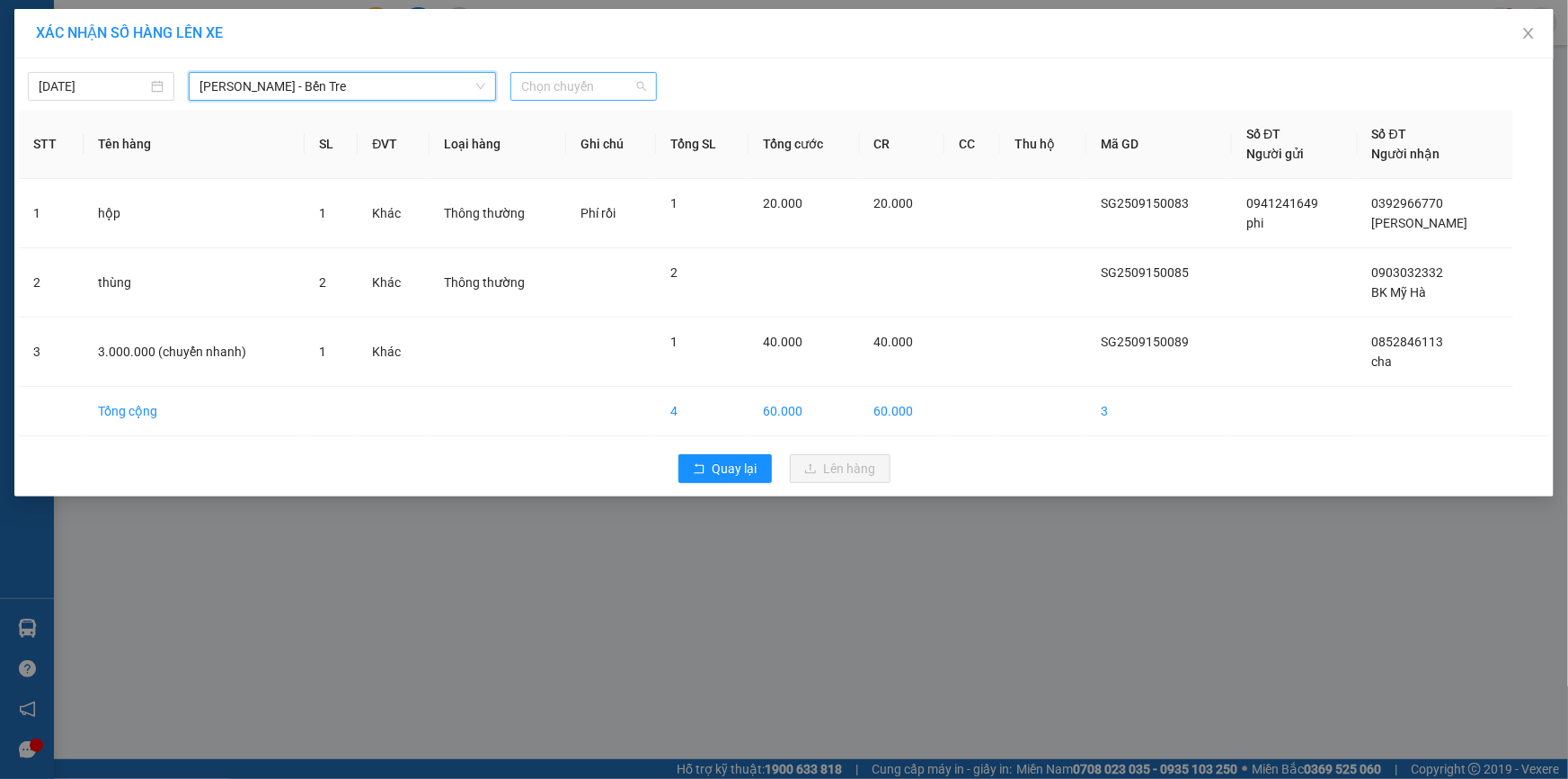
drag, startPoint x: 573, startPoint y: 84, endPoint x: 572, endPoint y: 150, distance: 66.0
click at [573, 84] on span "Chọn chuyến" at bounding box center [583, 86] width 125 height 27
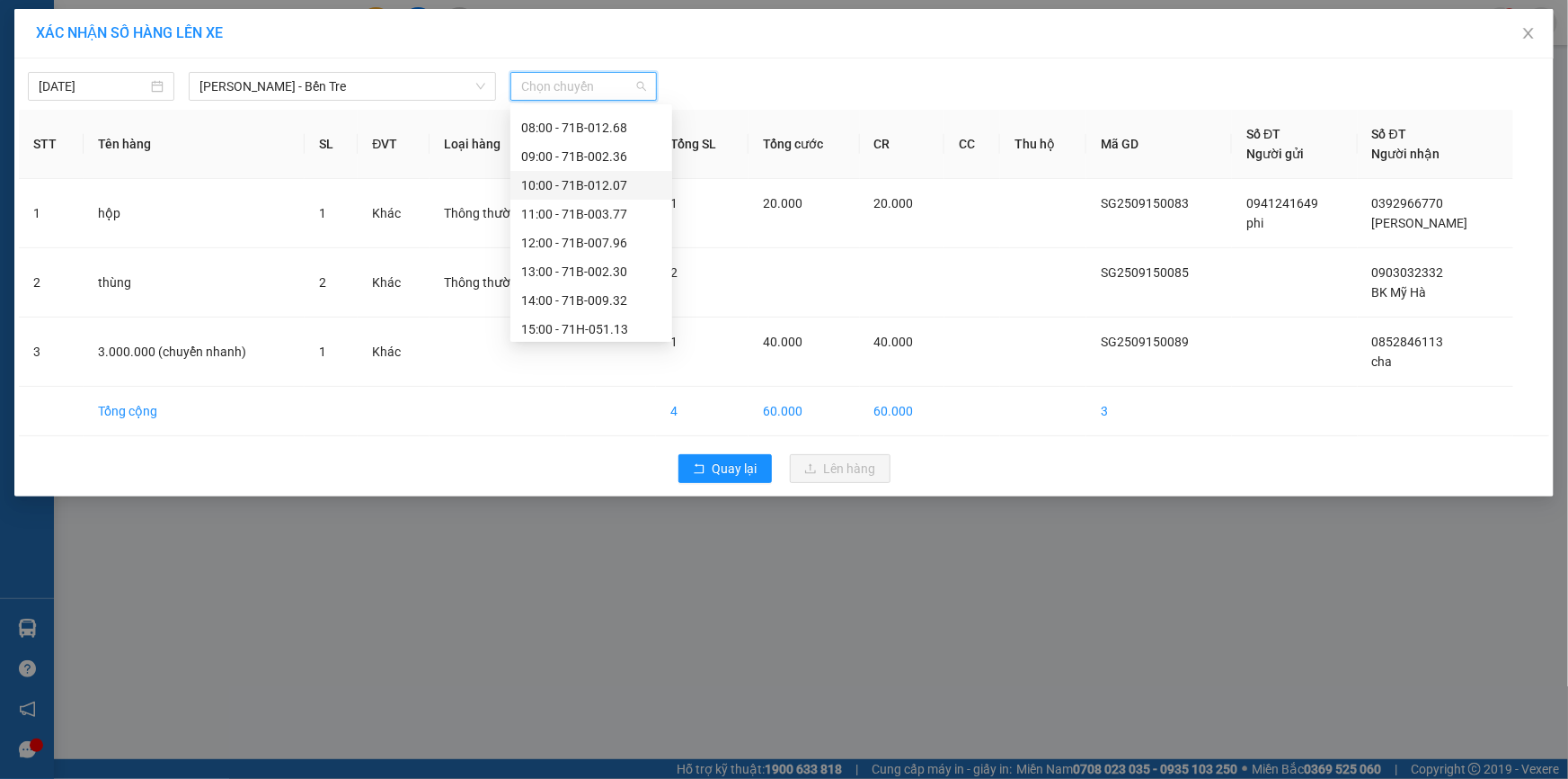
scroll to position [201, 0]
click at [545, 323] on div "18:00" at bounding box center [591, 325] width 140 height 20
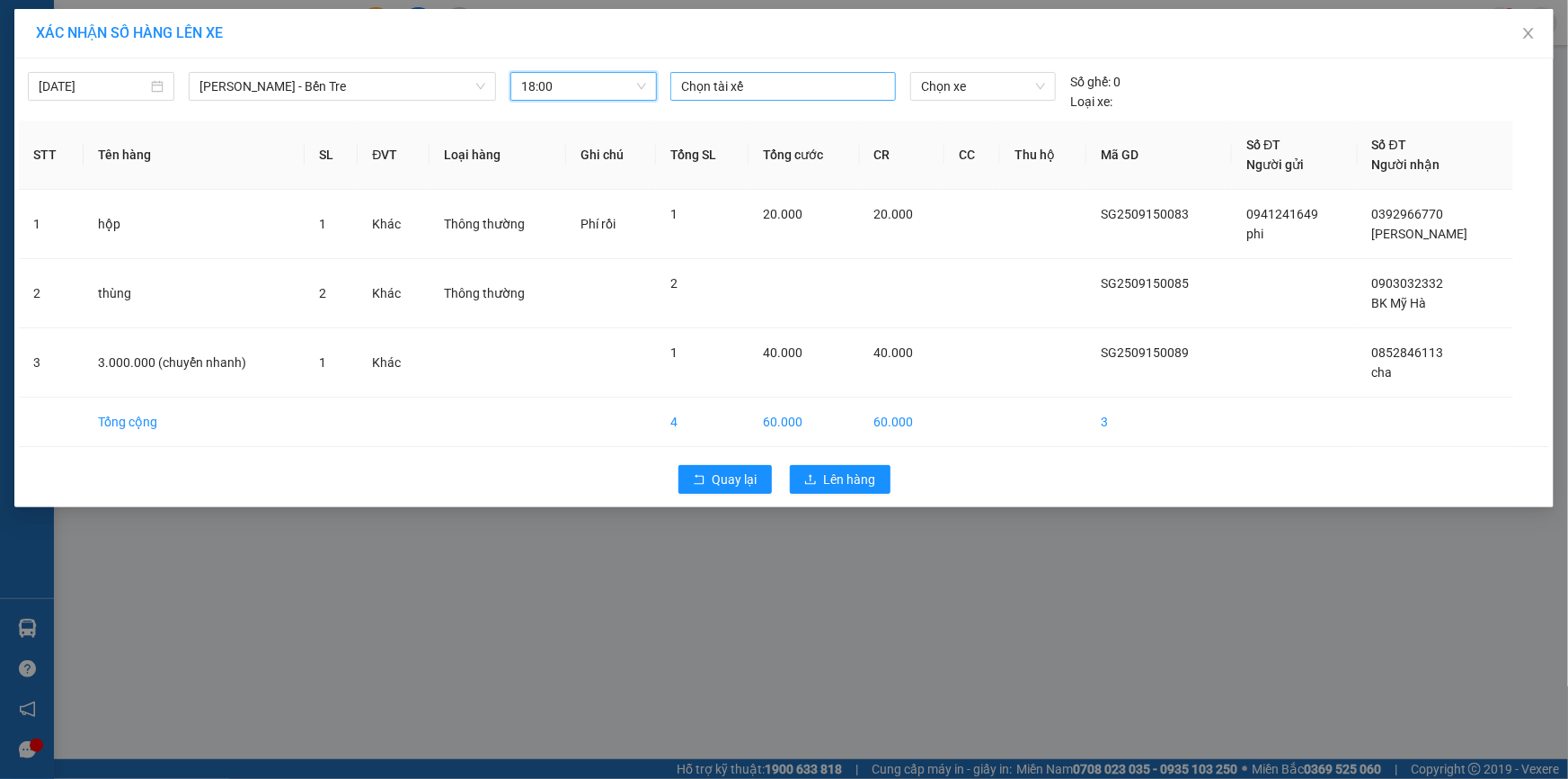
click at [720, 90] on div at bounding box center [783, 86] width 217 height 22
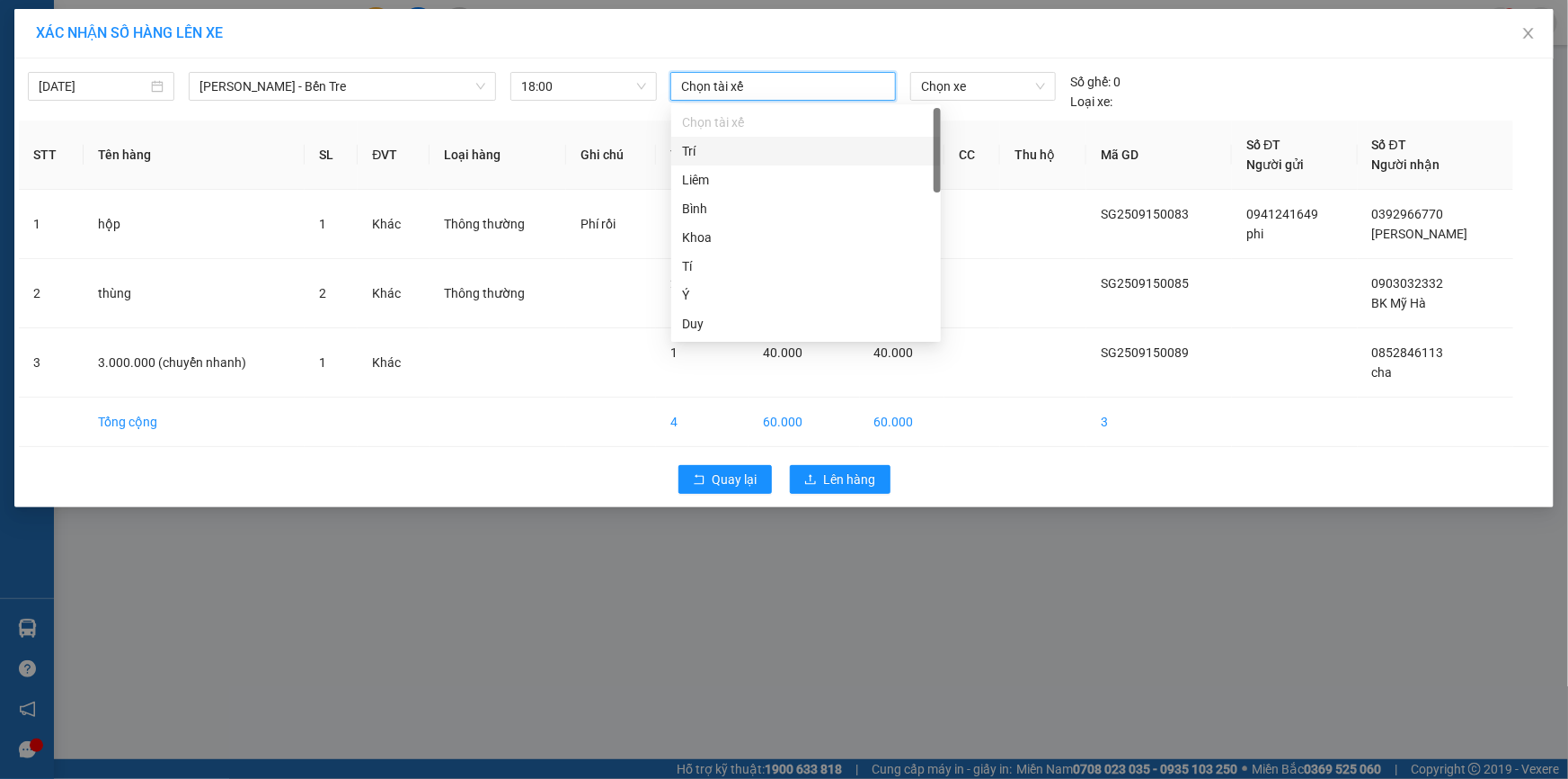
click at [722, 153] on div "Trí" at bounding box center [806, 151] width 248 height 20
click at [945, 74] on span "Chọn xe" at bounding box center [983, 86] width 124 height 27
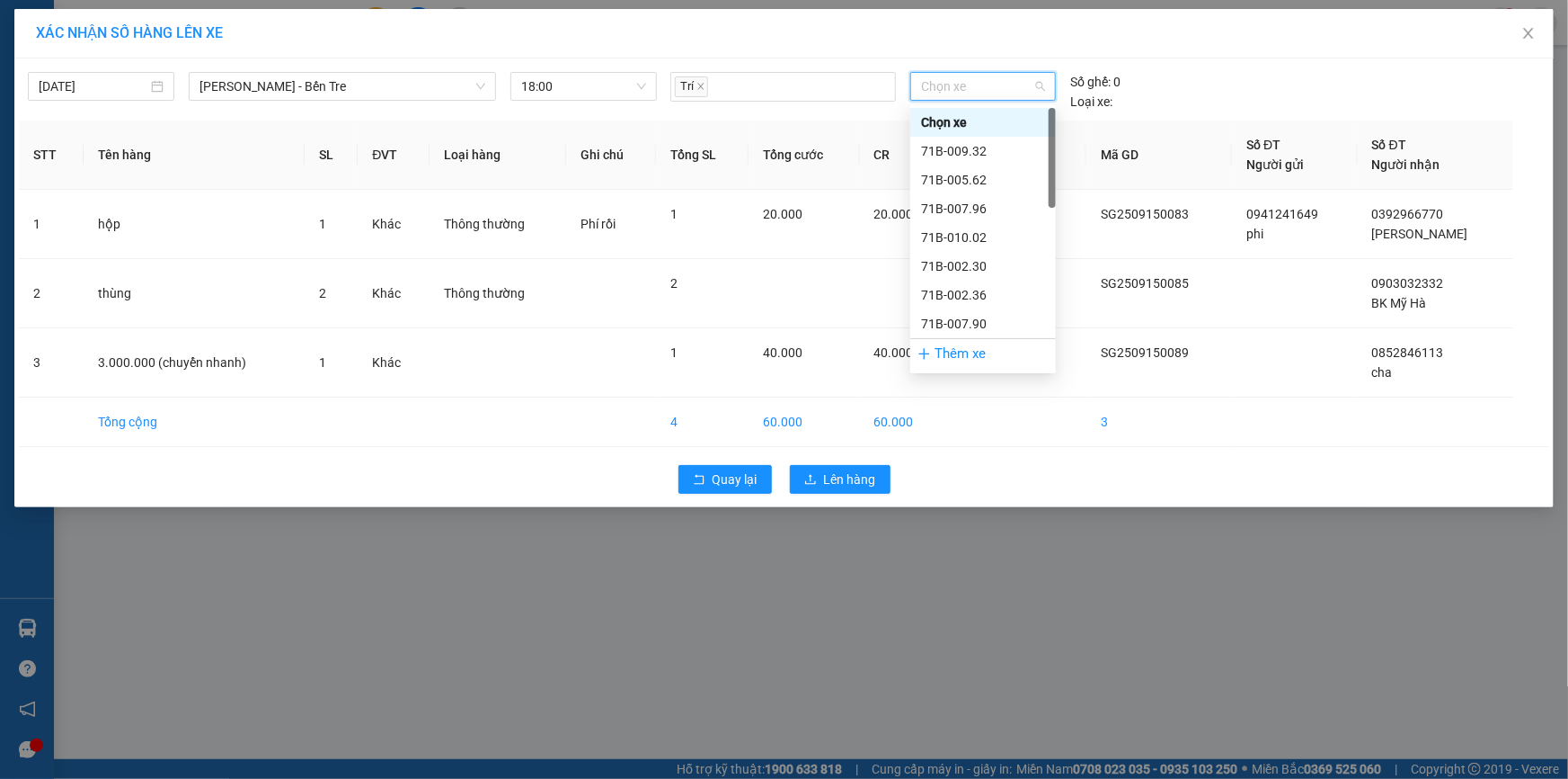
click at [985, 84] on span "Chọn xe" at bounding box center [983, 86] width 124 height 27
click at [982, 293] on div "71B-002.36" at bounding box center [983, 295] width 124 height 20
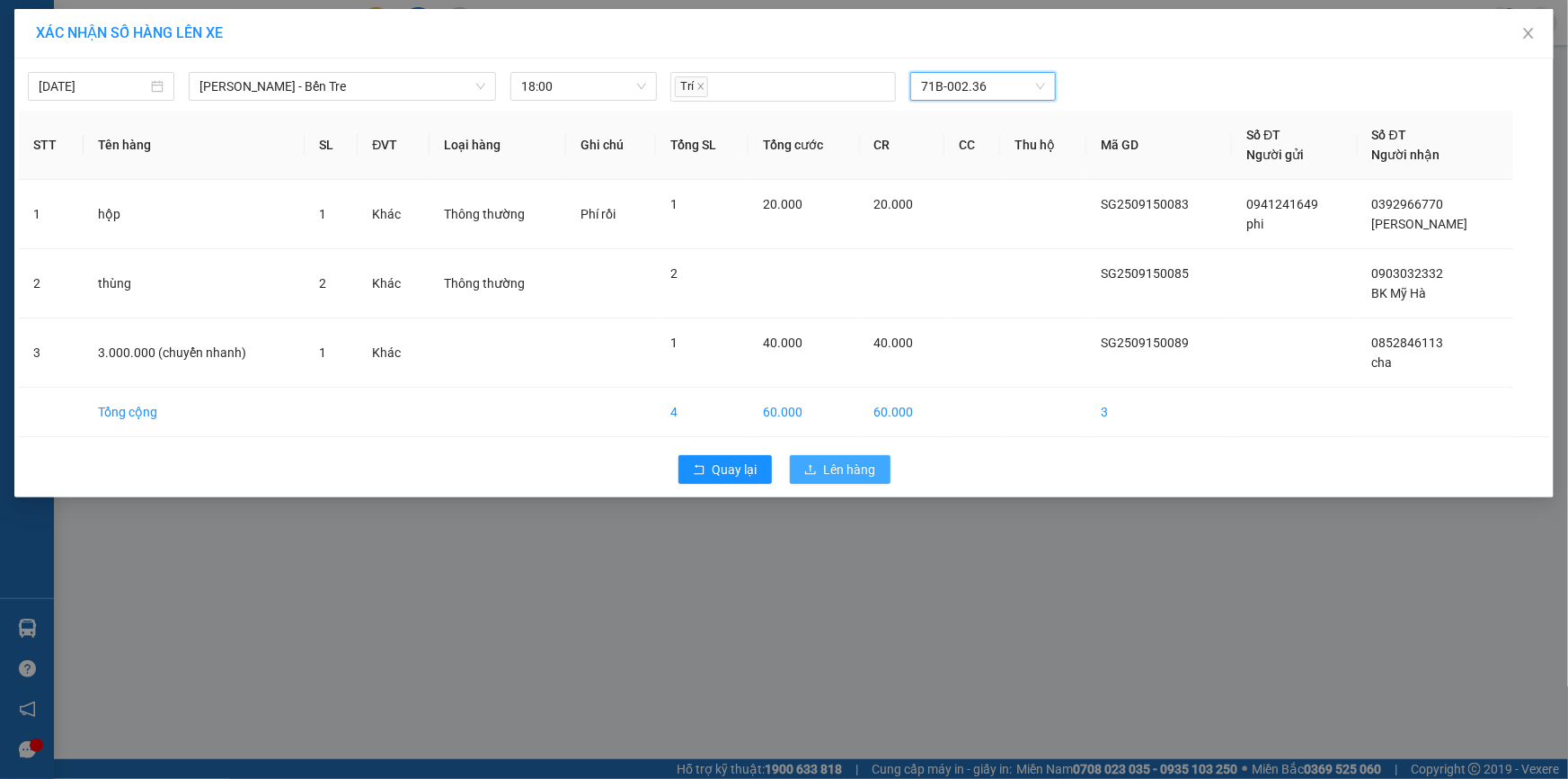
click at [849, 468] on span "Lên hàng" at bounding box center [849, 469] width 52 height 20
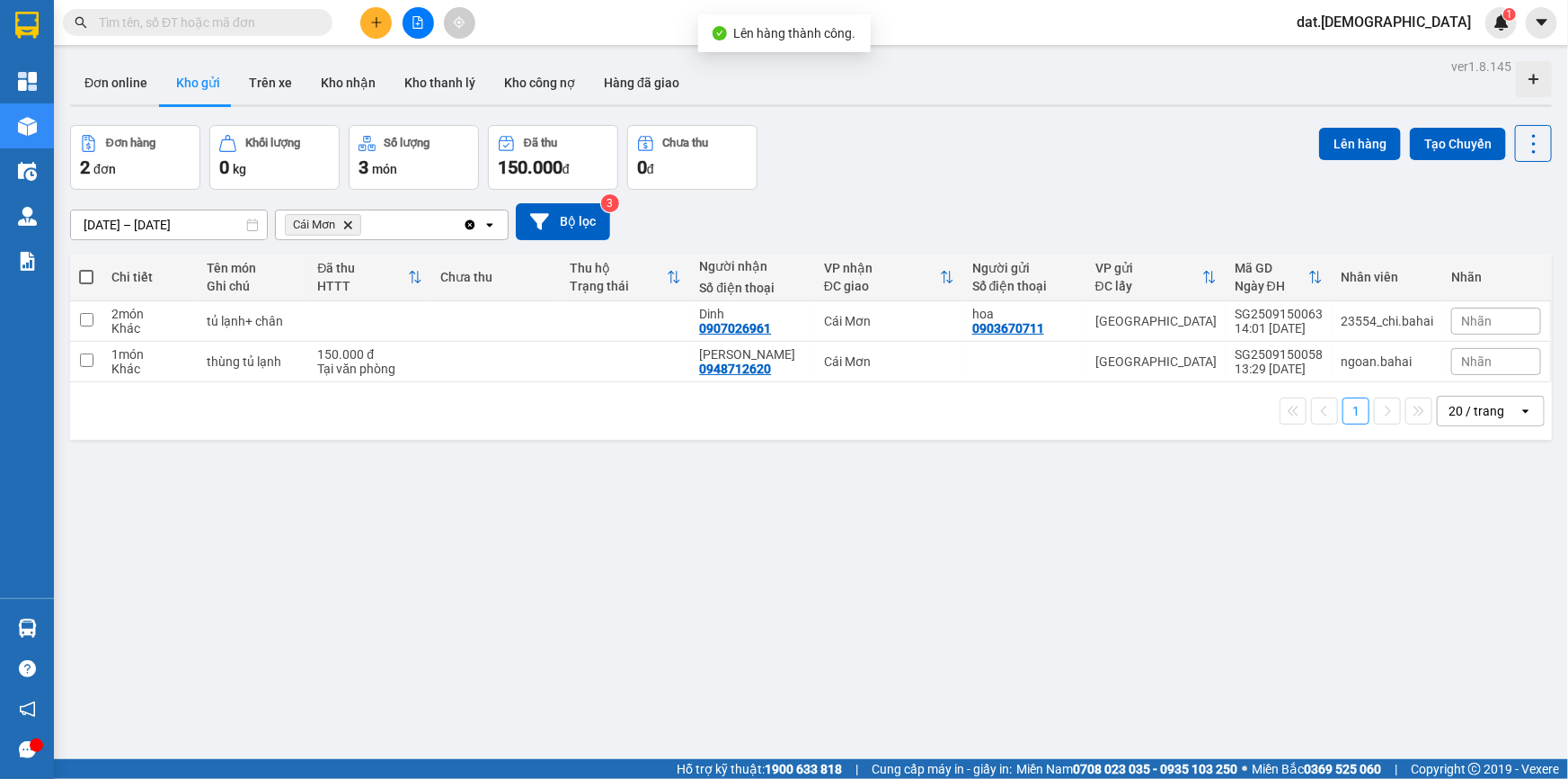
click at [349, 225] on icon "Delete" at bounding box center [348, 225] width 11 height 11
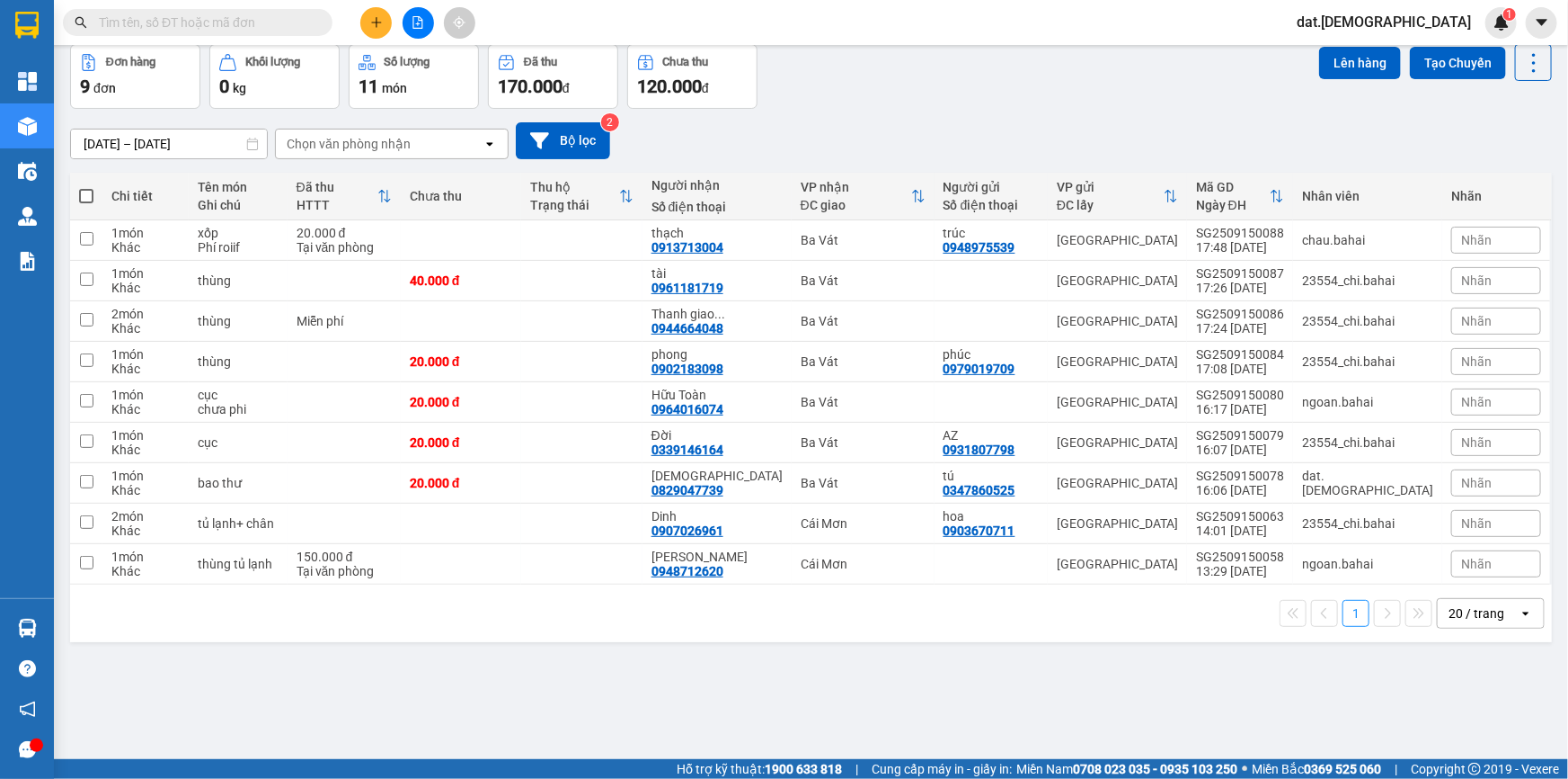
scroll to position [82, 0]
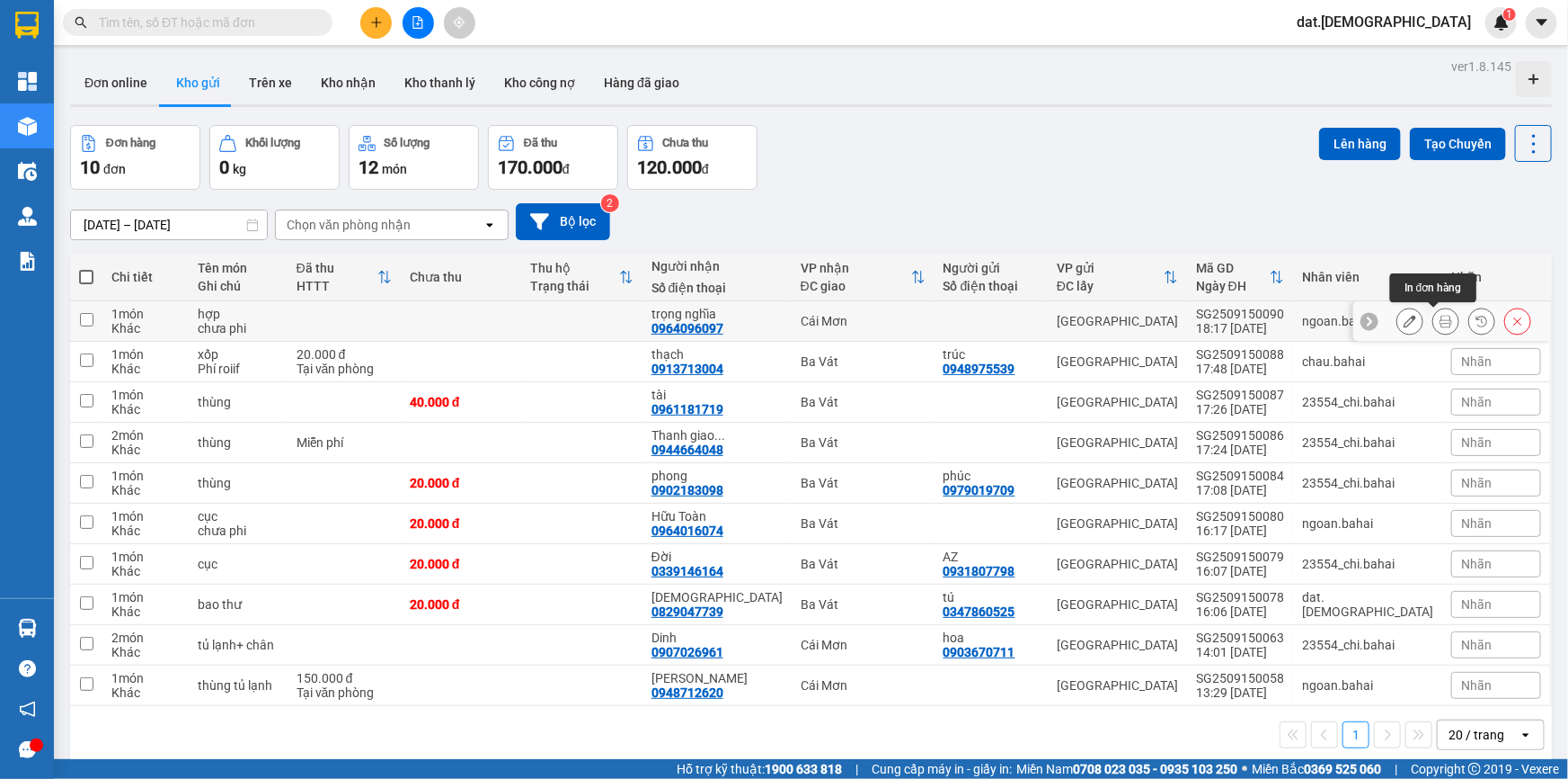
drag, startPoint x: 1433, startPoint y: 324, endPoint x: 1378, endPoint y: 309, distance: 57.0
click at [1439, 324] on icon at bounding box center [1446, 321] width 13 height 13
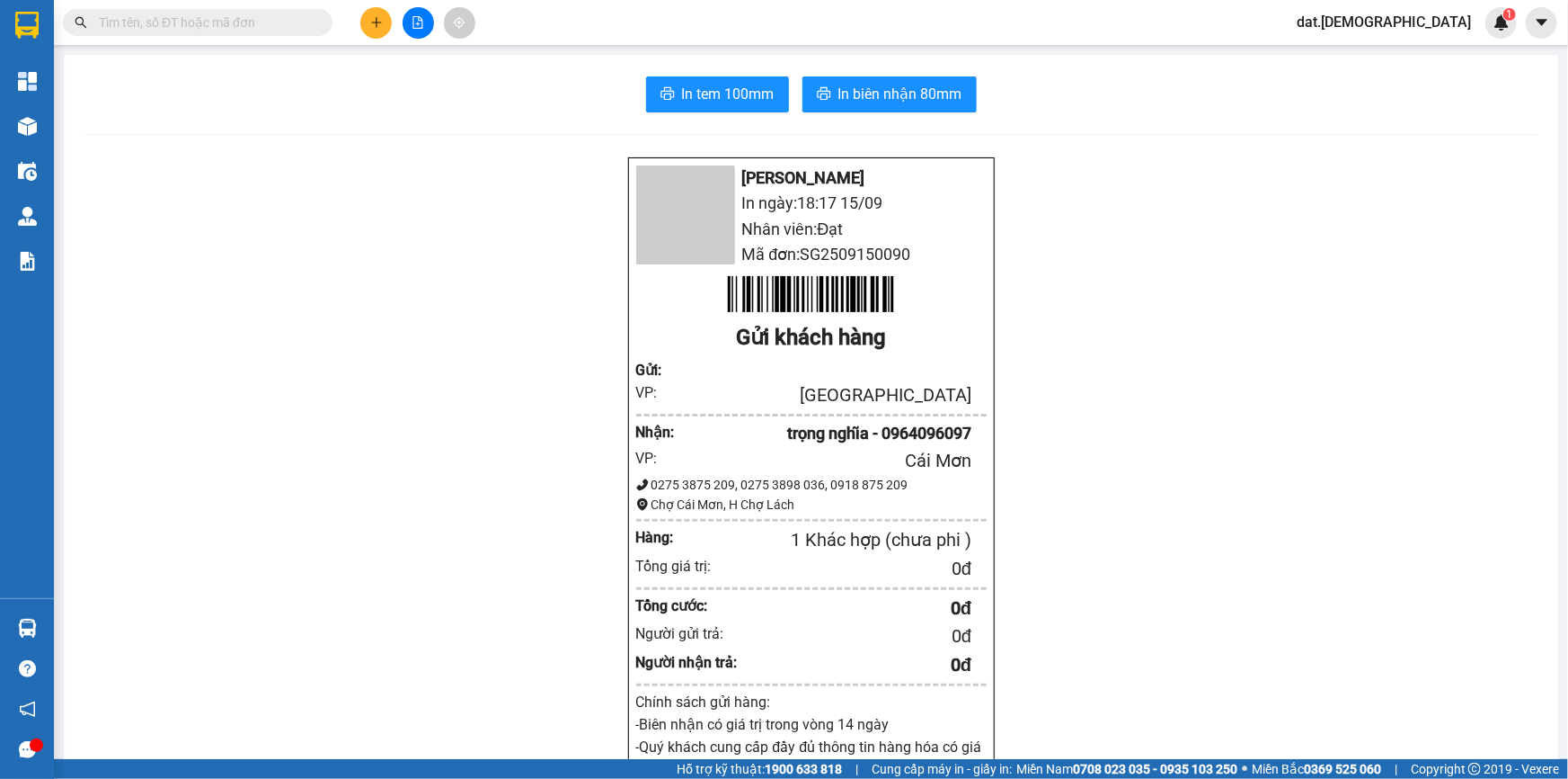
drag, startPoint x: 625, startPoint y: 68, endPoint x: 645, endPoint y: 72, distance: 20.4
click at [635, 71] on div "In tem 100mm In biên nhận 80mm [PERSON_NAME] In ngày: 18:17 [DATE] Nhân viên: Đ…" at bounding box center [810, 715] width 1494 height 1323
click at [669, 98] on button "In tem 100mm" at bounding box center [717, 94] width 142 height 36
click at [897, 99] on span "In biên nhận 80mm" at bounding box center [900, 94] width 124 height 23
click at [379, 26] on icon "plus" at bounding box center [377, 23] width 13 height 13
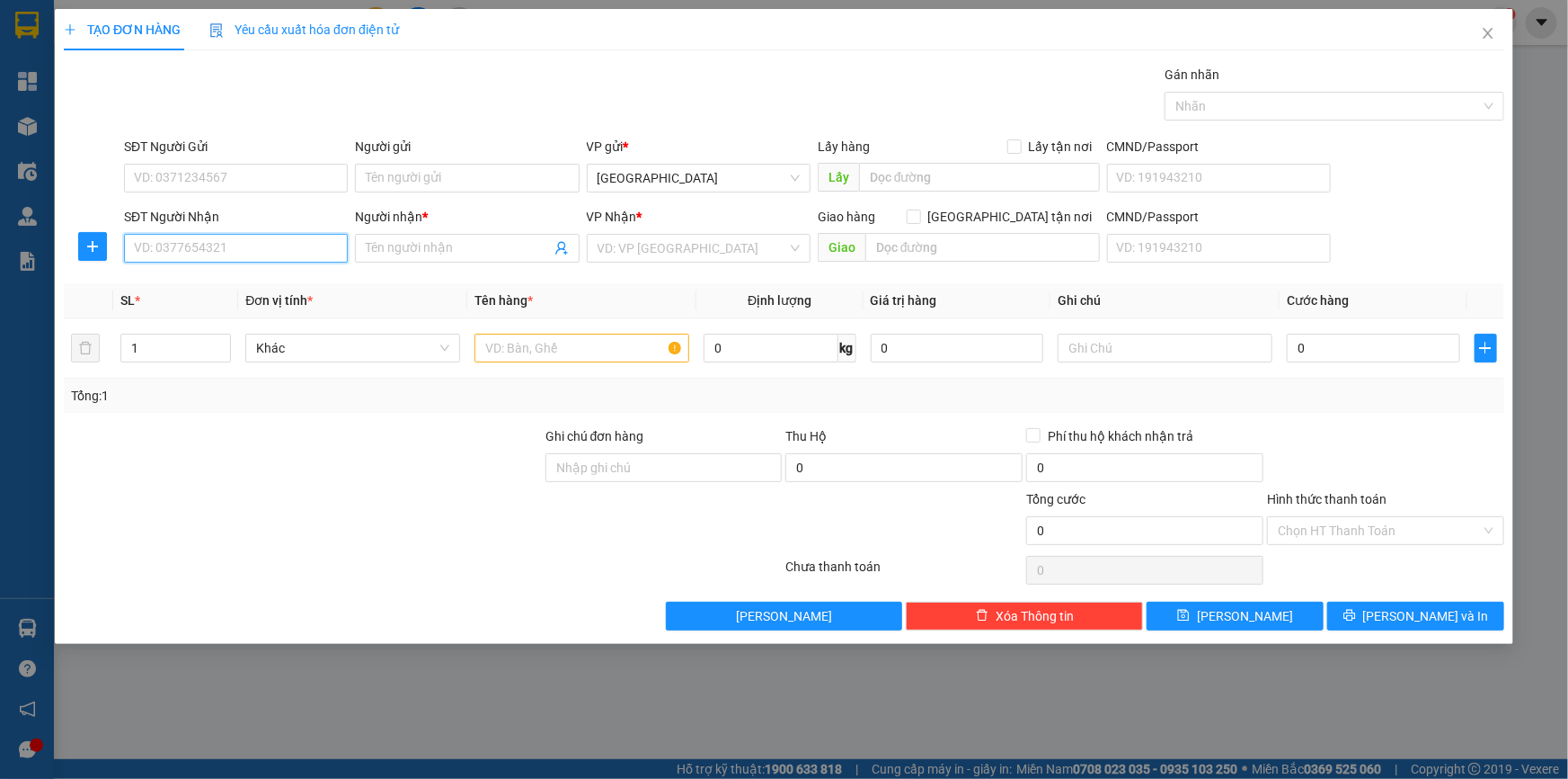
click at [276, 252] on input "SĐT Người Nhận" at bounding box center [236, 248] width 224 height 29
type input "0972946176"
click at [233, 282] on div "0972946176 - Tính" at bounding box center [236, 284] width 202 height 20
type input "Tính"
type input "0972946176"
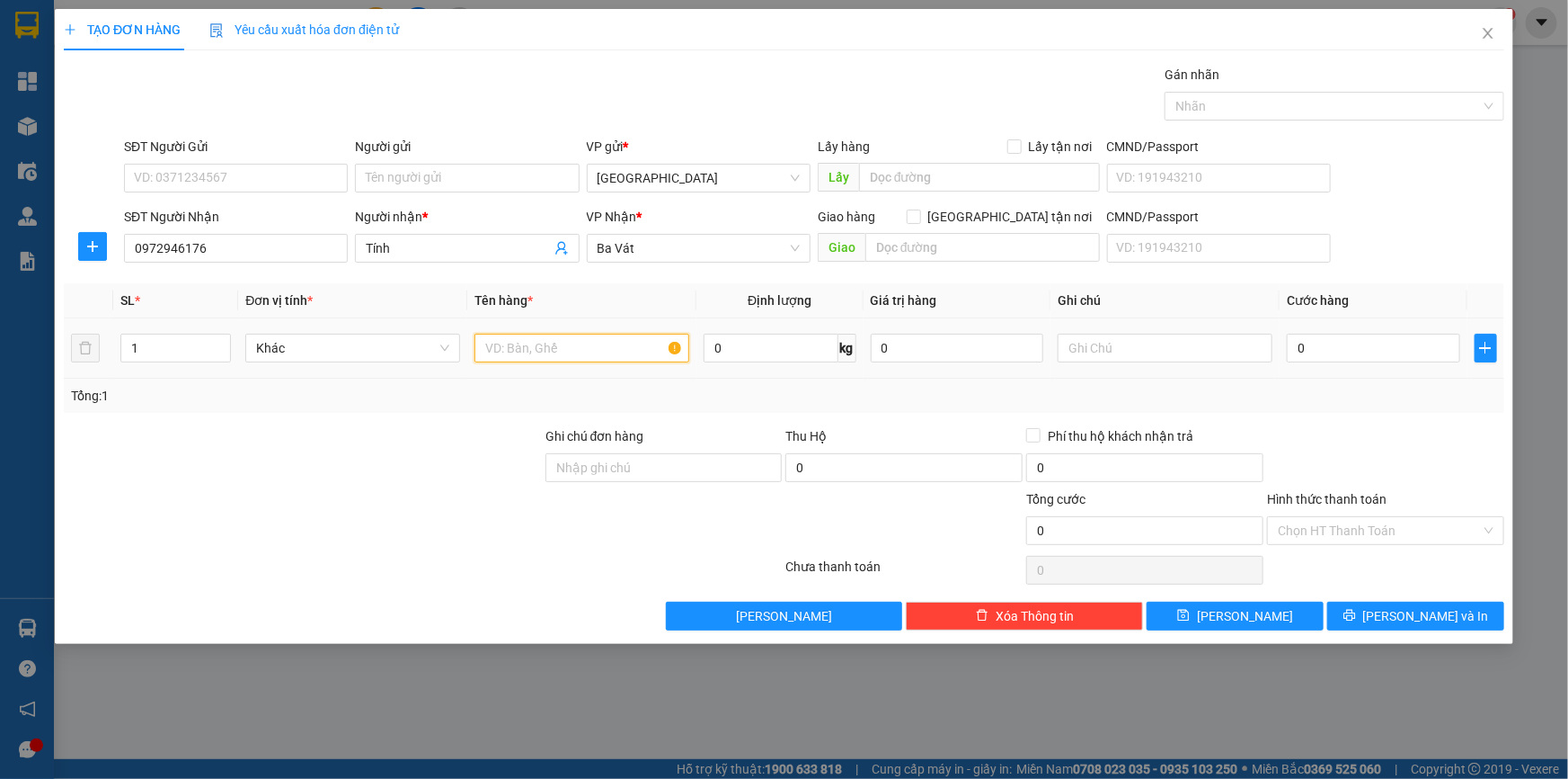
click at [544, 350] on input "text" at bounding box center [582, 348] width 215 height 29
type input "xốp"
click at [1103, 341] on input "text" at bounding box center [1165, 348] width 215 height 29
type input "chuua phí"
click at [1356, 341] on input "0" at bounding box center [1373, 348] width 173 height 29
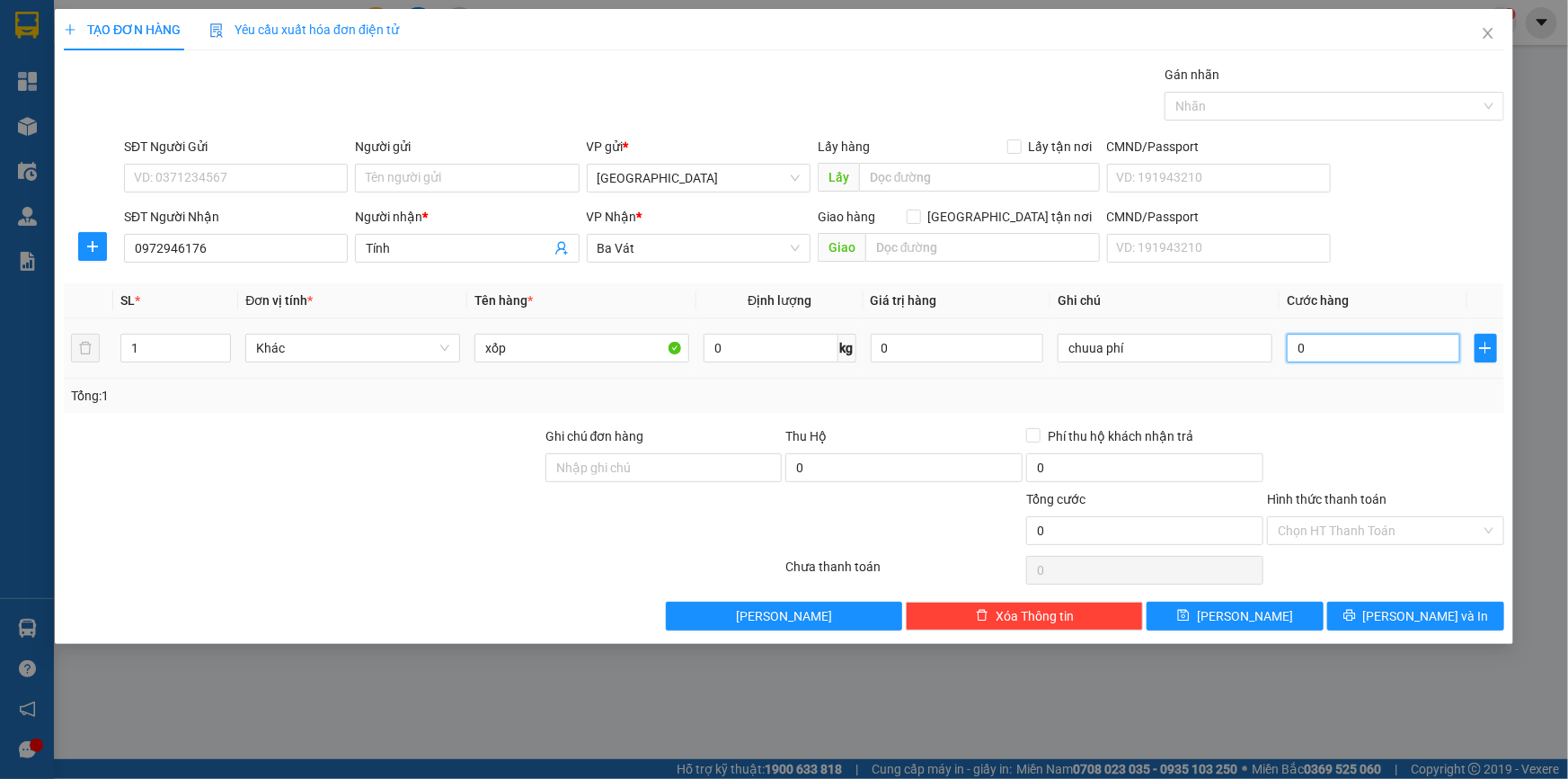
type input "2"
type input "20"
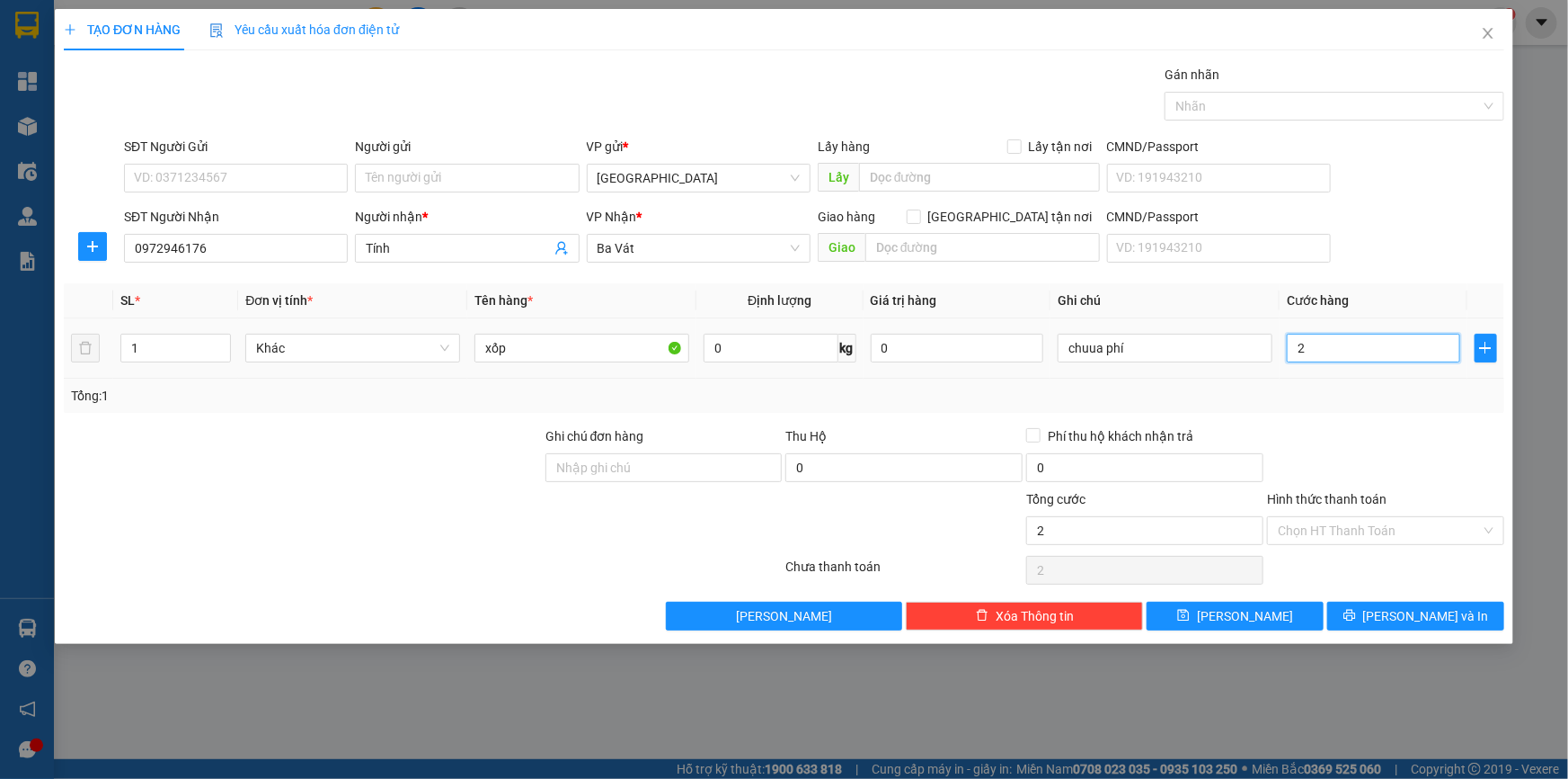
type input "20"
type input "200"
type input "2.000"
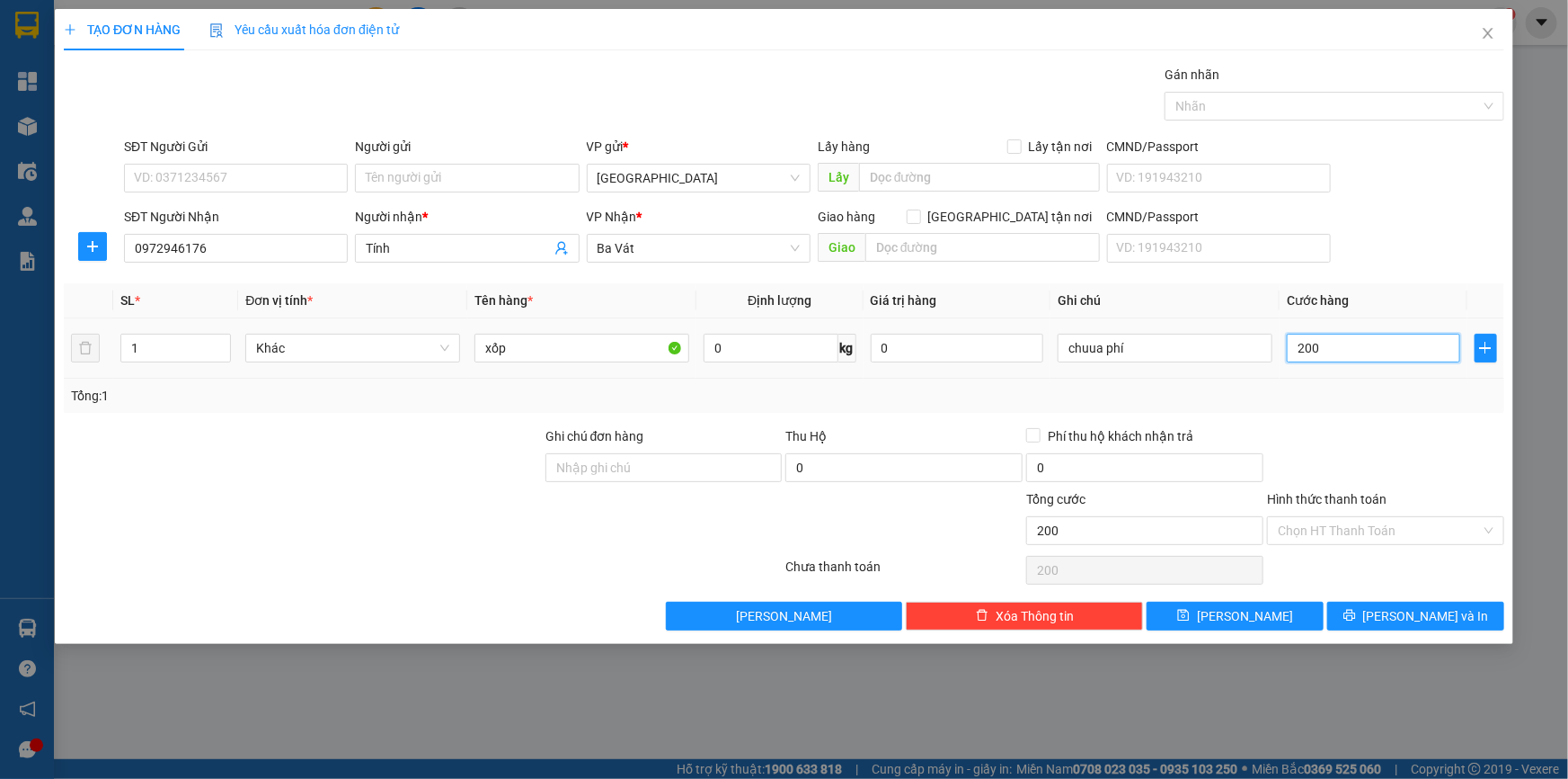
type input "2.000"
type input "20.000"
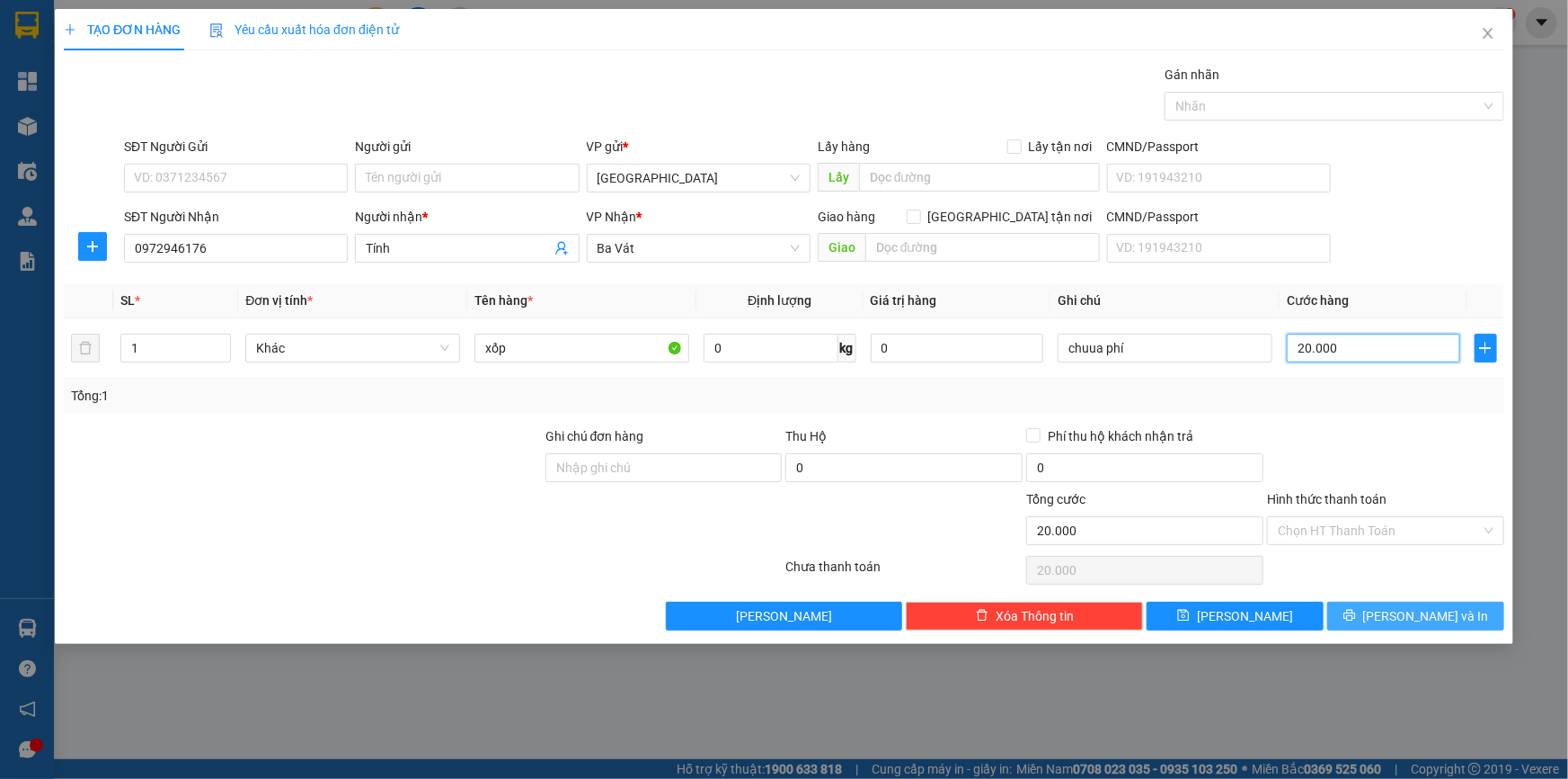
type input "20.000"
click at [1422, 608] on span "[PERSON_NAME] và In" at bounding box center [1426, 616] width 126 height 20
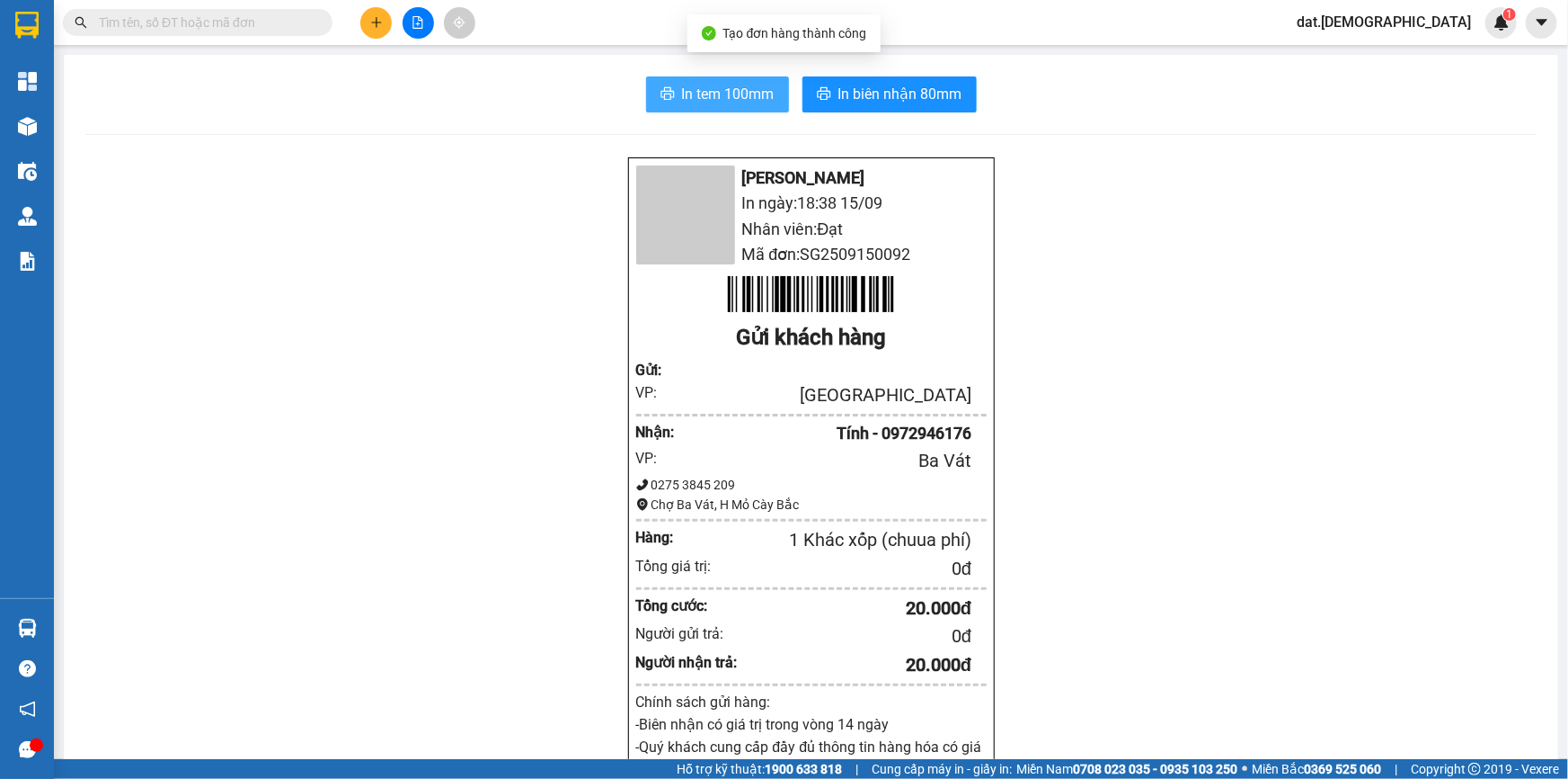
click at [740, 92] on span "In tem 100mm" at bounding box center [729, 94] width 93 height 23
